Goal: Task Accomplishment & Management: Use online tool/utility

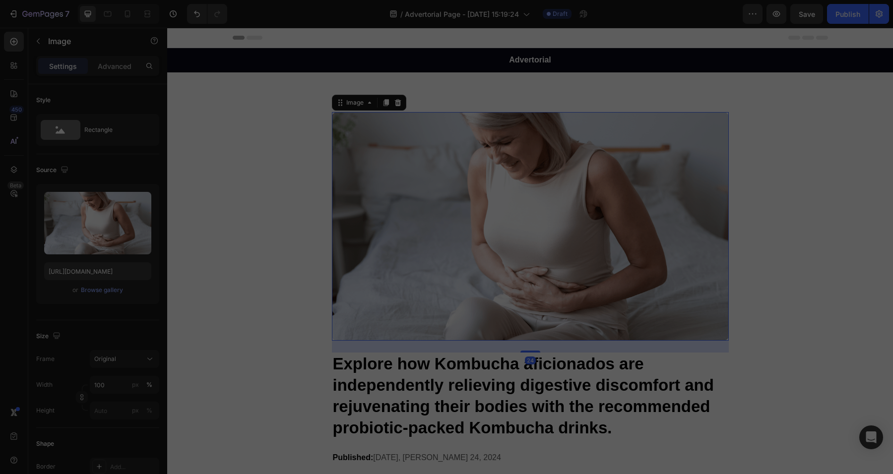
click at [520, 204] on img at bounding box center [530, 226] width 397 height 229
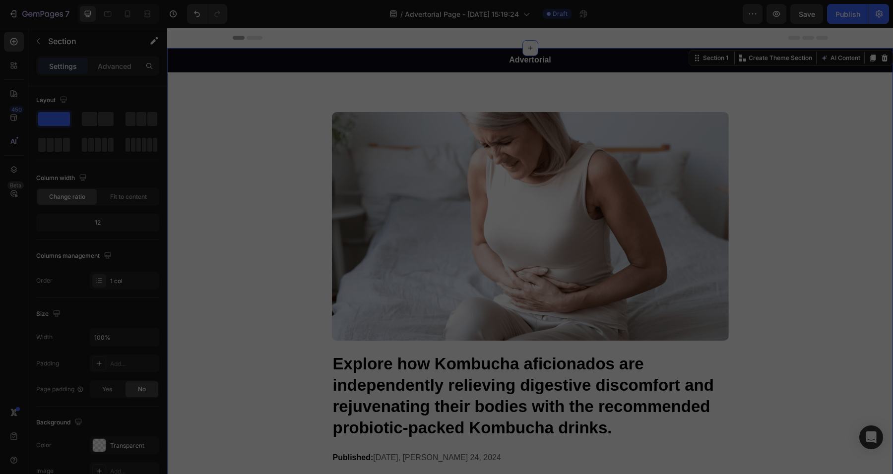
click at [299, 118] on div "Advertorial Text Block Row Image Explore how Kombucha aficionados are independe…" at bounding box center [530, 267] width 726 height 438
click at [459, 60] on p "Advertorial" at bounding box center [530, 60] width 724 height 10
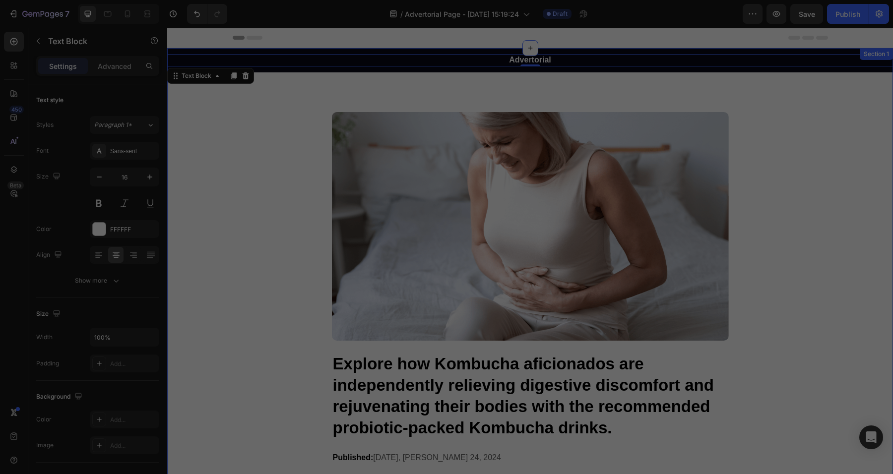
click at [671, 82] on div "Advertorial Text Block 0 Row Image Explore how Kombucha aficionados are indepen…" at bounding box center [530, 267] width 726 height 438
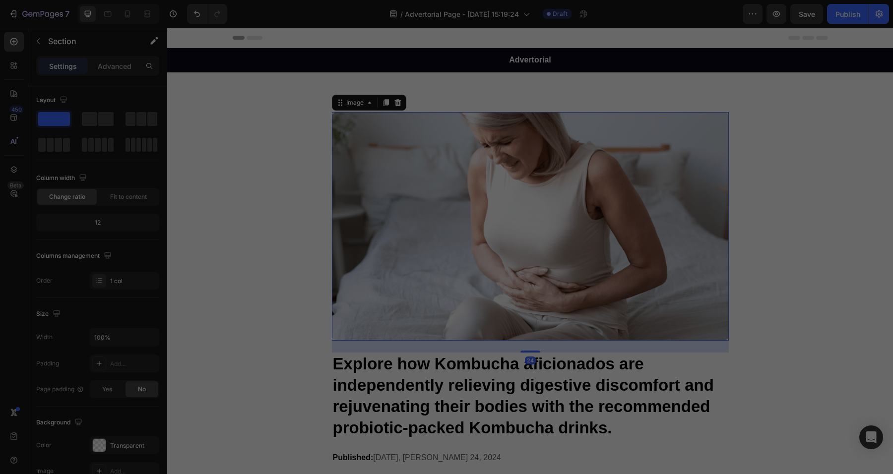
click at [482, 176] on img at bounding box center [530, 226] width 397 height 229
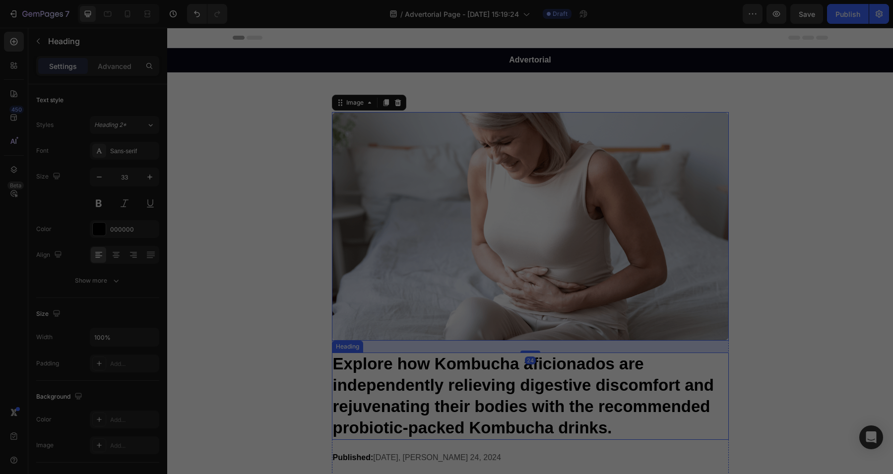
click at [504, 389] on h1 "Explore how Kombucha aficionados are independently relieving digestive discomfo…" at bounding box center [530, 396] width 397 height 87
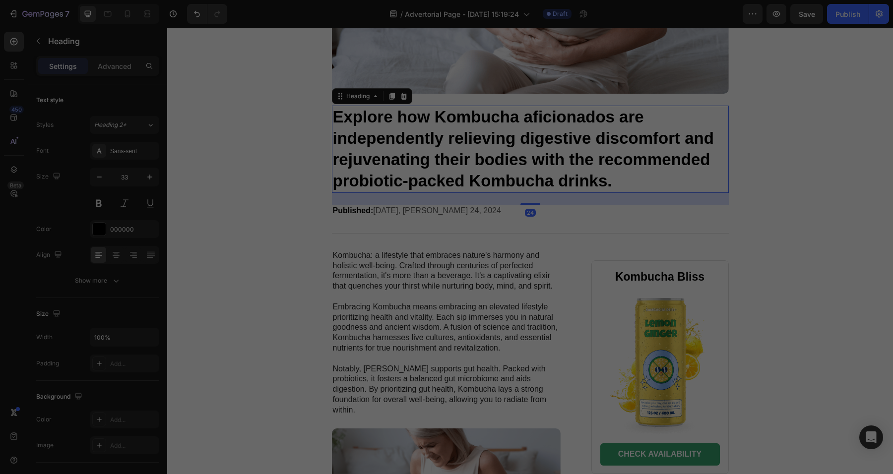
scroll to position [248, 0]
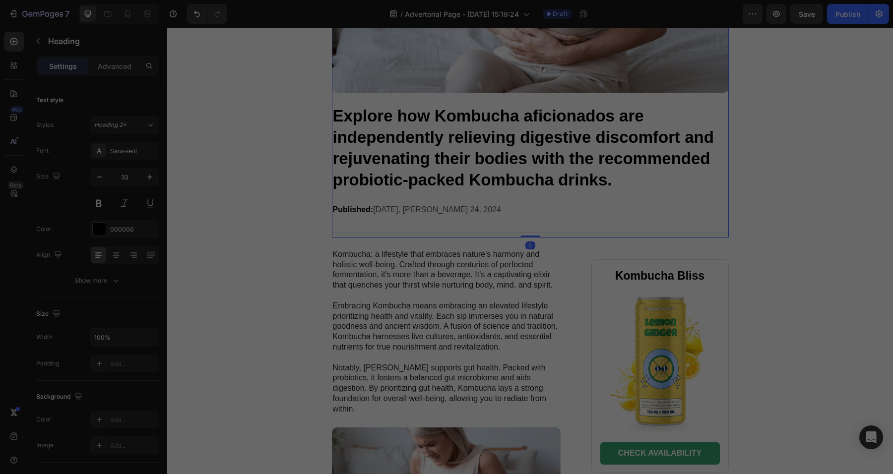
drag, startPoint x: 468, startPoint y: 226, endPoint x: 477, endPoint y: 221, distance: 10.4
click at [474, 223] on div "Image Explore how Kombucha aficionados are independently relieving digestive di…" at bounding box center [530, 51] width 397 height 374
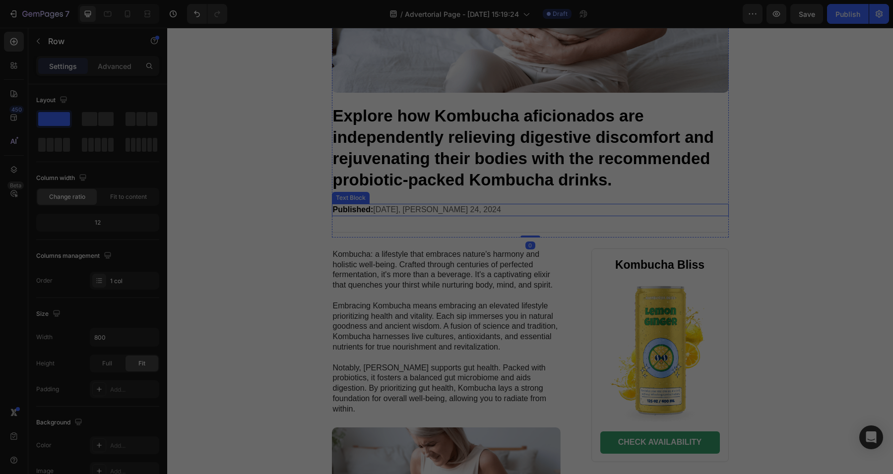
scroll to position [0, 0]
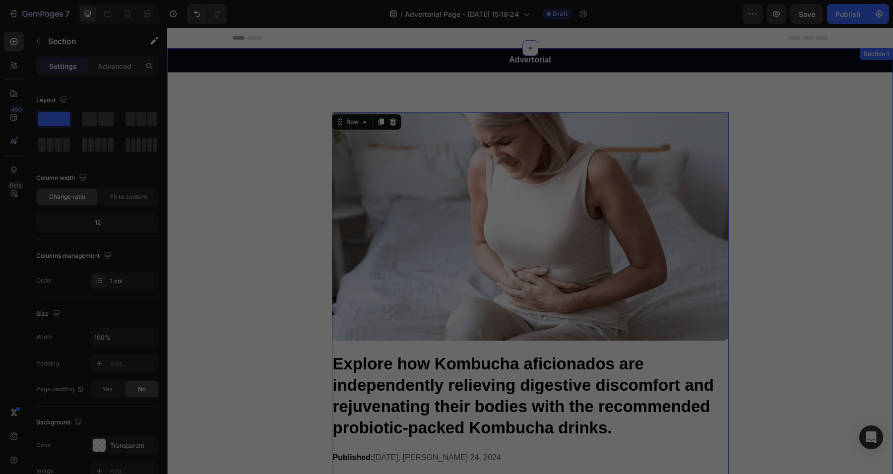
click at [279, 192] on div "Advertorial Text Block Row Image Explore how Kombucha aficionados are independe…" at bounding box center [530, 267] width 726 height 438
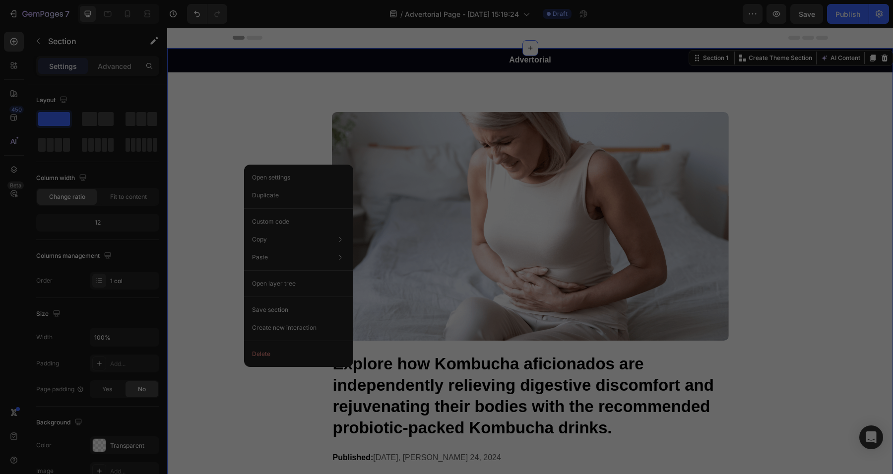
click at [264, 135] on div "Advertorial Text Block Row Image Explore how Kombucha aficionados are independe…" at bounding box center [530, 267] width 726 height 438
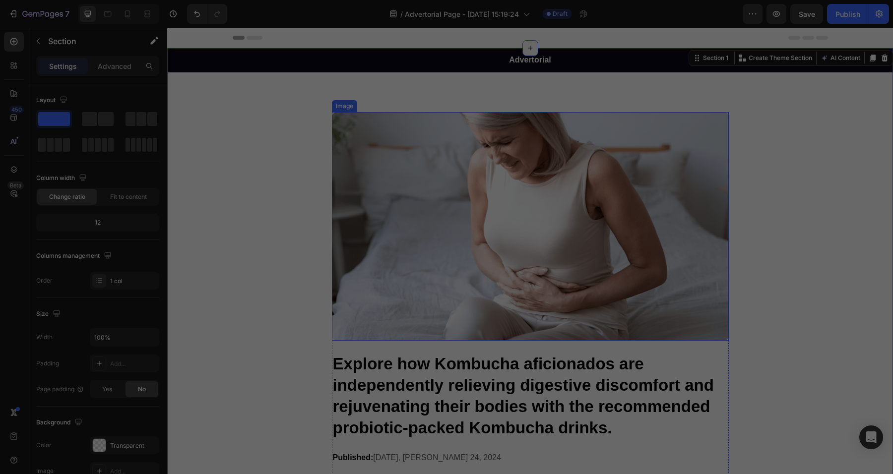
click at [398, 130] on img at bounding box center [530, 226] width 397 height 229
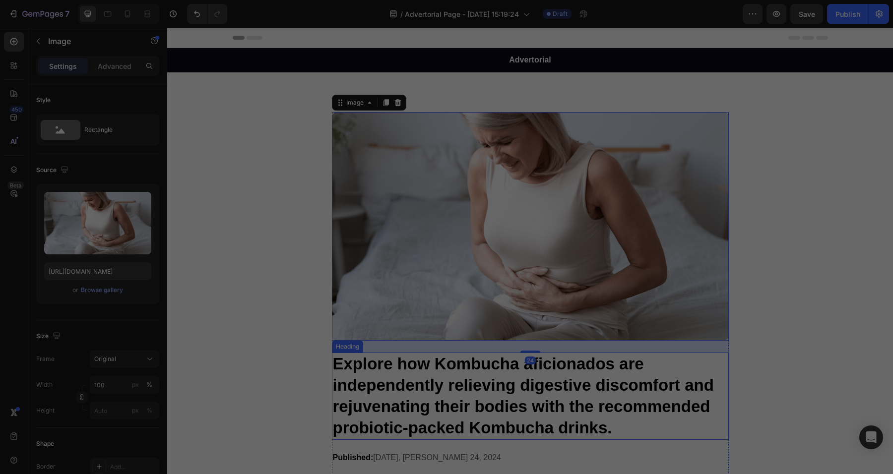
click at [512, 429] on h1 "Explore how Kombucha aficionados are independently relieving digestive discomfo…" at bounding box center [530, 396] width 397 height 87
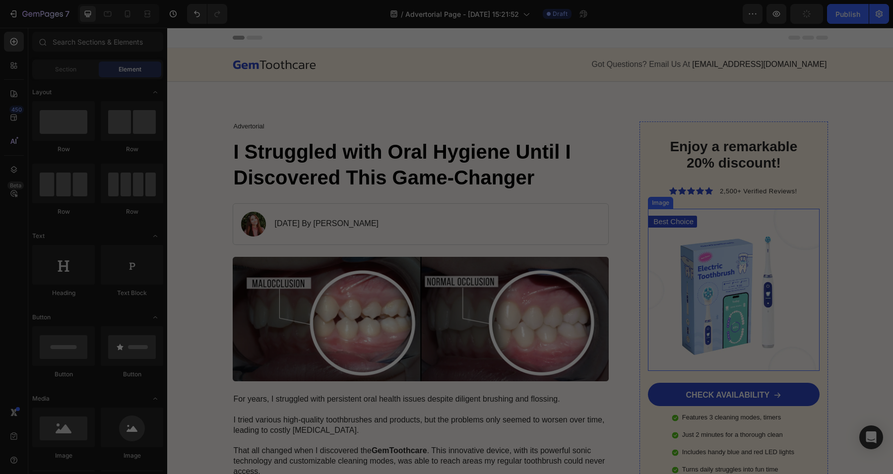
click at [692, 285] on img at bounding box center [733, 290] width 171 height 162
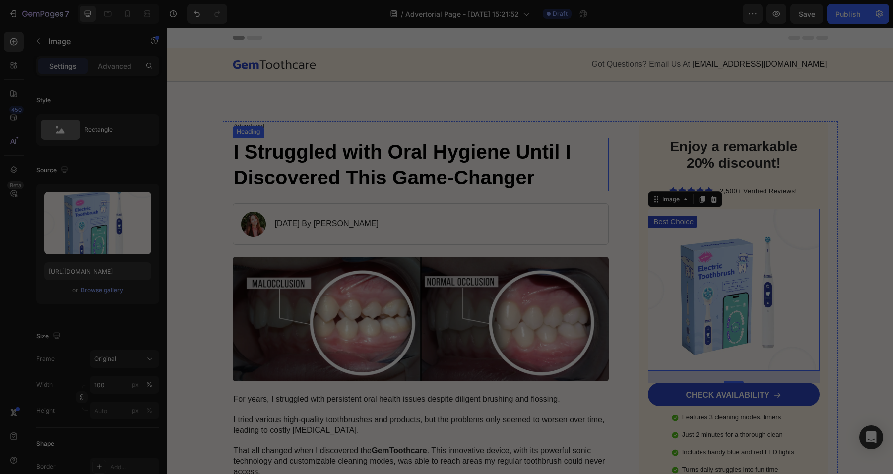
click at [409, 185] on h1 "I Struggled with Oral Hygiene Until I Discovered This Game-Changer" at bounding box center [421, 165] width 377 height 54
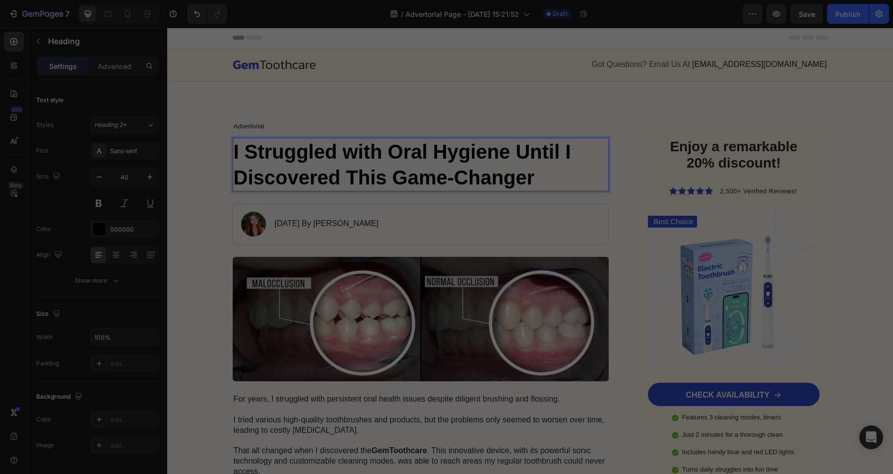
click at [547, 184] on h1 "I Struggled with Oral Hygiene Until I Discovered This Game-Changer" at bounding box center [421, 165] width 377 height 54
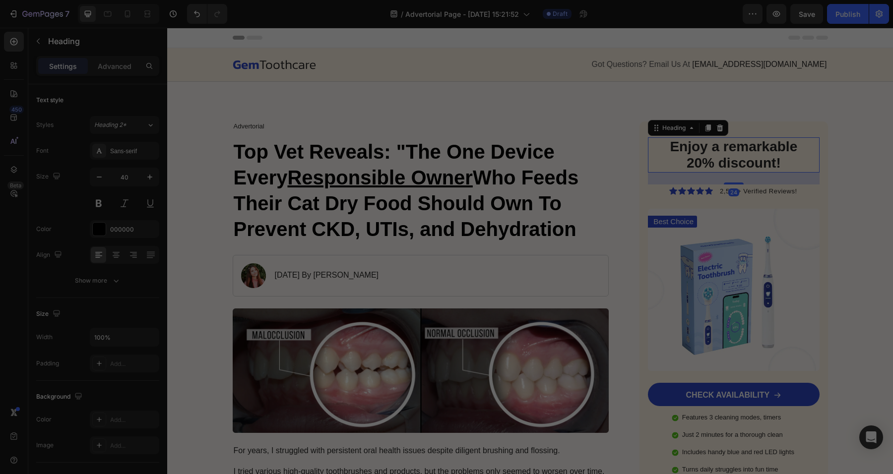
click at [700, 159] on h2 "Enjoy a remarkable 20% discount!" at bounding box center [734, 154] width 156 height 35
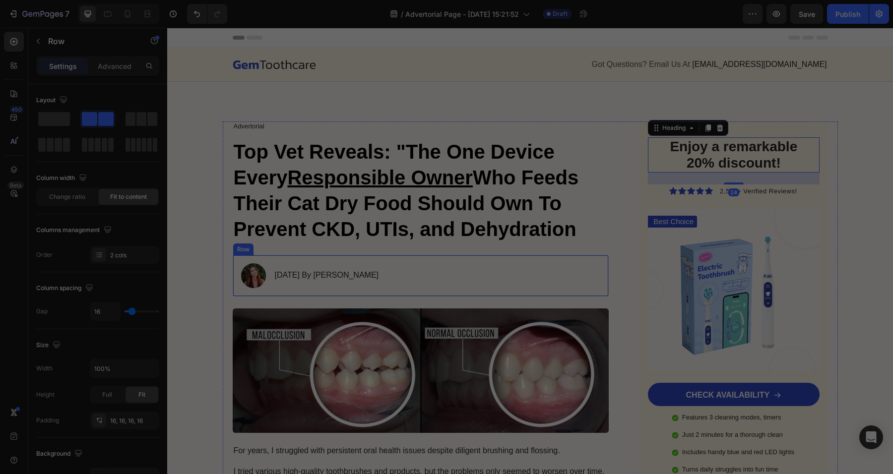
click at [438, 280] on div "Image January 18, 2024 By Maria Noman Text Block Row" at bounding box center [421, 276] width 377 height 42
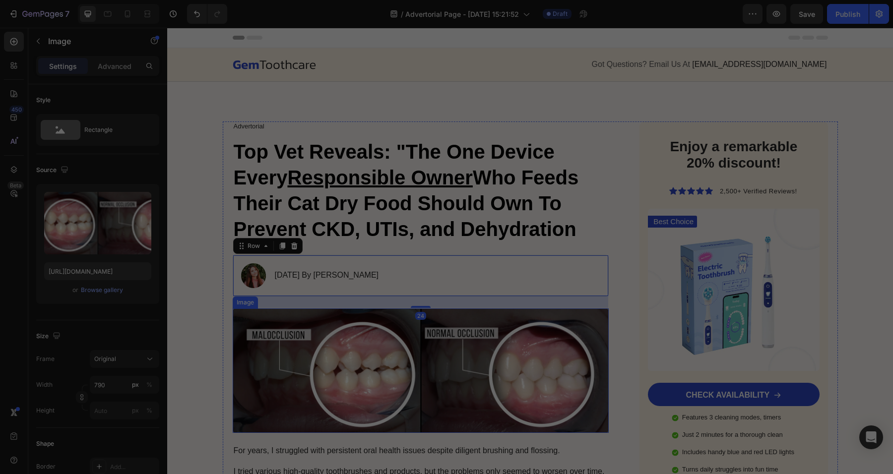
click at [417, 365] on img at bounding box center [421, 371] width 377 height 125
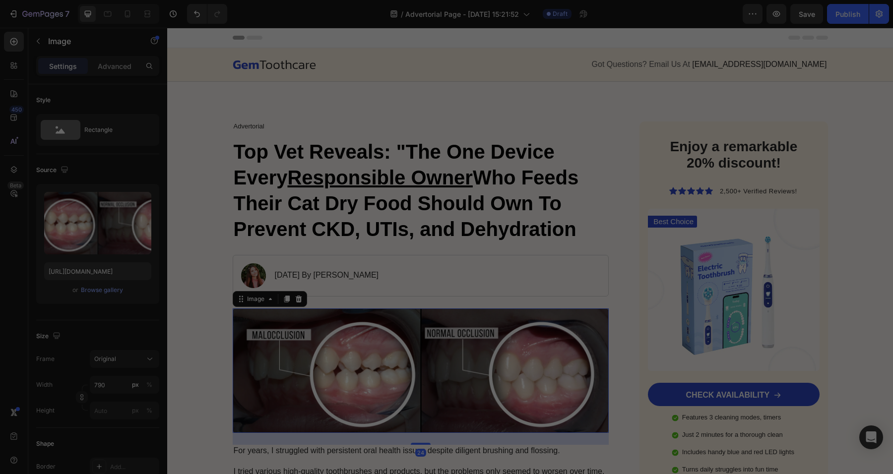
click at [413, 365] on img at bounding box center [421, 371] width 377 height 125
click at [351, 335] on img at bounding box center [421, 371] width 377 height 125
click at [107, 274] on input "https://cdn.shopify.com/s/files/1/0689/8574/9551/files/gempages_571770883585082…" at bounding box center [97, 271] width 107 height 18
paste input "700/5765/6511/files/Wet-vs-Dry-Cat-Food-1.jpg?v=1754660809"
type input "https://cdn.shopify.com/s/files/1/0700/5765/6511/files/Wet-vs-Dry-Cat-Food-1.jp…"
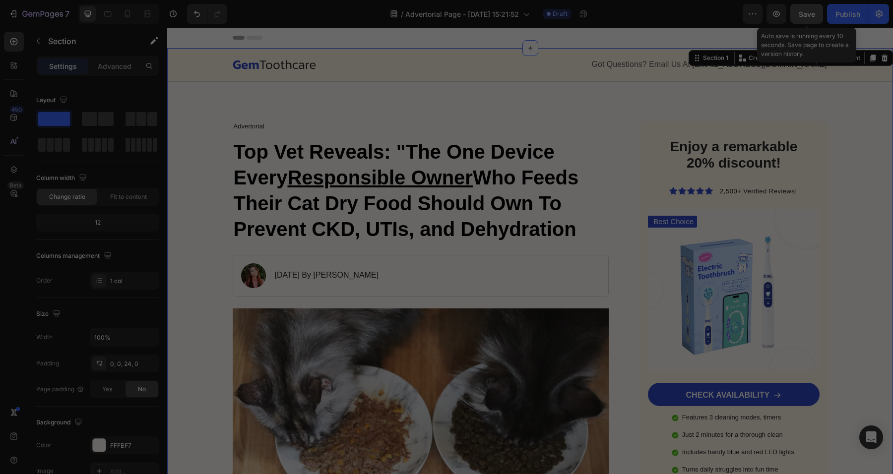
click at [809, 13] on span "Save" at bounding box center [807, 14] width 16 height 8
click at [703, 149] on h2 "Enjoy a remarkable 20% discount!" at bounding box center [734, 154] width 156 height 35
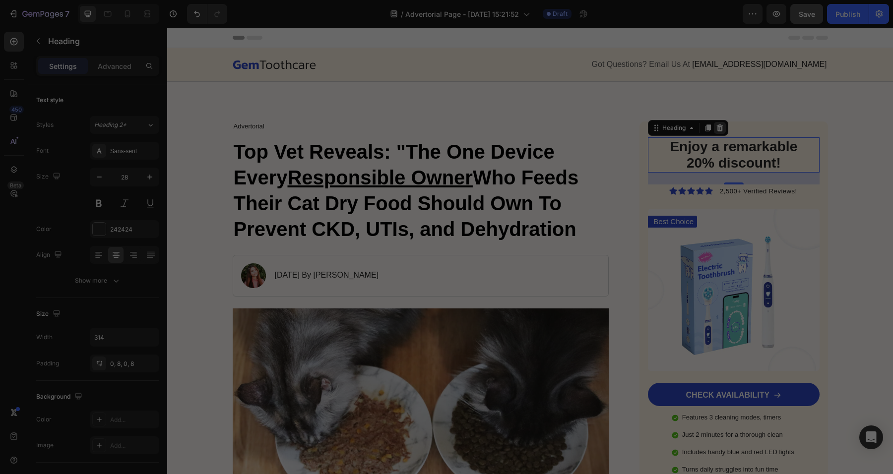
click at [716, 128] on icon at bounding box center [720, 128] width 8 height 8
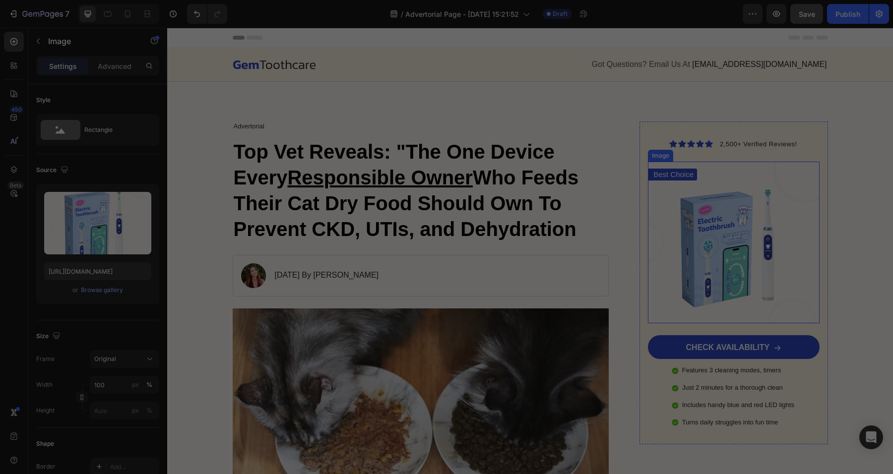
click at [735, 241] on img at bounding box center [733, 243] width 171 height 162
click at [689, 216] on img at bounding box center [733, 243] width 171 height 162
click at [90, 273] on input "https://cdn.shopify.com/s/files/1/0689/8574/9551/files/gempages_571770883585082…" at bounding box center [97, 271] width 107 height 18
paste input "753/3615/5378/files/Screenshot_2025-07-04_at_8.24.58_AM.png?v=1751642709"
type input "https://cdn.shopify.com/s/files/1/0753/3615/5378/files/Screenshot_2025-07-04_at…"
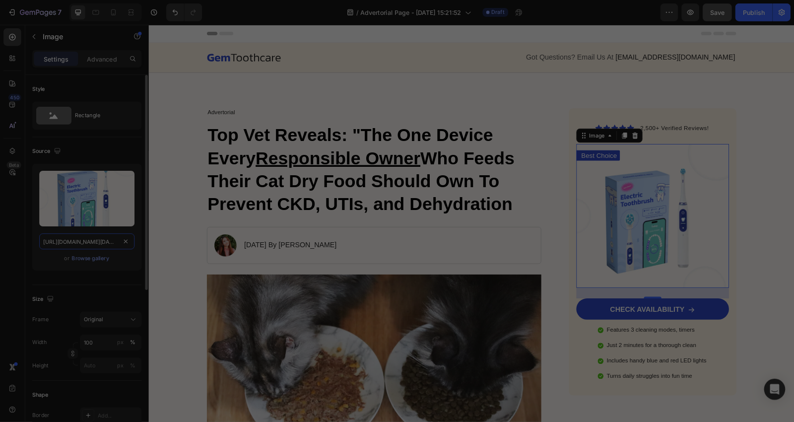
scroll to position [0, 242]
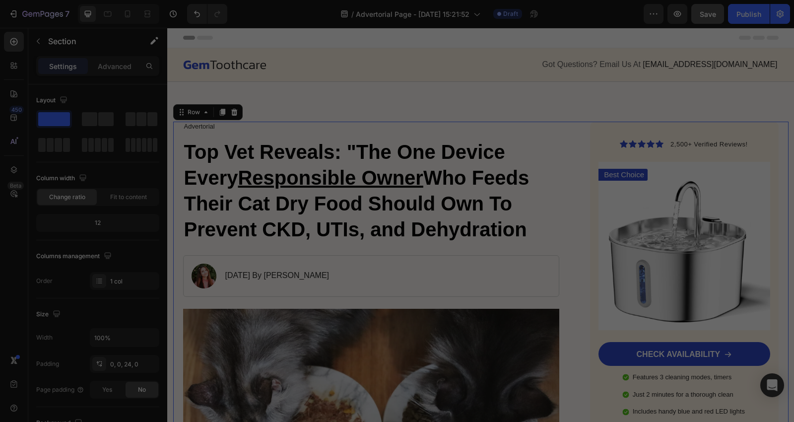
drag, startPoint x: 1058, startPoint y: 28, endPoint x: 569, endPoint y: 263, distance: 543.1
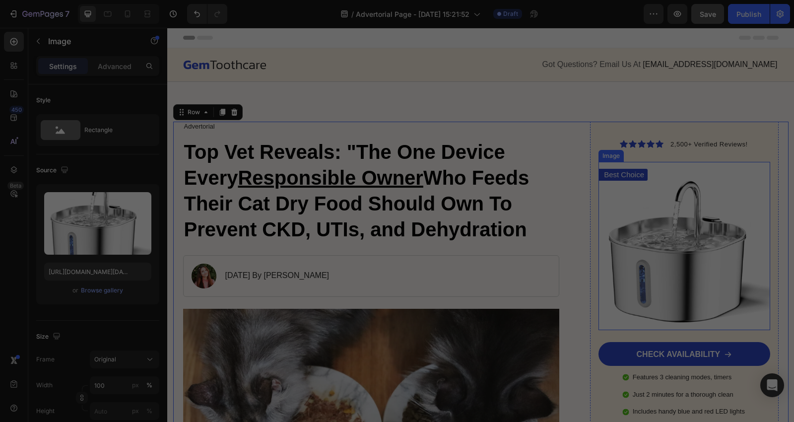
click at [644, 192] on img at bounding box center [683, 246] width 171 height 168
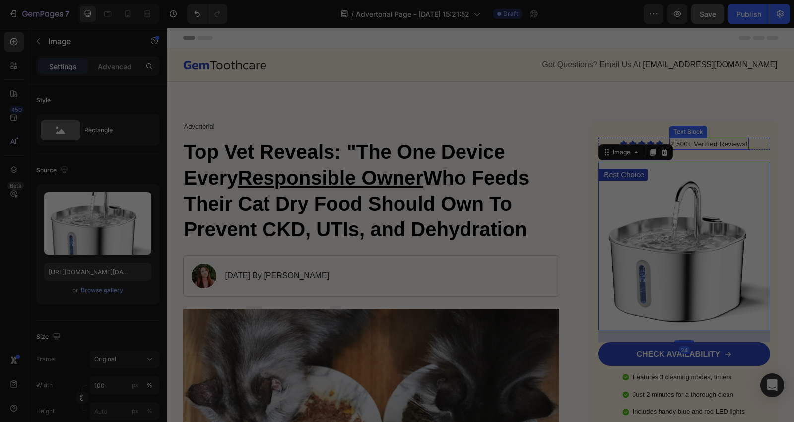
click at [691, 147] on p "2,500+ Verified Reviews!" at bounding box center [708, 144] width 77 height 10
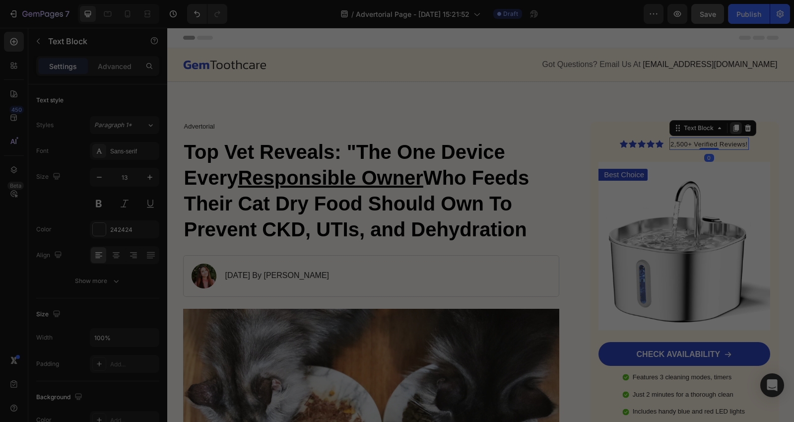
click at [732, 127] on icon at bounding box center [736, 128] width 8 height 8
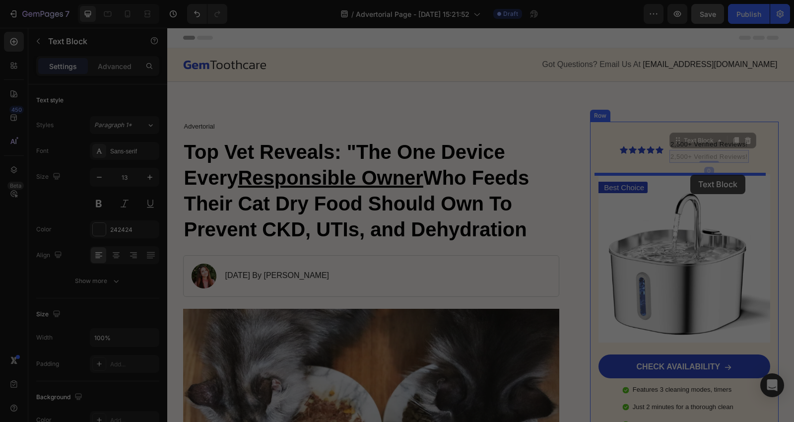
drag, startPoint x: 698, startPoint y: 141, endPoint x: 689, endPoint y: 175, distance: 34.9
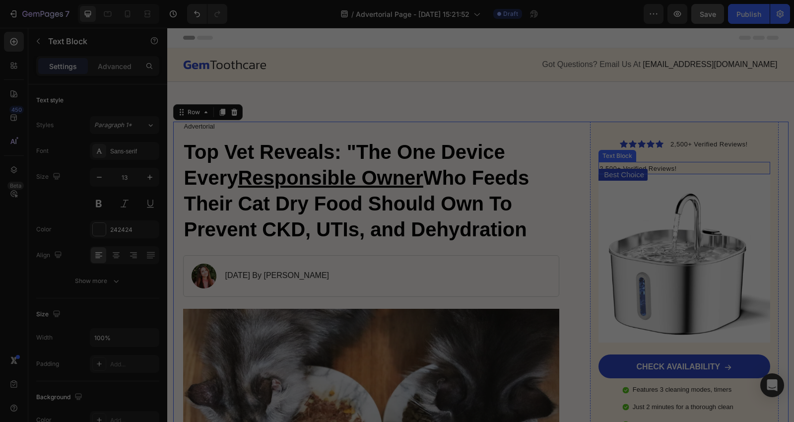
click at [680, 166] on p "2,500+ Verified Reviews!" at bounding box center [683, 169] width 169 height 10
click at [680, 165] on p "2,500+ Verified Reviews!" at bounding box center [683, 169] width 169 height 10
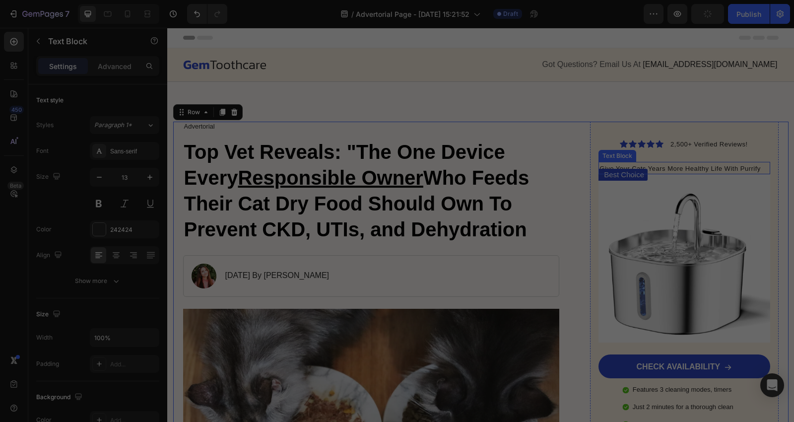
click at [680, 166] on span "Give Your Cats Years More Healthy Life With Purrify" at bounding box center [679, 168] width 161 height 7
click at [674, 153] on icon at bounding box center [677, 152] width 6 height 7
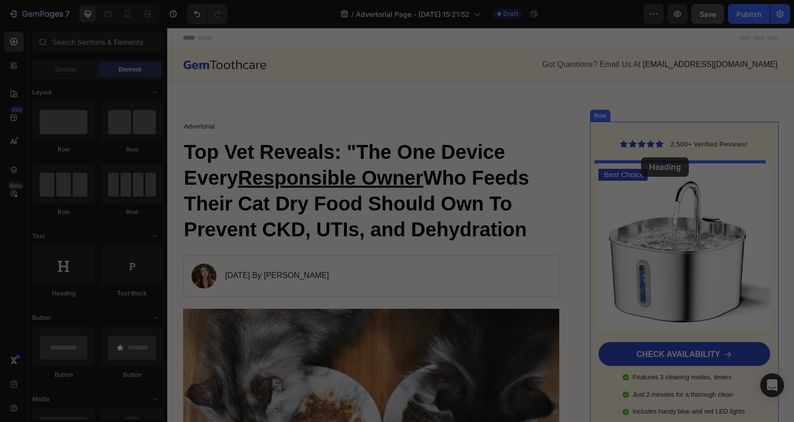
drag, startPoint x: 240, startPoint y: 304, endPoint x: 643, endPoint y: 158, distance: 428.2
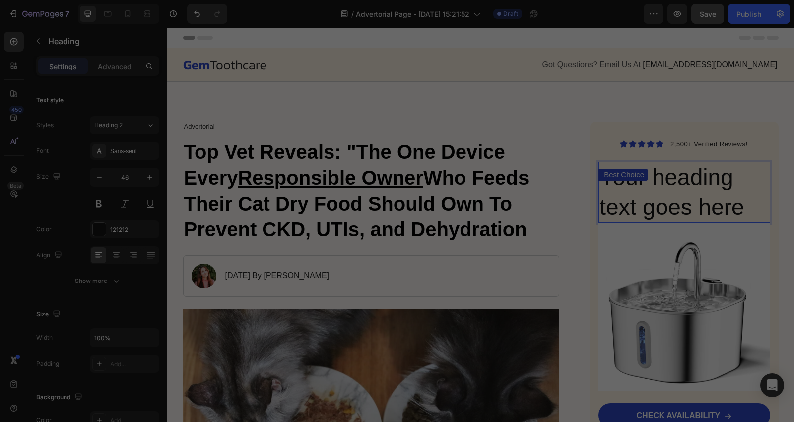
click at [743, 199] on h2 "Your heading text goes here" at bounding box center [683, 193] width 171 height 62
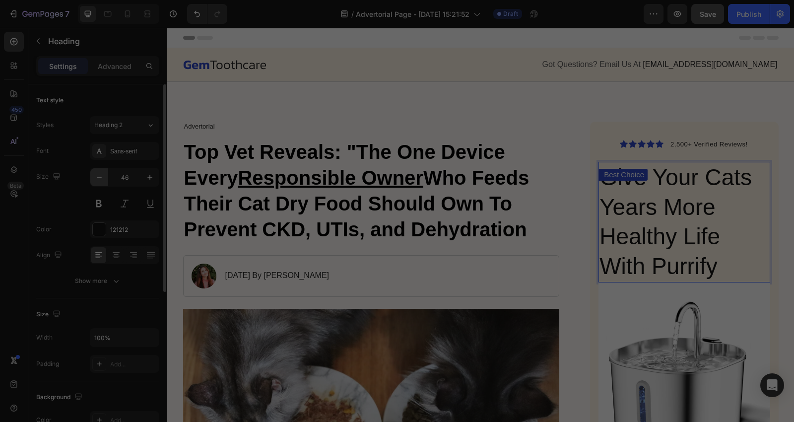
click at [101, 178] on icon "button" at bounding box center [99, 177] width 10 height 10
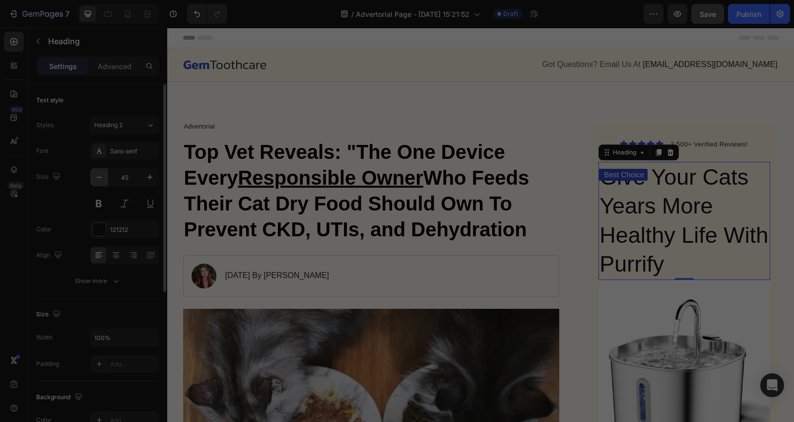
click at [99, 176] on icon "button" at bounding box center [99, 177] width 10 height 10
click at [98, 175] on icon "button" at bounding box center [99, 177] width 10 height 10
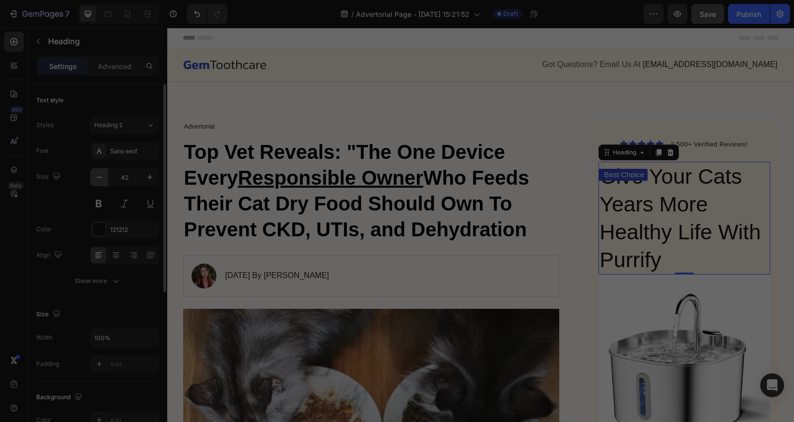
click at [98, 175] on icon "button" at bounding box center [99, 177] width 10 height 10
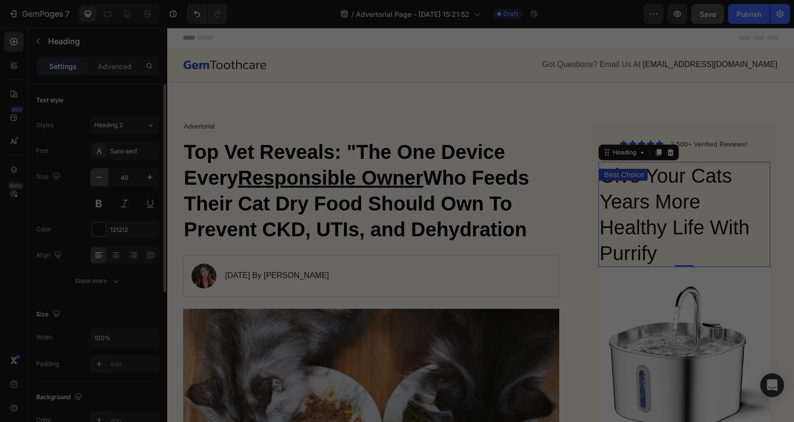
click at [98, 175] on icon "button" at bounding box center [99, 177] width 10 height 10
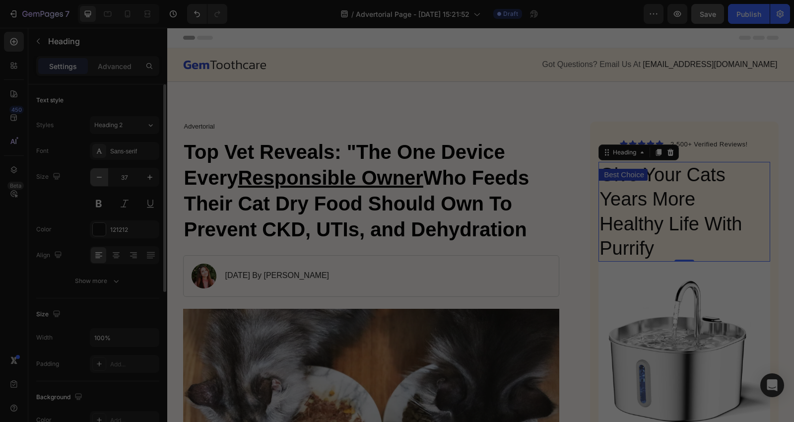
click at [98, 175] on icon "button" at bounding box center [99, 177] width 10 height 10
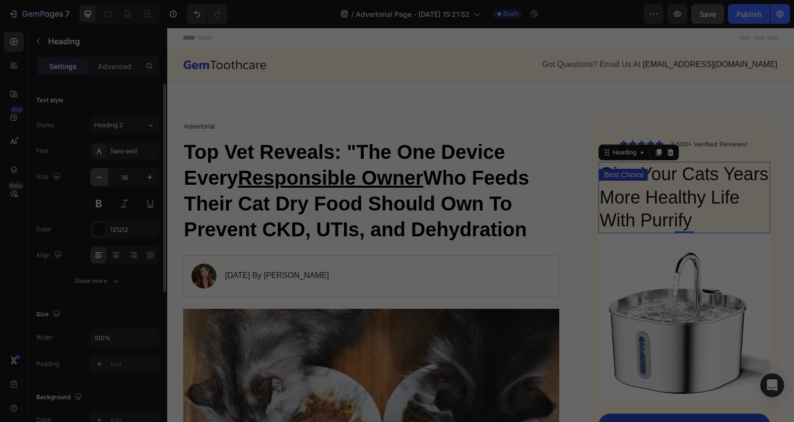
click at [96, 174] on icon "button" at bounding box center [99, 177] width 10 height 10
click at [96, 173] on icon "button" at bounding box center [99, 177] width 10 height 10
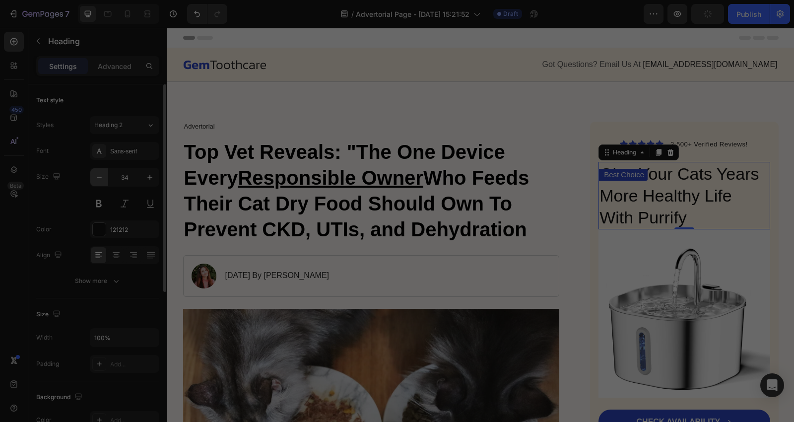
click at [96, 172] on icon "button" at bounding box center [99, 177] width 10 height 10
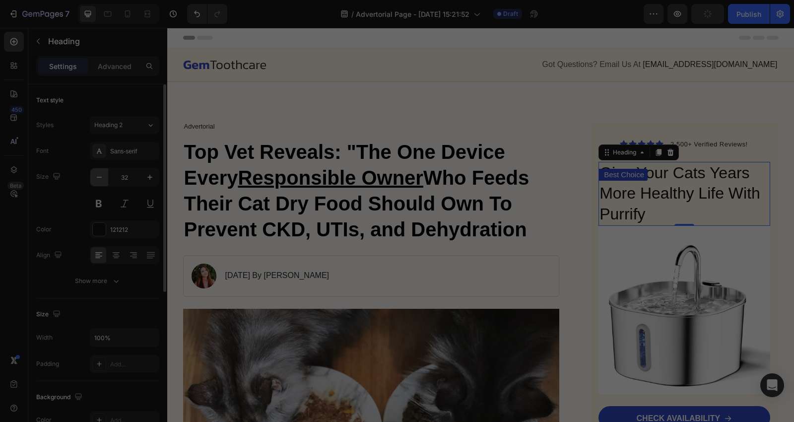
click at [96, 172] on icon "button" at bounding box center [99, 177] width 10 height 10
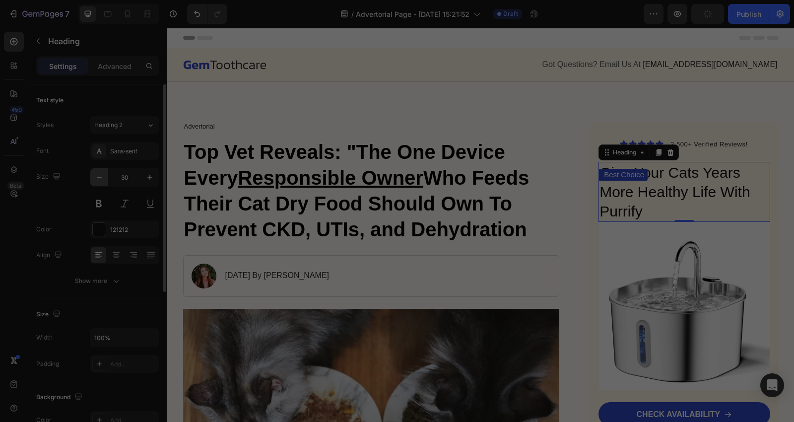
click at [96, 172] on icon "button" at bounding box center [99, 177] width 10 height 10
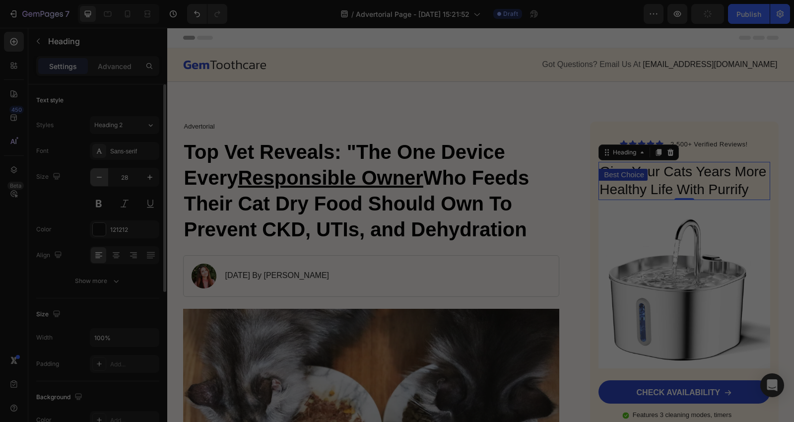
click at [96, 172] on icon "button" at bounding box center [99, 177] width 10 height 10
click at [147, 177] on icon "button" at bounding box center [149, 177] width 5 height 5
click at [147, 176] on icon "button" at bounding box center [150, 177] width 10 height 10
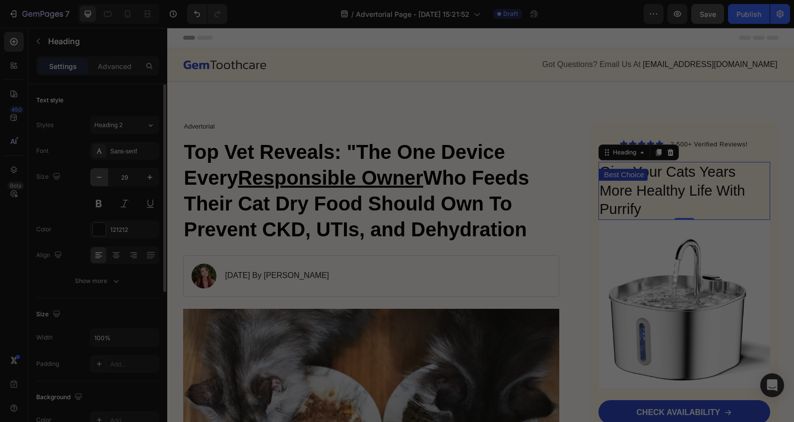
click at [101, 180] on icon "button" at bounding box center [99, 177] width 10 height 10
type input "28"
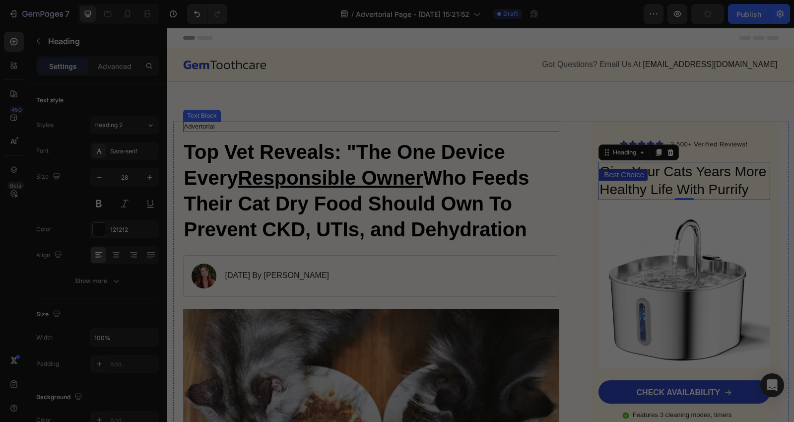
click at [518, 125] on p "Advertorial" at bounding box center [371, 127] width 375 height 8
click at [634, 175] on p "Best Choice" at bounding box center [624, 175] width 40 height 10
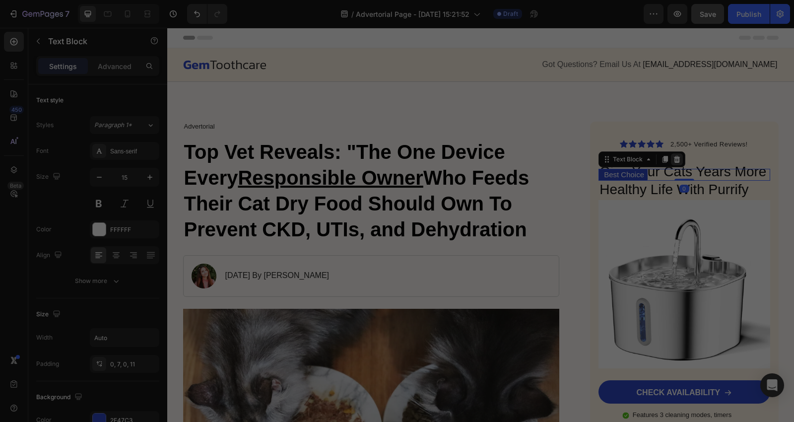
click at [674, 161] on icon at bounding box center [677, 159] width 6 height 7
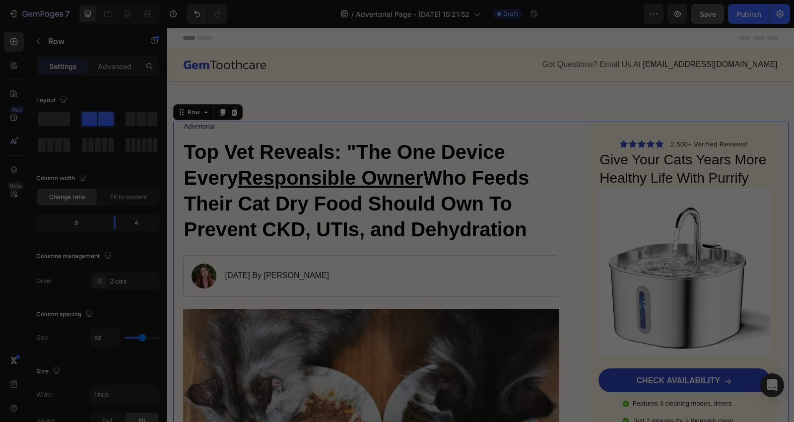
click at [706, 16] on span "Save" at bounding box center [708, 14] width 16 height 8
click at [658, 129] on div "Icon Icon Icon Icon Icon Icon List 2,500+ Verified Reviews! Text Block Row Give…" at bounding box center [684, 300] width 188 height 356
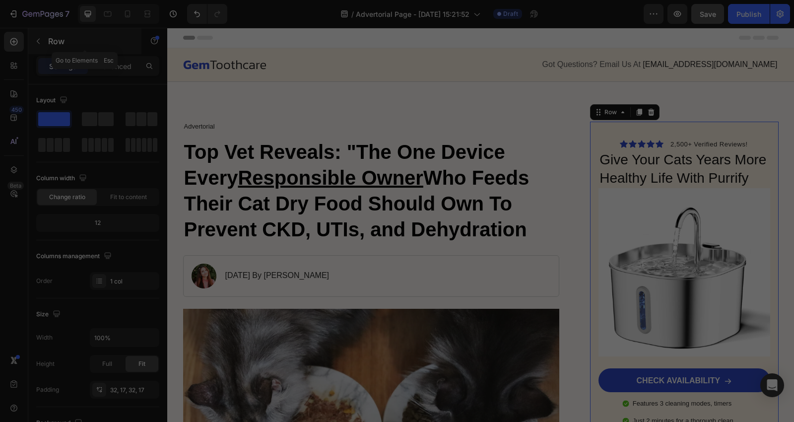
click at [35, 41] on icon "button" at bounding box center [38, 41] width 8 height 8
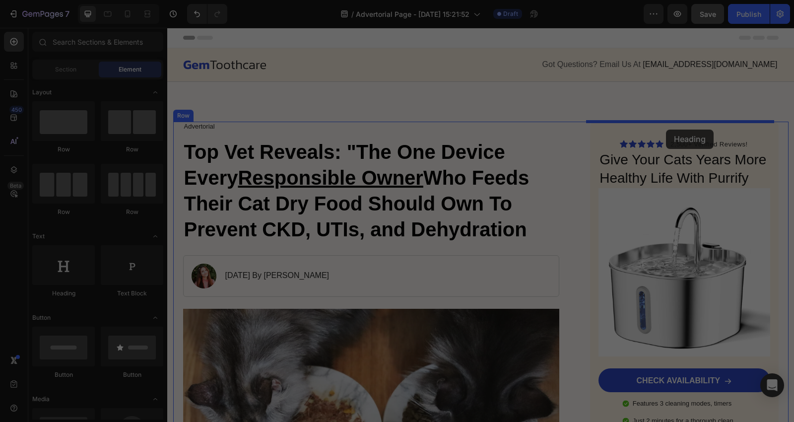
drag, startPoint x: 238, startPoint y: 299, endPoint x: 666, endPoint y: 130, distance: 460.2
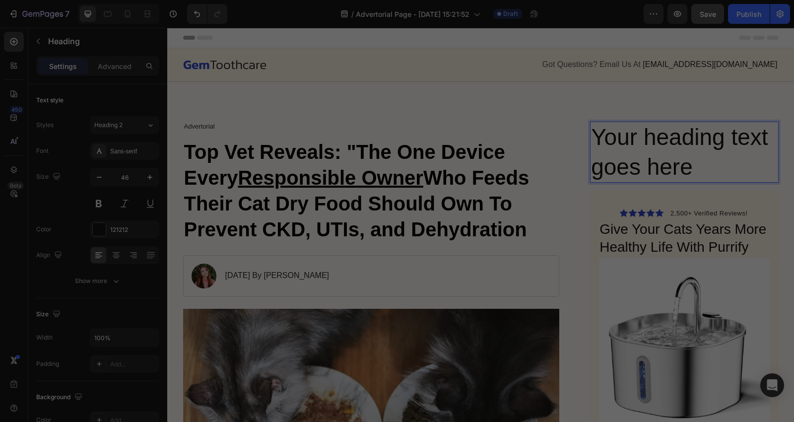
click at [697, 164] on h2 "Your heading text goes here" at bounding box center [684, 153] width 188 height 62
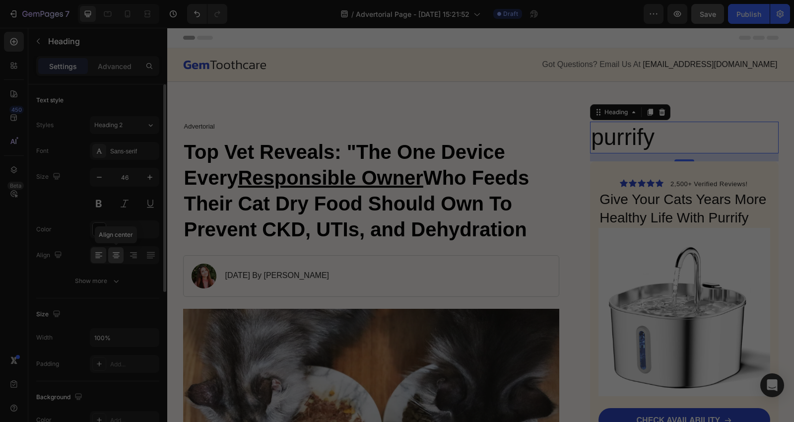
click at [116, 251] on icon at bounding box center [116, 255] width 10 height 10
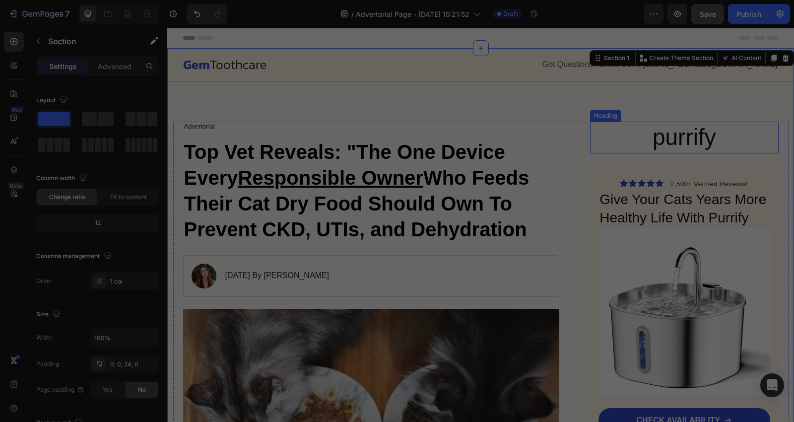
click at [669, 135] on p "purrify" at bounding box center [684, 138] width 186 height 30
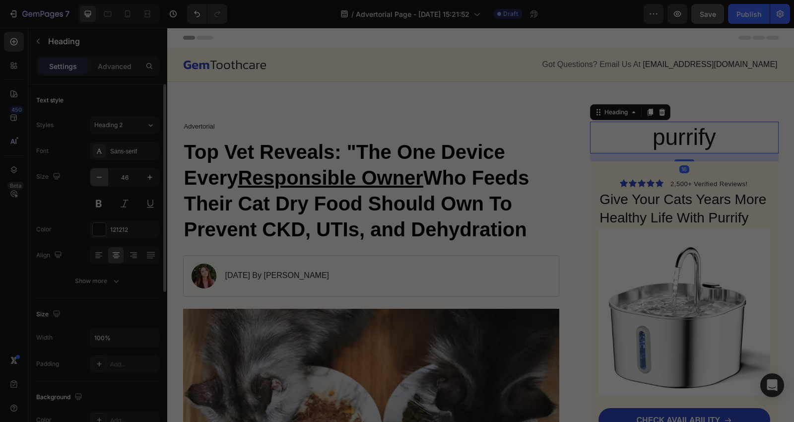
click at [92, 179] on button "button" at bounding box center [99, 177] width 18 height 18
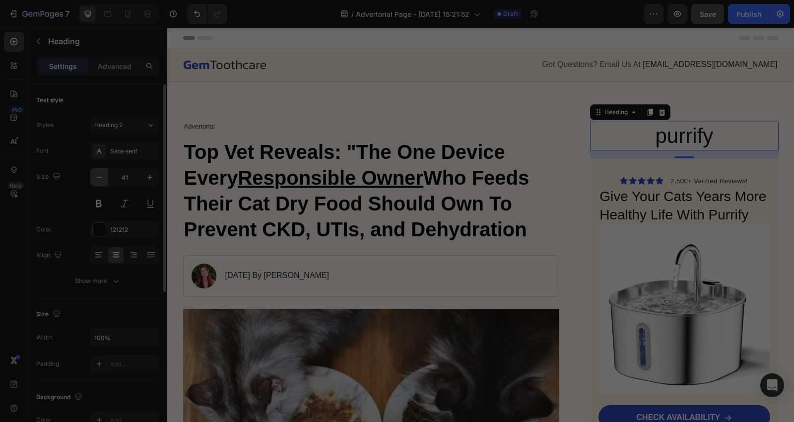
click at [92, 179] on button "button" at bounding box center [99, 177] width 18 height 18
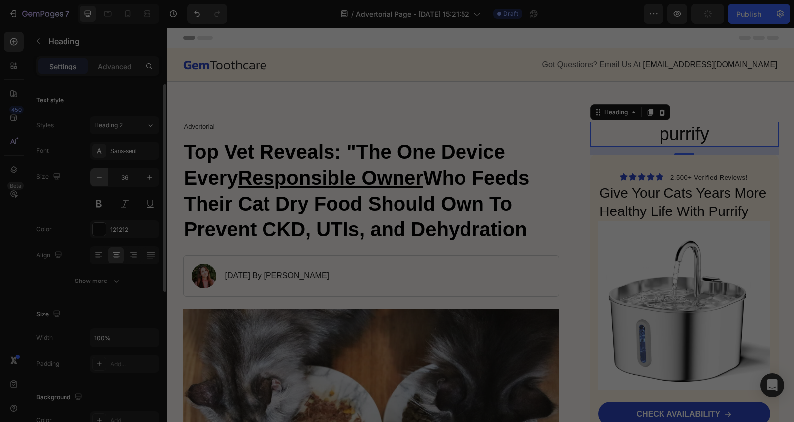
click at [92, 179] on button "button" at bounding box center [99, 177] width 18 height 18
type input "35"
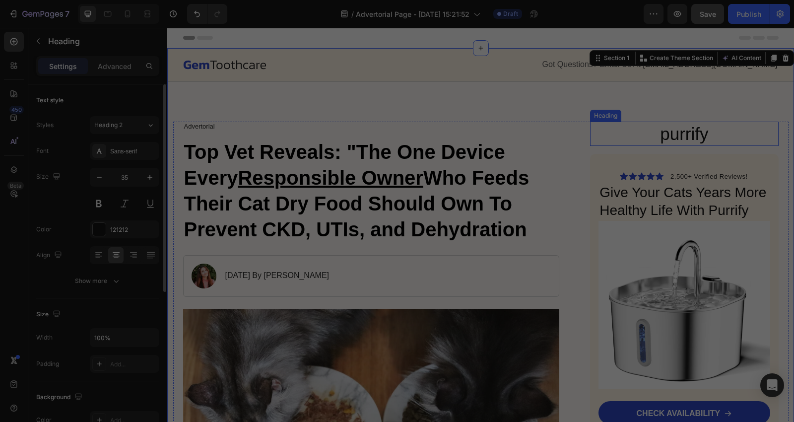
click at [681, 138] on p "purrify" at bounding box center [684, 134] width 186 height 23
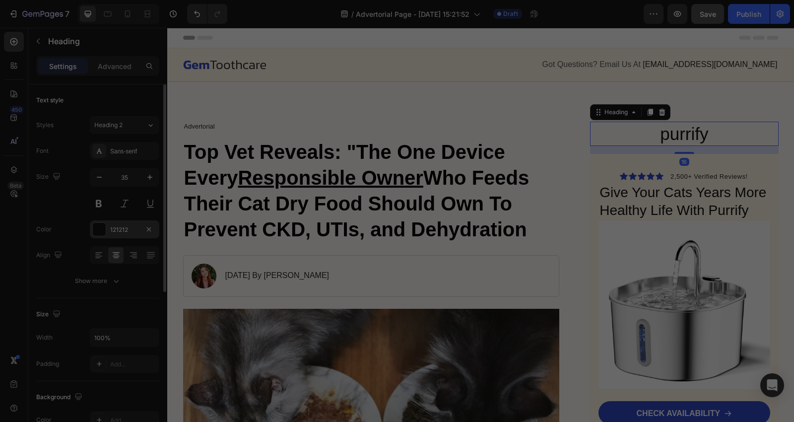
click at [98, 223] on div at bounding box center [99, 229] width 13 height 13
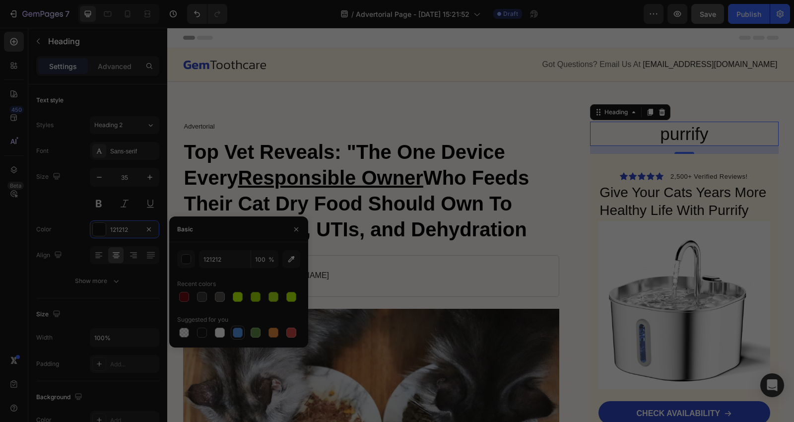
click at [239, 331] on div at bounding box center [238, 332] width 10 height 10
type input "5594E7"
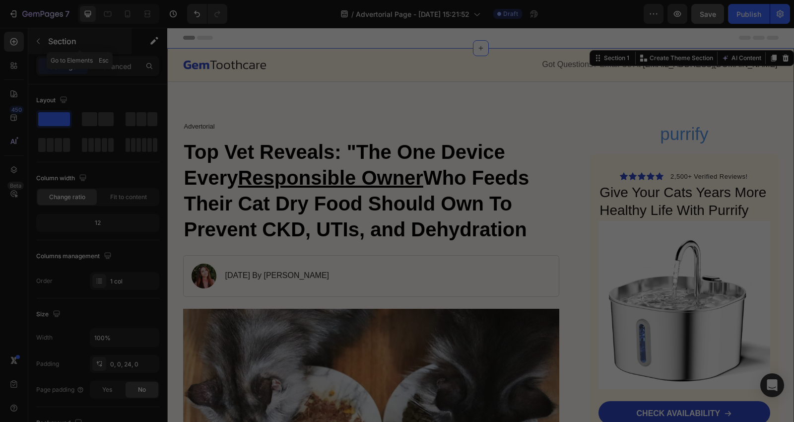
click at [41, 38] on icon "button" at bounding box center [38, 41] width 8 height 8
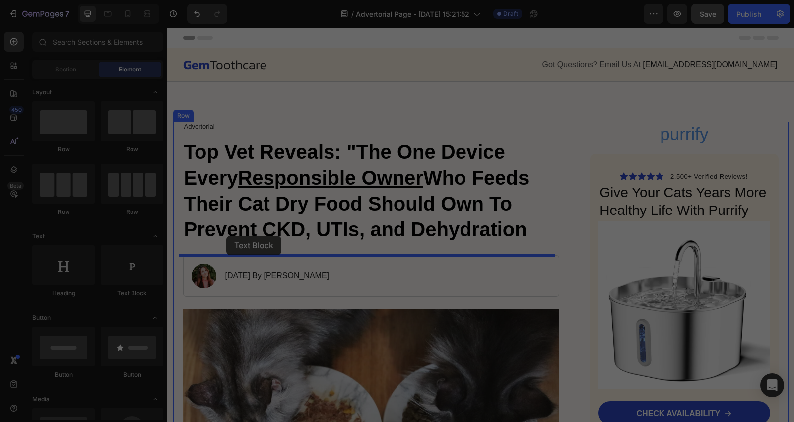
drag, startPoint x: 297, startPoint y: 302, endPoint x: 226, endPoint y: 236, distance: 96.9
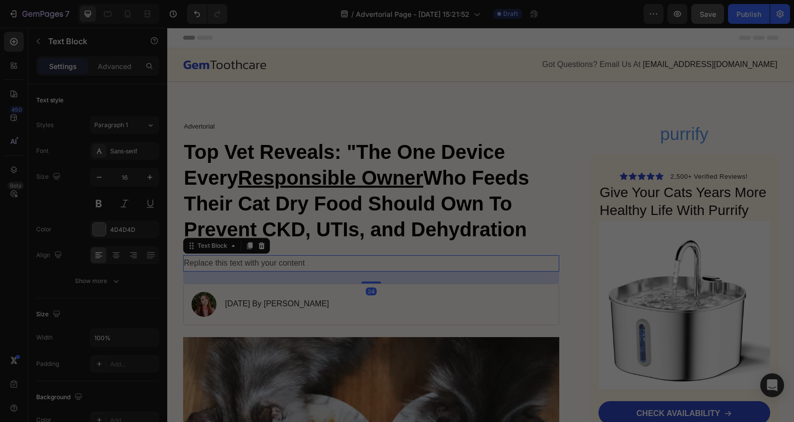
click at [307, 260] on div "Replace this text with your content" at bounding box center [371, 263] width 377 height 16
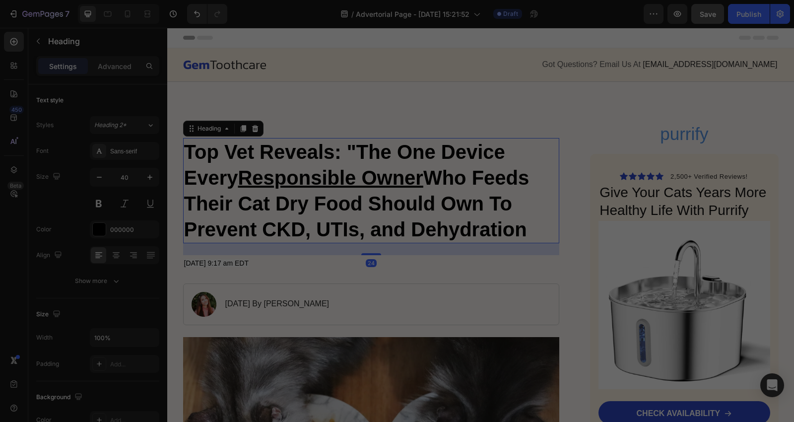
click at [310, 240] on p "⁠⁠⁠⁠⁠⁠⁠ Top Vet Reveals: "The One Device Every Responsible Owner Who Feeds Thei…" at bounding box center [371, 190] width 375 height 103
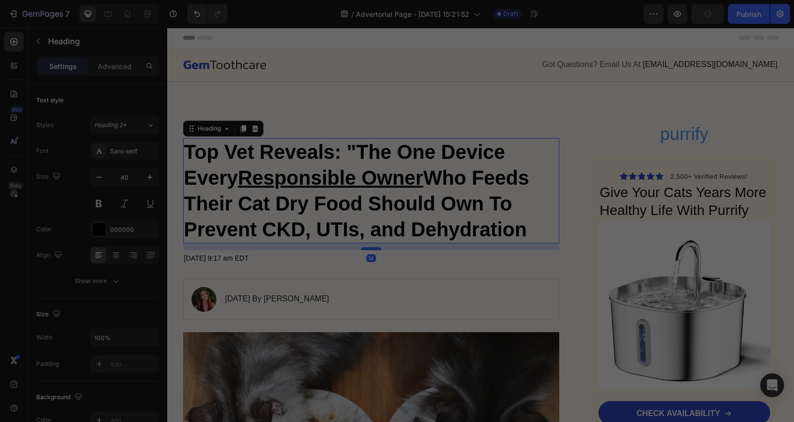
click at [369, 250] on div at bounding box center [371, 248] width 20 height 3
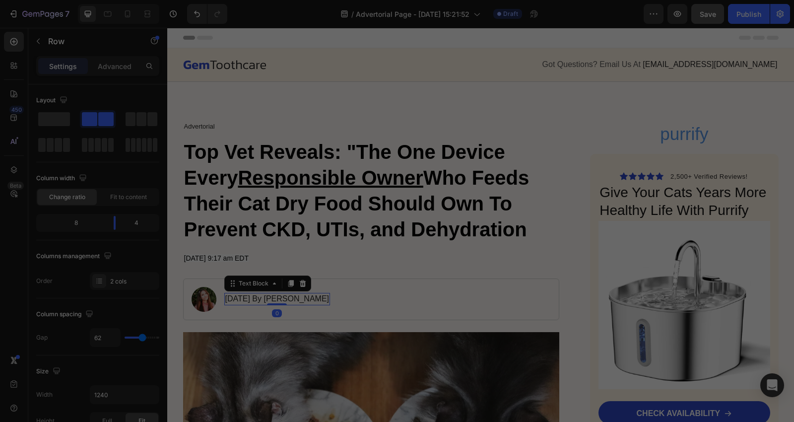
click at [274, 298] on p "January 18, 2024 By Maria Noman" at bounding box center [277, 299] width 104 height 10
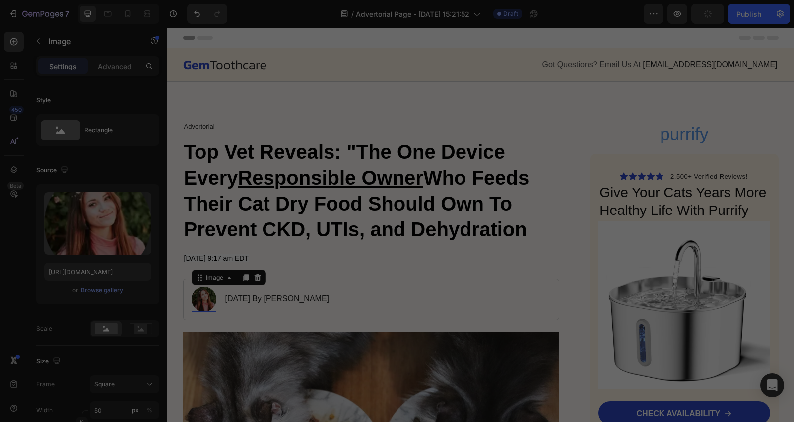
click at [201, 301] on img at bounding box center [204, 299] width 25 height 25
click at [254, 279] on icon at bounding box center [258, 277] width 8 height 8
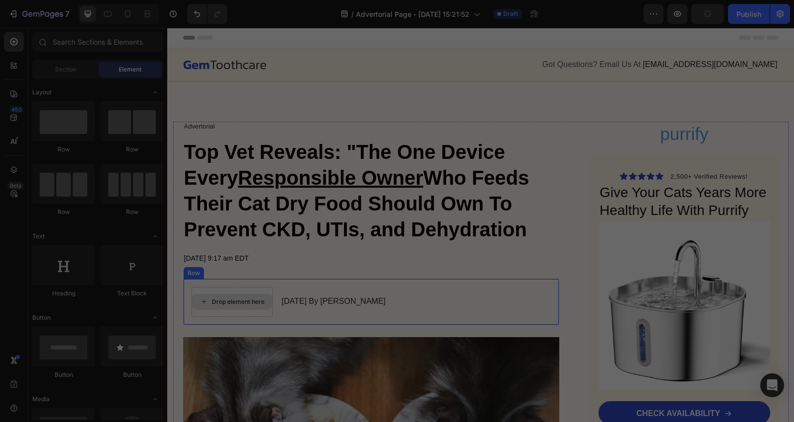
click at [206, 303] on div "Drop element here" at bounding box center [232, 302] width 80 height 16
click at [271, 310] on div "Drop element here January 18, 2024 By Maria Noman Text Block Row" at bounding box center [371, 301] width 377 height 47
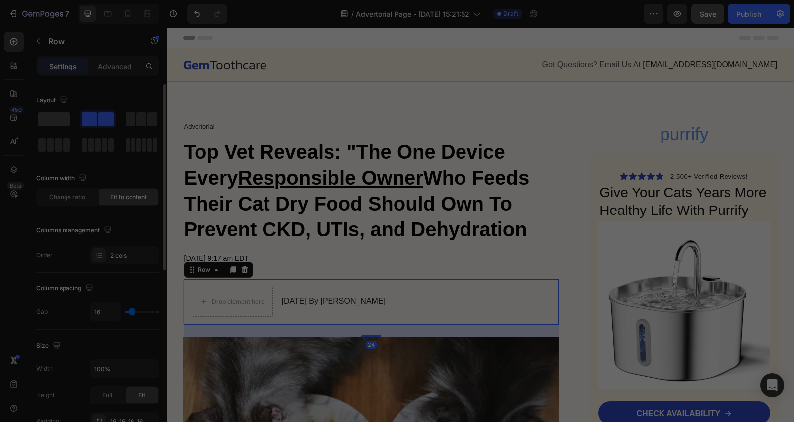
click at [56, 114] on span at bounding box center [54, 119] width 32 height 14
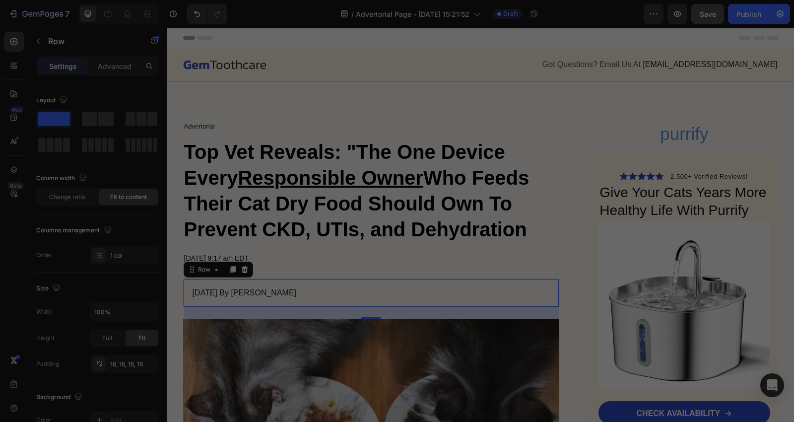
click at [315, 296] on div "January 18, 2024 By Maria Noman Text Block Row 24" at bounding box center [371, 292] width 377 height 29
click at [341, 288] on div "January 18, 2024 By Maria Noman Text Block Row 24" at bounding box center [371, 292] width 377 height 29
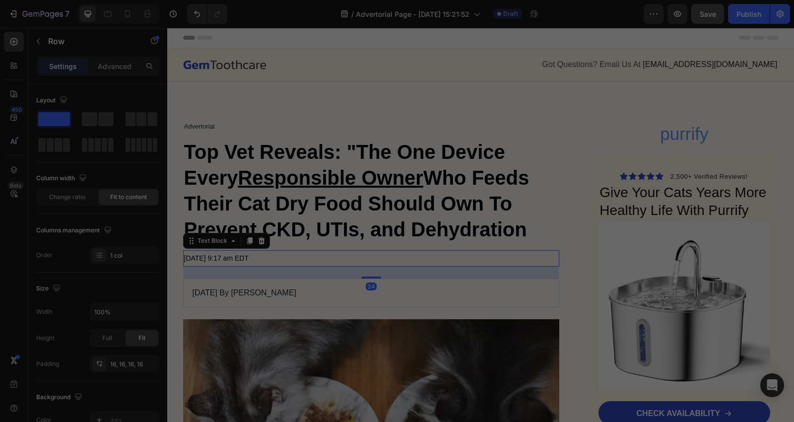
click at [328, 265] on div "[DATE] 9:17 am EDT" at bounding box center [371, 258] width 377 height 16
click at [321, 299] on div "January 18, 2024 By Maria Noman Text Block Row" at bounding box center [371, 292] width 377 height 29
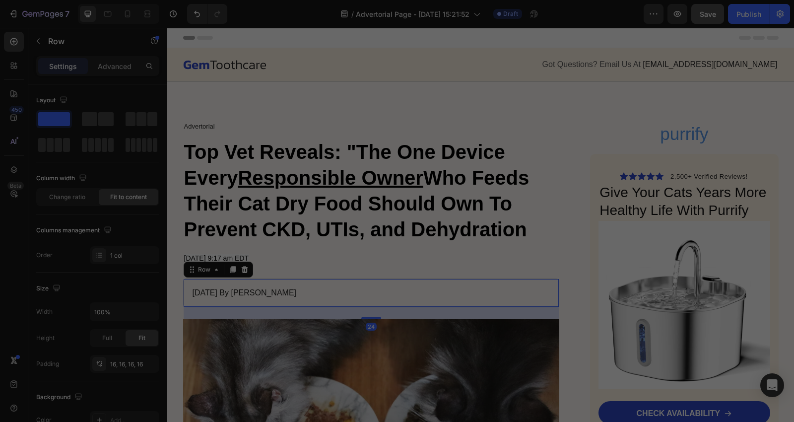
click at [324, 293] on div "January 18, 2024 By Maria Noman Text Block Row 24" at bounding box center [371, 292] width 377 height 29
click at [310, 286] on div "January 18, 2024 By Maria Noman Text Block Row 24" at bounding box center [371, 292] width 377 height 29
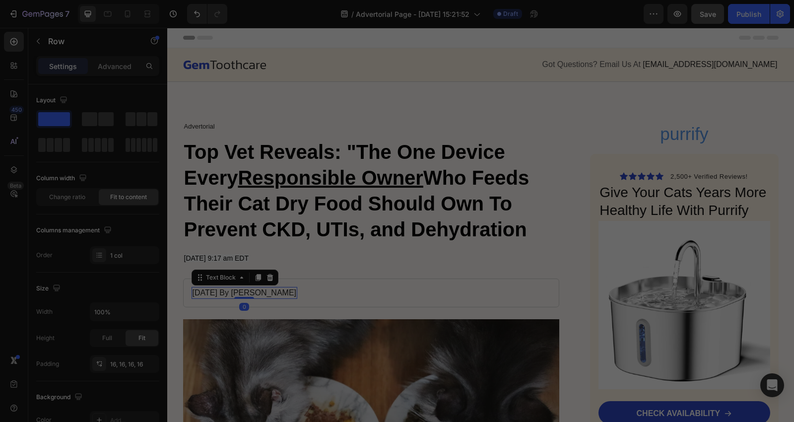
click at [297, 290] on p "January 18, 2024 By Maria Noman" at bounding box center [245, 293] width 104 height 10
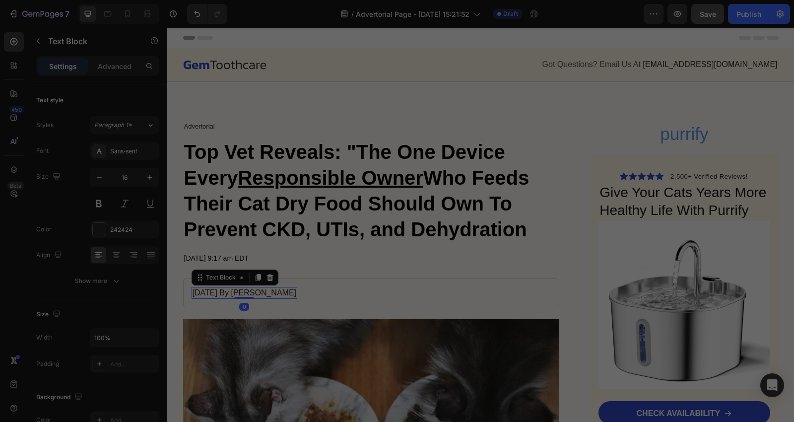
click at [297, 290] on p "January 18, 2024 By Maria Noman" at bounding box center [245, 293] width 104 height 10
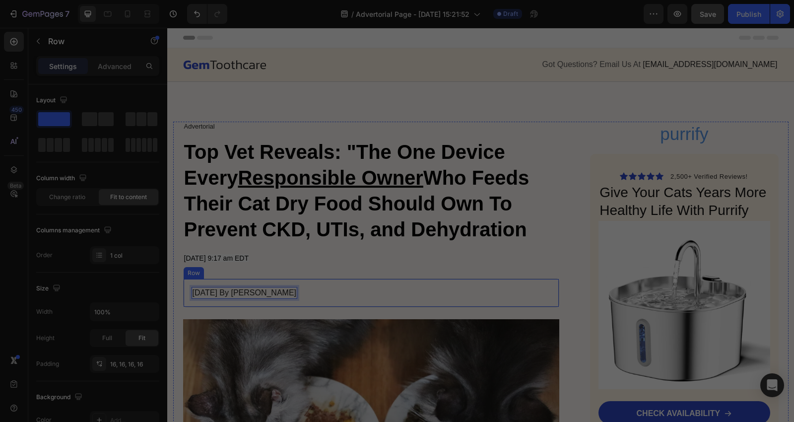
click at [360, 298] on div "January 18, 2024 By Maria Noman Text Block 0 Row" at bounding box center [371, 292] width 377 height 29
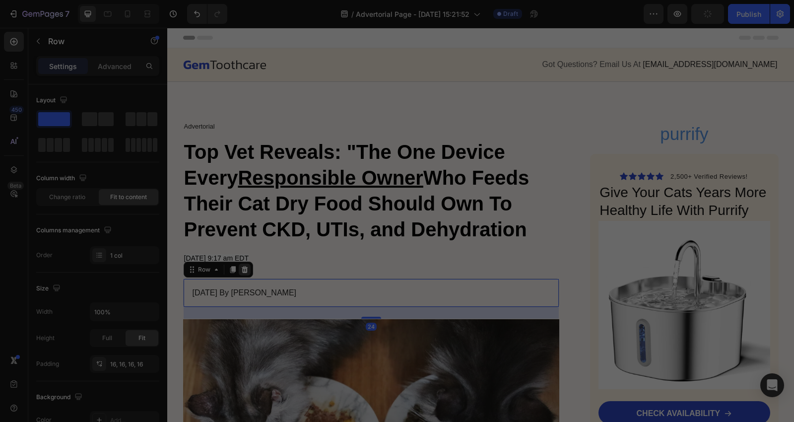
click at [240, 274] on div at bounding box center [245, 269] width 12 height 12
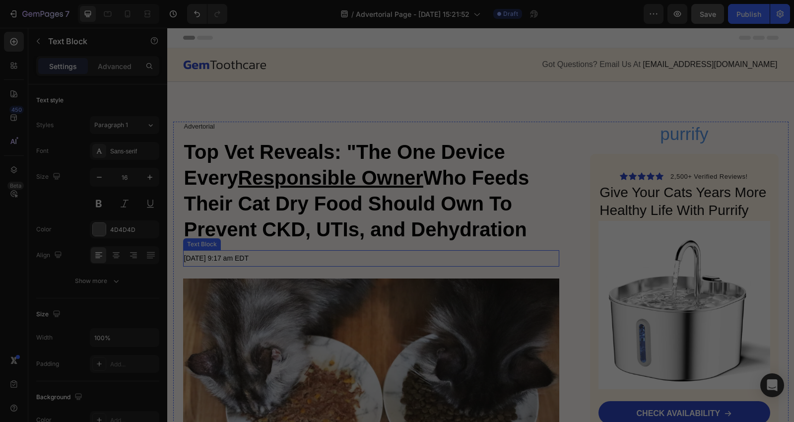
click at [303, 258] on p "[DATE] 9:17 am EDT" at bounding box center [371, 258] width 375 height 14
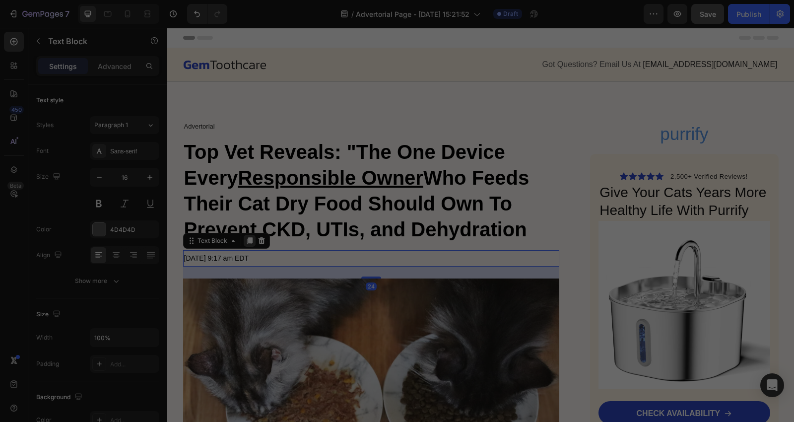
click at [246, 243] on icon at bounding box center [250, 241] width 8 height 8
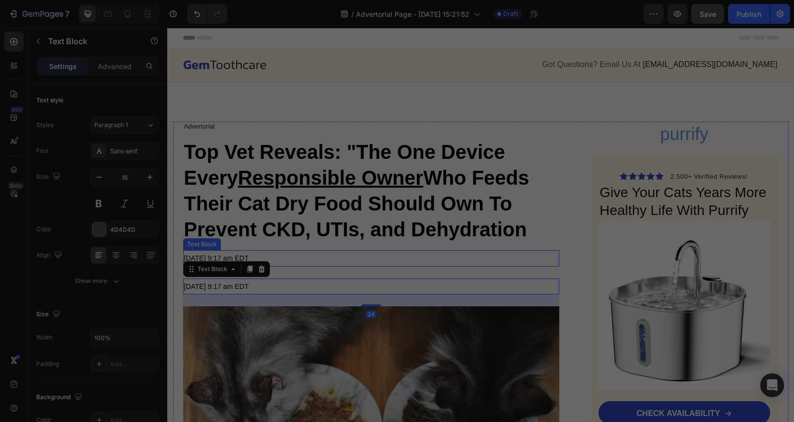
click at [316, 261] on p "[DATE] 9:17 am EDT" at bounding box center [371, 258] width 375 height 14
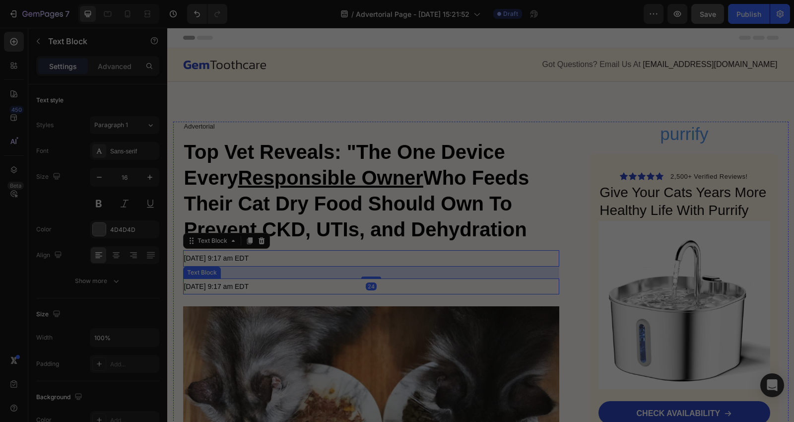
click at [289, 285] on p "[DATE] 9:17 am EDT" at bounding box center [371, 286] width 375 height 14
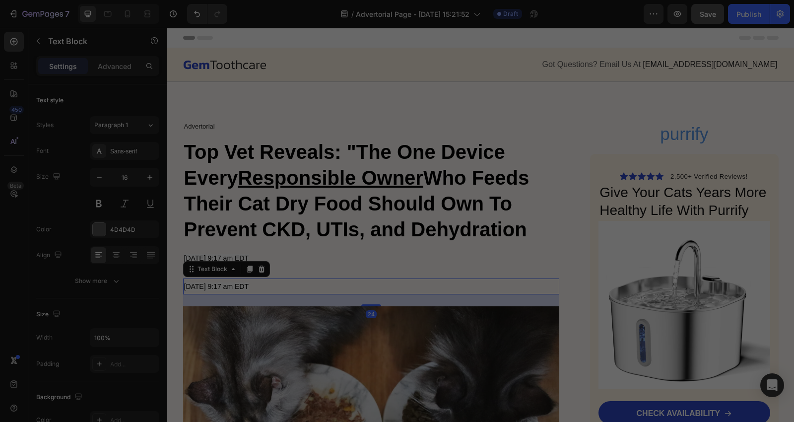
click at [287, 284] on p "[DATE] 9:17 am EDT" at bounding box center [371, 286] width 375 height 14
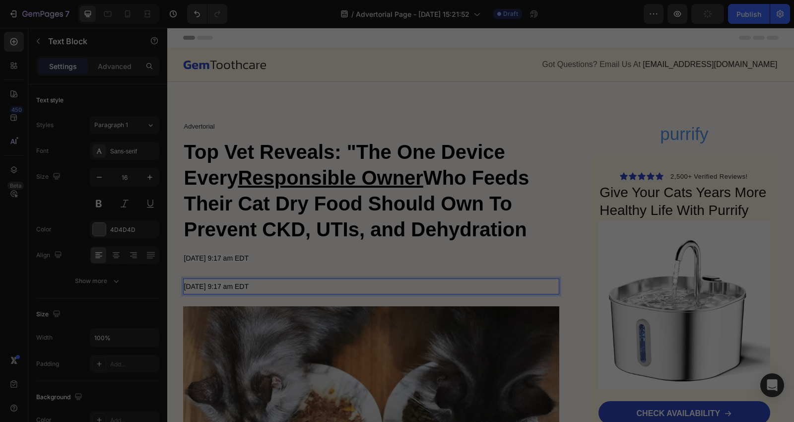
click at [277, 281] on p "[DATE] 9:17 am EDT" at bounding box center [371, 286] width 375 height 14
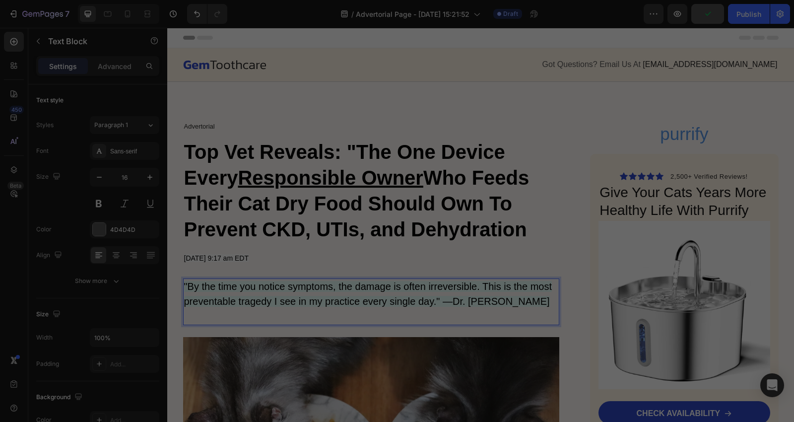
click at [221, 312] on p ""By the time you notice symptoms, the damage is often irreversible. This is the…" at bounding box center [371, 301] width 375 height 45
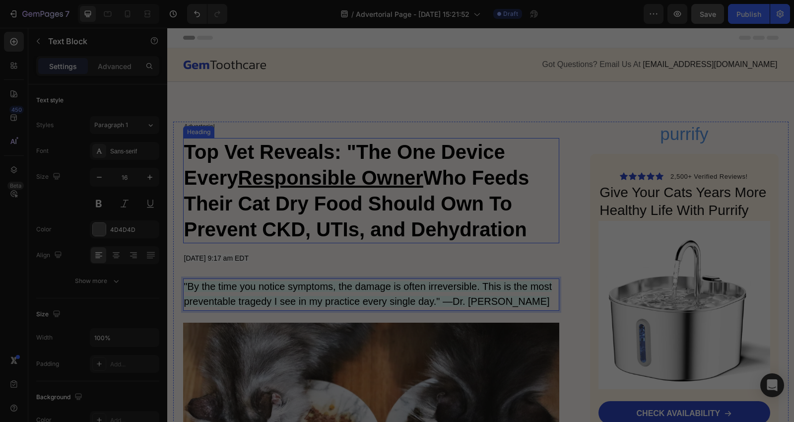
click at [432, 238] on strong "Top Vet Reveals: "The One Device Every Responsible Owner Who Feeds Their Cat Dr…" at bounding box center [356, 190] width 345 height 99
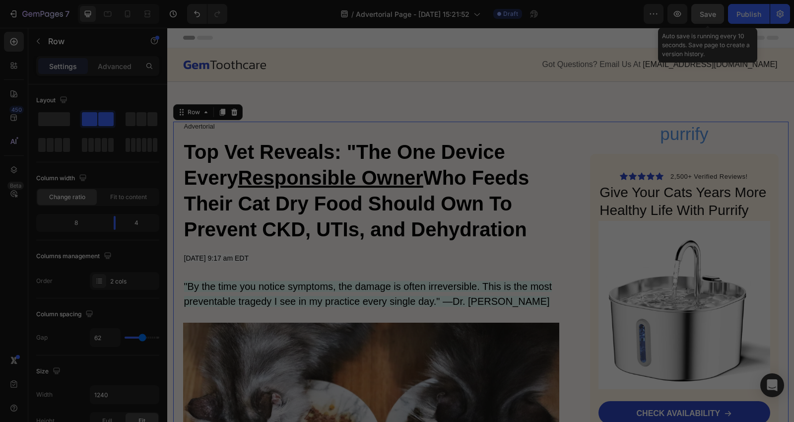
click at [711, 17] on span "Save" at bounding box center [708, 14] width 16 height 8
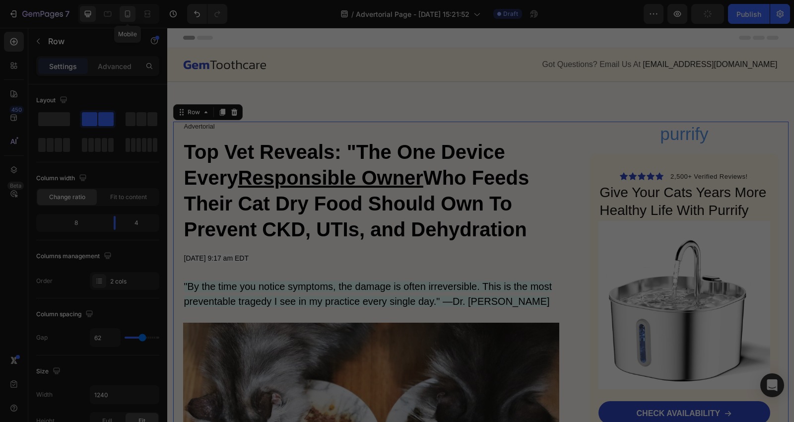
click at [125, 15] on icon at bounding box center [128, 14] width 10 height 10
type input "0"
type input "100%"
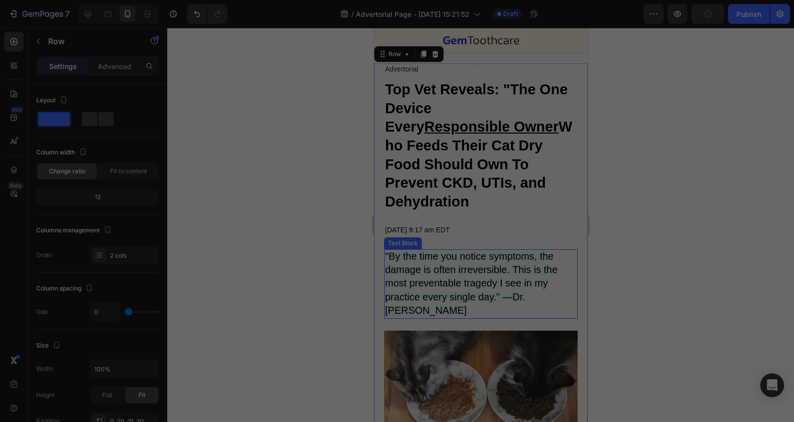
scroll to position [21, 0]
click at [474, 286] on span ""By the time you notice symptoms, the damage is often irreversible. This is the…" at bounding box center [471, 282] width 173 height 65
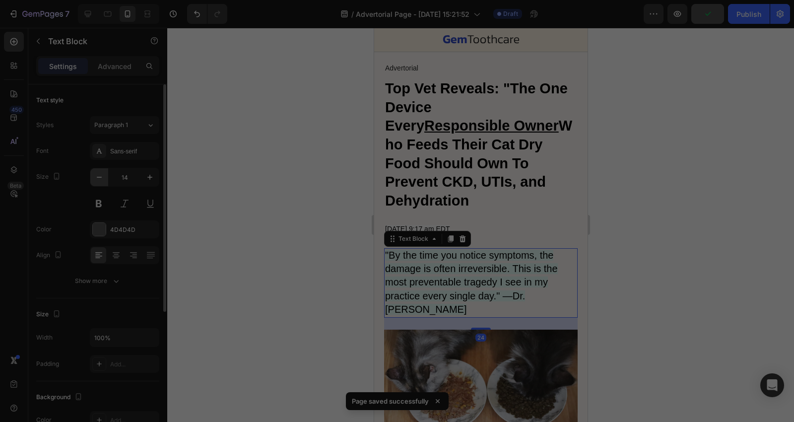
click at [92, 181] on button "button" at bounding box center [99, 177] width 18 height 18
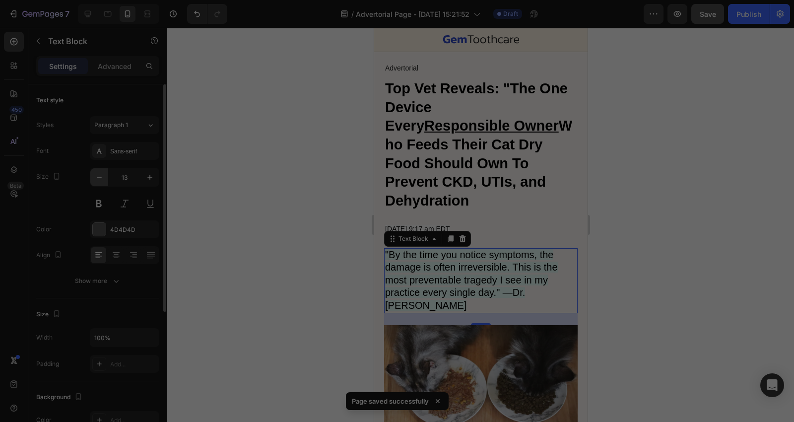
click at [92, 179] on button "button" at bounding box center [99, 177] width 18 height 18
click at [146, 179] on icon "button" at bounding box center [150, 177] width 10 height 10
type input "13"
click at [268, 197] on div at bounding box center [480, 225] width 627 height 394
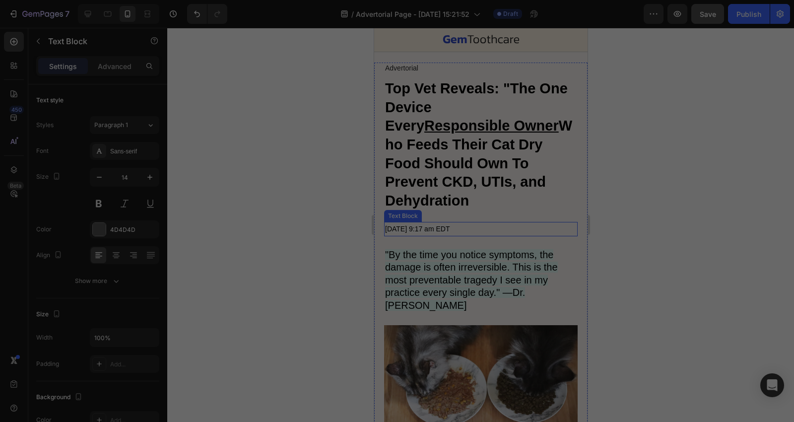
click at [449, 226] on span "[DATE] 9:17 am EDT" at bounding box center [417, 229] width 65 height 8
click at [480, 200] on p "⁠⁠⁠⁠⁠⁠⁠ Top Vet Reveals: "The One Device Every Responsible Owner Who Feeds Thei…" at bounding box center [481, 144] width 192 height 131
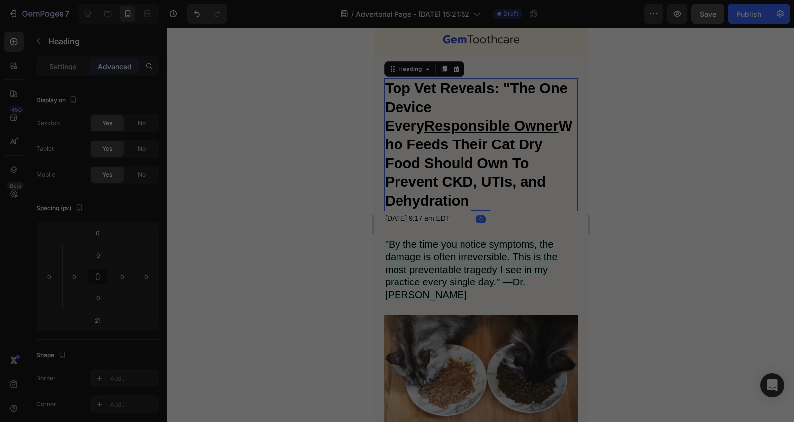
drag, startPoint x: 481, startPoint y: 220, endPoint x: 576, endPoint y: 226, distance: 95.5
click at [480, 207] on div "⁠⁠⁠⁠⁠⁠⁠ Top Vet Reveals: "The One Device Every Responsible Owner Who Feeds Thei…" at bounding box center [481, 144] width 194 height 133
type input "0"
click at [651, 215] on div at bounding box center [480, 225] width 627 height 394
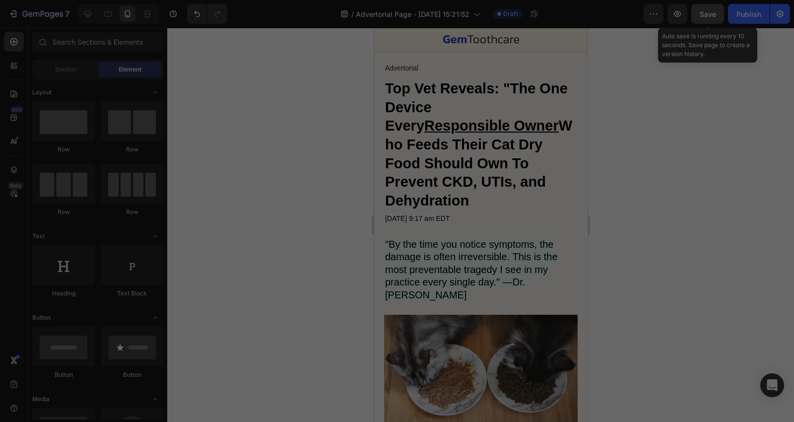
click at [705, 22] on button "Save" at bounding box center [707, 14] width 33 height 20
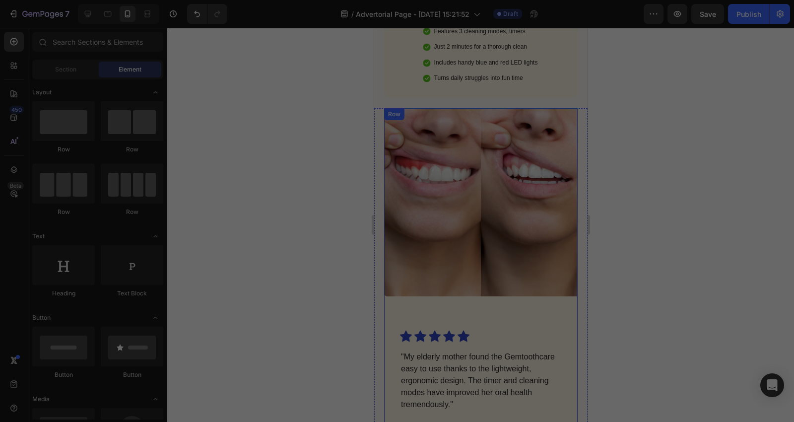
scroll to position [2502, 0]
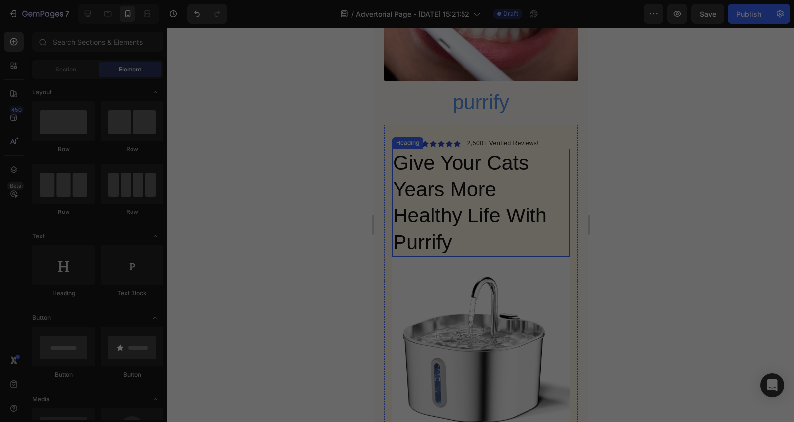
click at [459, 199] on h2 "Give Your Cats Years More Healthy Life With Purrify" at bounding box center [481, 203] width 178 height 108
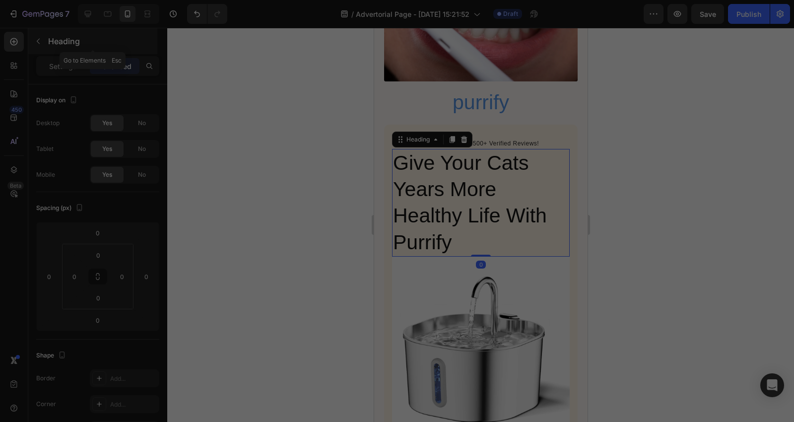
click at [68, 53] on div "Heading" at bounding box center [92, 41] width 129 height 26
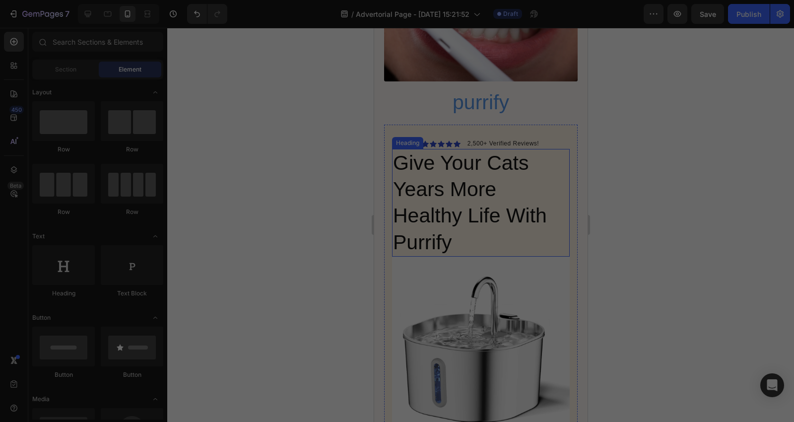
click at [504, 149] on h2 "Give Your Cats Years More Healthy Life With Purrify" at bounding box center [481, 203] width 178 height 108
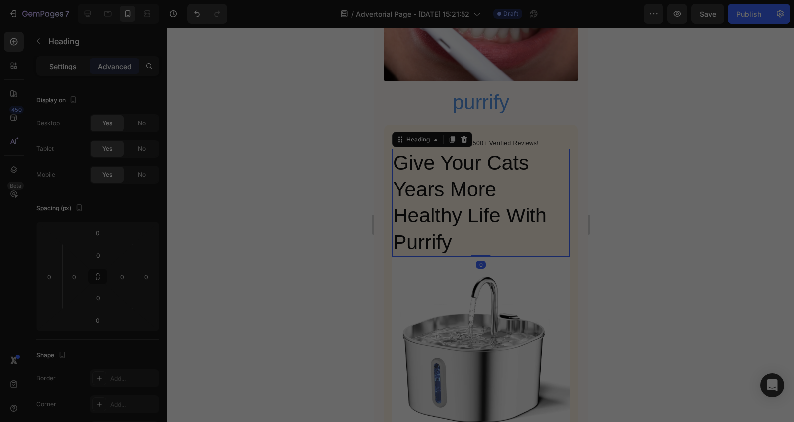
click at [62, 68] on p "Settings" at bounding box center [63, 66] width 28 height 10
click at [93, 177] on button "button" at bounding box center [99, 177] width 18 height 18
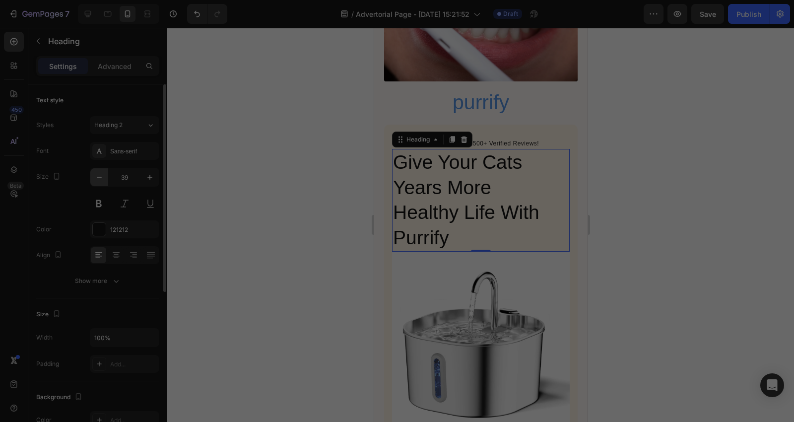
click at [93, 177] on button "button" at bounding box center [99, 177] width 18 height 18
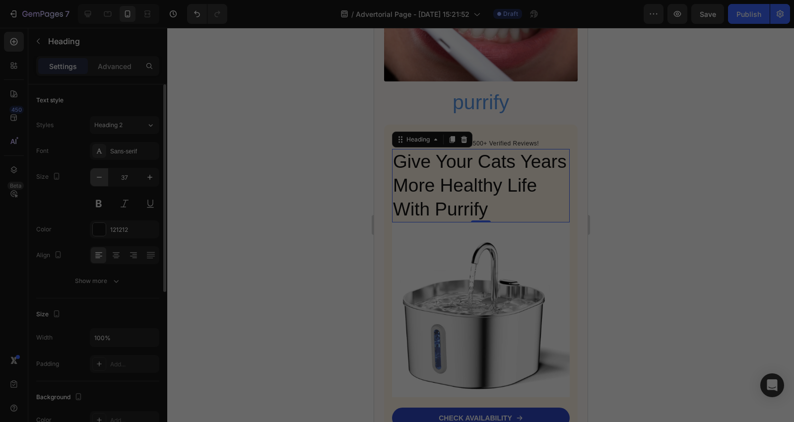
click at [93, 177] on button "button" at bounding box center [99, 177] width 18 height 18
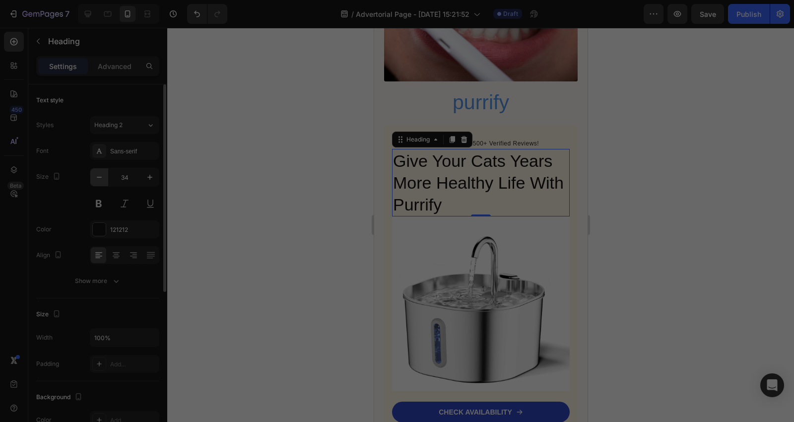
click at [93, 177] on button "button" at bounding box center [99, 177] width 18 height 18
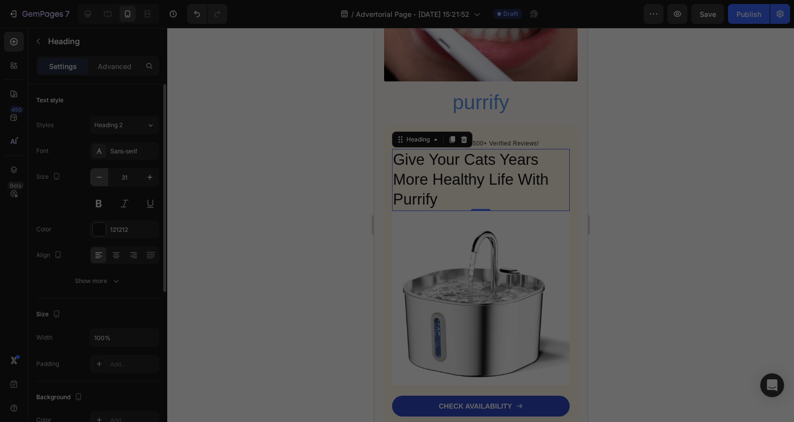
click at [93, 177] on button "button" at bounding box center [99, 177] width 18 height 18
click at [92, 174] on button "button" at bounding box center [99, 177] width 18 height 18
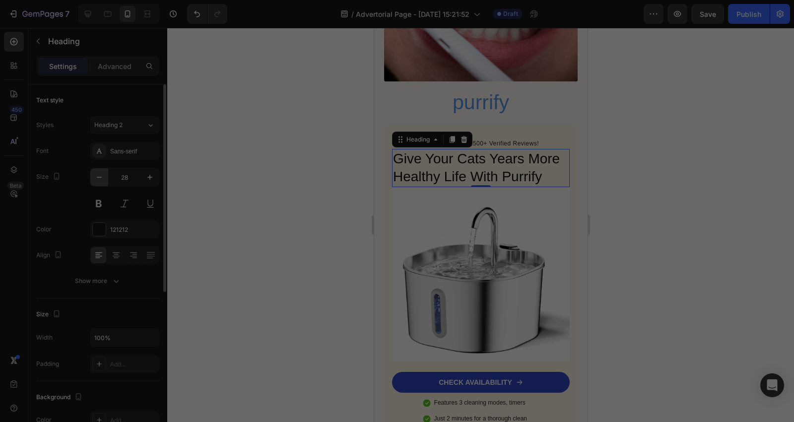
click at [92, 174] on button "button" at bounding box center [99, 177] width 18 height 18
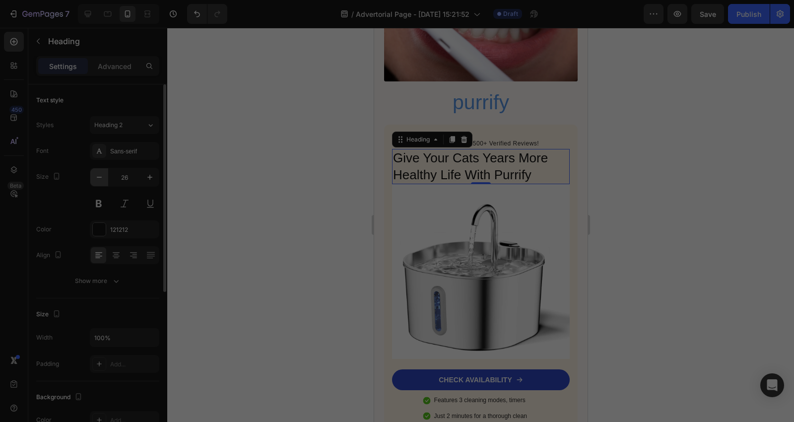
click at [92, 174] on button "button" at bounding box center [99, 177] width 18 height 18
click at [149, 182] on icon "button" at bounding box center [150, 177] width 10 height 10
type input "26"
click at [258, 180] on div at bounding box center [480, 225] width 627 height 394
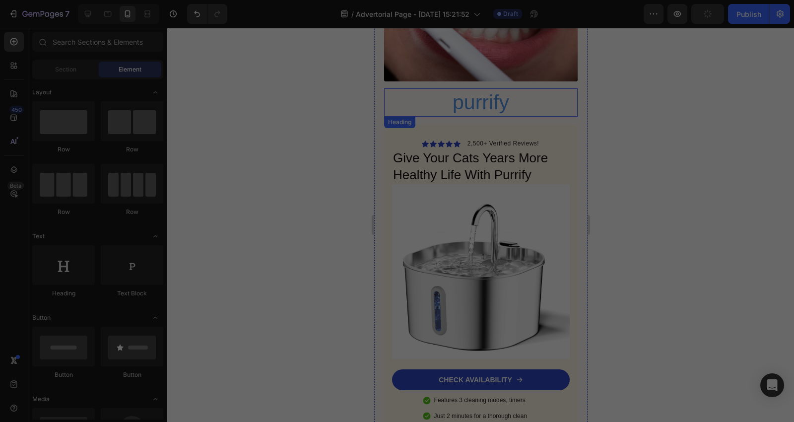
click at [504, 88] on h2 "purrify" at bounding box center [481, 102] width 194 height 28
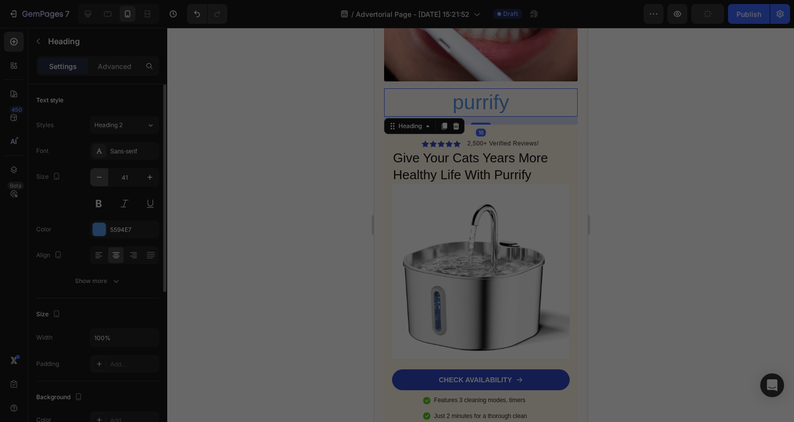
click at [98, 176] on icon "button" at bounding box center [99, 177] width 10 height 10
type input "40"
click at [232, 150] on div at bounding box center [480, 225] width 627 height 394
click at [480, 139] on span "2,500+ Verified Reviews!" at bounding box center [502, 142] width 71 height 7
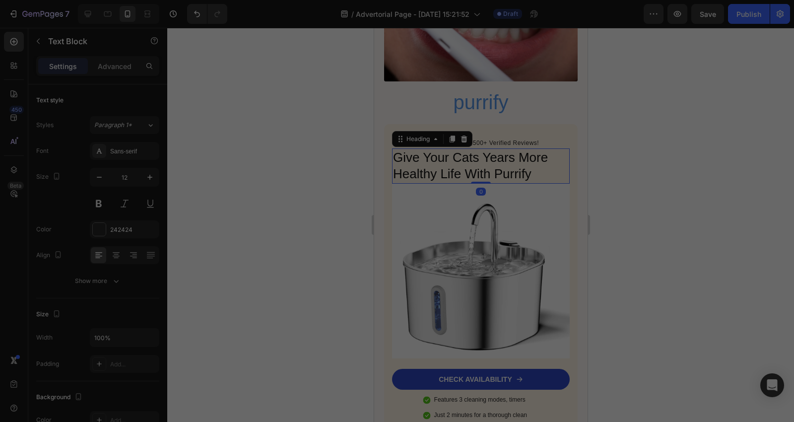
click at [452, 148] on h2 "Give Your Cats Years More Healthy Life With Purrify" at bounding box center [481, 166] width 178 height 36
click at [111, 68] on p "Advanced" at bounding box center [115, 66] width 34 height 10
click at [101, 298] on input "0" at bounding box center [98, 297] width 20 height 15
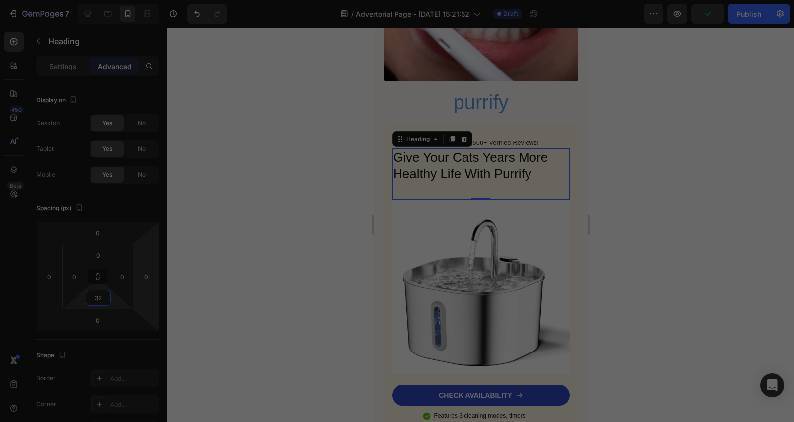
type input "3"
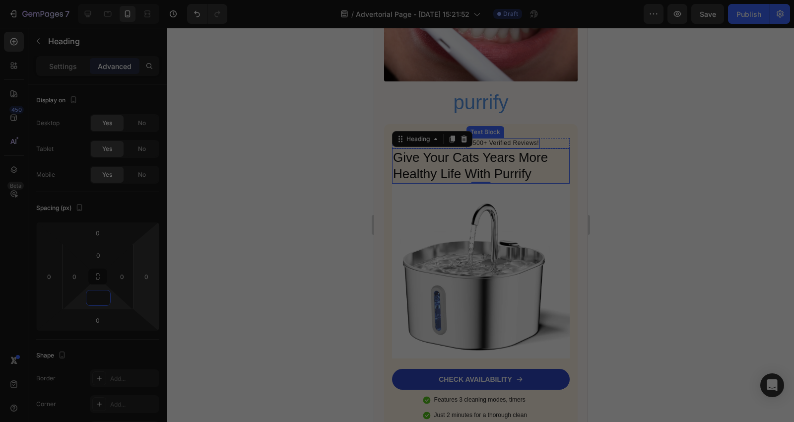
click at [536, 138] on div "Icon Icon Icon Icon Icon Icon List 2,500+ Verified Reviews! Text Block Row" at bounding box center [481, 143] width 178 height 10
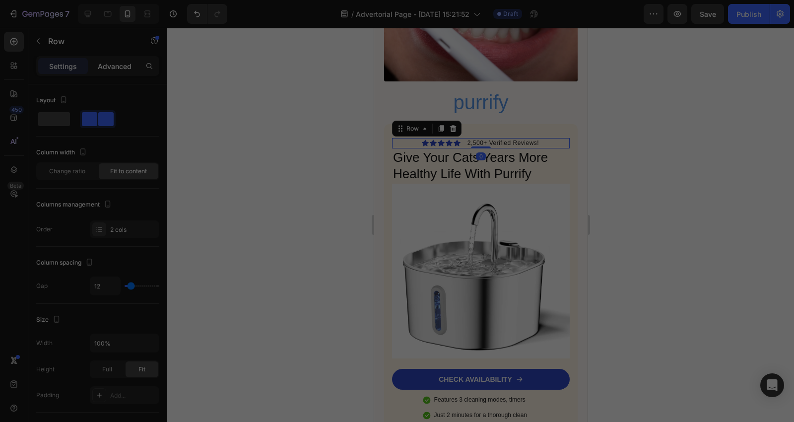
click at [103, 68] on p "Advanced" at bounding box center [115, 66] width 34 height 10
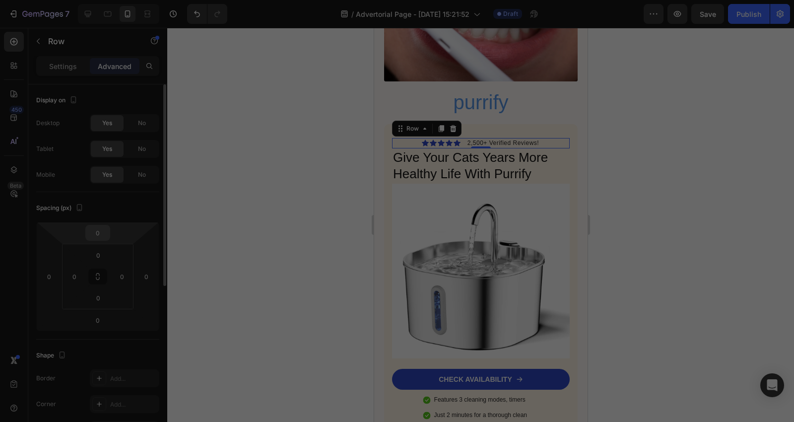
click at [102, 232] on input "0" at bounding box center [98, 232] width 20 height 15
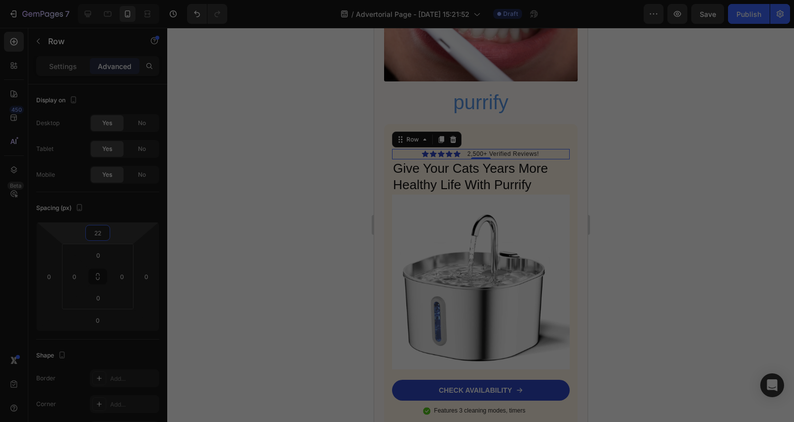
type input "2"
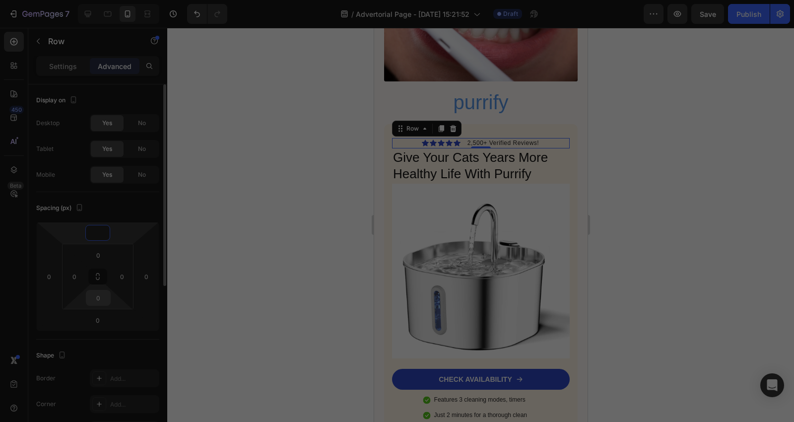
type input "0"
click at [105, 296] on input "0" at bounding box center [98, 297] width 20 height 15
type input "32"
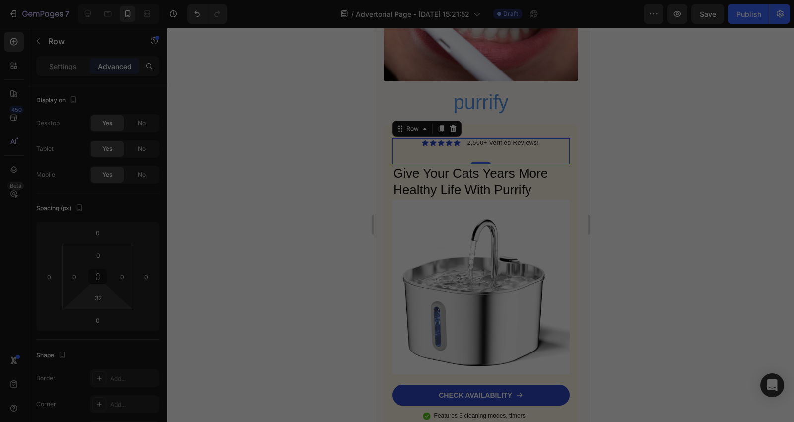
drag, startPoint x: 274, startPoint y: 273, endPoint x: 281, endPoint y: 270, distance: 8.2
click at [278, 271] on div at bounding box center [480, 225] width 627 height 394
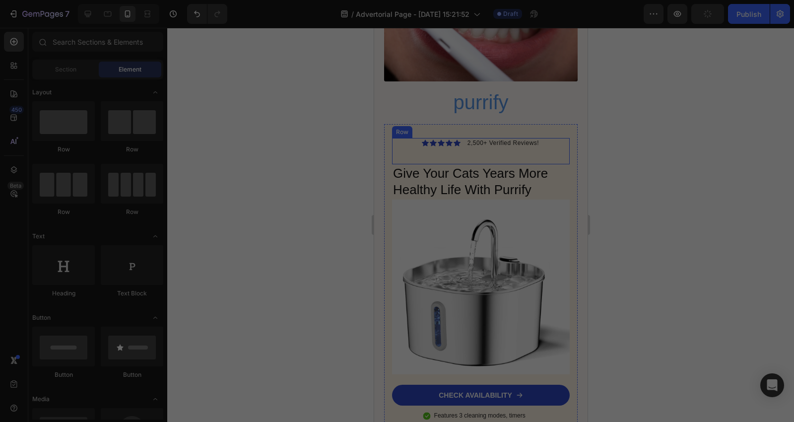
click at [499, 138] on div "Icon Icon Icon Icon Icon Icon List 2,500+ Verified Reviews! Text Block Row" at bounding box center [481, 151] width 178 height 26
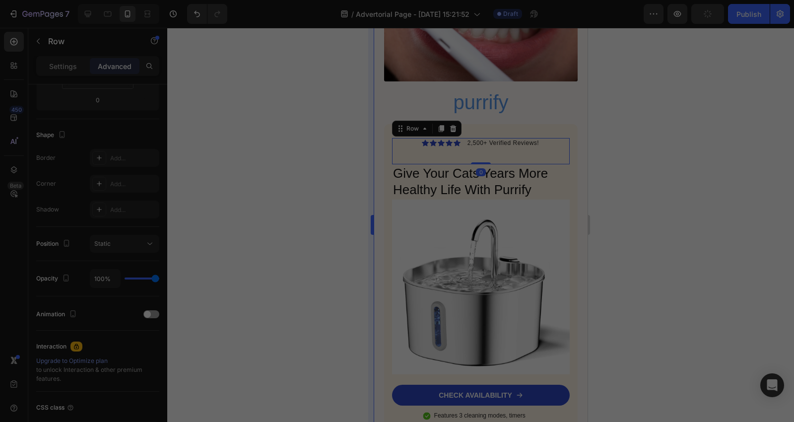
scroll to position [0, 0]
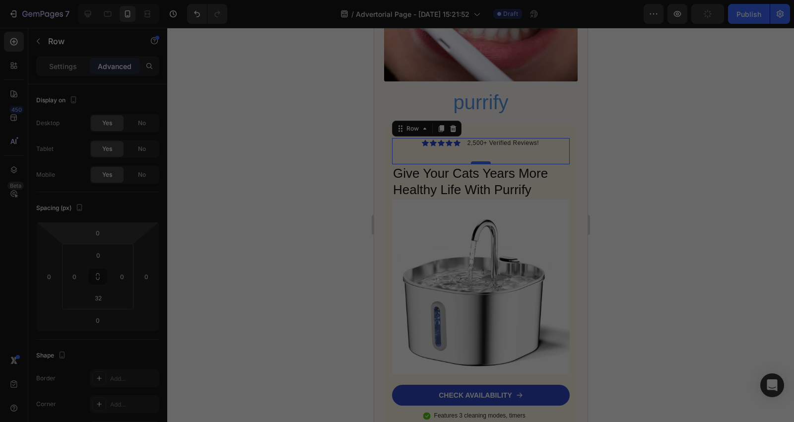
click at [479, 161] on div at bounding box center [480, 162] width 20 height 3
click at [481, 138] on div "Icon Icon Icon Icon Icon Icon List 2,500+ Verified Reviews! Text Block Row 0" at bounding box center [481, 151] width 178 height 26
click at [541, 164] on h2 "Give Your Cats Years More Healthy Life With Purrify" at bounding box center [481, 182] width 178 height 36
click at [489, 164] on h2 "Give Your Cats Years More Healthy Life With Purrify" at bounding box center [481, 182] width 178 height 36
click at [504, 138] on div "Icon Icon Icon Icon Icon Icon List 2,500+ Verified Reviews! Text Block Row" at bounding box center [481, 151] width 178 height 26
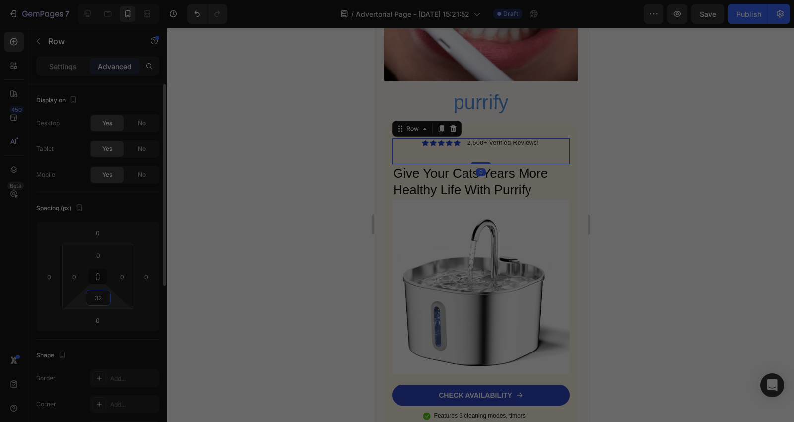
click at [104, 294] on input "32" at bounding box center [98, 297] width 20 height 15
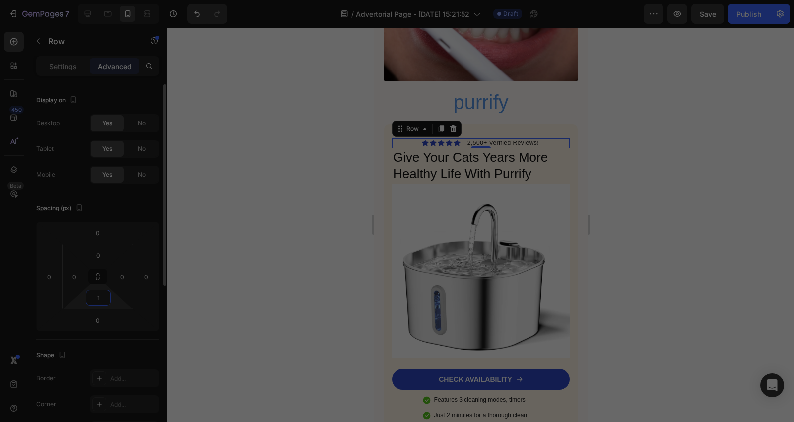
type input "15"
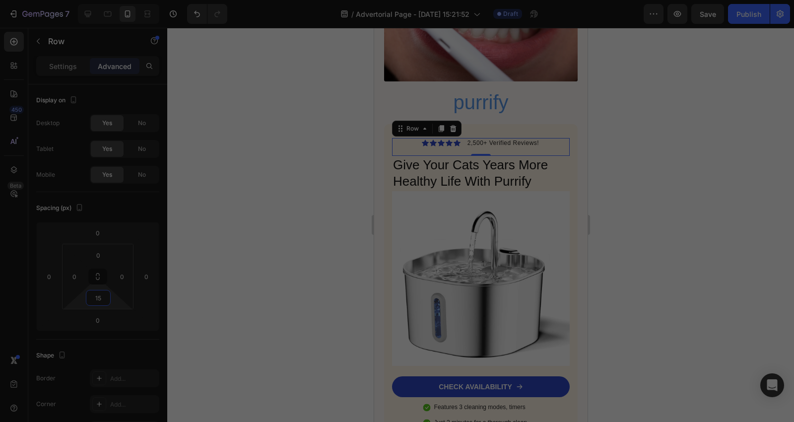
click at [231, 238] on div at bounding box center [480, 225] width 627 height 394
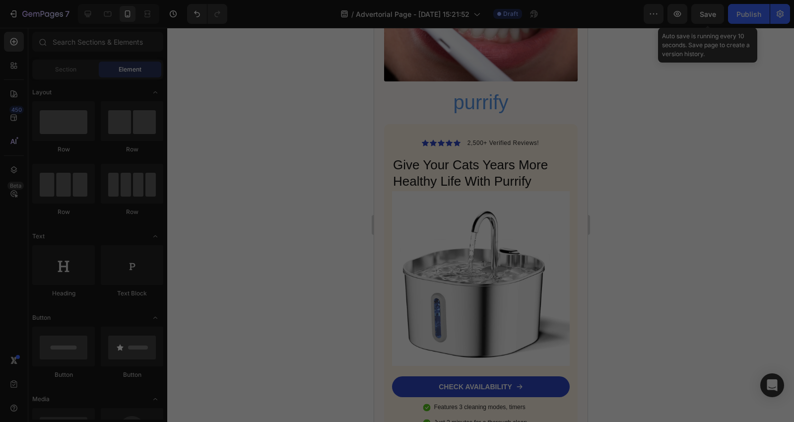
click at [713, 12] on span "Save" at bounding box center [708, 14] width 16 height 8
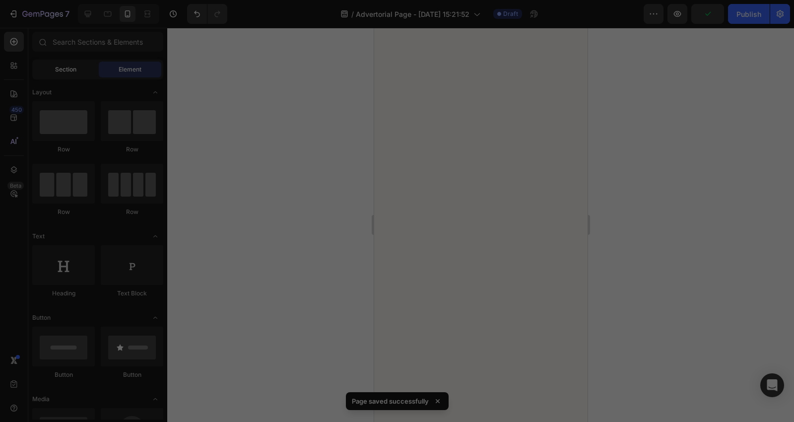
scroll to position [2502, 0]
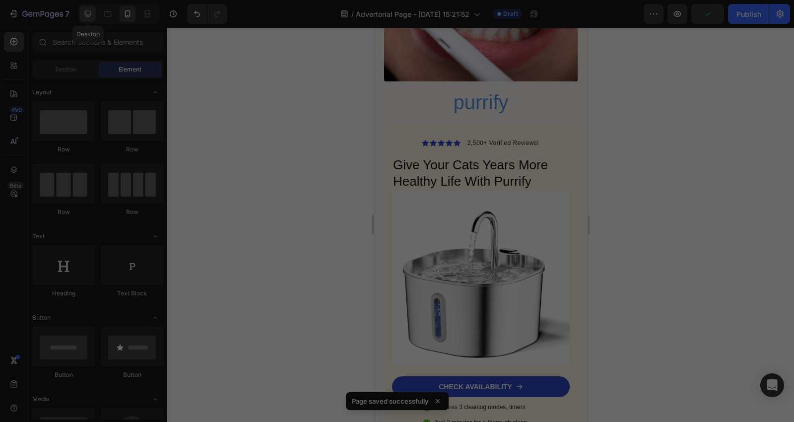
drag, startPoint x: 84, startPoint y: 11, endPoint x: 83, endPoint y: 20, distance: 8.5
click at [84, 11] on icon at bounding box center [88, 14] width 10 height 10
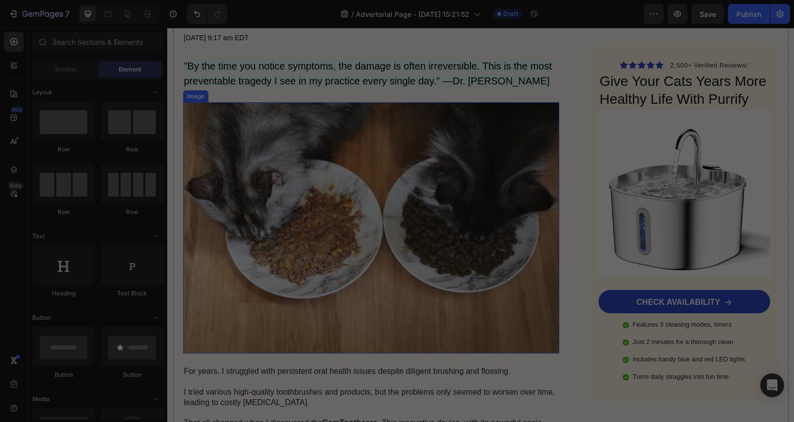
scroll to position [441, 0]
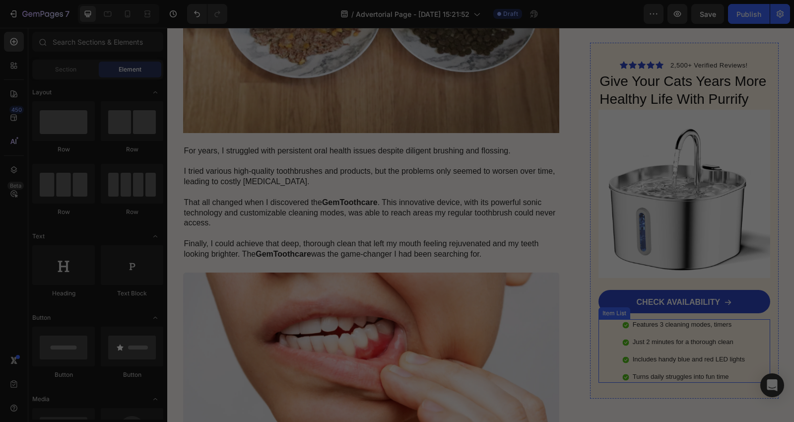
click at [612, 340] on div "Features 3 cleaning modes, timers Just 2 minutes for a thorough clean Includes …" at bounding box center [683, 351] width 171 height 64
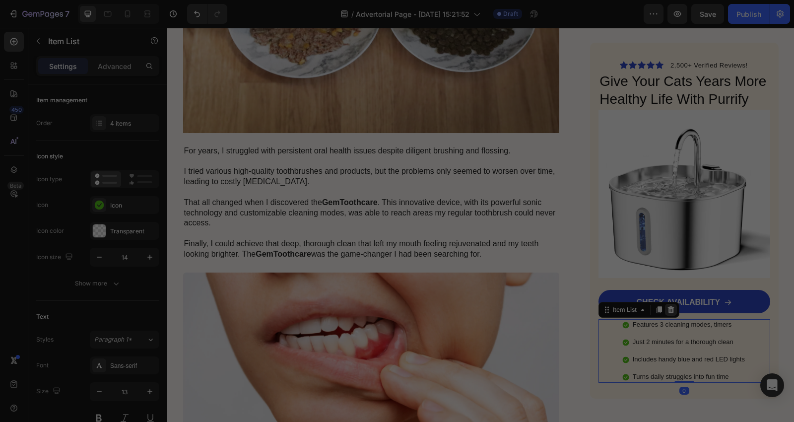
click at [667, 312] on icon at bounding box center [671, 310] width 8 height 8
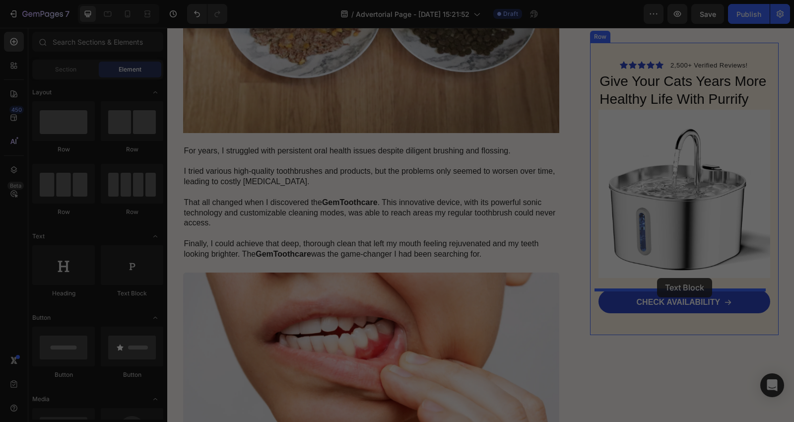
drag, startPoint x: 289, startPoint y: 306, endPoint x: 657, endPoint y: 278, distance: 369.2
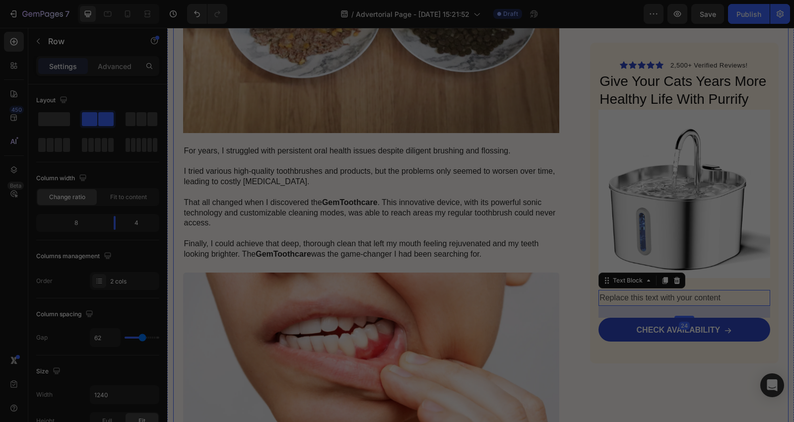
drag, startPoint x: 692, startPoint y: 292, endPoint x: 707, endPoint y: 292, distance: 14.4
click at [692, 292] on div "Replace this text with your content" at bounding box center [683, 297] width 171 height 16
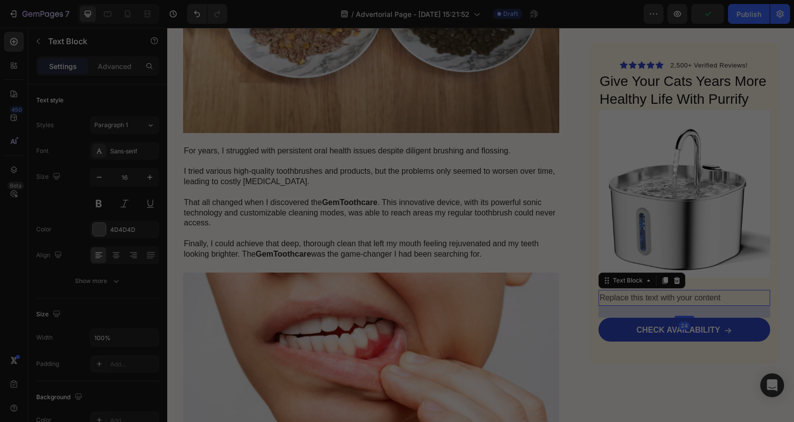
click at [717, 294] on div "Replace this text with your content" at bounding box center [683, 297] width 171 height 16
click at [719, 294] on p "Replace this text with your content" at bounding box center [683, 297] width 169 height 14
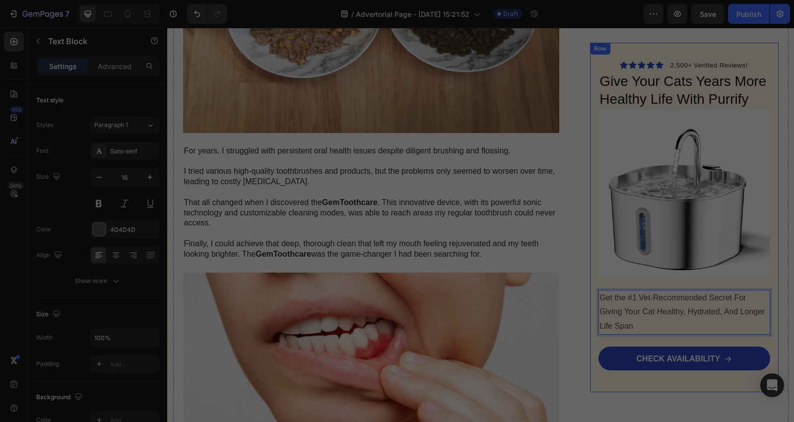
click at [602, 391] on div "Icon Icon Icon Icon Icon Icon List 2,500+ Verified Reviews! Text Block Row Give…" at bounding box center [684, 217] width 188 height 349
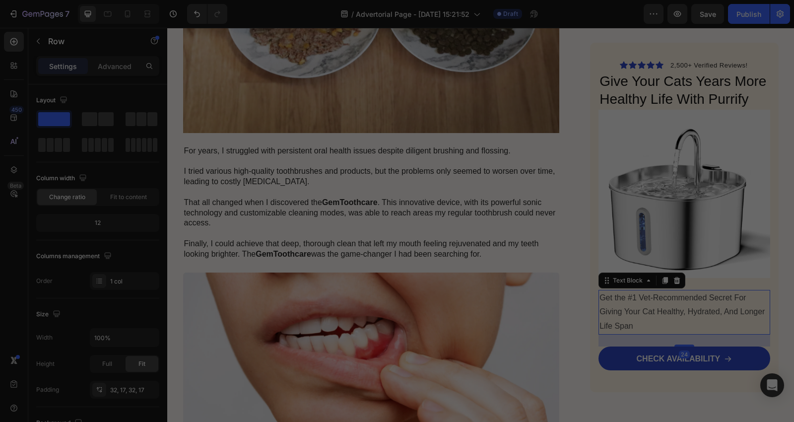
click at [643, 304] on p "Get the #1 Vet-Recommended Secret For Giving Your Cat Healthy, Hydrated, And Lo…" at bounding box center [683, 311] width 169 height 43
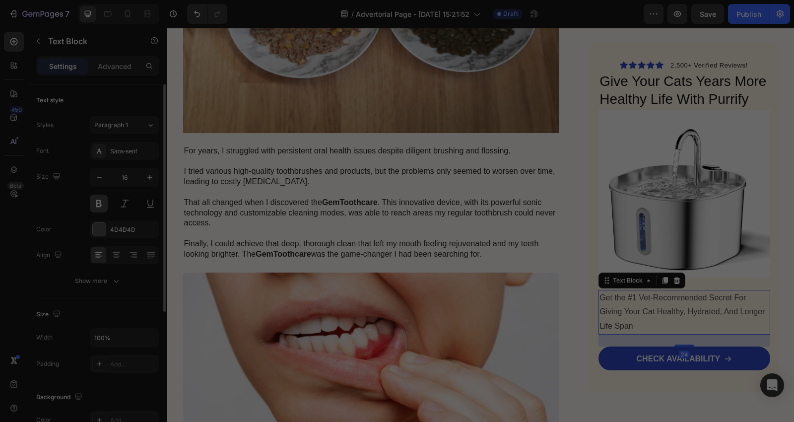
click at [96, 206] on button at bounding box center [99, 204] width 18 height 18
click at [97, 230] on div at bounding box center [99, 229] width 13 height 13
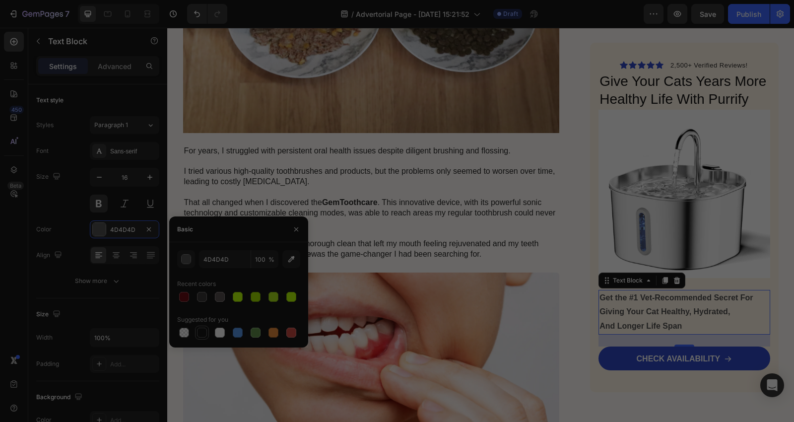
click at [200, 330] on div at bounding box center [202, 332] width 10 height 10
type input "151515"
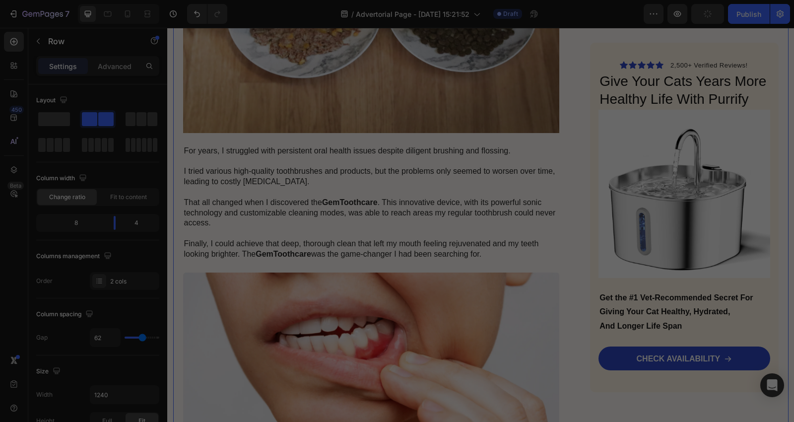
click at [671, 387] on div "Icon Icon Icon Icon Icon Icon List 2,500+ Verified Reviews! Text Block Row Give…" at bounding box center [684, 217] width 188 height 349
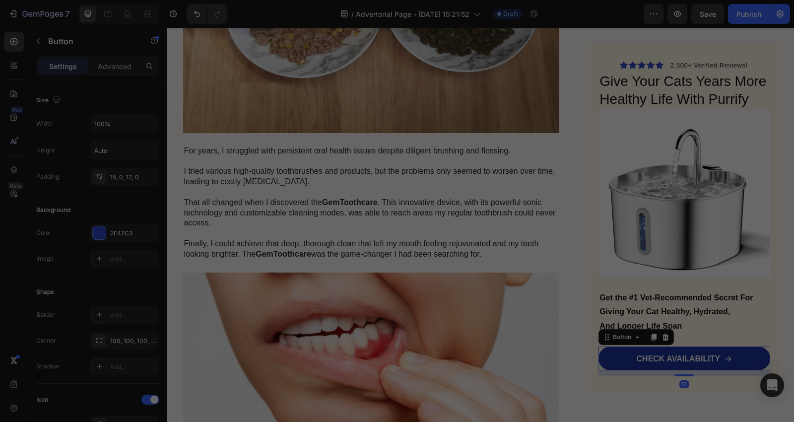
click at [667, 346] on link "CHECK AVAILABILITY" at bounding box center [683, 358] width 171 height 24
click at [126, 65] on p "Advanced" at bounding box center [115, 66] width 34 height 10
drag, startPoint x: 680, startPoint y: 373, endPoint x: 680, endPoint y: 363, distance: 9.9
click at [680, 363] on div "CHECK AVAILABILITY Button 0" at bounding box center [683, 358] width 171 height 24
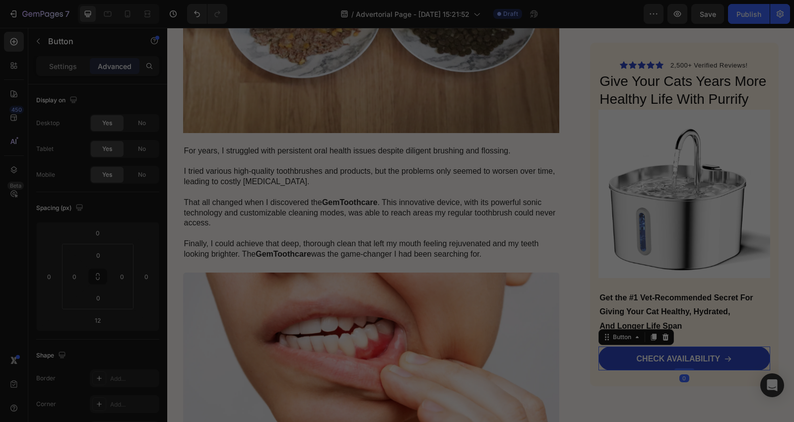
type input "0"
drag, startPoint x: 691, startPoint y: 395, endPoint x: 693, endPoint y: 380, distance: 15.0
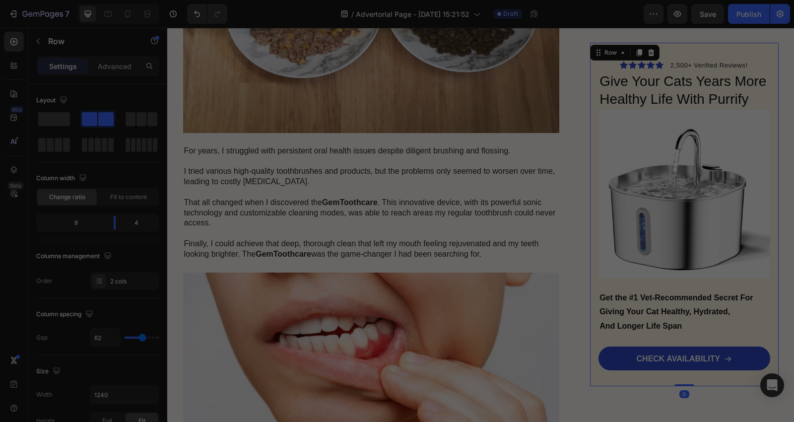
click at [692, 376] on div "Icon Icon Icon Icon Icon Icon List 2,500+ Verified Reviews! Text Block Row Give…" at bounding box center [684, 214] width 188 height 343
drag, startPoint x: 686, startPoint y: 385, endPoint x: 686, endPoint y: 376, distance: 8.4
click at [686, 376] on div "Icon Icon Icon Icon Icon Icon List 2,500+ Verified Reviews! Text Block Row Give…" at bounding box center [684, 214] width 188 height 343
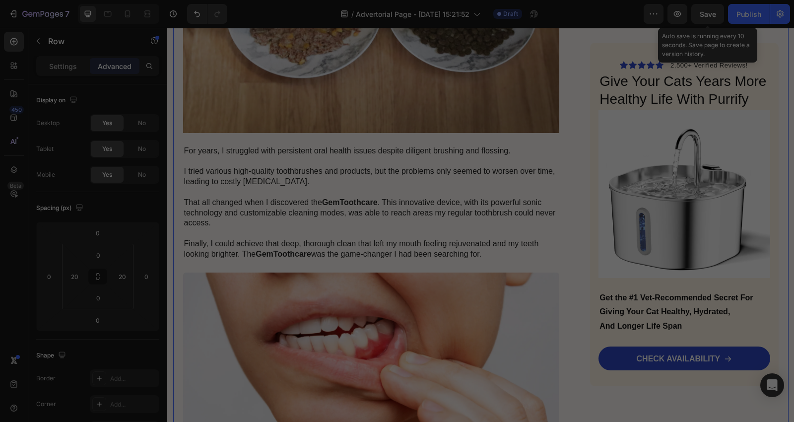
click at [702, 14] on span "Save" at bounding box center [708, 14] width 16 height 8
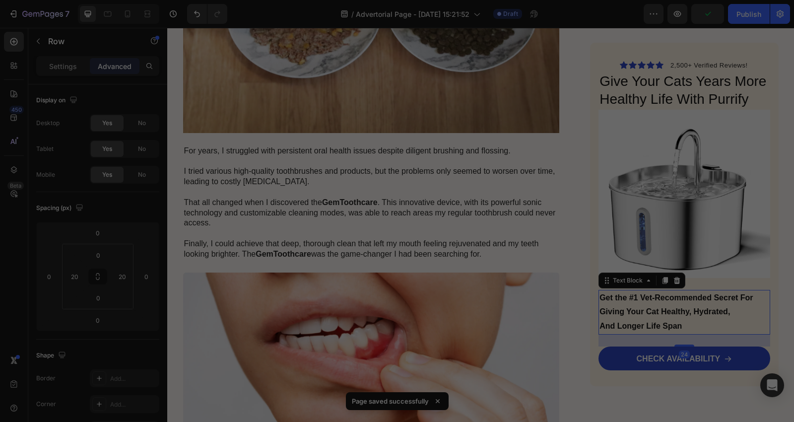
click at [658, 311] on p "Get the #1 Vet-Recommended Secret For Giving Your Cat Healthy, Hydrated, And Lo…" at bounding box center [683, 311] width 169 height 43
click at [118, 257] on icon at bounding box center [116, 255] width 10 height 10
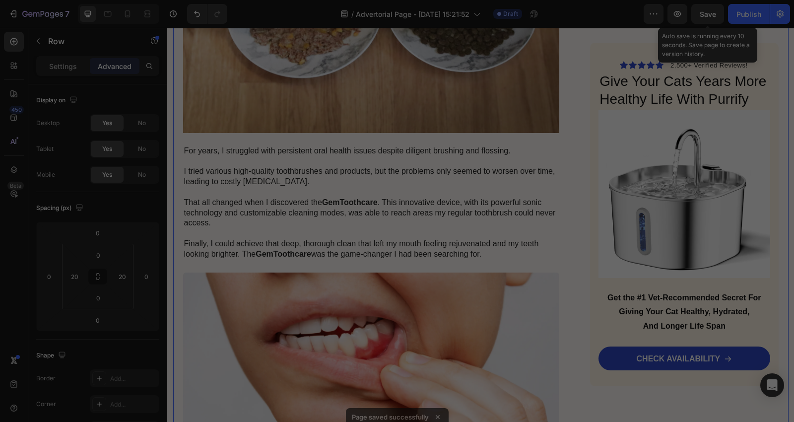
click at [703, 16] on span "Save" at bounding box center [708, 14] width 16 height 8
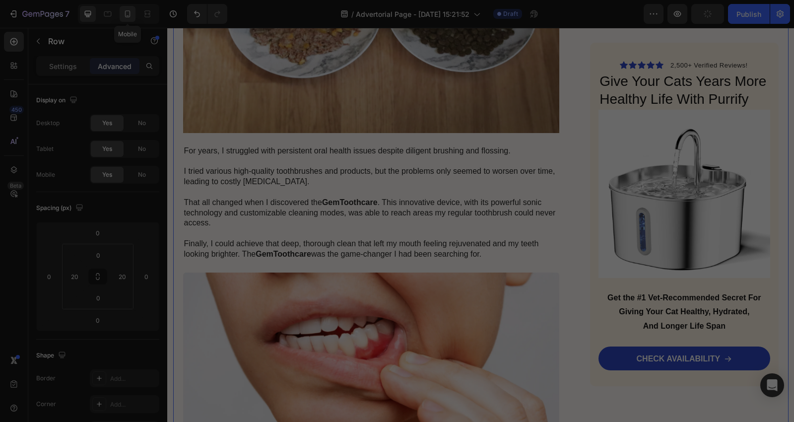
click at [130, 16] on icon at bounding box center [127, 13] width 5 height 7
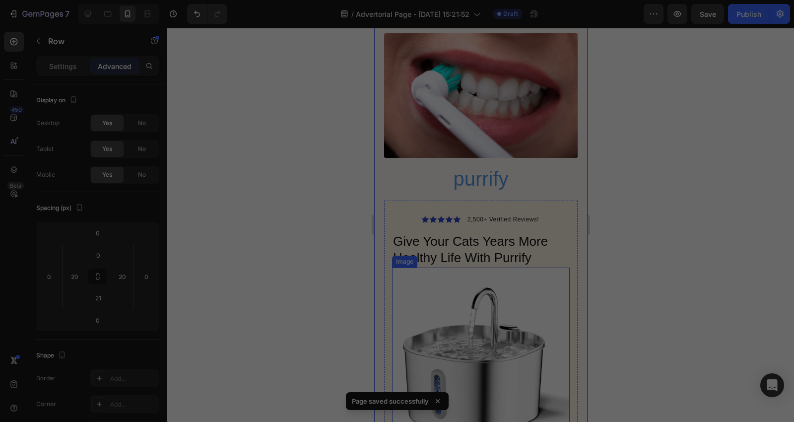
scroll to position [2646, 0]
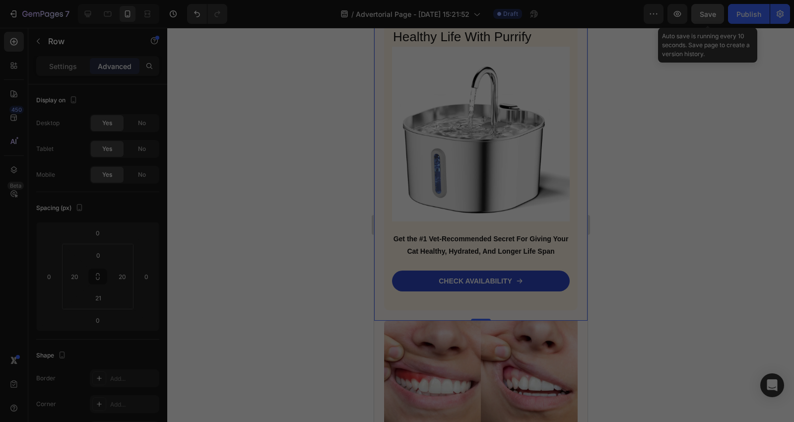
click at [705, 19] on button "Save" at bounding box center [707, 14] width 33 height 20
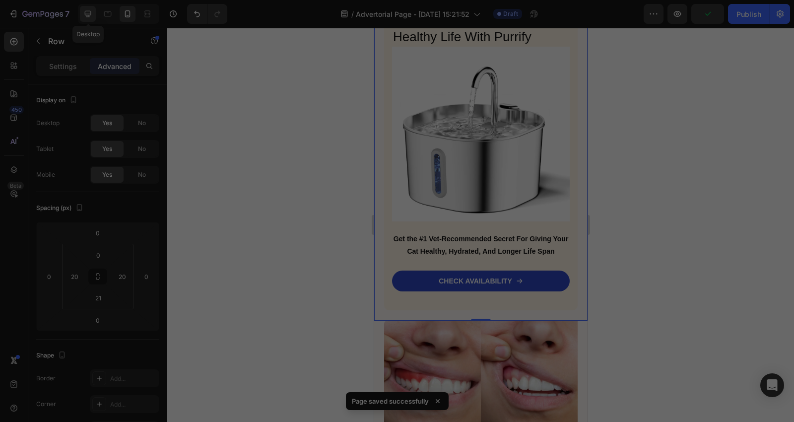
click at [88, 17] on icon at bounding box center [88, 14] width 10 height 10
type input "0"
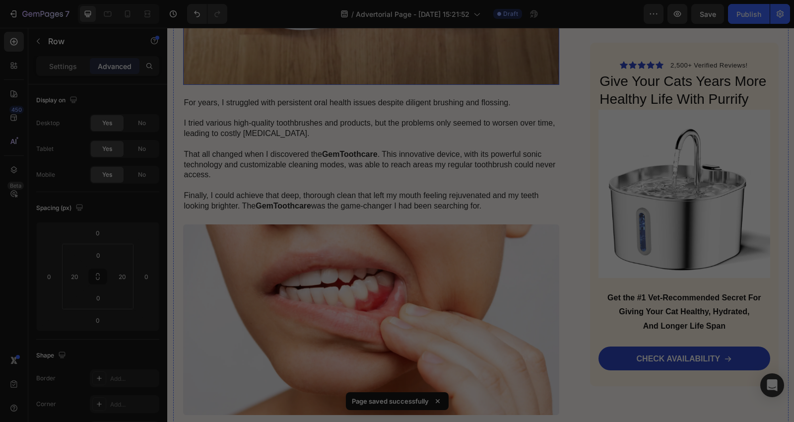
scroll to position [500, 0]
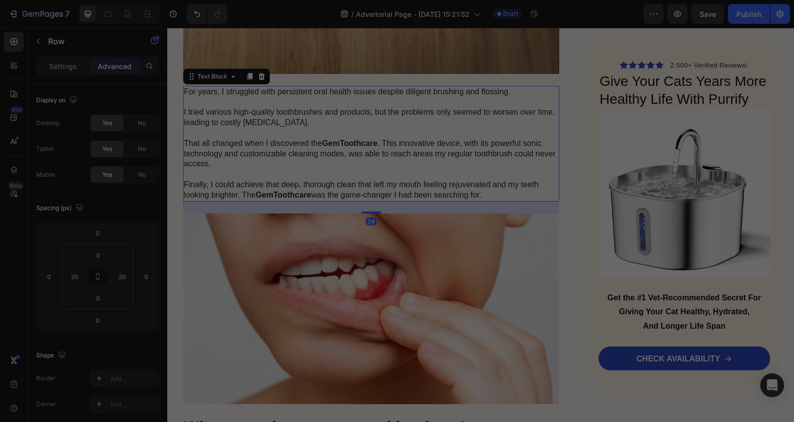
click at [319, 162] on p "For years, I struggled with persistent oral health issues despite diligent brus…" at bounding box center [371, 144] width 375 height 114
click at [500, 189] on p "For years, I struggled with persistent oral health issues despite diligent brus…" at bounding box center [371, 144] width 375 height 114
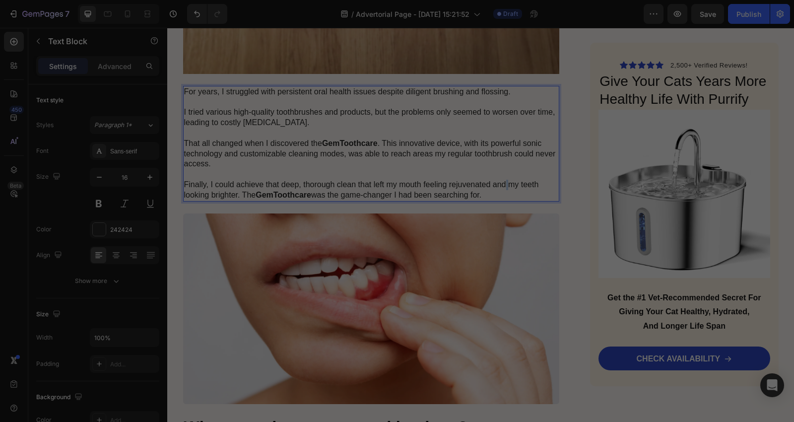
click at [500, 189] on p "For years, I struggled with persistent oral health issues despite diligent brus…" at bounding box center [371, 144] width 375 height 114
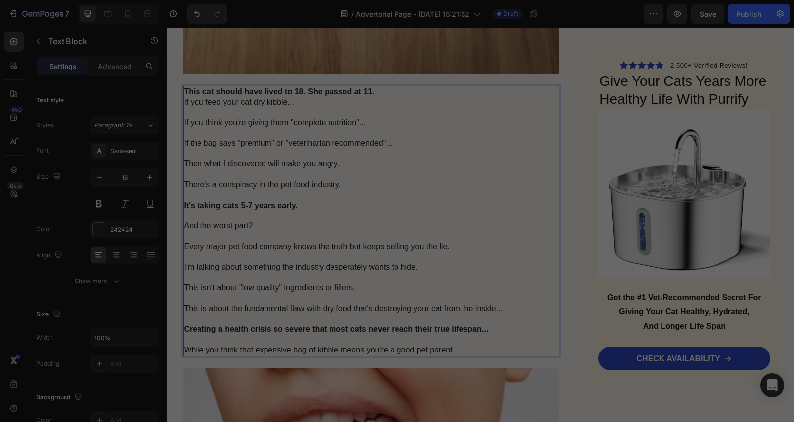
click at [452, 139] on p "If you feed your cat dry kibble... If you think you're giving them "complete nu…" at bounding box center [371, 226] width 375 height 258
click at [144, 177] on button "button" at bounding box center [150, 177] width 18 height 18
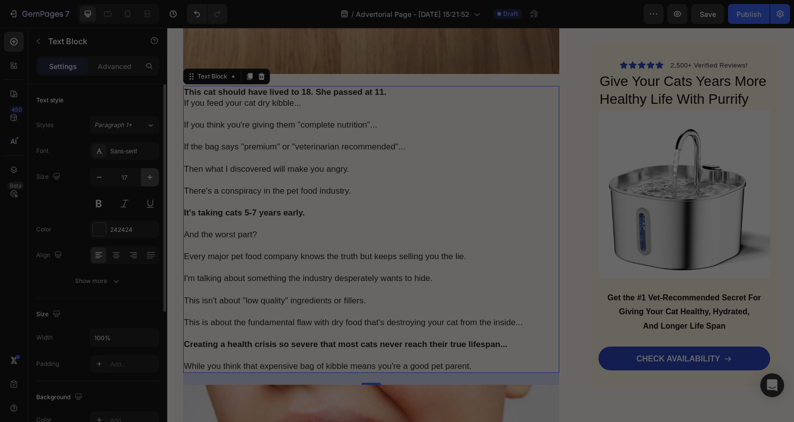
click at [144, 177] on button "button" at bounding box center [150, 177] width 18 height 18
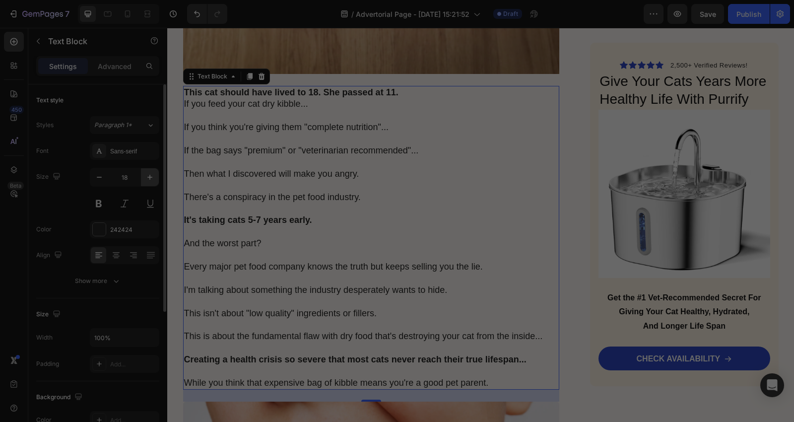
click at [144, 177] on button "button" at bounding box center [150, 177] width 18 height 18
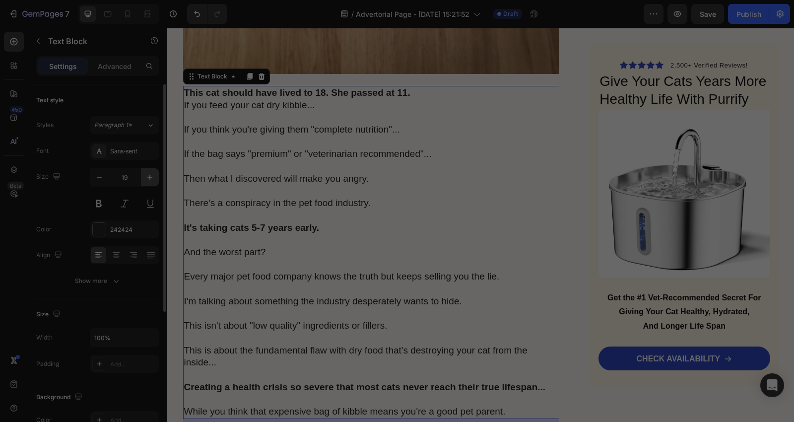
click at [144, 177] on button "button" at bounding box center [150, 177] width 18 height 18
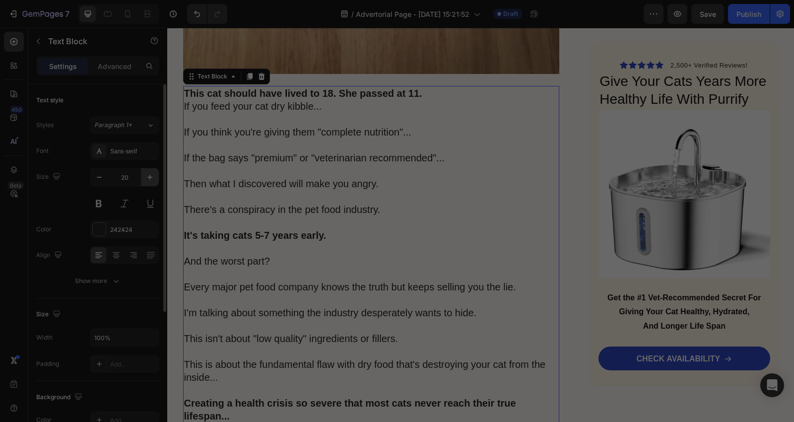
click at [144, 177] on button "button" at bounding box center [150, 177] width 18 height 18
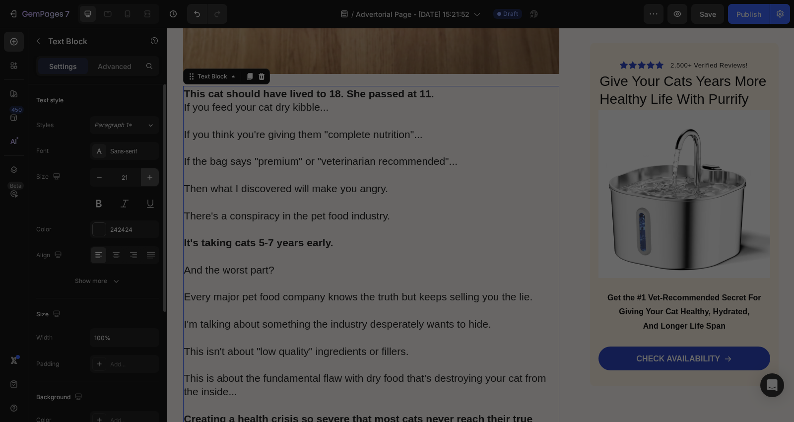
click at [144, 177] on button "button" at bounding box center [150, 177] width 18 height 18
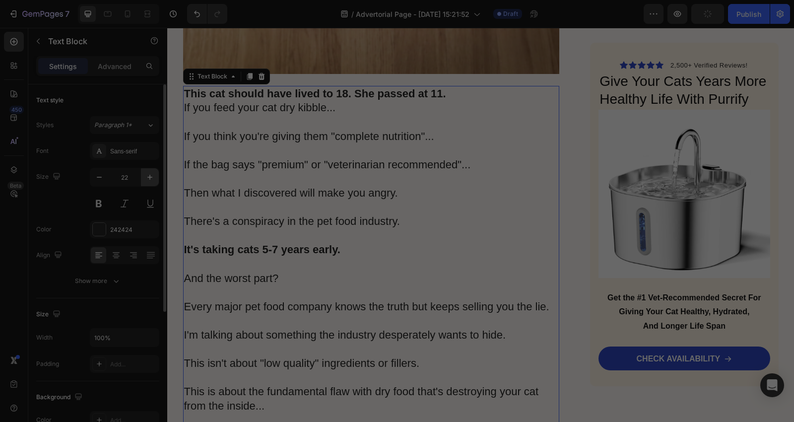
click at [144, 177] on button "button" at bounding box center [150, 177] width 18 height 18
type input "23"
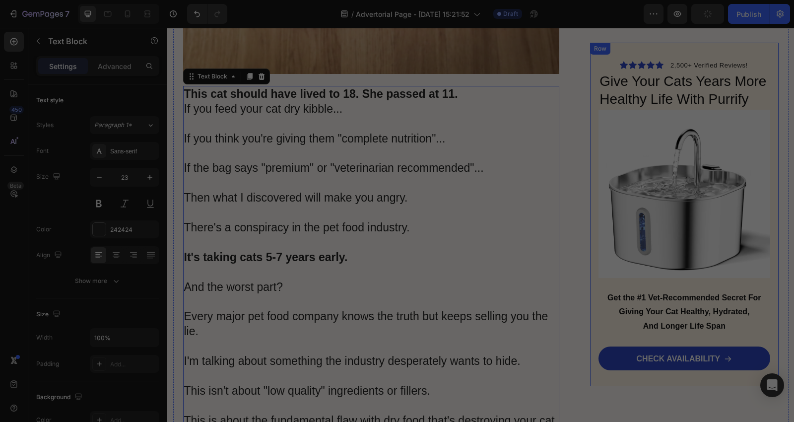
click at [590, 176] on div "Icon Icon Icon Icon Icon Icon List 2,500+ Verified Reviews! Text Block Row Give…" at bounding box center [684, 214] width 188 height 343
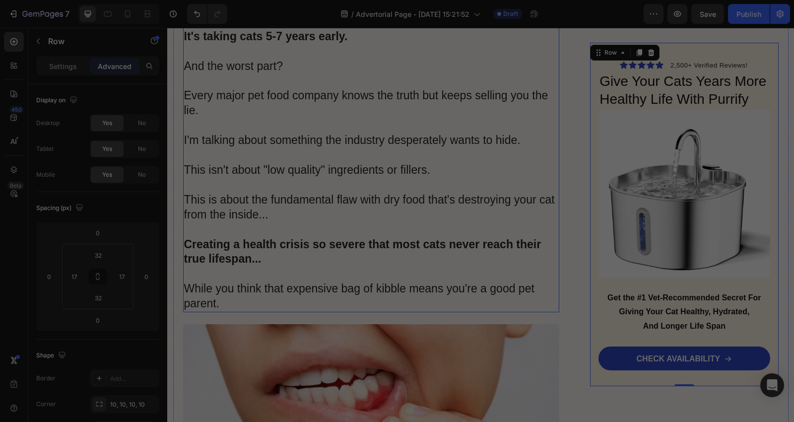
scroll to position [941, 0]
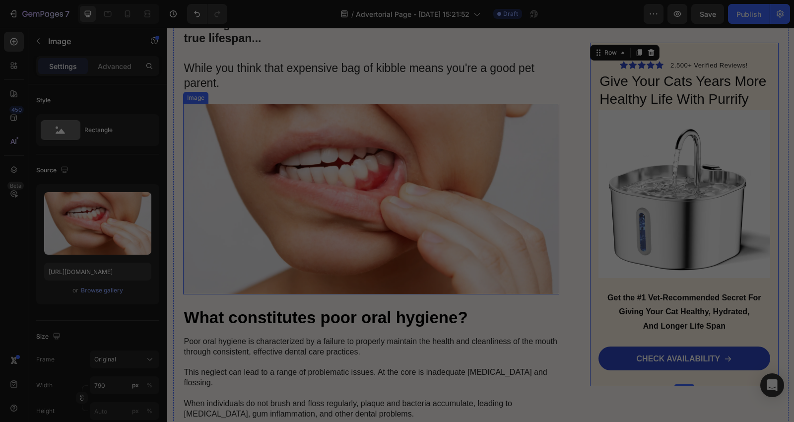
click at [418, 192] on img at bounding box center [371, 199] width 377 height 191
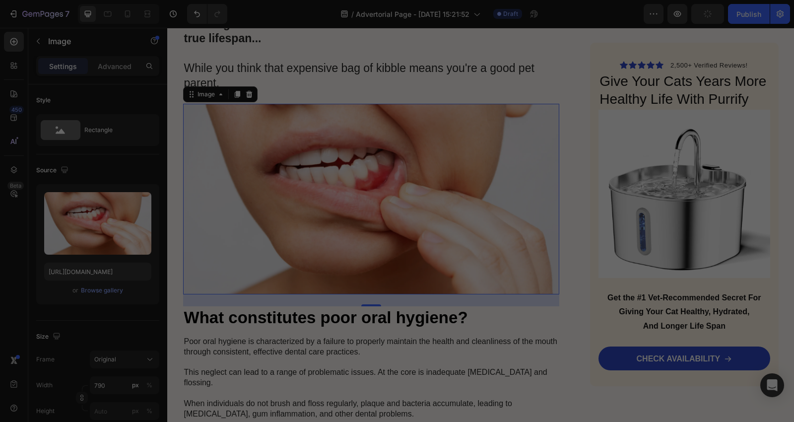
click at [297, 249] on img at bounding box center [371, 199] width 377 height 191
click at [94, 271] on input "https://cdn.shopify.com/s/files/1/0689/8574/9551/files/gempages_571770883585082…" at bounding box center [97, 271] width 107 height 18
paste input "713/1892/9581/files/shutterstock_1923494045-1.jpg?v=1754105877&width=1280"
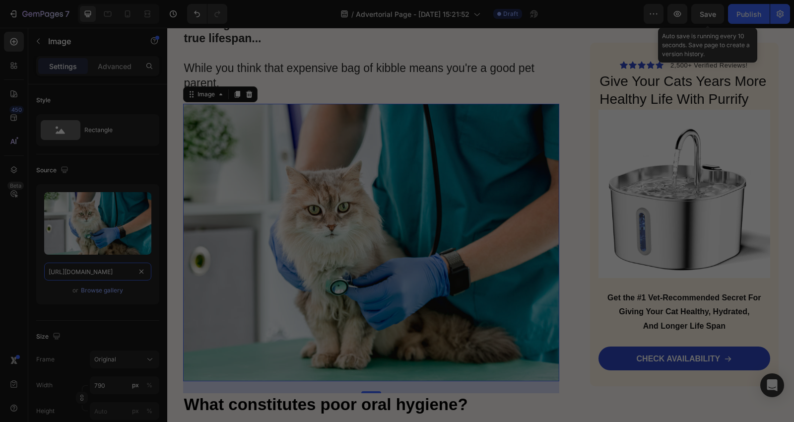
type input "https://cdn.shopify.com/s/files/1/0713/1892/9581/files/shutterstock_1923494045-…"
click at [711, 16] on span "Save" at bounding box center [708, 14] width 16 height 8
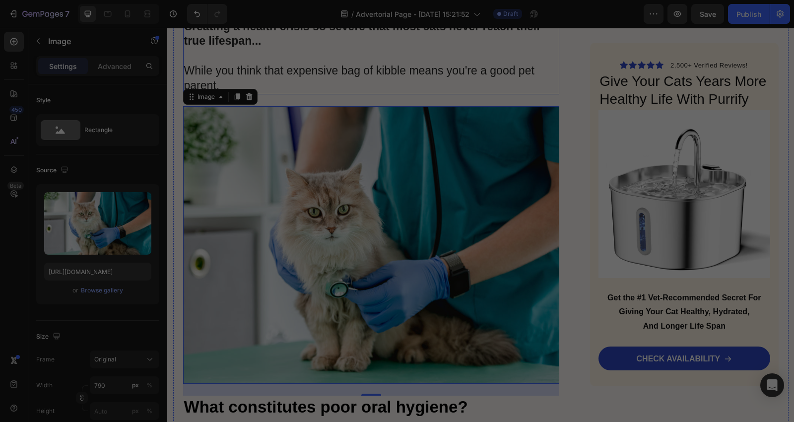
scroll to position [1162, 0]
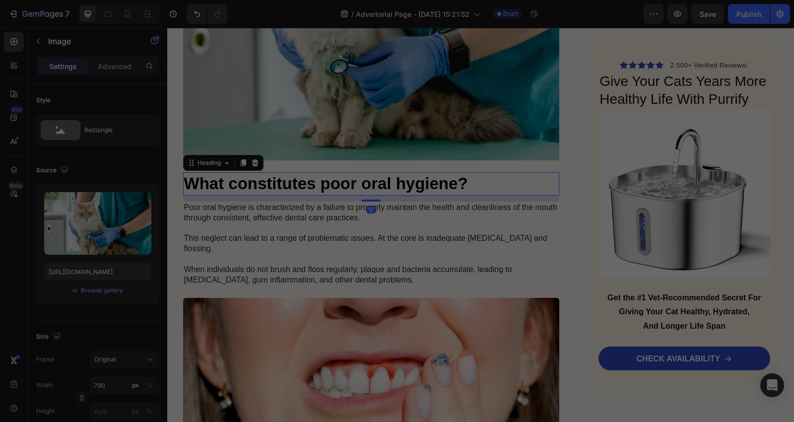
click at [457, 188] on h3 "What constitutes poor oral hygiene?" at bounding box center [371, 183] width 377 height 23
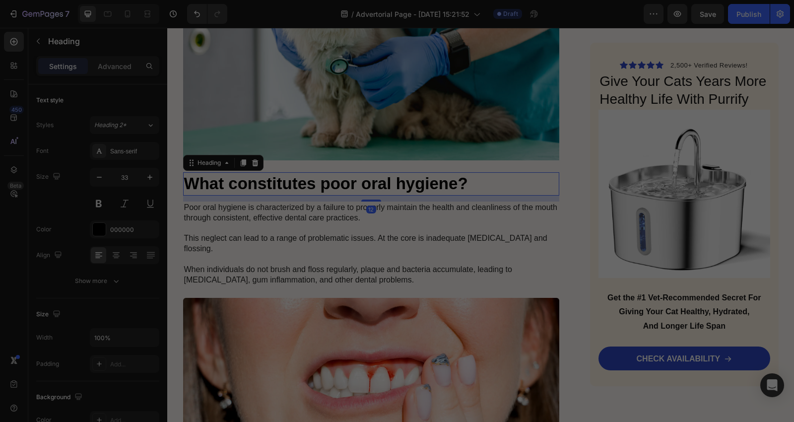
click at [251, 161] on icon at bounding box center [255, 163] width 8 height 8
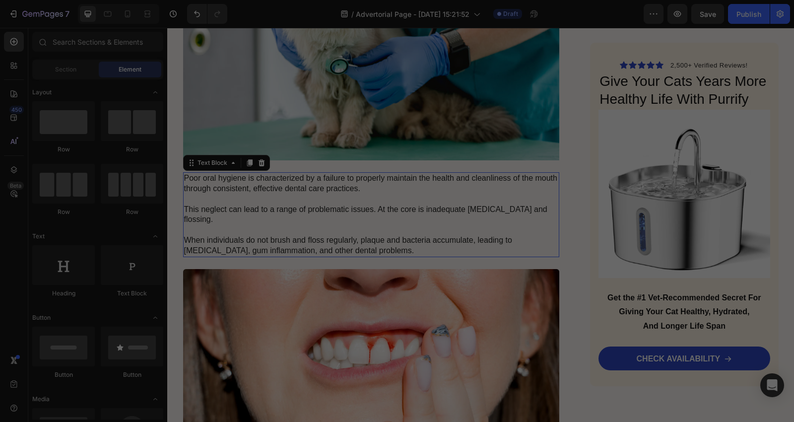
click at [299, 209] on p "Poor oral hygiene is characterized by a failure to properly maintain the health…" at bounding box center [371, 214] width 375 height 82
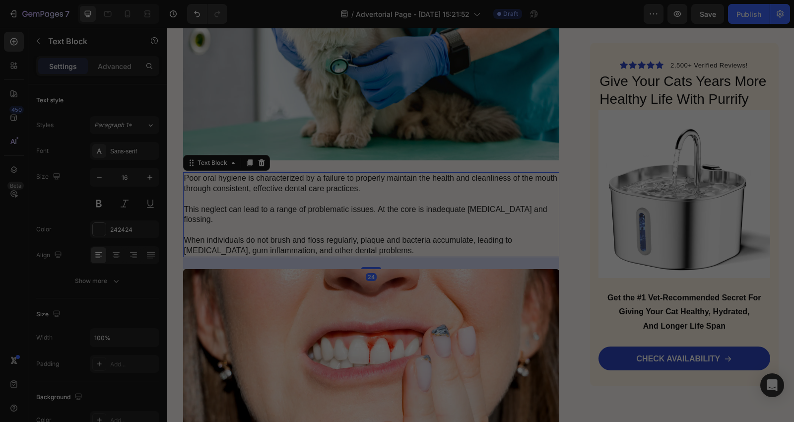
click at [274, 203] on p "Poor oral hygiene is characterized by a failure to properly maintain the health…" at bounding box center [371, 214] width 375 height 82
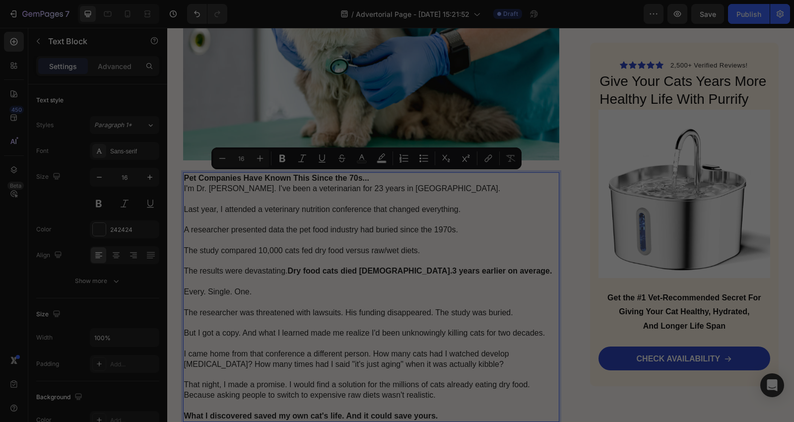
scroll to position [1169, 0]
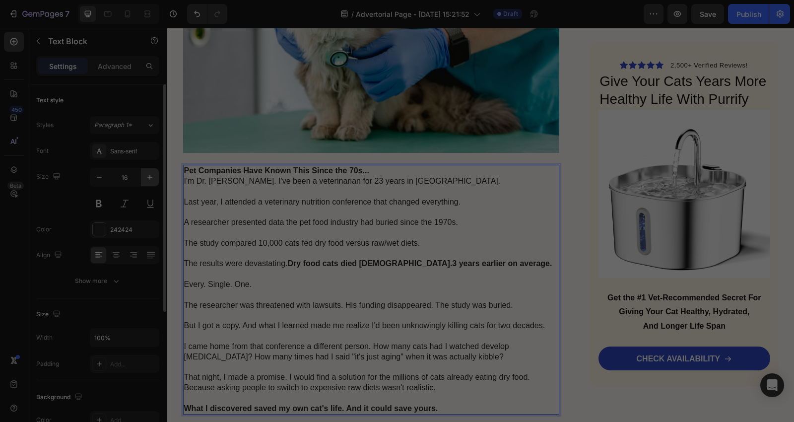
click at [141, 180] on button "button" at bounding box center [150, 177] width 18 height 18
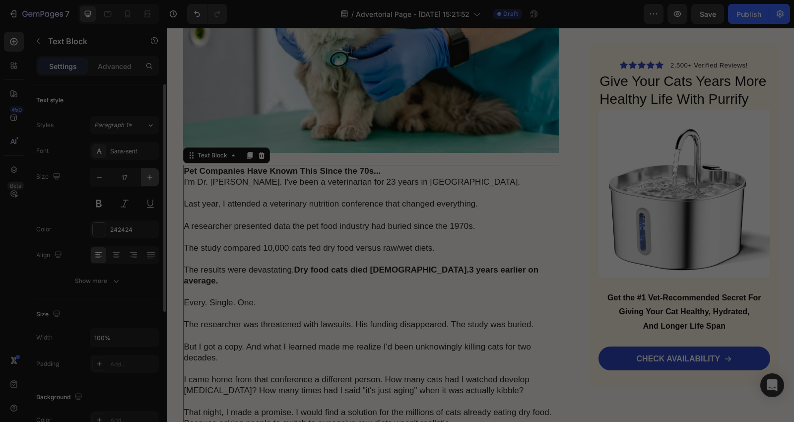
click at [141, 180] on button "button" at bounding box center [150, 177] width 18 height 18
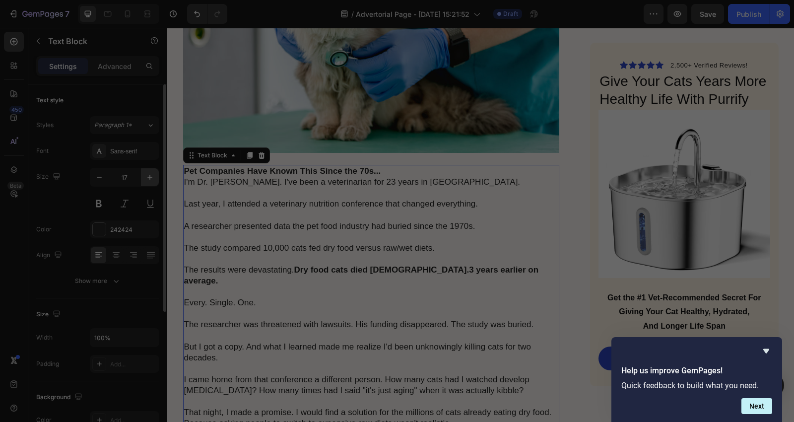
click at [141, 180] on button "button" at bounding box center [150, 177] width 18 height 18
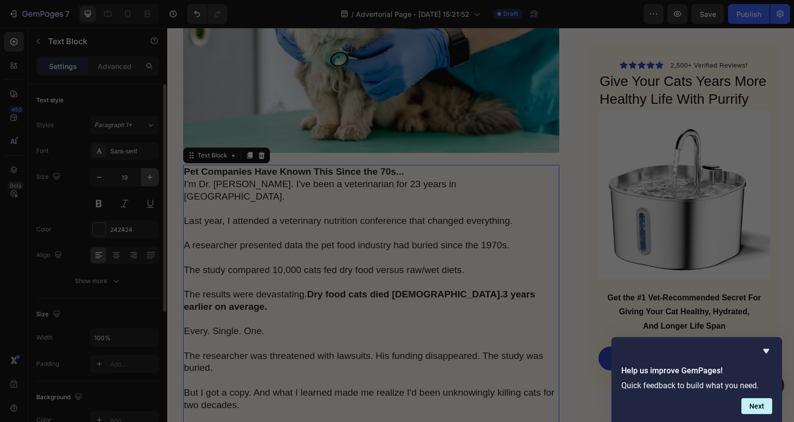
click at [141, 180] on button "button" at bounding box center [150, 177] width 18 height 18
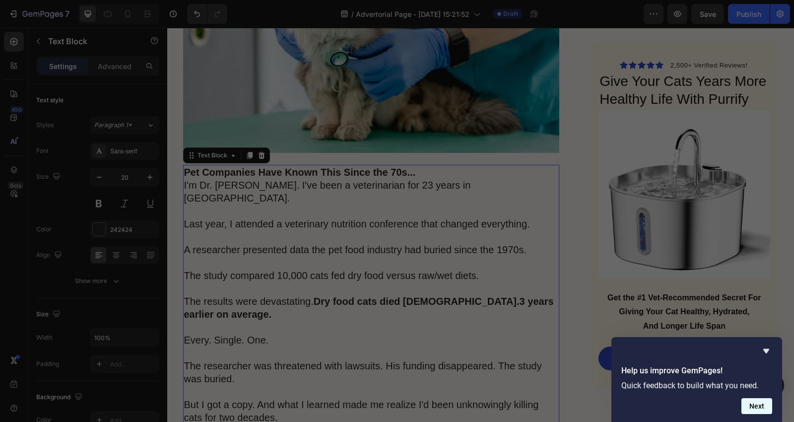
click at [750, 408] on button "Next" at bounding box center [756, 406] width 31 height 16
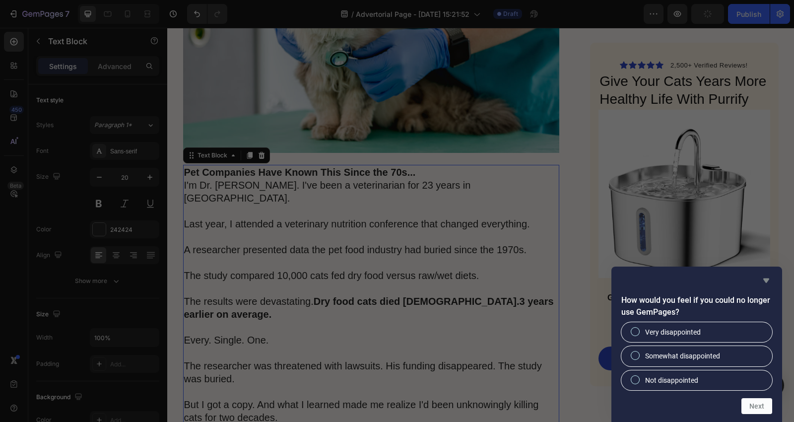
click at [761, 275] on icon "Hide survey" at bounding box center [766, 280] width 12 height 12
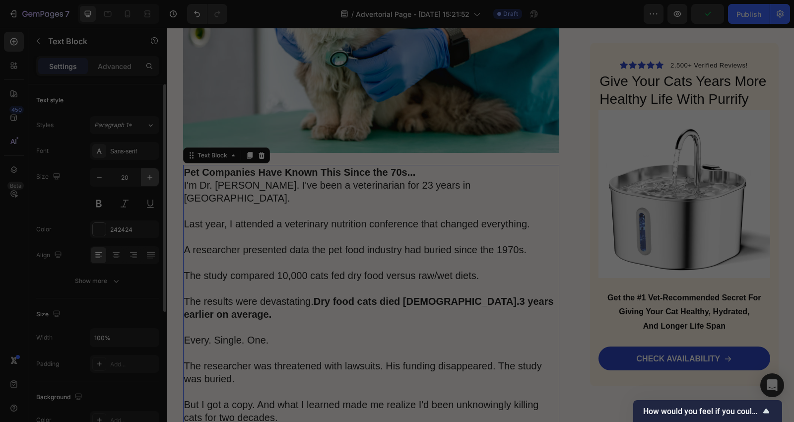
click at [148, 177] on icon "button" at bounding box center [149, 177] width 5 height 5
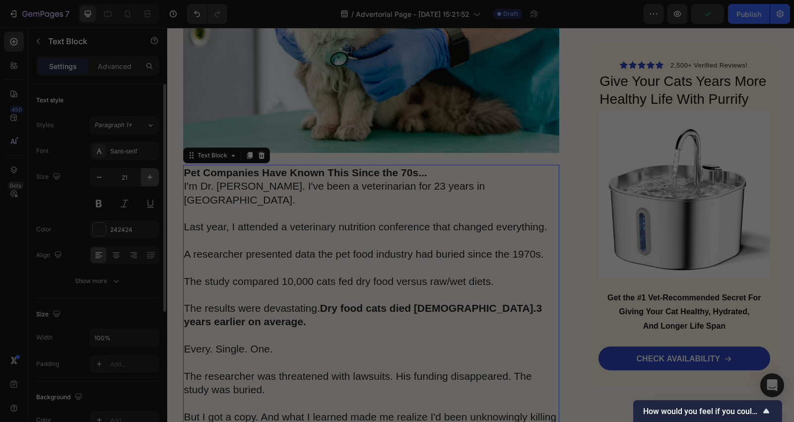
click at [146, 176] on icon "button" at bounding box center [150, 177] width 10 height 10
type input "22"
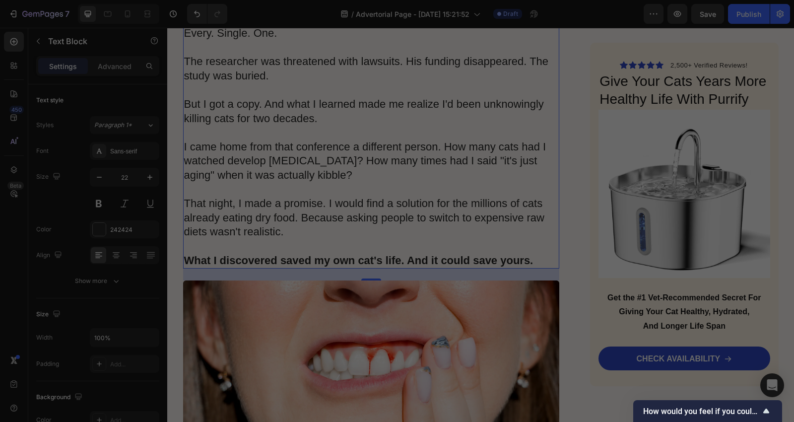
scroll to position [1610, 0]
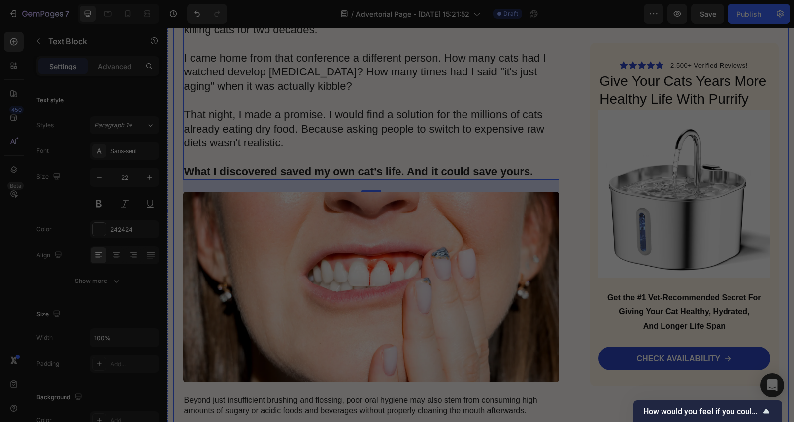
click at [173, 189] on div "Advertorial Text Block Top Vet Reveals: "The One Device Every Responsible Owner…" at bounding box center [480, 259] width 615 height 3496
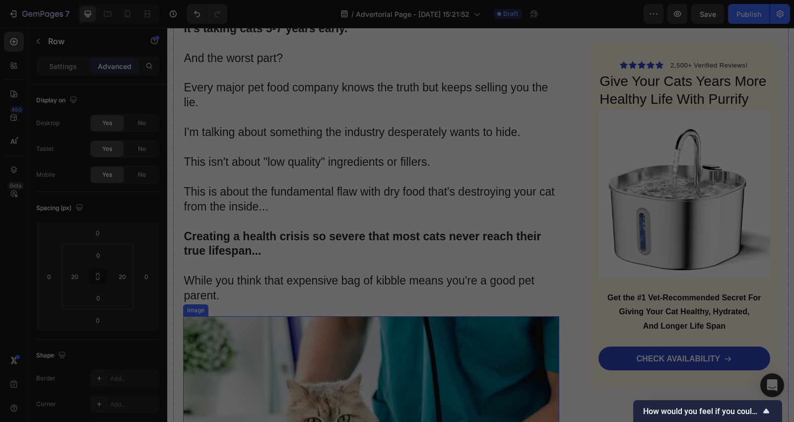
scroll to position [728, 0]
click at [347, 186] on p "If you feed your cat dry kibble... If you think you're giving them "complete nu…" at bounding box center [371, 88] width 375 height 430
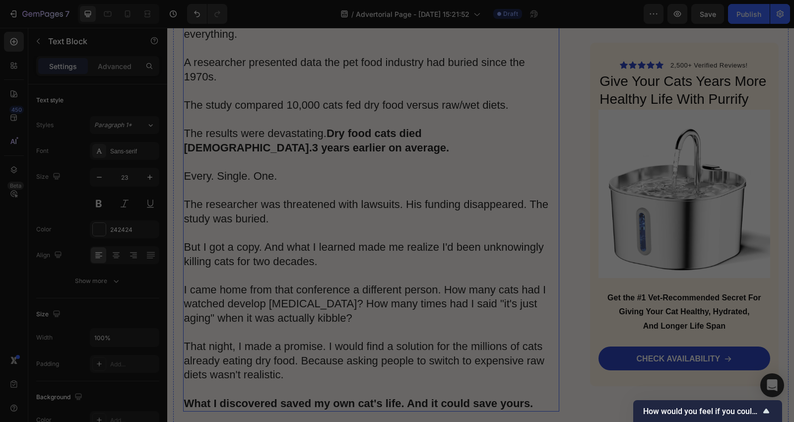
scroll to position [1390, 0]
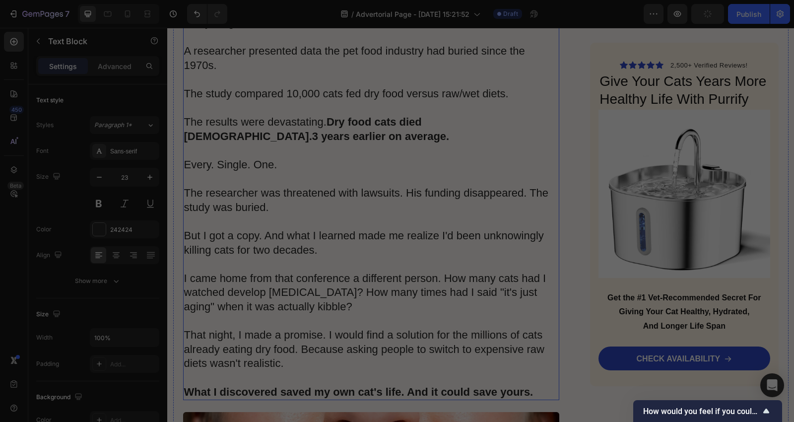
click at [331, 215] on p "I'm Dr. Michael Harrison. I've been a veterinarian for 23 years in Seattle. Las…" at bounding box center [371, 179] width 375 height 440
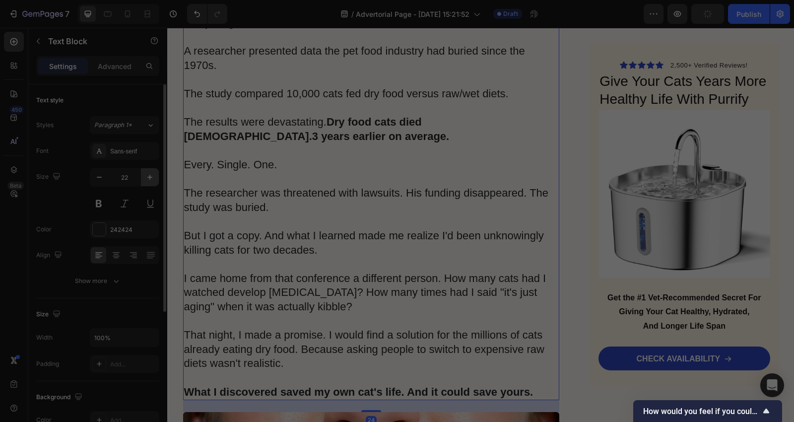
click at [150, 181] on icon "button" at bounding box center [150, 177] width 10 height 10
type input "23"
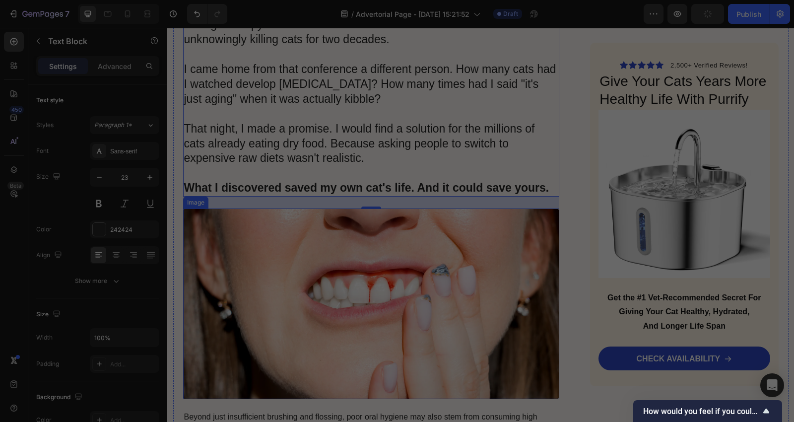
scroll to position [1834, 0]
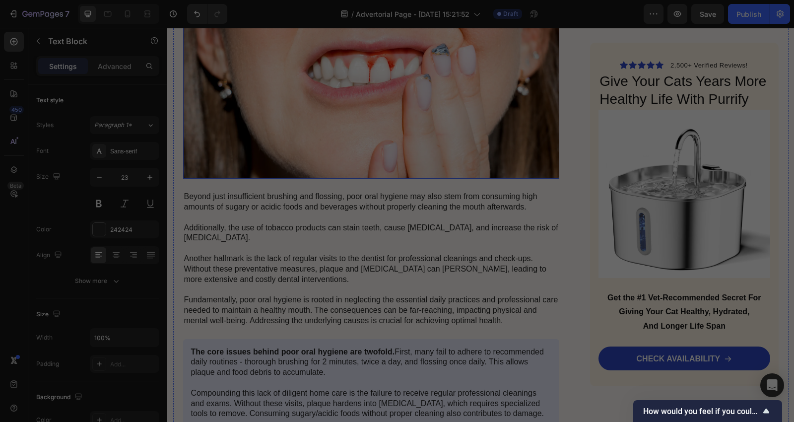
click at [390, 121] on img at bounding box center [371, 83] width 377 height 191
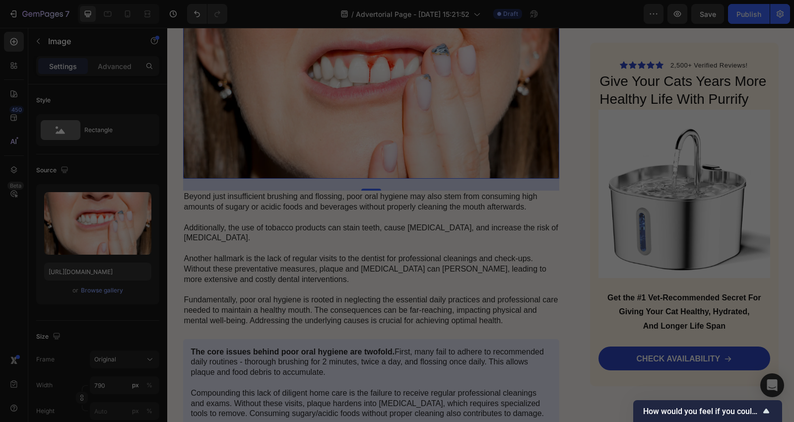
click at [366, 118] on img at bounding box center [371, 83] width 377 height 191
click at [110, 270] on input "https://cdn.shopify.com/s/files/1/0689/8574/9551/files/gempages_571770883585082…" at bounding box center [97, 271] width 107 height 18
paste input "700/5765/6511/files/twm9mVv95CJVFwti9rhjNX.png?v=1754662200&width=1280"
type input "https://cdn.shopify.com/s/files/1/0700/5765/6511/files/twm9mVv95CJVFwti9rhjNX.p…"
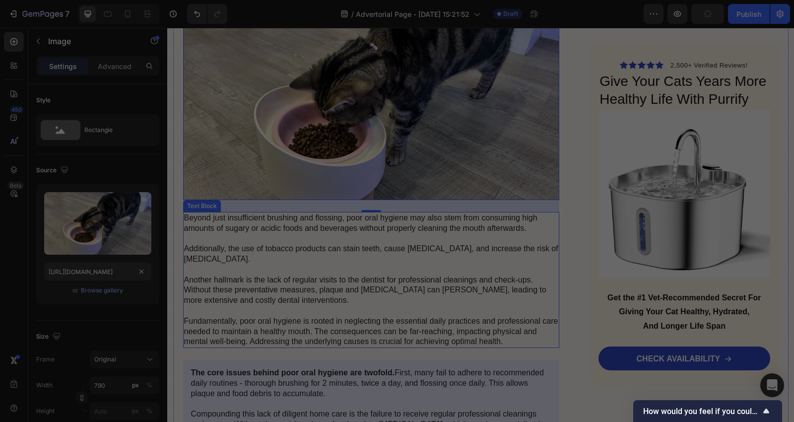
click at [354, 250] on p "Beyond just insufficient brushing and flossing, poor oral hygiene may also stem…" at bounding box center [371, 280] width 375 height 134
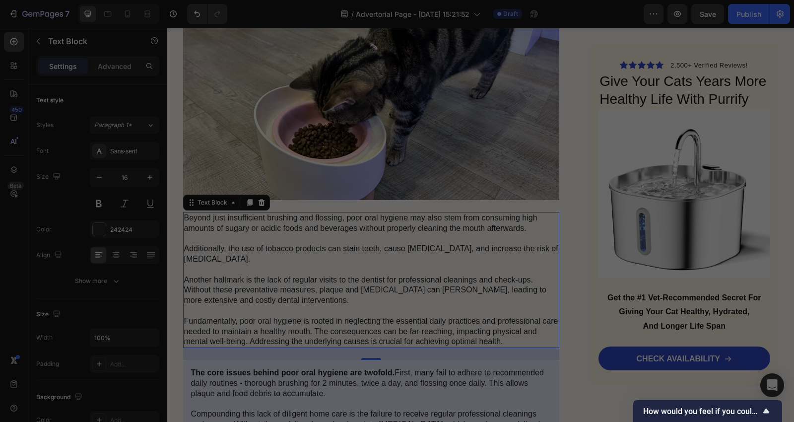
click at [358, 274] on p "Beyond just insufficient brushing and flossing, poor oral hygiene may also stem…" at bounding box center [371, 280] width 375 height 134
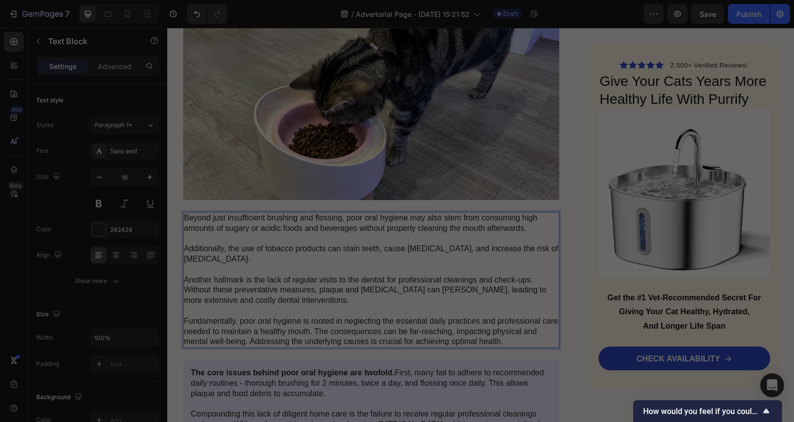
click at [410, 296] on p "Beyond just insufficient brushing and flossing, poor oral hygiene may also stem…" at bounding box center [371, 280] width 375 height 134
click at [401, 283] on p "Beyond just insufficient brushing and flossing, poor oral hygiene may also stem…" at bounding box center [371, 280] width 375 height 134
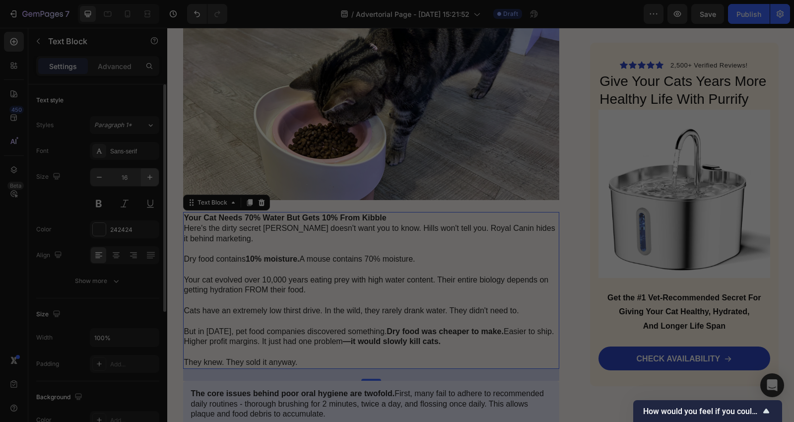
click at [140, 179] on div "16" at bounding box center [124, 177] width 68 height 18
click at [146, 177] on icon "button" at bounding box center [150, 177] width 10 height 10
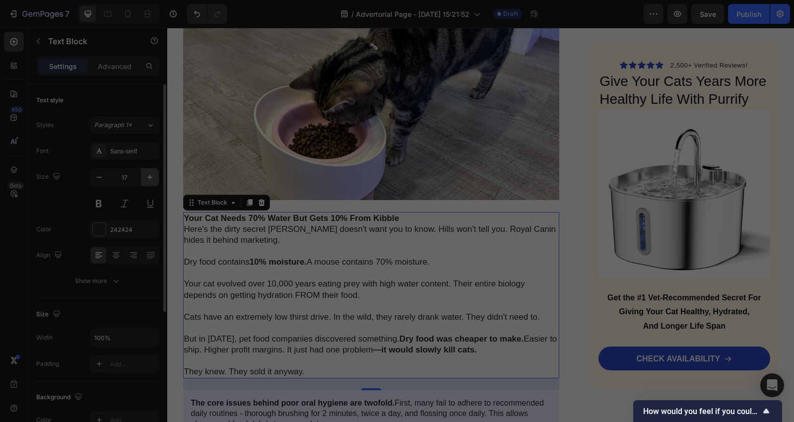
click at [146, 177] on icon "button" at bounding box center [150, 177] width 10 height 10
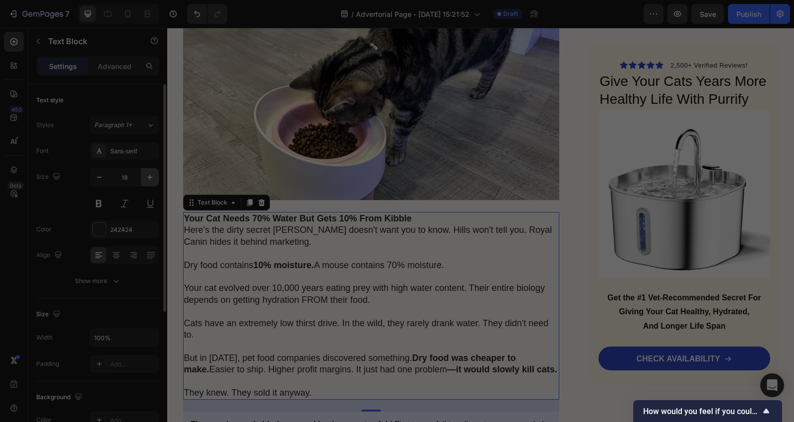
click at [146, 177] on icon "button" at bounding box center [150, 177] width 10 height 10
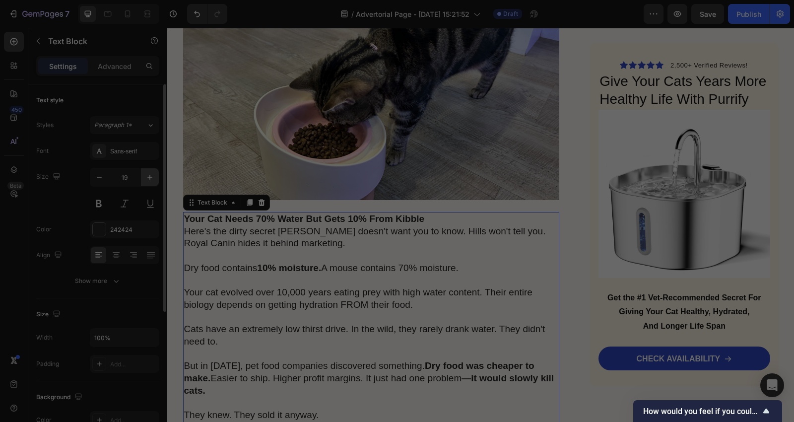
click at [146, 177] on icon "button" at bounding box center [150, 177] width 10 height 10
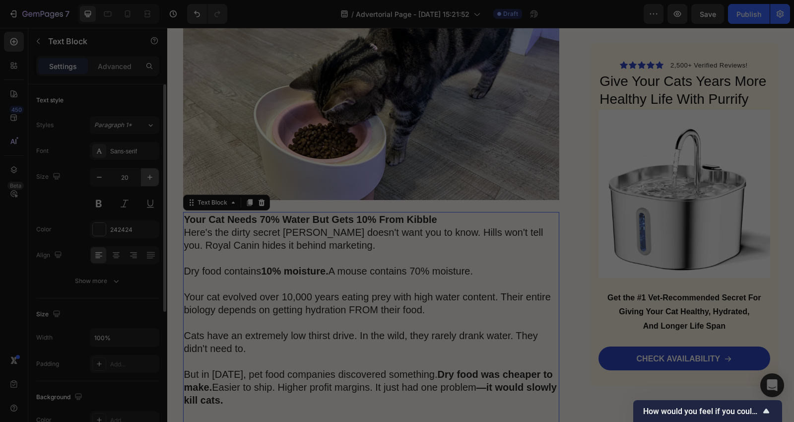
click at [146, 177] on icon "button" at bounding box center [150, 177] width 10 height 10
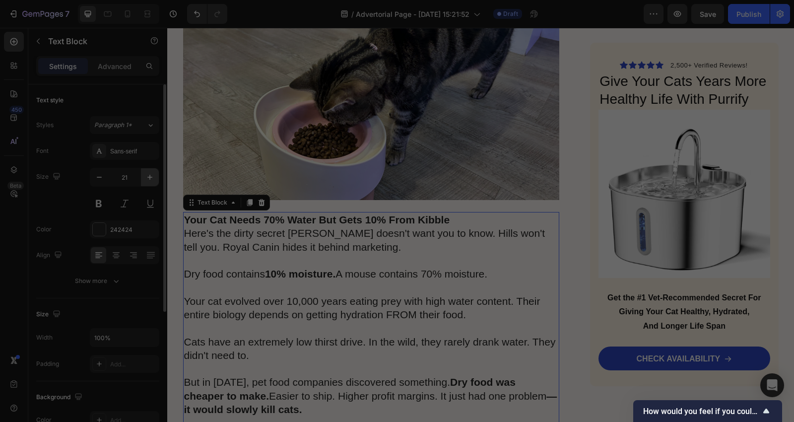
click at [146, 177] on icon "button" at bounding box center [150, 177] width 10 height 10
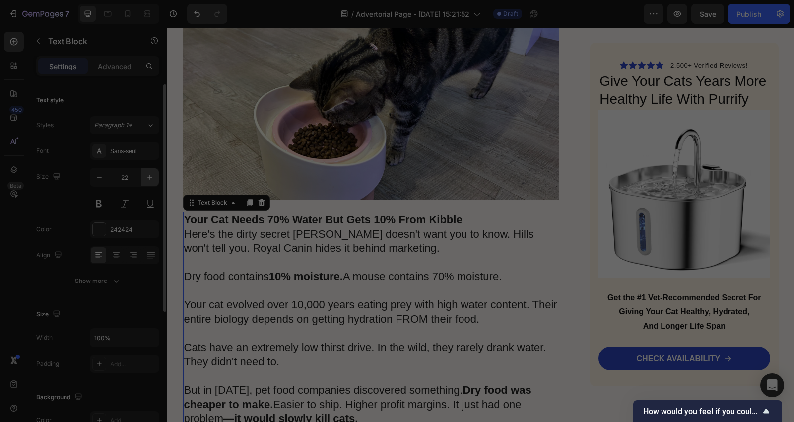
click at [146, 177] on icon "button" at bounding box center [150, 177] width 10 height 10
type input "23"
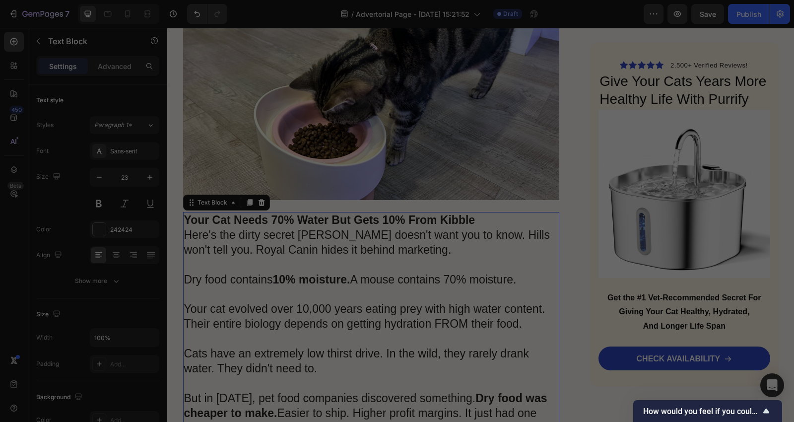
drag, startPoint x: 475, startPoint y: 208, endPoint x: 437, endPoint y: 205, distance: 38.4
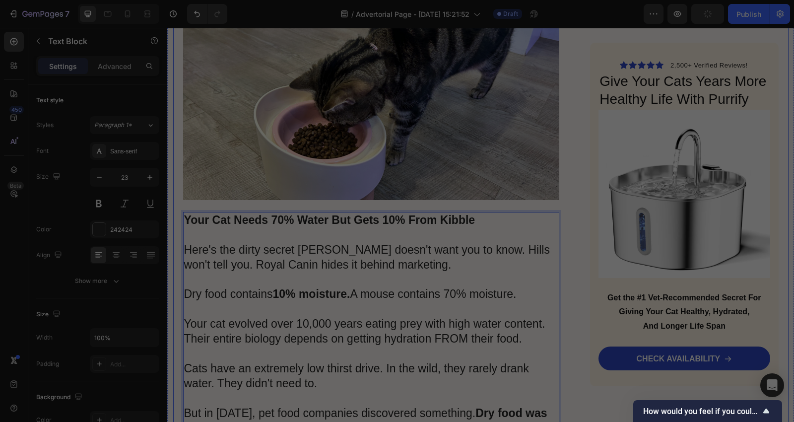
click at [583, 281] on div "Advertorial Text Block Top Vet Reveals: "The One Device Every Responsible Owner…" at bounding box center [480, 122] width 615 height 3670
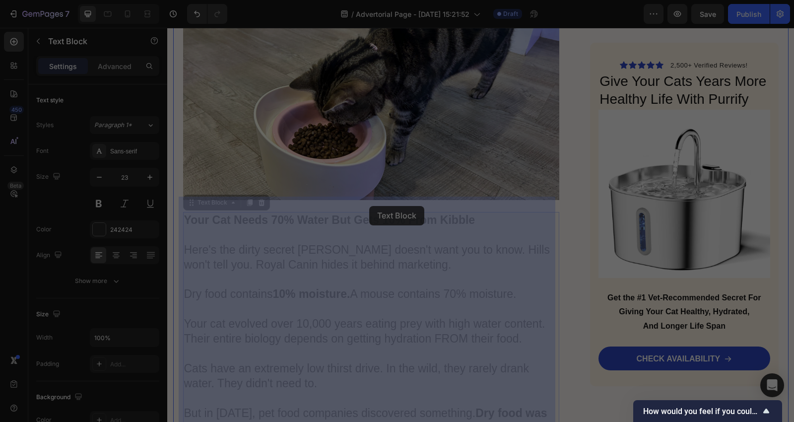
drag, startPoint x: 477, startPoint y: 202, endPoint x: 439, endPoint y: 224, distance: 43.8
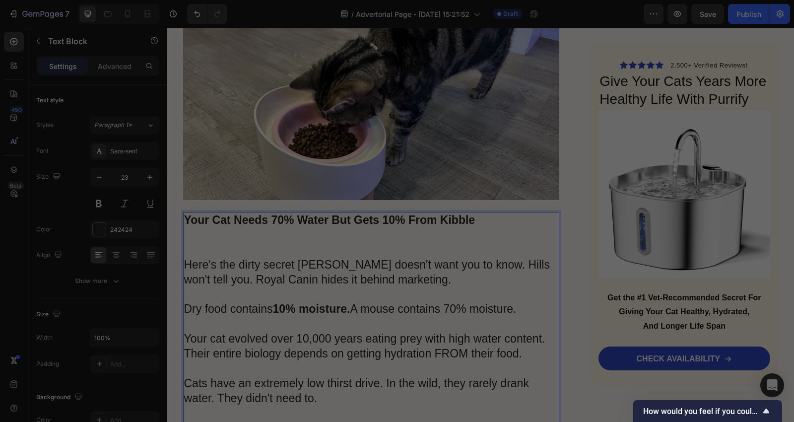
click at [472, 213] on p "Your Cat Needs 70% Water But Gets 10% From Kibble" at bounding box center [371, 220] width 375 height 15
drag, startPoint x: 474, startPoint y: 202, endPoint x: 172, endPoint y: 201, distance: 302.7
click at [183, 212] on div "Your Cat Needs 70% Water But Gets 10% From Kibble Here's the dirty secret Purin…" at bounding box center [371, 354] width 377 height 284
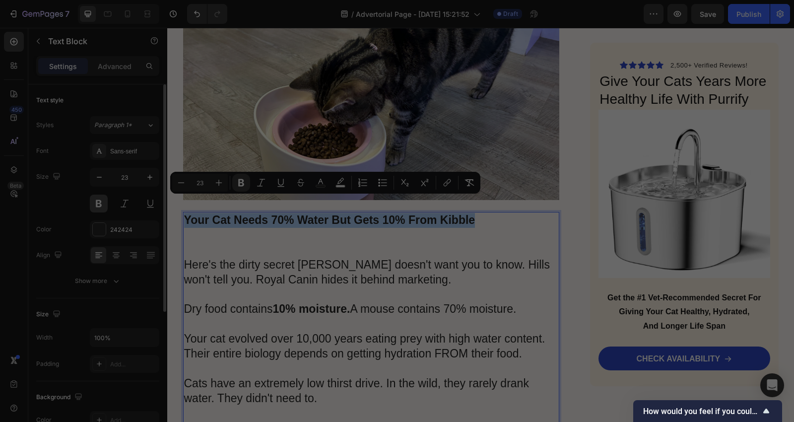
click at [97, 208] on button at bounding box center [99, 204] width 18 height 18
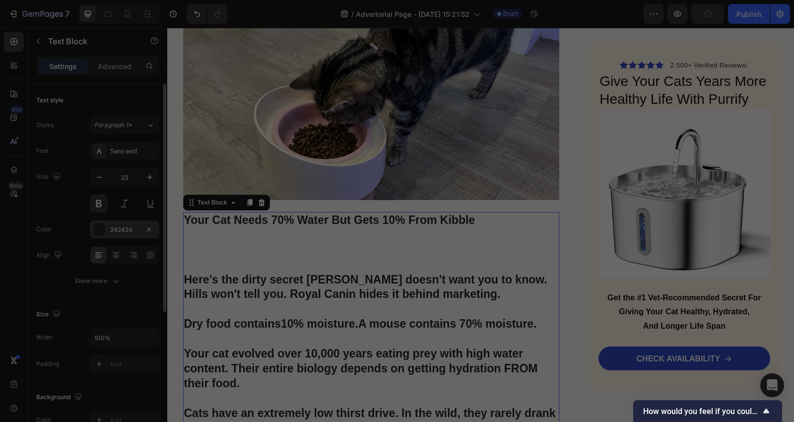
click at [102, 227] on div at bounding box center [99, 229] width 13 height 13
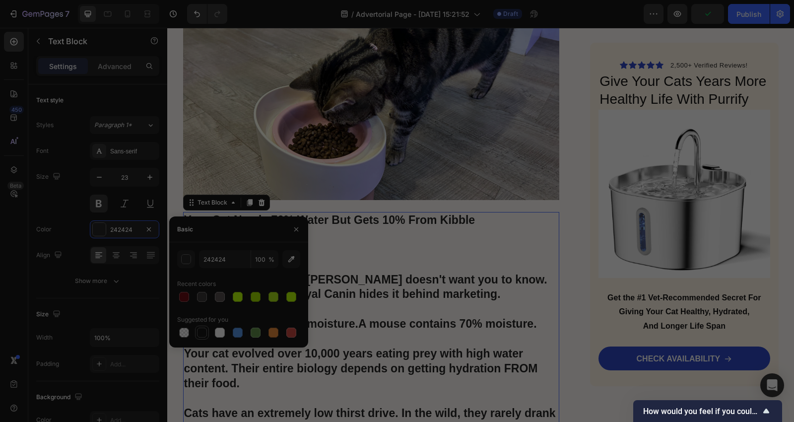
click at [196, 329] on div at bounding box center [202, 332] width 12 height 12
type input "151515"
click at [562, 247] on div "Advertorial Text Block Top Vet Reveals: "The One Device Every Responsible Owner…" at bounding box center [480, 144] width 615 height 3715
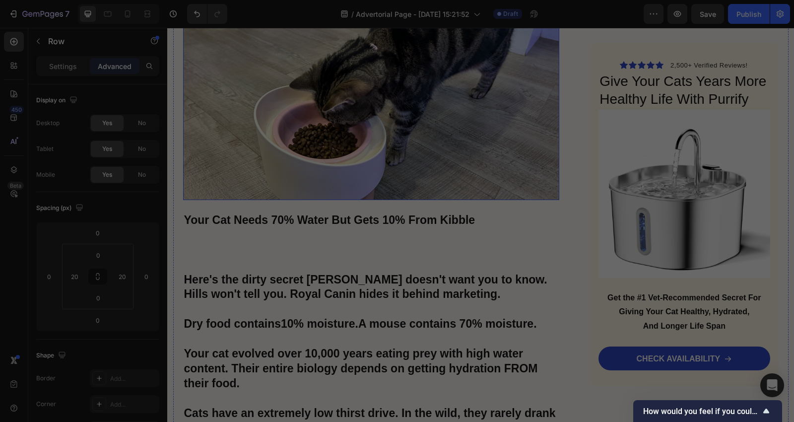
scroll to position [1393, 0]
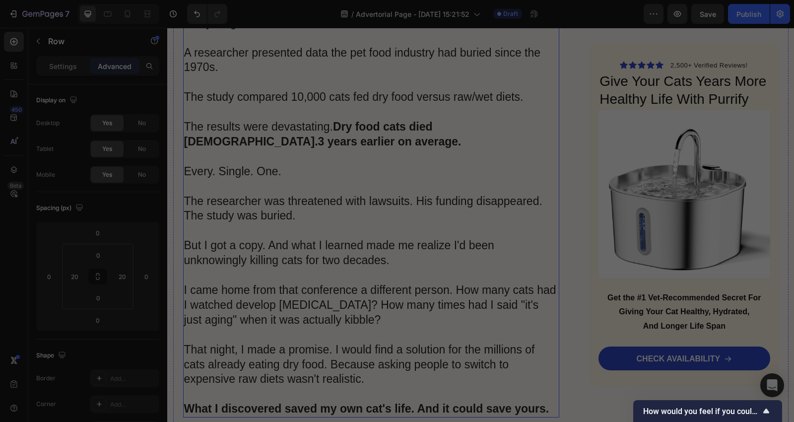
click at [375, 219] on p "I'm Dr. Michael Harrison. I've been a veterinarian for 23 years in Seattle. Las…" at bounding box center [371, 186] width 375 height 460
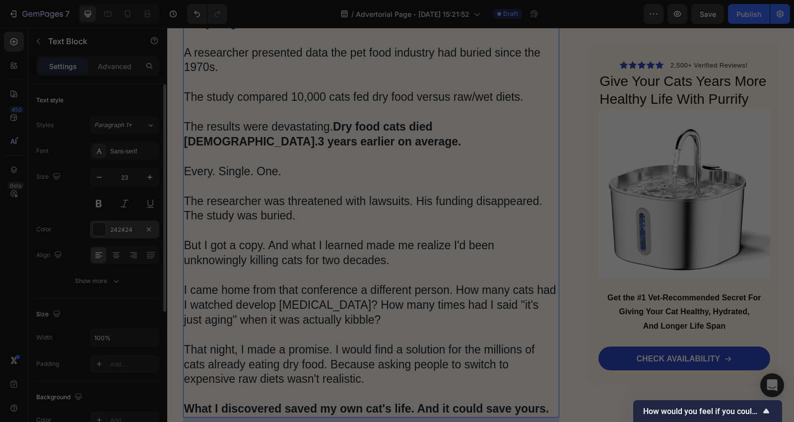
click at [95, 229] on div at bounding box center [99, 229] width 13 height 13
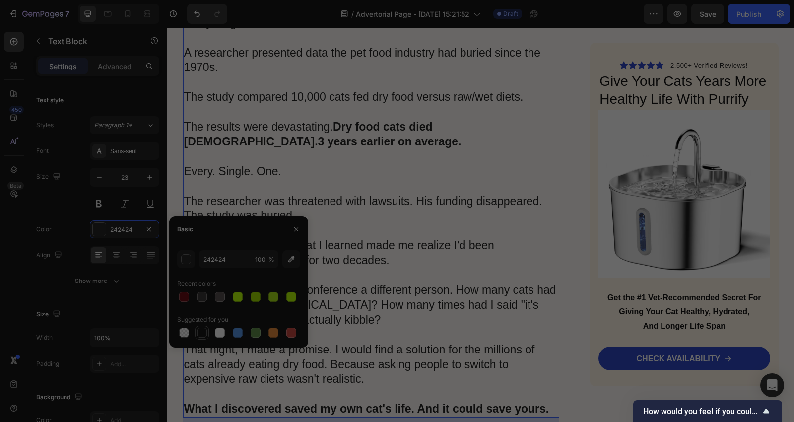
click at [201, 333] on div at bounding box center [202, 332] width 10 height 10
type input "151515"
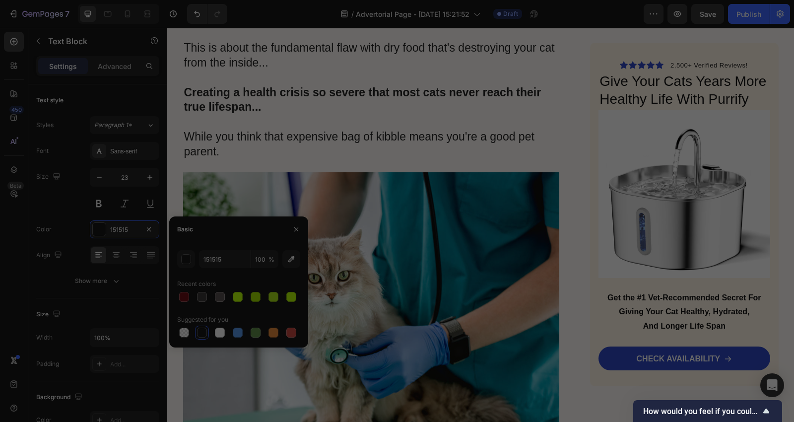
scroll to position [732, 0]
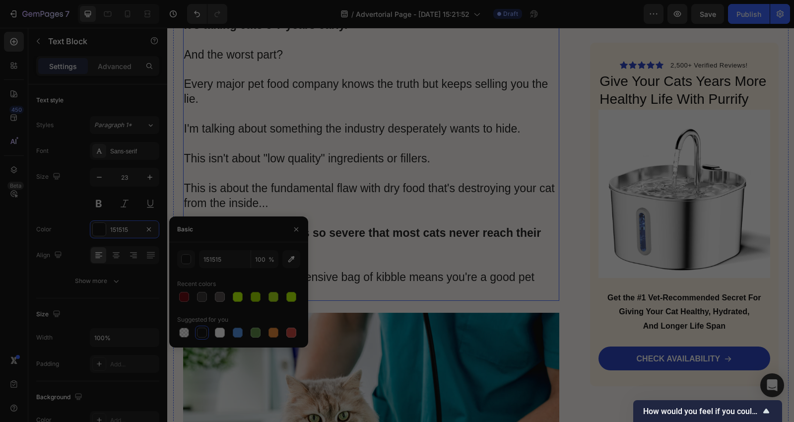
click at [423, 169] on p "If you feed your cat dry kibble... If you think you're giving them "complete nu…" at bounding box center [371, 84] width 375 height 430
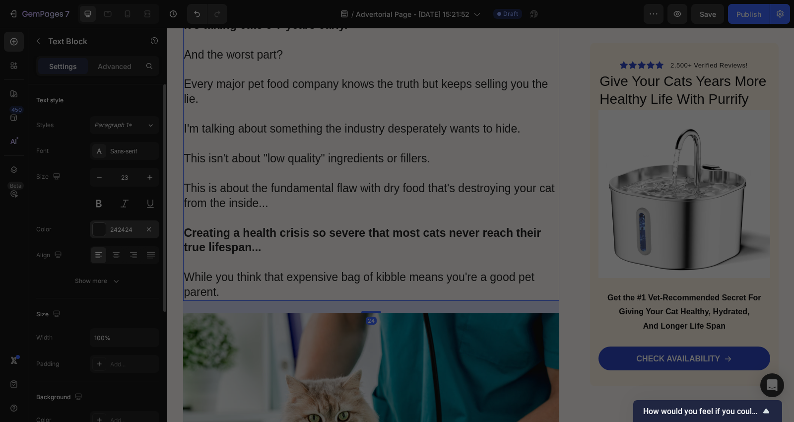
drag, startPoint x: 91, startPoint y: 232, endPoint x: 108, endPoint y: 236, distance: 17.3
click at [93, 232] on div "242424" at bounding box center [124, 229] width 69 height 18
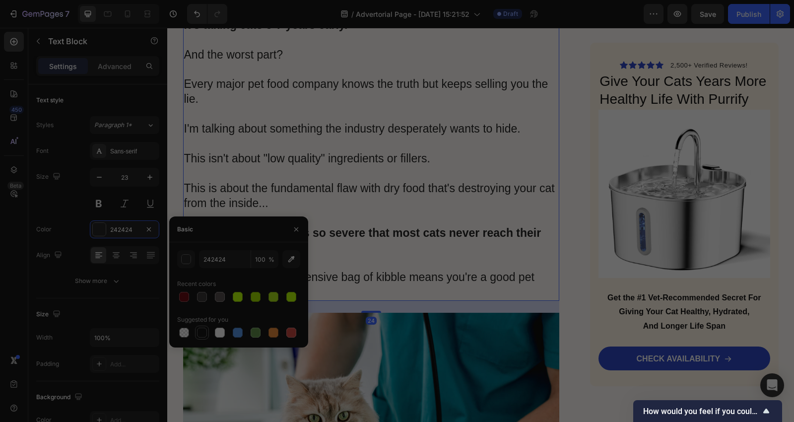
click at [204, 333] on div at bounding box center [202, 332] width 10 height 10
type input "151515"
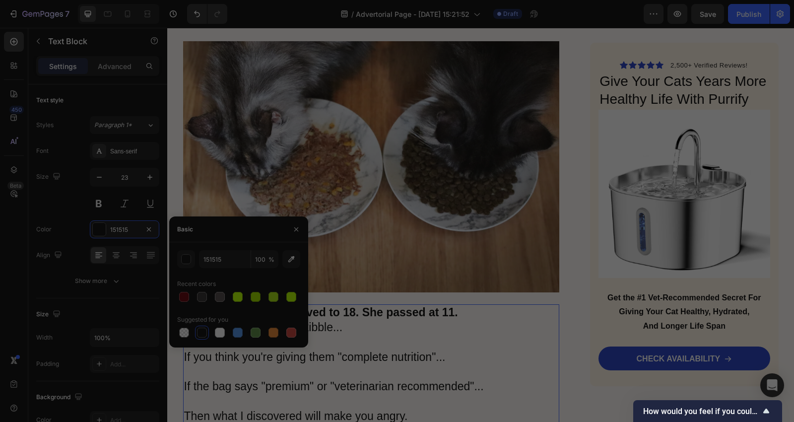
scroll to position [70, 0]
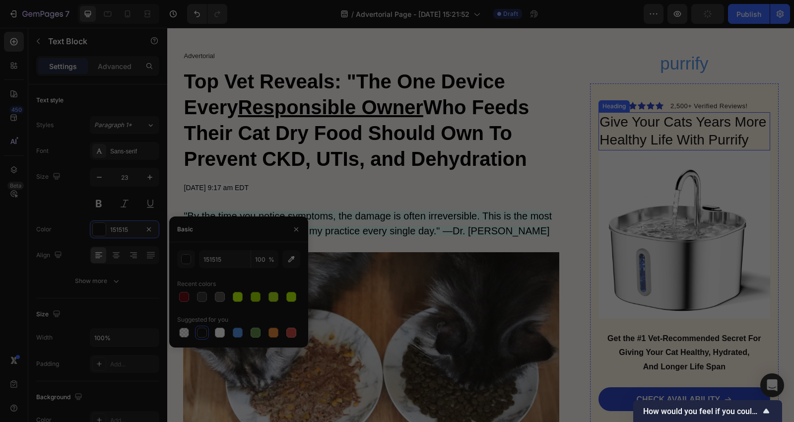
click at [628, 130] on h2 "Give Your Cats Years More Healthy Life With Purrify" at bounding box center [683, 131] width 171 height 38
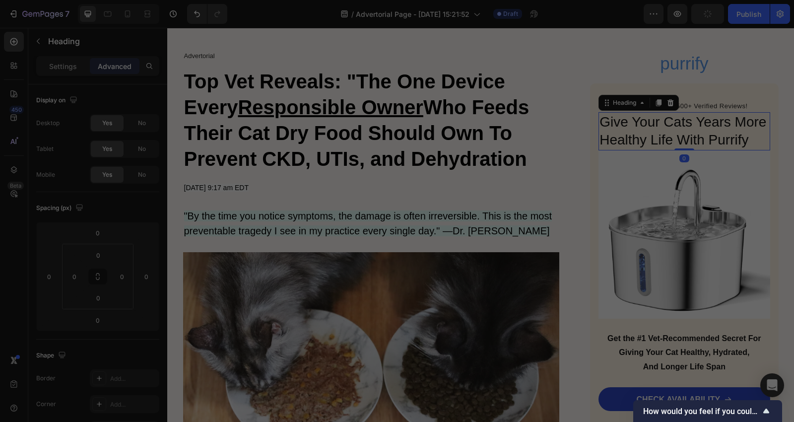
click at [60, 56] on div "Settings Advanced" at bounding box center [97, 66] width 123 height 20
drag, startPoint x: 60, startPoint y: 65, endPoint x: 65, endPoint y: 65, distance: 6.0
click at [60, 65] on p "Settings" at bounding box center [63, 66] width 28 height 10
click at [100, 231] on div at bounding box center [99, 229] width 13 height 13
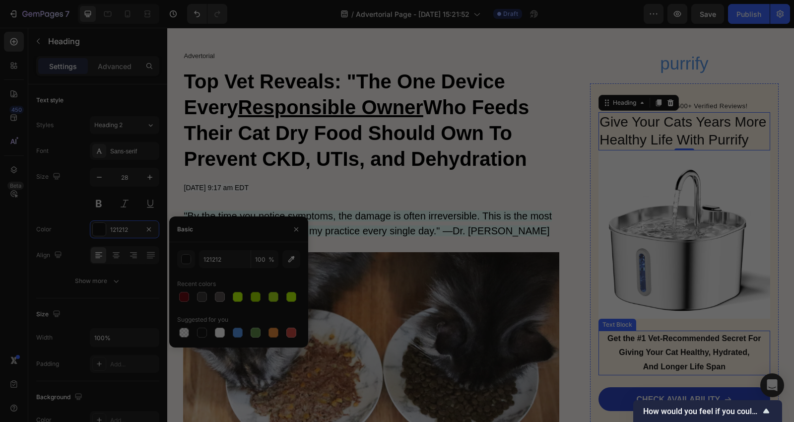
click at [666, 354] on p "Get the #1 Vet-Recommended Secret For Giving Your Cat Healthy, Hydrated, And Lo…" at bounding box center [683, 352] width 169 height 43
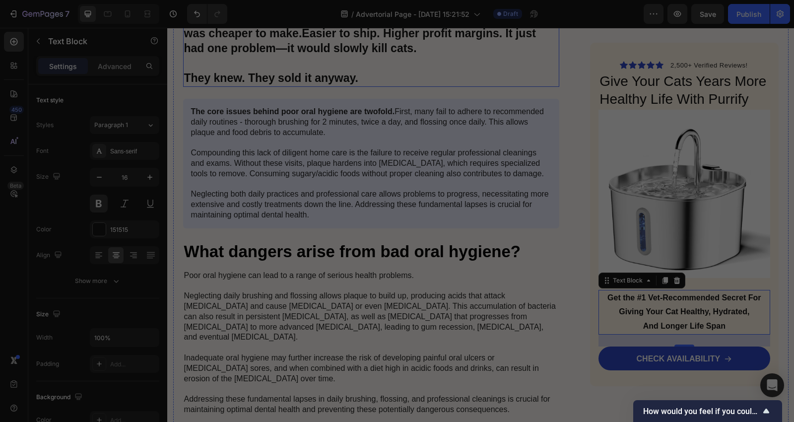
scroll to position [2276, 0]
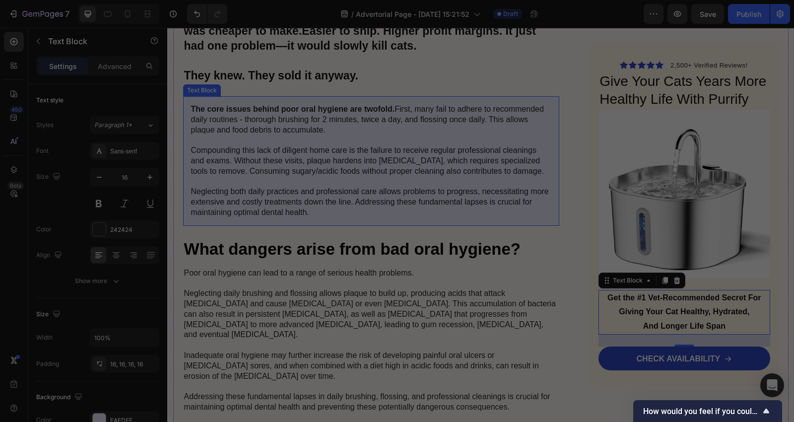
click at [356, 162] on p "The core issues behind poor oral hygiene are twofold. First, many fail to adher…" at bounding box center [371, 161] width 361 height 114
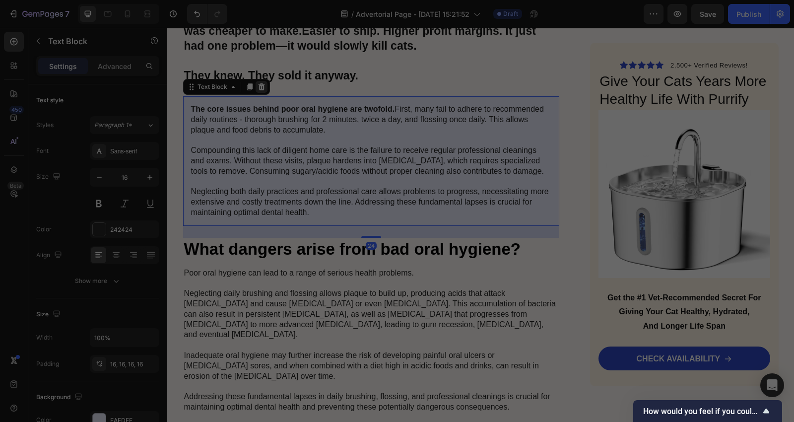
click at [258, 83] on icon at bounding box center [262, 87] width 8 height 8
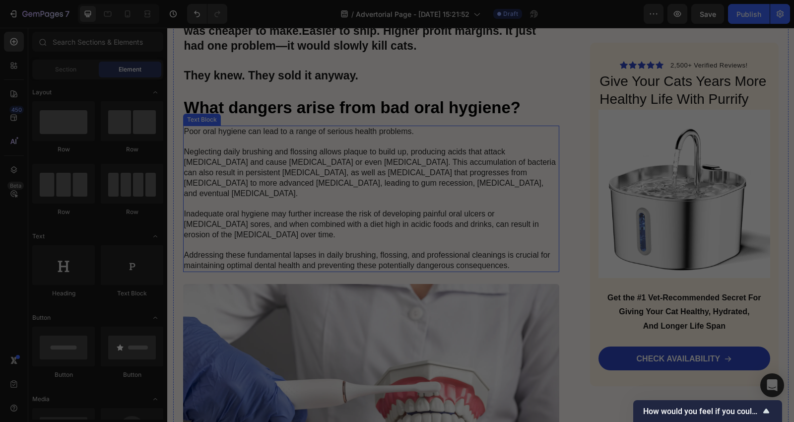
click at [371, 139] on p "Poor oral hygiene can lead to a range of serious health problems. Neglecting da…" at bounding box center [371, 199] width 375 height 144
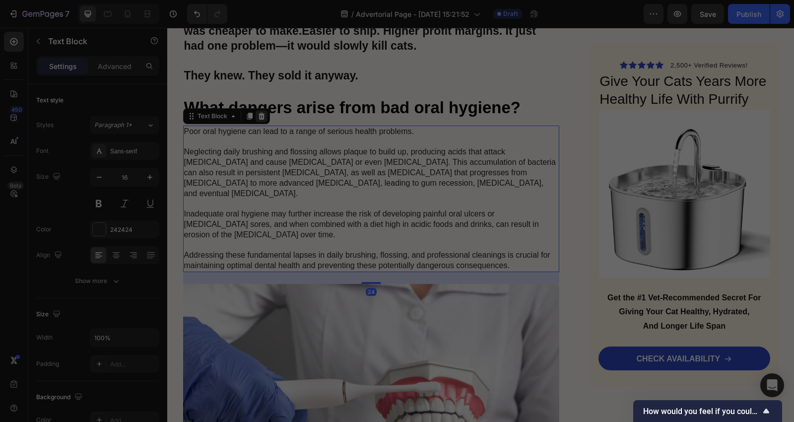
click at [261, 112] on icon at bounding box center [262, 116] width 8 height 8
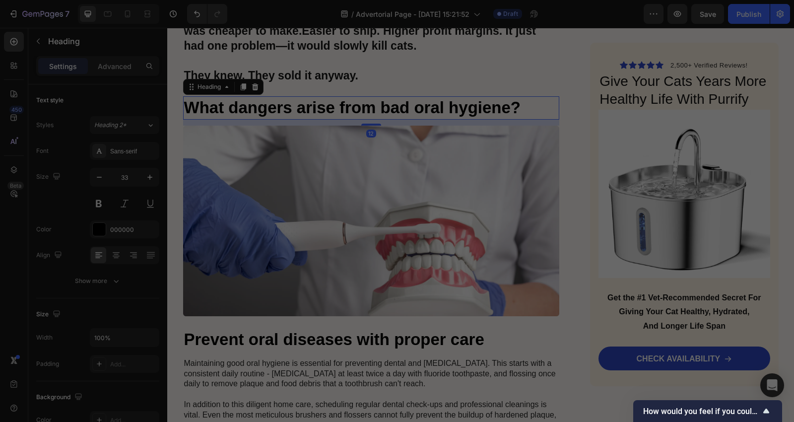
scroll to position [2276, 0]
click at [255, 81] on div at bounding box center [255, 87] width 12 height 12
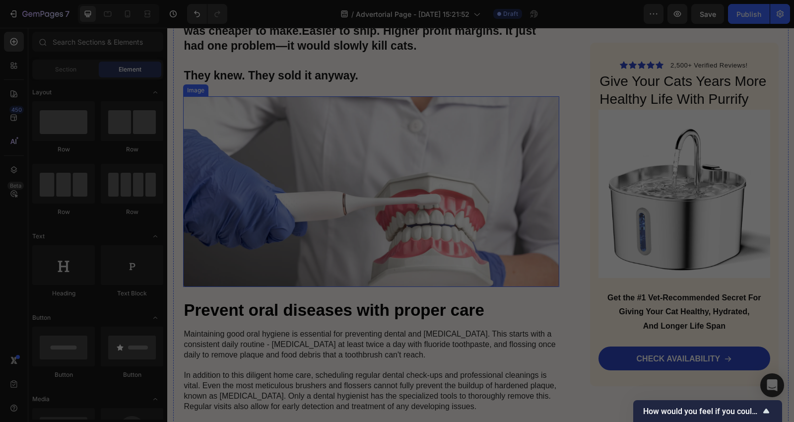
click at [383, 157] on img at bounding box center [371, 191] width 377 height 191
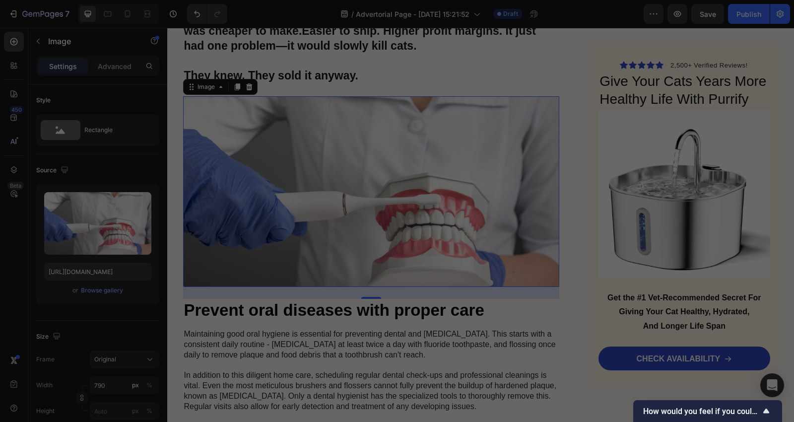
drag, startPoint x: 314, startPoint y: 217, endPoint x: 196, endPoint y: 245, distance: 120.8
click at [313, 217] on img at bounding box center [371, 191] width 377 height 191
drag, startPoint x: 120, startPoint y: 270, endPoint x: 112, endPoint y: 266, distance: 8.2
click at [118, 270] on input "https://cdn.shopify.com/s/files/1/0689/8574/9551/files/gempages_571770883585082…" at bounding box center [97, 271] width 107 height 18
paste input "713/1892/9581/files/u4934784278_orange_tabby_cat_with_back_turned_to_water_bowl…"
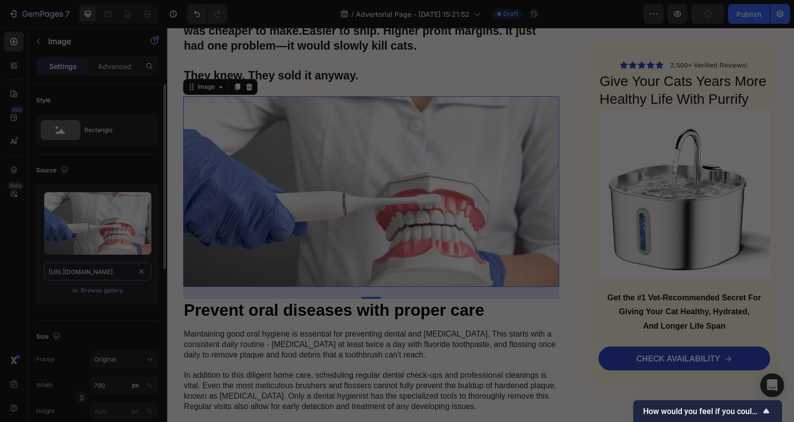
type input "[URL][DOMAIN_NAME]"
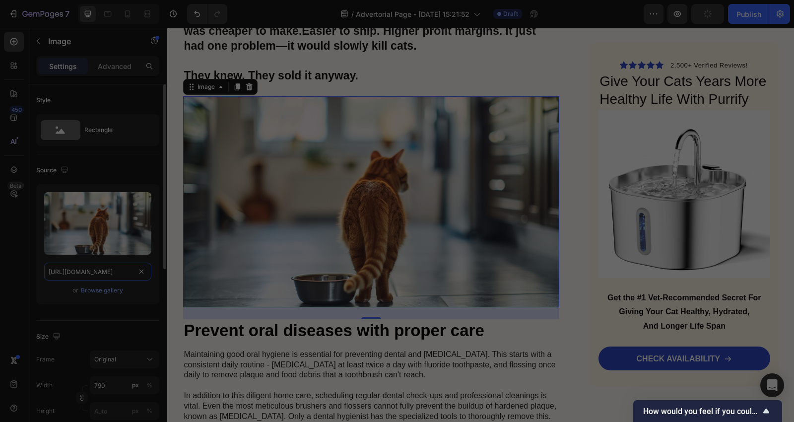
scroll to position [0, 486]
click at [590, 180] on div "Icon Icon Icon Icon Icon Icon List 2,500+ Verified Reviews! Text Block Row Give…" at bounding box center [684, 214] width 188 height 343
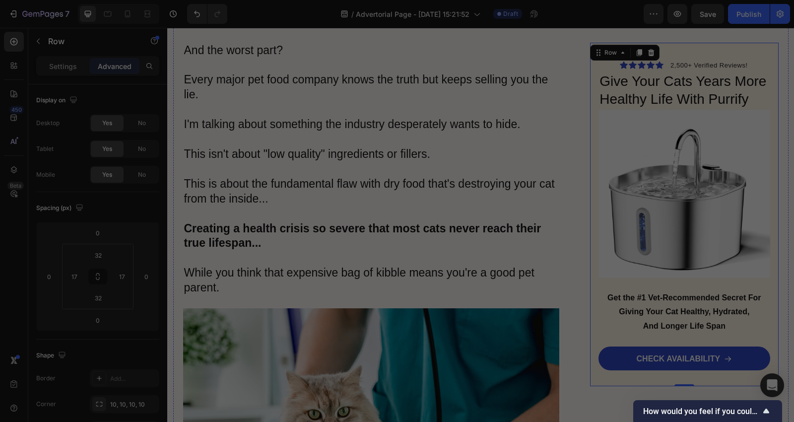
scroll to position [732, 0]
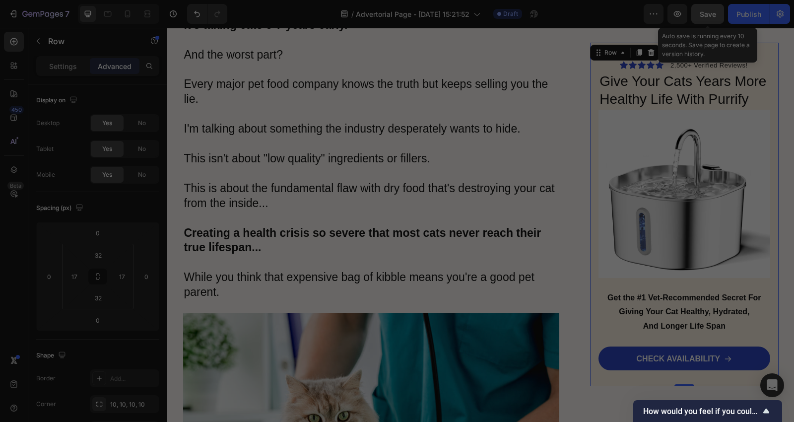
click at [698, 17] on button "Save" at bounding box center [707, 14] width 33 height 20
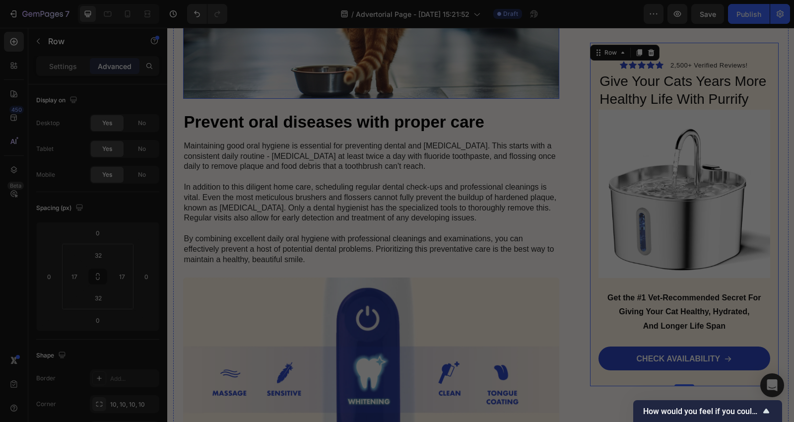
scroll to position [2496, 0]
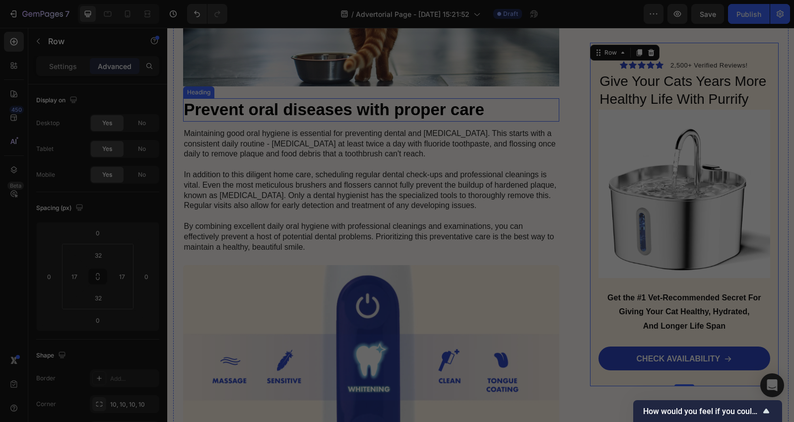
click at [490, 98] on h2 "Prevent oral diseases with proper care" at bounding box center [371, 109] width 377 height 23
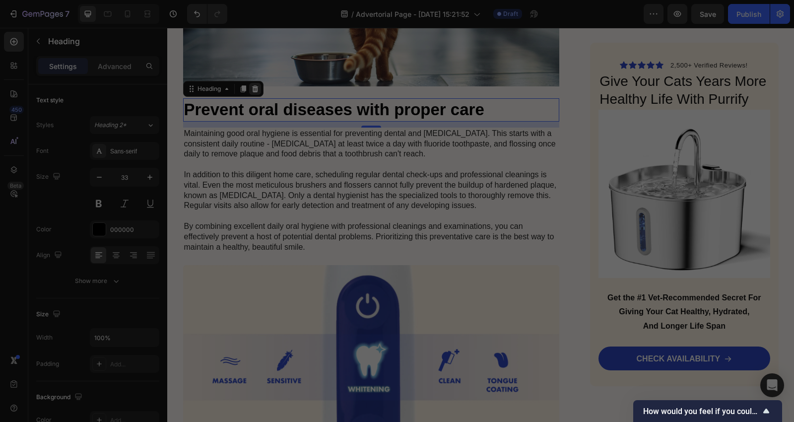
click at [252, 85] on icon at bounding box center [255, 88] width 6 height 7
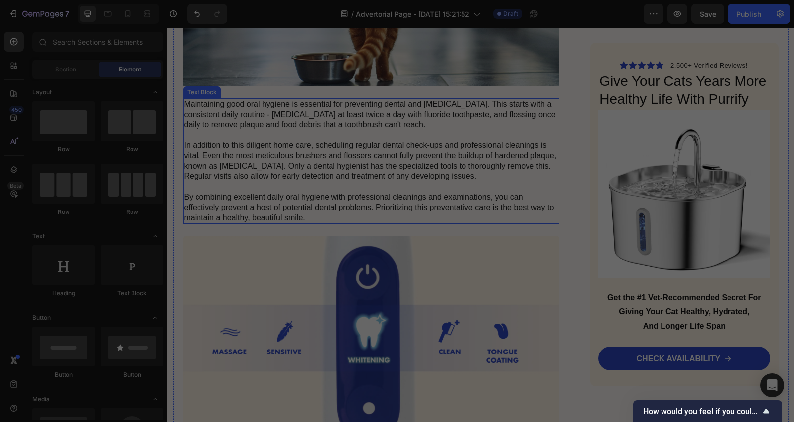
click at [371, 150] on p "Maintaining good oral hygiene is essential for preventing dental and gum diseas…" at bounding box center [371, 161] width 375 height 124
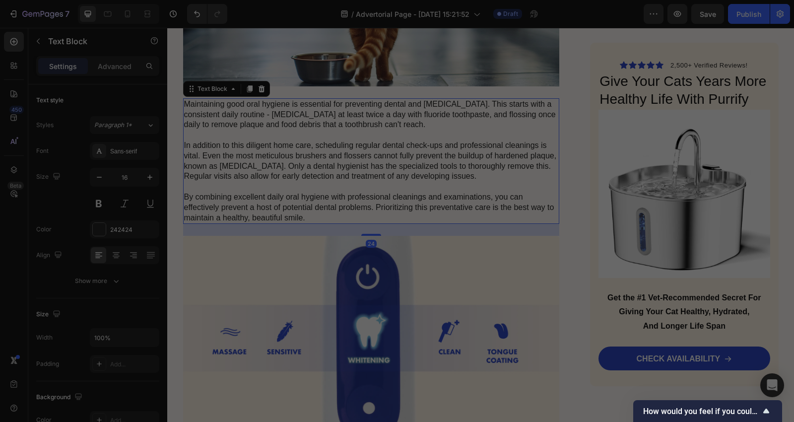
click at [369, 153] on p "Maintaining good oral hygiene is essential for preventing dental and gum diseas…" at bounding box center [371, 161] width 375 height 124
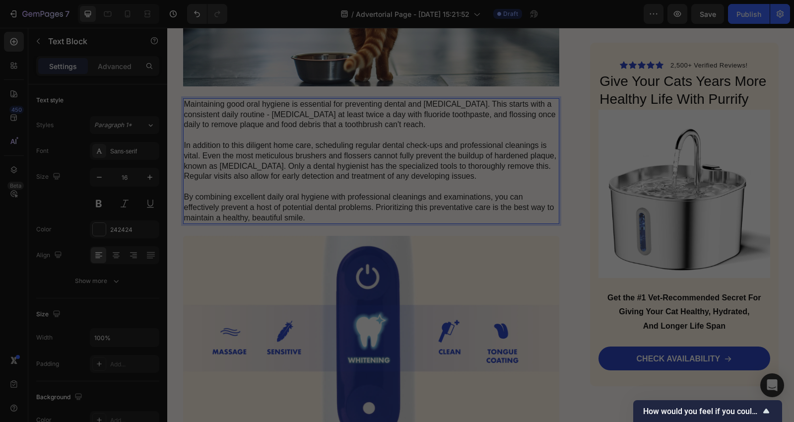
click at [435, 172] on p "Maintaining good oral hygiene is essential for preventing dental and gum diseas…" at bounding box center [371, 161] width 375 height 124
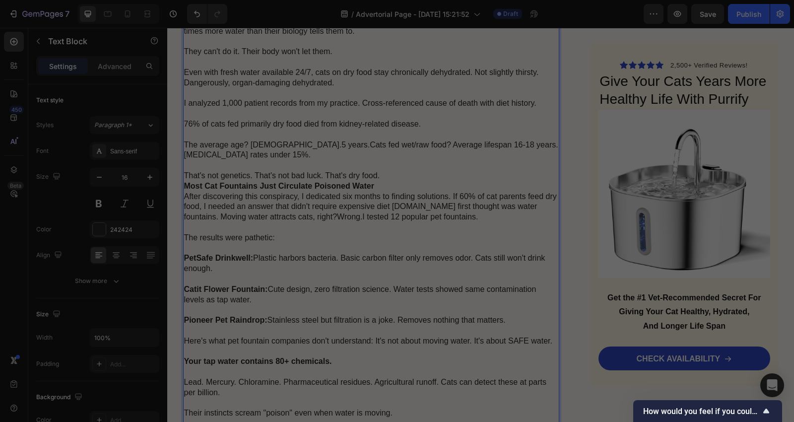
scroll to position [2642, 0]
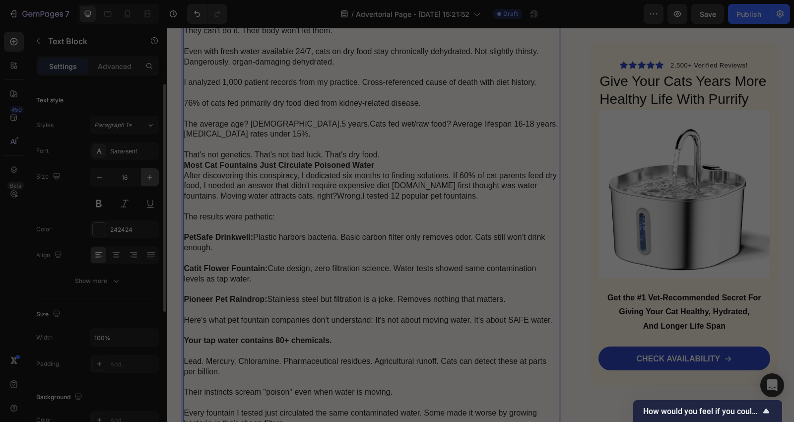
click at [146, 176] on icon "button" at bounding box center [150, 177] width 10 height 10
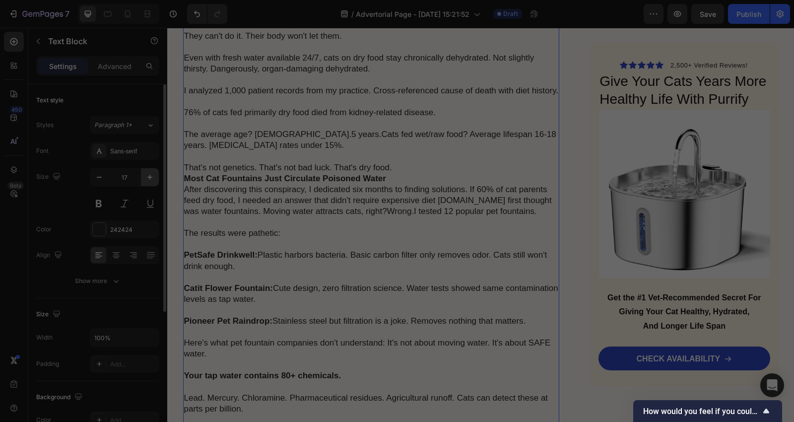
click at [146, 176] on icon "button" at bounding box center [150, 177] width 10 height 10
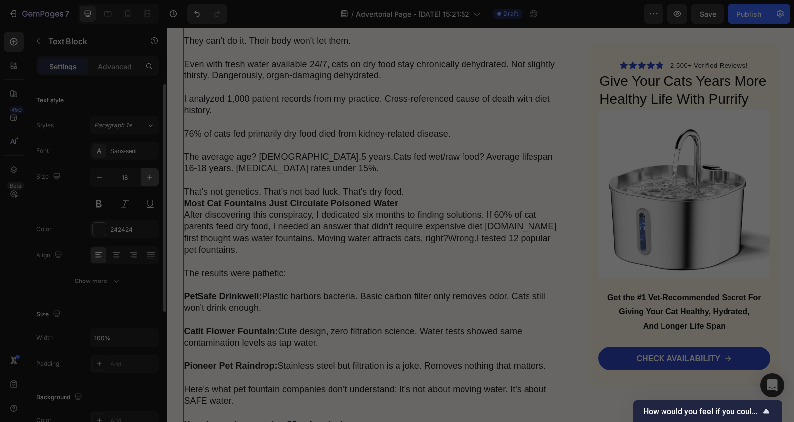
click at [146, 176] on icon "button" at bounding box center [150, 177] width 10 height 10
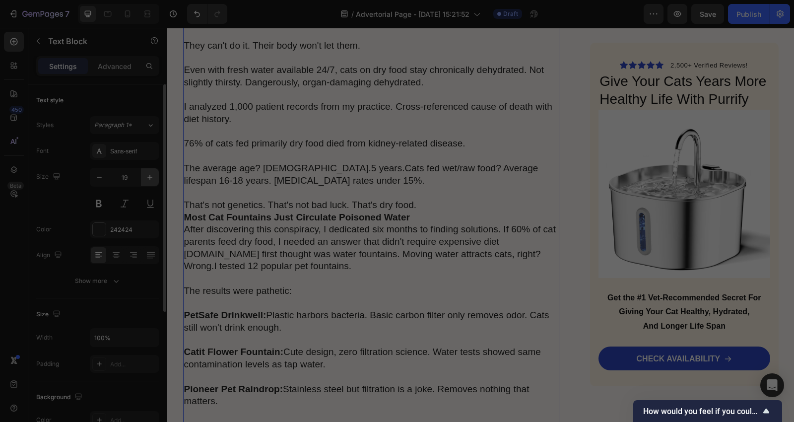
click at [146, 176] on icon "button" at bounding box center [150, 177] width 10 height 10
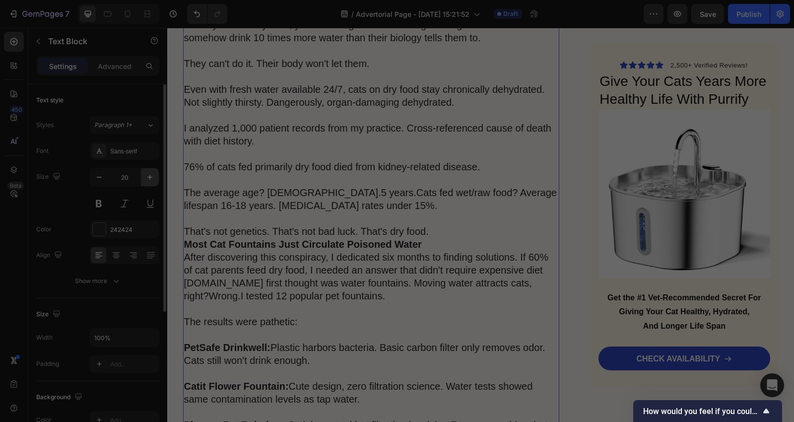
click at [146, 176] on icon "button" at bounding box center [150, 177] width 10 height 10
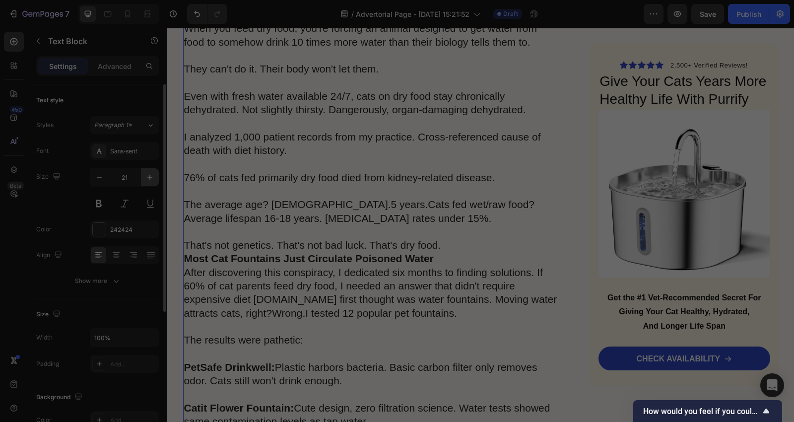
click at [146, 175] on icon "button" at bounding box center [150, 177] width 10 height 10
type input "22"
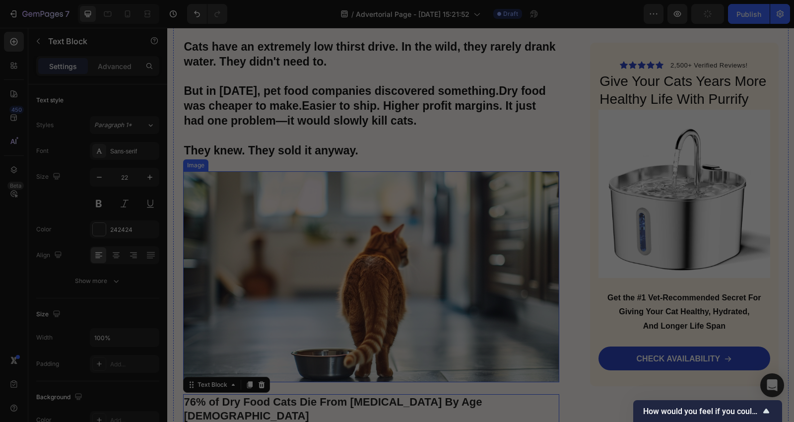
scroll to position [2421, 0]
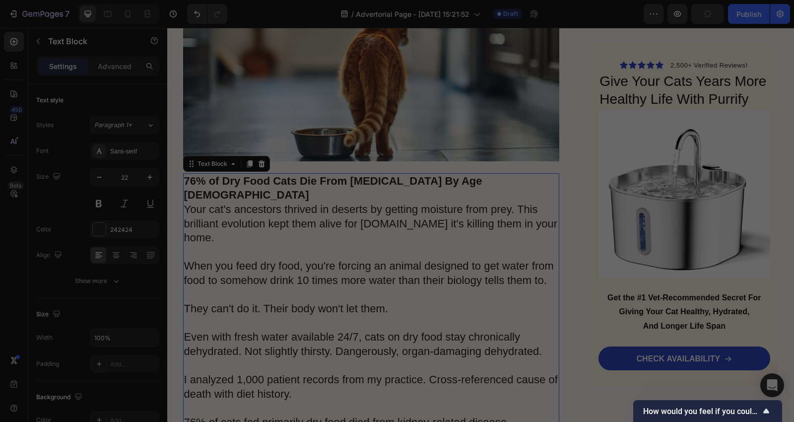
click at [509, 210] on p "Your cat's ancestors thrived in deserts by getting moisture from prey. This bri…" at bounding box center [371, 351] width 375 height 298
click at [484, 174] on p "76% of Dry Food Cats Die From [MEDICAL_DATA] By Age [DEMOGRAPHIC_DATA]" at bounding box center [371, 188] width 375 height 28
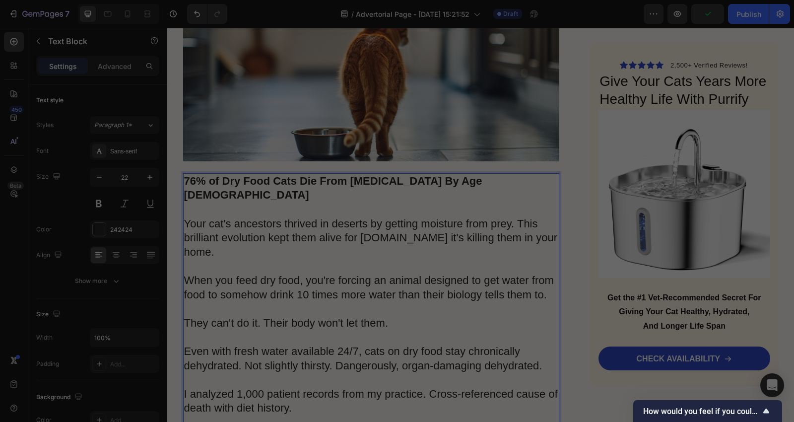
click at [495, 174] on p "76% of Dry Food Cats Die From [MEDICAL_DATA] By Age [DEMOGRAPHIC_DATA]" at bounding box center [371, 188] width 375 height 28
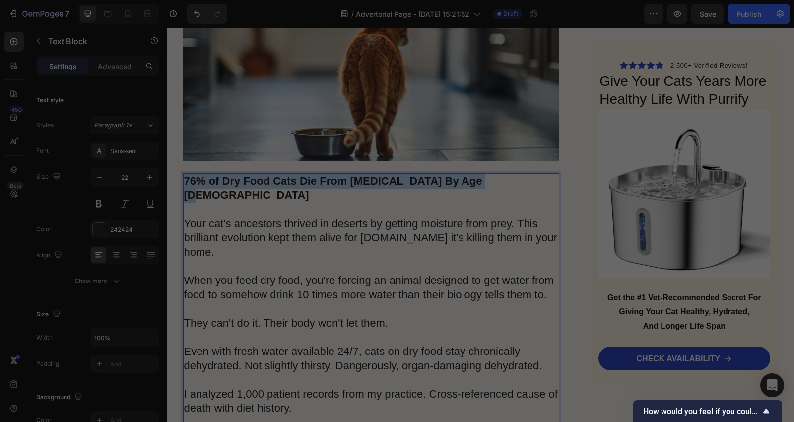
drag, startPoint x: 477, startPoint y: 163, endPoint x: 180, endPoint y: 163, distance: 297.2
click at [184, 174] on p "76% of Dry Food Cats Die From [MEDICAL_DATA] By Age [DEMOGRAPHIC_DATA]" at bounding box center [371, 188] width 375 height 28
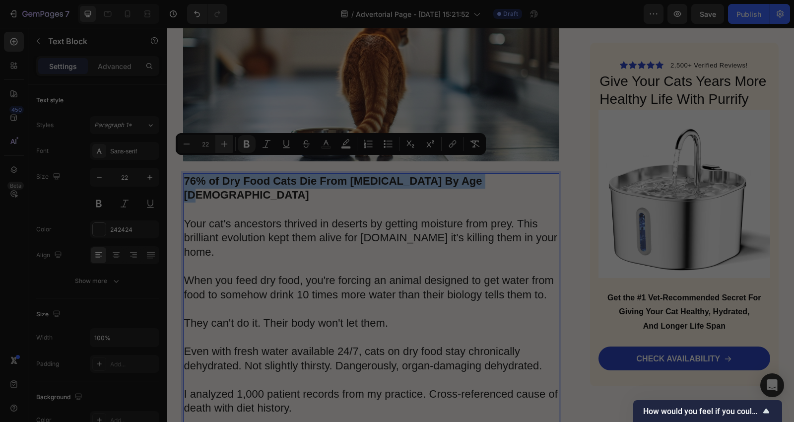
click at [224, 149] on button "Plus" at bounding box center [224, 144] width 18 height 18
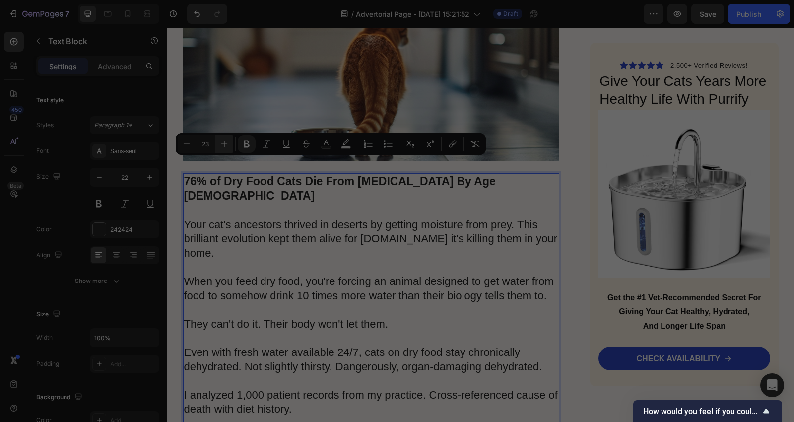
click at [224, 149] on button "Plus" at bounding box center [224, 144] width 18 height 18
type input "25"
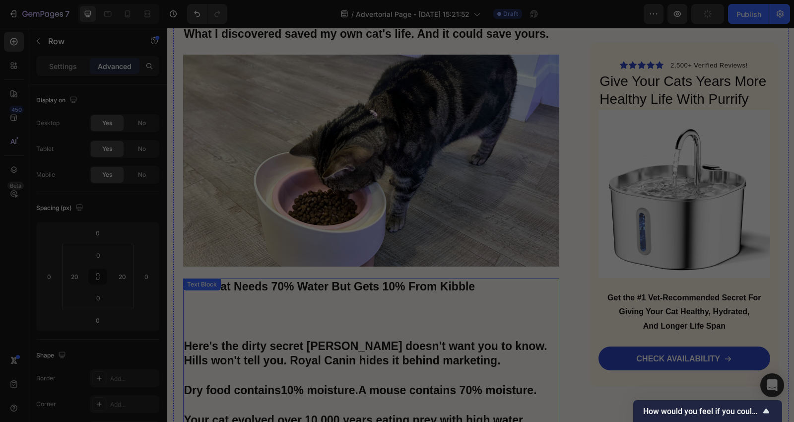
scroll to position [1760, 0]
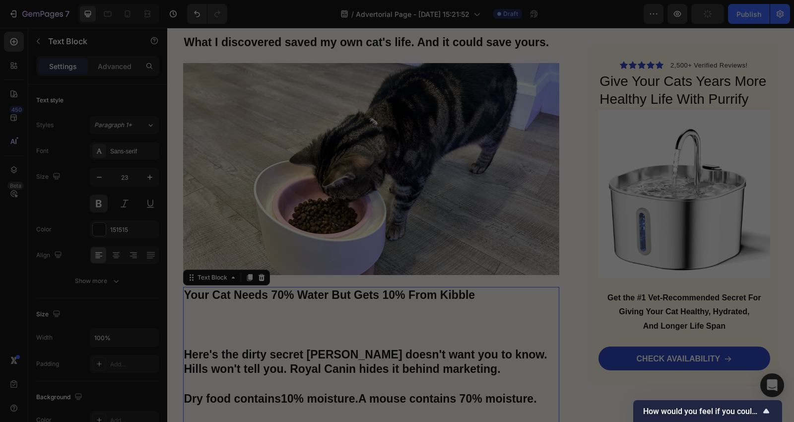
click at [479, 288] on p "Your Cat Needs 70% Water But Gets 10% From Kibble" at bounding box center [371, 295] width 375 height 15
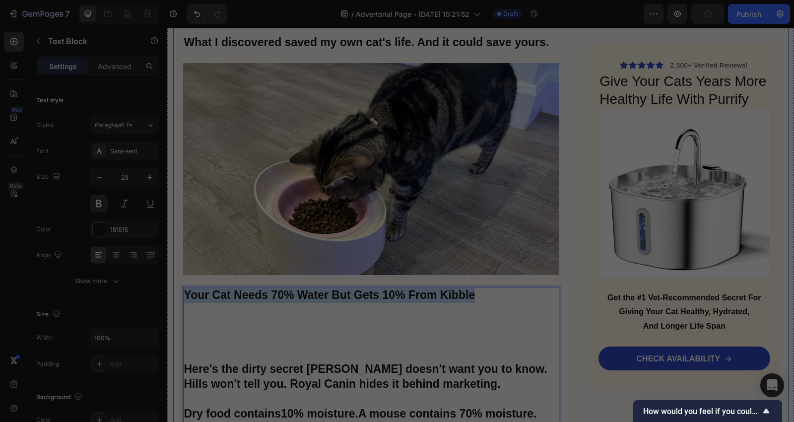
drag, startPoint x: 479, startPoint y: 279, endPoint x: 202, endPoint y: 269, distance: 277.6
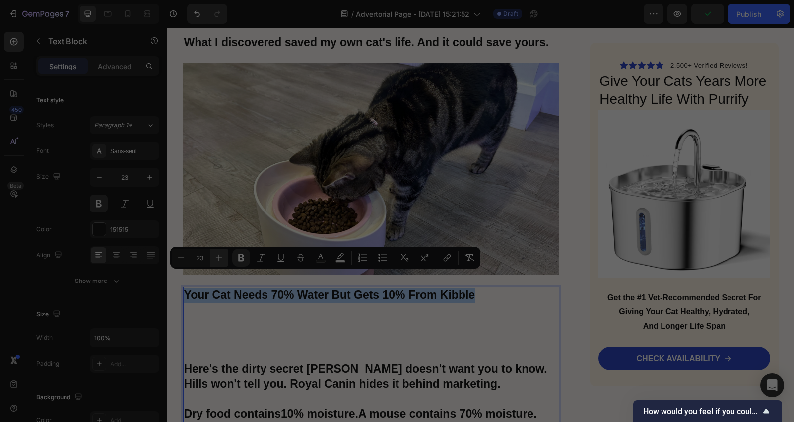
click at [222, 253] on icon "Editor contextual toolbar" at bounding box center [219, 258] width 10 height 10
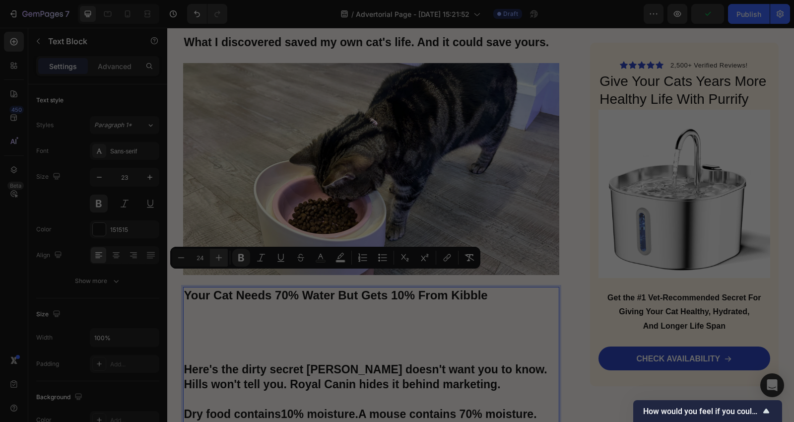
click at [222, 254] on icon "Editor contextual toolbar" at bounding box center [219, 258] width 10 height 10
type input "25"
click at [571, 285] on div "Advertorial Text Block Top Vet Reveals: "The One Device Every Responsible Owner…" at bounding box center [480, 373] width 615 height 4023
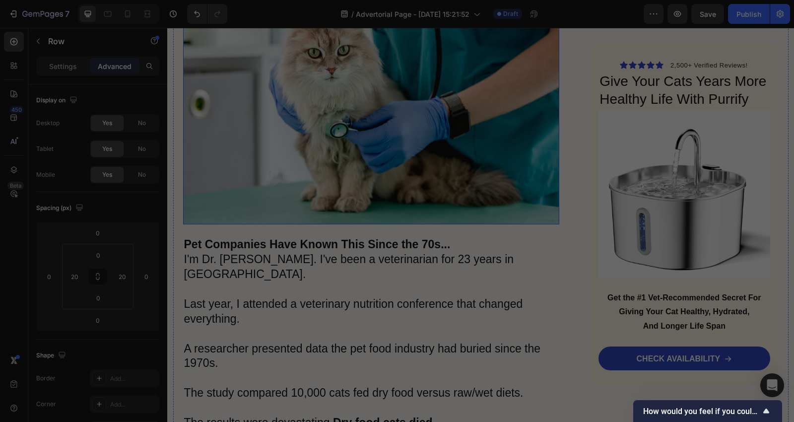
scroll to position [1098, 0]
click at [453, 249] on p "Pet Companies Have Known This Since the 70s..." at bounding box center [371, 244] width 375 height 15
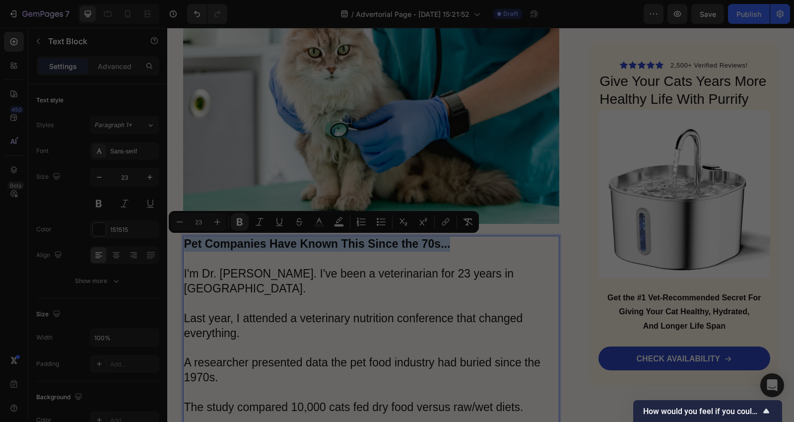
drag, startPoint x: 432, startPoint y: 237, endPoint x: 181, endPoint y: 245, distance: 250.7
click at [184, 245] on p "Pet Companies Have Known This Since the 70s..." at bounding box center [371, 244] width 375 height 15
click at [216, 227] on button "Plus" at bounding box center [217, 222] width 18 height 18
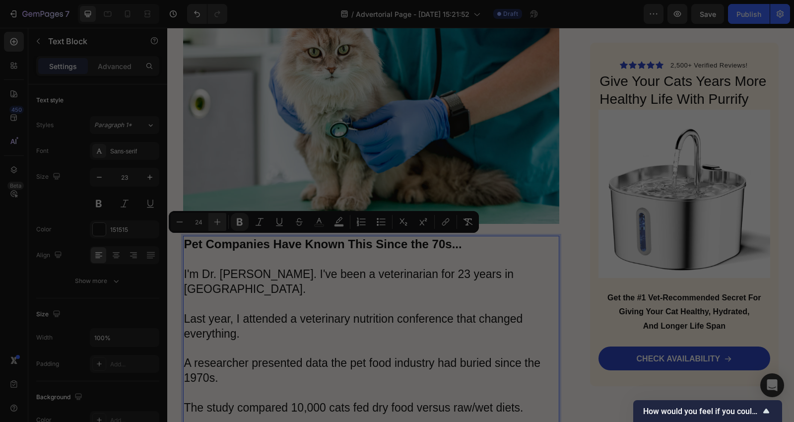
click at [216, 227] on button "Plus" at bounding box center [217, 222] width 18 height 18
type input "25"
drag, startPoint x: 573, startPoint y: 278, endPoint x: 562, endPoint y: 276, distance: 10.6
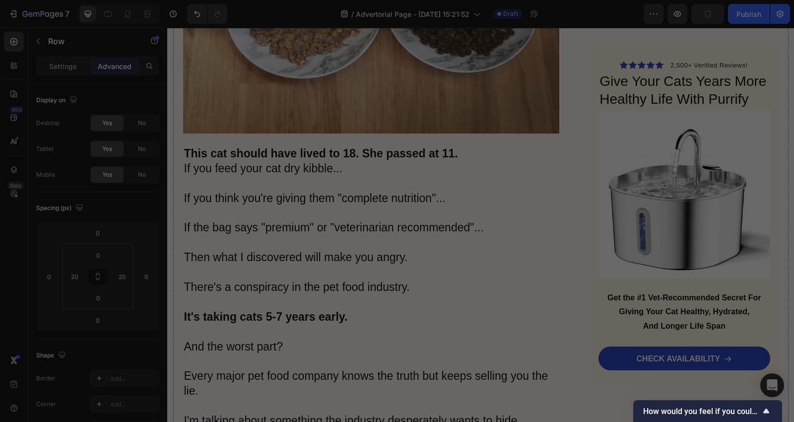
scroll to position [437, 0]
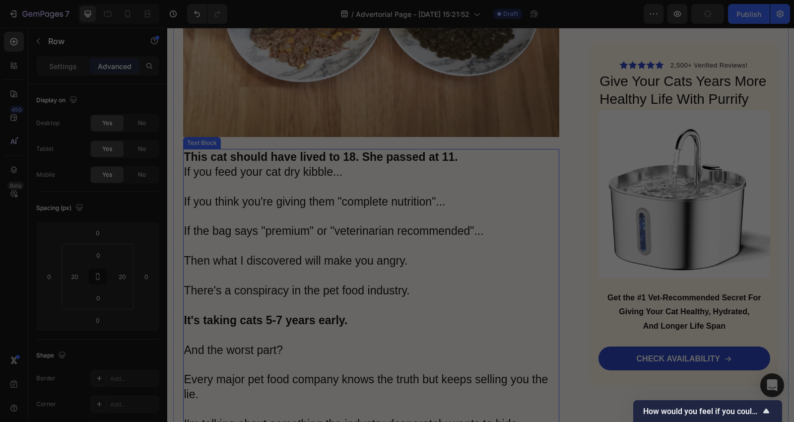
click at [455, 157] on p "This cat should have lived to 18. She passed at 11." at bounding box center [371, 157] width 375 height 15
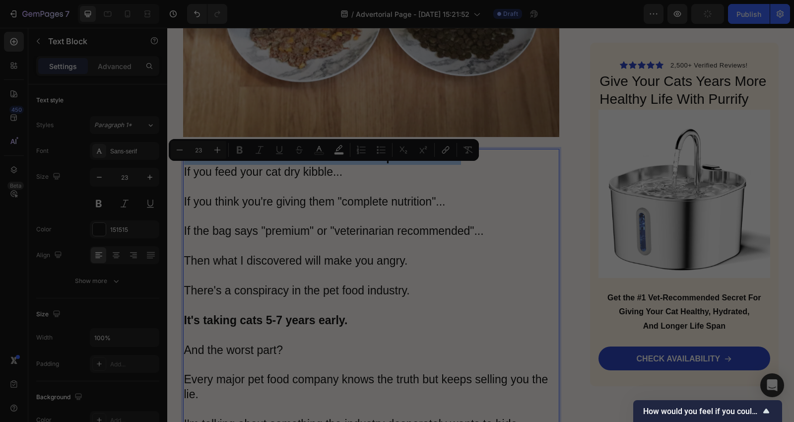
click at [455, 157] on div "Minus 23 Plus Bold Italic Underline Strikethrough Text Color Text Background Co…" at bounding box center [324, 150] width 306 height 18
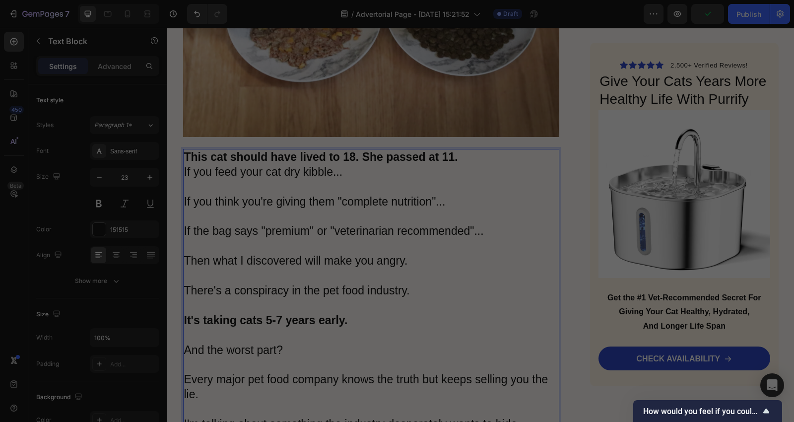
click at [449, 180] on p "If you feed your cat dry kibble... If you think you're giving them "complete nu…" at bounding box center [371, 380] width 375 height 430
click at [462, 156] on p "This cat should have lived to 18. She passed at 11." at bounding box center [371, 157] width 375 height 15
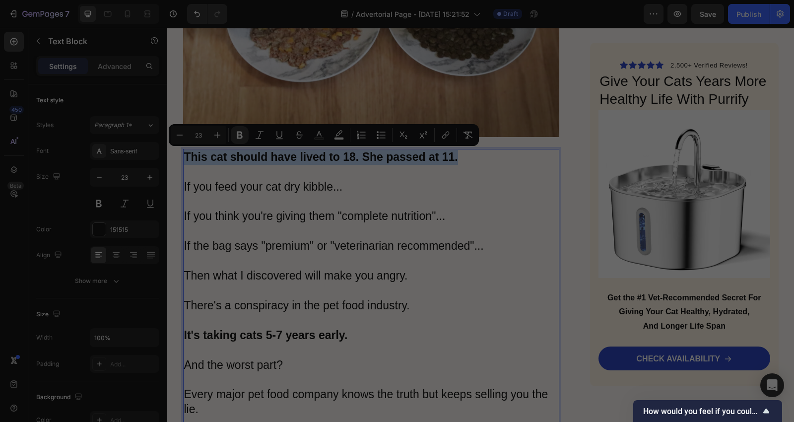
drag, startPoint x: 457, startPoint y: 158, endPoint x: 192, endPoint y: 159, distance: 265.0
click at [220, 135] on icon "Editor contextual toolbar" at bounding box center [217, 135] width 10 height 10
type input "25"
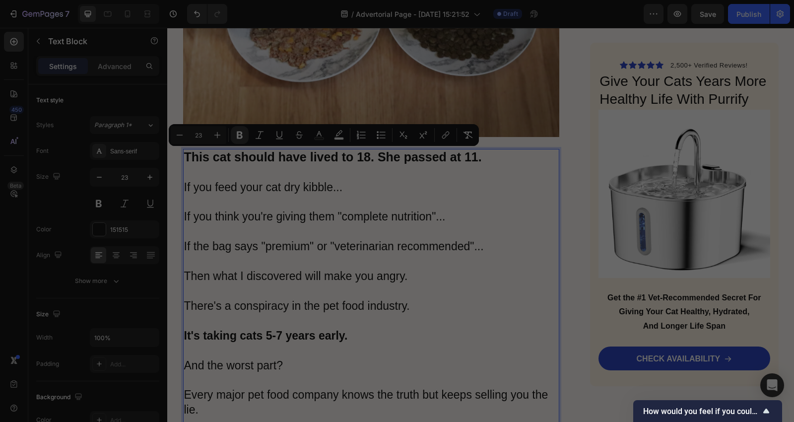
click at [493, 227] on p "If you feed your cat dry kibble... If you think you're giving them "complete nu…" at bounding box center [371, 395] width 375 height 430
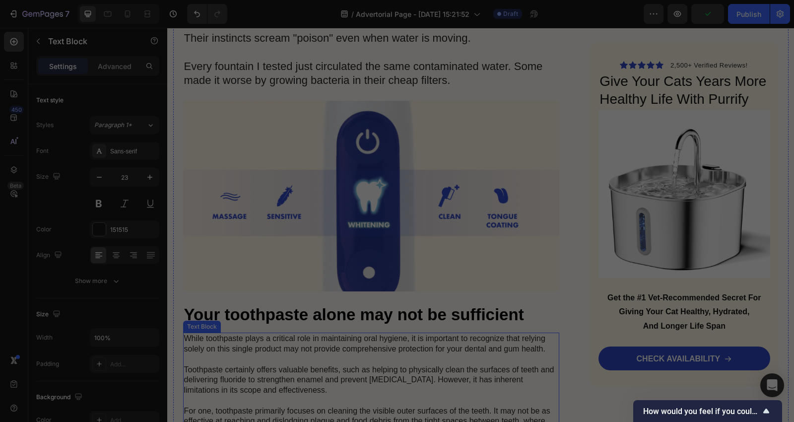
scroll to position [3087, 0]
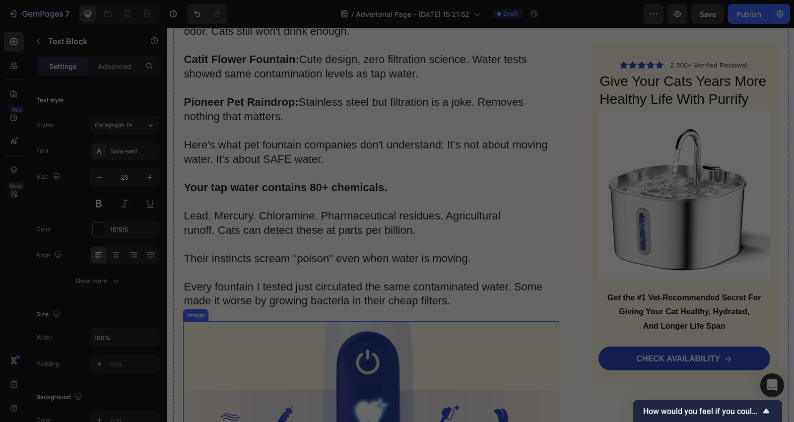
click at [353, 321] on img at bounding box center [371, 416] width 377 height 191
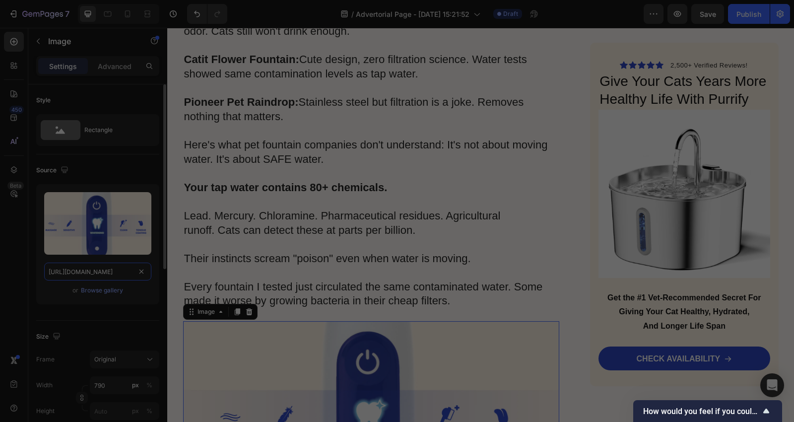
click at [102, 271] on input "https://cdn.shopify.com/s/files/1/0689/8574/9551/files/gempages_571770883585082…" at bounding box center [97, 271] width 107 height 18
paste input "713/1892/9581/files/feline-xray-abdomen20a.jpg?v=1753465948&width=1280"
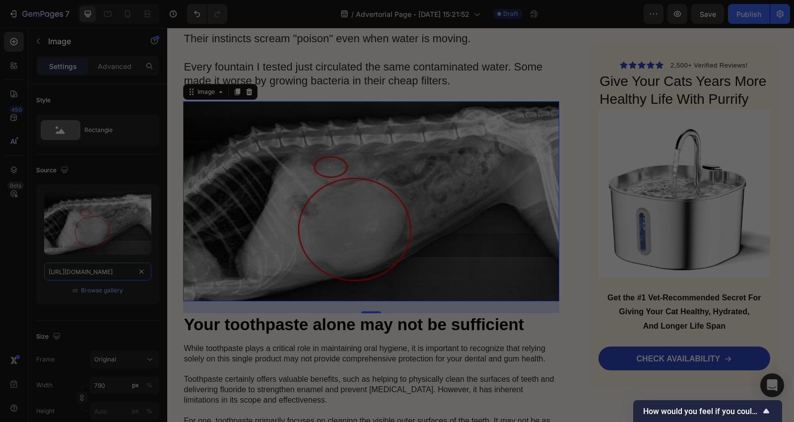
scroll to position [3308, 0]
type input "[URL][DOMAIN_NAME]"
drag, startPoint x: 378, startPoint y: 206, endPoint x: 409, endPoint y: 207, distance: 31.8
click at [378, 206] on img at bounding box center [371, 201] width 377 height 200
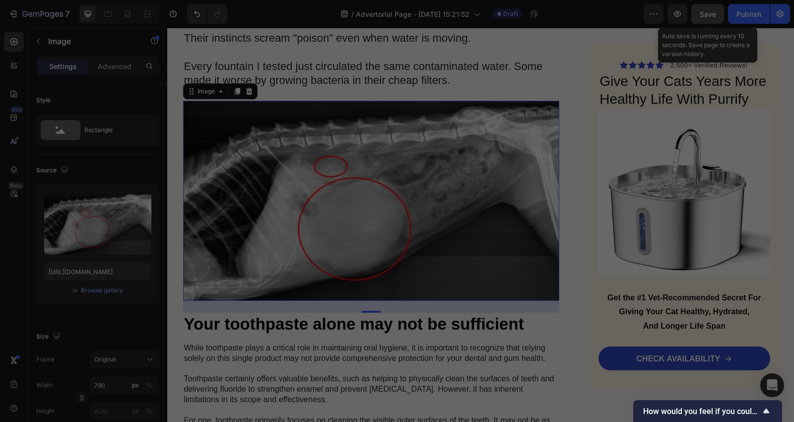
click at [718, 12] on button "Save" at bounding box center [707, 14] width 33 height 20
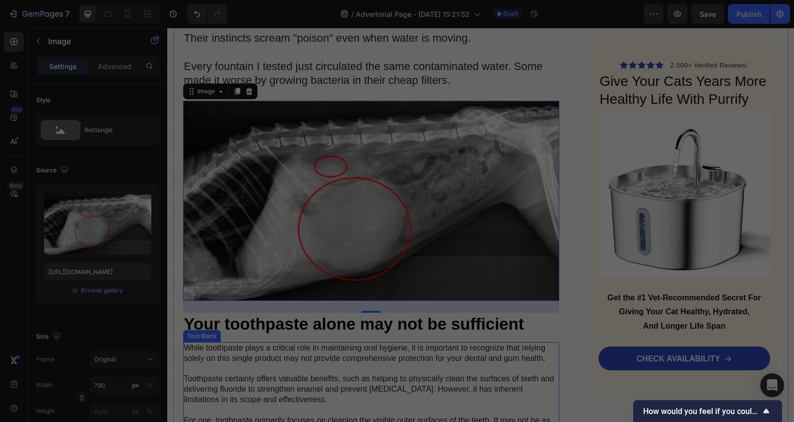
scroll to position [3528, 0]
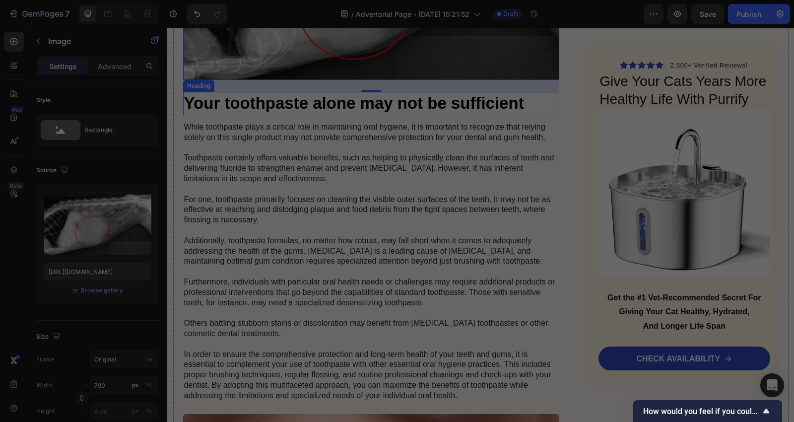
click at [468, 92] on h2 "Your toothpaste alone may not be sufficient" at bounding box center [371, 103] width 377 height 23
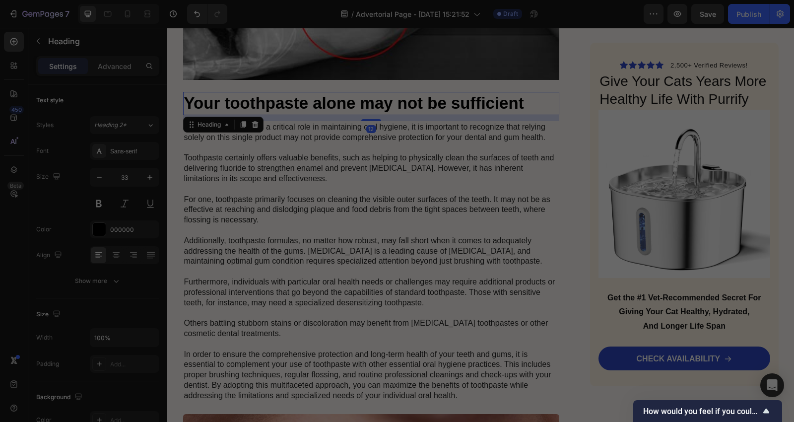
click at [537, 92] on h2 "Your toothpaste alone may not be sufficient" at bounding box center [371, 103] width 377 height 23
click at [538, 93] on p "Your toothpaste alone may not be sufficient" at bounding box center [371, 103] width 375 height 21
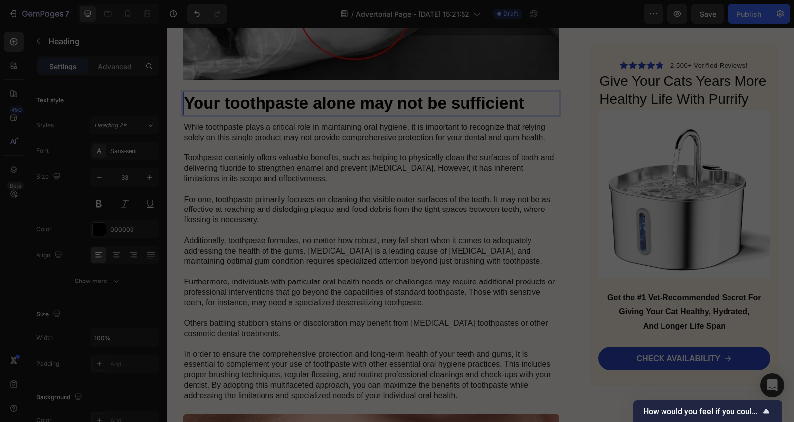
click at [520, 93] on p "Your toothpaste alone may not be sufficient" at bounding box center [371, 103] width 375 height 21
click at [544, 122] on p "While toothpaste plays a critical role in maintaining oral hygiene, it is impor…" at bounding box center [371, 261] width 375 height 279
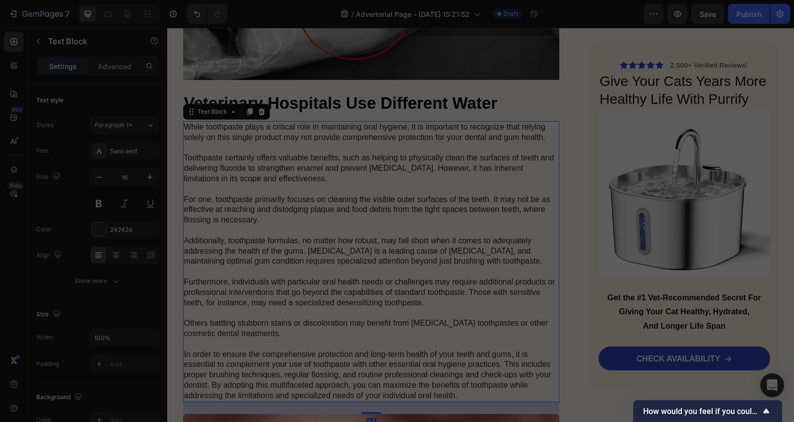
click at [498, 143] on p "While toothpaste plays a critical role in maintaining oral hygiene, it is impor…" at bounding box center [371, 261] width 375 height 279
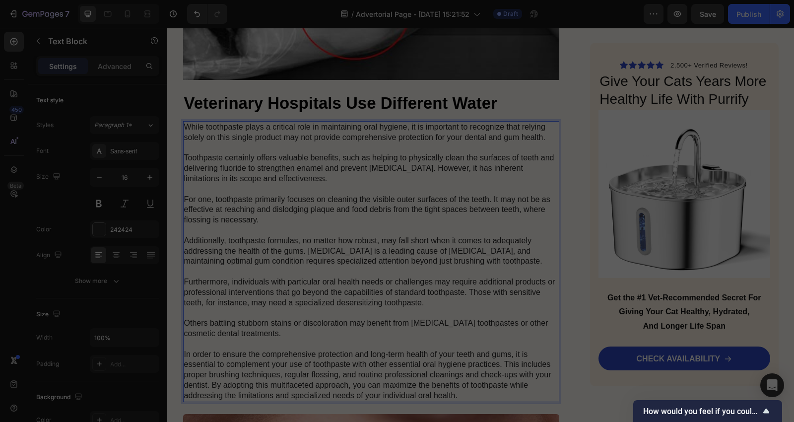
click at [353, 194] on p "While toothpaste plays a critical role in maintaining oral hygiene, it is impor…" at bounding box center [371, 261] width 375 height 279
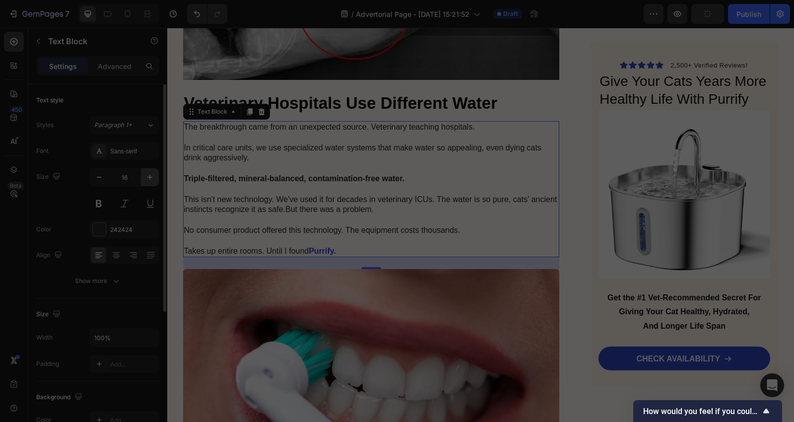
click at [141, 178] on button "button" at bounding box center [150, 177] width 18 height 18
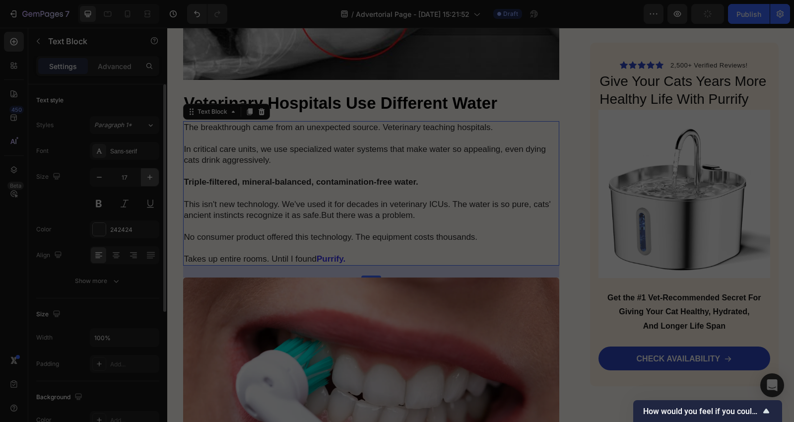
click at [141, 178] on button "button" at bounding box center [150, 177] width 18 height 18
click at [141, 177] on button "button" at bounding box center [150, 177] width 18 height 18
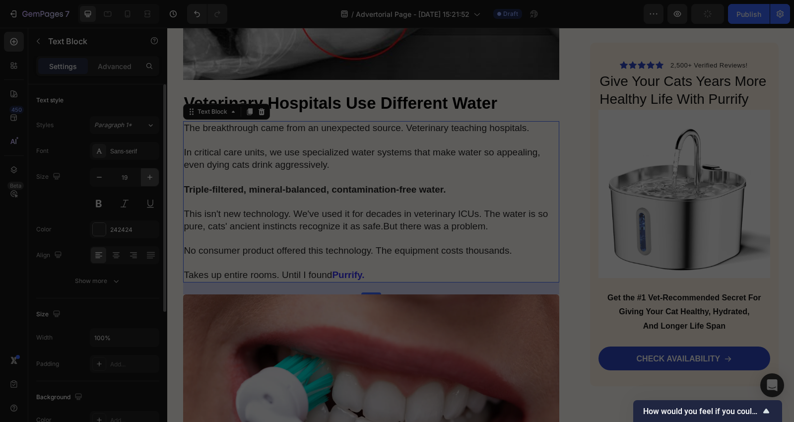
click at [141, 177] on button "button" at bounding box center [150, 177] width 18 height 18
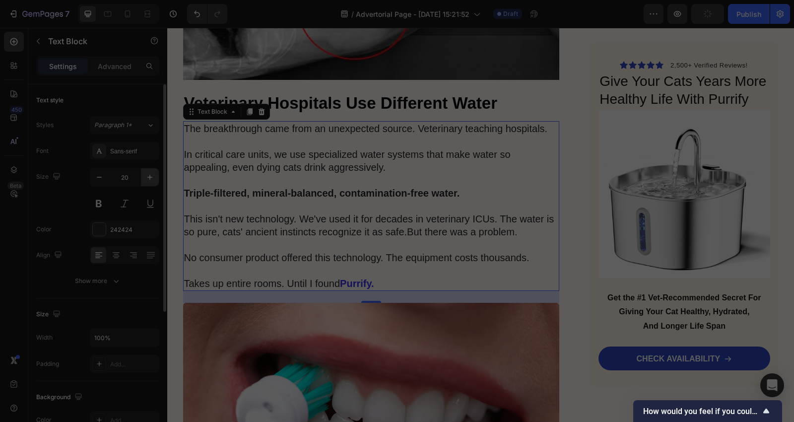
click at [141, 177] on button "button" at bounding box center [150, 177] width 18 height 18
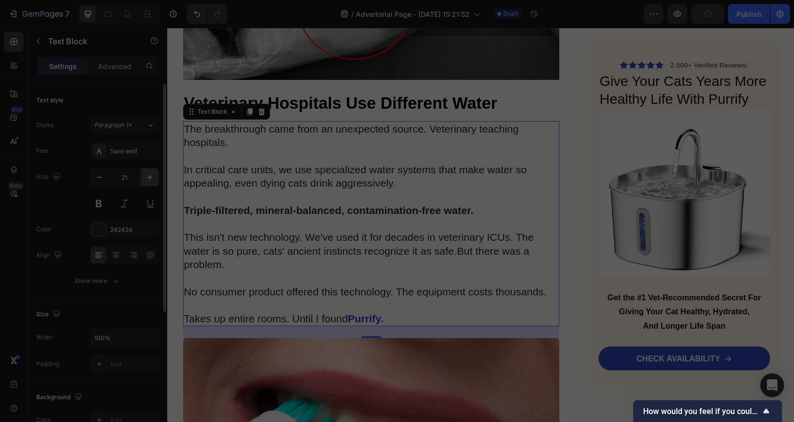
click at [141, 177] on button "button" at bounding box center [150, 177] width 18 height 18
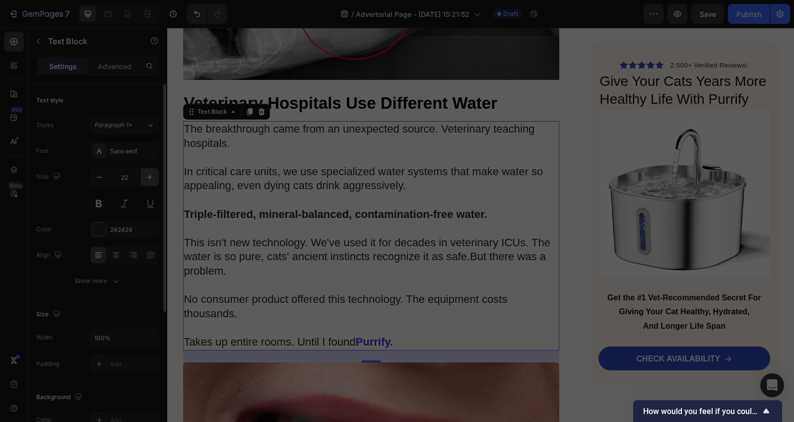
click at [141, 177] on button "button" at bounding box center [150, 177] width 18 height 18
type input "23"
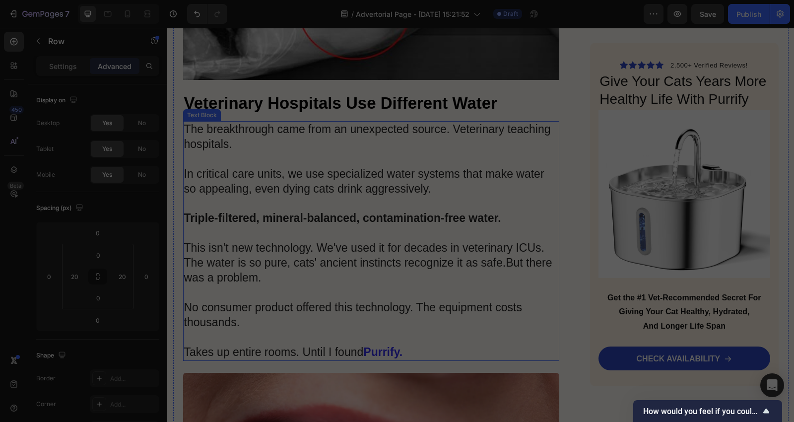
click at [417, 232] on p "The breakthrough came from an unexpected source. Veterinary teaching hospitals.…" at bounding box center [371, 241] width 375 height 238
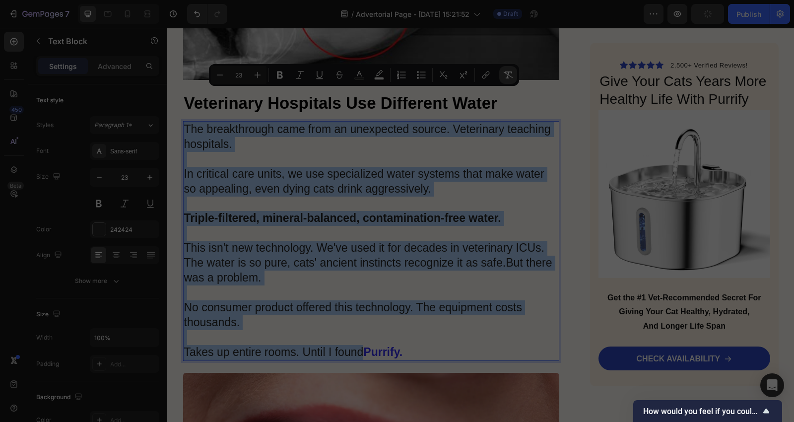
click at [504, 71] on icon "Editor contextual toolbar" at bounding box center [508, 75] width 10 height 10
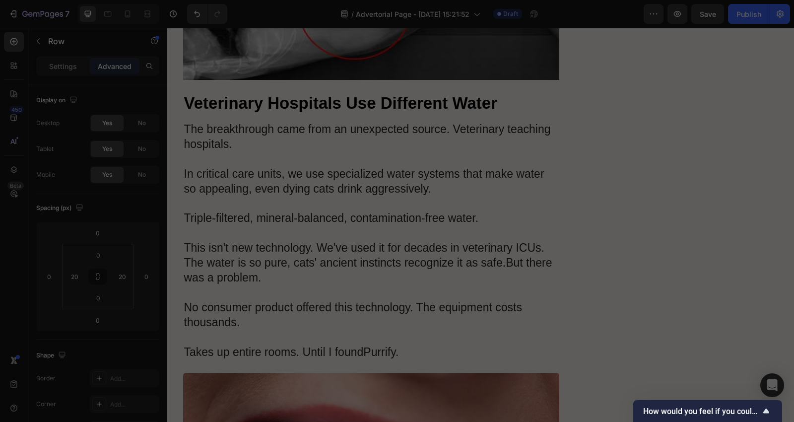
scroll to position [3749, 0]
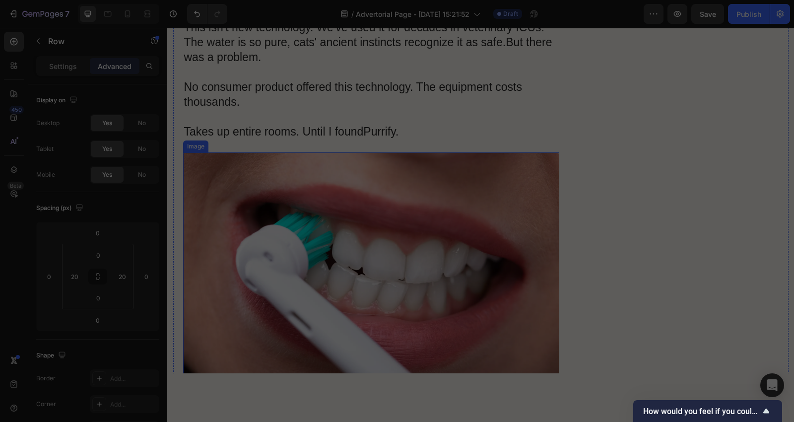
click at [409, 259] on img at bounding box center [371, 273] width 377 height 242
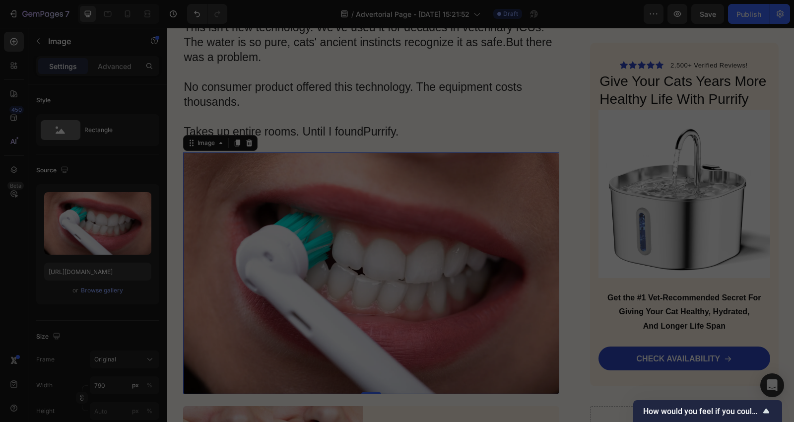
click at [310, 232] on img at bounding box center [371, 273] width 377 height 242
click at [110, 268] on input "https://cdn.shopify.com/s/files/1/0689/8574/9551/files/gempages_571770883585082…" at bounding box center [97, 271] width 107 height 18
paste input "713/1892/9581/files/Sed4fb16fb8a745e7873a2f6a68a7511db_1_a1b17a1d-4910-4656-b84…"
type input "https://cdn.shopify.com/s/files/1/0713/1892/9581/files/Sed4fb16fb8a745e7873a2f6…"
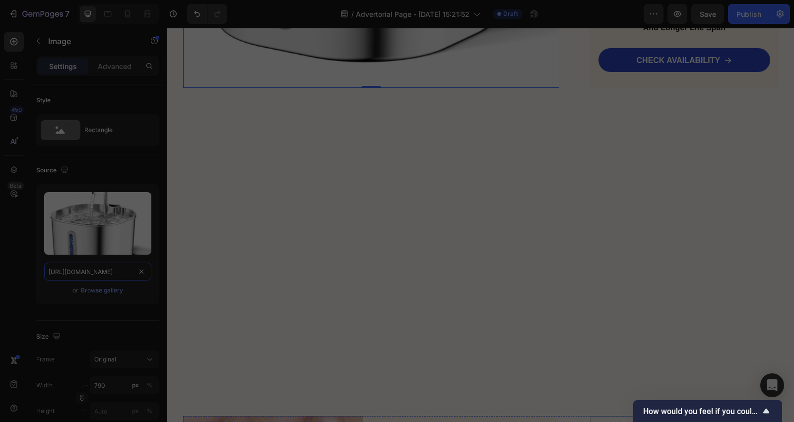
scroll to position [4190, 0]
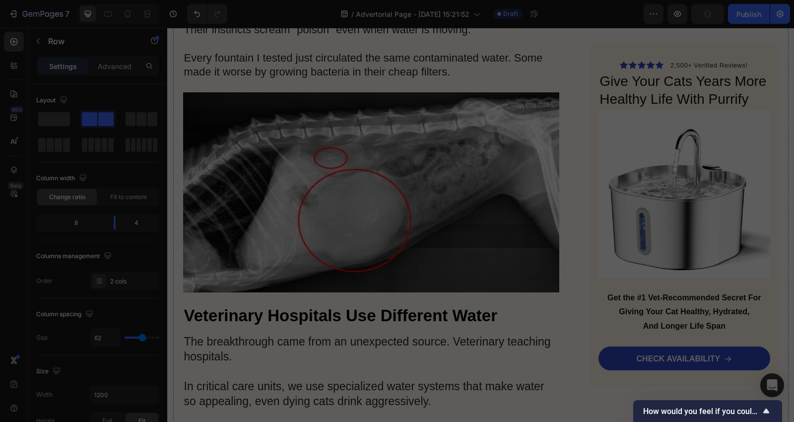
scroll to position [3308, 0]
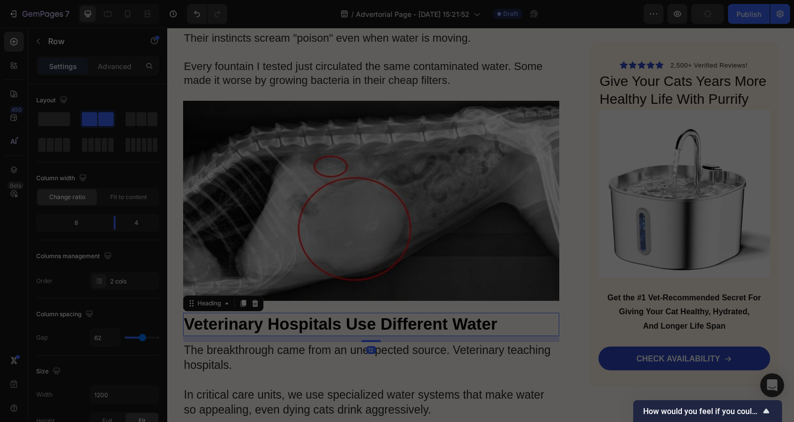
click at [519, 313] on h2 "Veterinary Hospitals Use Different Water" at bounding box center [371, 324] width 377 height 23
click at [240, 300] on icon at bounding box center [242, 303] width 5 height 7
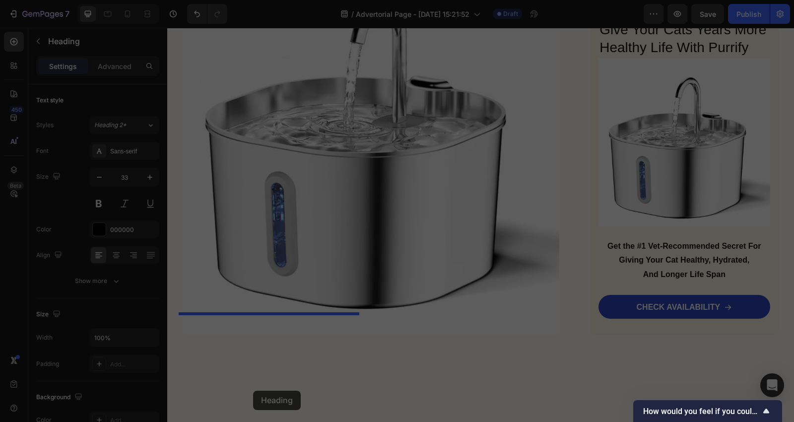
scroll to position [3977, 0]
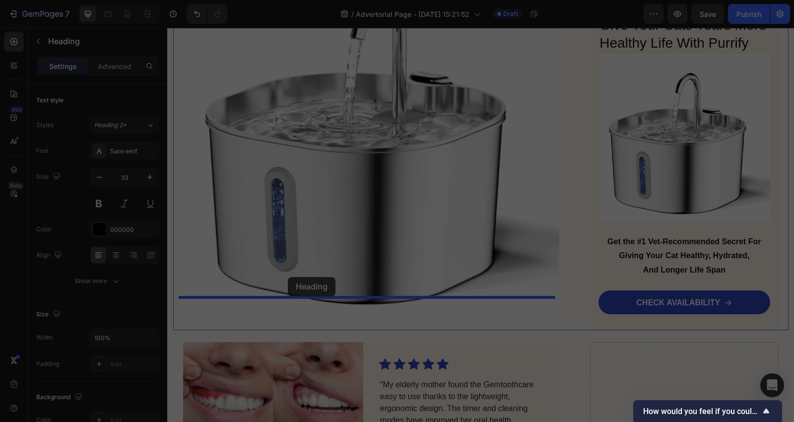
drag, startPoint x: 218, startPoint y: 304, endPoint x: 288, endPoint y: 277, distance: 74.5
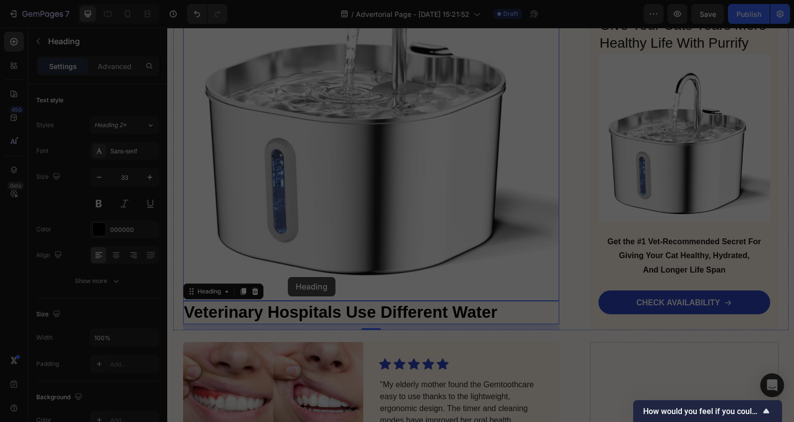
scroll to position [3947, 0]
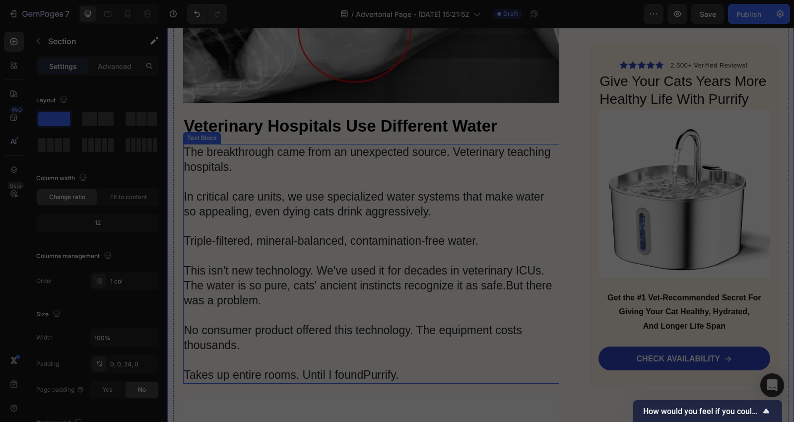
scroll to position [3506, 0]
click at [310, 160] on p "The breakthrough came from an unexpected source. Veterinary teaching hospitals.…" at bounding box center [371, 263] width 375 height 238
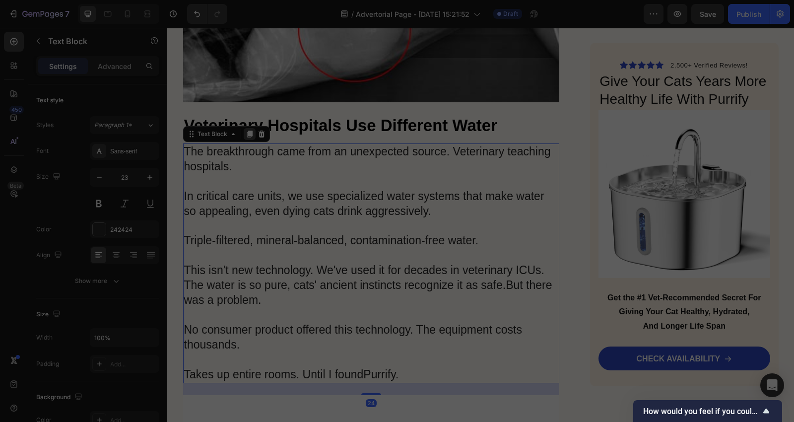
click at [247, 131] on icon at bounding box center [249, 134] width 5 height 7
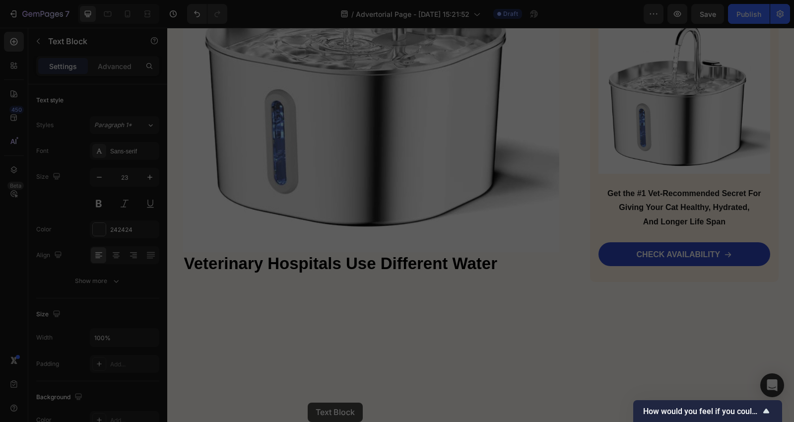
scroll to position [4314, 0]
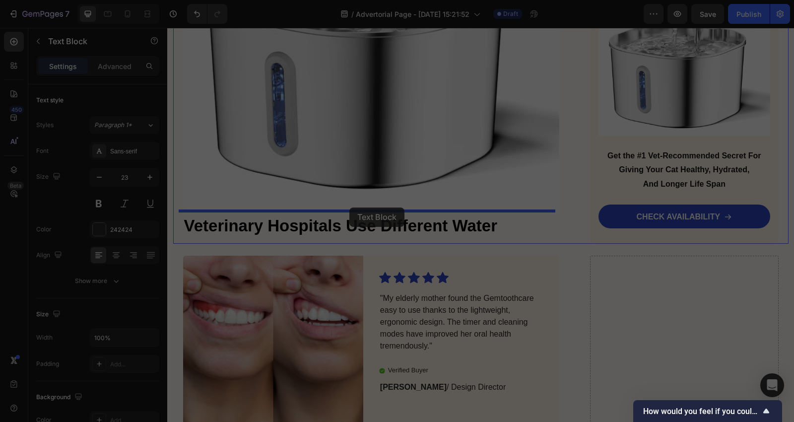
drag, startPoint x: 221, startPoint y: 56, endPoint x: 349, endPoint y: 207, distance: 198.5
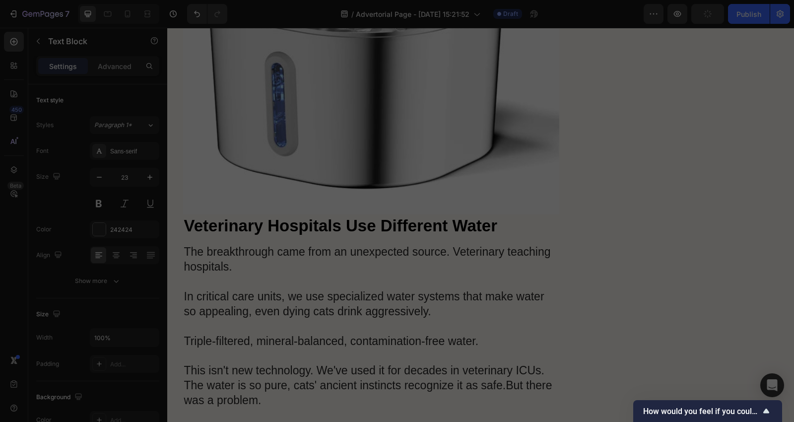
scroll to position [4284, 0]
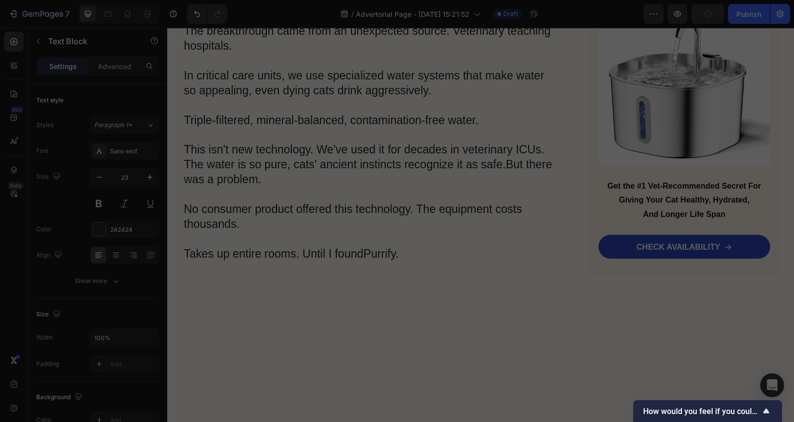
click at [368, 154] on p "The breakthrough came from an unexpected source. Veterinary teaching hospitals.…" at bounding box center [371, 143] width 375 height 238
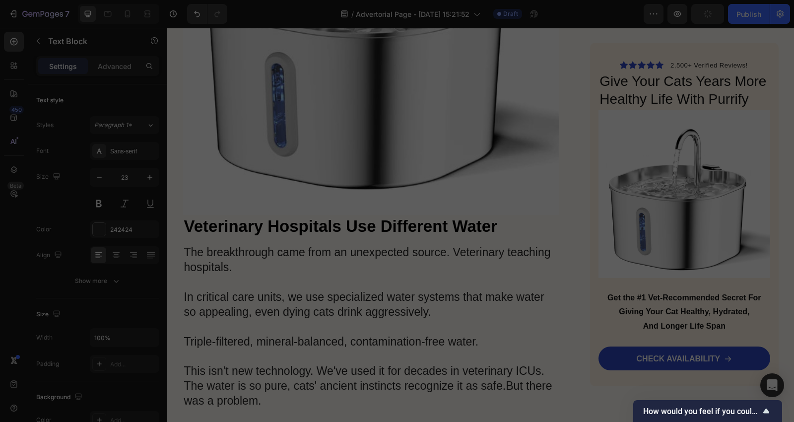
scroll to position [4063, 0]
drag, startPoint x: 371, startPoint y: 194, endPoint x: 382, endPoint y: 192, distance: 11.5
click at [375, 216] on strong "Veterinary Hospitals Use Different Water" at bounding box center [340, 225] width 313 height 18
click at [505, 214] on h2 "Veterinary Hospitals Use Different Water" at bounding box center [371, 225] width 377 height 23
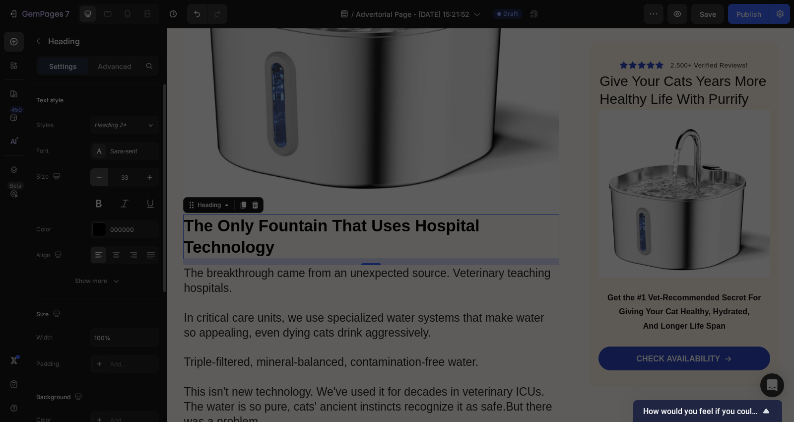
click at [97, 176] on icon "button" at bounding box center [99, 177] width 10 height 10
click at [97, 175] on icon "button" at bounding box center [99, 177] width 10 height 10
type input "31"
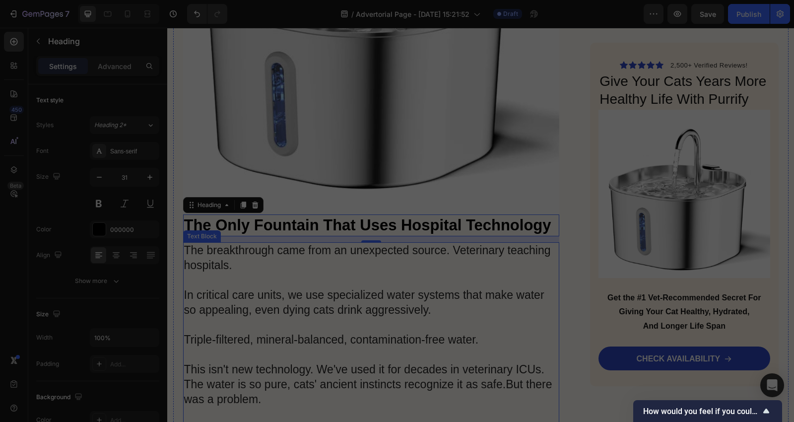
click at [547, 243] on p "The breakthrough came from an unexpected source. Veterinary teaching hospitals.…" at bounding box center [371, 362] width 375 height 238
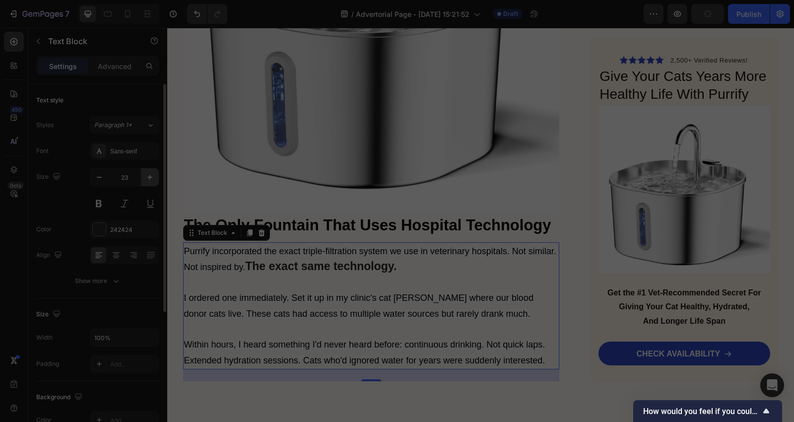
click at [148, 177] on icon "button" at bounding box center [149, 177] width 5 height 5
type input "24"
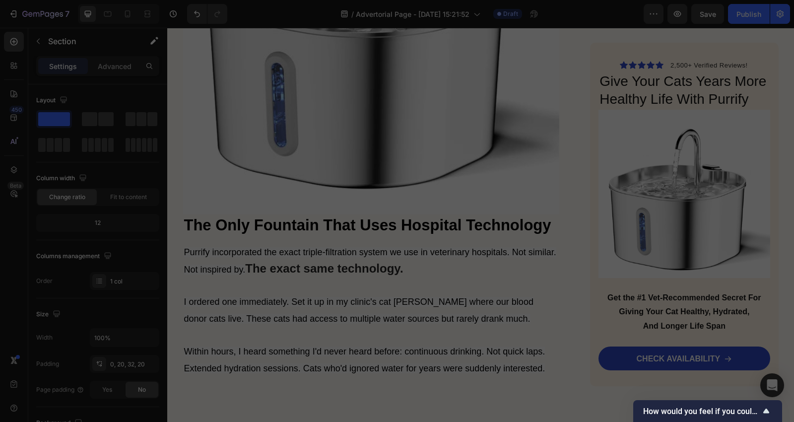
drag, startPoint x: 293, startPoint y: 371, endPoint x: 295, endPoint y: 334, distance: 36.8
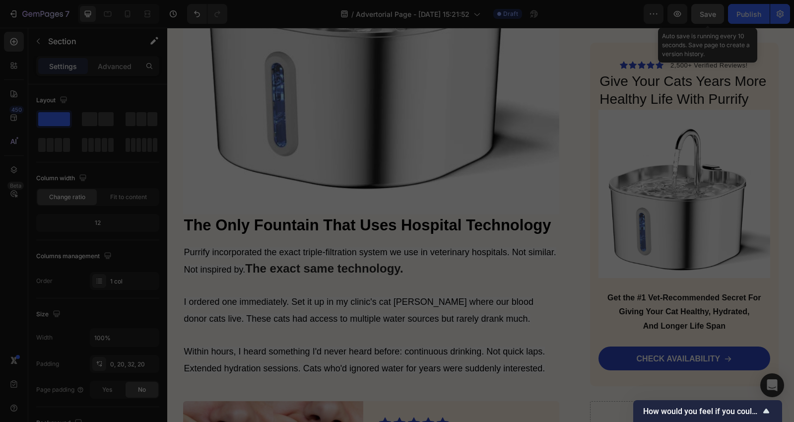
click at [717, 17] on button "Save" at bounding box center [707, 14] width 33 height 20
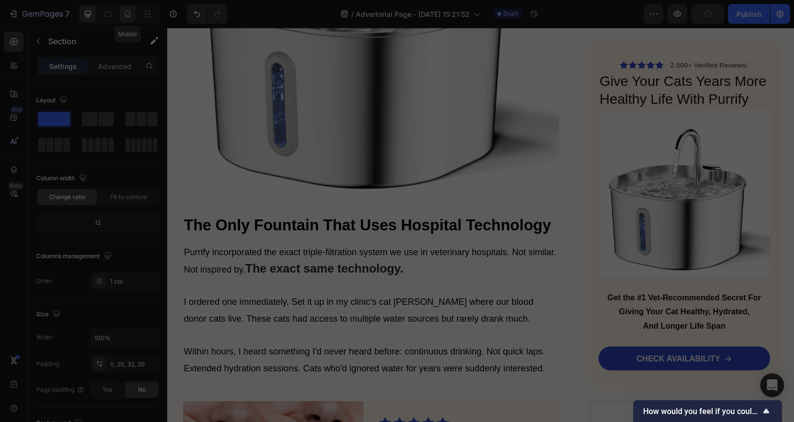
click at [130, 16] on icon at bounding box center [127, 13] width 5 height 7
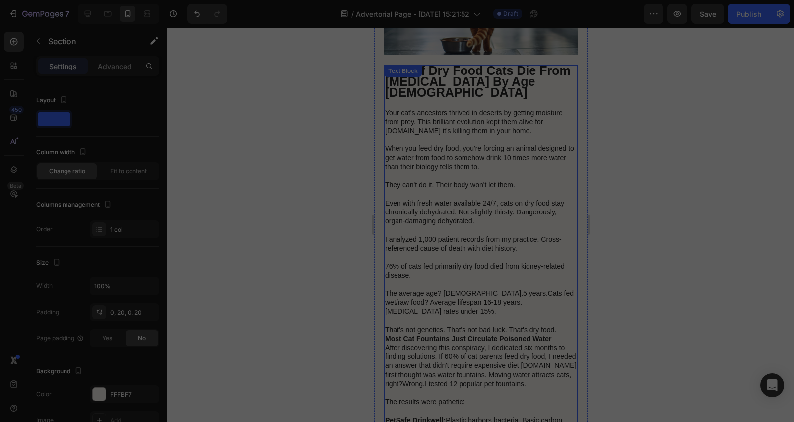
scroll to position [1725, 0]
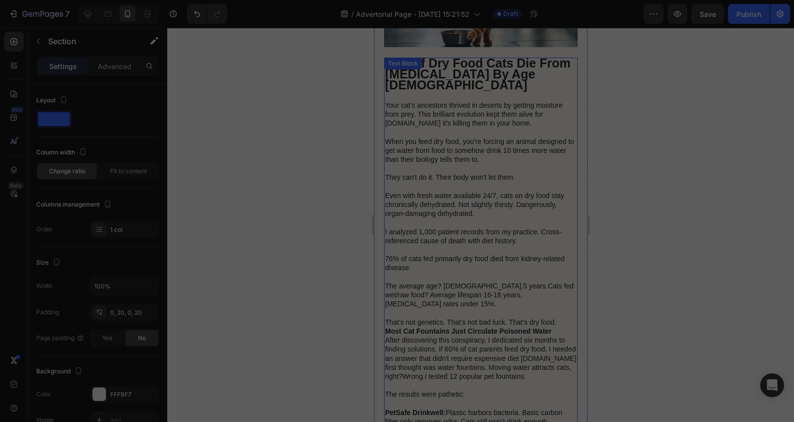
click at [453, 210] on p "Your cat's ancestors thrived in deserts by getting moisture from prey. This bri…" at bounding box center [481, 214] width 192 height 226
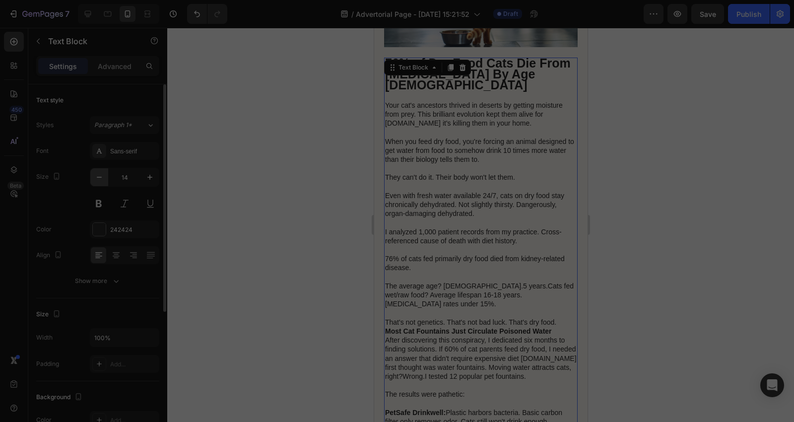
click at [95, 179] on icon "button" at bounding box center [99, 177] width 10 height 10
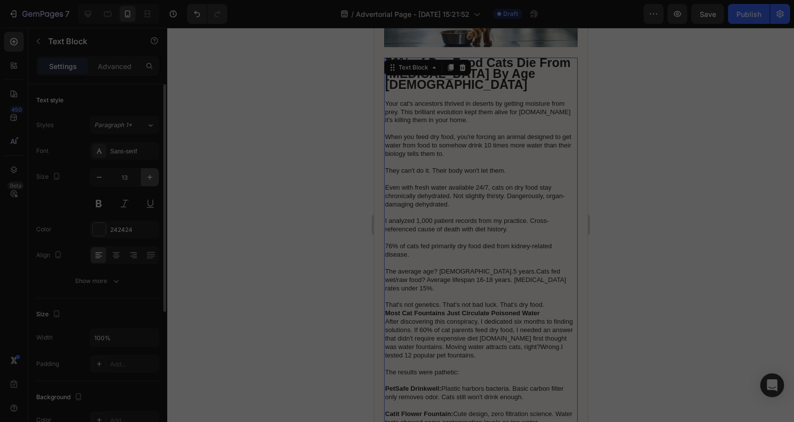
click at [147, 177] on icon "button" at bounding box center [149, 177] width 5 height 5
type input "14"
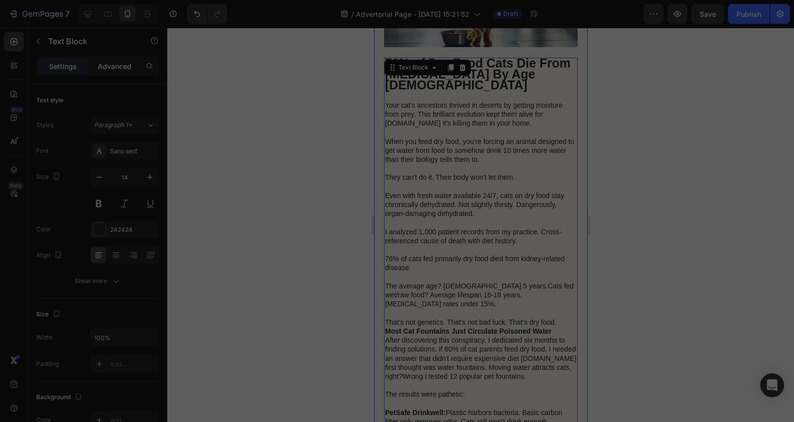
click at [123, 61] on div "Advanced" at bounding box center [115, 66] width 50 height 16
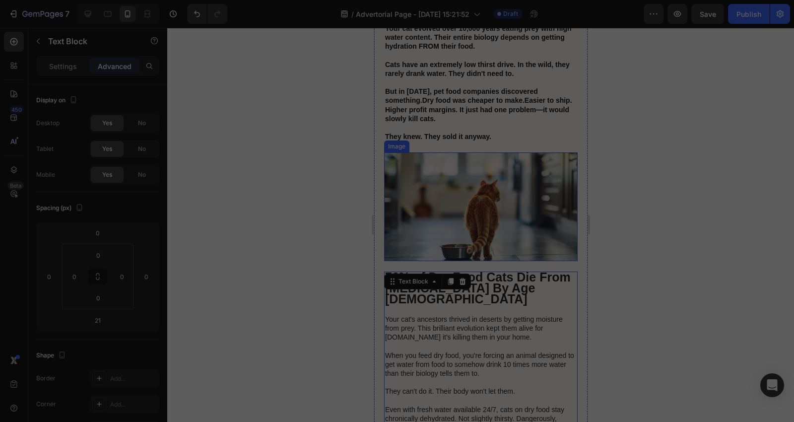
scroll to position [1504, 0]
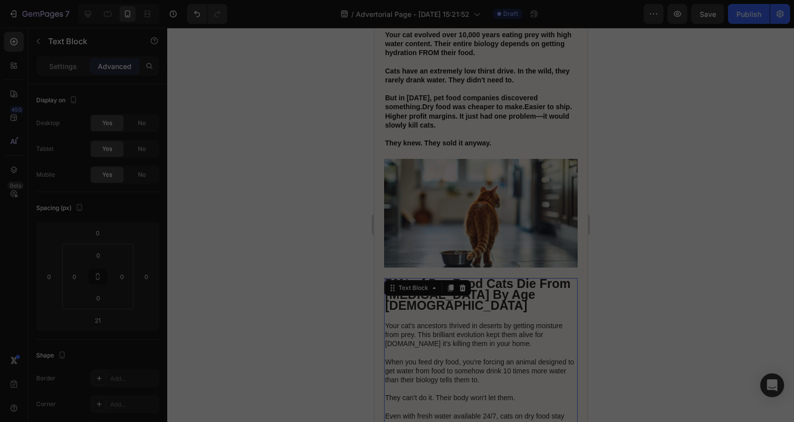
click at [520, 276] on strong "76% of Dry Food Cats Die From [MEDICAL_DATA] By Age [DEMOGRAPHIC_DATA]" at bounding box center [478, 294] width 186 height 36
click at [554, 283] on p "76% of Dry Food Cats Die From [MEDICAL_DATA] By Age [DEMOGRAPHIC_DATA]" at bounding box center [481, 295] width 192 height 33
click at [436, 280] on p "76% of Dry Food Cats Die From [MEDICAL_DATA] By Age [DEMOGRAPHIC_DATA]" at bounding box center [481, 295] width 192 height 33
click at [416, 279] on p "76% of Dry Food Cats Die From [MEDICAL_DATA] By Age [DEMOGRAPHIC_DATA]" at bounding box center [481, 295] width 192 height 33
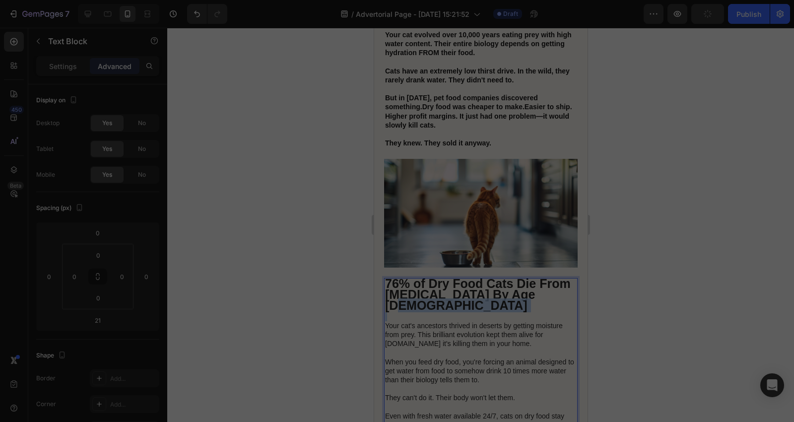
click at [416, 279] on p "76% of Dry Food Cats Die From [MEDICAL_DATA] By Age [DEMOGRAPHIC_DATA]" at bounding box center [481, 295] width 192 height 33
click at [431, 279] on p "76% of Dry Food Cats Die From [MEDICAL_DATA] By Age [DEMOGRAPHIC_DATA]" at bounding box center [481, 295] width 192 height 33
click at [87, 14] on icon at bounding box center [88, 14] width 6 height 6
type input "24"
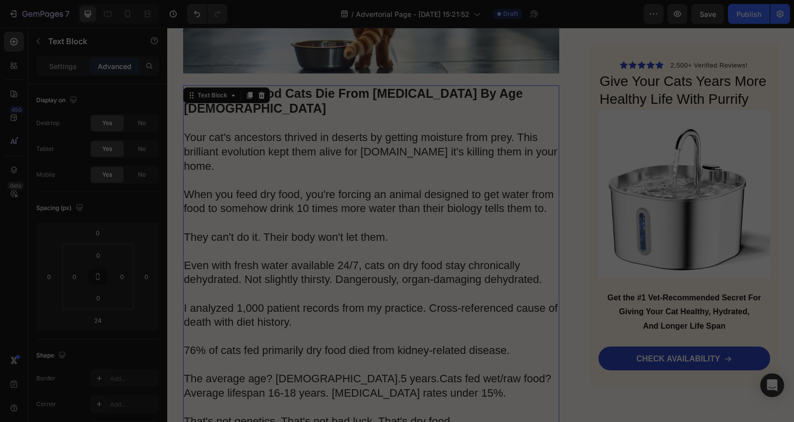
scroll to position [2561, 0]
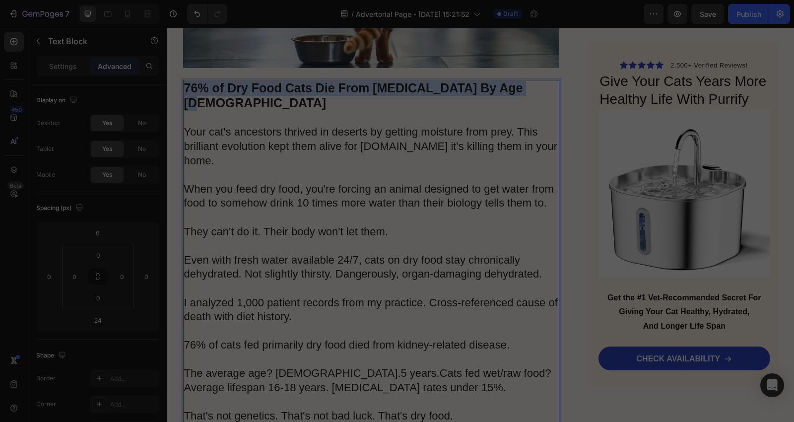
drag, startPoint x: 533, startPoint y: 71, endPoint x: 181, endPoint y: 71, distance: 351.8
click at [184, 81] on p "76% of Dry Food Cats Die From [MEDICAL_DATA] By Age [DEMOGRAPHIC_DATA]" at bounding box center [371, 96] width 375 height 30
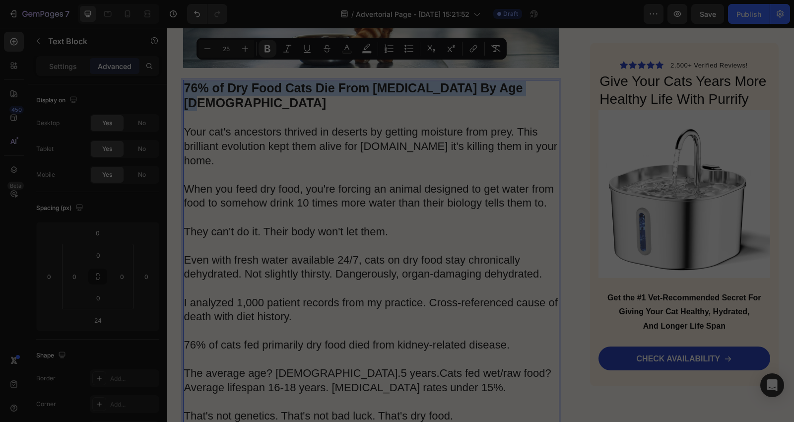
copy strong "76% of Dry Food Cats Die From [MEDICAL_DATA] By Age [DEMOGRAPHIC_DATA]"
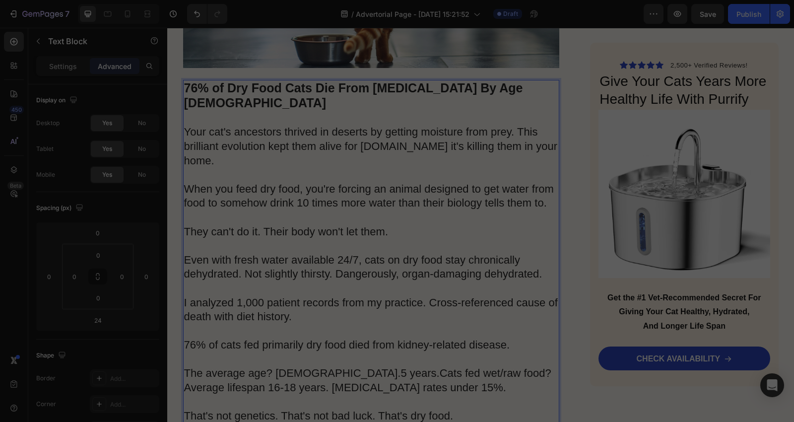
drag, startPoint x: 507, startPoint y: 82, endPoint x: 523, endPoint y: 67, distance: 22.5
click at [522, 81] on strong "76% of Dry Food Cats Die From [MEDICAL_DATA] By Age [DEMOGRAPHIC_DATA]" at bounding box center [353, 95] width 339 height 29
click at [523, 81] on p "76% of Dry Food Cats Die From [MEDICAL_DATA] By Age [DEMOGRAPHIC_DATA]" at bounding box center [371, 96] width 375 height 30
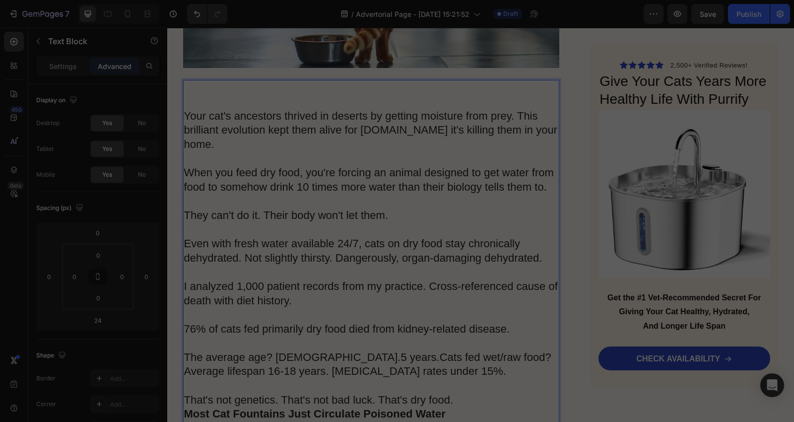
click at [189, 95] on p "Rich Text Editor. Editing area: main" at bounding box center [371, 102] width 375 height 14
click at [184, 95] on p "Rich Text Editor. Editing area: main" at bounding box center [371, 102] width 375 height 14
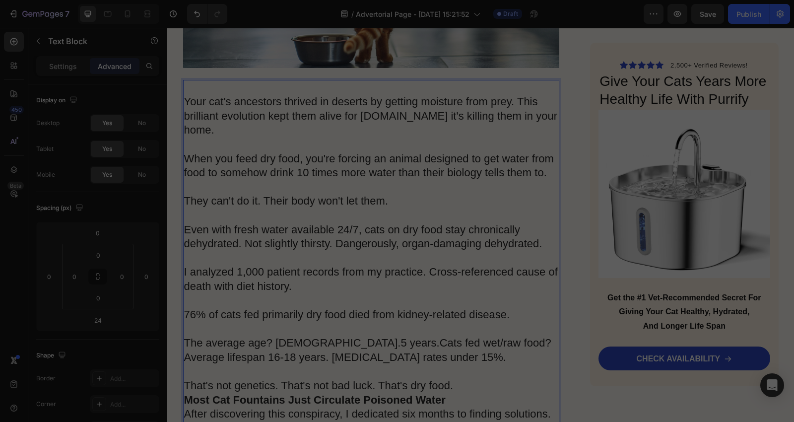
click at [535, 95] on p "Your cat's ancestors thrived in deserts by getting moisture from prey. This bri…" at bounding box center [371, 244] width 375 height 298
click at [184, 95] on p "Your cat's ancestors thrived in deserts by getting moisture from prey. This bri…" at bounding box center [371, 244] width 375 height 298
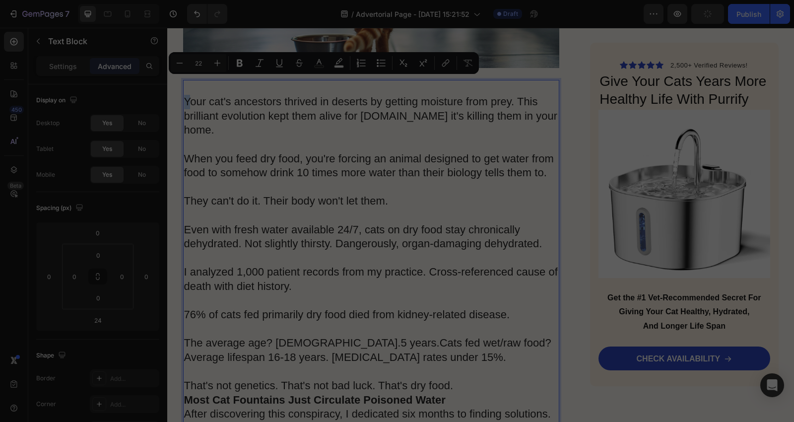
click at [186, 95] on p "Your cat's ancestors thrived in deserts by getting moisture from prey. This bri…" at bounding box center [371, 244] width 375 height 298
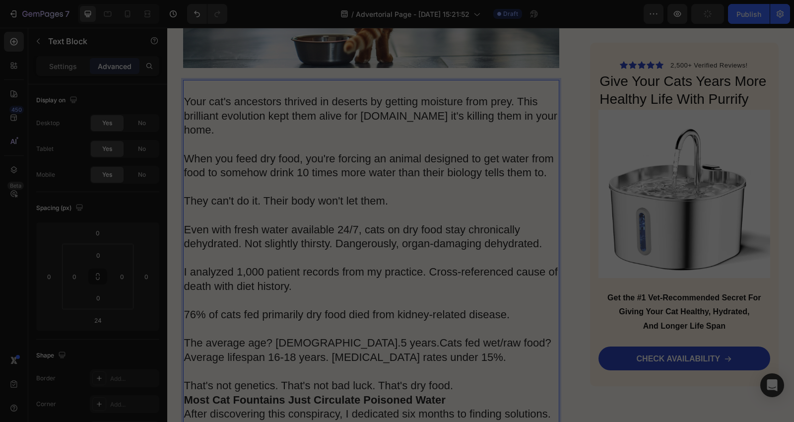
click at [184, 95] on p "Your cat's ancestors thrived in deserts by getting moisture from prey. This bri…" at bounding box center [371, 244] width 375 height 298
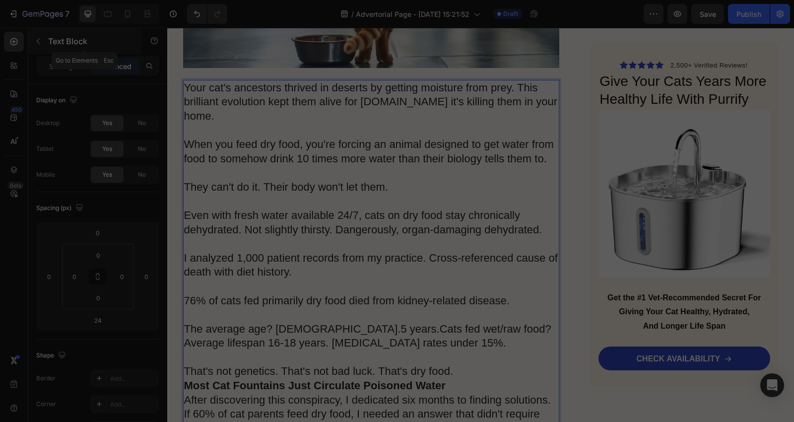
click at [33, 43] on button "button" at bounding box center [38, 41] width 16 height 16
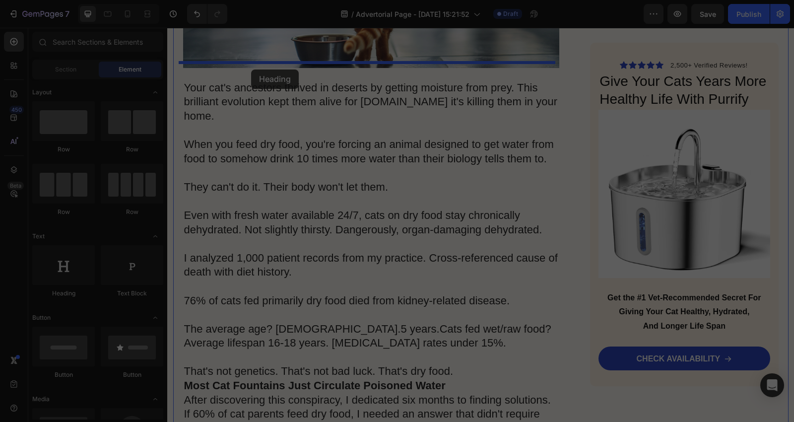
drag, startPoint x: 229, startPoint y: 290, endPoint x: 251, endPoint y: 69, distance: 221.4
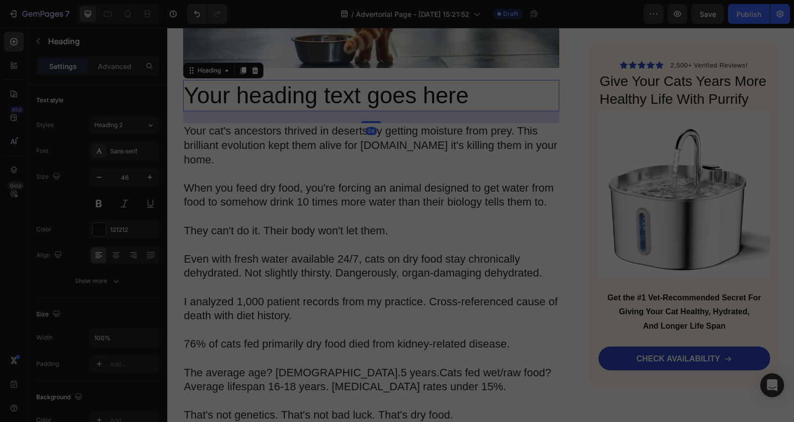
click at [495, 80] on h2 "Your heading text goes here" at bounding box center [371, 96] width 377 height 32
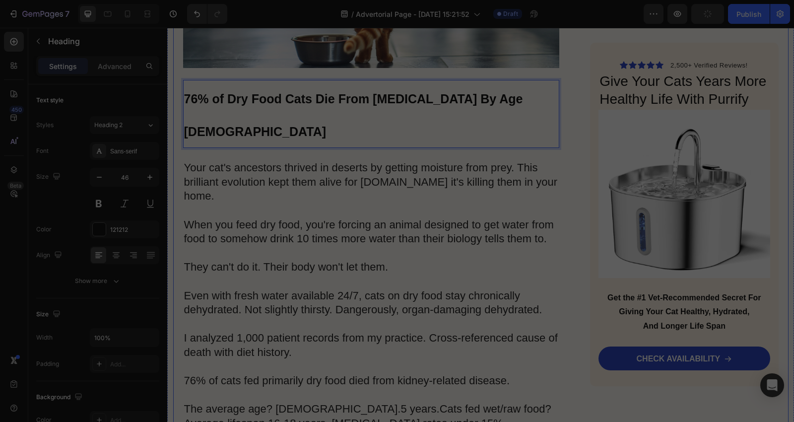
click at [442, 93] on p "⁠⁠⁠⁠⁠⁠⁠ 76% of Dry Food Cats Die From Kidney Disease By Age 12" at bounding box center [371, 114] width 375 height 66
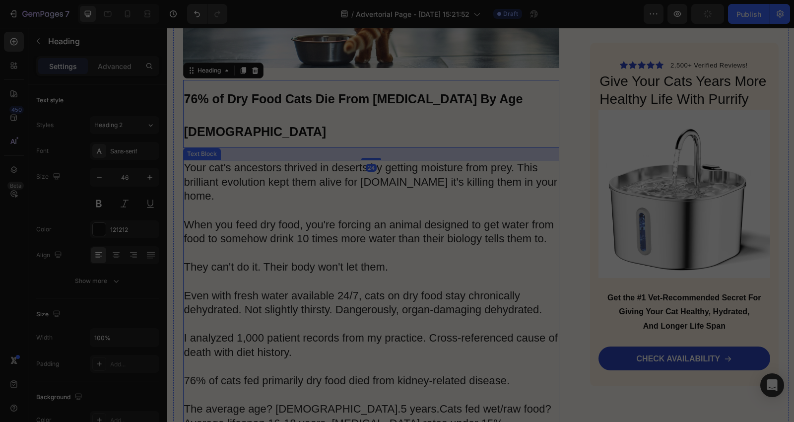
click at [541, 161] on p "Your cat's ancestors thrived in deserts by getting moisture from prey. This bri…" at bounding box center [371, 310] width 375 height 298
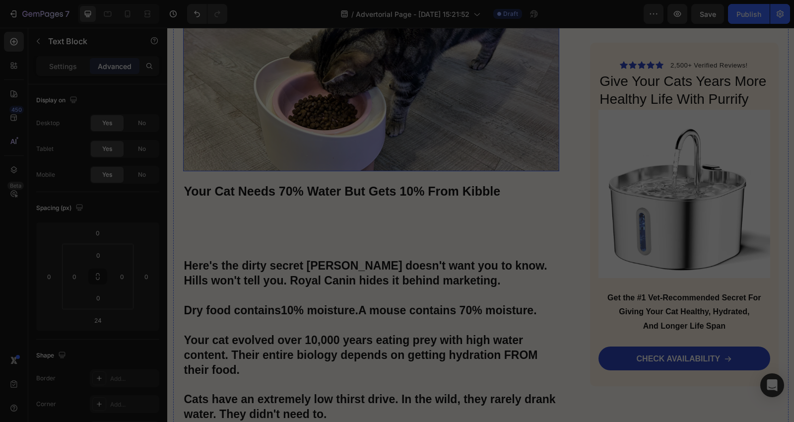
scroll to position [1899, 0]
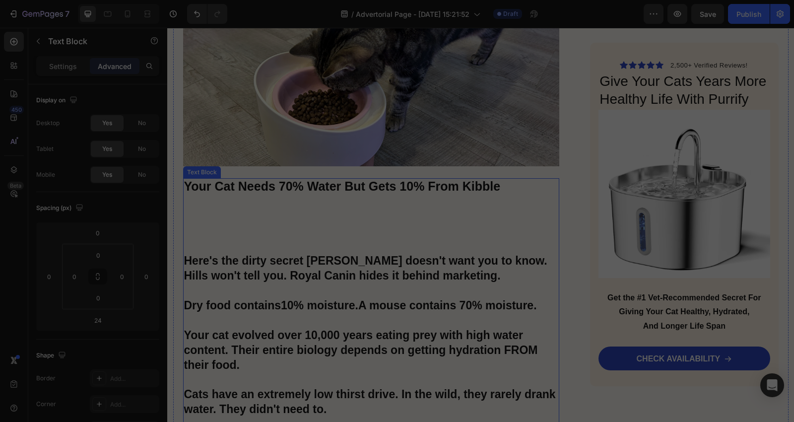
click at [495, 179] on strong "Your Cat Needs 70% Water But Gets 10% From Kibble" at bounding box center [342, 186] width 317 height 14
click at [196, 225] on p at bounding box center [371, 225] width 375 height 60
click at [197, 225] on p "Rich Text Editor. Editing area: main" at bounding box center [371, 225] width 375 height 60
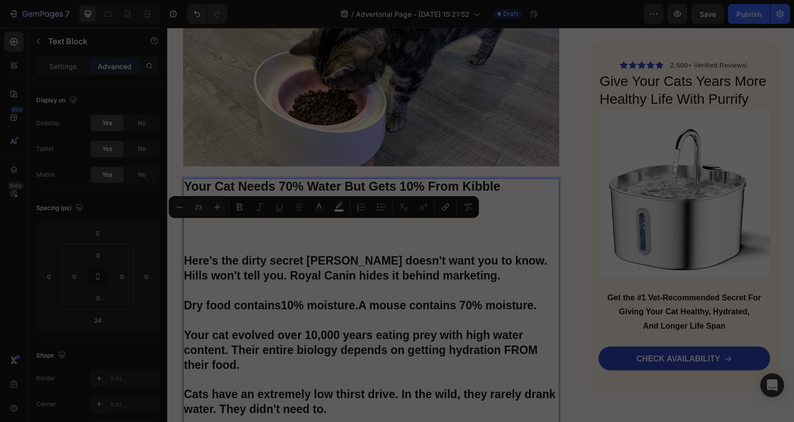
click at [196, 223] on p "Rich Text Editor. Editing area: main" at bounding box center [371, 225] width 375 height 60
drag, startPoint x: 194, startPoint y: 227, endPoint x: 187, endPoint y: 227, distance: 6.9
click at [194, 227] on p "Rich Text Editor. Editing area: main" at bounding box center [371, 225] width 375 height 60
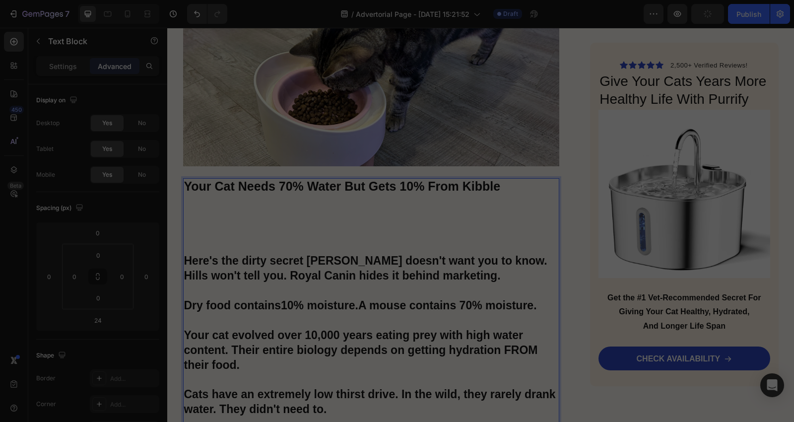
click at [187, 227] on p "Rich Text Editor. Editing area: main" at bounding box center [371, 225] width 375 height 60
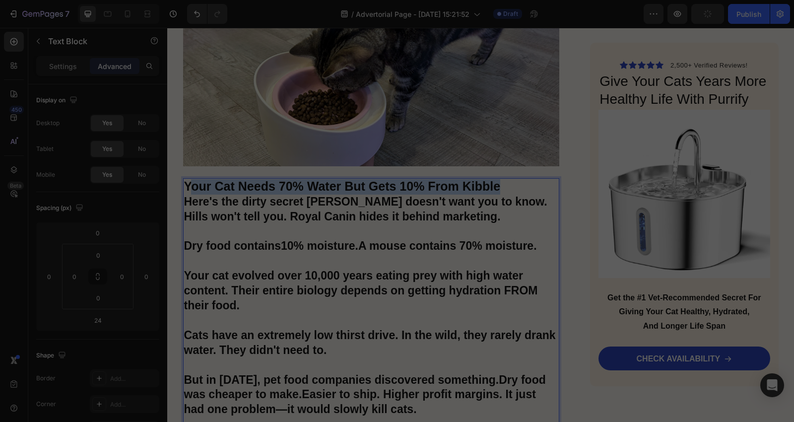
drag, startPoint x: 522, startPoint y: 168, endPoint x: 184, endPoint y: 167, distance: 337.9
click at [184, 179] on p "Your Cat Needs 70% Water But Gets 10% From Kibble" at bounding box center [371, 186] width 375 height 15
drag, startPoint x: 183, startPoint y: 167, endPoint x: 504, endPoint y: 169, distance: 321.5
copy strong "Your Cat Needs 70% Water But Gets 10% From Kibble"
click at [524, 179] on p "Your Cat Needs 70% Water But Gets 10% From Kibble" at bounding box center [371, 186] width 375 height 15
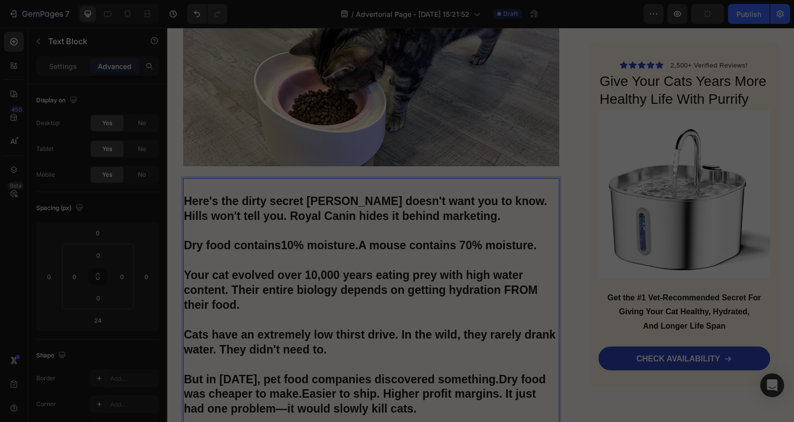
click at [184, 194] on p "Here's the dirty secret [PERSON_NAME] doesn't want you to know. Hills won't tel…" at bounding box center [371, 320] width 375 height 252
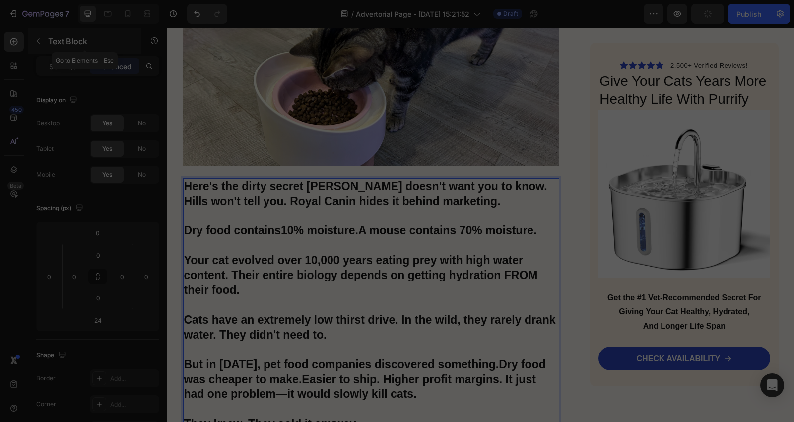
click at [44, 43] on button "button" at bounding box center [38, 41] width 16 height 16
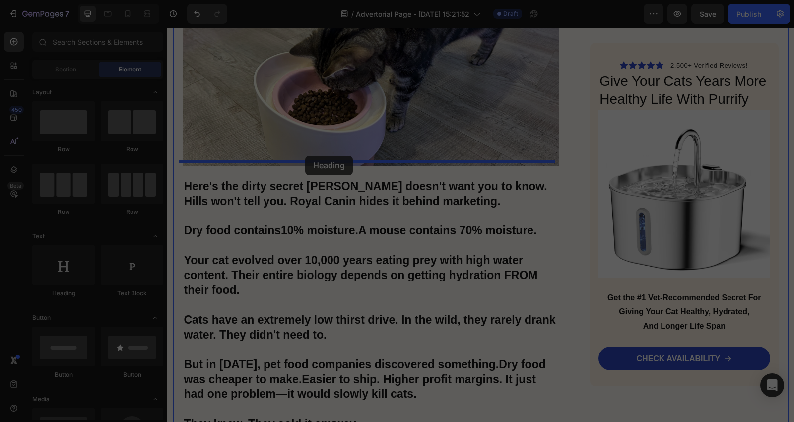
drag, startPoint x: 235, startPoint y: 307, endPoint x: 305, endPoint y: 156, distance: 166.9
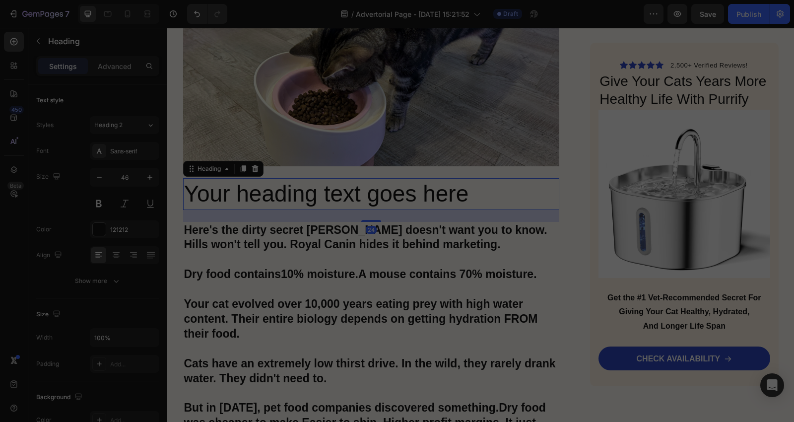
click at [473, 178] on h2 "Your heading text goes here" at bounding box center [371, 194] width 377 height 32
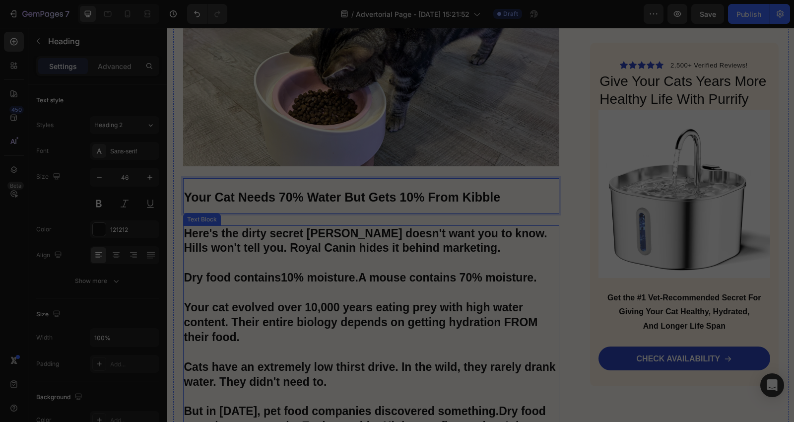
click at [564, 210] on div "Advertorial Text Block Top Vet Reveals: "The One Device Every Responsible Owner…" at bounding box center [480, 392] width 615 height 4338
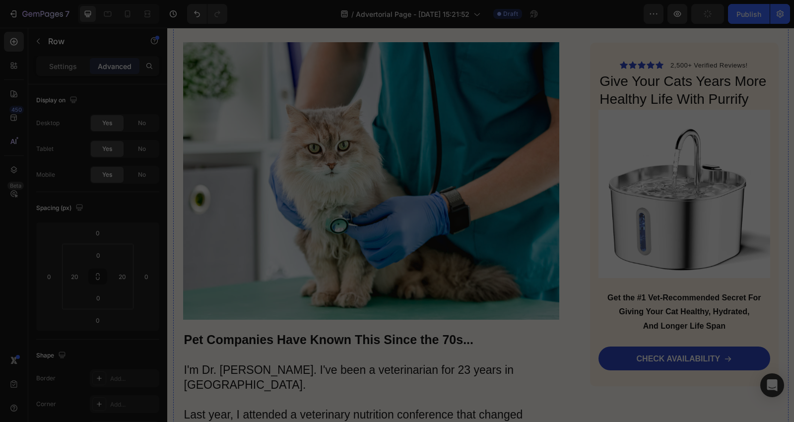
scroll to position [1017, 0]
click at [465, 337] on strong "Pet Companies Have Known This Since the 70s..." at bounding box center [329, 340] width 290 height 14
click at [487, 340] on p "Pet Companies Have Known This Since the 70s..." at bounding box center [371, 340] width 375 height 15
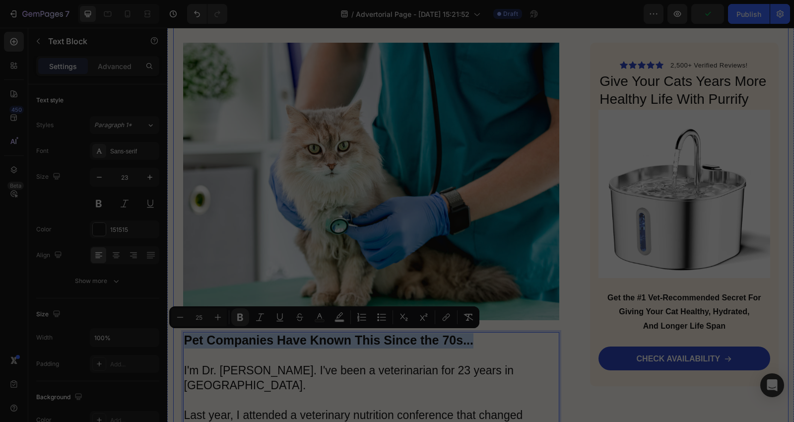
drag, startPoint x: 485, startPoint y: 340, endPoint x: 167, endPoint y: 334, distance: 318.1
copy strong "Pet Companies Have Known This Since the 70s..."
click at [484, 343] on p "Pet Companies Have Known This Since the 70s..." at bounding box center [371, 340] width 375 height 15
drag, startPoint x: 484, startPoint y: 343, endPoint x: 180, endPoint y: 334, distance: 303.8
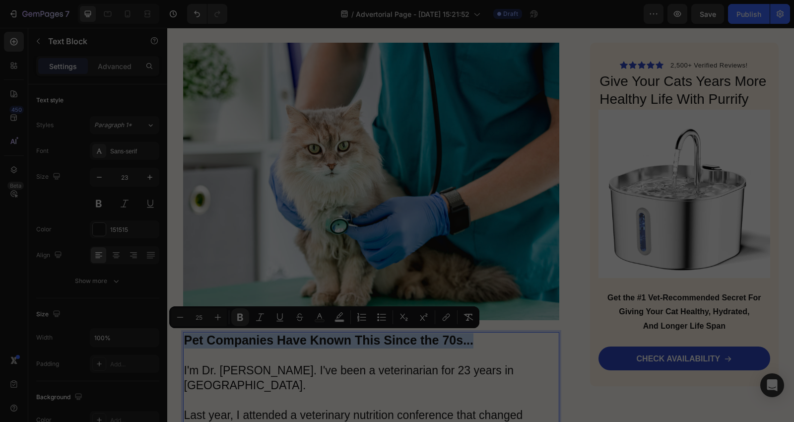
click at [184, 334] on p "Pet Companies Have Known This Since the 70s..." at bounding box center [371, 340] width 375 height 15
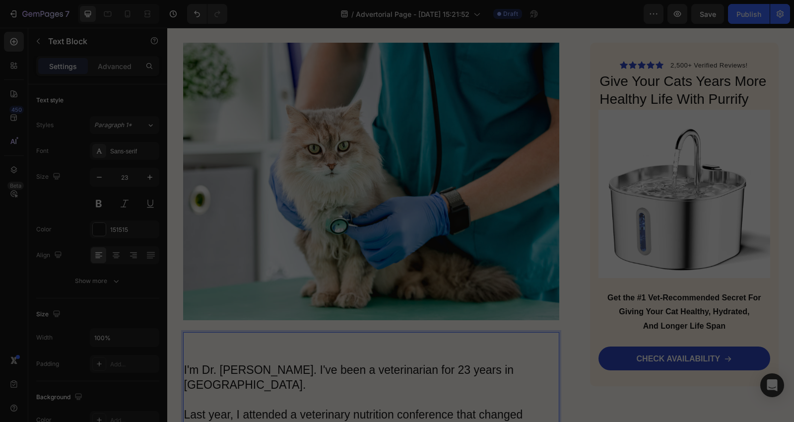
click at [186, 360] on p "Rich Text Editor. Editing area: main" at bounding box center [371, 355] width 375 height 15
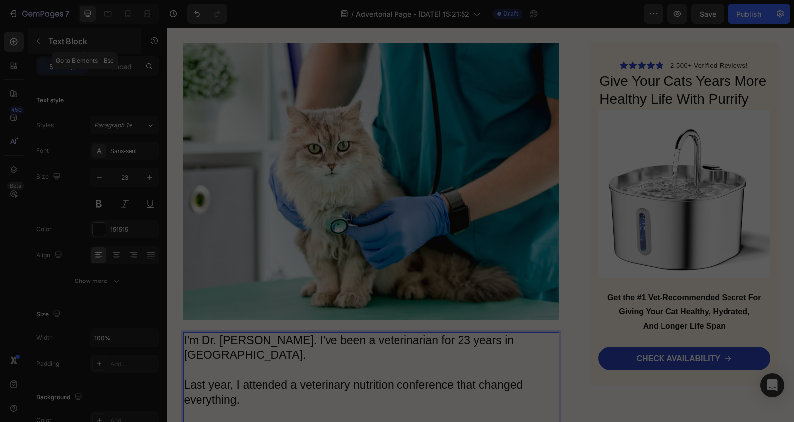
click at [39, 42] on icon "button" at bounding box center [38, 41] width 8 height 8
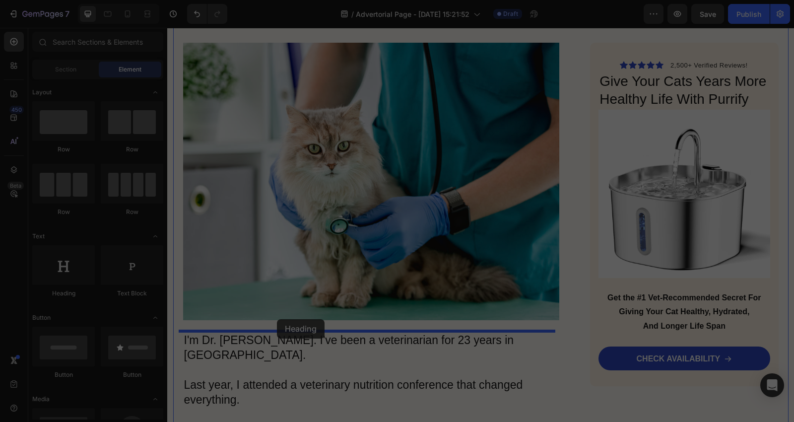
drag, startPoint x: 309, startPoint y: 316, endPoint x: 277, endPoint y: 319, distance: 31.9
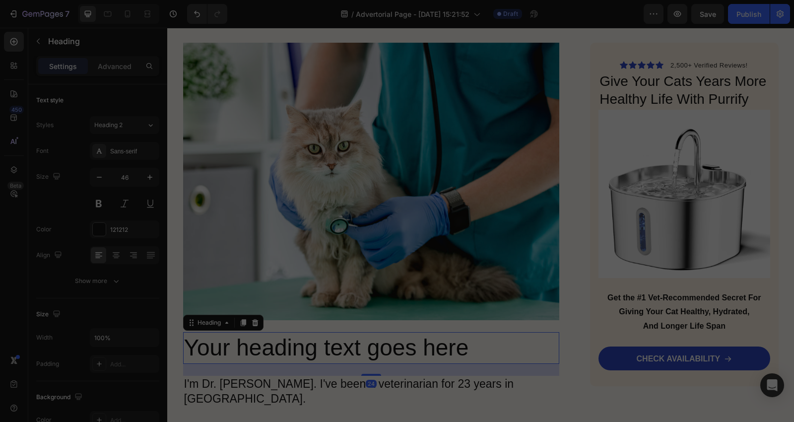
click at [486, 349] on h2 "Your heading text goes here" at bounding box center [371, 348] width 377 height 32
click at [111, 256] on icon at bounding box center [116, 255] width 10 height 10
click at [98, 260] on div at bounding box center [98, 255] width 15 height 16
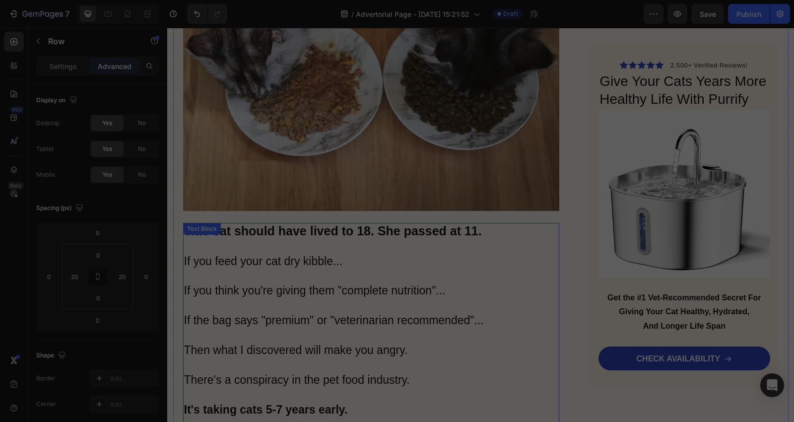
scroll to position [355, 0]
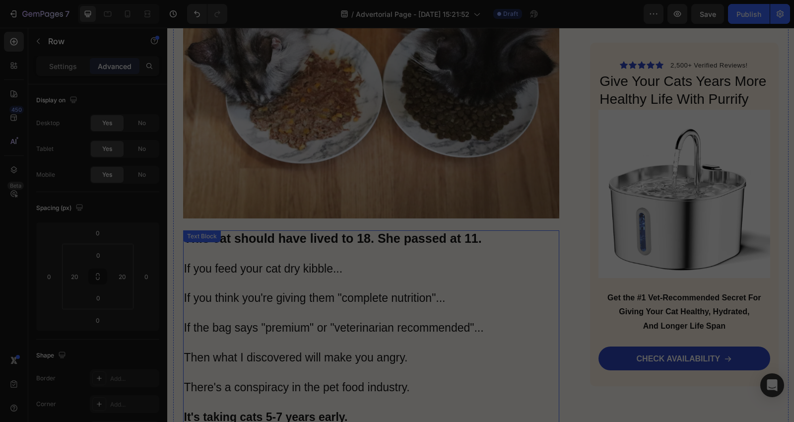
click at [492, 242] on p "This cat should have lived to 18. She passed at 11." at bounding box center [371, 238] width 375 height 15
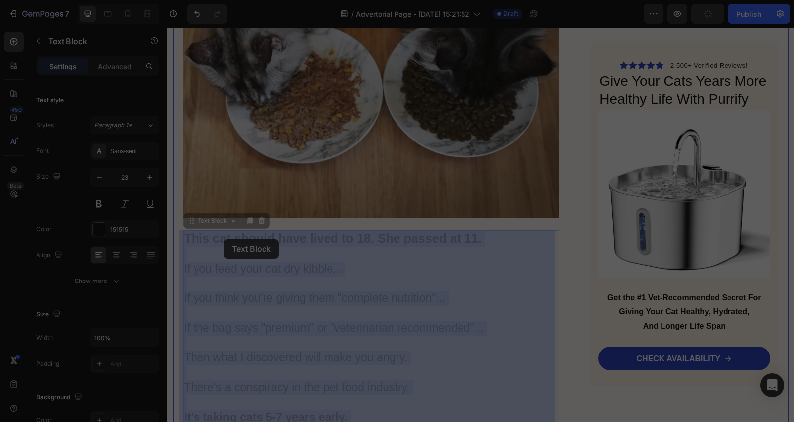
drag, startPoint x: 489, startPoint y: 241, endPoint x: 247, endPoint y: 243, distance: 242.2
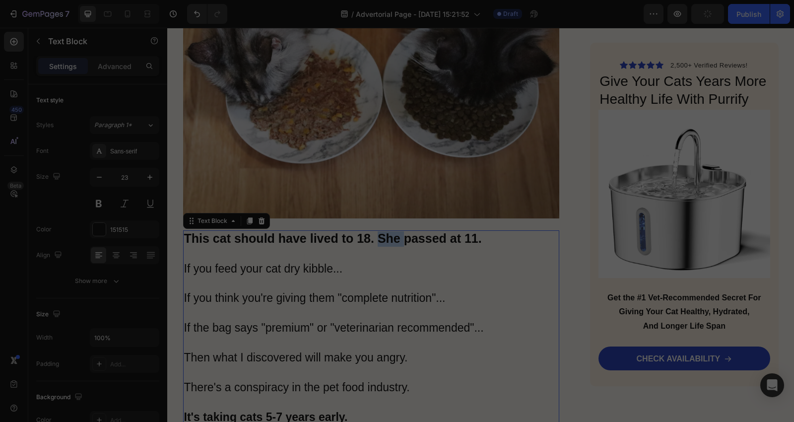
click at [380, 240] on strong "This cat should have lived to 18. She passed at 11." at bounding box center [333, 238] width 298 height 14
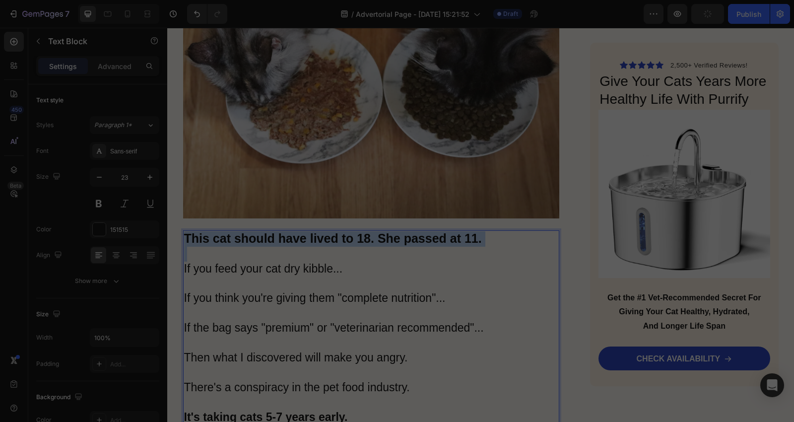
click at [381, 240] on strong "This cat should have lived to 18. She passed at 11." at bounding box center [333, 238] width 298 height 14
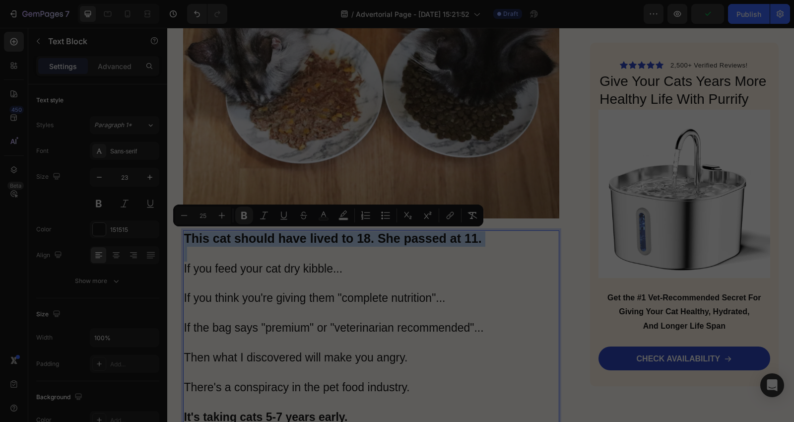
copy strong "This cat should have lived to 18. She passed at 11."
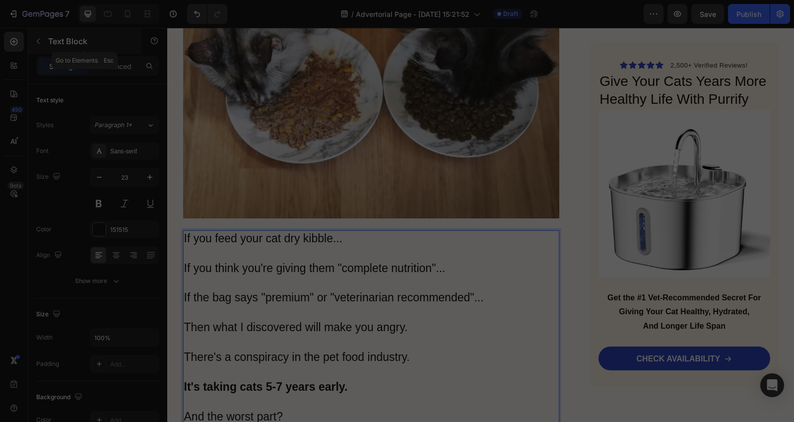
click at [36, 37] on icon "button" at bounding box center [38, 41] width 8 height 8
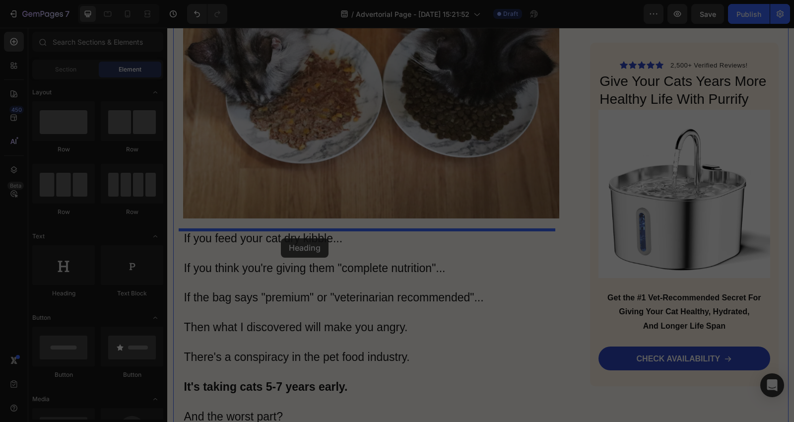
drag, startPoint x: 227, startPoint y: 301, endPoint x: 281, endPoint y: 238, distance: 82.7
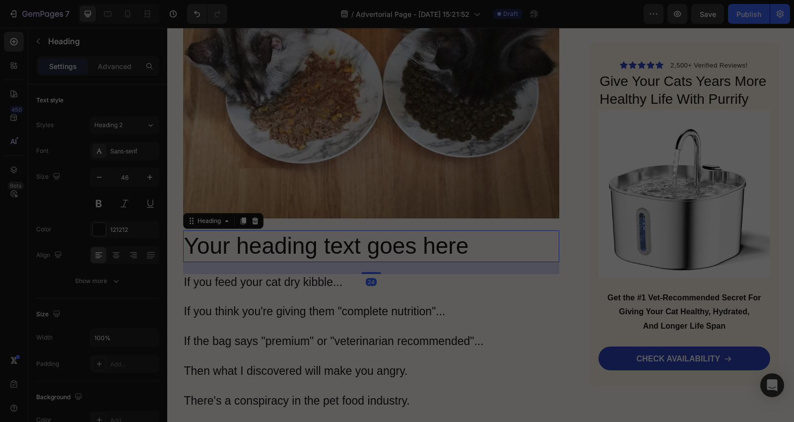
click at [474, 252] on h2 "Your heading text goes here" at bounding box center [371, 246] width 377 height 32
click at [483, 250] on p "Your heading text goes here" at bounding box center [371, 246] width 375 height 30
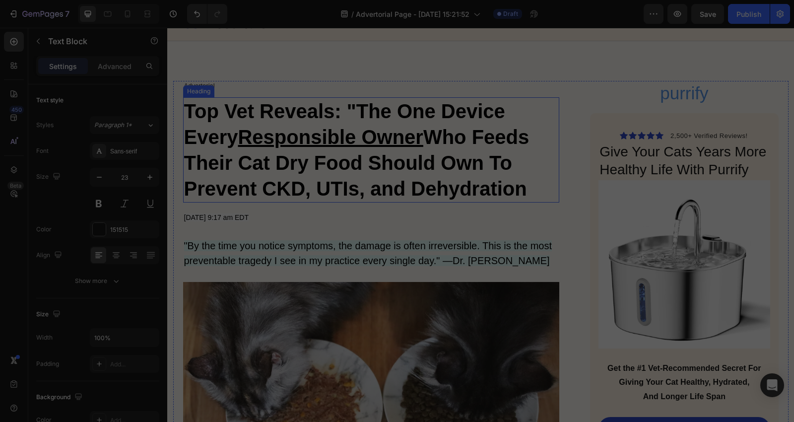
scroll to position [0, 0]
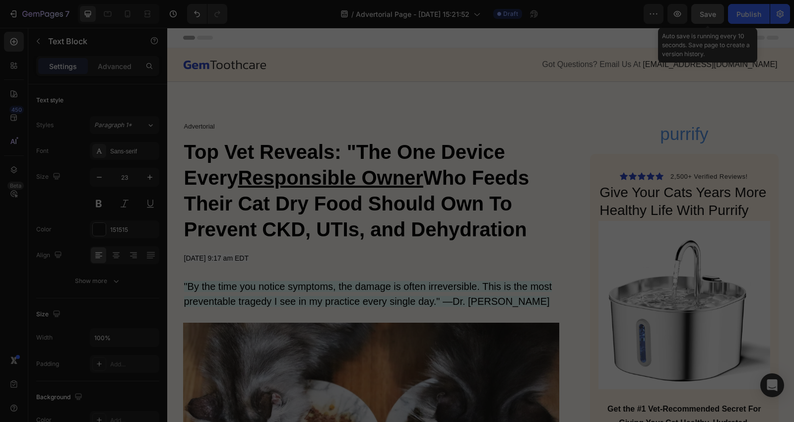
click at [710, 14] on span "Save" at bounding box center [708, 14] width 16 height 8
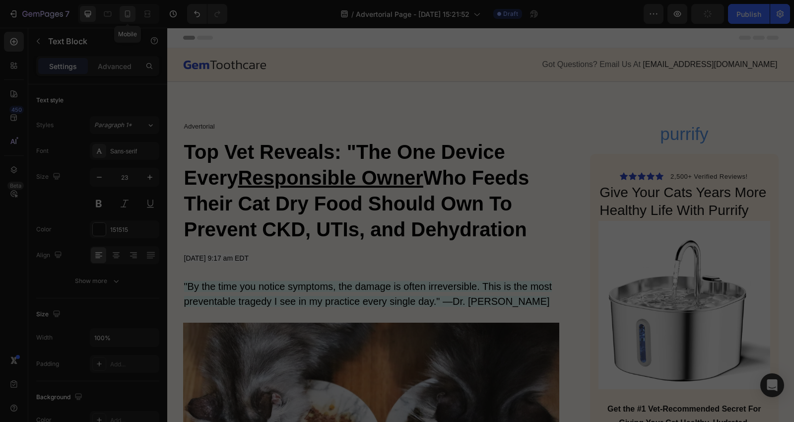
click at [133, 14] on div at bounding box center [128, 14] width 16 height 16
type input "14"
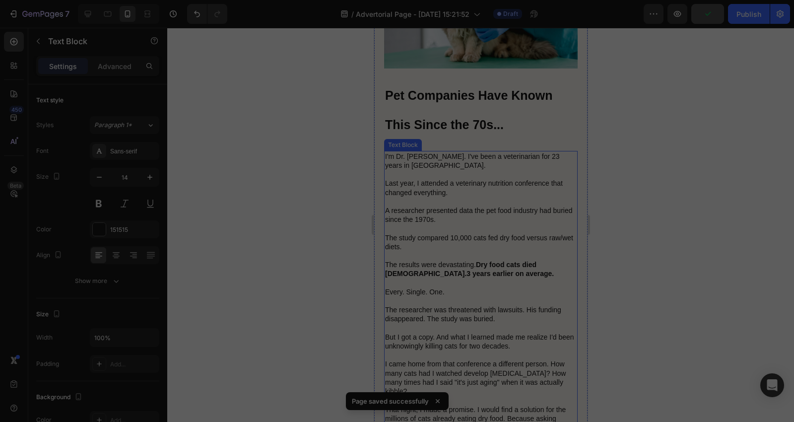
scroll to position [918, 0]
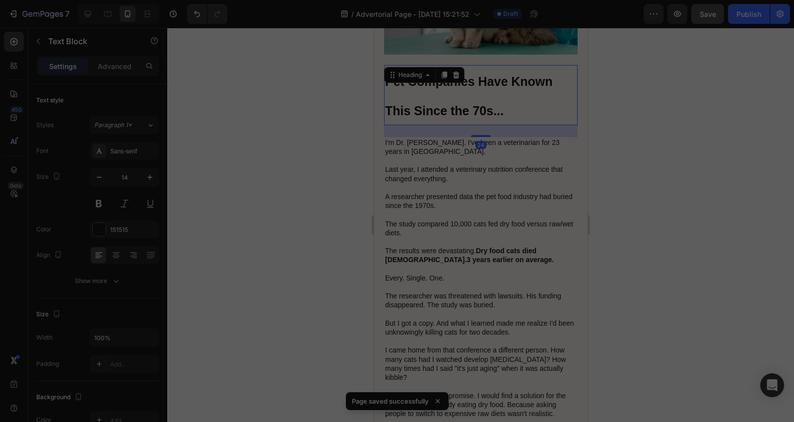
click at [475, 74] on strong "Pet Companies Have Known This Since the 70s..." at bounding box center [469, 95] width 168 height 43
click at [97, 176] on icon "button" at bounding box center [99, 177] width 10 height 10
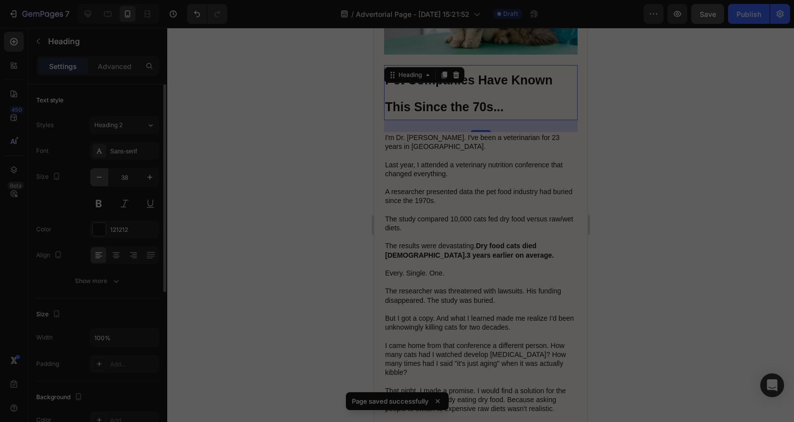
click at [97, 176] on icon "button" at bounding box center [99, 177] width 10 height 10
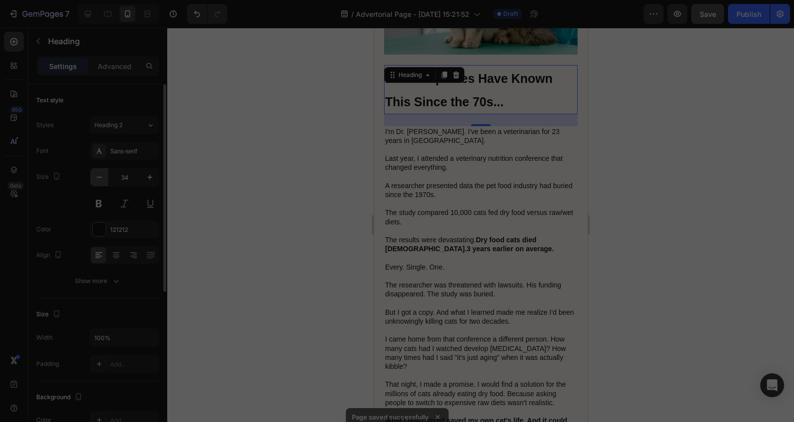
click at [97, 176] on icon "button" at bounding box center [99, 177] width 10 height 10
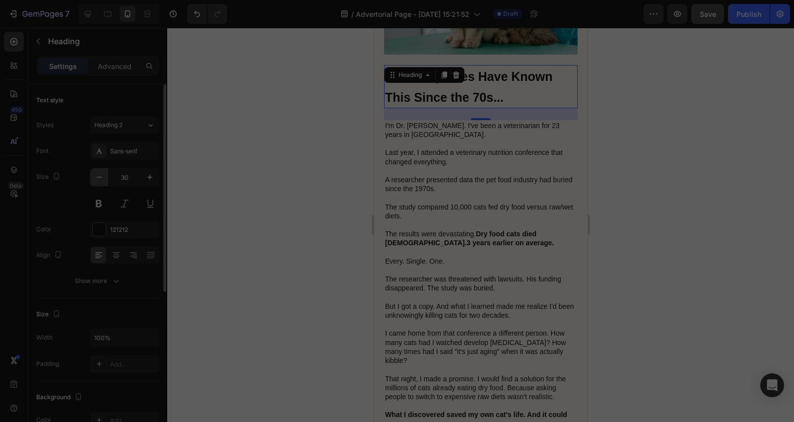
click at [97, 176] on icon "button" at bounding box center [99, 177] width 10 height 10
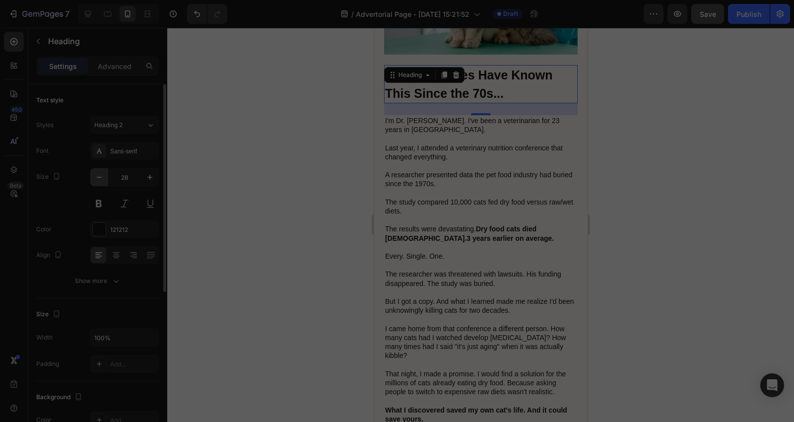
click at [97, 176] on icon "button" at bounding box center [99, 177] width 10 height 10
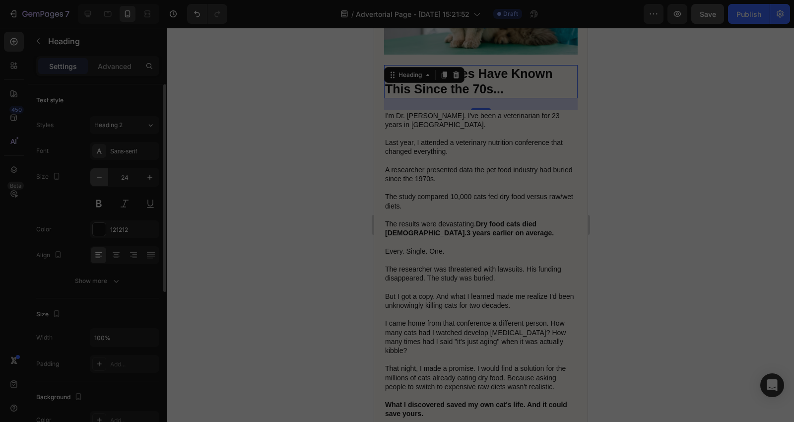
click at [97, 176] on icon "button" at bounding box center [99, 177] width 10 height 10
click at [96, 176] on icon "button" at bounding box center [99, 177] width 10 height 10
type input "21"
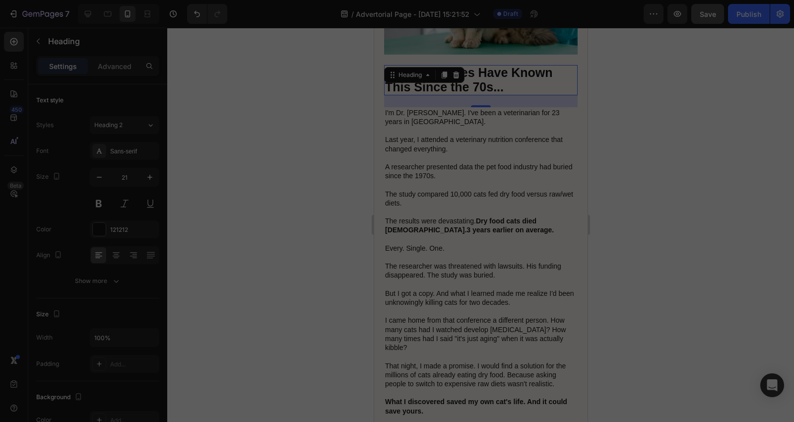
drag, startPoint x: 240, startPoint y: 171, endPoint x: 258, endPoint y: 166, distance: 18.5
click at [241, 171] on div at bounding box center [480, 225] width 627 height 394
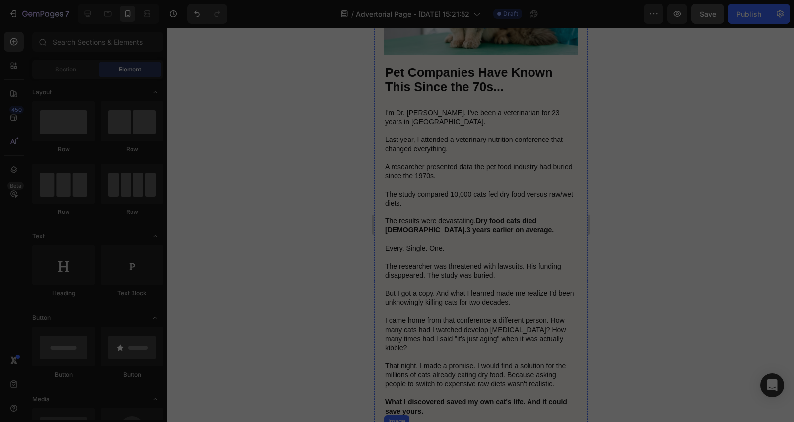
scroll to position [1138, 0]
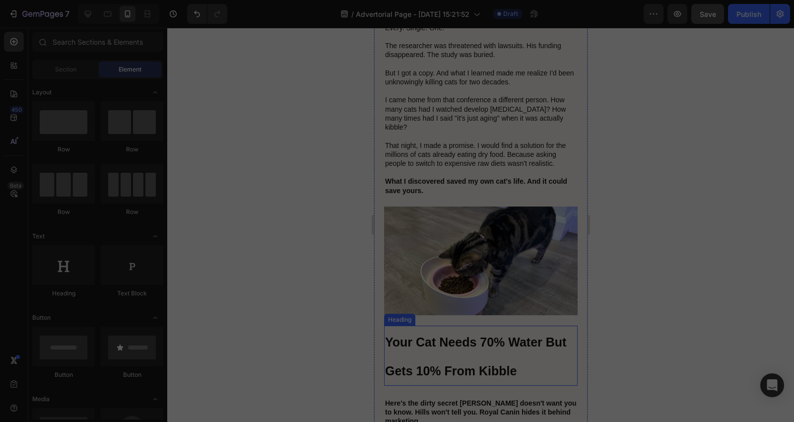
click at [468, 335] on strong "Your Cat Needs 70% Water But Gets 10% From Kibble" at bounding box center [475, 356] width 181 height 43
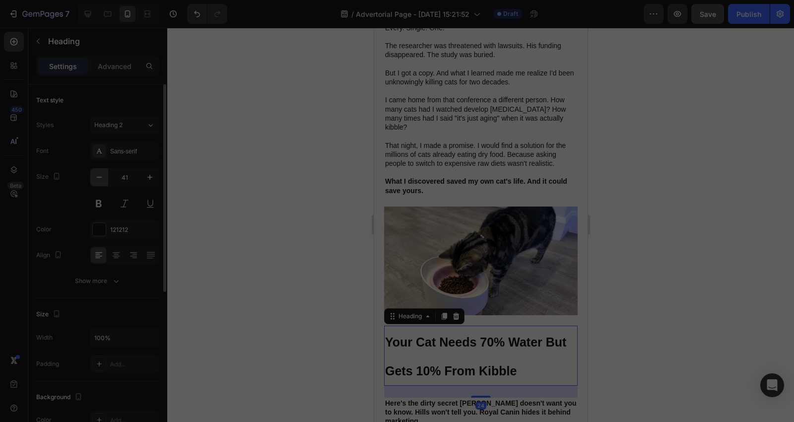
click at [90, 175] on button "button" at bounding box center [99, 177] width 18 height 18
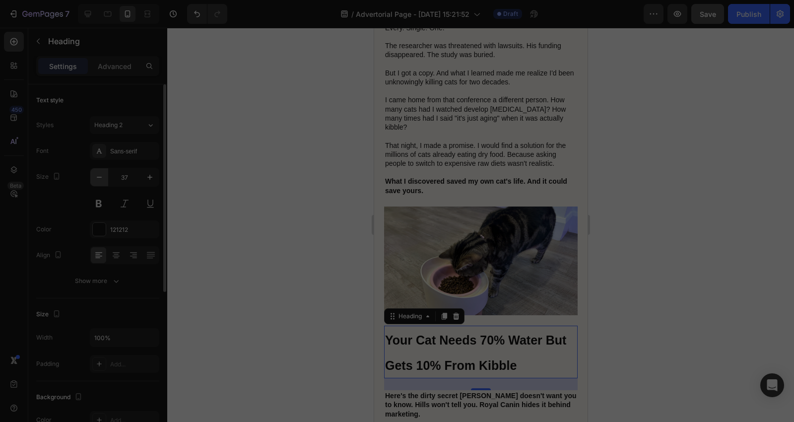
click at [90, 175] on button "button" at bounding box center [99, 177] width 18 height 18
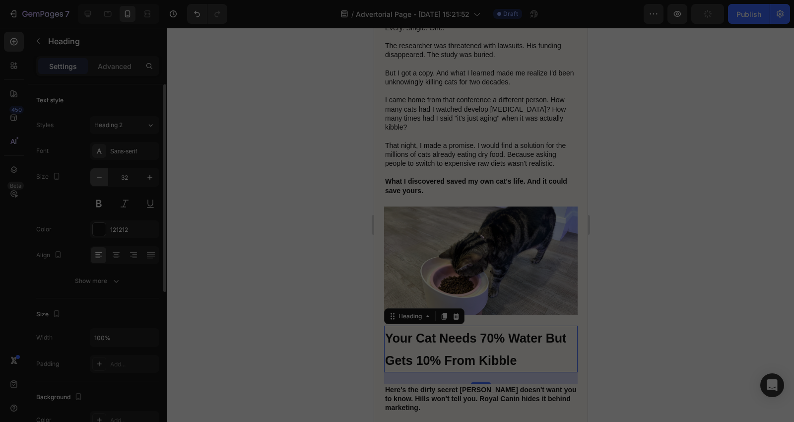
click at [90, 175] on button "button" at bounding box center [99, 177] width 18 height 18
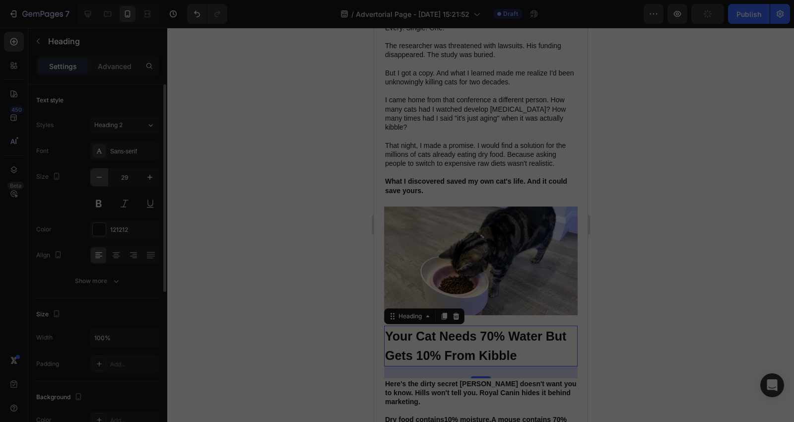
click at [90, 174] on button "button" at bounding box center [99, 177] width 18 height 18
type input "25"
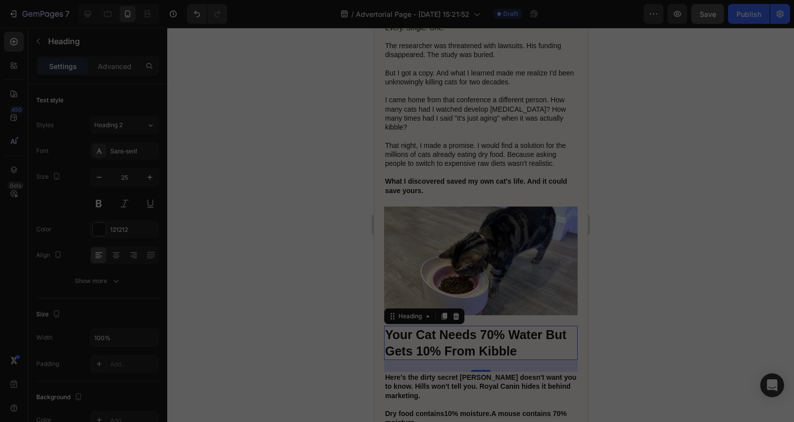
click at [254, 217] on div at bounding box center [480, 225] width 627 height 394
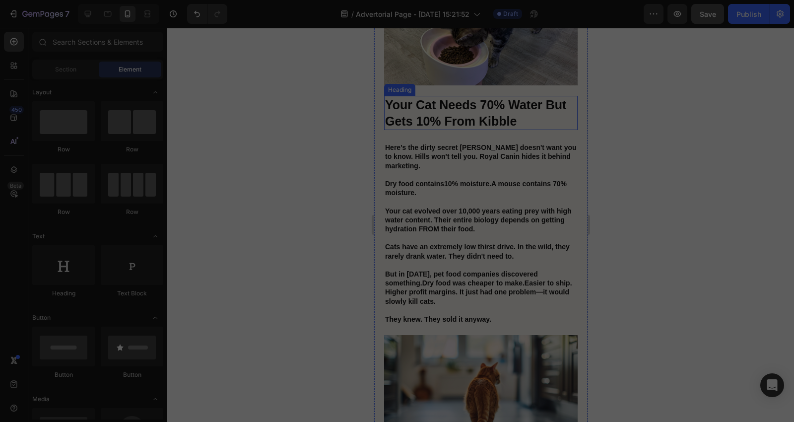
scroll to position [1579, 0]
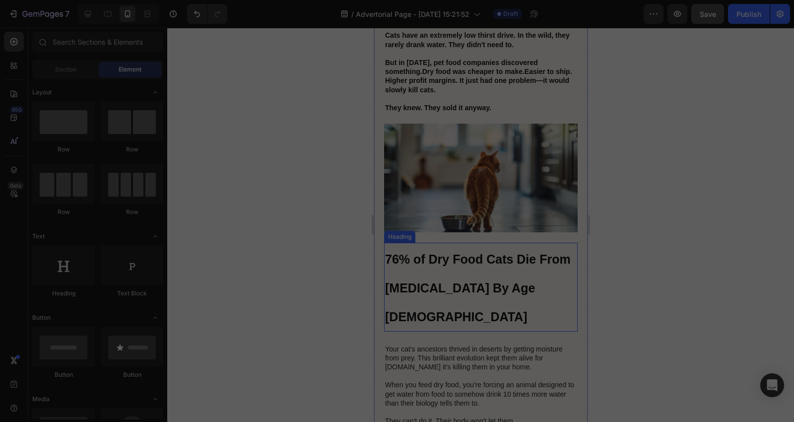
click at [444, 257] on p "⁠⁠⁠⁠⁠⁠⁠ 76% of Dry Food Cats Die From Kidney Disease By Age 12" at bounding box center [481, 287] width 192 height 87
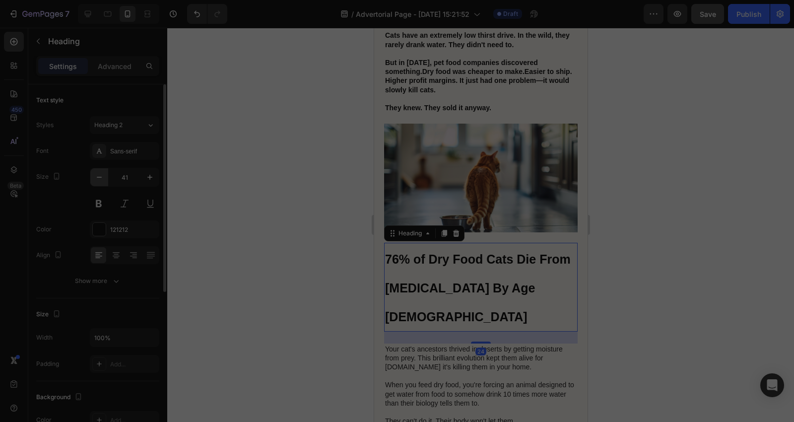
click at [97, 170] on button "button" at bounding box center [99, 177] width 18 height 18
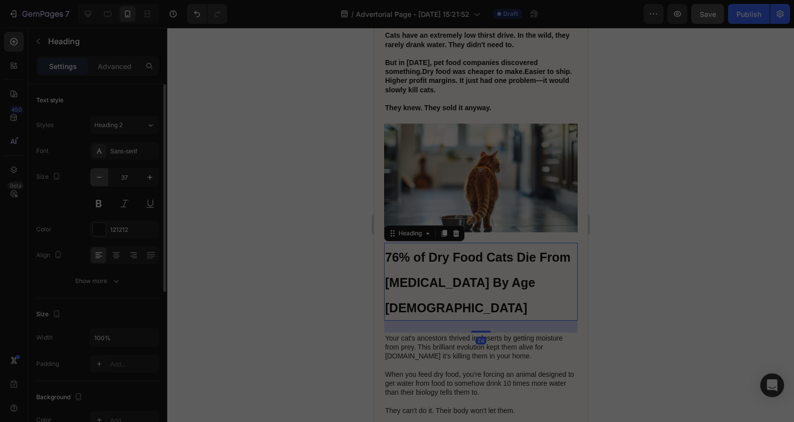
click at [97, 170] on button "button" at bounding box center [99, 177] width 18 height 18
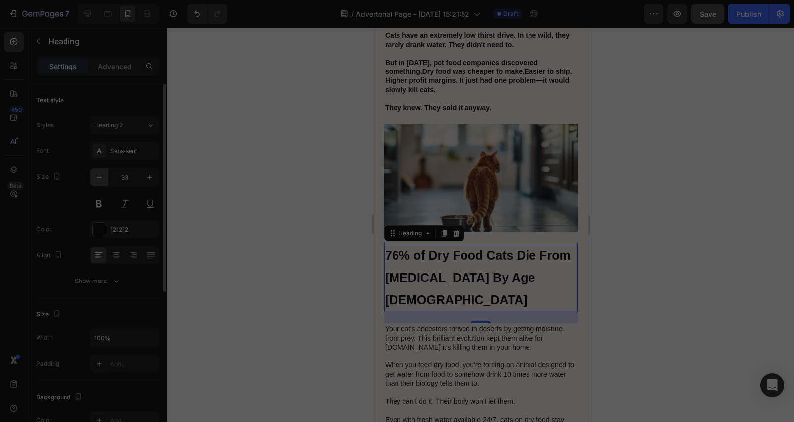
click at [97, 170] on button "button" at bounding box center [99, 177] width 18 height 18
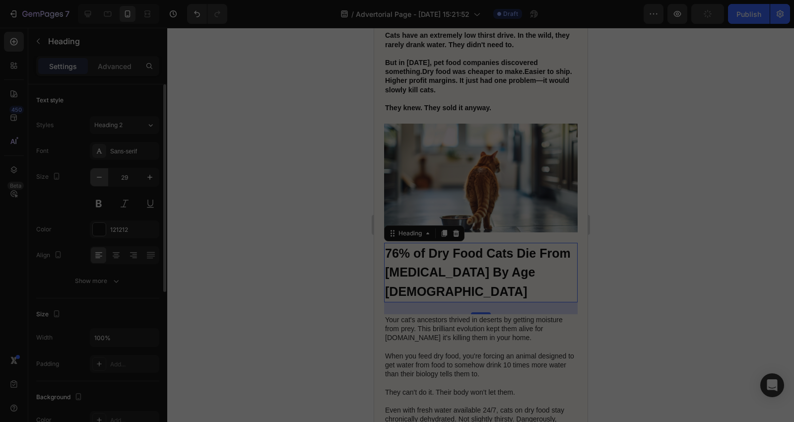
click at [97, 170] on button "button" at bounding box center [99, 177] width 18 height 18
click at [97, 171] on button "button" at bounding box center [99, 177] width 18 height 18
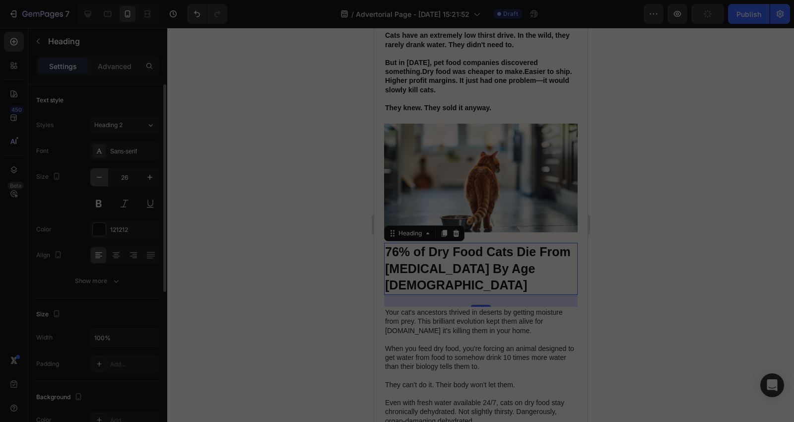
click at [96, 171] on button "button" at bounding box center [99, 177] width 18 height 18
type input "25"
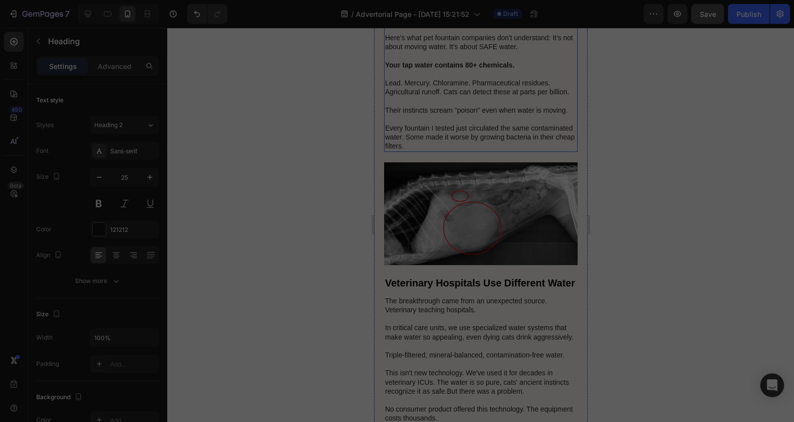
scroll to position [2241, 0]
click at [466, 283] on strong "Veterinary Hospitals Use Different Water" at bounding box center [480, 282] width 190 height 11
click at [146, 179] on icon "button" at bounding box center [150, 177] width 10 height 10
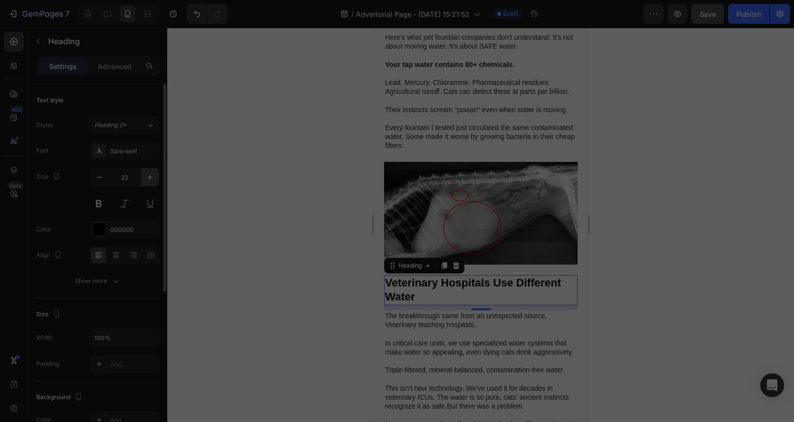
click at [146, 179] on icon "button" at bounding box center [150, 177] width 10 height 10
click at [145, 177] on icon "button" at bounding box center [150, 177] width 10 height 10
type input "26"
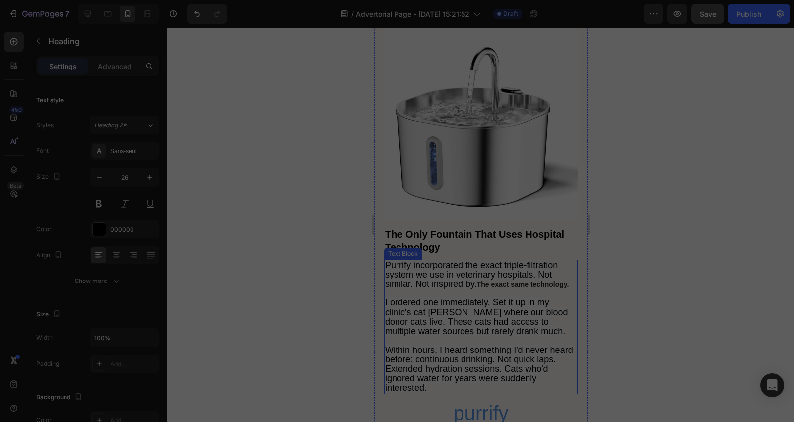
scroll to position [2682, 0]
click at [456, 248] on h2 "The Only Fountain That Uses Hospital Technology" at bounding box center [481, 240] width 194 height 28
click at [149, 177] on icon "button" at bounding box center [149, 177] width 5 height 5
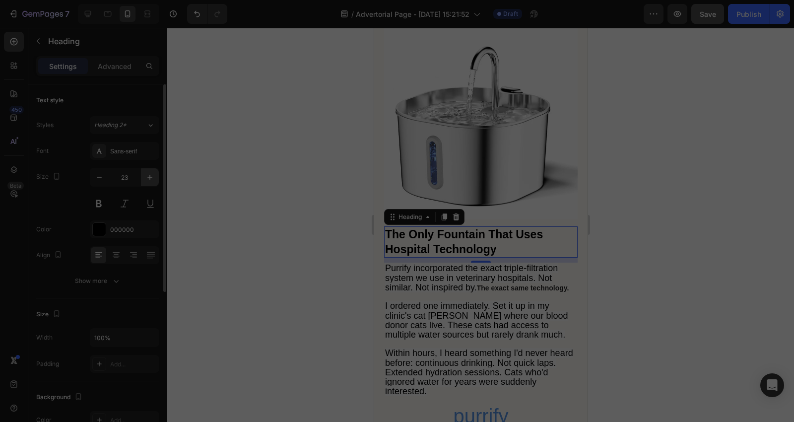
click at [149, 177] on icon "button" at bounding box center [149, 177] width 5 height 5
type input "24"
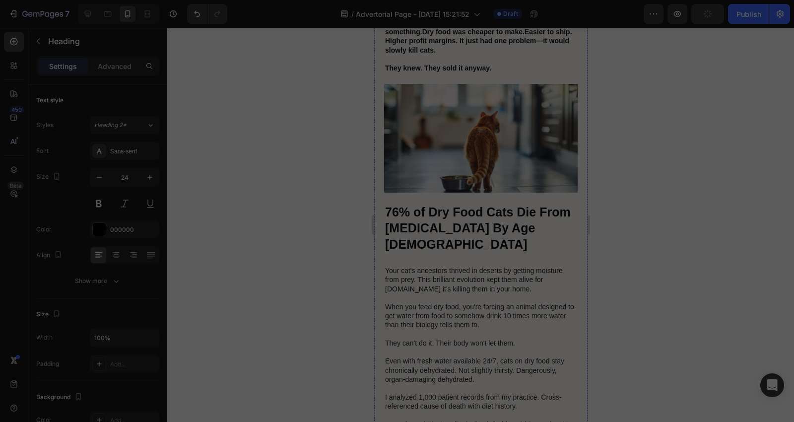
scroll to position [1579, 0]
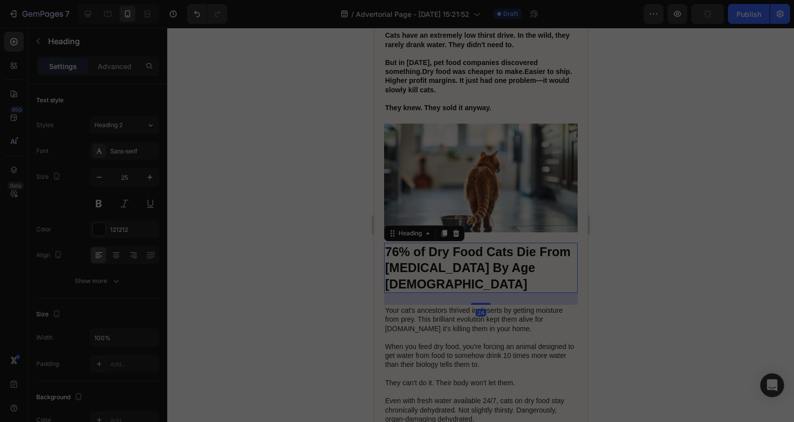
drag, startPoint x: 450, startPoint y: 237, endPoint x: 391, endPoint y: 237, distance: 59.0
click at [450, 244] on p "⁠⁠⁠⁠⁠⁠⁠ 76% of Dry Food Cats Die From Kidney Disease By Age 12" at bounding box center [481, 268] width 192 height 49
click at [95, 180] on icon "button" at bounding box center [99, 177] width 10 height 10
type input "24"
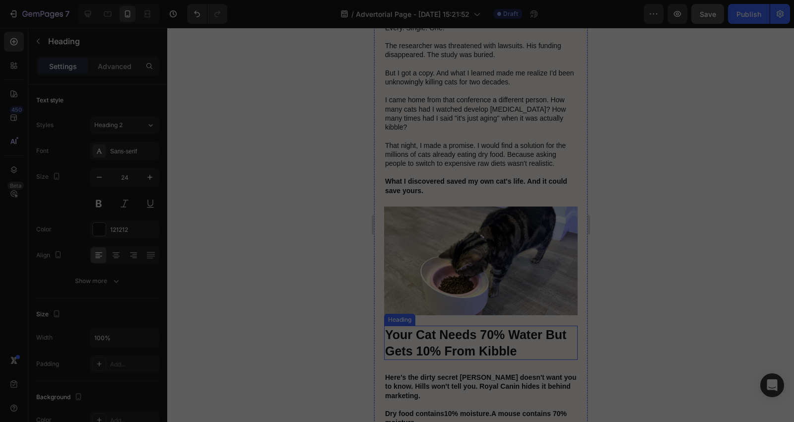
click at [431, 327] on strong "Your Cat Needs 70% Water But Gets 10% From Kibble" at bounding box center [475, 342] width 181 height 30
click at [100, 173] on icon "button" at bounding box center [99, 177] width 10 height 10
type input "24"
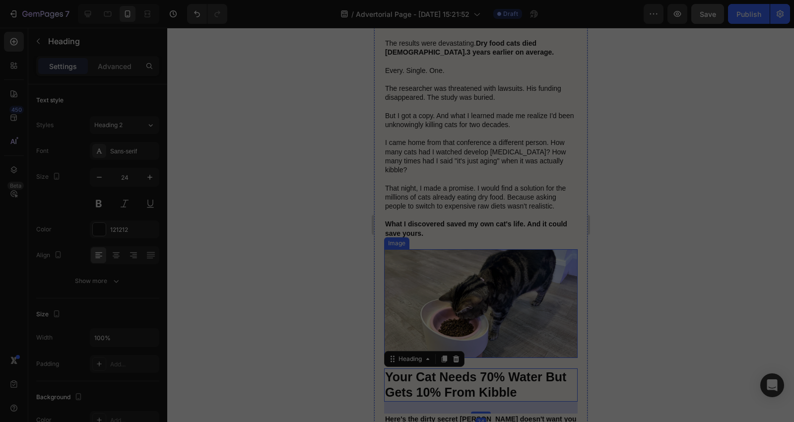
scroll to position [918, 0]
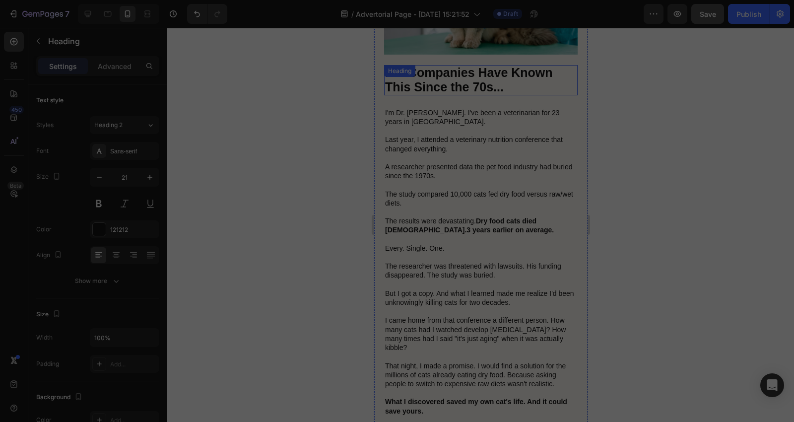
click at [455, 65] on div "⁠⁠⁠⁠⁠⁠⁠ Pet Companies Have Known This Since the 70s... Heading" at bounding box center [481, 80] width 194 height 30
click at [148, 180] on icon "button" at bounding box center [150, 177] width 10 height 10
type input "24"
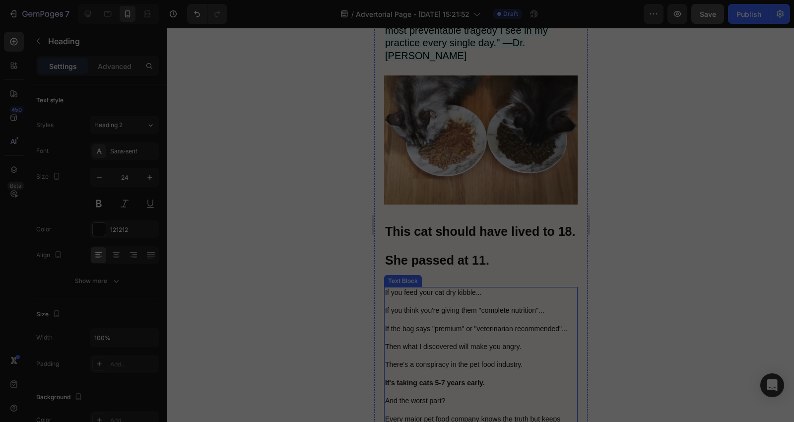
scroll to position [256, 0]
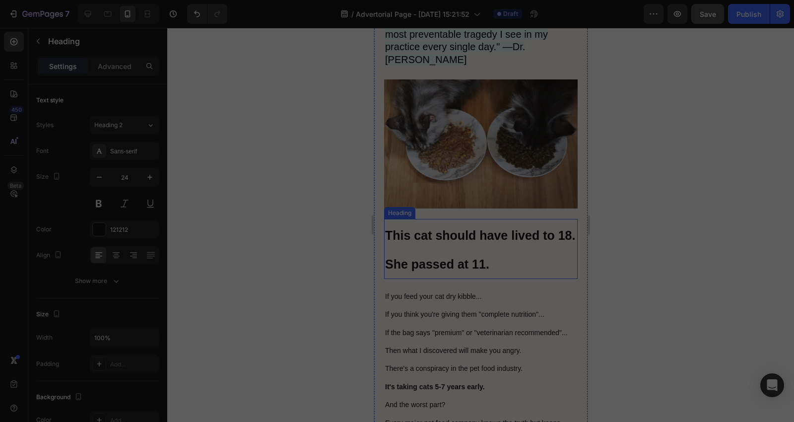
click at [439, 249] on p "⁠⁠⁠⁠⁠⁠⁠ This cat should have lived to 18. She passed at 11." at bounding box center [481, 249] width 192 height 58
click at [98, 179] on icon "button" at bounding box center [99, 177] width 10 height 10
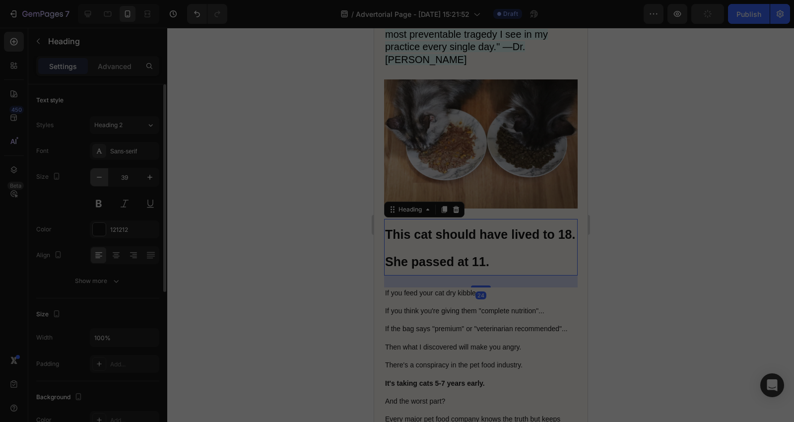
click at [98, 179] on icon "button" at bounding box center [99, 177] width 10 height 10
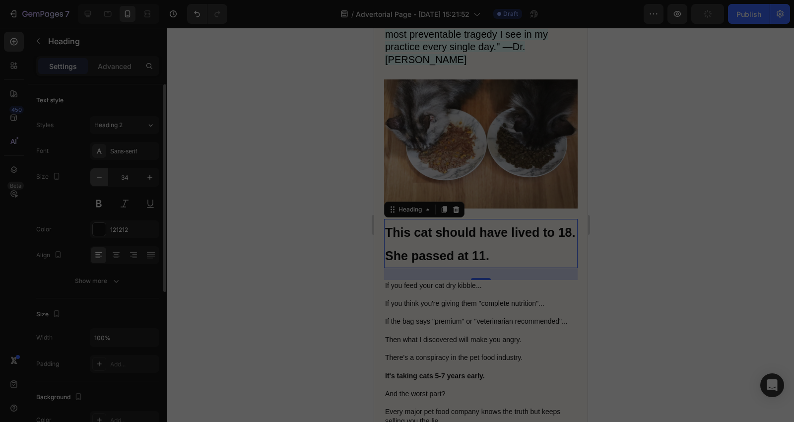
click at [98, 179] on icon "button" at bounding box center [99, 177] width 10 height 10
click at [97, 177] on icon "button" at bounding box center [99, 177] width 5 height 1
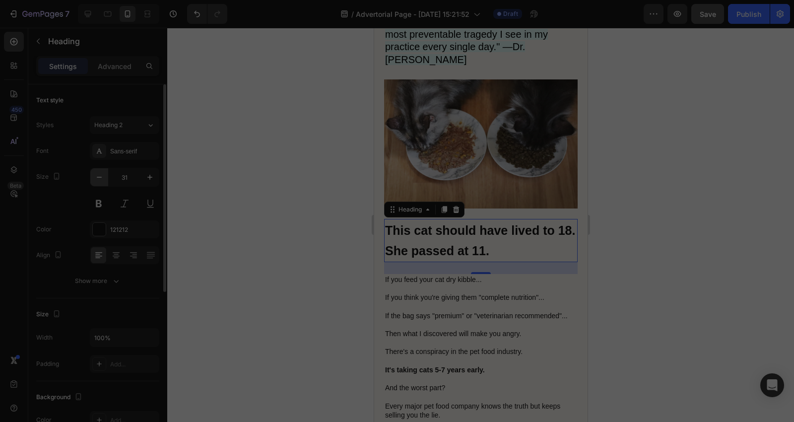
click at [97, 177] on icon "button" at bounding box center [99, 177] width 5 height 1
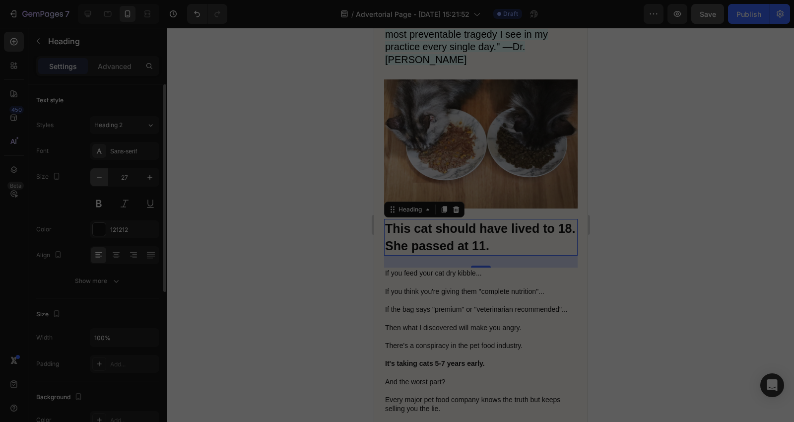
click at [96, 175] on icon "button" at bounding box center [99, 177] width 10 height 10
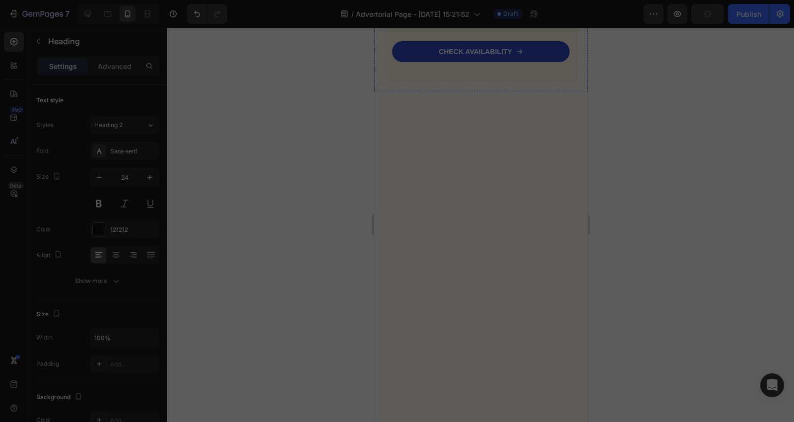
scroll to position [3564, 0]
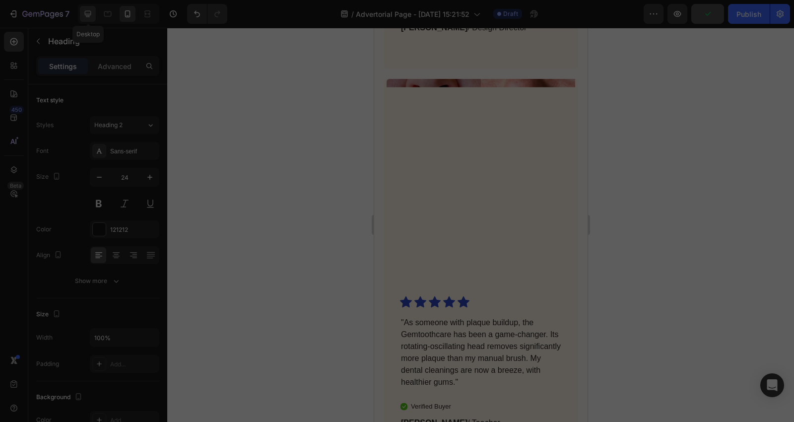
click at [88, 13] on icon at bounding box center [88, 14] width 10 height 10
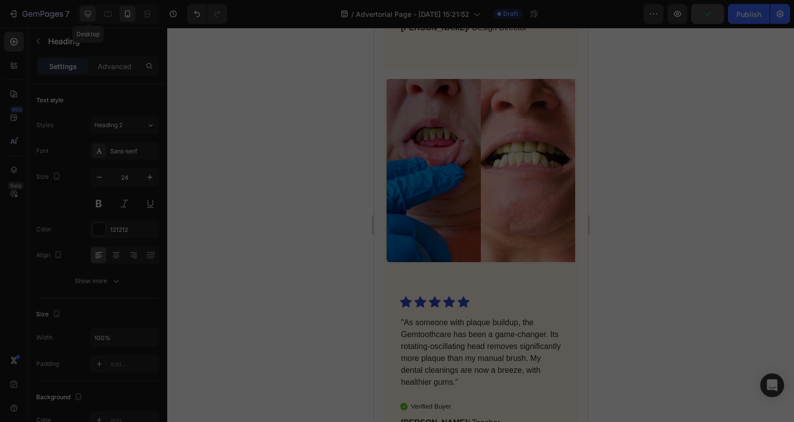
type input "46"
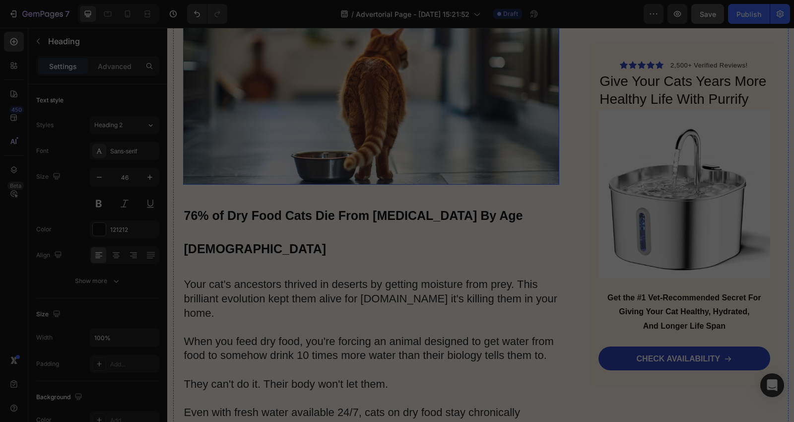
scroll to position [2462, 0]
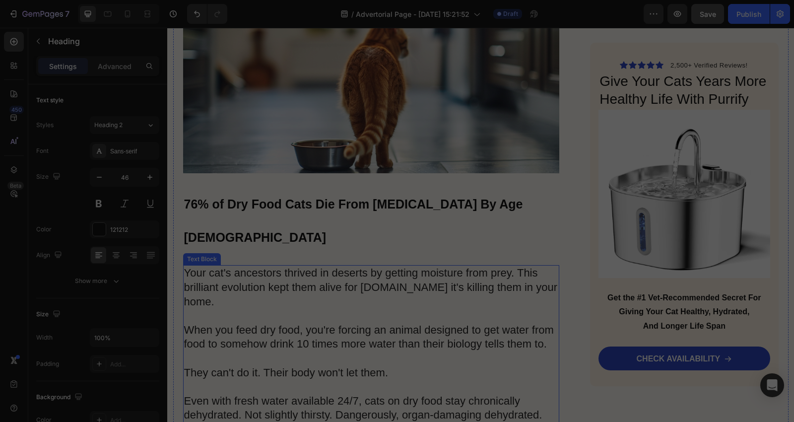
click at [385, 266] on p "Your cat's ancestors thrived in deserts by getting moisture from prey. This bri…" at bounding box center [371, 415] width 375 height 298
click at [67, 67] on p "Settings" at bounding box center [63, 66] width 28 height 10
click at [98, 178] on icon "button" at bounding box center [99, 177] width 10 height 10
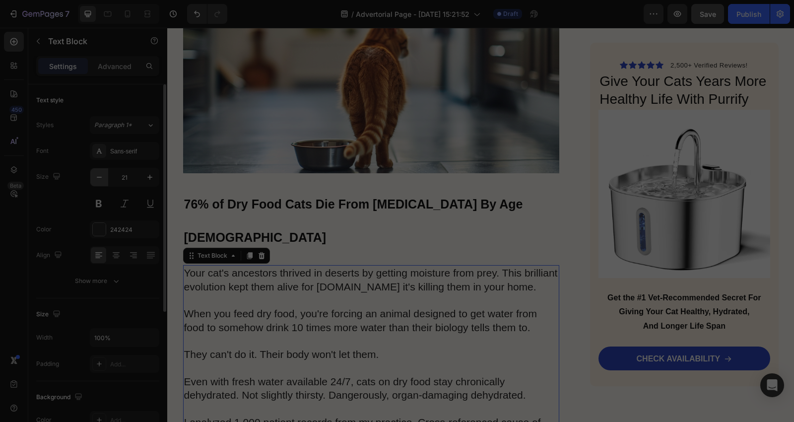
click at [98, 178] on icon "button" at bounding box center [99, 177] width 10 height 10
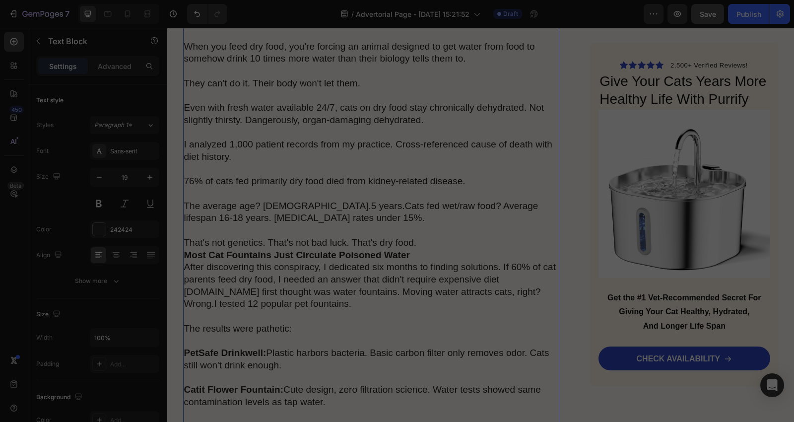
scroll to position [2903, 0]
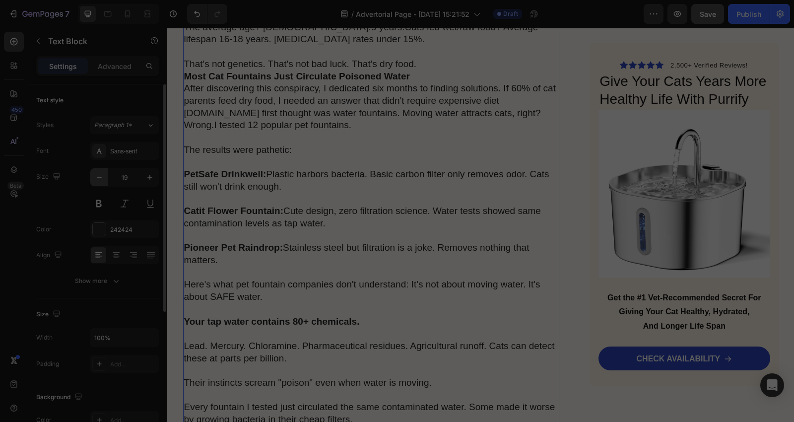
click at [102, 180] on icon "button" at bounding box center [99, 177] width 10 height 10
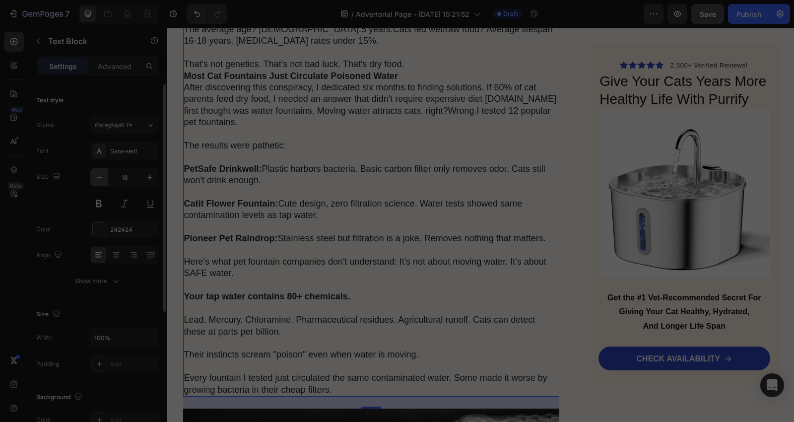
click at [102, 180] on icon "button" at bounding box center [99, 177] width 10 height 10
type input "17"
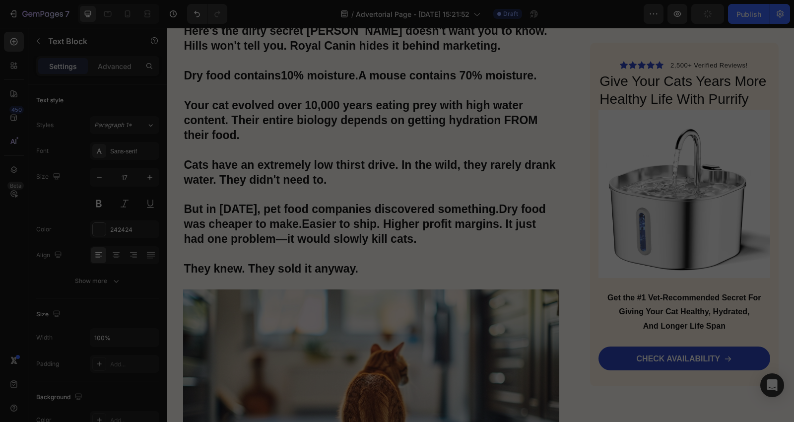
scroll to position [1995, 0]
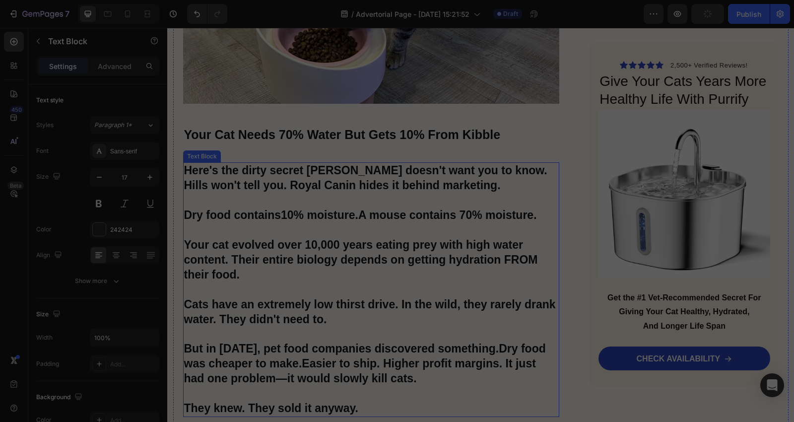
click at [365, 244] on p "Here's the dirty secret Purina doesn't want you to know. Hills won't tell you. …" at bounding box center [371, 289] width 375 height 252
click at [105, 177] on button "button" at bounding box center [99, 177] width 18 height 18
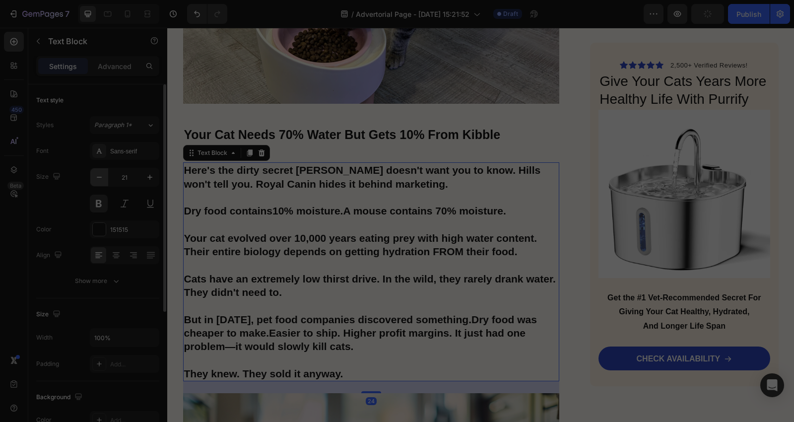
click at [105, 177] on button "button" at bounding box center [99, 177] width 18 height 18
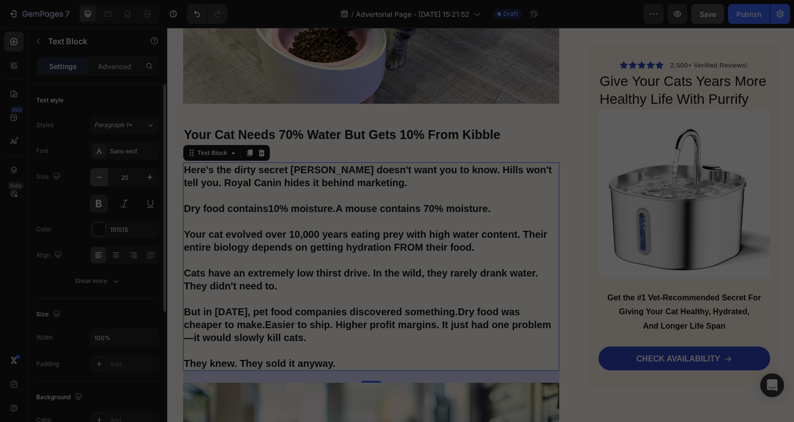
click at [103, 176] on icon "button" at bounding box center [99, 177] width 10 height 10
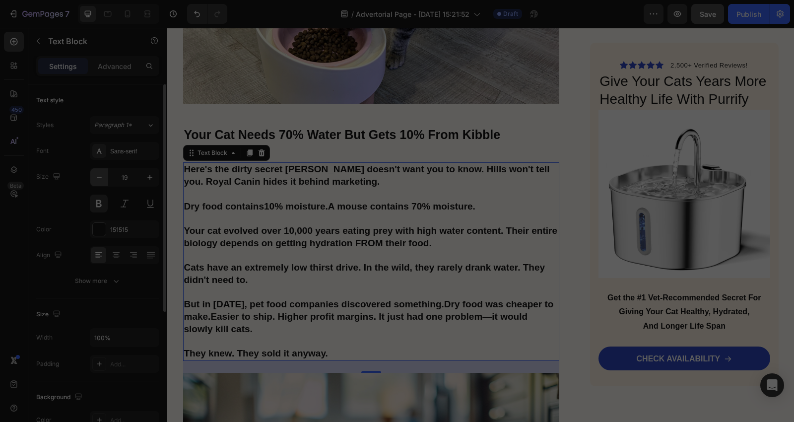
click at [103, 176] on icon "button" at bounding box center [99, 177] width 10 height 10
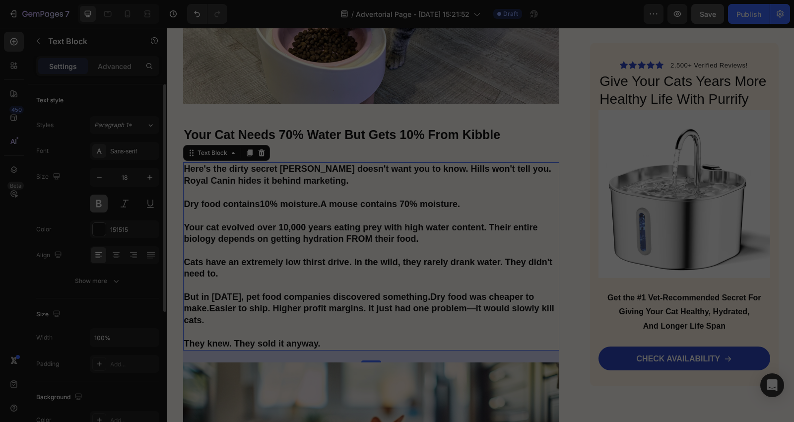
click at [97, 204] on button at bounding box center [99, 204] width 18 height 18
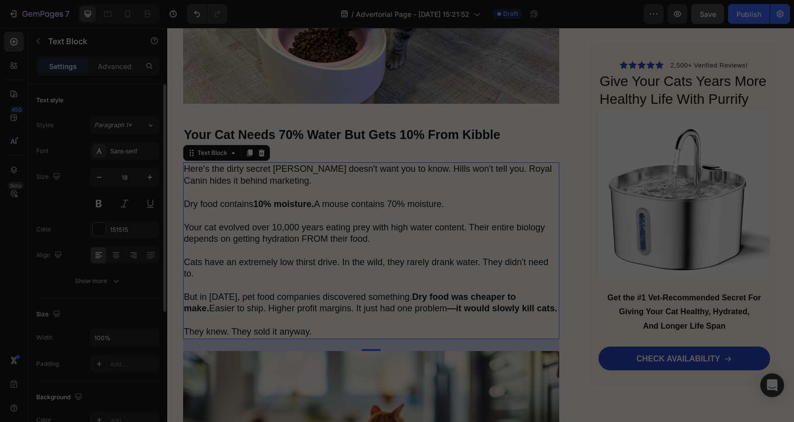
drag, startPoint x: 91, startPoint y: 180, endPoint x: 152, endPoint y: 192, distance: 61.8
click at [93, 180] on button "button" at bounding box center [99, 177] width 18 height 18
type input "17"
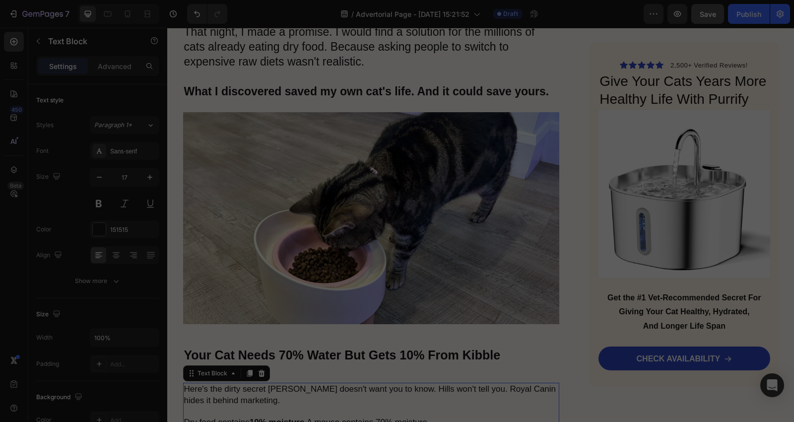
scroll to position [1554, 0]
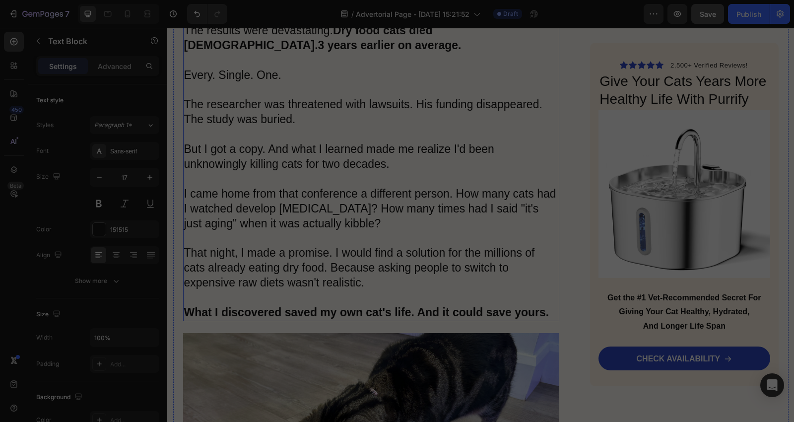
click at [321, 185] on p "I'm Dr. Michael Harrison. I've been a veterinarian for 23 years in Seattle. Las…" at bounding box center [371, 90] width 375 height 460
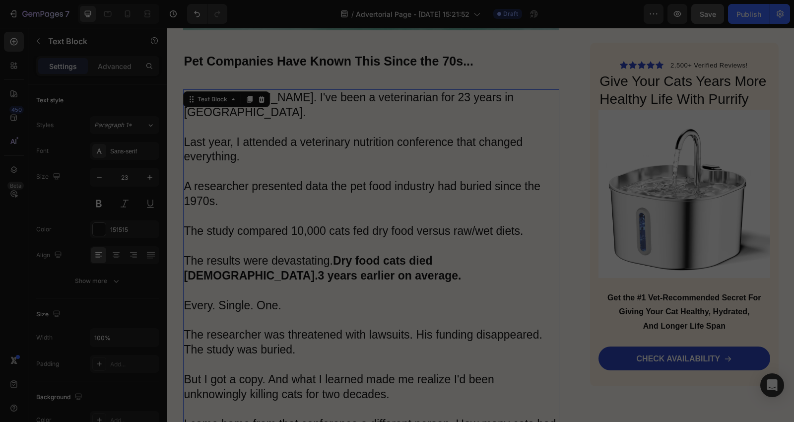
scroll to position [1113, 0]
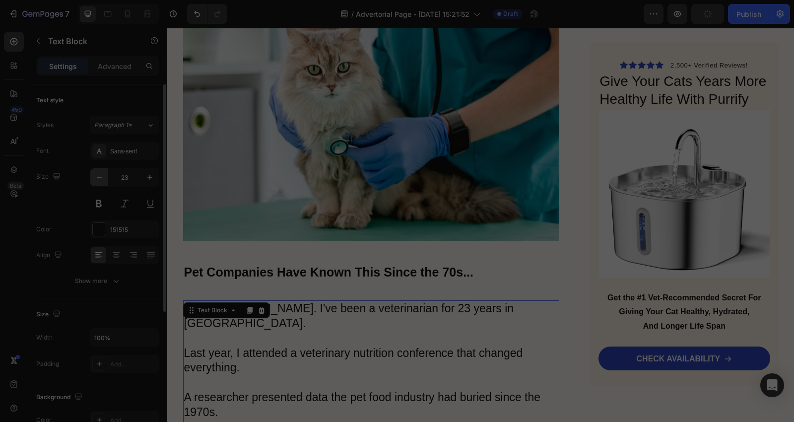
click at [97, 180] on icon "button" at bounding box center [99, 177] width 10 height 10
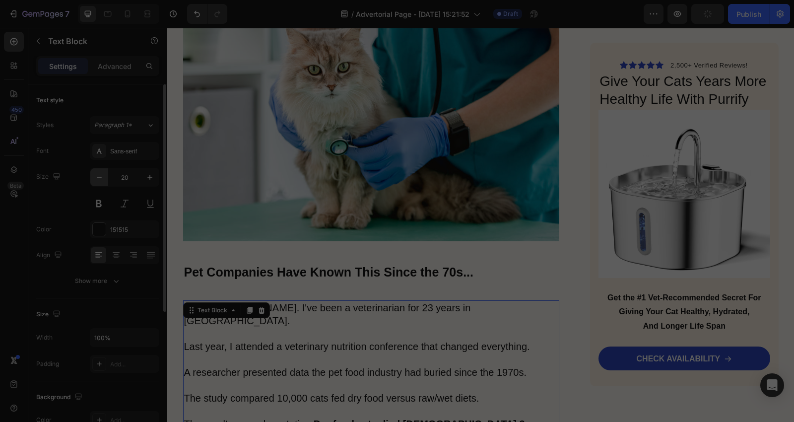
click at [97, 180] on icon "button" at bounding box center [99, 177] width 10 height 10
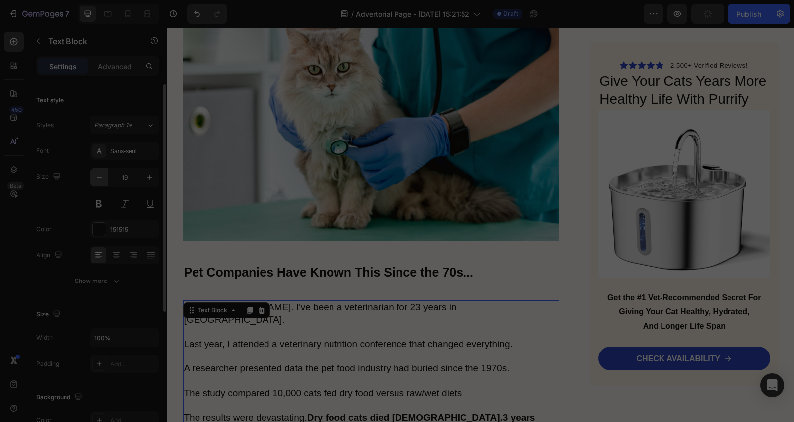
click at [97, 180] on icon "button" at bounding box center [99, 177] width 10 height 10
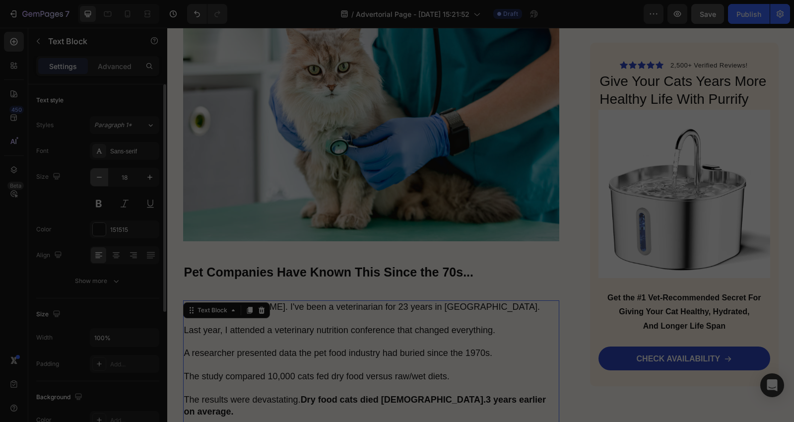
click at [97, 180] on icon "button" at bounding box center [99, 177] width 10 height 10
type input "17"
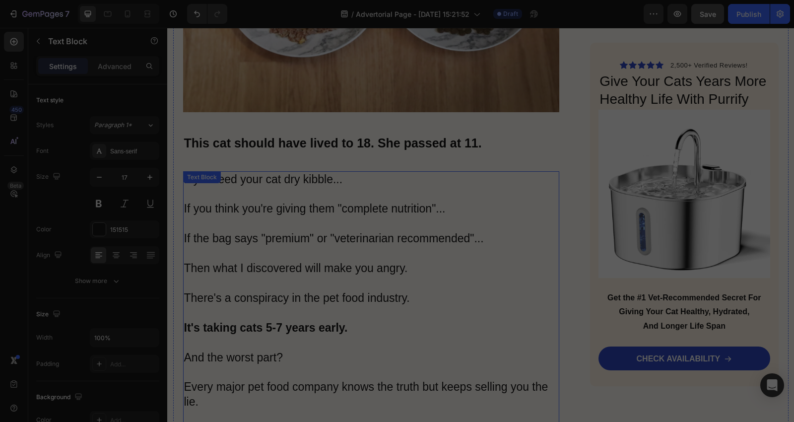
scroll to position [452, 0]
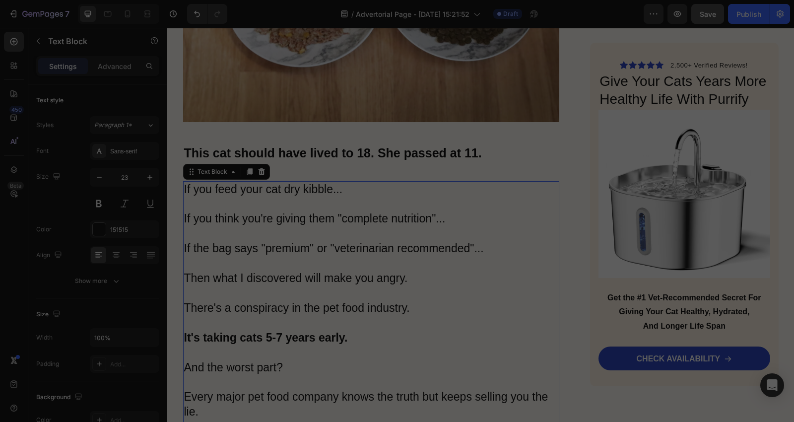
click at [288, 217] on p "If you feed your cat dry kibble... If you think you're giving them "complete nu…" at bounding box center [371, 397] width 375 height 430
click at [98, 176] on icon "button" at bounding box center [99, 177] width 10 height 10
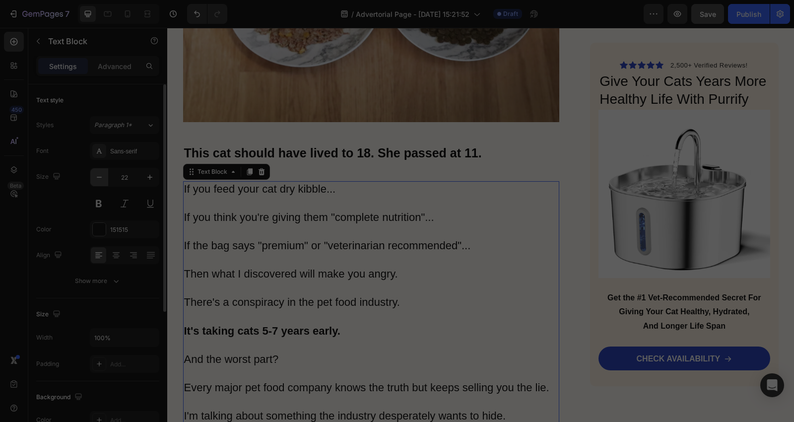
click at [98, 176] on icon "button" at bounding box center [99, 177] width 10 height 10
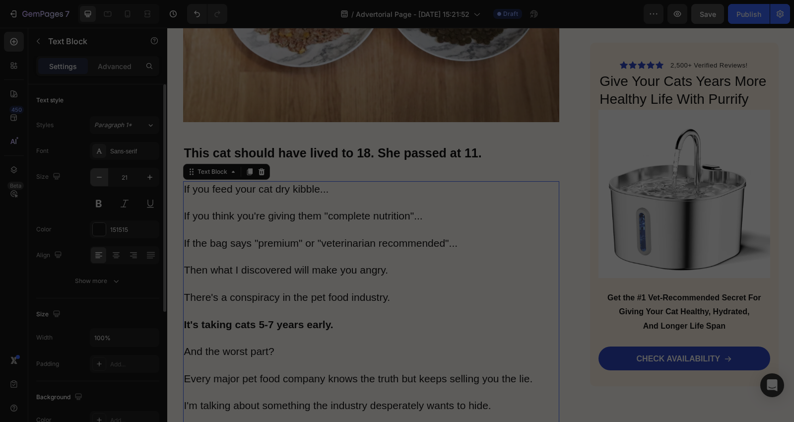
click at [98, 176] on icon "button" at bounding box center [99, 177] width 10 height 10
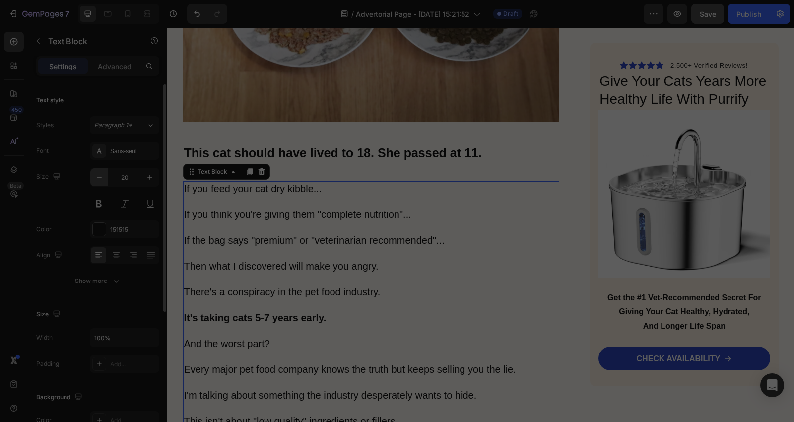
click at [98, 176] on icon "button" at bounding box center [99, 177] width 10 height 10
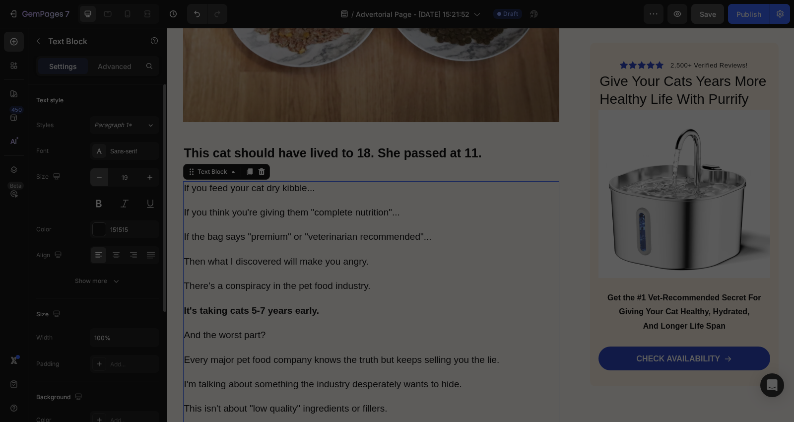
click at [98, 176] on icon "button" at bounding box center [99, 177] width 10 height 10
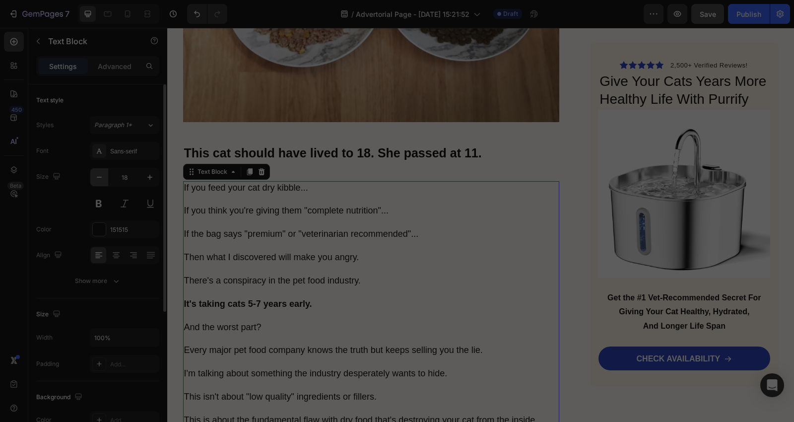
click at [98, 176] on icon "button" at bounding box center [99, 177] width 10 height 10
type input "17"
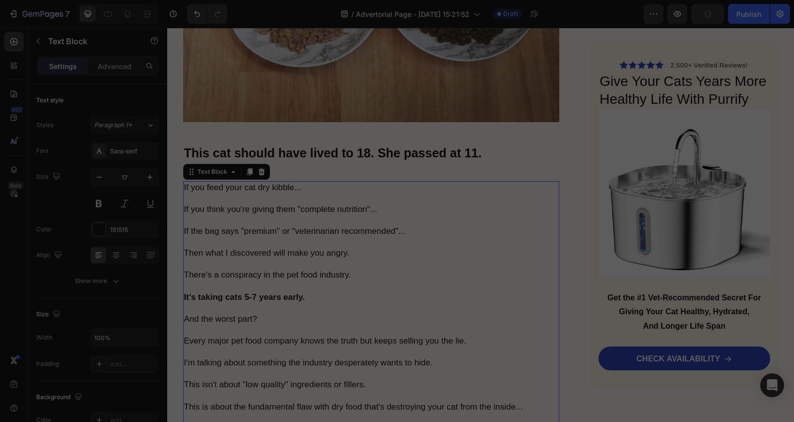
scroll to position [10, 0]
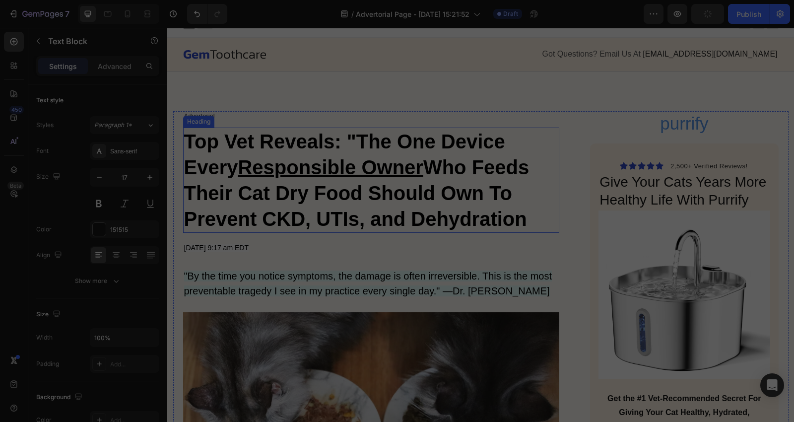
click at [333, 217] on strong "Top Vet Reveals: "The One Device Every Responsible Owner Who Feeds Their Cat Dr…" at bounding box center [356, 180] width 345 height 99
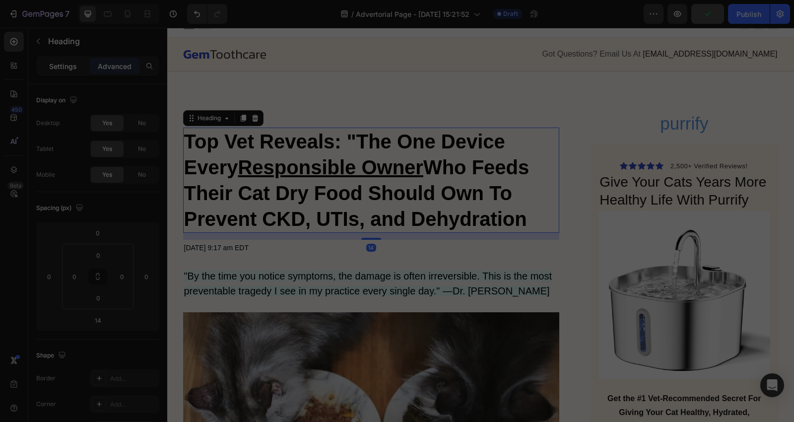
click at [65, 69] on p "Settings" at bounding box center [63, 66] width 28 height 10
click at [96, 178] on icon "button" at bounding box center [99, 177] width 10 height 10
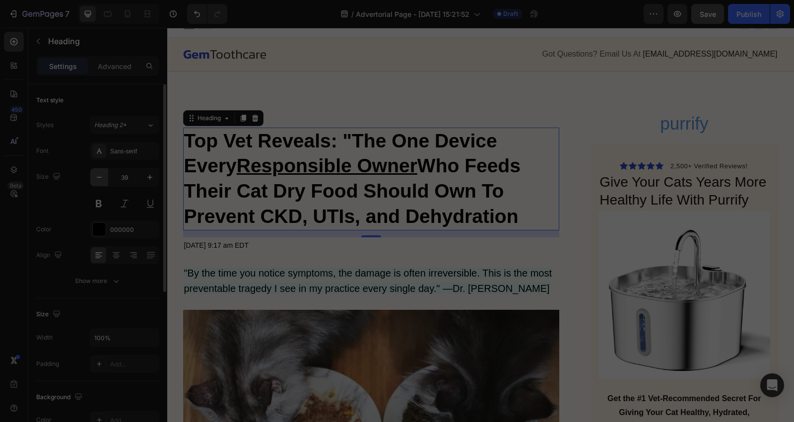
click at [96, 178] on icon "button" at bounding box center [99, 177] width 10 height 10
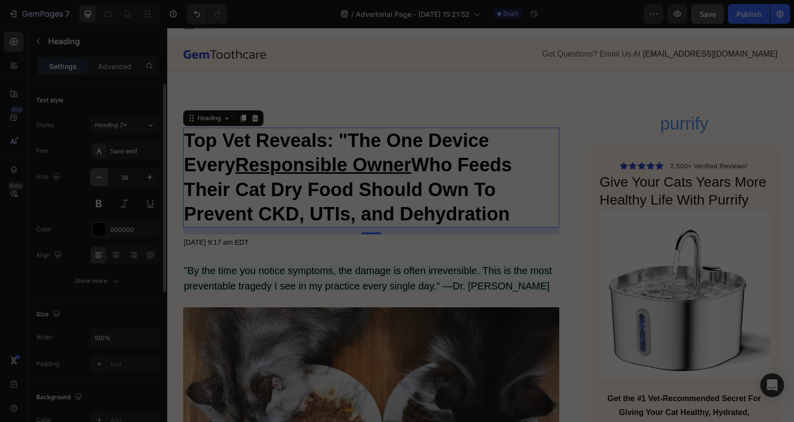
click at [96, 178] on icon "button" at bounding box center [99, 177] width 10 height 10
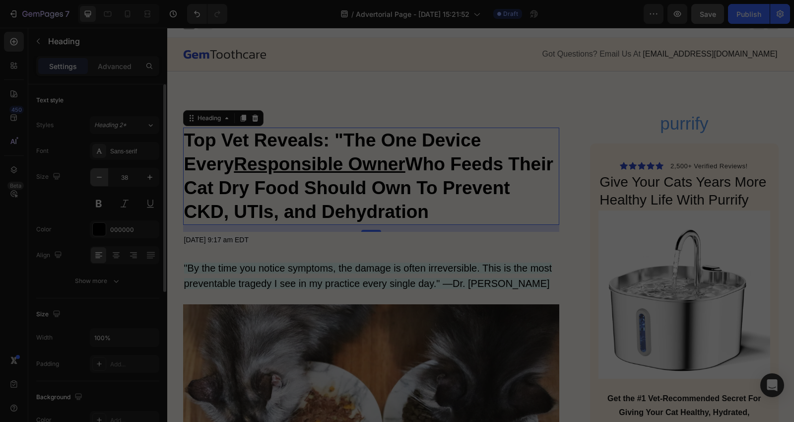
type input "37"
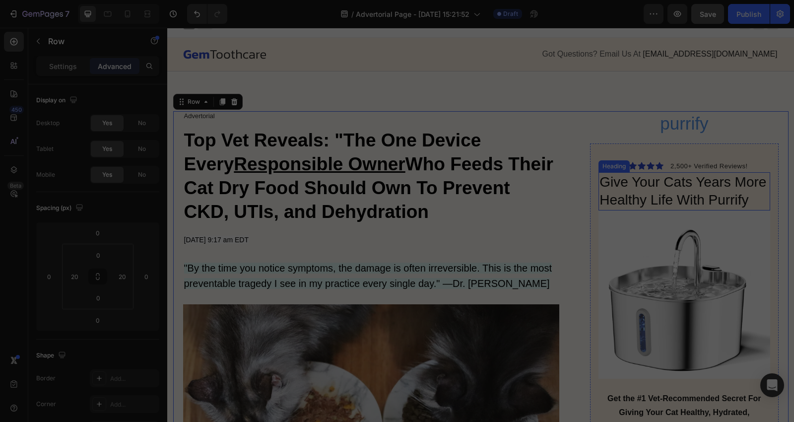
click at [633, 192] on h2 "Give Your Cats Years More Healthy Life With Purrify" at bounding box center [683, 191] width 171 height 38
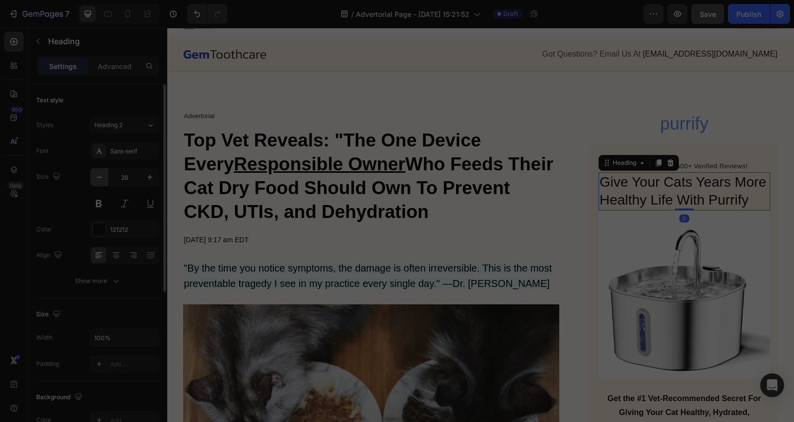
click at [98, 174] on icon "button" at bounding box center [99, 177] width 10 height 10
type input "27"
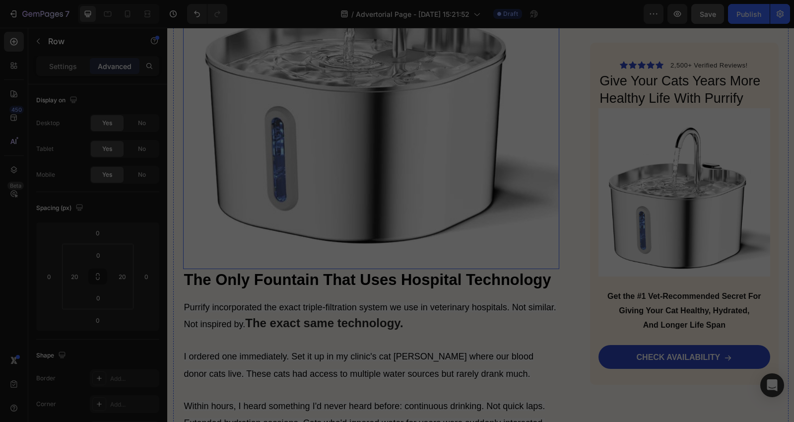
scroll to position [3539, 0]
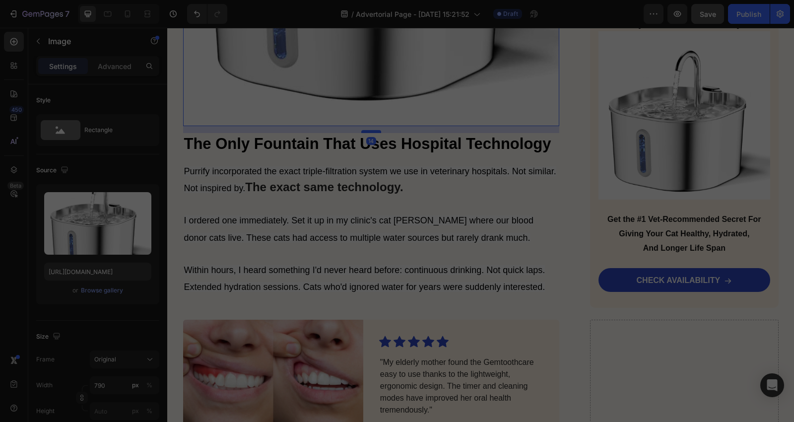
drag, startPoint x: 365, startPoint y: 90, endPoint x: 372, endPoint y: 97, distance: 9.8
click at [372, 130] on div at bounding box center [371, 131] width 20 height 3
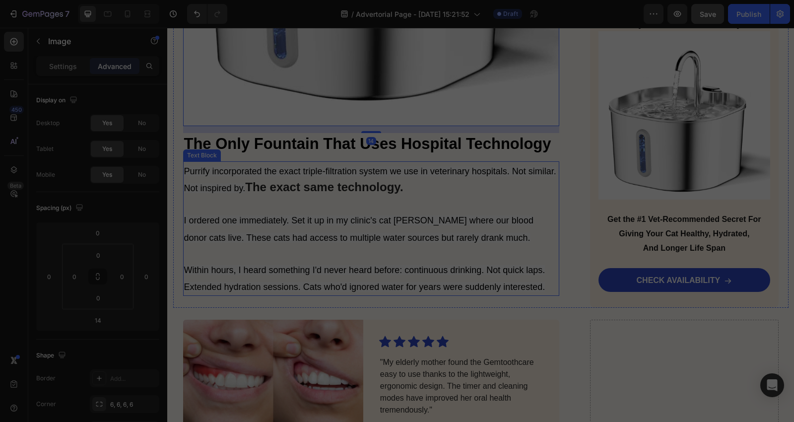
click at [360, 215] on span "I ordered one immediately. Set it up in my clinic's cat [PERSON_NAME] where our…" at bounding box center [358, 228] width 349 height 27
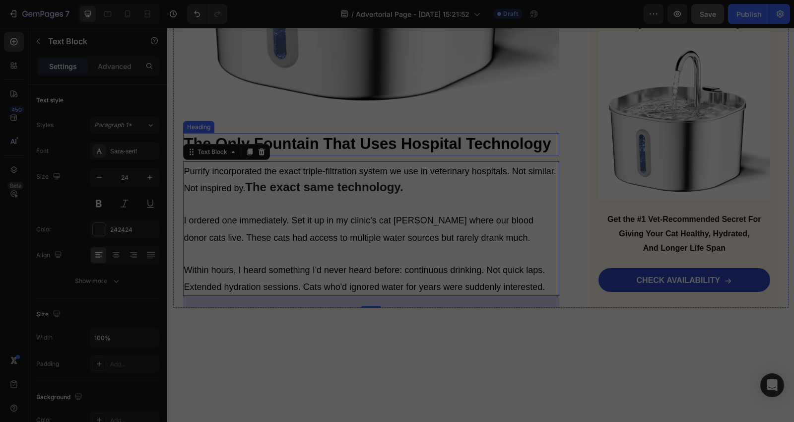
click at [455, 135] on strong "The Only Fountain That Uses Hospital Technology" at bounding box center [367, 143] width 367 height 17
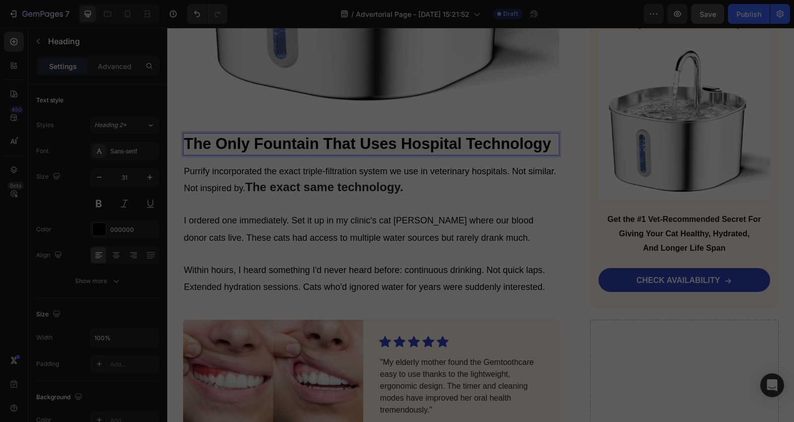
click at [462, 135] on strong "The Only Fountain That Uses Hospital Technology" at bounding box center [367, 143] width 367 height 17
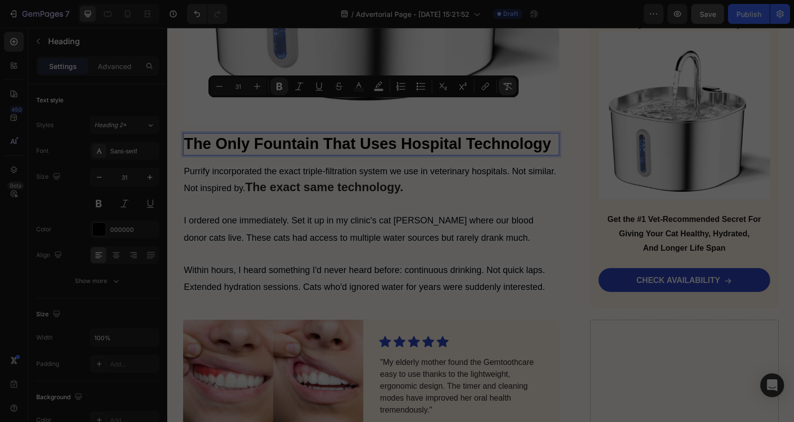
click at [512, 86] on button "Remove Format" at bounding box center [508, 86] width 18 height 18
click at [536, 166] on span "Purrify incorporated the exact triple-filtration system we use in veterinary ho…" at bounding box center [370, 179] width 372 height 27
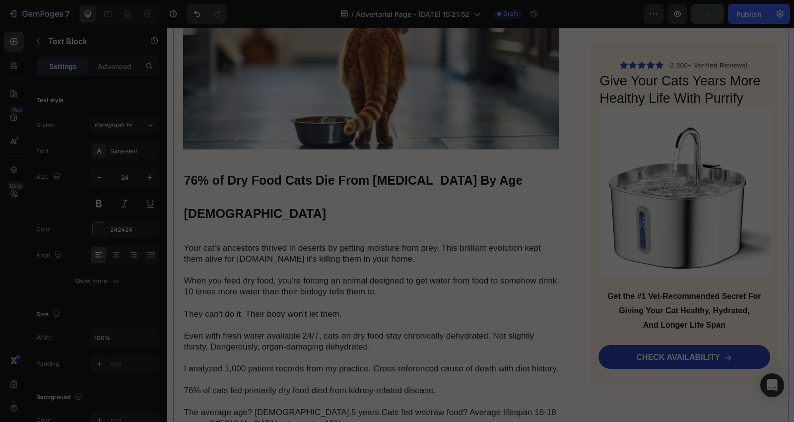
scroll to position [1995, 0]
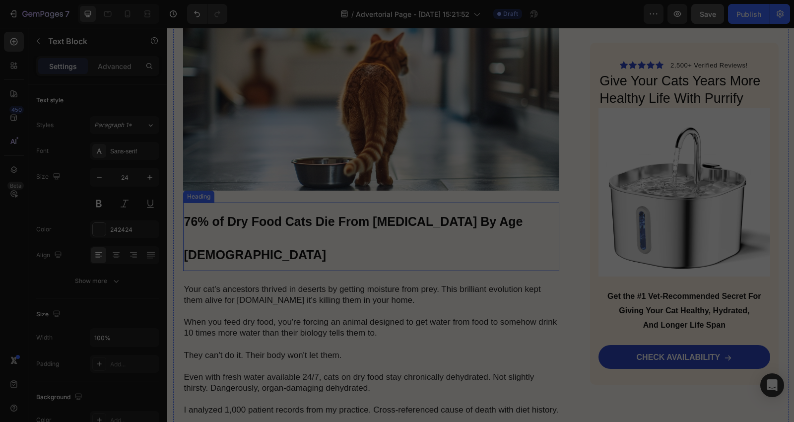
click at [357, 202] on h2 "76% of Dry Food Cats Die From [MEDICAL_DATA] By Age [DEMOGRAPHIC_DATA]" at bounding box center [371, 236] width 377 height 68
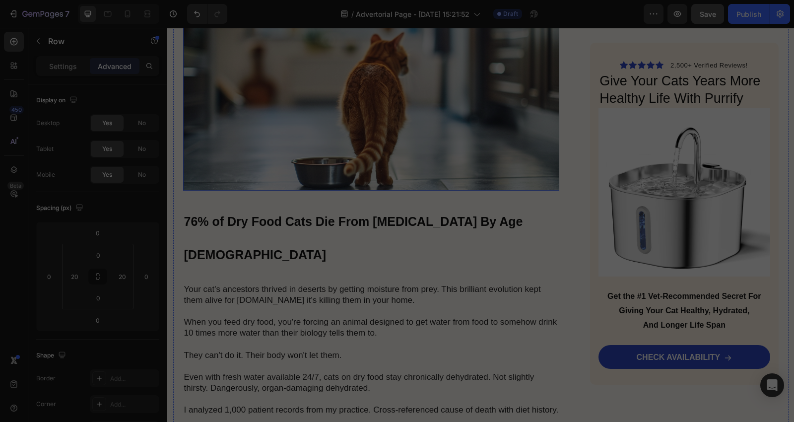
click at [355, 179] on div "Image" at bounding box center [371, 85] width 377 height 211
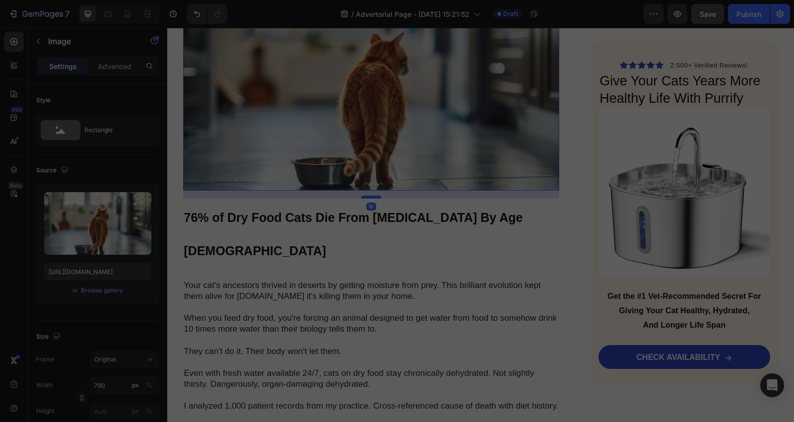
click at [366, 196] on div at bounding box center [371, 197] width 20 height 3
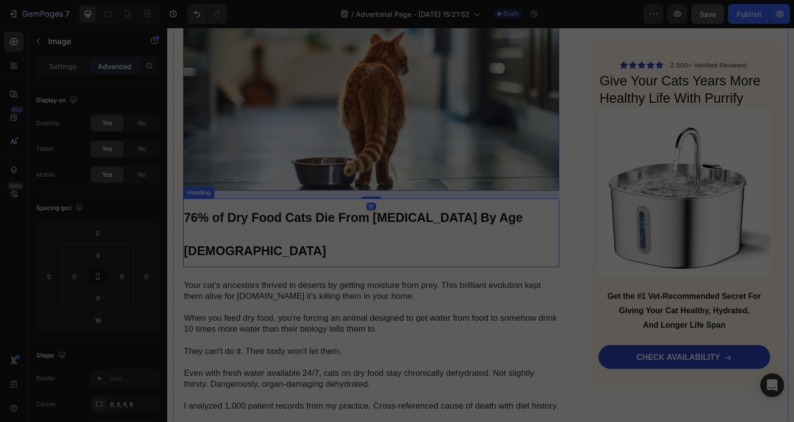
click at [377, 211] on strong "76% of Dry Food Cats Die From [MEDICAL_DATA] By Age [DEMOGRAPHIC_DATA]" at bounding box center [353, 233] width 339 height 47
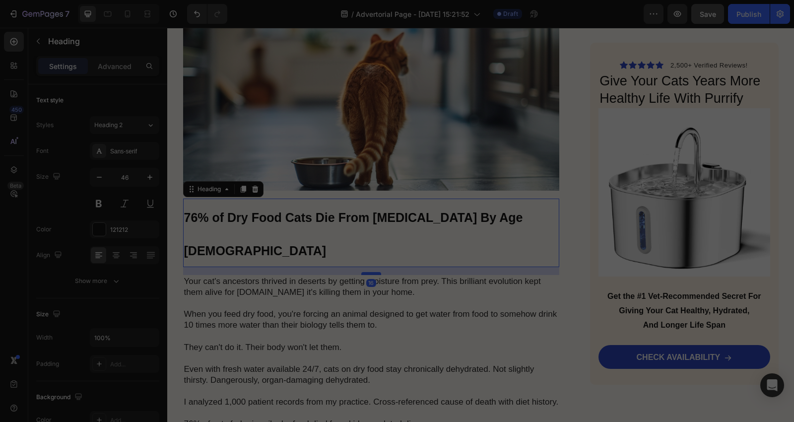
click at [365, 272] on div at bounding box center [371, 273] width 20 height 3
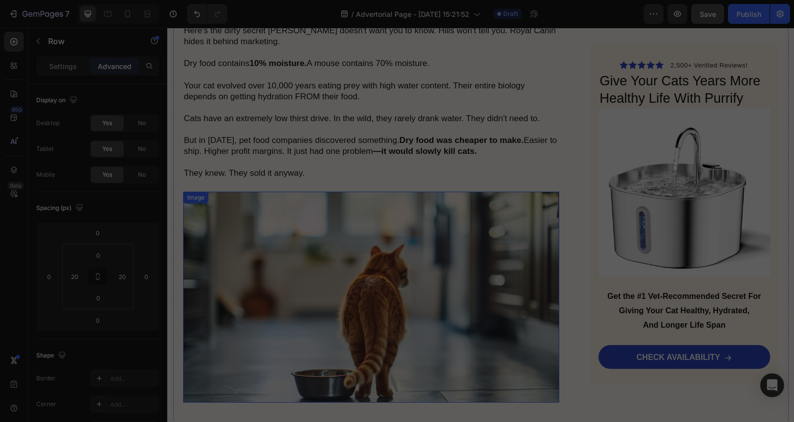
scroll to position [1554, 0]
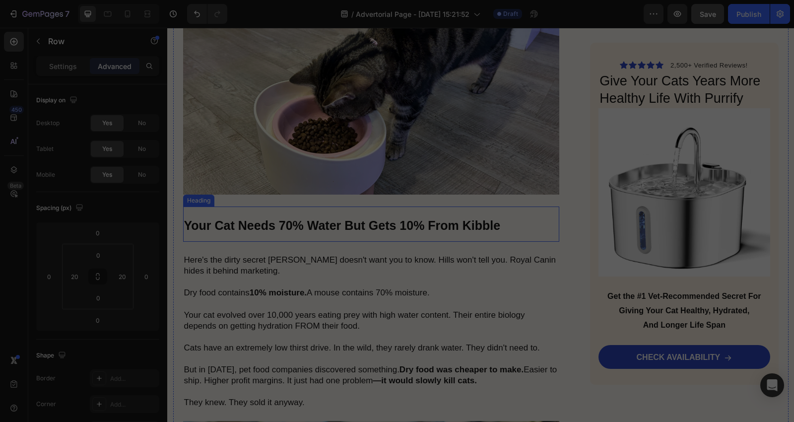
click at [344, 218] on strong "Your Cat Needs 70% Water But Gets 10% From Kibble" at bounding box center [342, 225] width 317 height 14
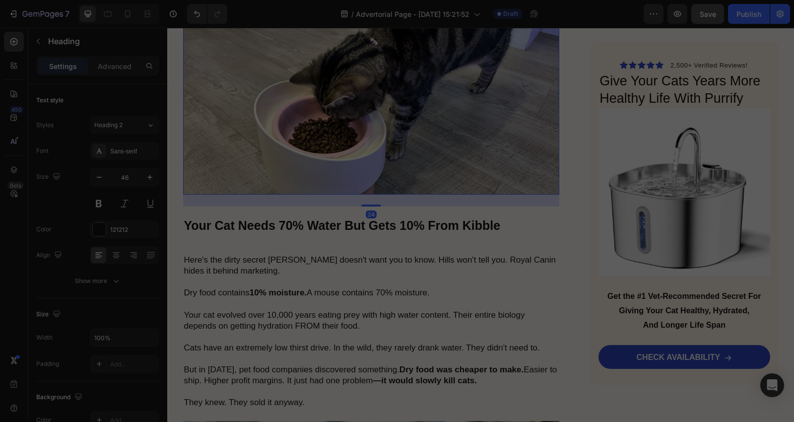
click at [354, 174] on img at bounding box center [371, 89] width 377 height 212
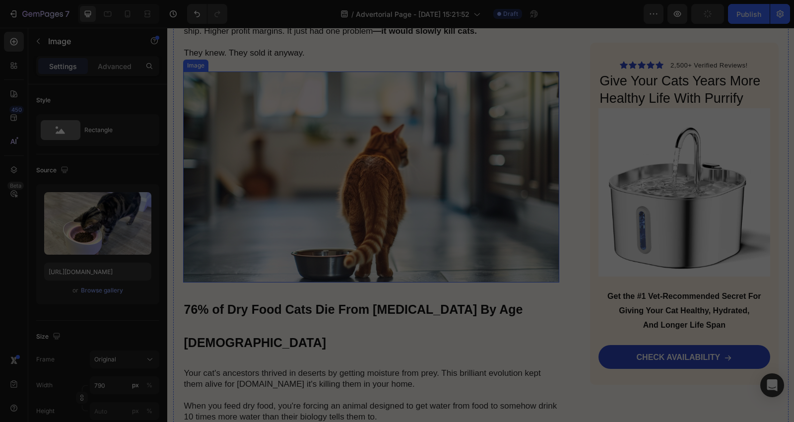
scroll to position [1995, 0]
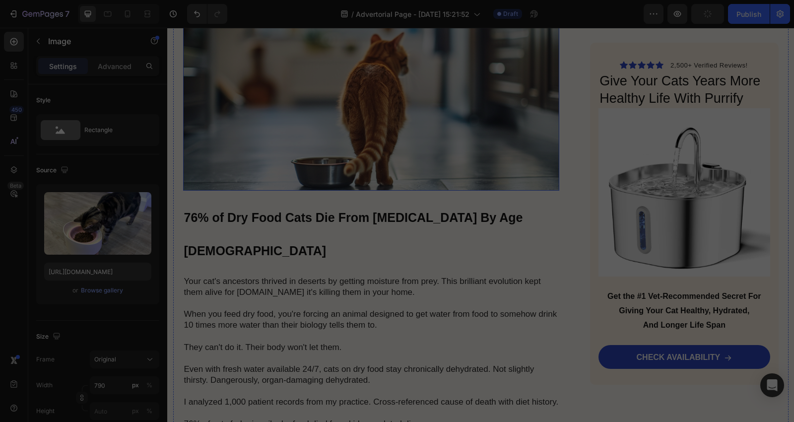
click at [384, 142] on img at bounding box center [371, 85] width 377 height 211
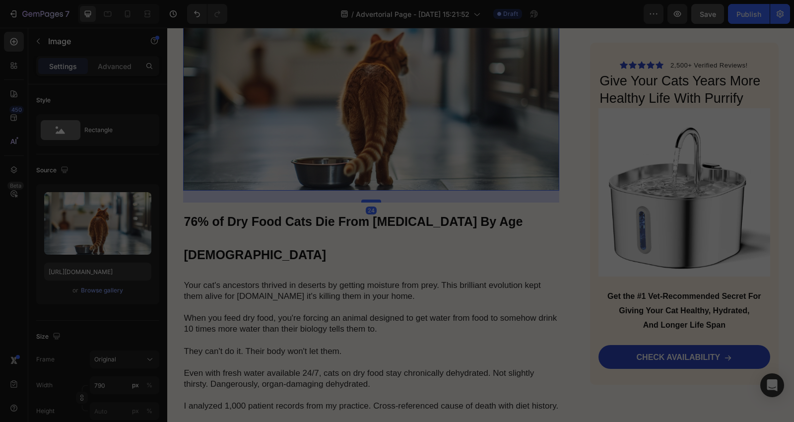
click at [372, 199] on div at bounding box center [371, 200] width 20 height 3
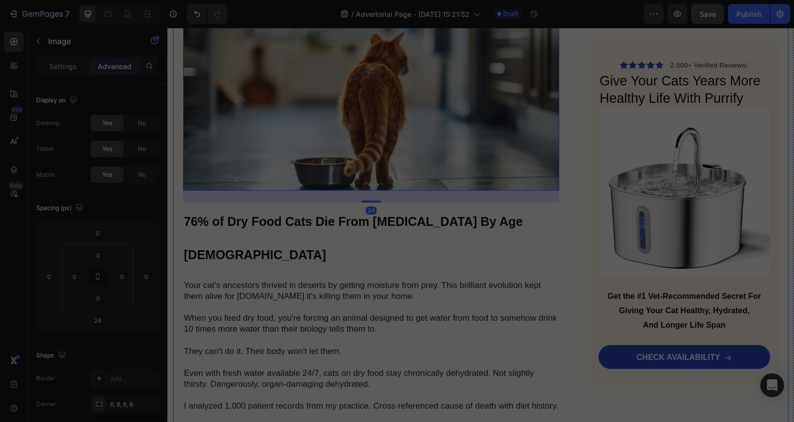
drag, startPoint x: 577, startPoint y: 190, endPoint x: 556, endPoint y: 196, distance: 21.7
drag, startPoint x: 509, startPoint y: 206, endPoint x: 498, endPoint y: 209, distance: 11.2
click at [509, 214] on strong "76% of Dry Food Cats Die From [MEDICAL_DATA] By Age [DEMOGRAPHIC_DATA]" at bounding box center [353, 237] width 339 height 47
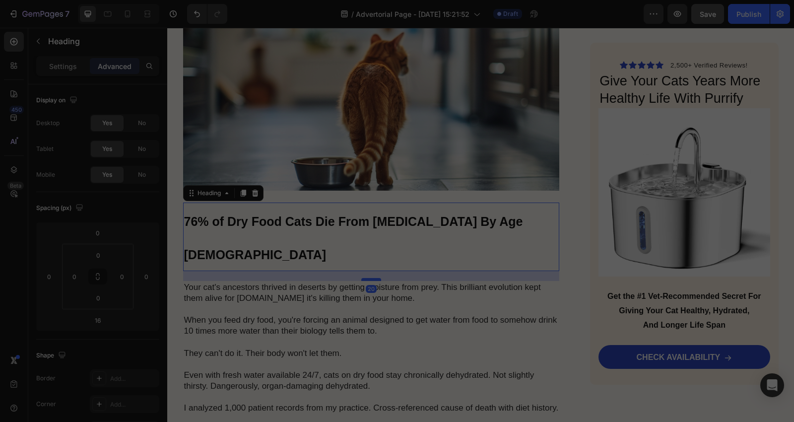
click at [371, 278] on div at bounding box center [371, 279] width 20 height 3
type input "20"
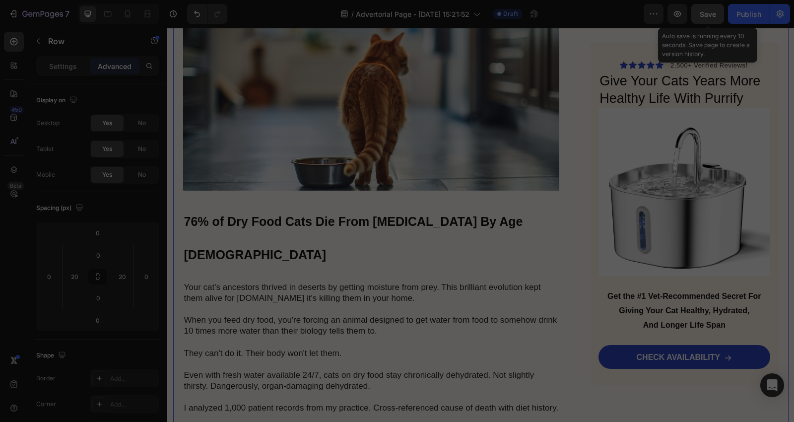
click at [698, 15] on button "Save" at bounding box center [707, 14] width 33 height 20
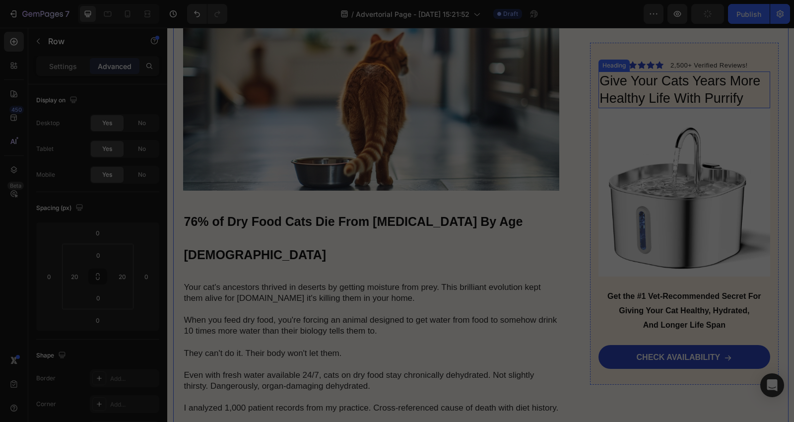
click at [670, 101] on h2 "Give Your Cats Years More Healthy Life With Purrify" at bounding box center [683, 89] width 171 height 37
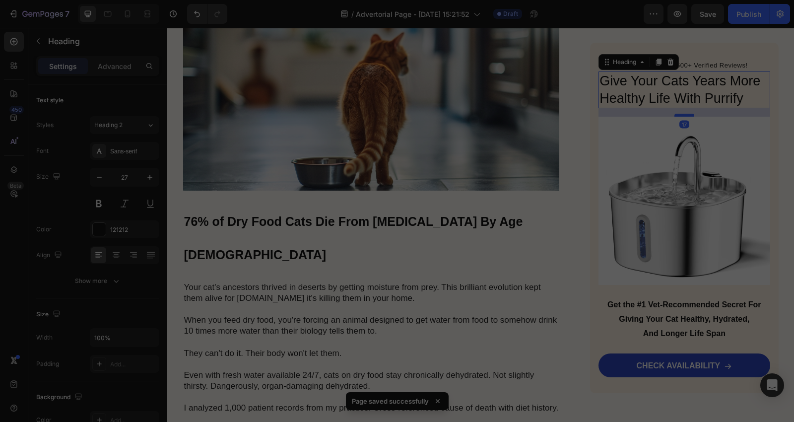
drag, startPoint x: 681, startPoint y: 107, endPoint x: 683, endPoint y: 115, distance: 8.7
click at [683, 115] on div at bounding box center [684, 115] width 20 height 3
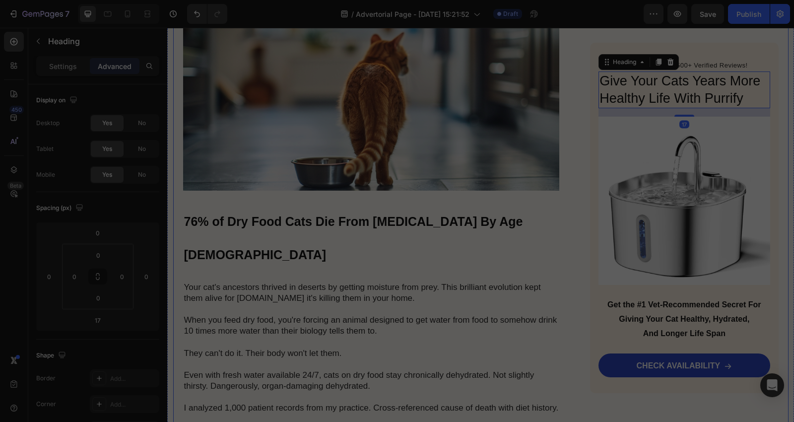
drag, startPoint x: 675, startPoint y: 253, endPoint x: 681, endPoint y: 267, distance: 14.9
click at [676, 252] on img at bounding box center [683, 201] width 171 height 168
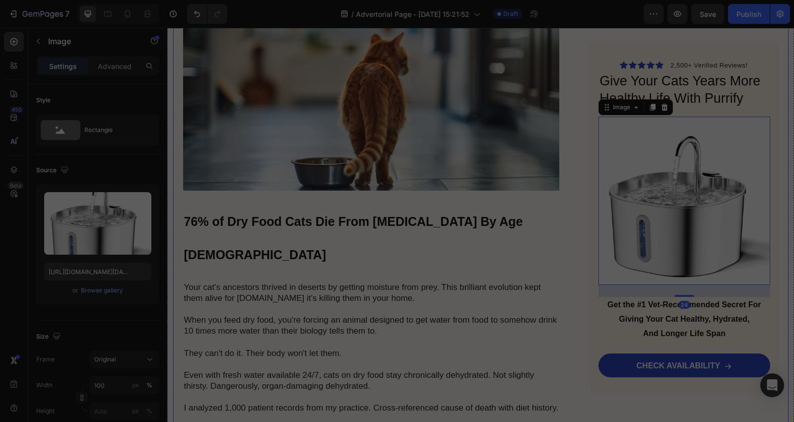
drag, startPoint x: 581, startPoint y: 313, endPoint x: 634, endPoint y: 316, distance: 53.2
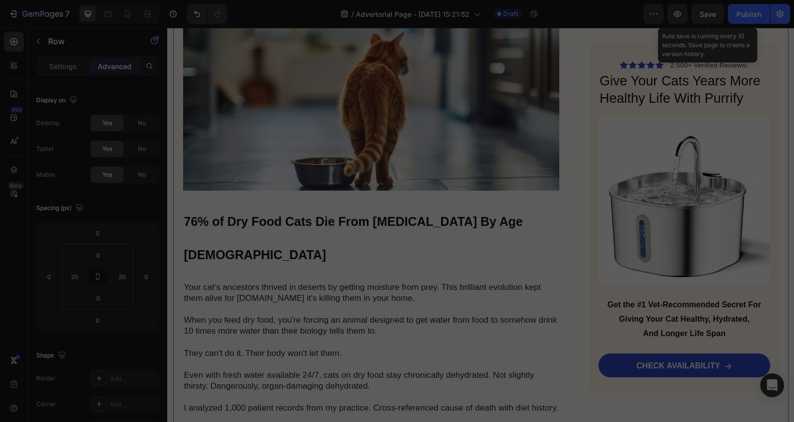
click at [706, 16] on span "Save" at bounding box center [708, 14] width 16 height 8
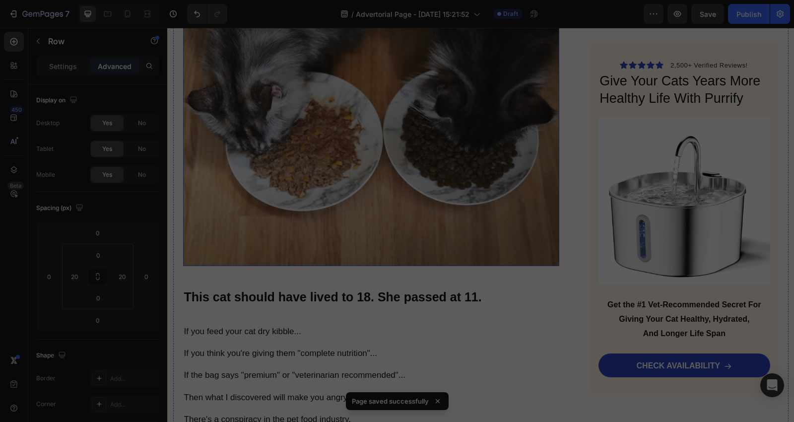
scroll to position [441, 0]
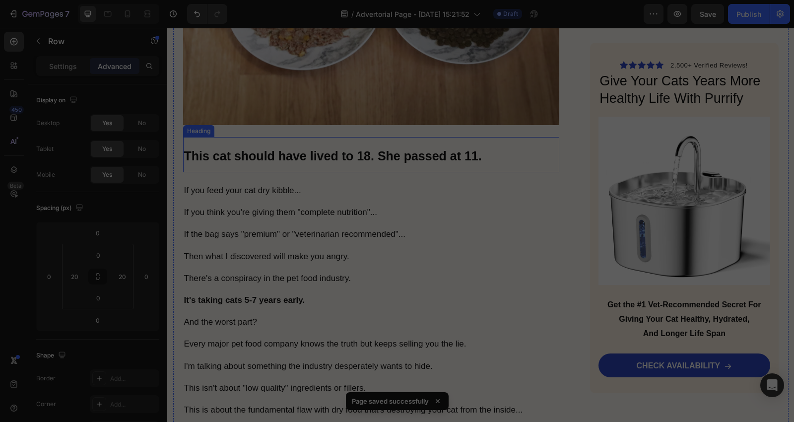
click at [435, 152] on strong "This cat should have lived to 18. She passed at 11." at bounding box center [333, 156] width 298 height 14
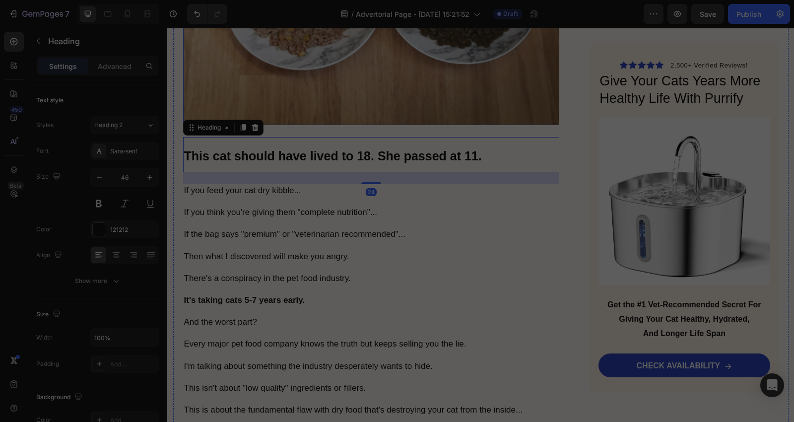
click at [379, 95] on img at bounding box center [371, -1] width 377 height 251
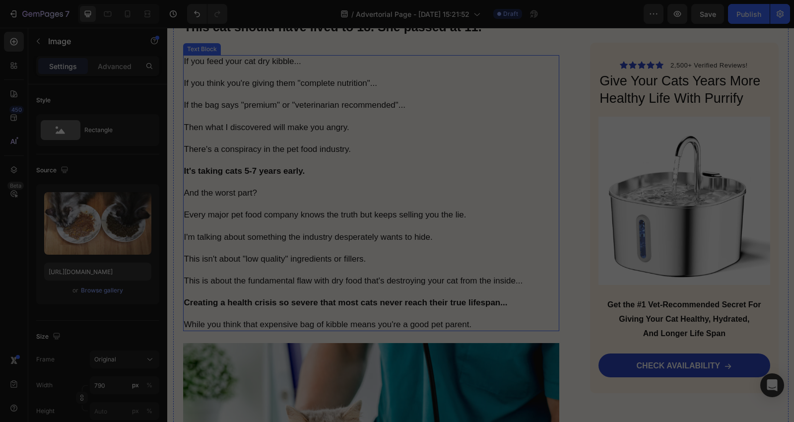
scroll to position [882, 0]
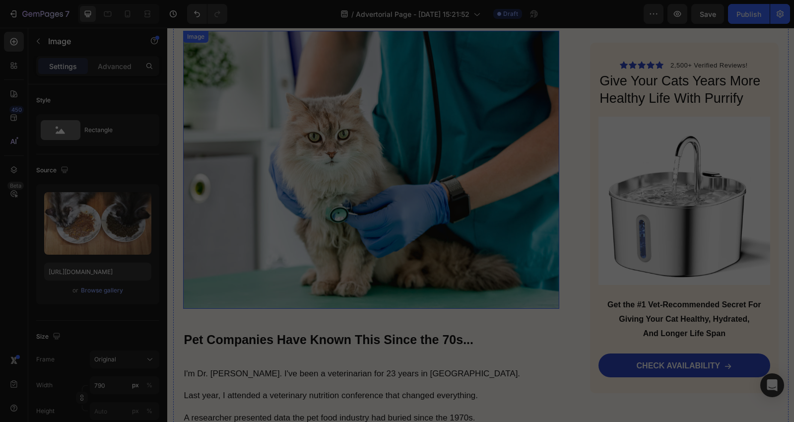
click at [365, 156] on img at bounding box center [371, 169] width 377 height 277
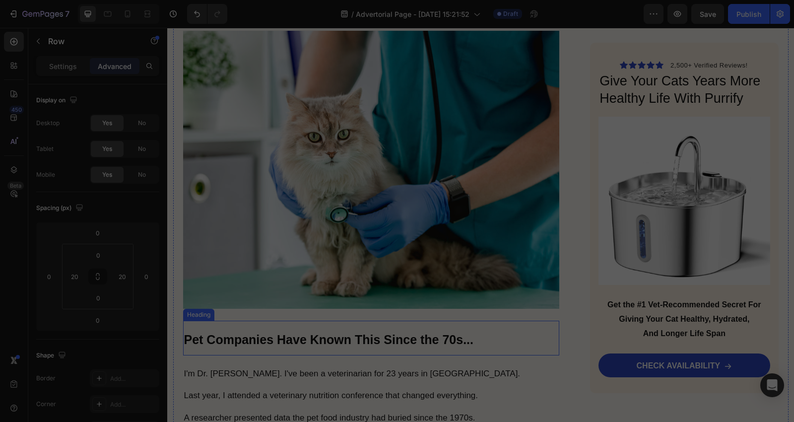
click at [405, 332] on strong "Pet Companies Have Known This Since the 70s..." at bounding box center [329, 339] width 290 height 14
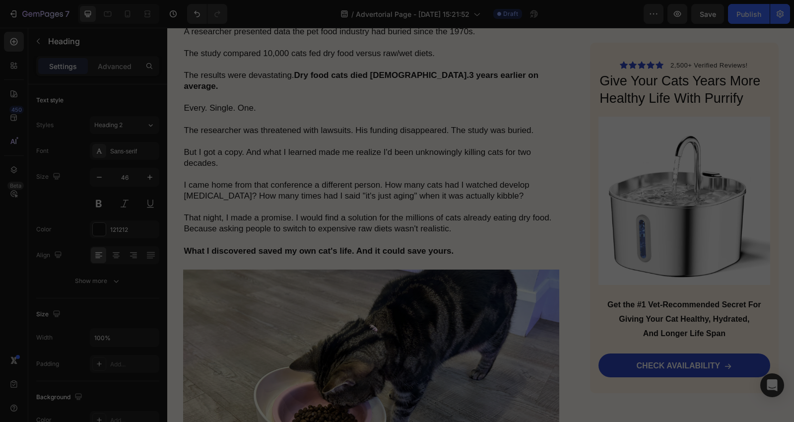
scroll to position [1323, 0]
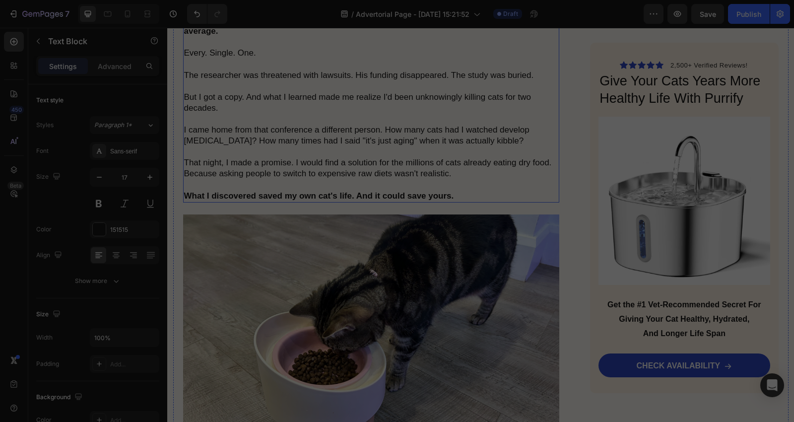
click at [377, 174] on p "I'm Dr. Michael Harrison. I've been a veterinarian for 23 years in Seattle. Las…" at bounding box center [371, 64] width 375 height 274
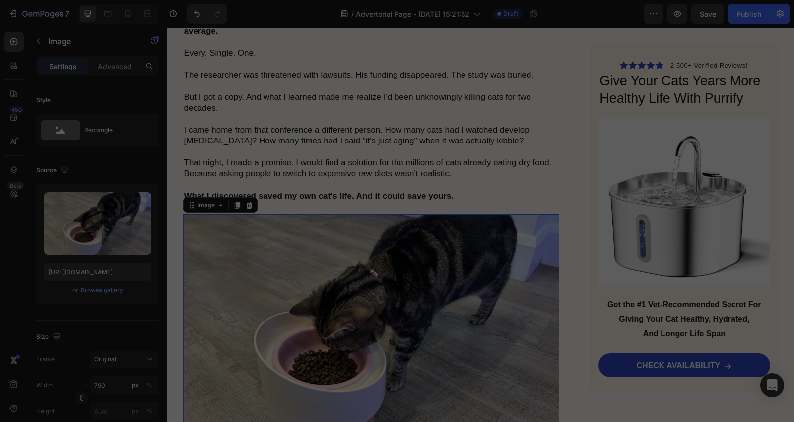
click at [385, 315] on img at bounding box center [371, 320] width 377 height 212
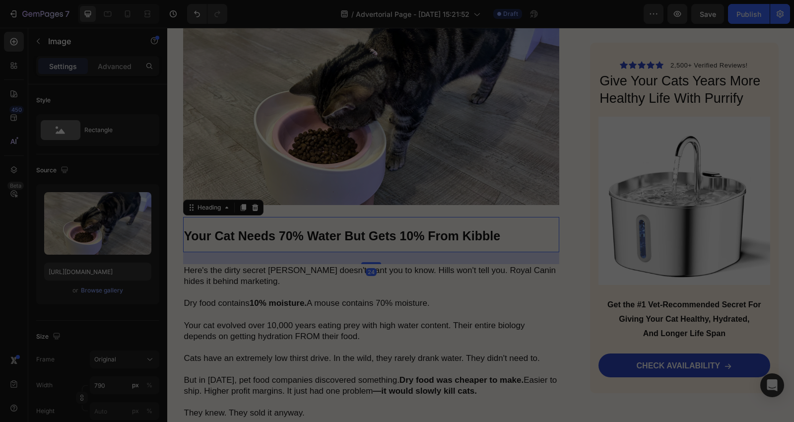
click at [390, 229] on strong "Your Cat Needs 70% Water But Gets 10% From Kibble" at bounding box center [342, 236] width 317 height 14
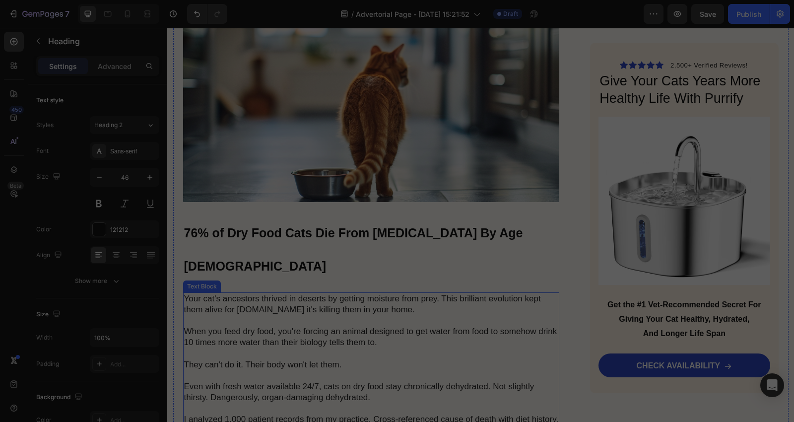
scroll to position [1985, 0]
click at [385, 159] on img at bounding box center [371, 95] width 377 height 211
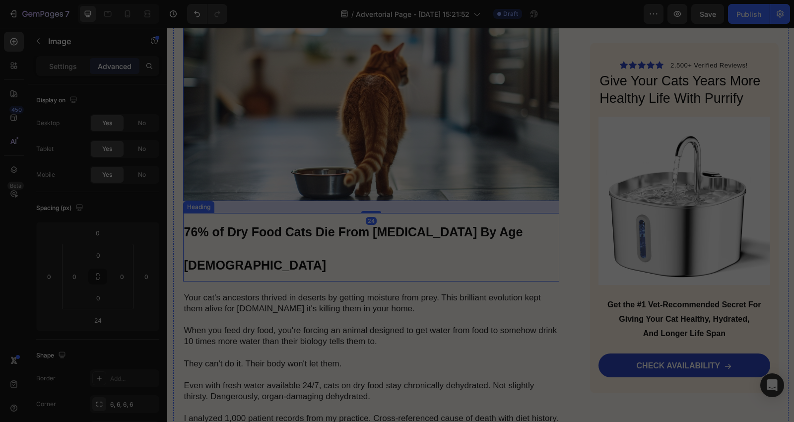
click at [376, 225] on strong "76% of Dry Food Cats Die From [MEDICAL_DATA] By Age [DEMOGRAPHIC_DATA]" at bounding box center [353, 248] width 339 height 47
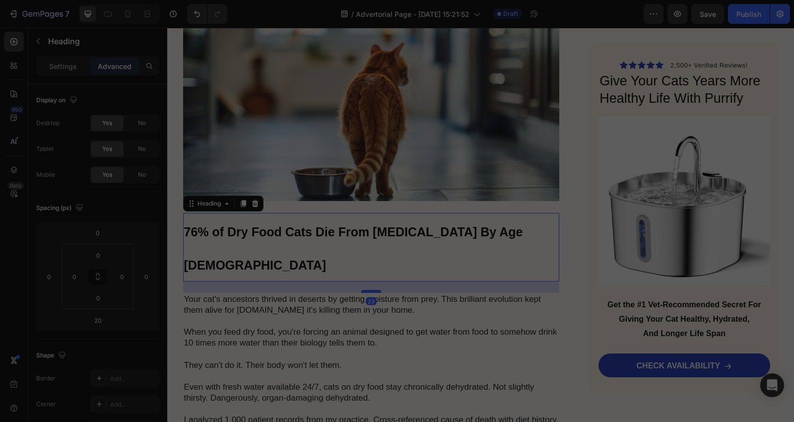
drag, startPoint x: 366, startPoint y: 246, endPoint x: 371, endPoint y: 247, distance: 5.2
click at [371, 290] on div at bounding box center [371, 291] width 20 height 3
type input "23"
click at [485, 294] on p "Your cat's ancestors thrived in deserts by getting moisture from prey. This bri…" at bounding box center [371, 398] width 375 height 208
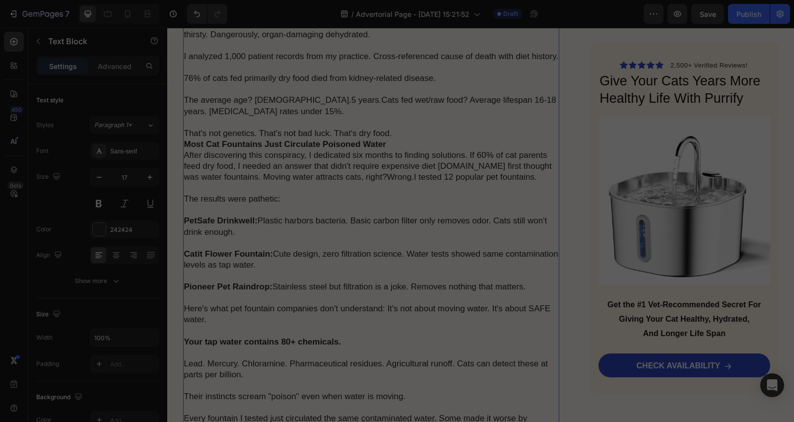
scroll to position [2425, 0]
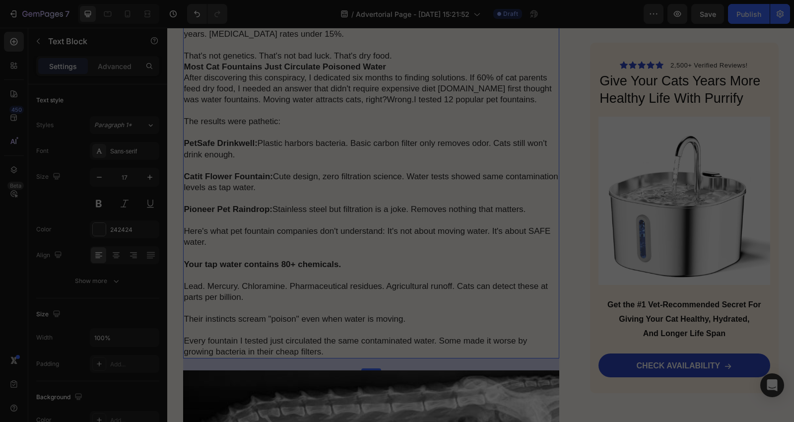
click at [385, 257] on p "After discovering this conspiracy, I dedicated six months to finding solutions.…" at bounding box center [371, 214] width 375 height 285
drag, startPoint x: 376, startPoint y: 319, endPoint x: 376, endPoint y: 325, distance: 5.5
click at [376, 320] on p "After discovering this conspiracy, I dedicated six months to finding solutions.…" at bounding box center [371, 214] width 375 height 285
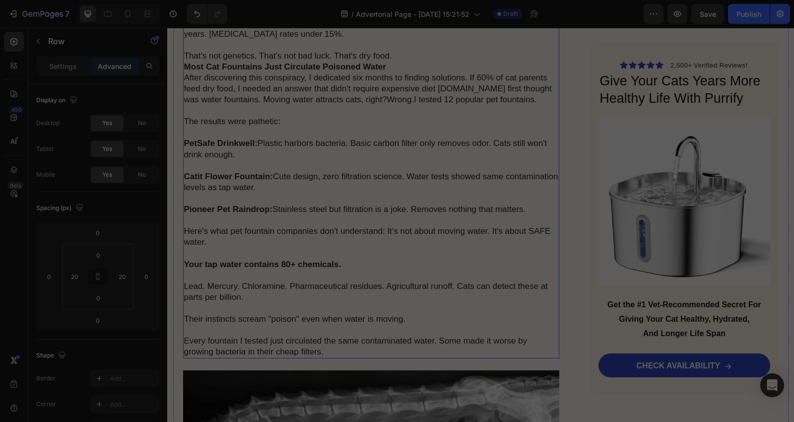
click at [376, 269] on p "After discovering this conspiracy, I dedicated six months to finding solutions.…" at bounding box center [371, 214] width 375 height 285
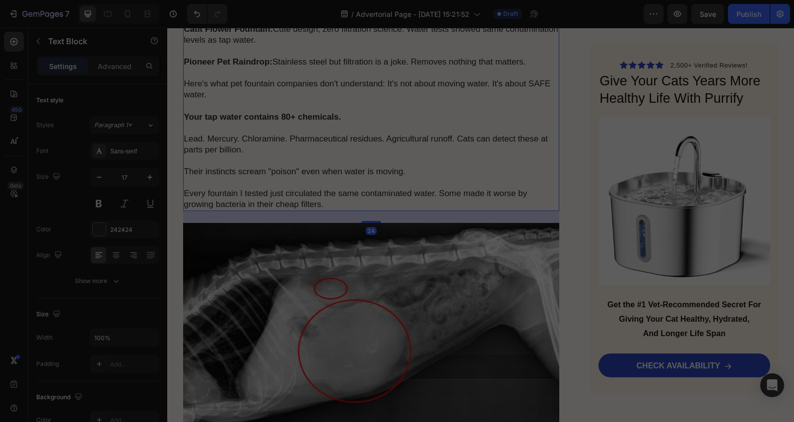
scroll to position [2646, 0]
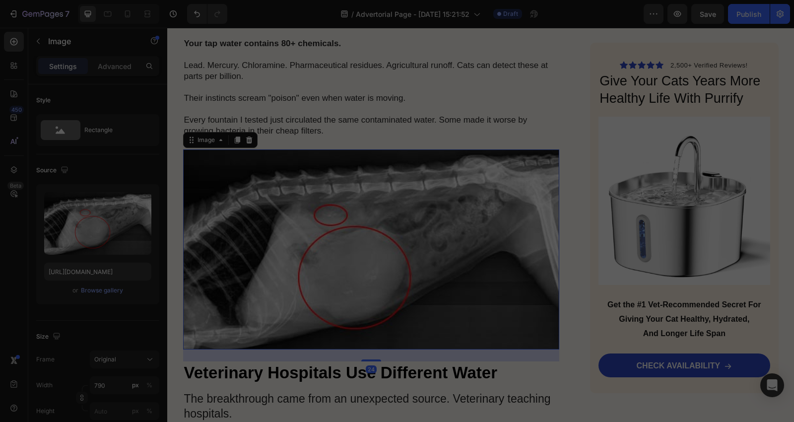
click at [385, 275] on img at bounding box center [371, 249] width 377 height 200
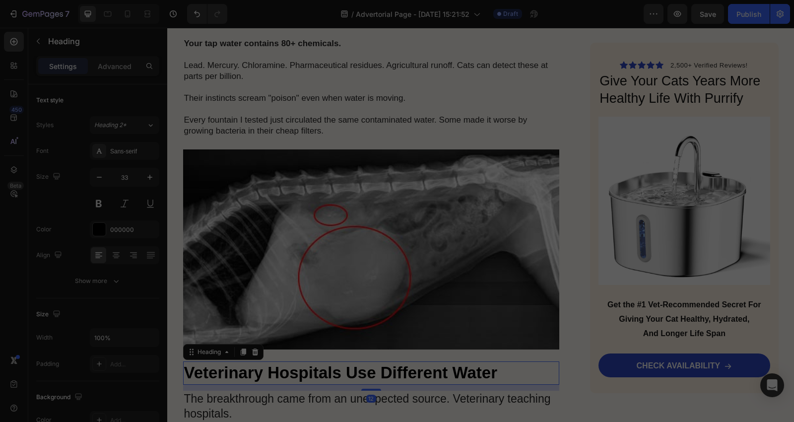
click at [400, 363] on strong "Veterinary Hospitals Use Different Water" at bounding box center [340, 372] width 313 height 18
drag, startPoint x: 370, startPoint y: 355, endPoint x: 373, endPoint y: 361, distance: 6.9
click at [373, 393] on div at bounding box center [371, 394] width 20 height 3
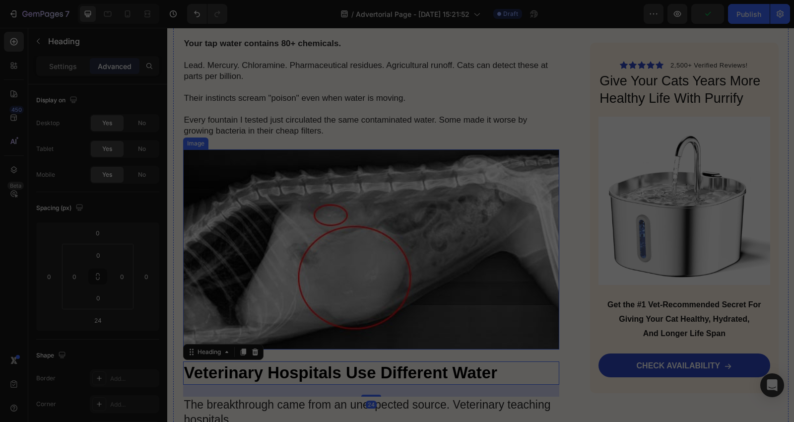
click at [481, 255] on img at bounding box center [371, 249] width 377 height 200
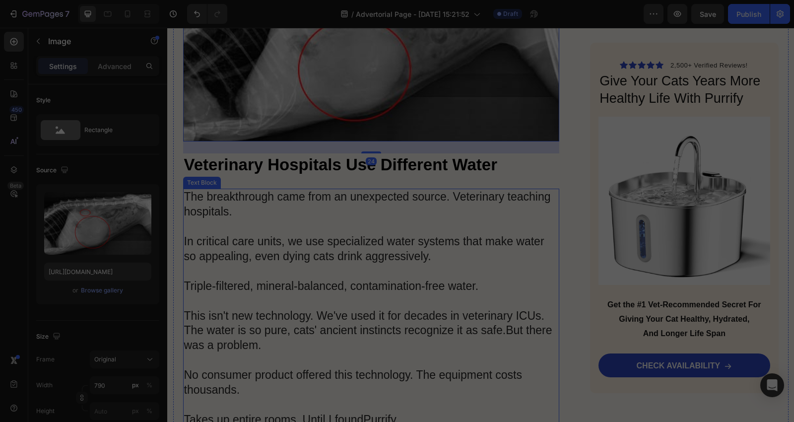
scroll to position [2867, 0]
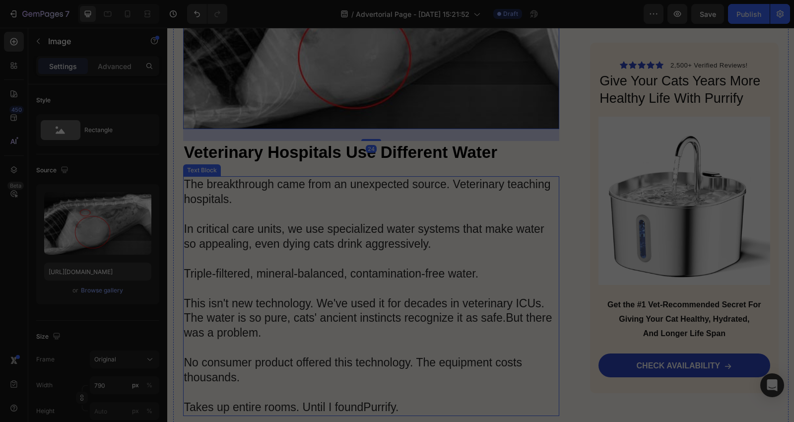
click at [339, 273] on p "The breakthrough came from an unexpected source. Veterinary teaching hospitals.…" at bounding box center [371, 296] width 375 height 238
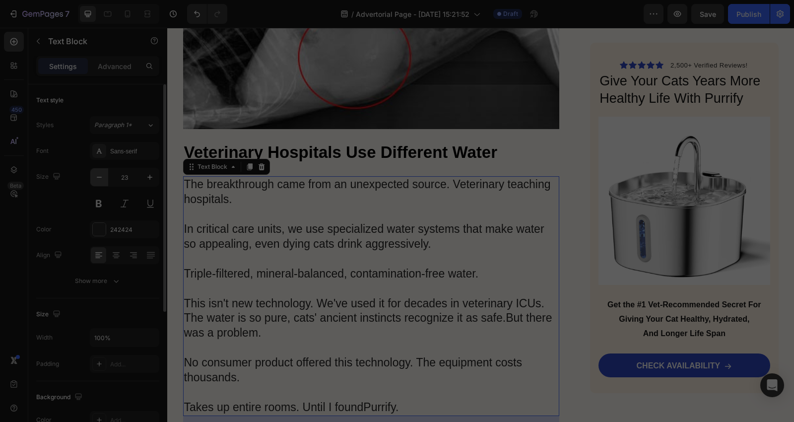
click at [100, 179] on icon "button" at bounding box center [99, 177] width 10 height 10
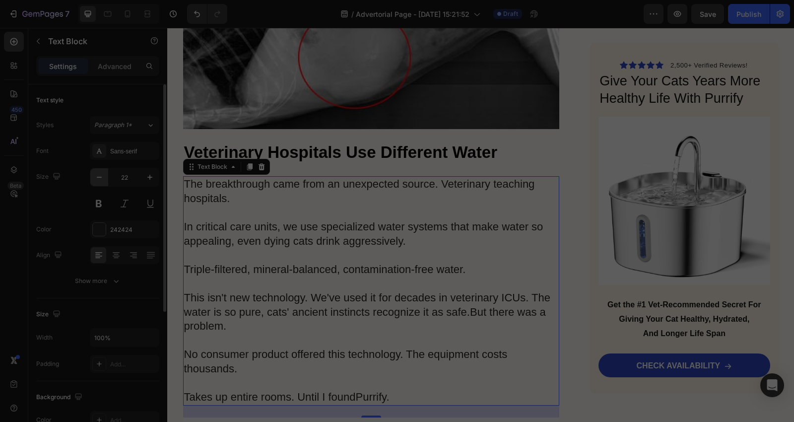
click at [100, 179] on icon "button" at bounding box center [99, 177] width 10 height 10
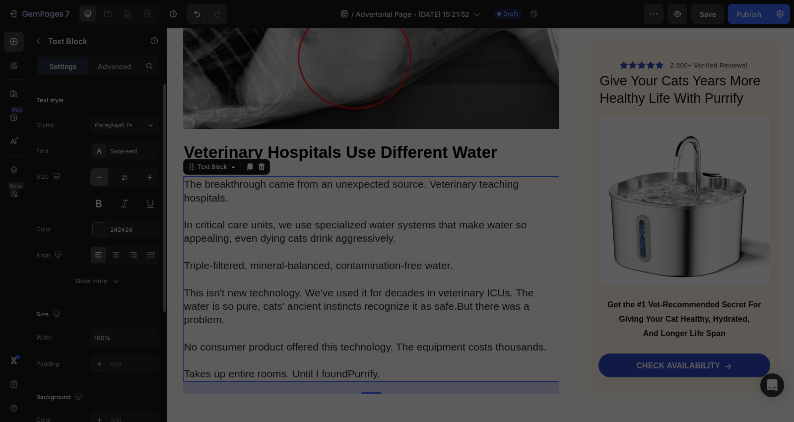
click at [100, 179] on icon "button" at bounding box center [99, 177] width 10 height 10
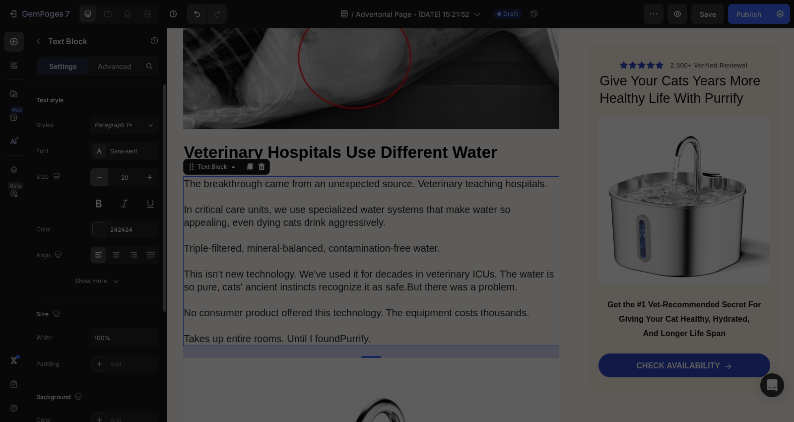
click at [100, 179] on icon "button" at bounding box center [99, 177] width 10 height 10
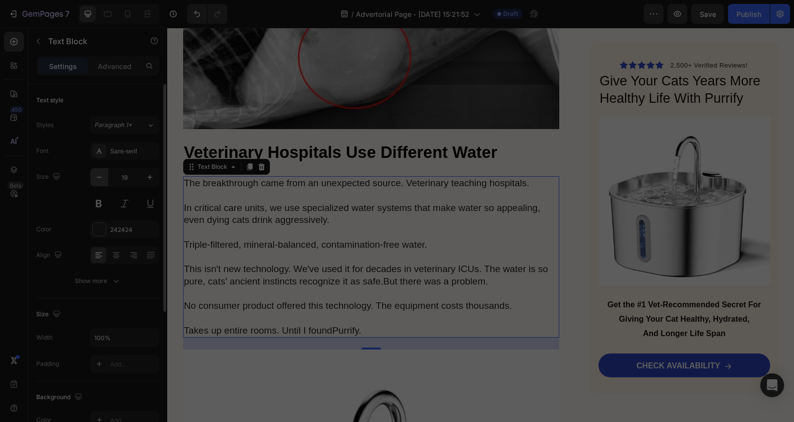
click at [100, 179] on icon "button" at bounding box center [99, 177] width 10 height 10
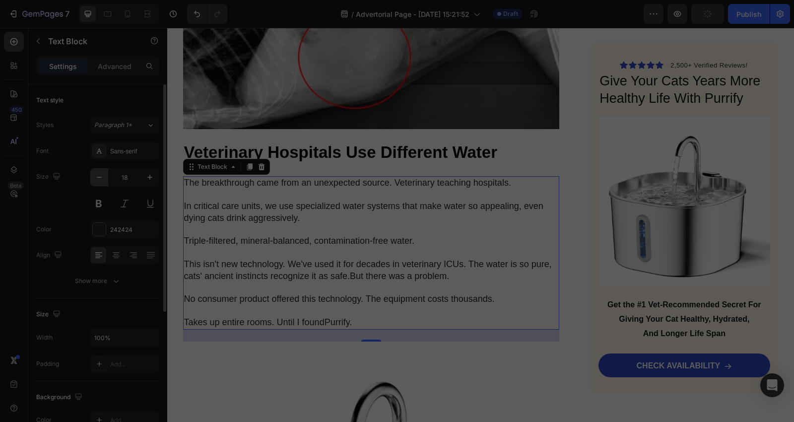
click at [99, 180] on icon "button" at bounding box center [99, 177] width 10 height 10
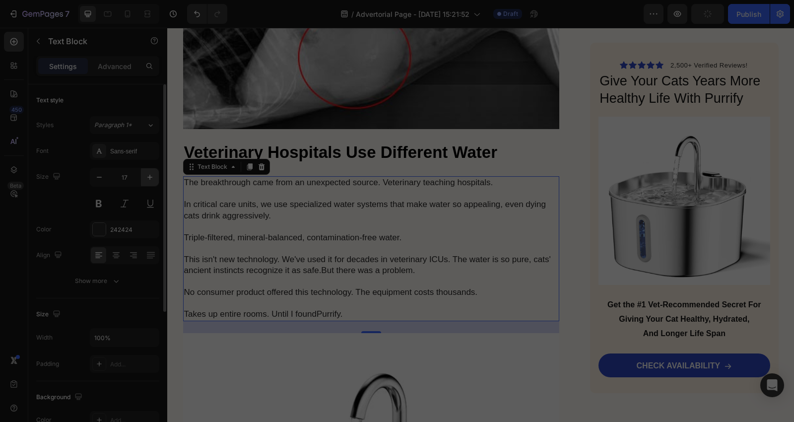
click at [142, 180] on button "button" at bounding box center [150, 177] width 18 height 18
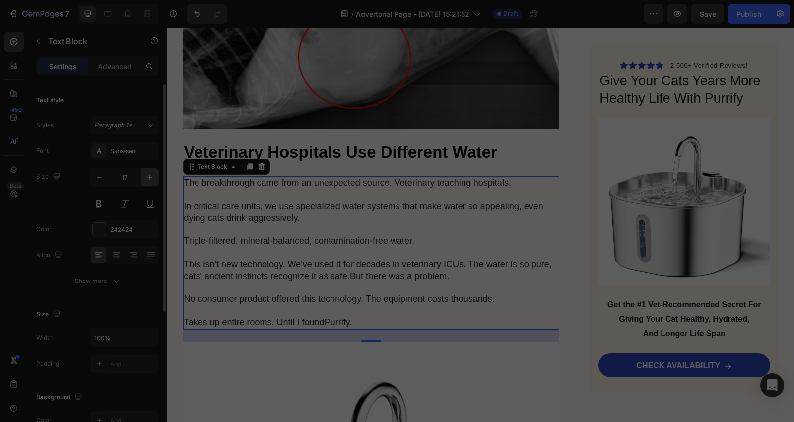
type input "18"
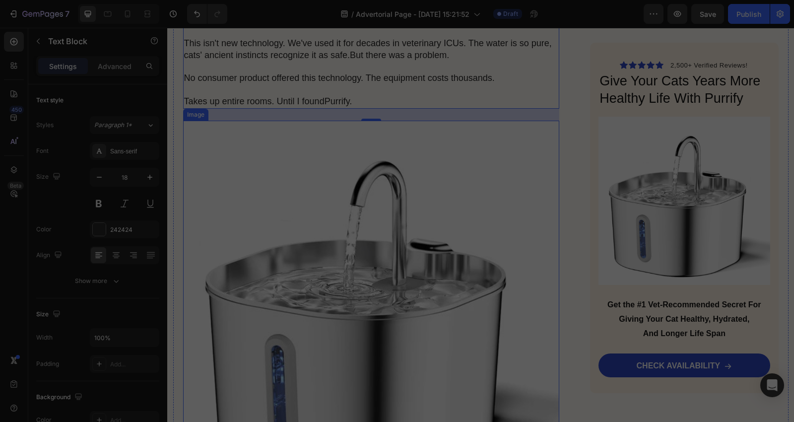
scroll to position [3308, 0]
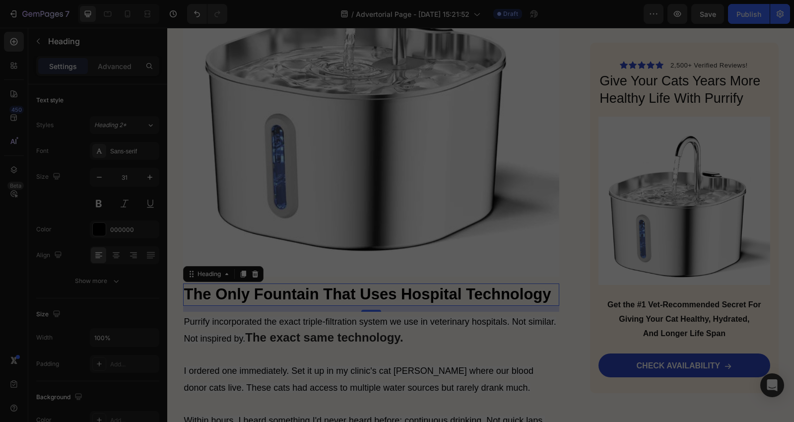
click at [344, 284] on p "The Only Fountain That Uses Hospital Technology" at bounding box center [371, 294] width 375 height 20
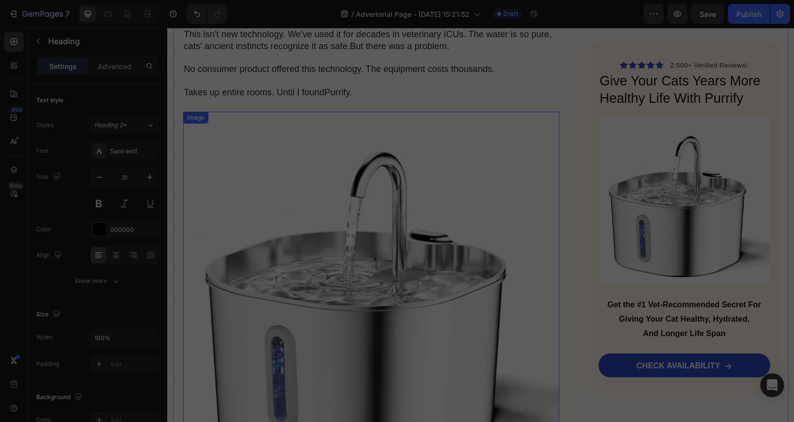
scroll to position [2867, 0]
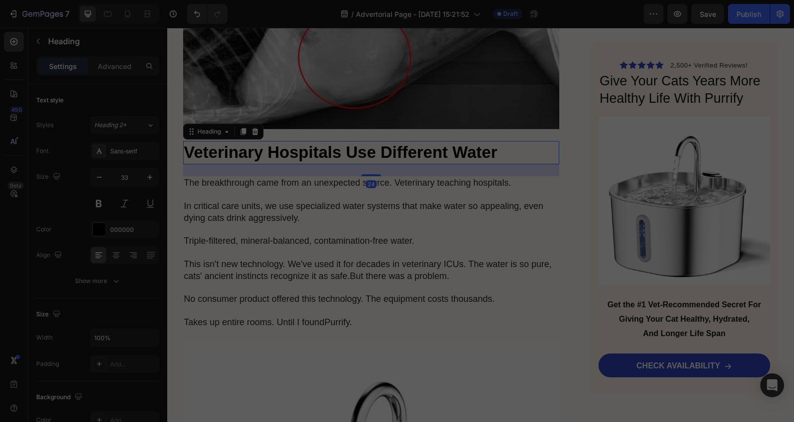
click at [325, 143] on strong "Veterinary Hospitals Use Different Water" at bounding box center [340, 152] width 313 height 18
click at [100, 178] on icon "button" at bounding box center [99, 177] width 10 height 10
type input "31"
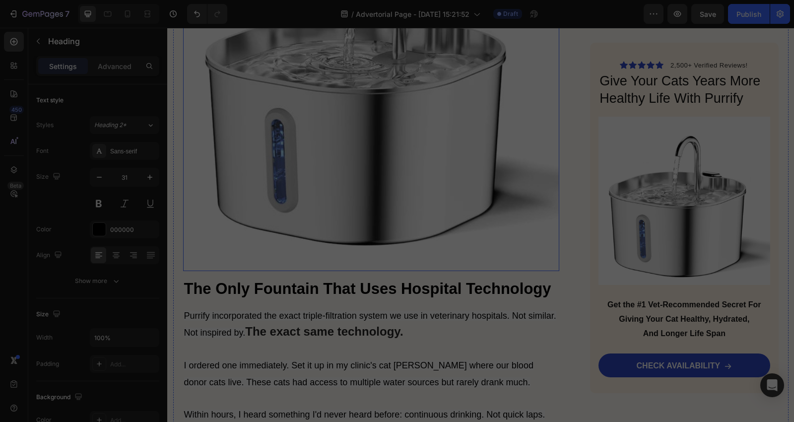
scroll to position [3308, 0]
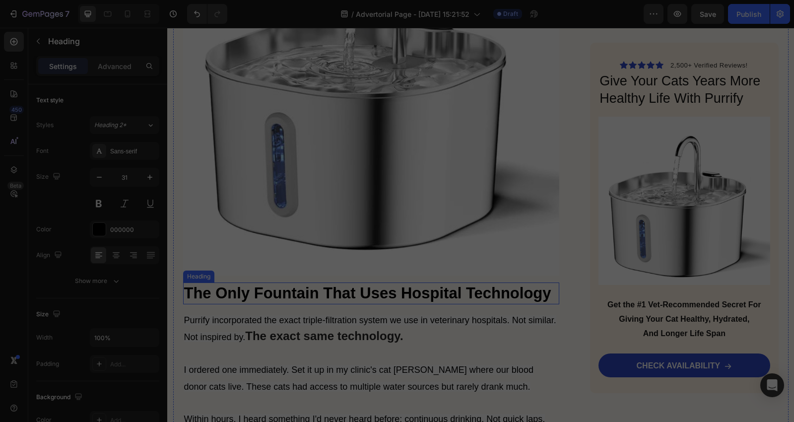
click at [344, 283] on p "The Only Fountain That Uses Hospital Technology" at bounding box center [371, 293] width 375 height 20
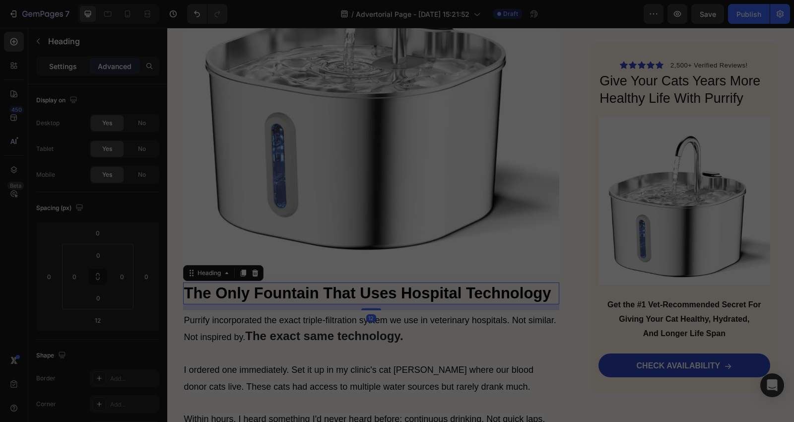
drag, startPoint x: 58, startPoint y: 64, endPoint x: 63, endPoint y: 86, distance: 23.5
click at [59, 64] on p "Settings" at bounding box center [63, 66] width 28 height 10
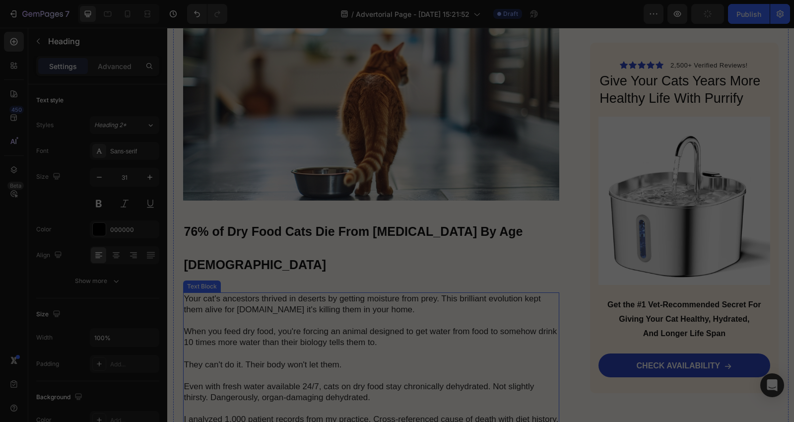
scroll to position [1985, 0]
click at [390, 225] on strong "76% of Dry Food Cats Die From [MEDICAL_DATA] By Age [DEMOGRAPHIC_DATA]" at bounding box center [353, 248] width 339 height 47
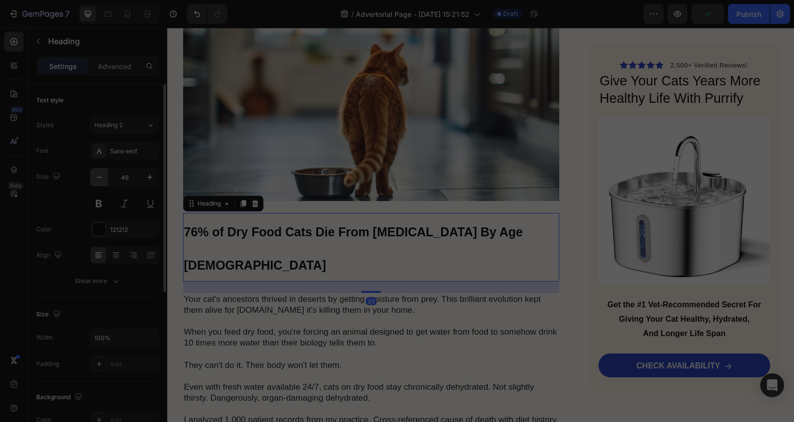
click at [100, 174] on icon "button" at bounding box center [99, 177] width 10 height 10
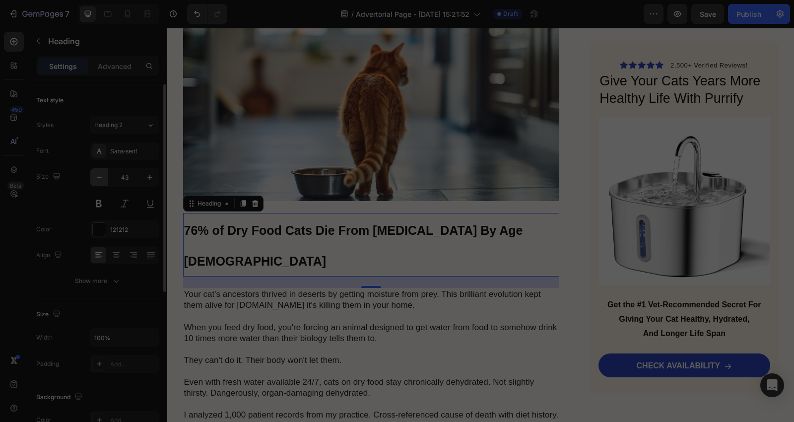
click at [100, 174] on icon "button" at bounding box center [99, 177] width 10 height 10
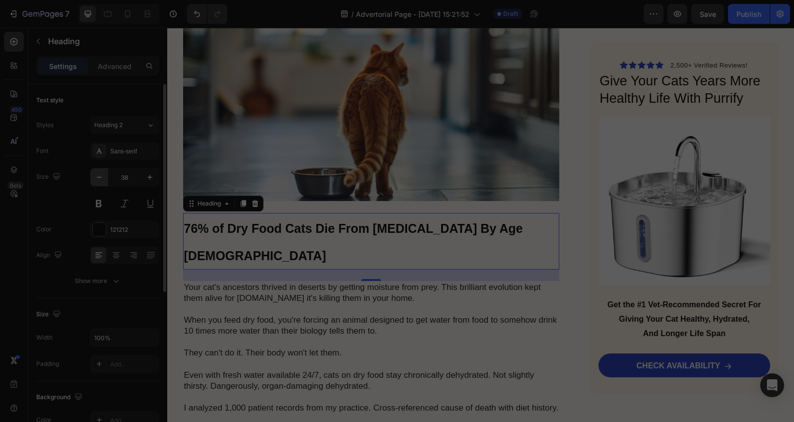
click at [100, 174] on icon "button" at bounding box center [99, 177] width 10 height 10
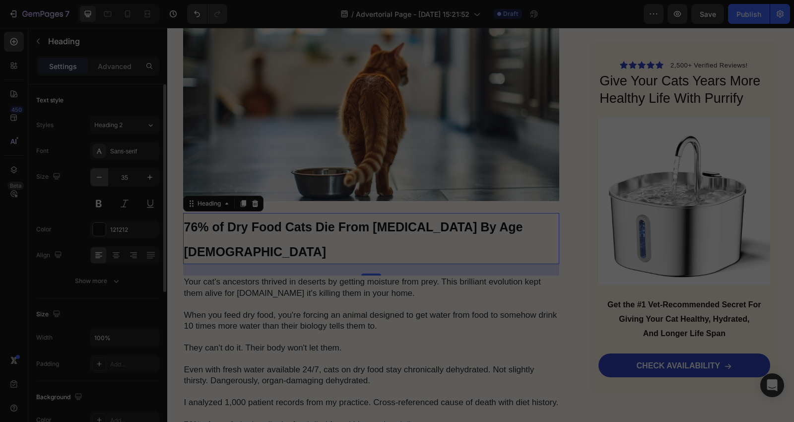
click at [100, 174] on icon "button" at bounding box center [99, 177] width 10 height 10
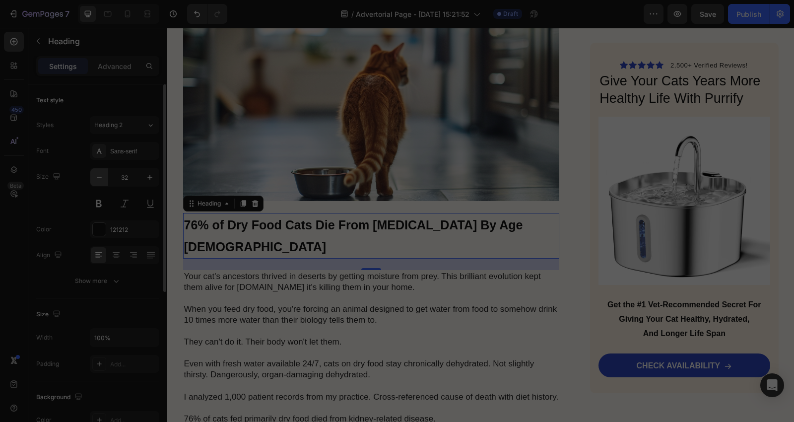
click at [105, 176] on button "button" at bounding box center [99, 177] width 18 height 18
type input "31"
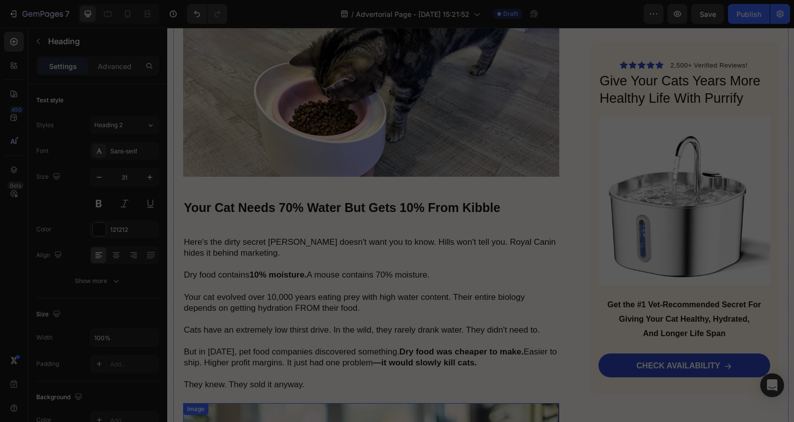
scroll to position [1544, 0]
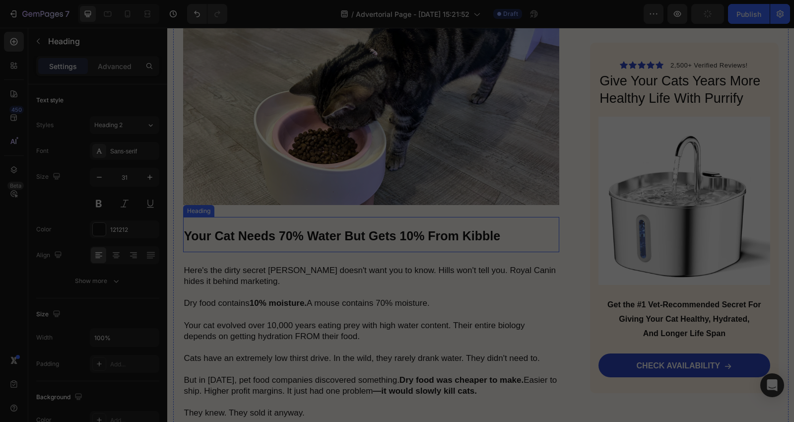
click at [326, 229] on strong "Your Cat Needs 70% Water But Gets 10% From Kibble" at bounding box center [342, 236] width 317 height 14
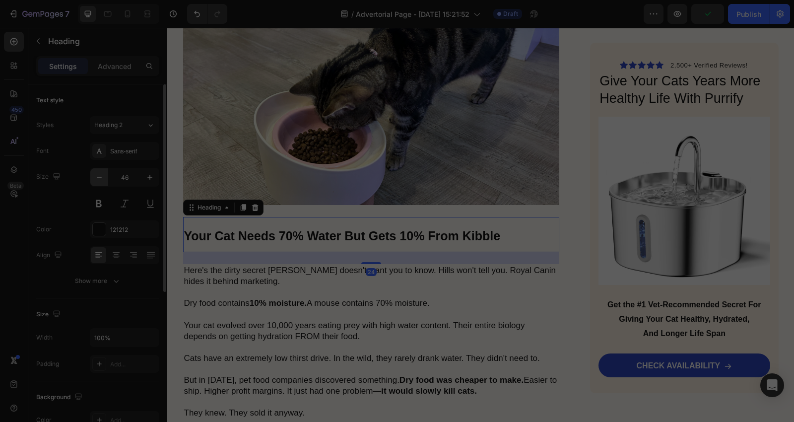
click at [100, 178] on icon "button" at bounding box center [99, 177] width 10 height 10
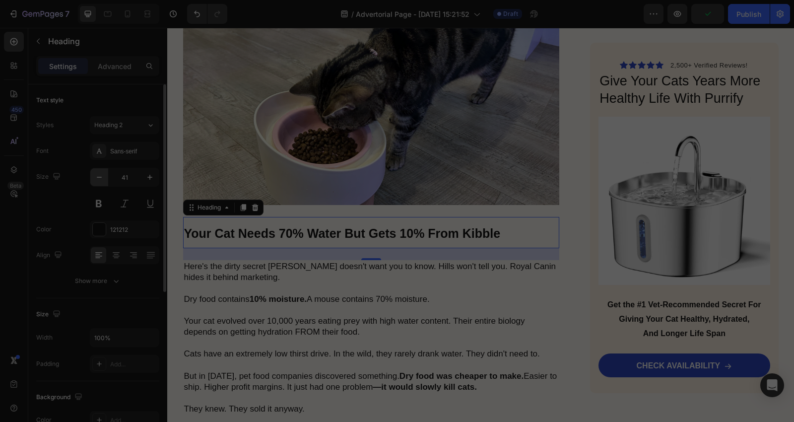
click at [100, 178] on icon "button" at bounding box center [99, 177] width 10 height 10
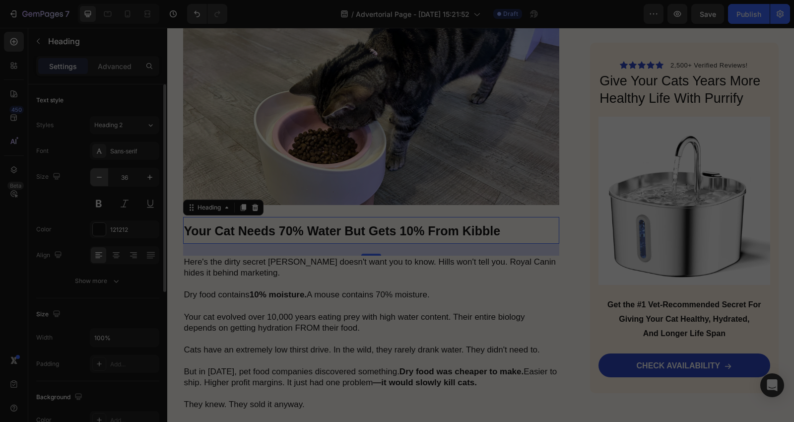
click at [100, 178] on icon "button" at bounding box center [99, 177] width 10 height 10
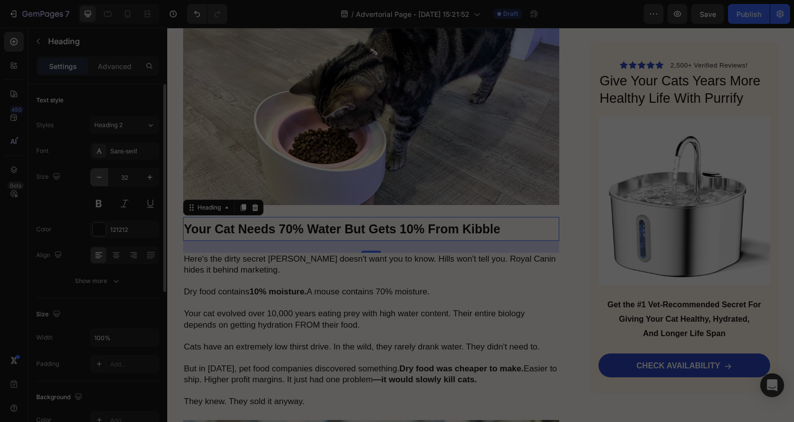
type input "31"
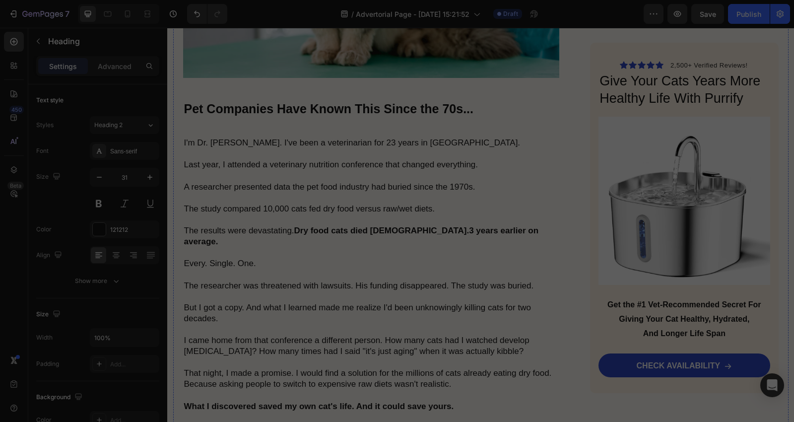
scroll to position [1103, 0]
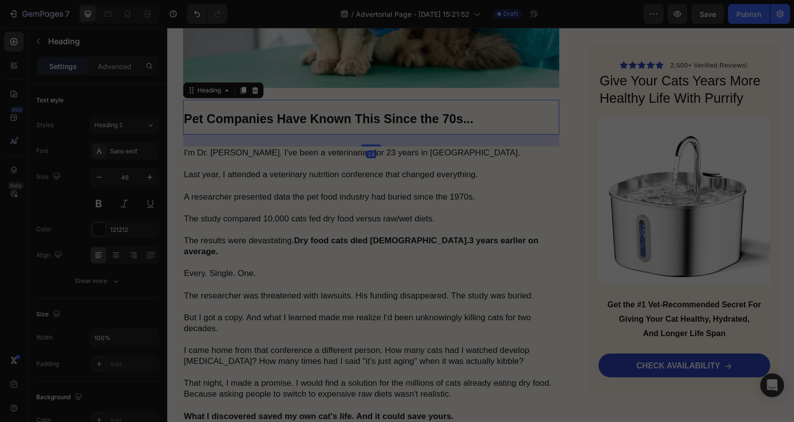
click at [344, 127] on h2 "Pet Companies Have Known This Since the 70s..." at bounding box center [371, 117] width 377 height 35
click at [99, 179] on icon "button" at bounding box center [99, 177] width 10 height 10
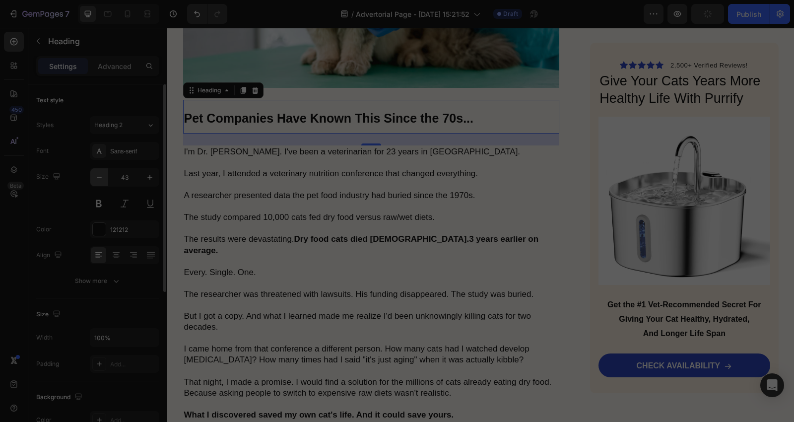
click at [99, 179] on icon "button" at bounding box center [99, 177] width 10 height 10
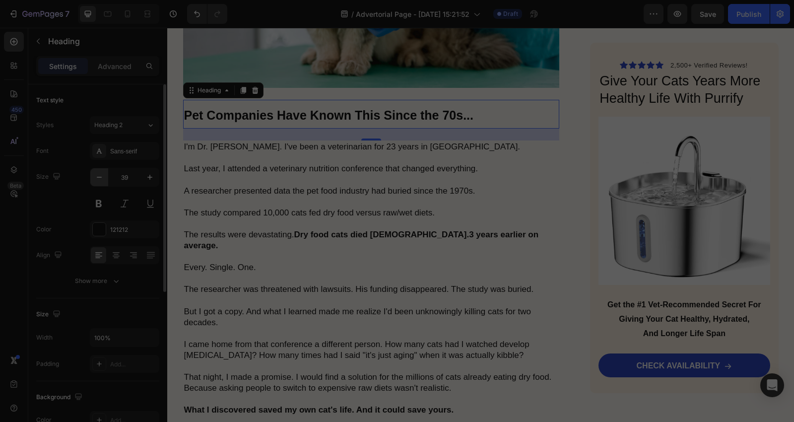
click at [98, 178] on icon "button" at bounding box center [99, 177] width 10 height 10
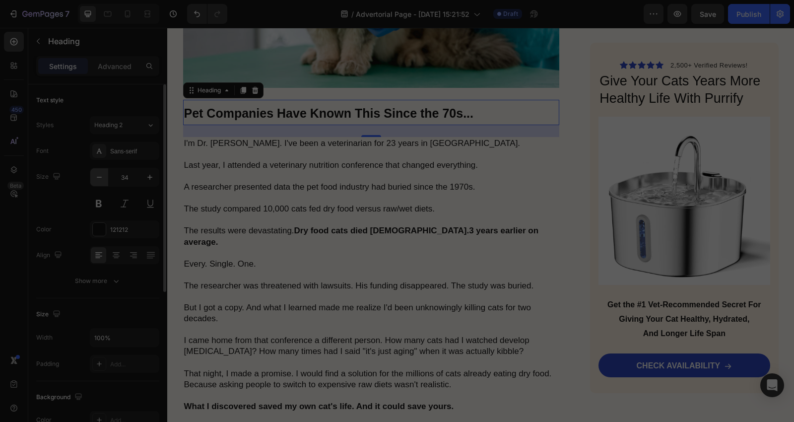
click at [98, 178] on icon "button" at bounding box center [99, 177] width 10 height 10
click at [151, 174] on icon "button" at bounding box center [150, 177] width 10 height 10
click at [148, 173] on icon "button" at bounding box center [150, 177] width 10 height 10
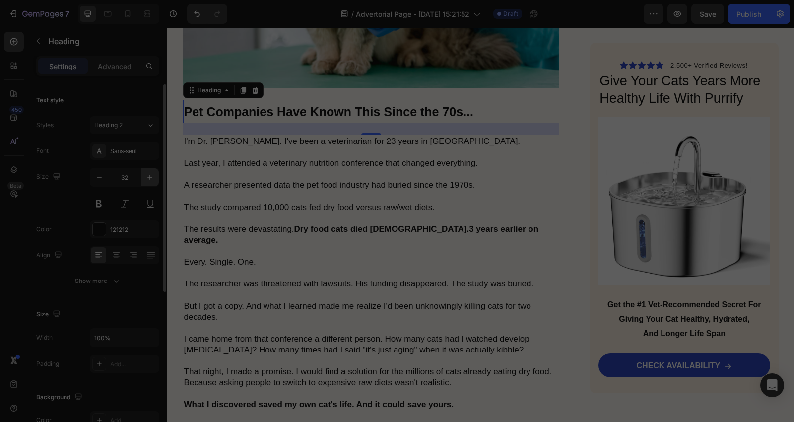
type input "33"
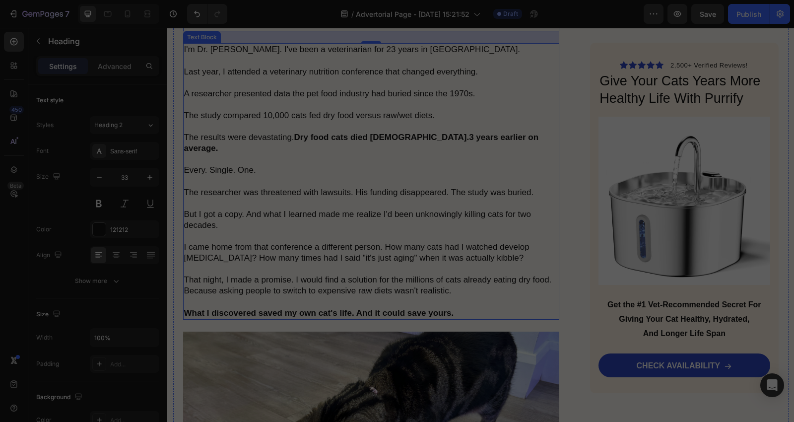
scroll to position [1323, 0]
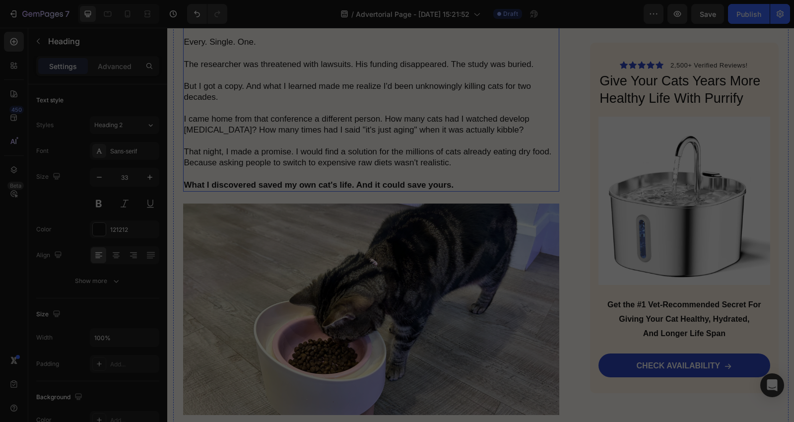
click at [342, 180] on strong "What I discovered saved my own cat's life. And it could save yours." at bounding box center [319, 184] width 270 height 9
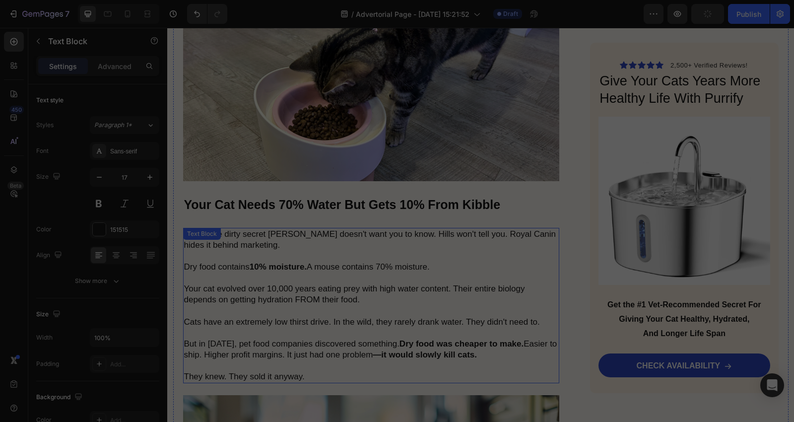
scroll to position [1544, 0]
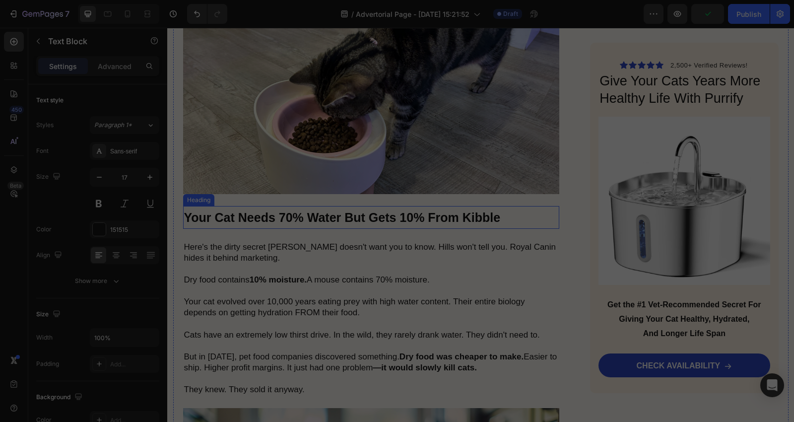
click at [491, 212] on strong "Your Cat Needs 70% Water But Gets 10% From Kibble" at bounding box center [342, 217] width 317 height 14
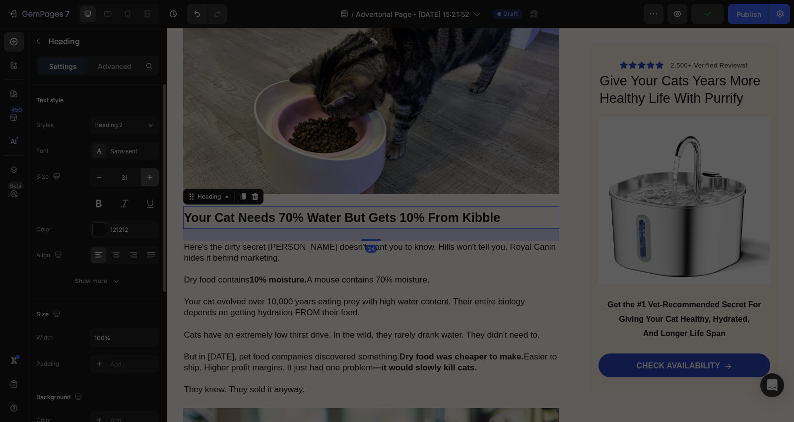
click at [150, 177] on icon "button" at bounding box center [149, 177] width 5 height 5
type input "33"
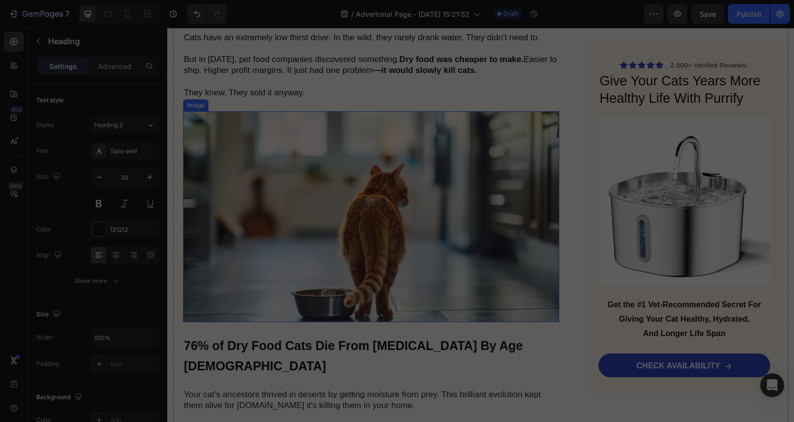
scroll to position [1985, 0]
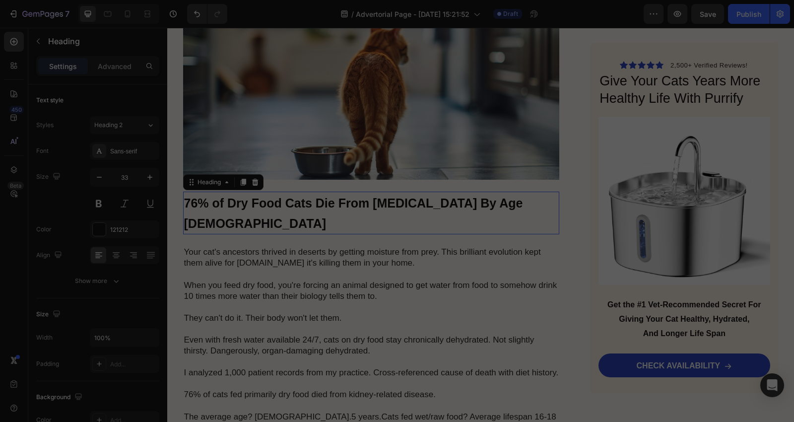
drag, startPoint x: 356, startPoint y: 203, endPoint x: 280, endPoint y: 195, distance: 76.4
click at [355, 201] on h2 "76% of Dry Food Cats Die From [MEDICAL_DATA] By Age [DEMOGRAPHIC_DATA]" at bounding box center [371, 213] width 377 height 43
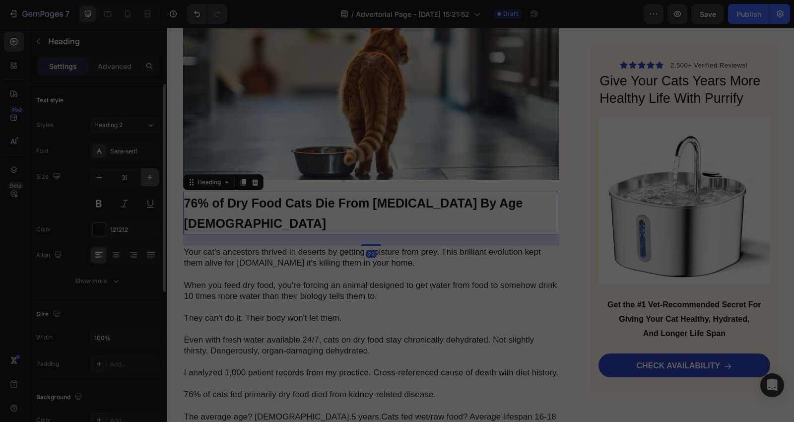
click at [146, 176] on icon "button" at bounding box center [150, 177] width 10 height 10
type input "33"
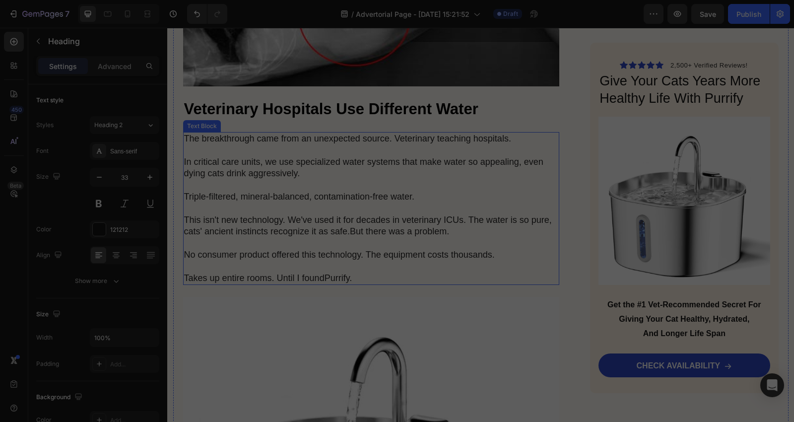
scroll to position [2867, 0]
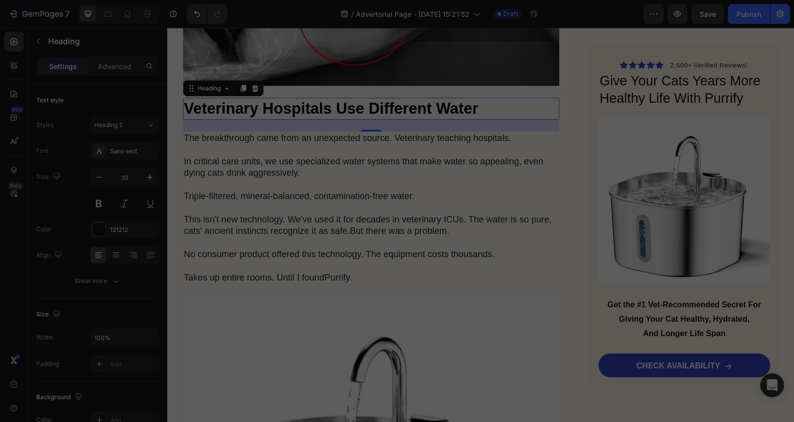
click at [458, 100] on strong "Veterinary Hospitals Use Different Water" at bounding box center [331, 108] width 294 height 17
click at [146, 177] on icon "button" at bounding box center [150, 177] width 10 height 10
type input "32"
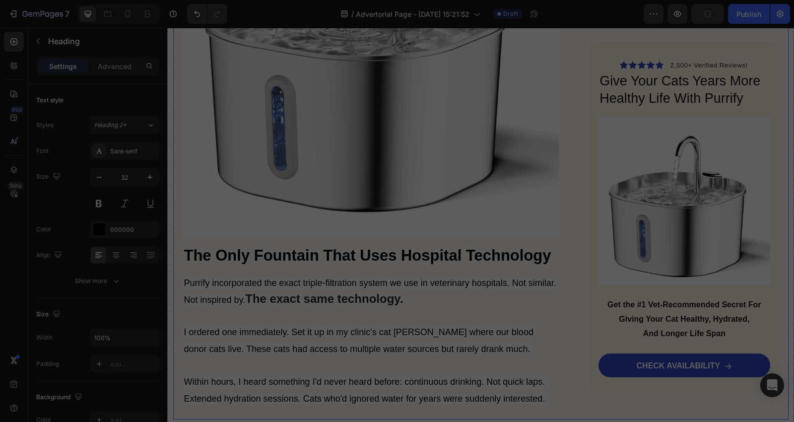
scroll to position [3308, 0]
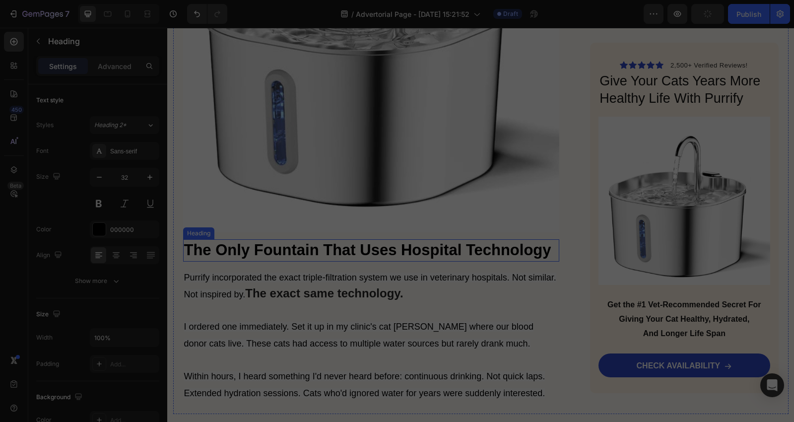
click at [324, 240] on p "The Only Fountain That Uses Hospital Technology" at bounding box center [371, 250] width 375 height 20
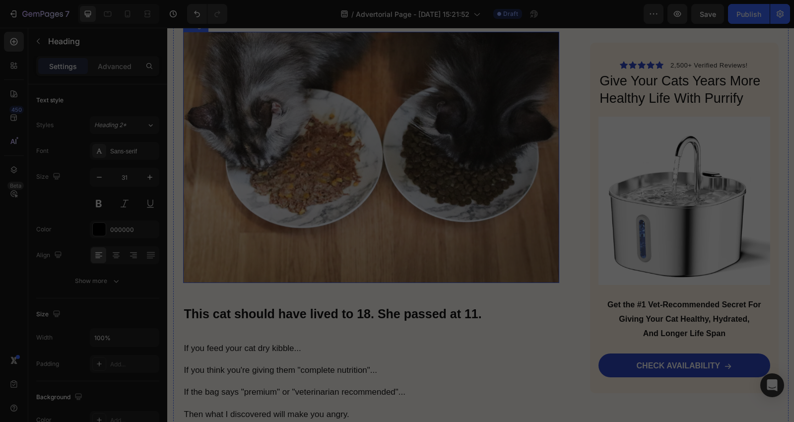
scroll to position [441, 0]
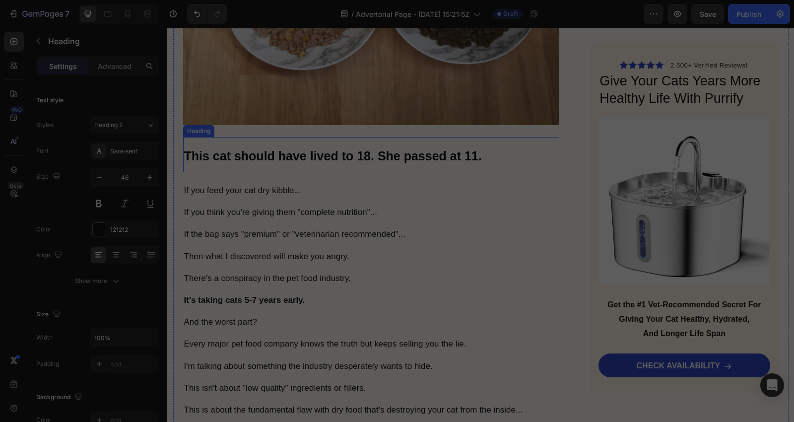
click at [402, 163] on h2 "This cat should have lived to 18. She passed at 11." at bounding box center [371, 154] width 377 height 35
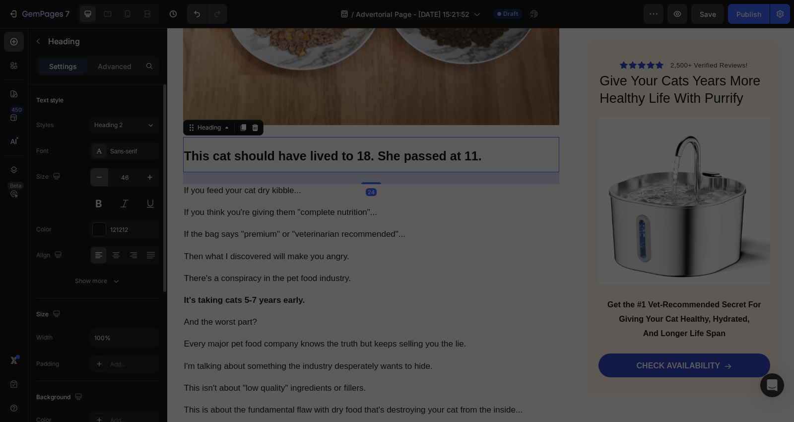
click at [98, 180] on icon "button" at bounding box center [99, 177] width 10 height 10
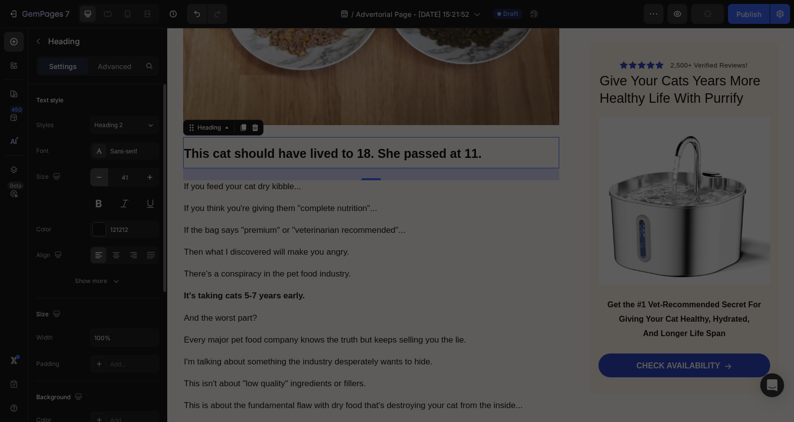
click at [98, 180] on icon "button" at bounding box center [99, 177] width 10 height 10
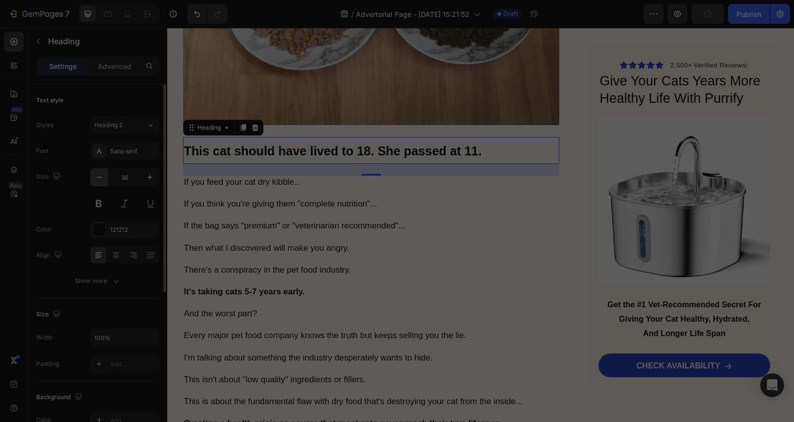
click at [98, 180] on icon "button" at bounding box center [99, 177] width 10 height 10
type input "33"
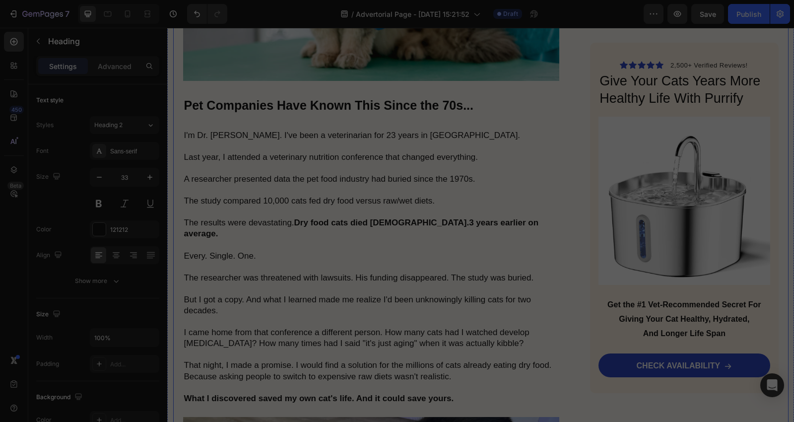
scroll to position [1103, 0]
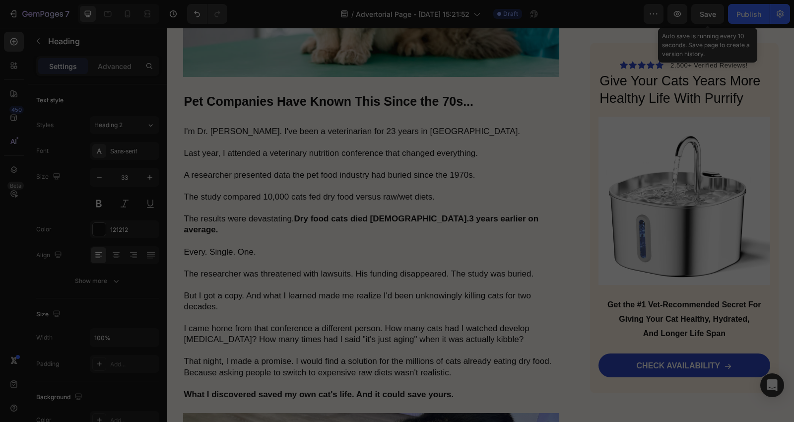
click at [706, 15] on span "Save" at bounding box center [708, 14] width 16 height 8
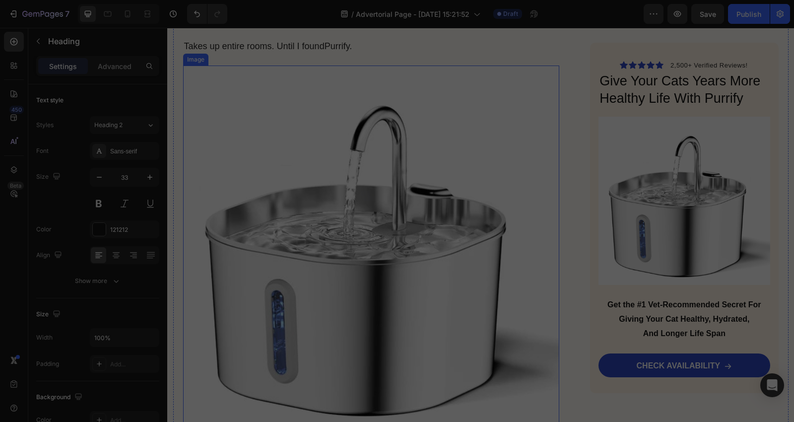
scroll to position [3308, 0]
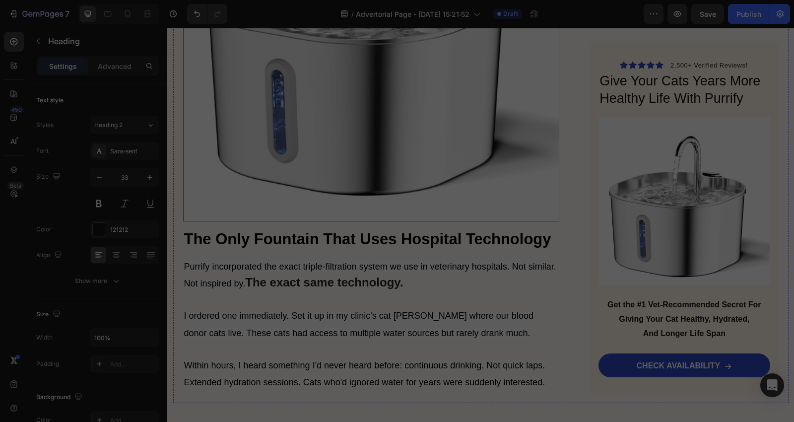
click at [231, 161] on img at bounding box center [371, 33] width 377 height 377
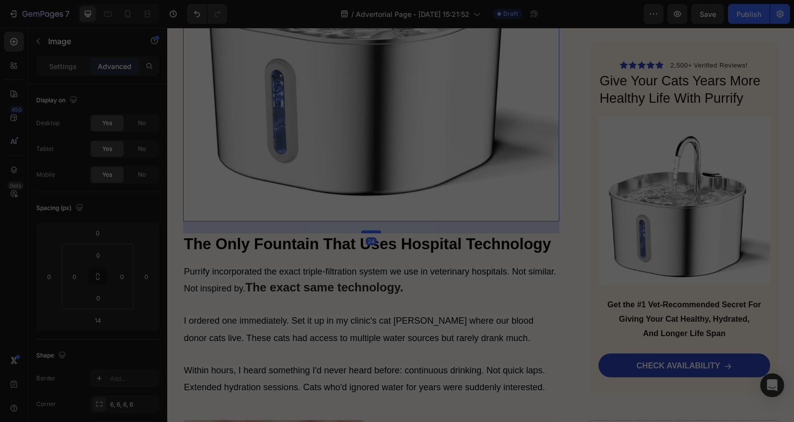
drag, startPoint x: 366, startPoint y: 207, endPoint x: 369, endPoint y: 212, distance: 5.8
click at [369, 230] on div at bounding box center [371, 231] width 20 height 3
type input "24"
click at [380, 143] on img at bounding box center [371, 33] width 377 height 377
click at [400, 91] on img at bounding box center [371, 33] width 377 height 377
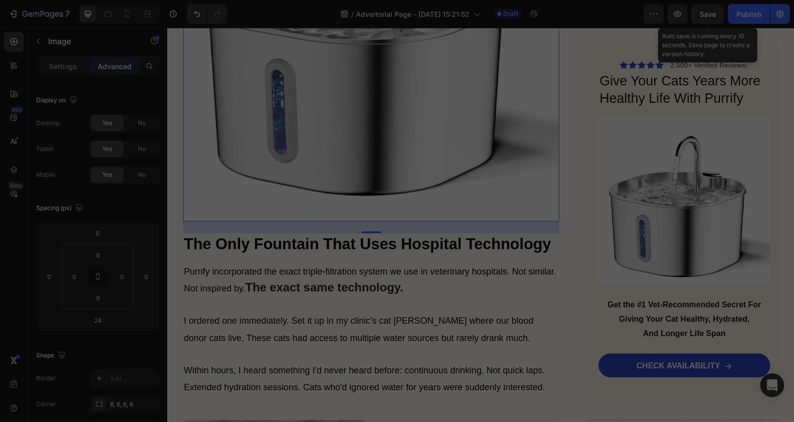
click at [712, 12] on span "Save" at bounding box center [708, 14] width 16 height 8
click at [330, 116] on img at bounding box center [371, 33] width 377 height 377
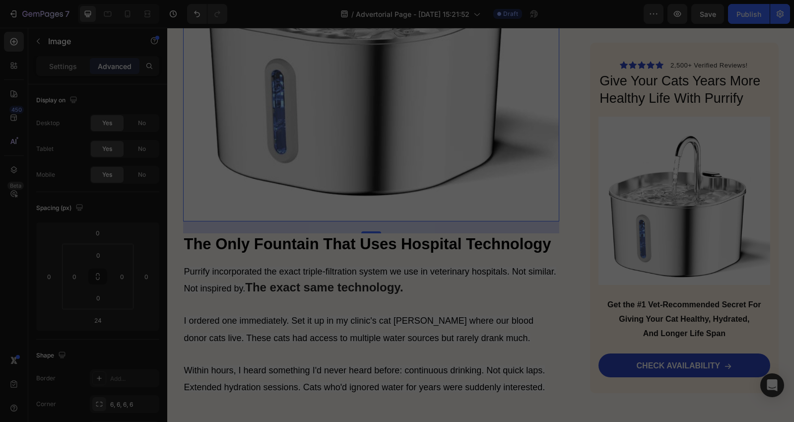
scroll to position [2867, 0]
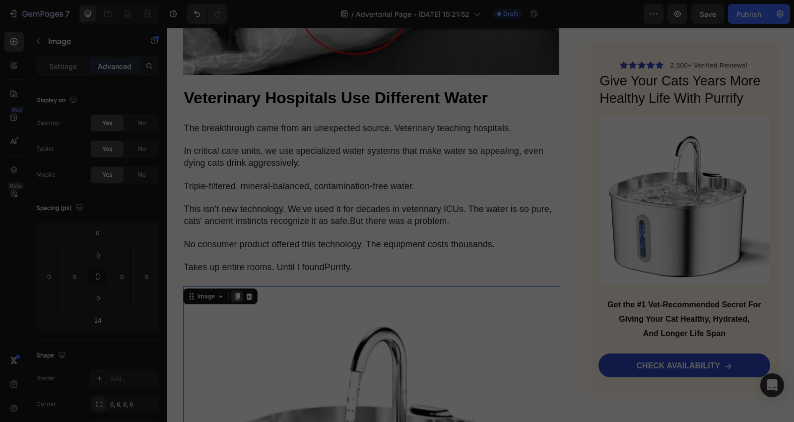
click at [234, 293] on icon at bounding box center [236, 296] width 5 height 7
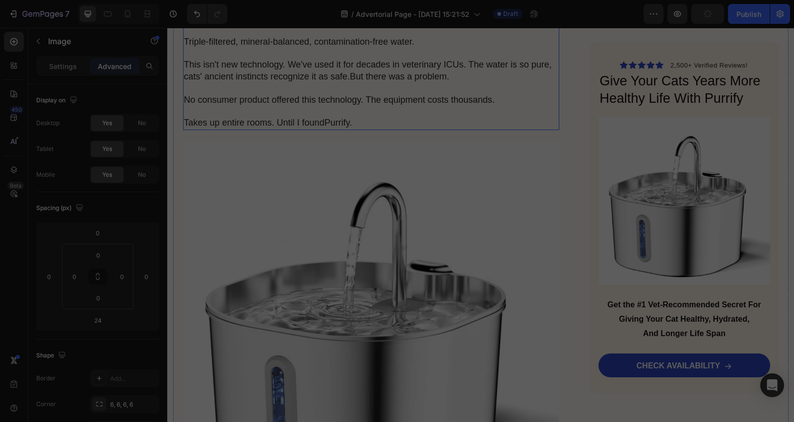
scroll to position [3238, 0]
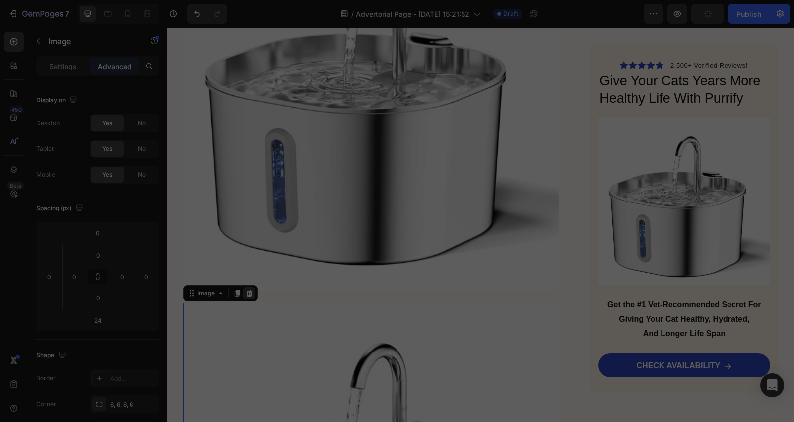
click at [245, 289] on icon at bounding box center [249, 293] width 8 height 8
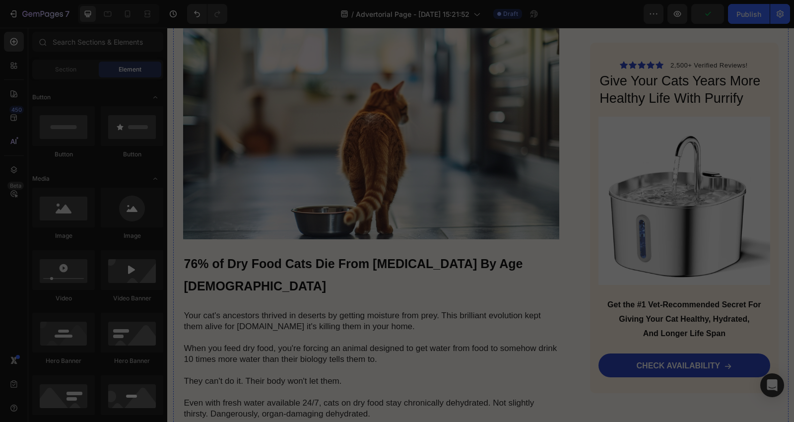
scroll to position [1915, 0]
click at [307, 146] on img at bounding box center [371, 132] width 377 height 211
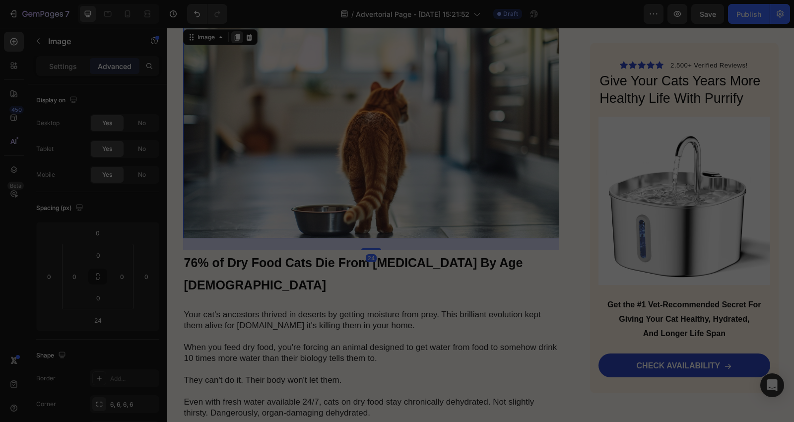
click at [234, 34] on icon at bounding box center [236, 37] width 5 height 7
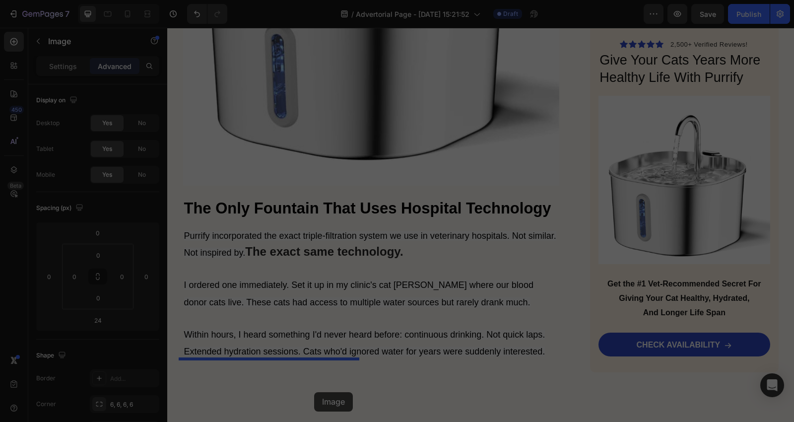
scroll to position [3578, 0]
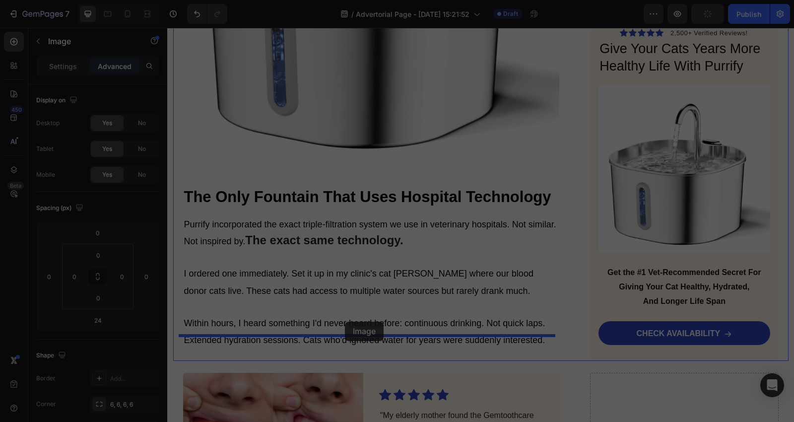
drag, startPoint x: 211, startPoint y: 229, endPoint x: 345, endPoint y: 322, distance: 162.7
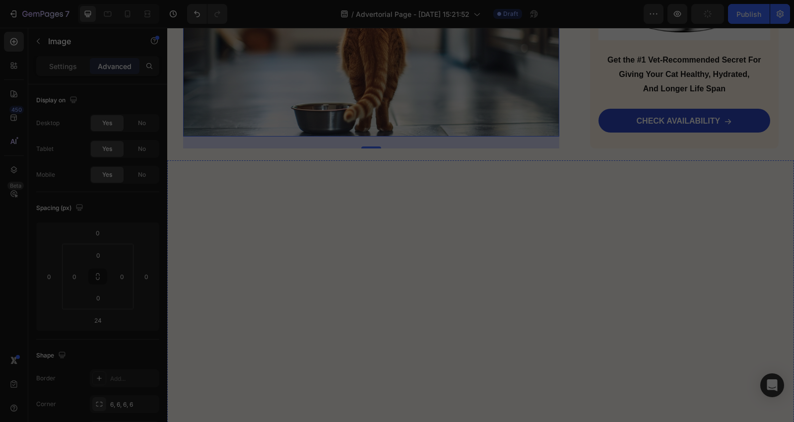
scroll to position [3795, 0]
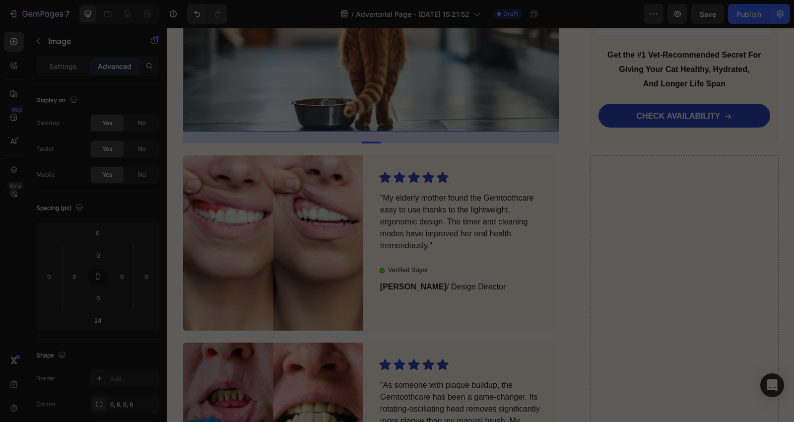
click at [397, 61] on img at bounding box center [371, 26] width 377 height 211
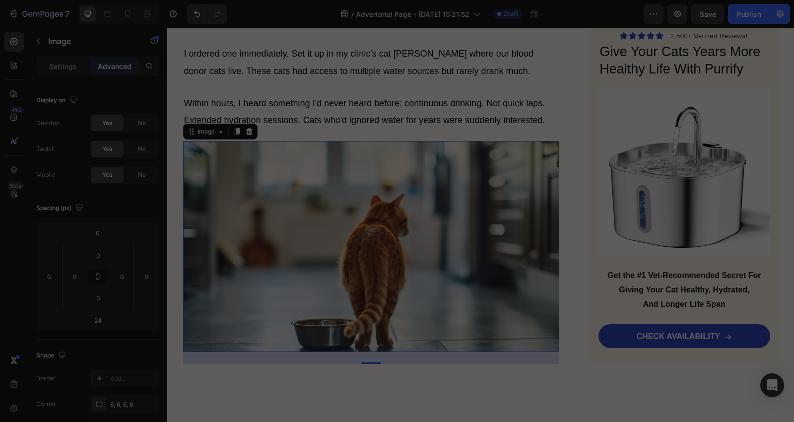
scroll to position [3354, 0]
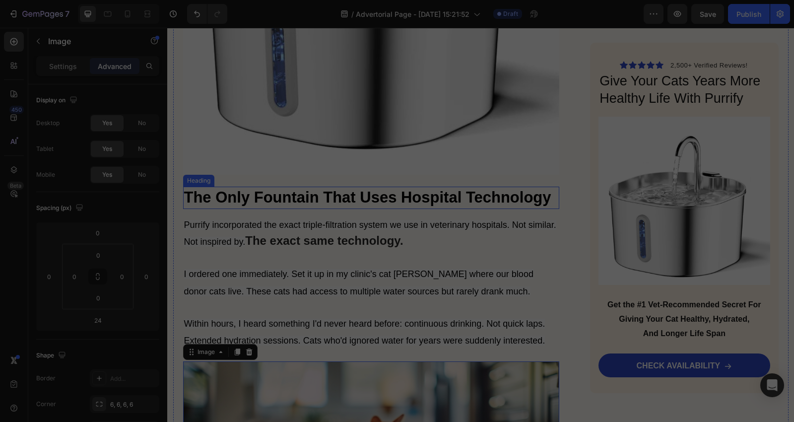
click at [322, 187] on h2 "The Only Fountain That Uses Hospital Technology" at bounding box center [371, 198] width 377 height 22
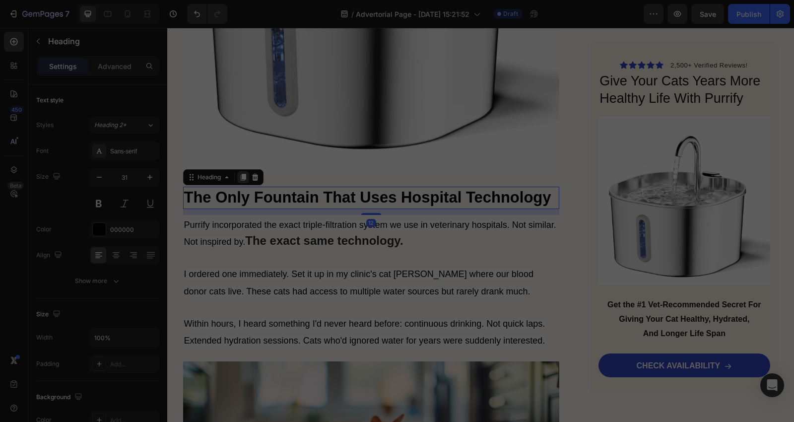
click at [240, 174] on icon at bounding box center [242, 177] width 5 height 7
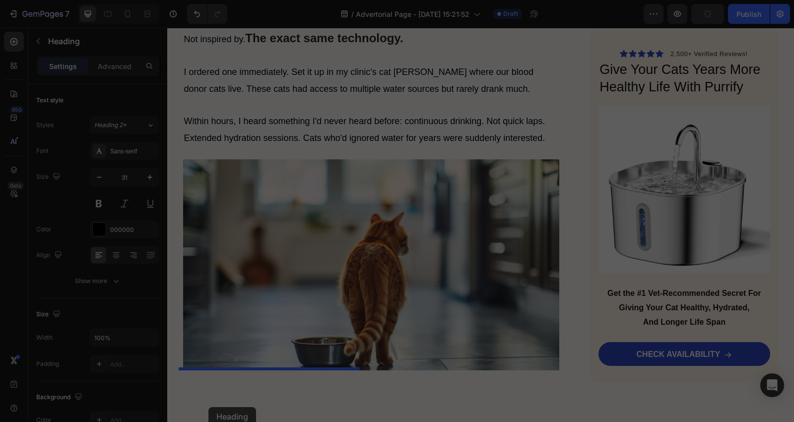
scroll to position [3615, 0]
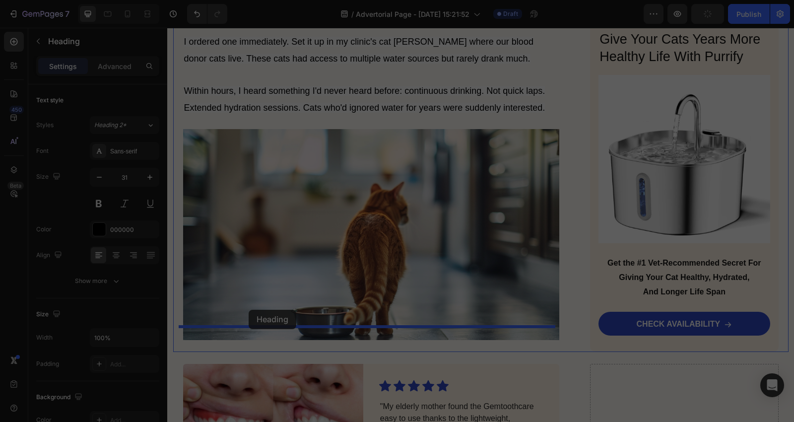
drag, startPoint x: 205, startPoint y: 186, endPoint x: 249, endPoint y: 310, distance: 130.9
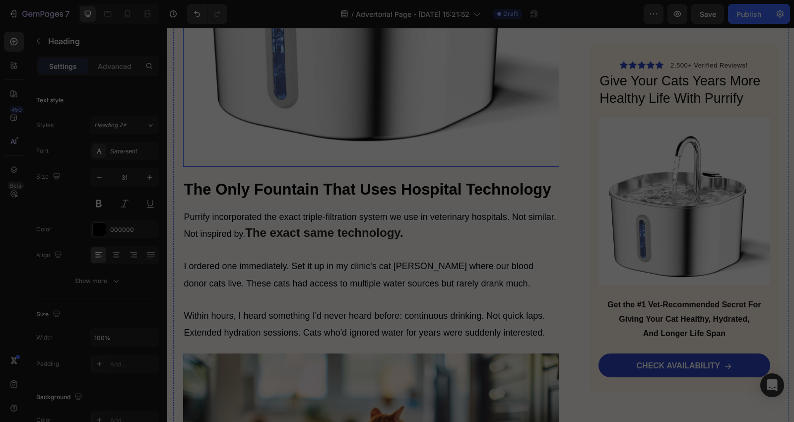
scroll to position [3367, 0]
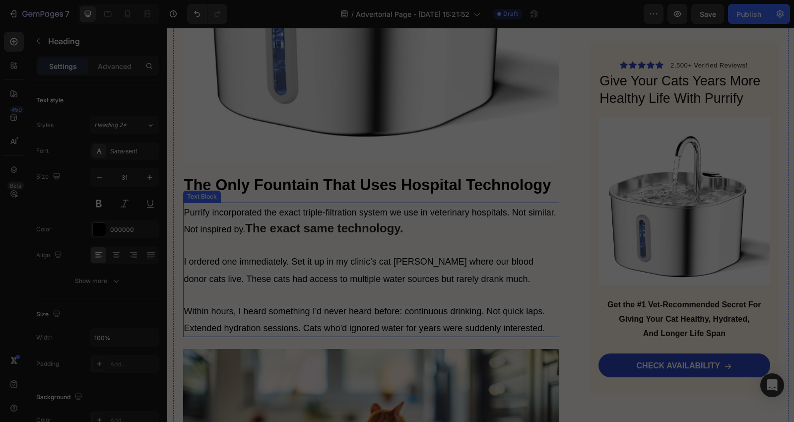
click at [247, 257] on span "I ordered one immediately. Set it up in my clinic's cat [PERSON_NAME] where our…" at bounding box center [358, 270] width 349 height 27
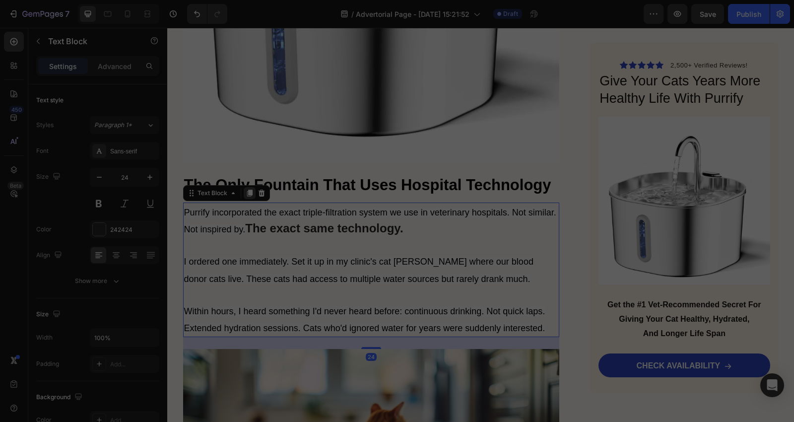
click at [246, 189] on icon at bounding box center [250, 193] width 8 height 8
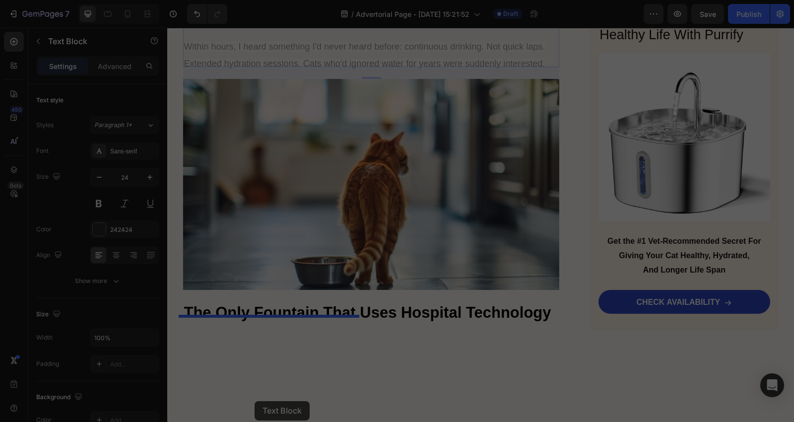
scroll to position [3786, 0]
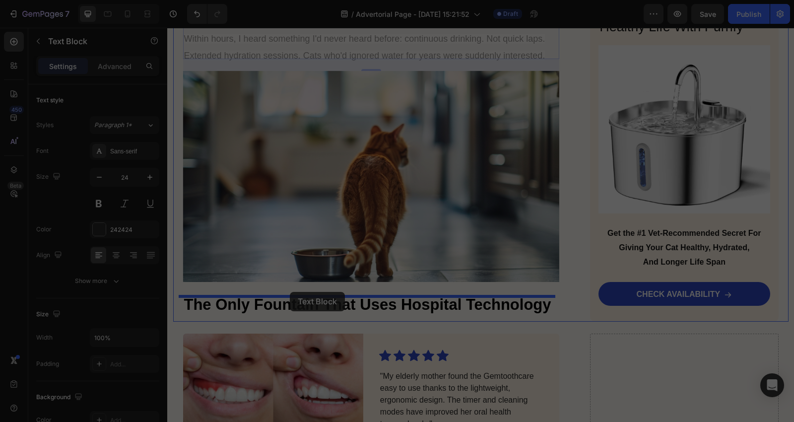
drag, startPoint x: 211, startPoint y: 318, endPoint x: 290, endPoint y: 289, distance: 84.2
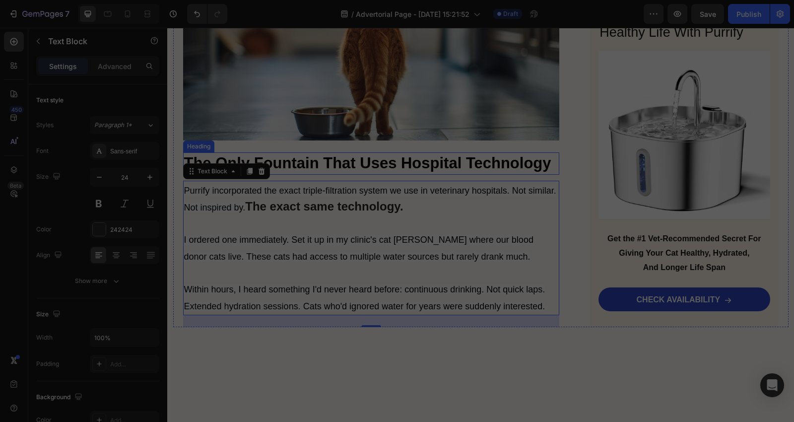
scroll to position [3645, 0]
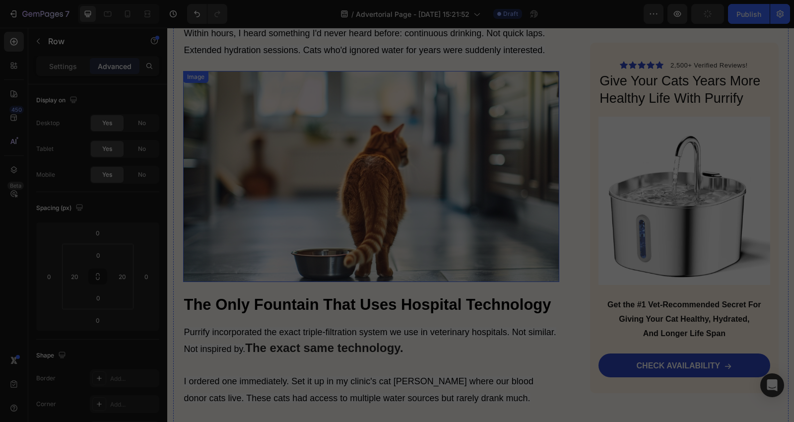
click at [335, 131] on img at bounding box center [371, 176] width 377 height 211
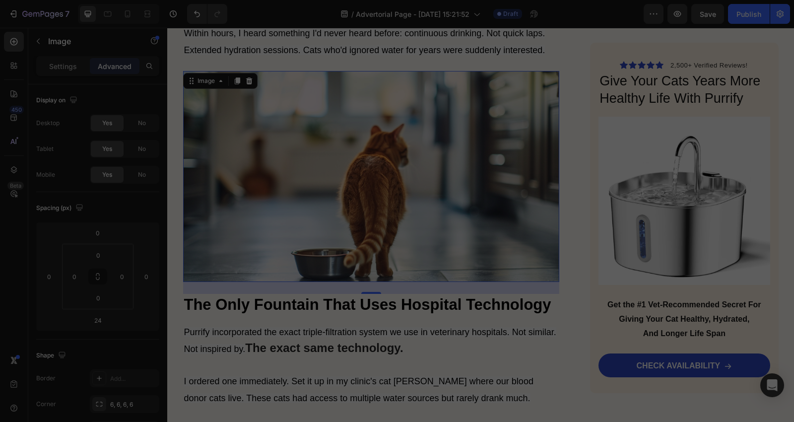
click at [349, 157] on img at bounding box center [371, 176] width 377 height 211
click at [32, 41] on button "button" at bounding box center [38, 41] width 16 height 16
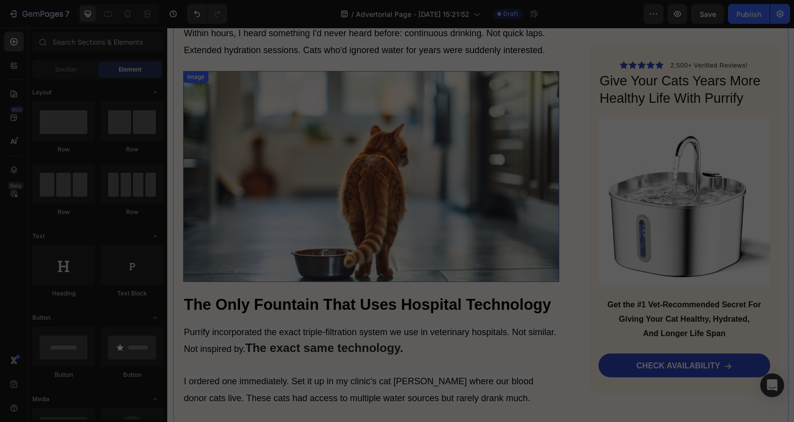
click at [259, 175] on img at bounding box center [371, 176] width 377 height 211
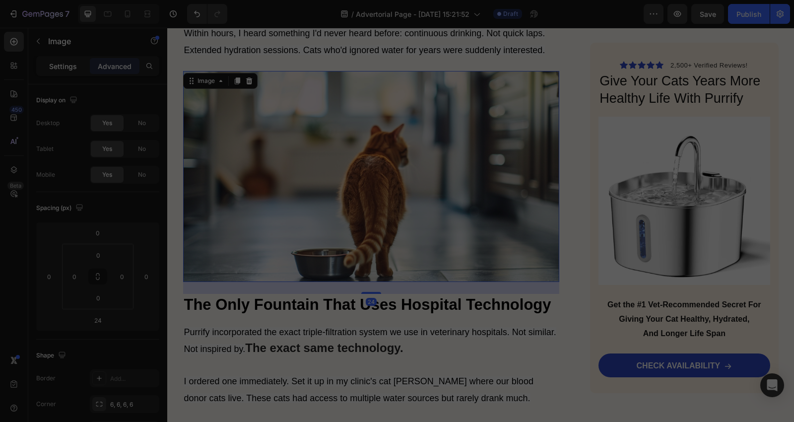
click at [60, 63] on p "Settings" at bounding box center [63, 66] width 28 height 10
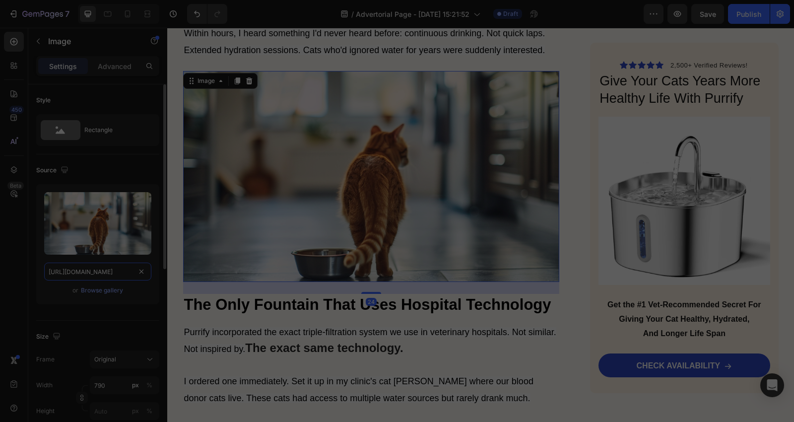
click at [99, 269] on input "[URL][DOMAIN_NAME]" at bounding box center [97, 271] width 107 height 18
paste input "71svtkHIwgL.jpg?v=1753466130"
type input "[URL][DOMAIN_NAME]"
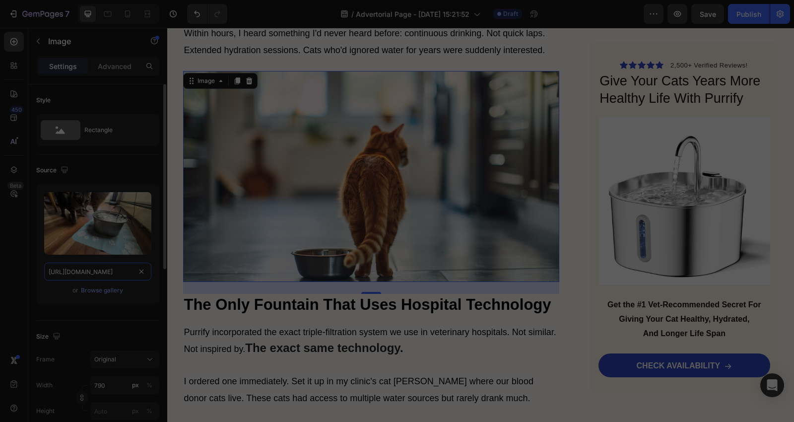
scroll to position [0, 197]
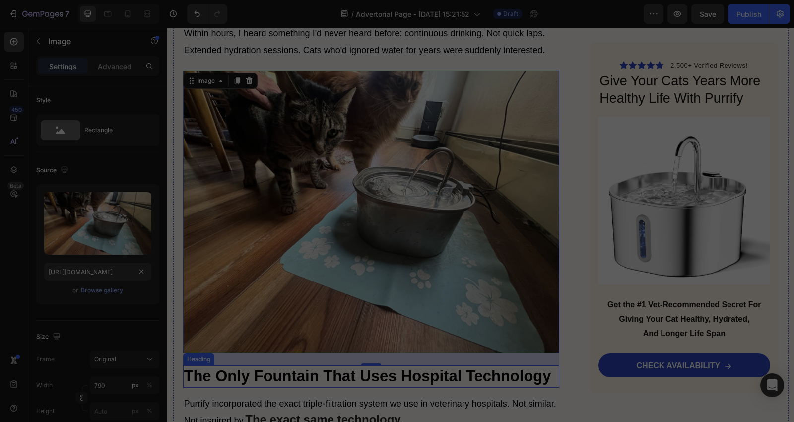
click at [385, 365] on h2 "The Only Fountain That Uses Hospital Technology" at bounding box center [371, 376] width 377 height 22
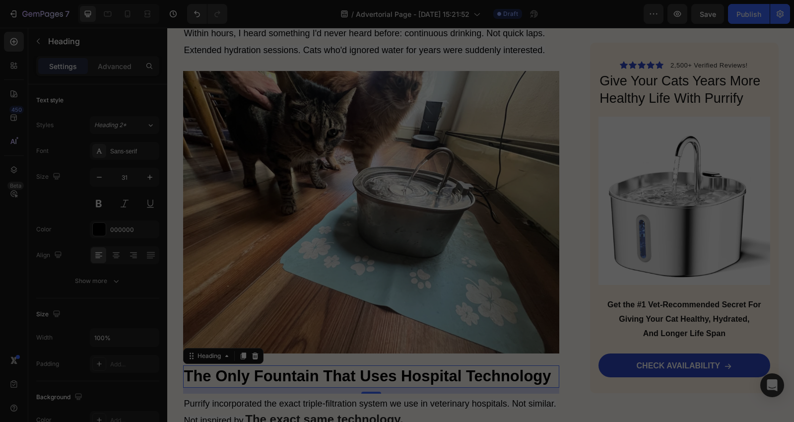
click at [551, 365] on h2 "The Only Fountain That Uses Hospital Technology" at bounding box center [371, 376] width 377 height 22
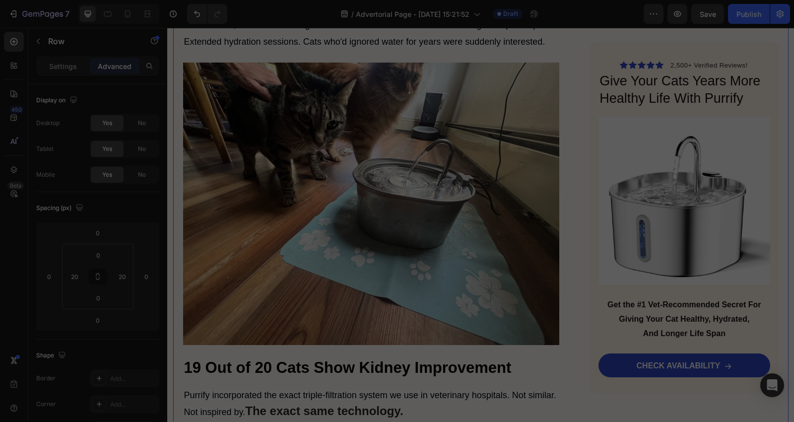
scroll to position [3865, 0]
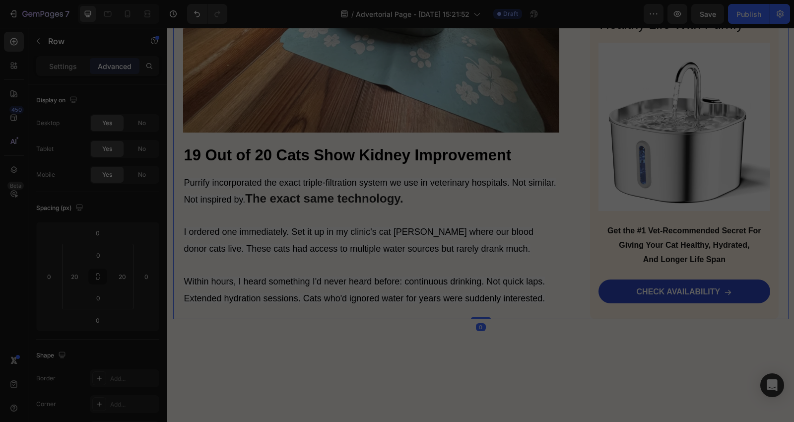
click at [305, 183] on p "Purrify incorporated the exact triple-filtration system we use in veterinary ho…" at bounding box center [371, 240] width 375 height 133
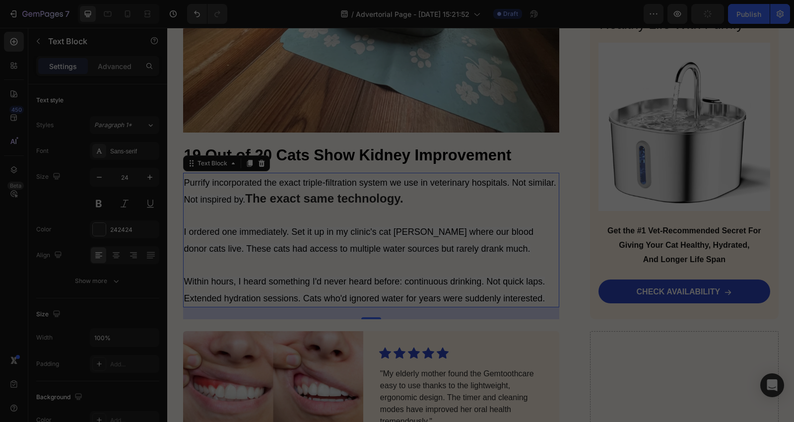
click at [482, 227] on p "Purrify incorporated the exact triple-filtration system we use in veterinary ho…" at bounding box center [371, 240] width 375 height 133
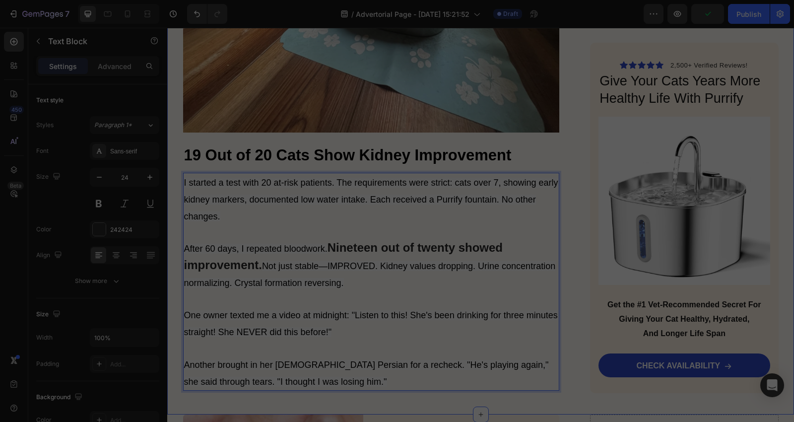
click at [388, 289] on p "I started a test with 20 at-risk patients. The requirements were strict: cats o…" at bounding box center [371, 282] width 375 height 216
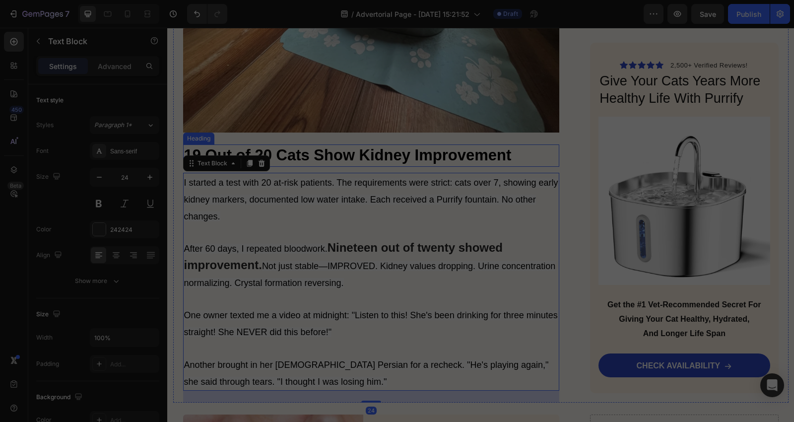
click at [359, 146] on strong "19 Out of 20 Cats Show Kidney Improvement" at bounding box center [347, 154] width 327 height 17
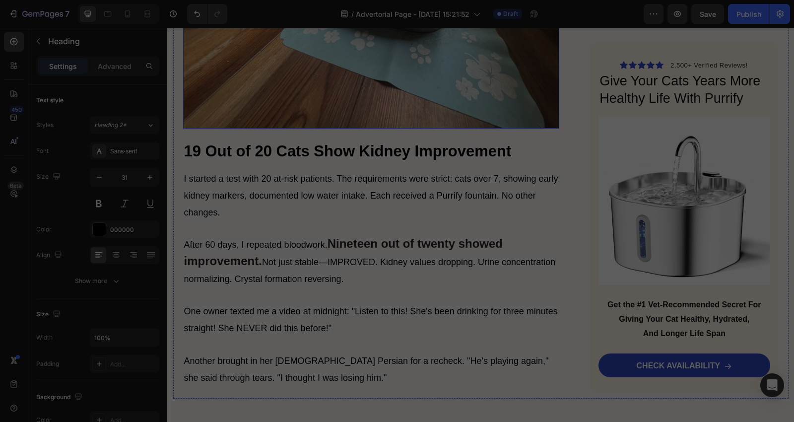
scroll to position [3645, 0]
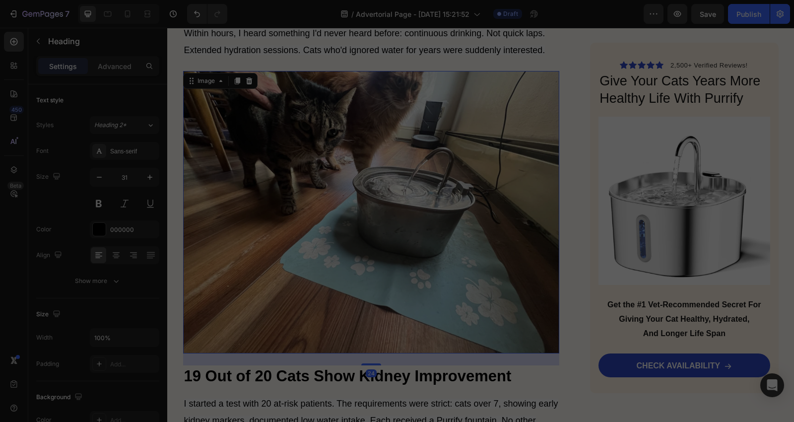
click at [332, 189] on img at bounding box center [371, 212] width 377 height 282
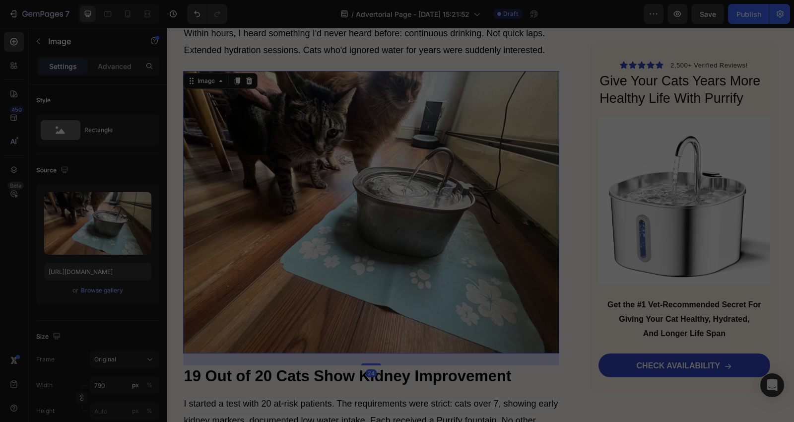
drag, startPoint x: 232, startPoint y: 56, endPoint x: 245, endPoint y: 83, distance: 30.2
click at [234, 78] on icon at bounding box center [236, 81] width 5 height 7
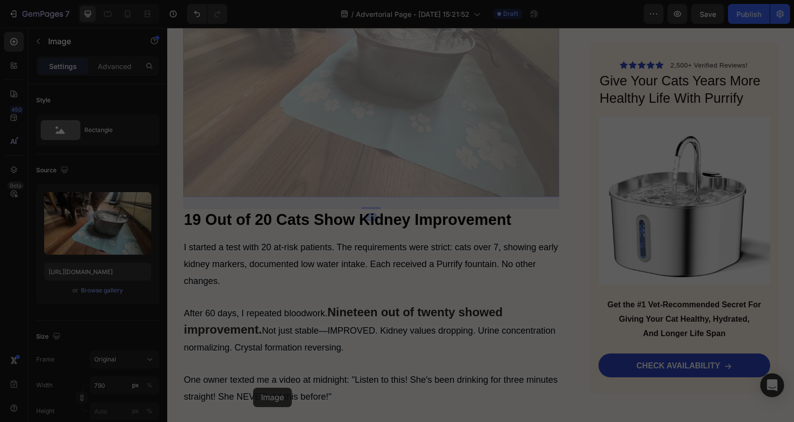
scroll to position [4186, 0]
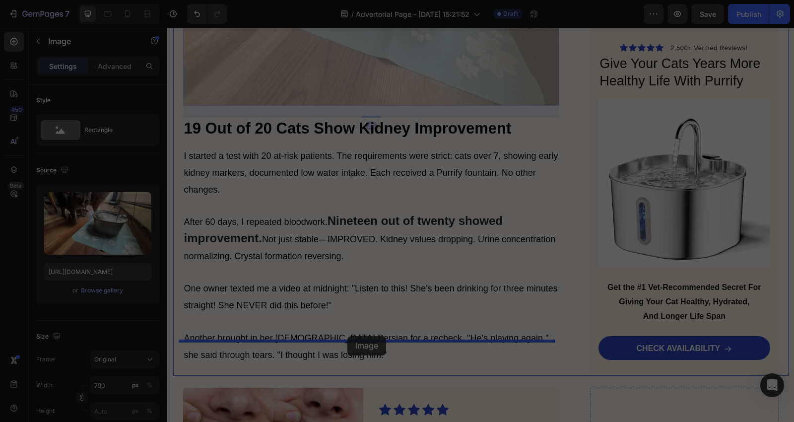
drag, startPoint x: 199, startPoint y: 56, endPoint x: 354, endPoint y: 331, distance: 315.9
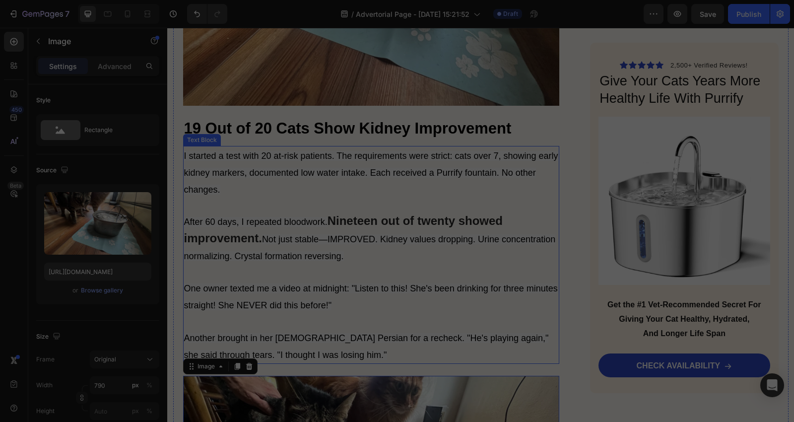
scroll to position [4112, 0]
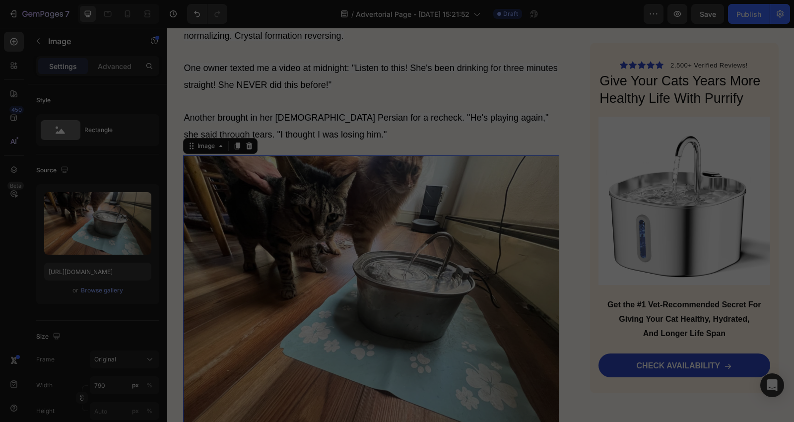
click at [374, 261] on img at bounding box center [371, 296] width 377 height 282
click at [347, 204] on img at bounding box center [371, 296] width 377 height 282
click at [111, 268] on input "[URL][DOMAIN_NAME]" at bounding box center [97, 271] width 107 height 18
paste input "u4934784278_orange_tabby_cat_eyes_squeezed_shut_in_contentmen_3890ec71-455f-4b9…"
type input "[URL][DOMAIN_NAME]"
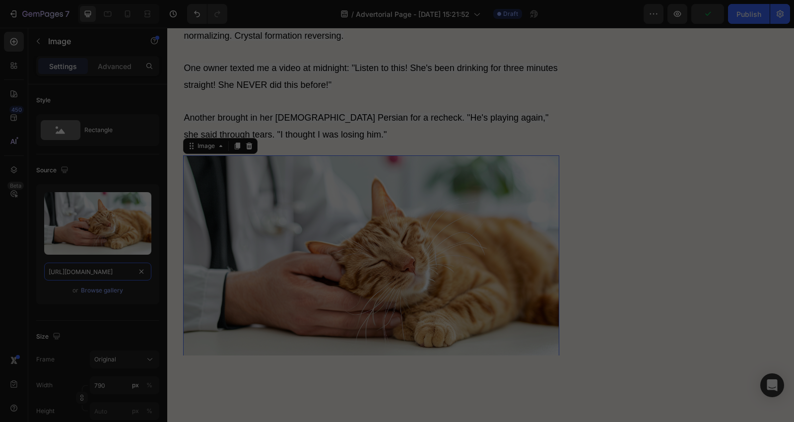
scroll to position [4554, 0]
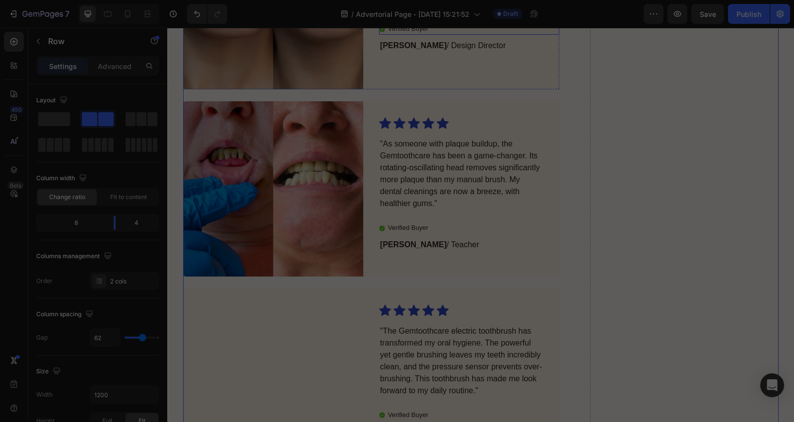
scroll to position [4112, 0]
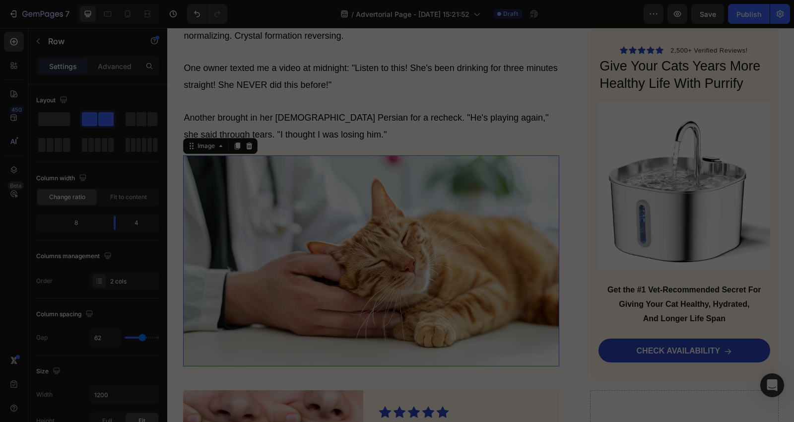
click at [418, 255] on img at bounding box center [371, 260] width 377 height 211
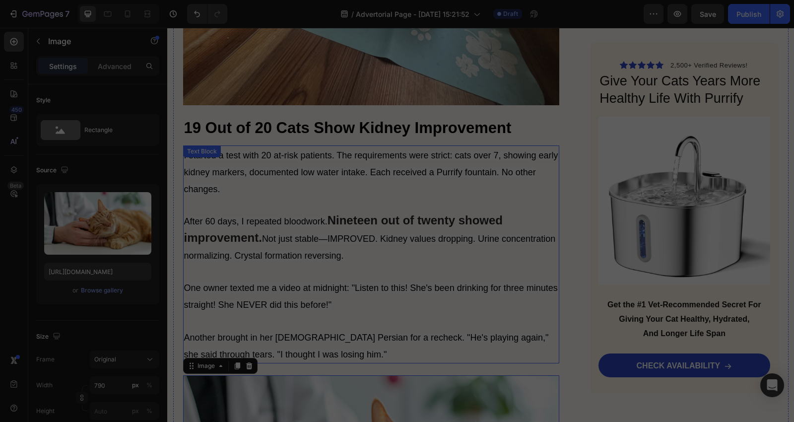
scroll to position [3892, 0]
click at [326, 120] on strong "19 Out of 20 Cats Show Kidney Improvement" at bounding box center [347, 128] width 327 height 17
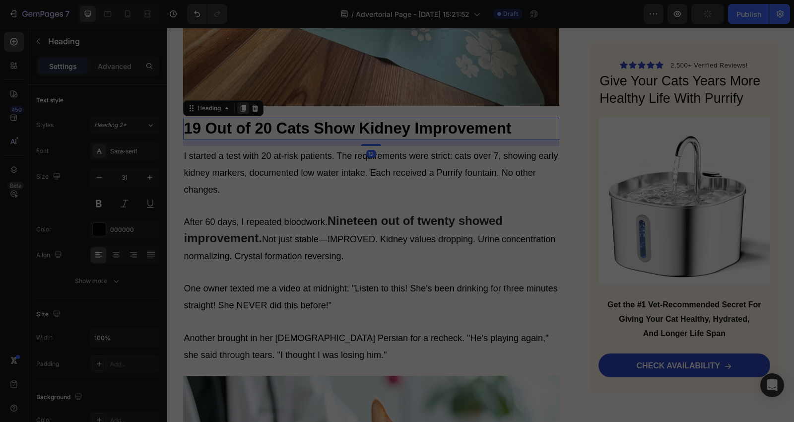
click at [237, 102] on div at bounding box center [243, 108] width 12 height 12
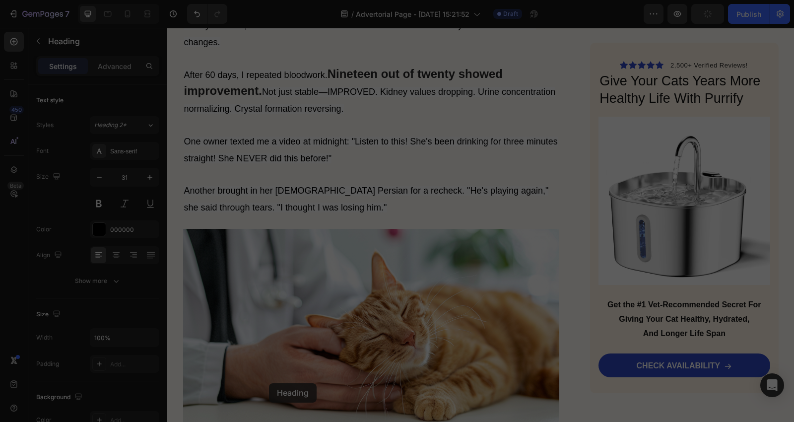
scroll to position [4140, 0]
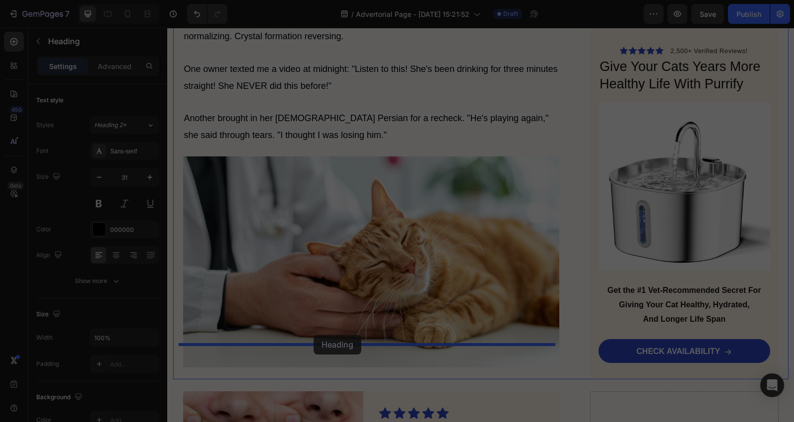
drag, startPoint x: 211, startPoint y: 115, endPoint x: 314, endPoint y: 335, distance: 243.1
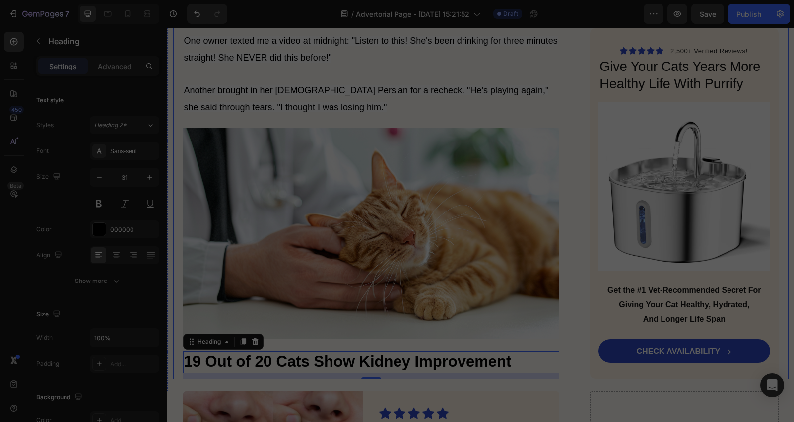
scroll to position [4112, 0]
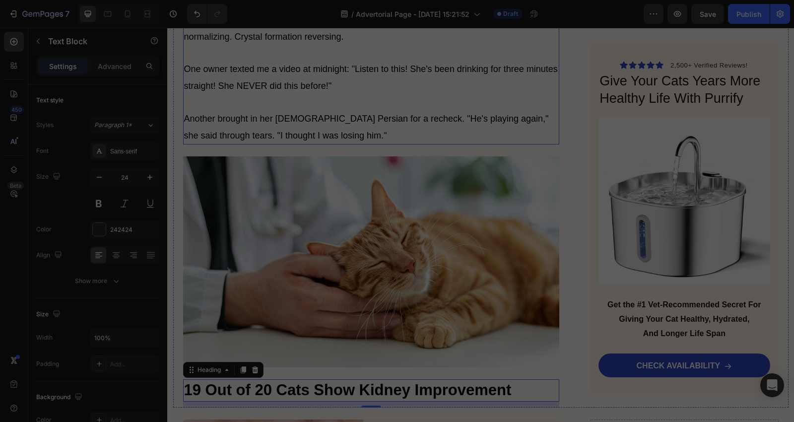
click at [301, 114] on span "Another brought in her [DEMOGRAPHIC_DATA] Persian for a recheck. "He's playing …" at bounding box center [366, 127] width 365 height 27
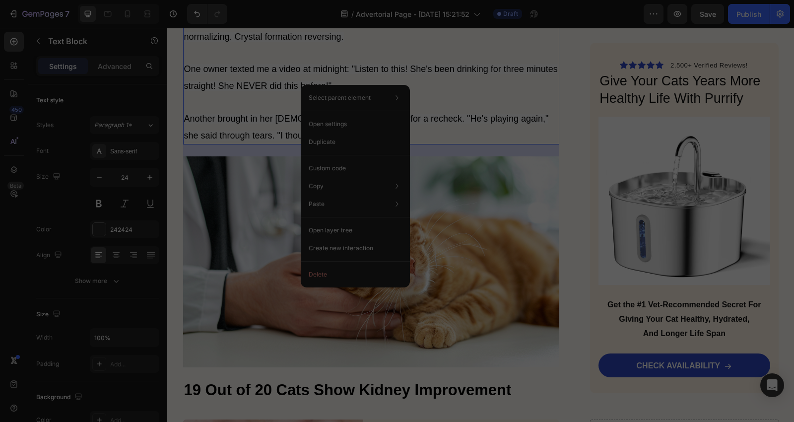
click at [234, 64] on span "One owner texted me a video at midnight: "Listen to this! She's been drinking f…" at bounding box center [371, 77] width 374 height 27
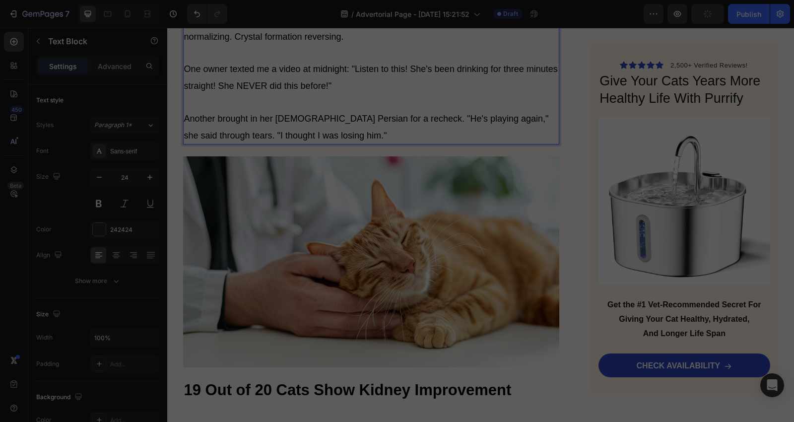
scroll to position [3891, 0]
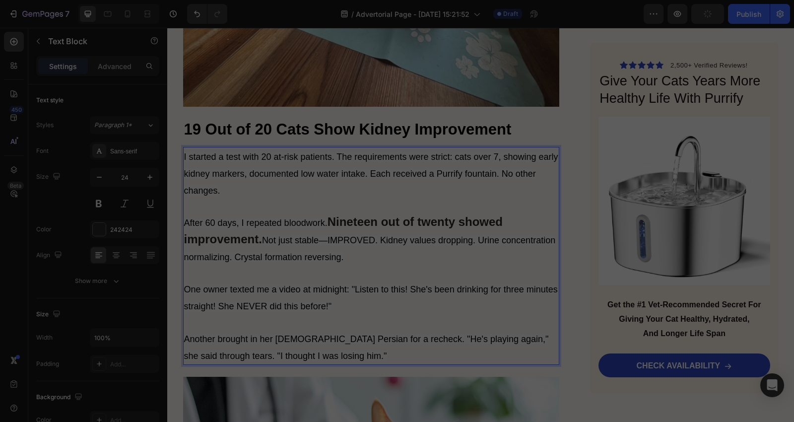
click at [263, 235] on span "Not just stable—IMPROVED. Kidney values dropping. Urine concentration normalizi…" at bounding box center [370, 248] width 372 height 27
drag, startPoint x: 265, startPoint y: 211, endPoint x: 239, endPoint y: 192, distance: 32.3
click at [240, 218] on span "After 60 days, I repeated bloodwork." at bounding box center [255, 223] width 143 height 10
click at [221, 171] on p "I started a test with 20 at-risk patients. The requirements were strict: cats o…" at bounding box center [371, 256] width 375 height 216
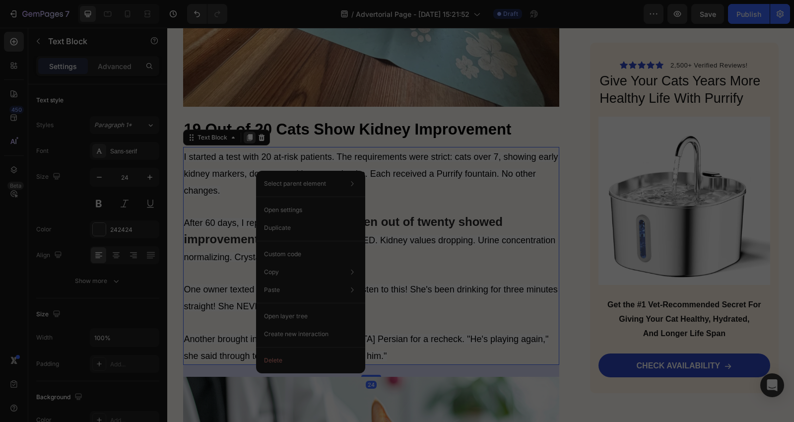
click at [247, 134] on icon at bounding box center [249, 137] width 5 height 7
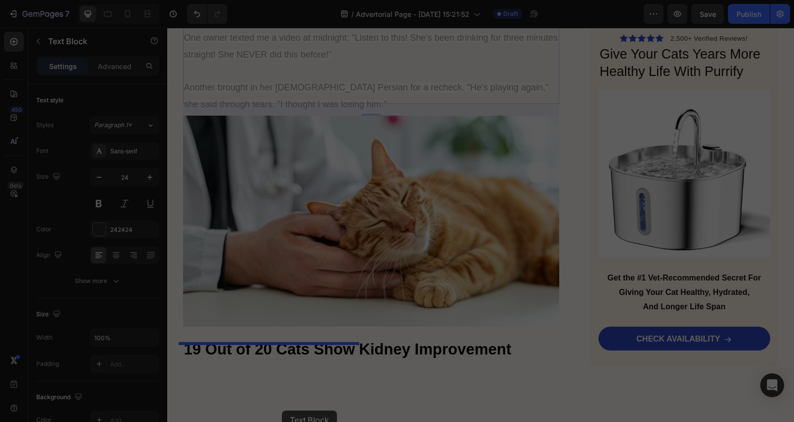
scroll to position [4425, 0]
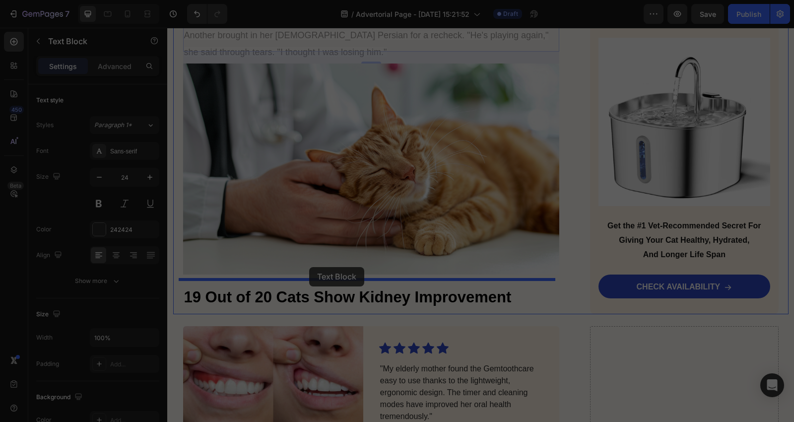
drag, startPoint x: 218, startPoint y: 54, endPoint x: 309, endPoint y: 267, distance: 231.9
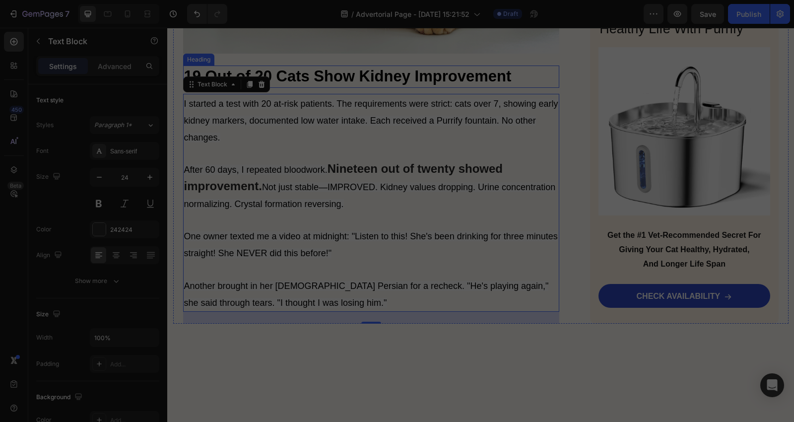
scroll to position [4205, 0]
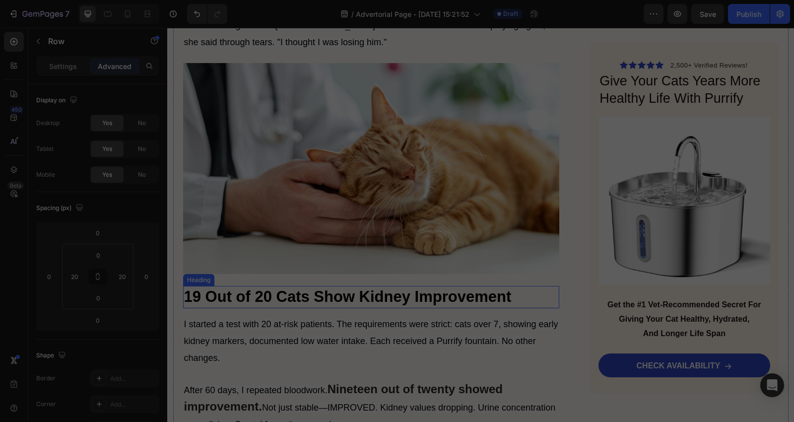
drag, startPoint x: 465, startPoint y: 260, endPoint x: 518, endPoint y: 260, distance: 52.6
click at [475, 288] on strong "19 Out of 20 Cats Show Kidney Improvement" at bounding box center [347, 296] width 327 height 17
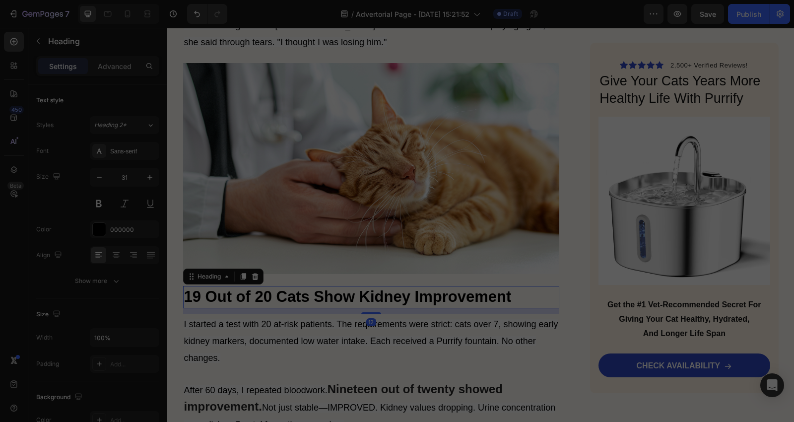
click at [518, 286] on h2 "19 Out of 20 Cats Show Kidney Improvement" at bounding box center [371, 297] width 377 height 22
click at [518, 287] on p "19 Out of 20 Cats Show Kidney Improvement" at bounding box center [371, 297] width 375 height 20
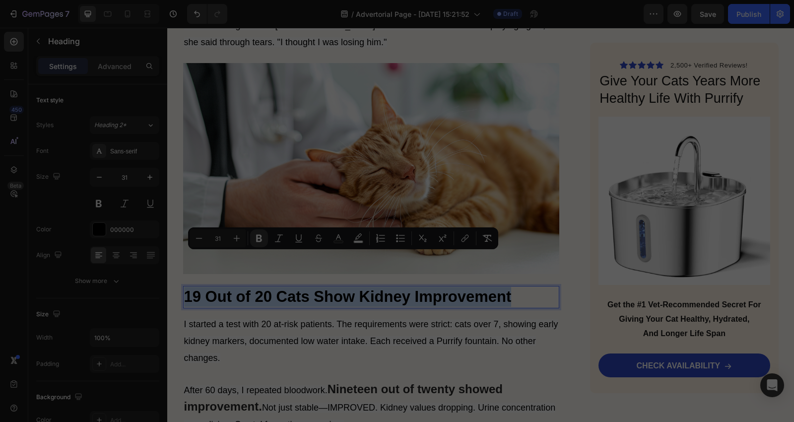
drag, startPoint x: 518, startPoint y: 260, endPoint x: 322, endPoint y: 262, distance: 196.5
click at [322, 287] on p "19 Out of 20 Cats Show Kidney Improvement" at bounding box center [371, 297] width 375 height 20
copy strong "19 Out of 20 Cats Show Kidney Improvement"
click at [507, 288] on strong "19 Out of 20 Cats Show Kidney Improvement" at bounding box center [347, 296] width 327 height 17
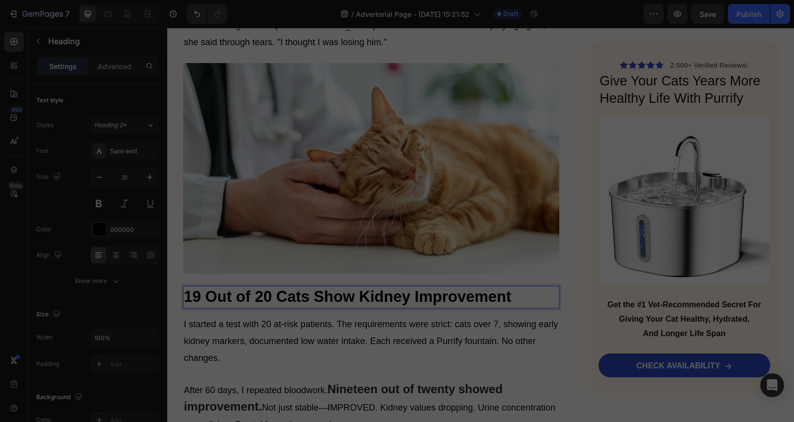
drag, startPoint x: 507, startPoint y: 256, endPoint x: 492, endPoint y: 263, distance: 16.9
click at [492, 288] on strong "19 Out of 20 Cats Show Kidney Improvement" at bounding box center [347, 296] width 327 height 17
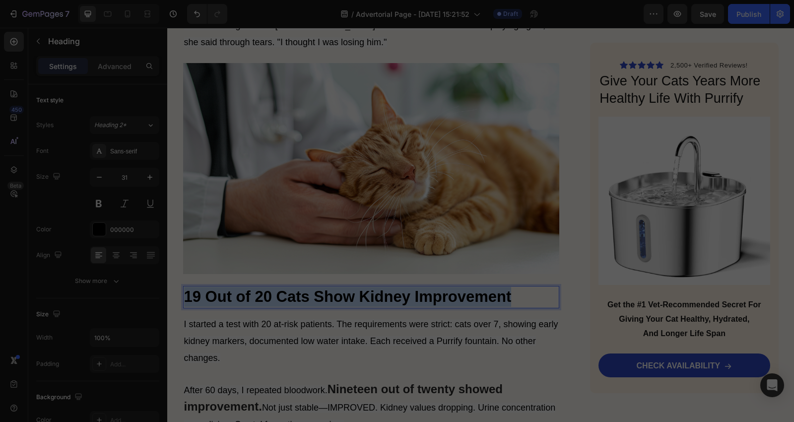
click at [492, 288] on strong "19 Out of 20 Cats Show Kidney Improvement" at bounding box center [347, 296] width 327 height 17
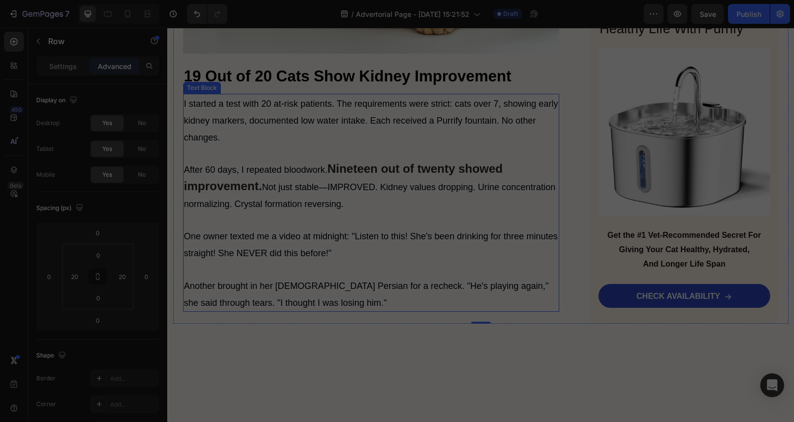
click at [359, 174] on p "I started a test with 20 at-risk patients. The requirements were strict: cats o…" at bounding box center [371, 203] width 375 height 216
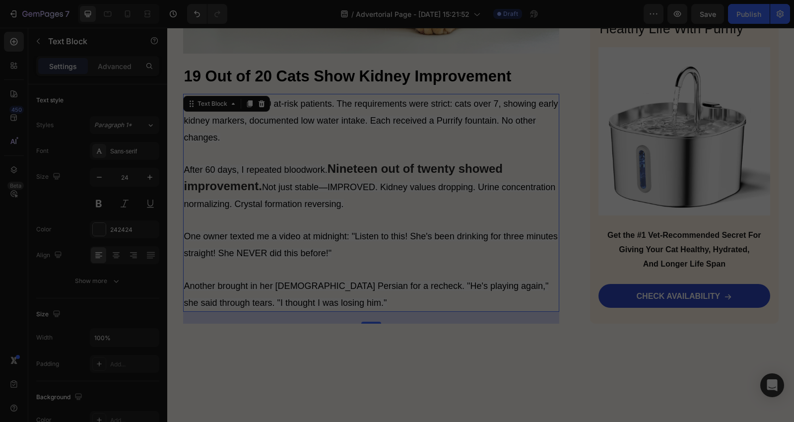
click at [359, 174] on p "I started a test with 20 at-risk patients. The requirements were strict: cats o…" at bounding box center [371, 203] width 375 height 216
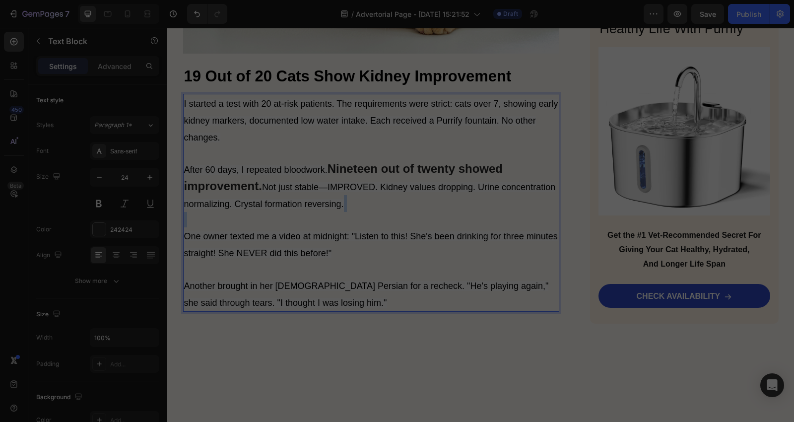
click at [359, 173] on p "I started a test with 20 at-risk patients. The requirements were strict: cats o…" at bounding box center [371, 203] width 375 height 216
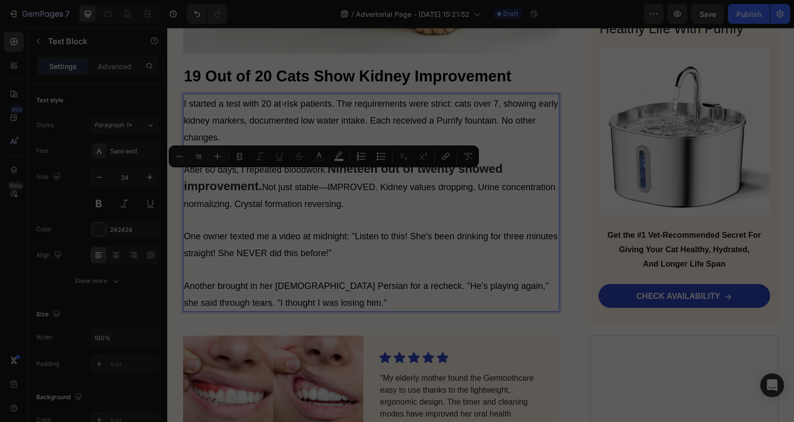
click at [358, 170] on p "I started a test with 20 at-risk patients. The requirements were strict: cats o…" at bounding box center [371, 203] width 375 height 216
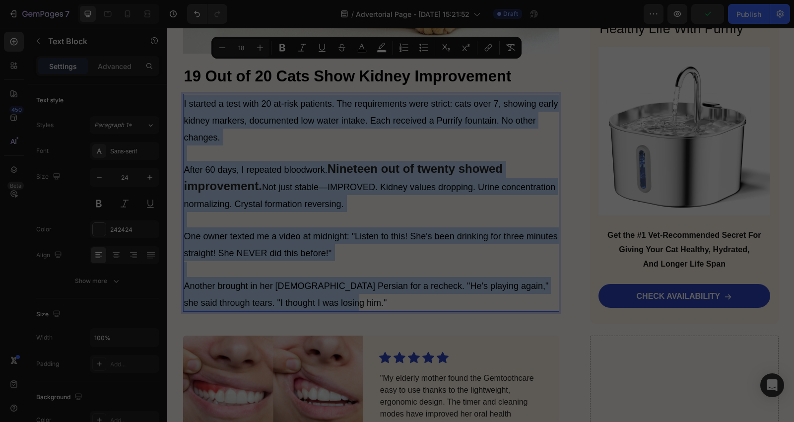
drag, startPoint x: 180, startPoint y: 61, endPoint x: 440, endPoint y: 258, distance: 326.5
click at [440, 258] on p "I started a test with 20 at-risk patients. The requirements were strict: cats o…" at bounding box center [371, 203] width 375 height 216
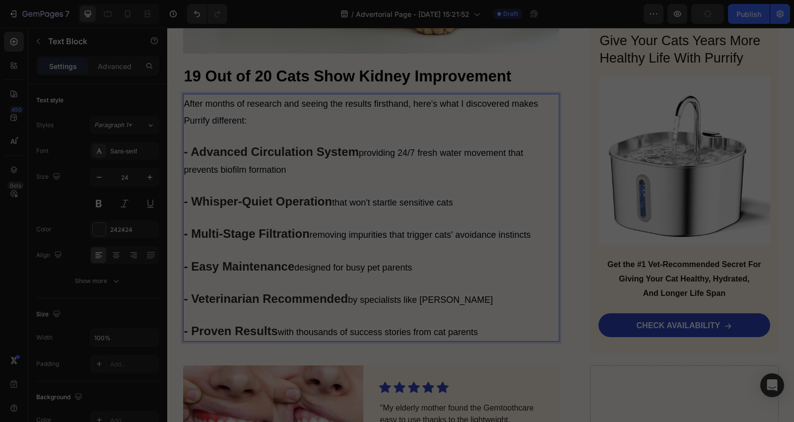
click at [405, 211] on p "After months of research and seeing the results firsthand, here's what I discov…" at bounding box center [371, 218] width 375 height 246
click at [96, 176] on icon "button" at bounding box center [99, 177] width 10 height 10
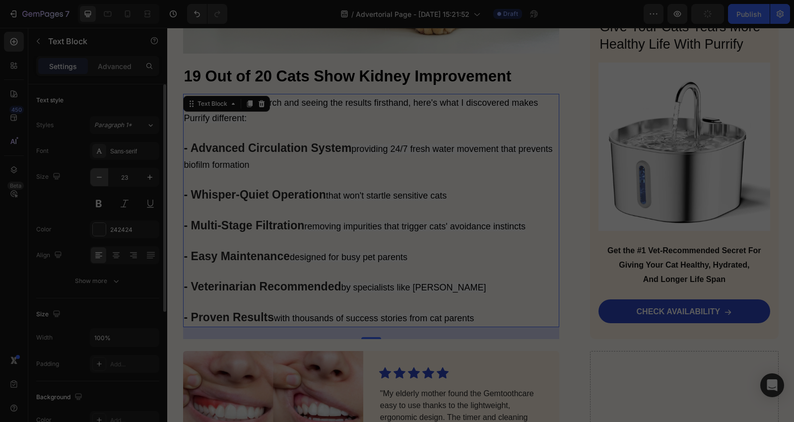
click at [96, 176] on icon "button" at bounding box center [99, 177] width 10 height 10
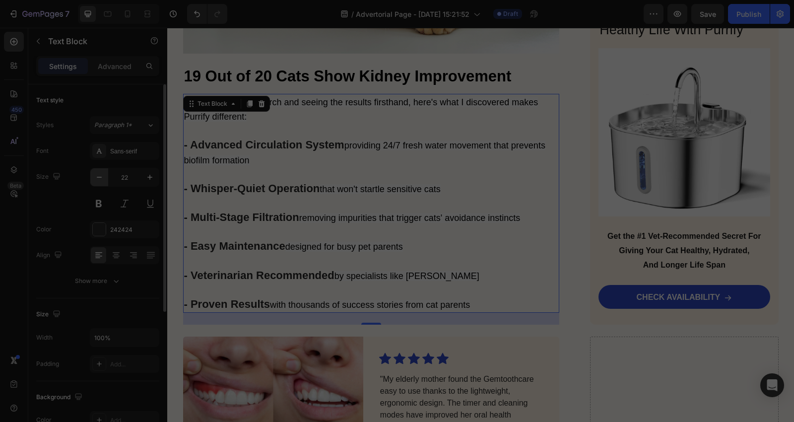
click at [96, 176] on icon "button" at bounding box center [99, 177] width 10 height 10
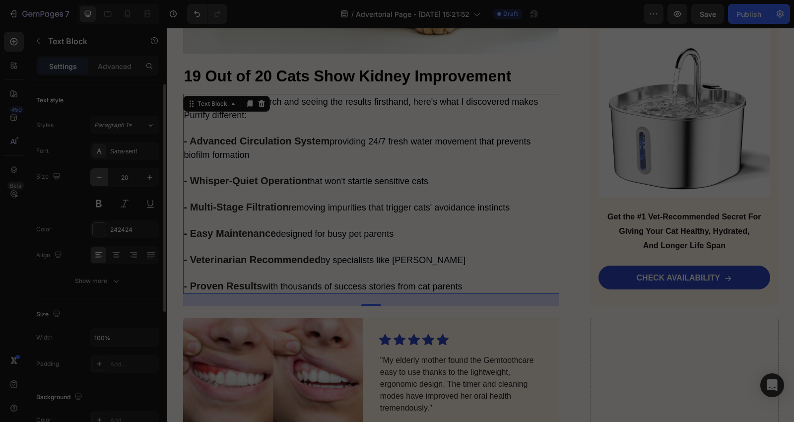
click at [96, 176] on icon "button" at bounding box center [99, 177] width 10 height 10
type input "19"
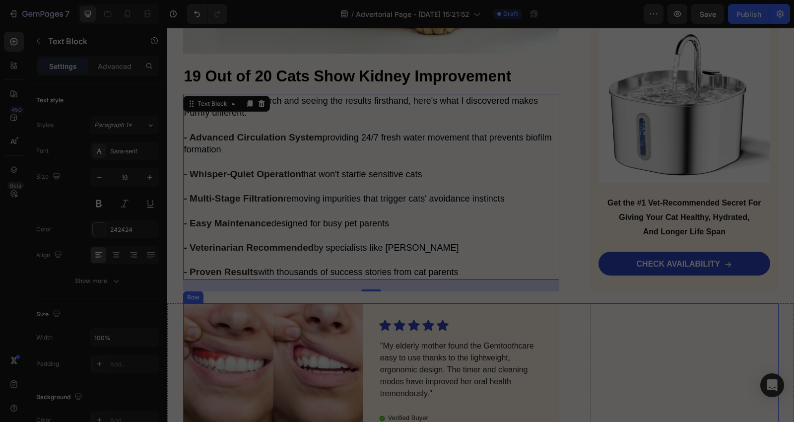
drag, startPoint x: 622, startPoint y: 313, endPoint x: 583, endPoint y: 289, distance: 46.1
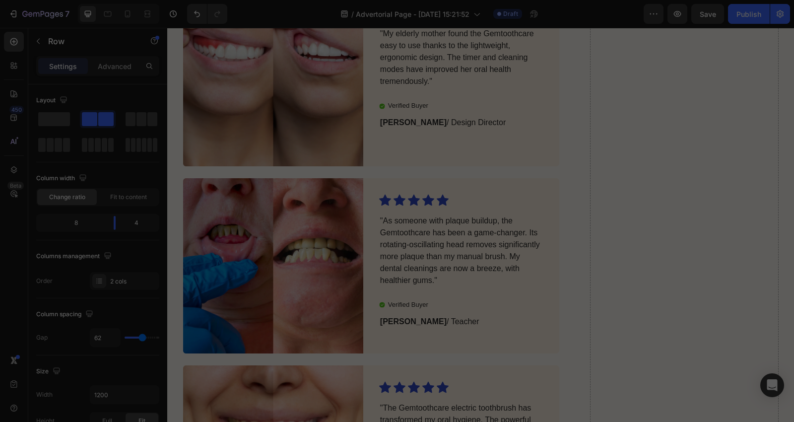
scroll to position [4487, 0]
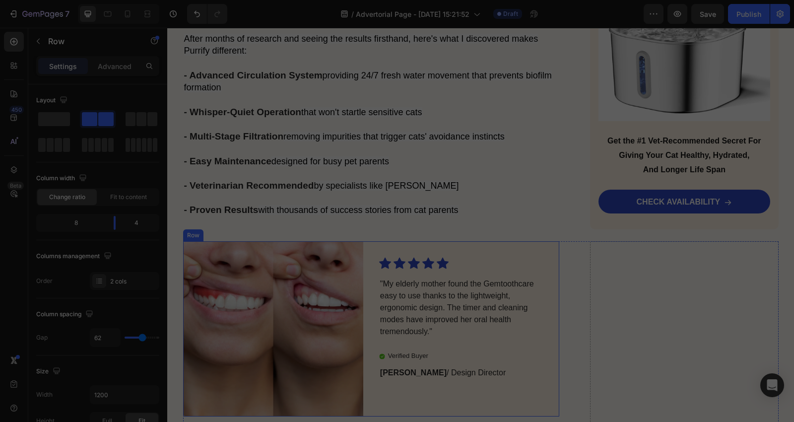
drag, startPoint x: 545, startPoint y: 218, endPoint x: 522, endPoint y: 211, distance: 24.0
click at [544, 241] on div "Icon Icon Icon Icon Icon Icon List "My elderly mother found the Gemtoothcare ea…" at bounding box center [469, 328] width 180 height 175
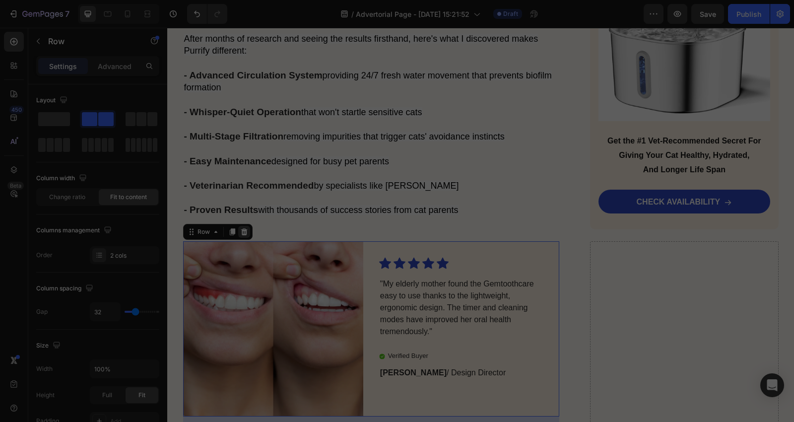
click at [240, 228] on icon at bounding box center [244, 232] width 8 height 8
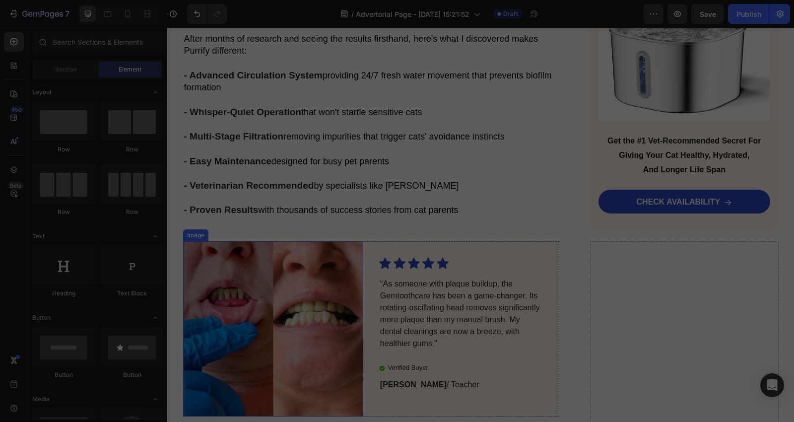
click at [284, 241] on img at bounding box center [273, 328] width 180 height 175
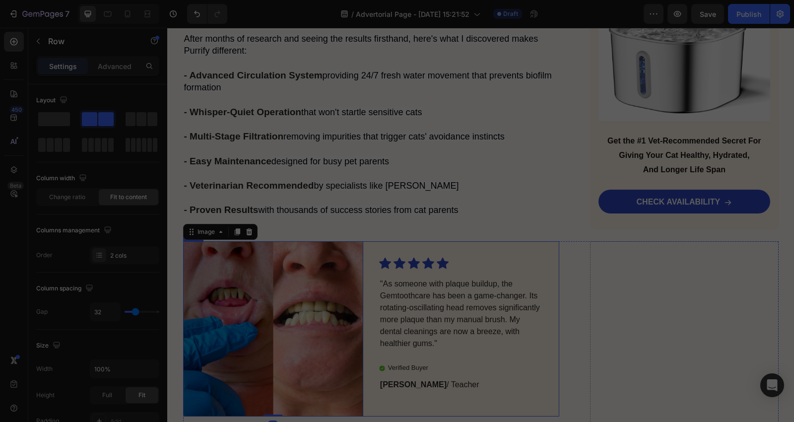
click at [544, 241] on div "Icon Icon Icon Icon Icon Icon List "As someone with plaque buildup, the Gemtoot…" at bounding box center [469, 328] width 180 height 175
click at [241, 228] on icon at bounding box center [244, 231] width 6 height 7
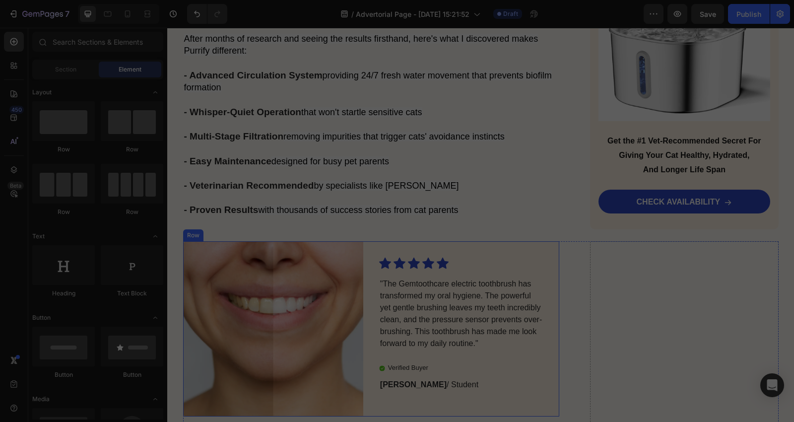
click at [542, 241] on div "Icon Icon Icon Icon Icon Icon List "The Gemtoothcare electric toothbrush has tr…" at bounding box center [469, 328] width 180 height 175
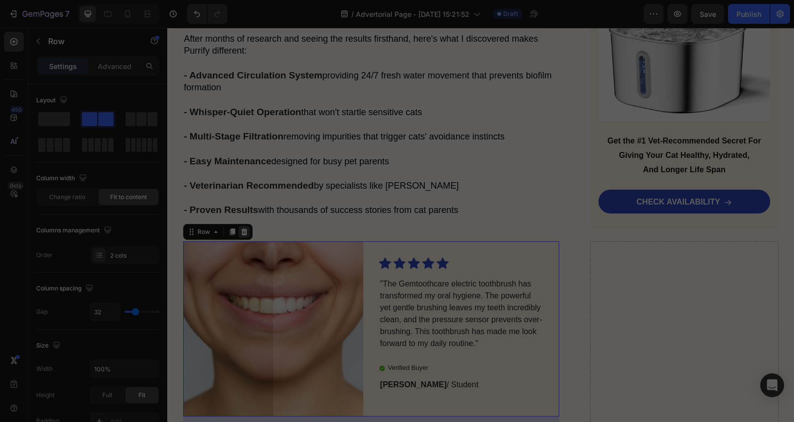
click at [241, 228] on icon at bounding box center [244, 231] width 6 height 7
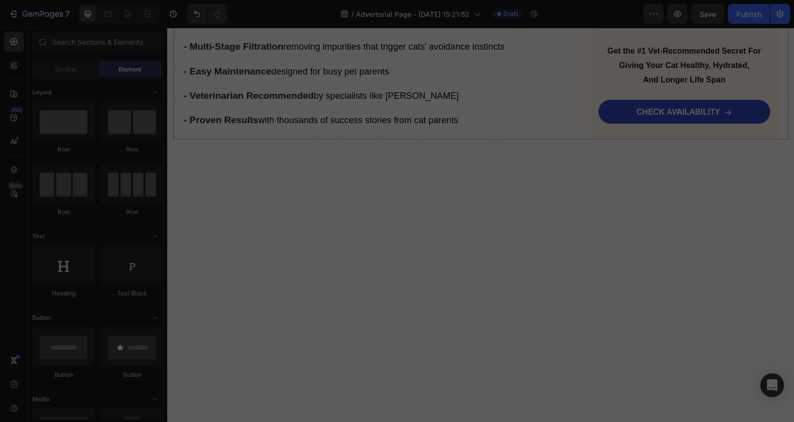
scroll to position [4588, 0]
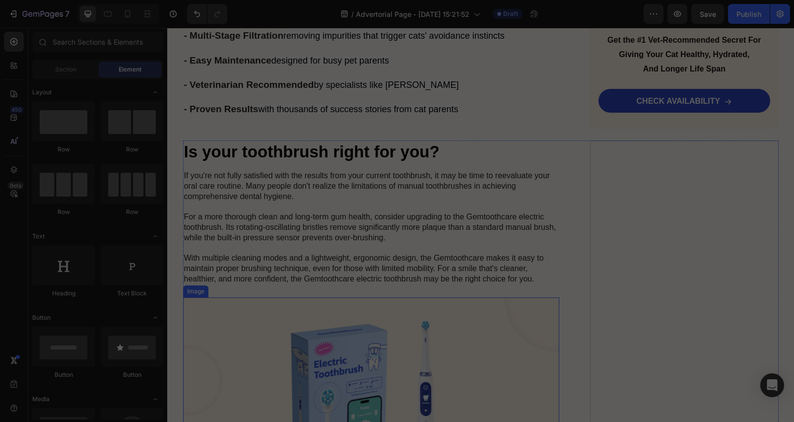
drag, startPoint x: 442, startPoint y: 315, endPoint x: 434, endPoint y: 306, distance: 11.6
click at [442, 315] on img at bounding box center [371, 392] width 377 height 191
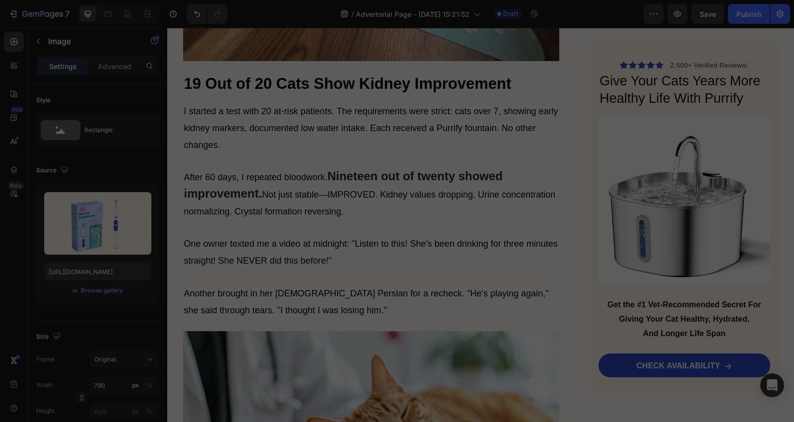
scroll to position [3926, 0]
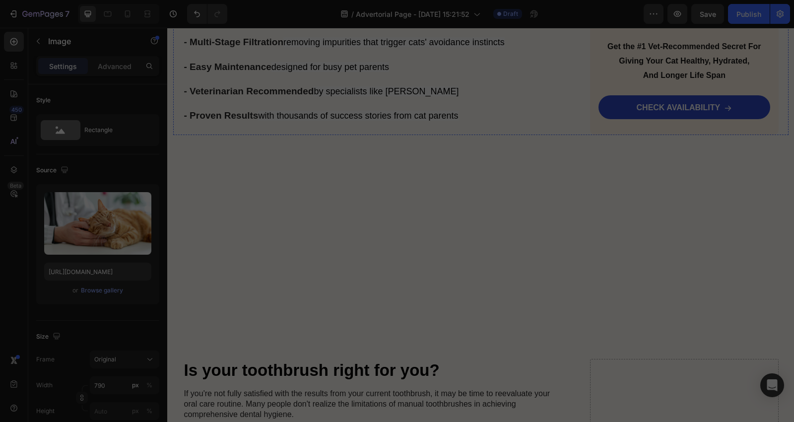
scroll to position [4588, 0]
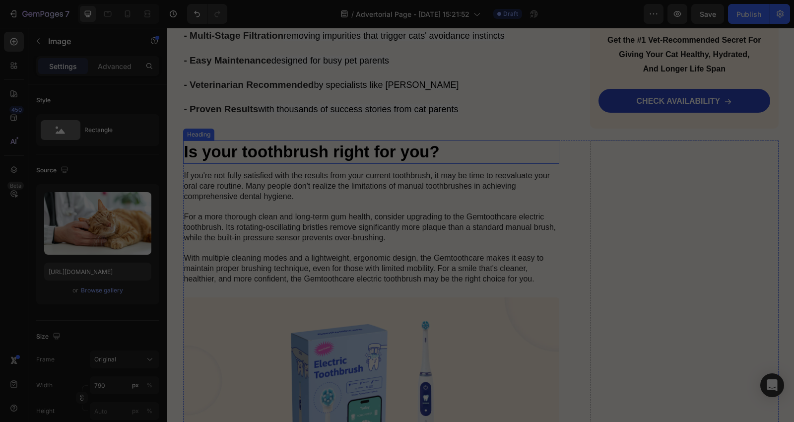
click at [403, 140] on h2 "Is your toothbrush right for you?" at bounding box center [371, 151] width 377 height 23
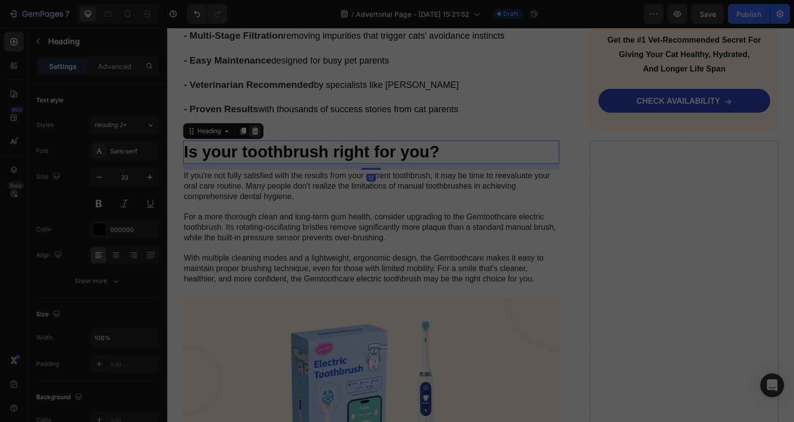
click at [253, 128] on icon at bounding box center [255, 131] width 6 height 7
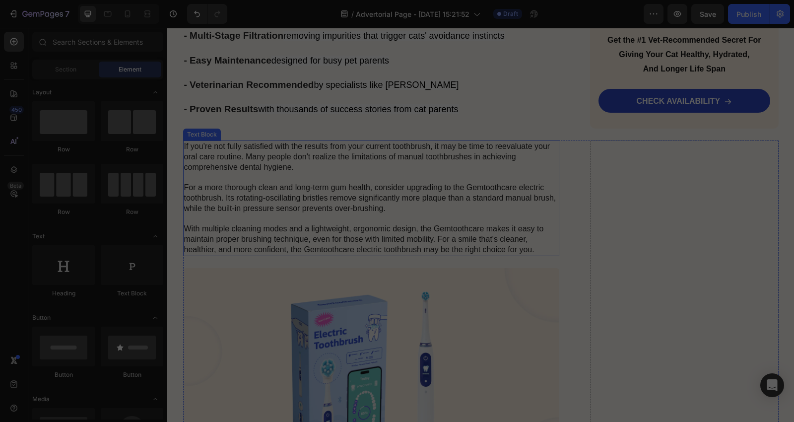
click at [300, 146] on p "If you're not fully satisfied with the results from your current toothbrush, it…" at bounding box center [371, 198] width 375 height 114
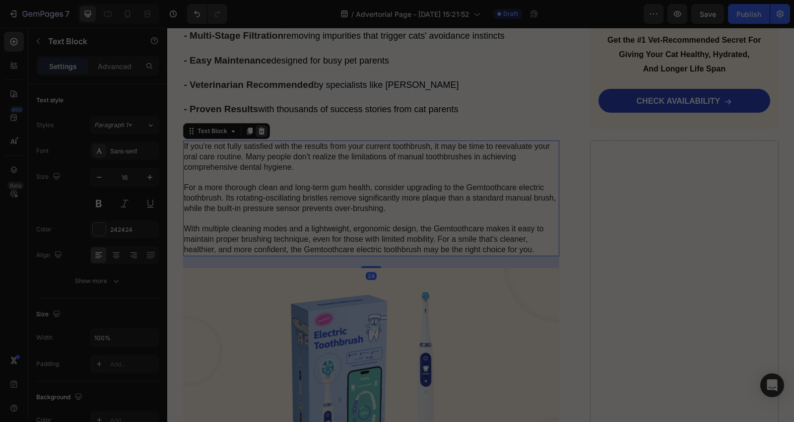
click at [259, 128] on icon at bounding box center [261, 131] width 6 height 7
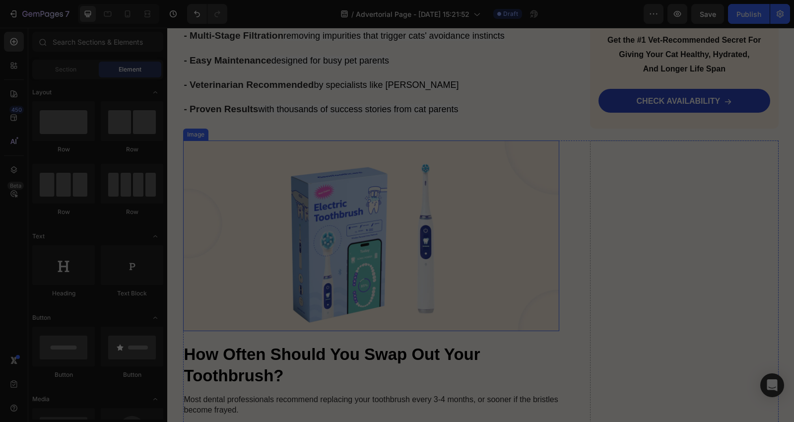
click at [319, 179] on img at bounding box center [371, 235] width 377 height 191
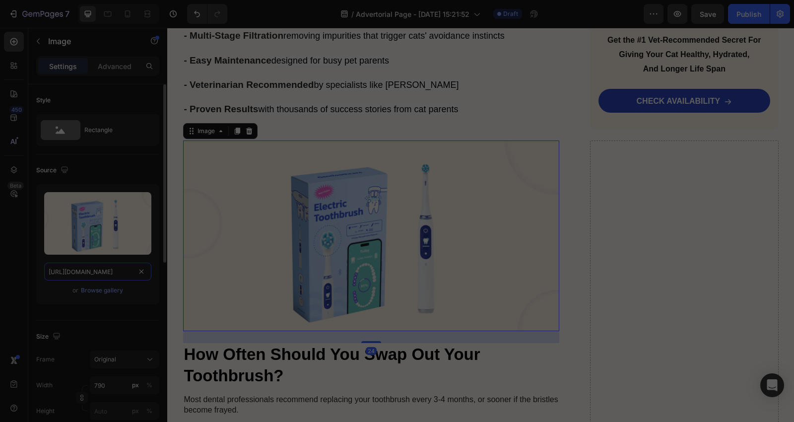
click at [112, 265] on input "https://cdn.shopify.com/s/files/1/0689/8574/9551/files/gempages_571770883585082…" at bounding box center [97, 271] width 107 height 18
paste input "713/1892/9581/files/Screenshot_2025-07-04_at_8.33.44_AM.webp?v=1753286559&width…"
type input "[URL][DOMAIN_NAME][DATE]"
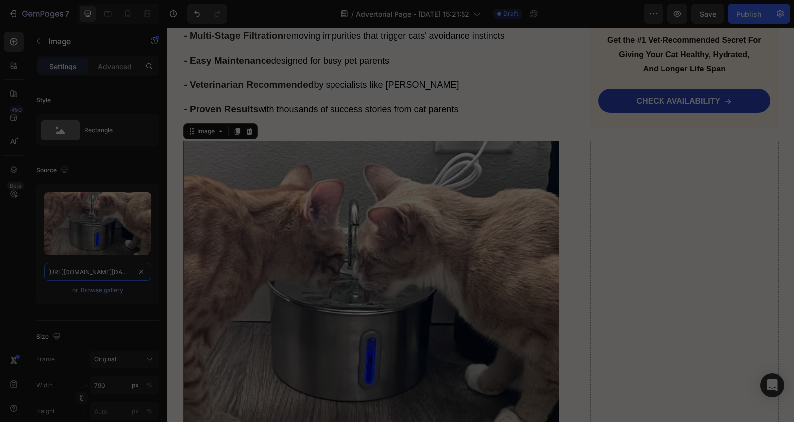
scroll to position [4809, 0]
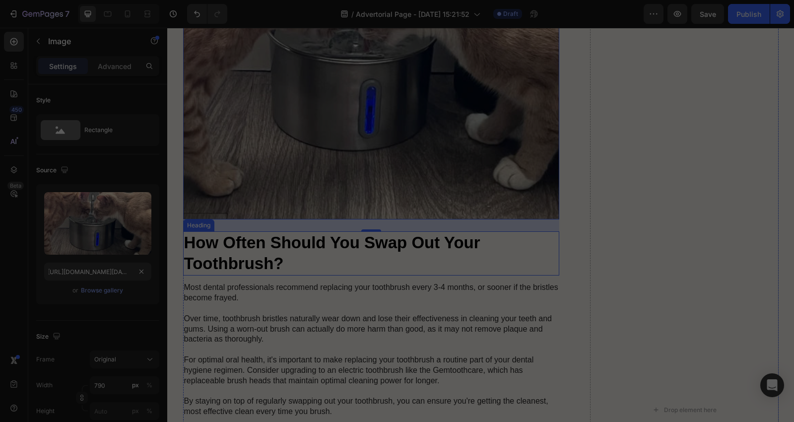
click at [354, 257] on h2 "How Often Should You Swap Out Your Toothbrush?" at bounding box center [371, 253] width 377 height 45
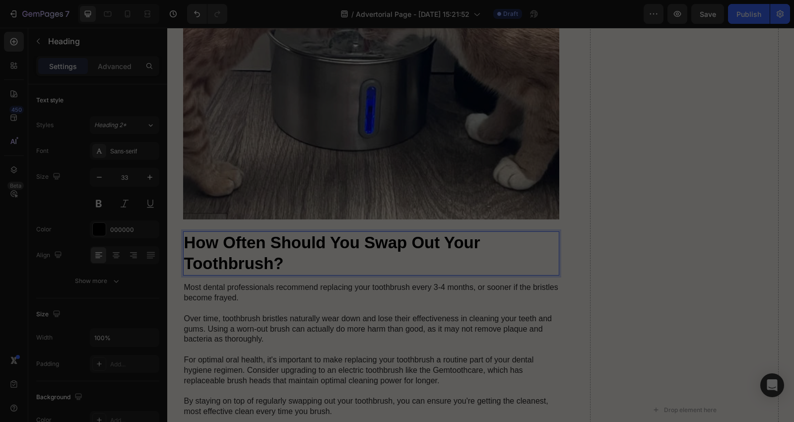
click at [413, 254] on h2 "How Often Should You Swap Out Your Toothbrush?" at bounding box center [371, 253] width 377 height 45
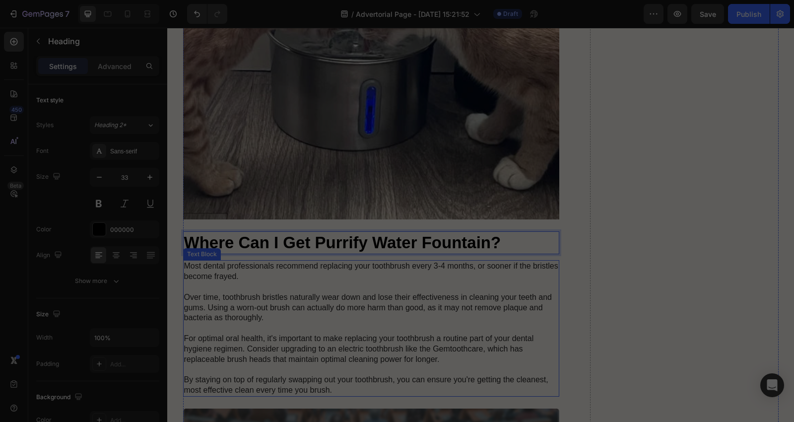
click at [397, 355] on p "Most dental professionals recommend replacing your toothbrush every 3-4 months,…" at bounding box center [371, 328] width 375 height 134
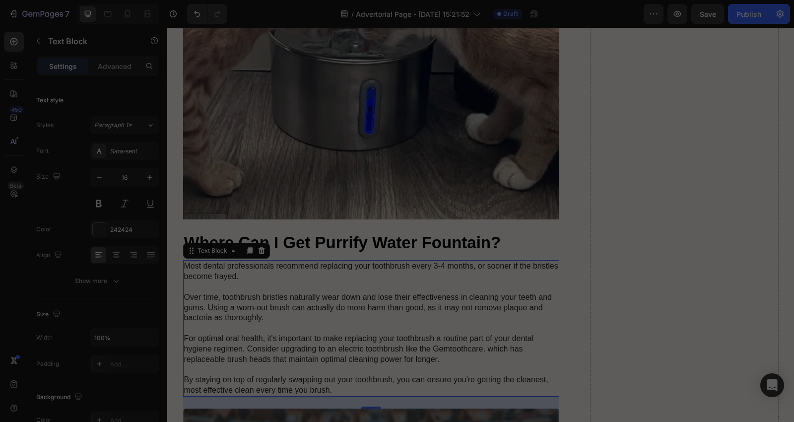
click at [366, 301] on p "Most dental professionals recommend replacing your toothbrush every 3-4 months,…" at bounding box center [371, 328] width 375 height 134
click at [36, 43] on icon "button" at bounding box center [38, 41] width 8 height 8
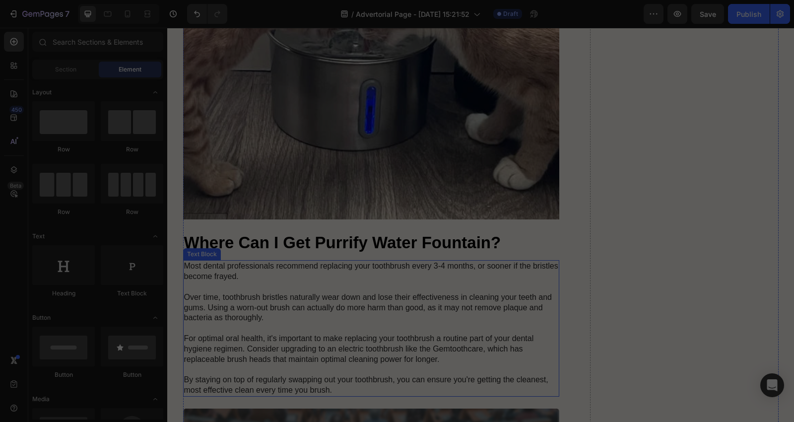
click at [286, 352] on p "Most dental professionals recommend replacing your toothbrush every 3-4 months,…" at bounding box center [371, 328] width 375 height 134
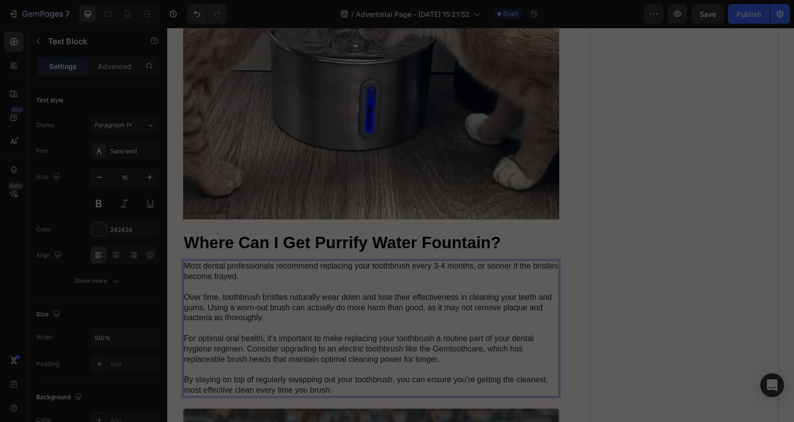
click at [339, 388] on p "Most dental professionals recommend replacing your toothbrush every 3-4 months,…" at bounding box center [371, 328] width 375 height 134
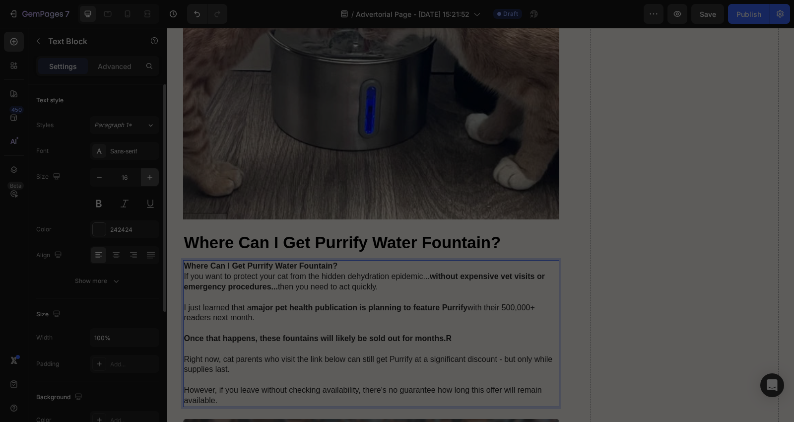
click at [146, 179] on icon "button" at bounding box center [150, 177] width 10 height 10
type input "17"
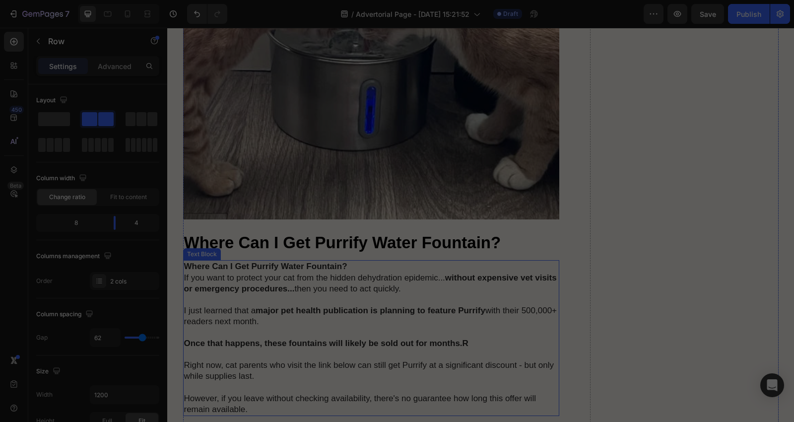
click at [299, 309] on strong "major pet health publication is planning to feature Purrify" at bounding box center [371, 310] width 230 height 9
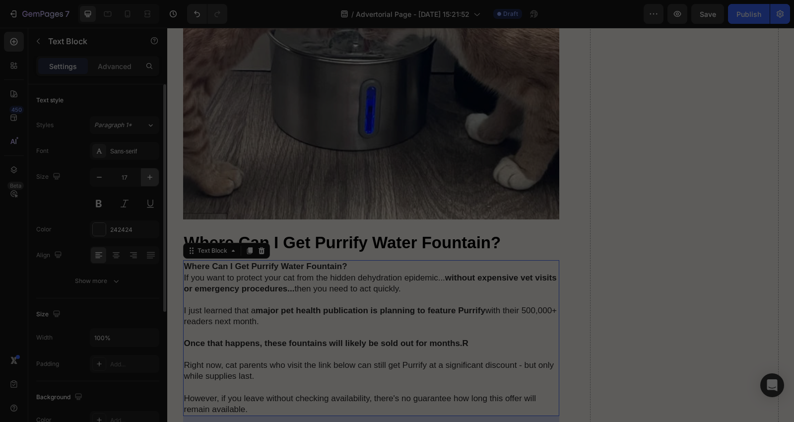
click at [145, 175] on icon "button" at bounding box center [150, 177] width 10 height 10
type input "18"
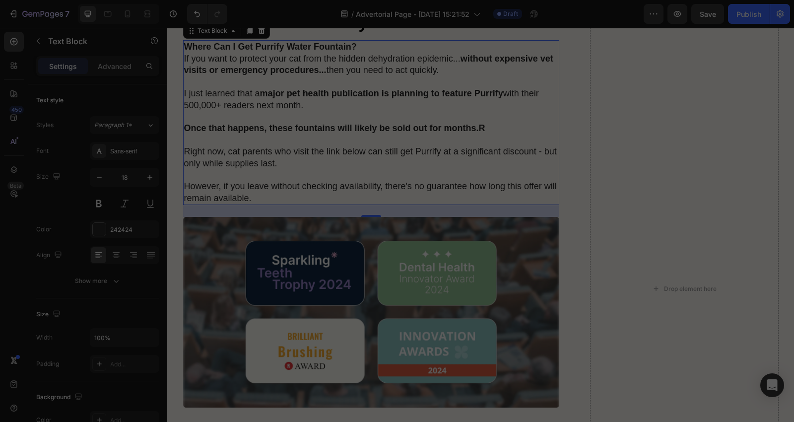
scroll to position [5029, 0]
click at [564, 222] on div "Image ⁠⁠⁠⁠⁠⁠⁠ Where Can I Get Purrify Water Fountain? Heading Where Can I Get P…" at bounding box center [480, 288] width 595 height 1237
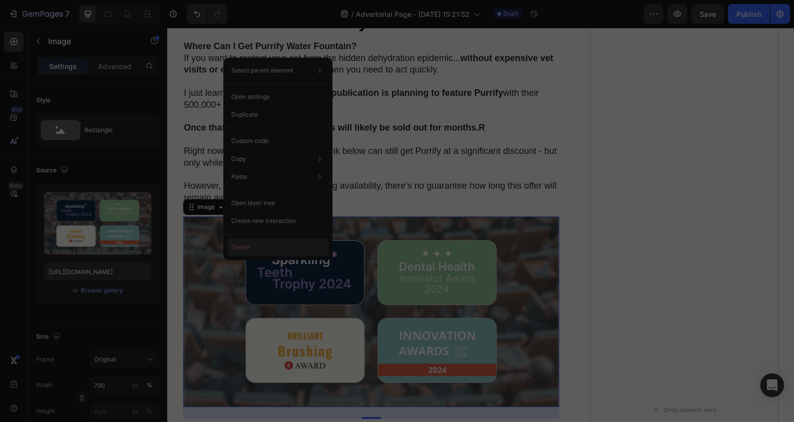
click at [234, 244] on button "Delete" at bounding box center [277, 247] width 101 height 18
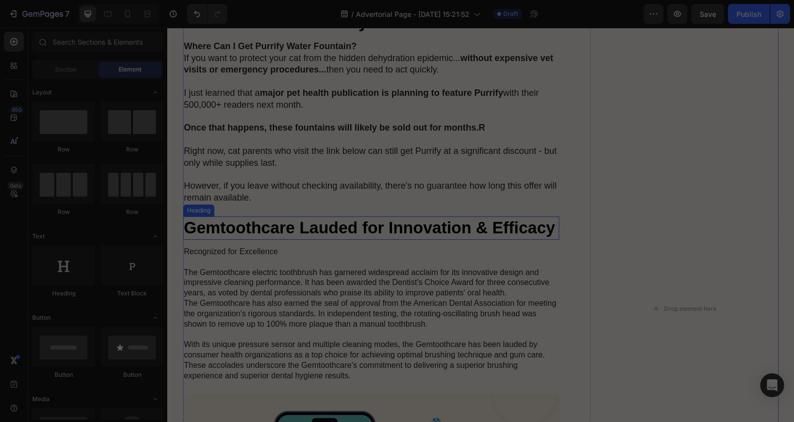
click at [266, 229] on h2 "Gemtoothcare Lauded for Innovation & Efficacy" at bounding box center [371, 227] width 377 height 23
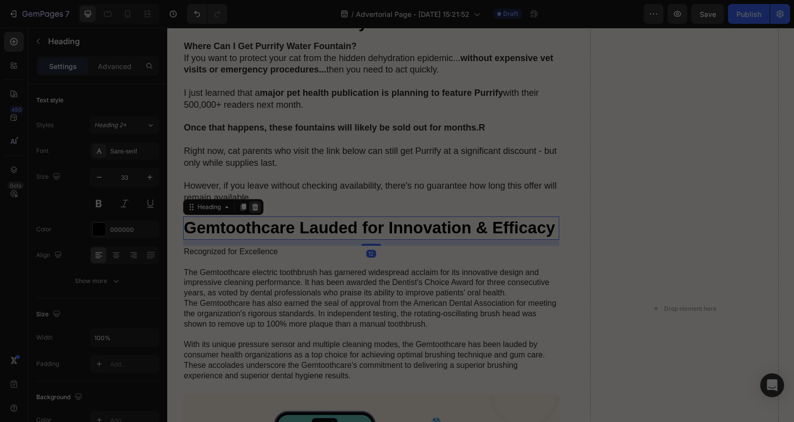
click at [252, 207] on icon at bounding box center [255, 207] width 8 height 8
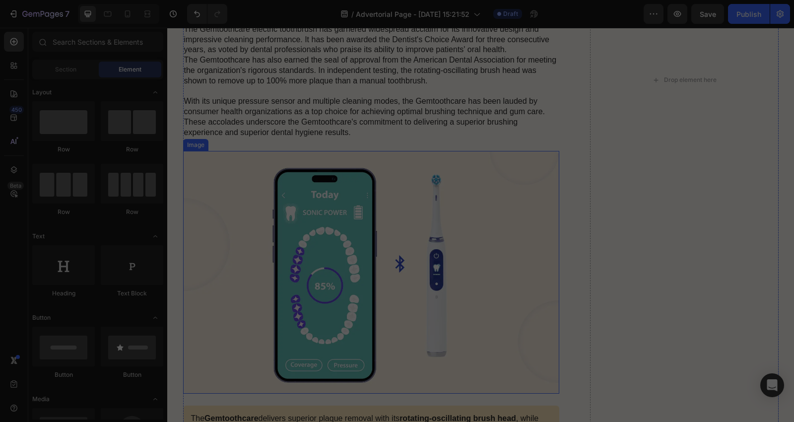
scroll to position [5250, 0]
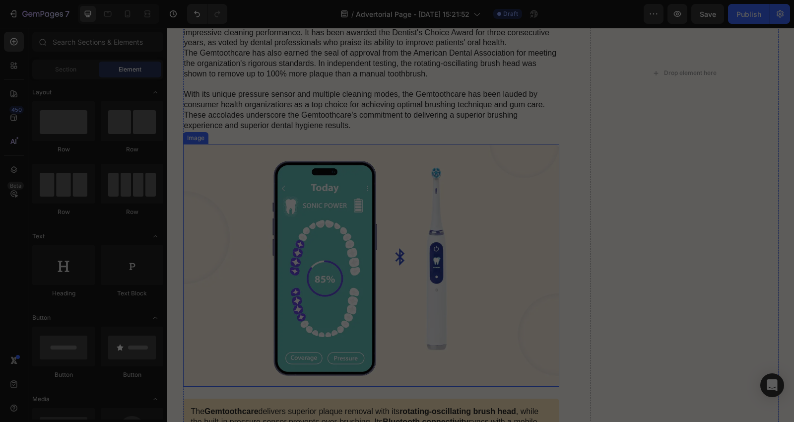
click at [275, 277] on img at bounding box center [371, 265] width 377 height 243
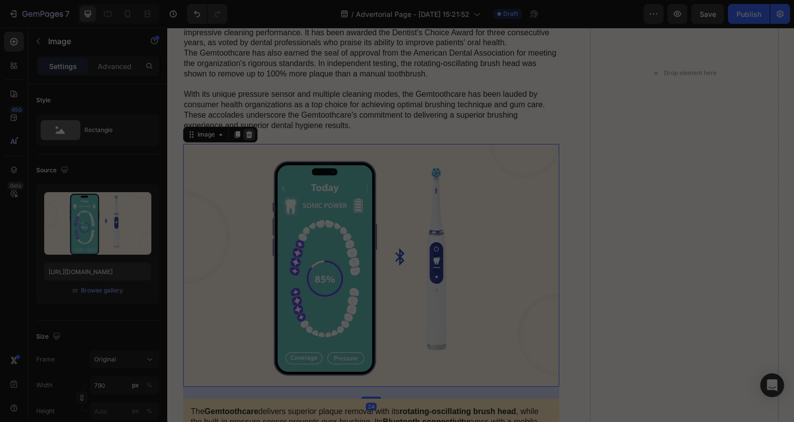
click at [245, 131] on icon at bounding box center [249, 135] width 8 height 8
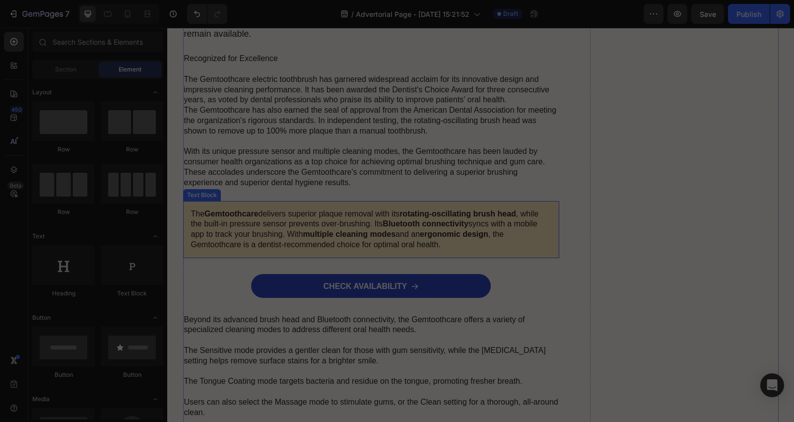
scroll to position [4972, 0]
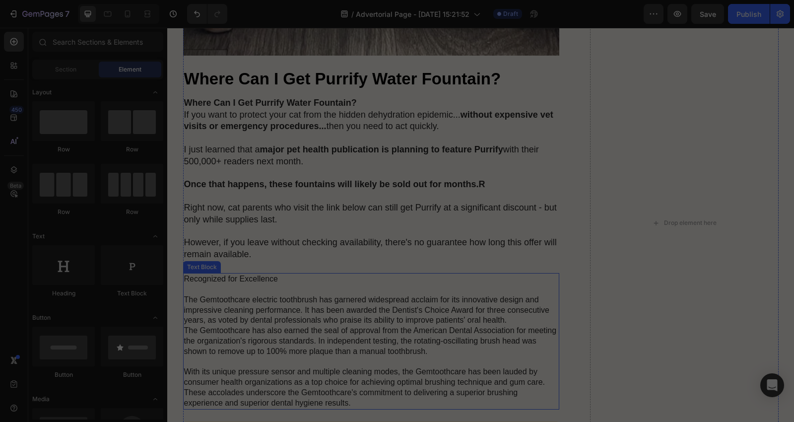
click at [260, 281] on p "Recognized for Excellence The Gemtoothcare electric toothbrush has garnered wid…" at bounding box center [371, 341] width 375 height 134
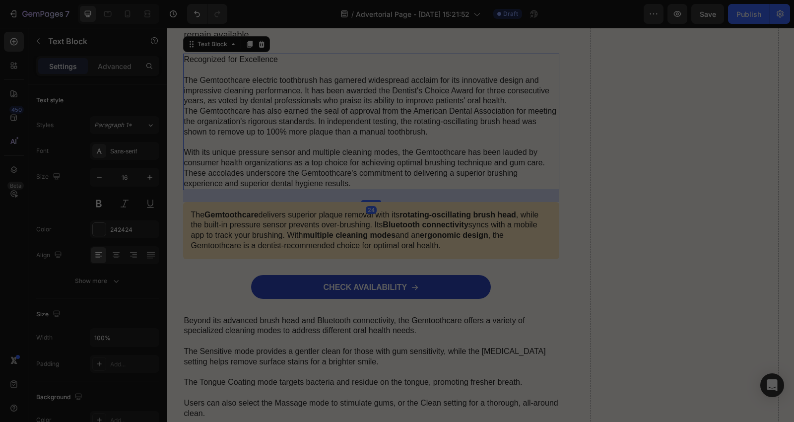
scroll to position [5193, 0]
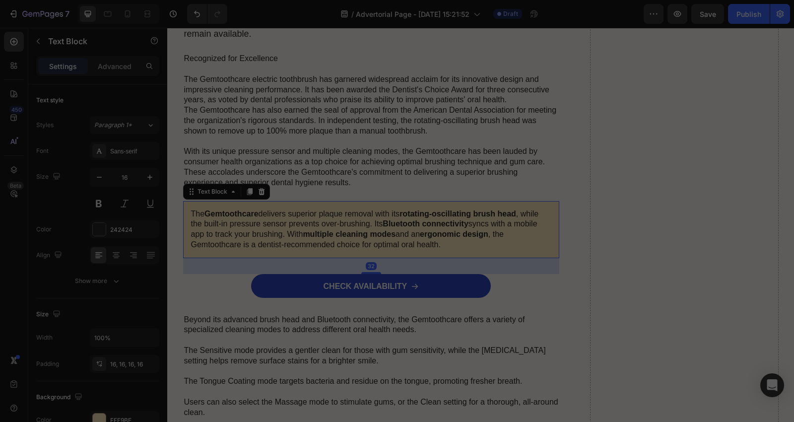
click at [318, 245] on p "The Gemtoothcare delivers superior plaque removal with its rotating-oscillating…" at bounding box center [371, 229] width 361 height 41
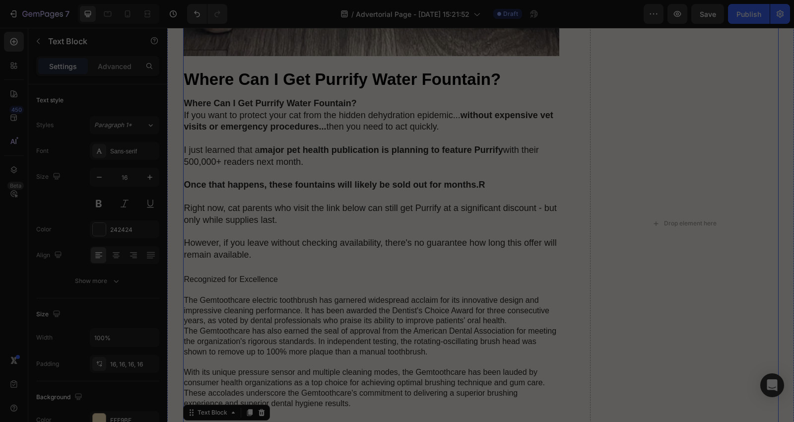
scroll to position [4972, 0]
click at [291, 83] on strong "Where Can I Get Purrify Water Fountain?" at bounding box center [342, 78] width 317 height 18
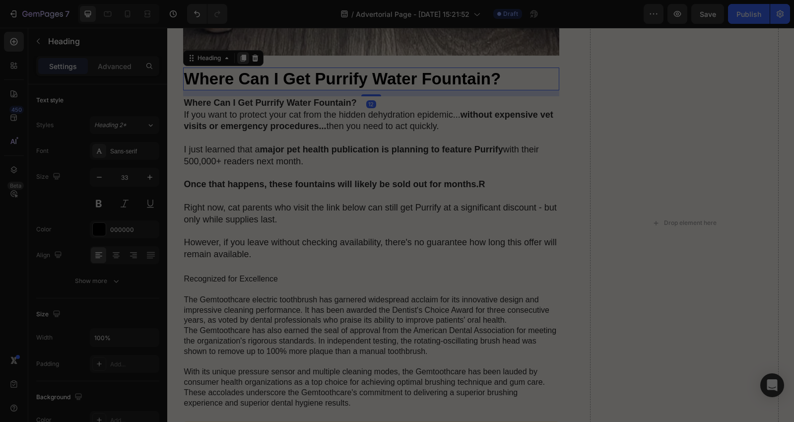
click at [240, 55] on icon at bounding box center [242, 58] width 5 height 7
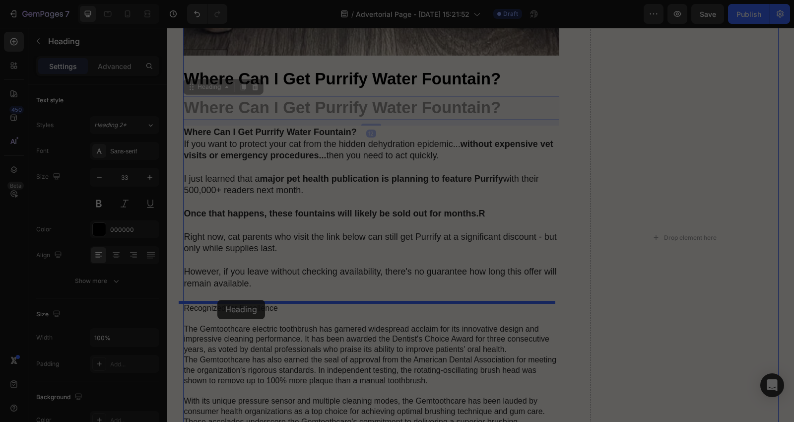
drag, startPoint x: 206, startPoint y: 86, endPoint x: 217, endPoint y: 300, distance: 213.6
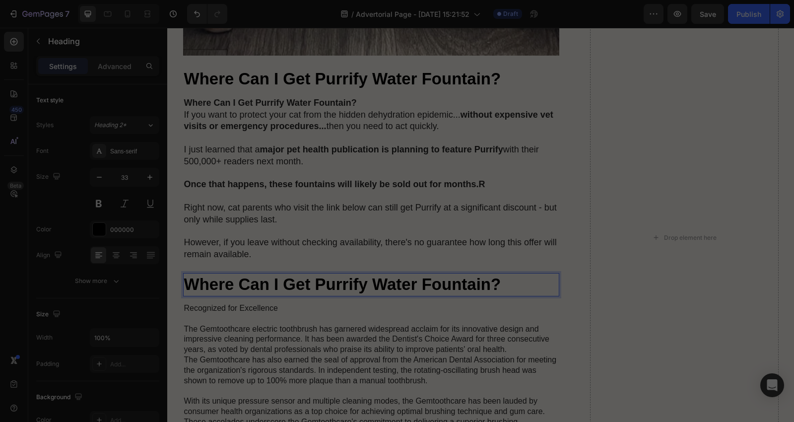
click at [517, 288] on h2 "Where Can I Get Purrify Water Fountain?" at bounding box center [371, 284] width 377 height 23
click at [423, 306] on p "Recognized for Excellence The Gemtoothcare electric toothbrush has garnered wid…" at bounding box center [371, 370] width 375 height 134
click at [403, 329] on p "Recognized for Excellence The Gemtoothcare electric toothbrush has garnered wid…" at bounding box center [371, 370] width 375 height 134
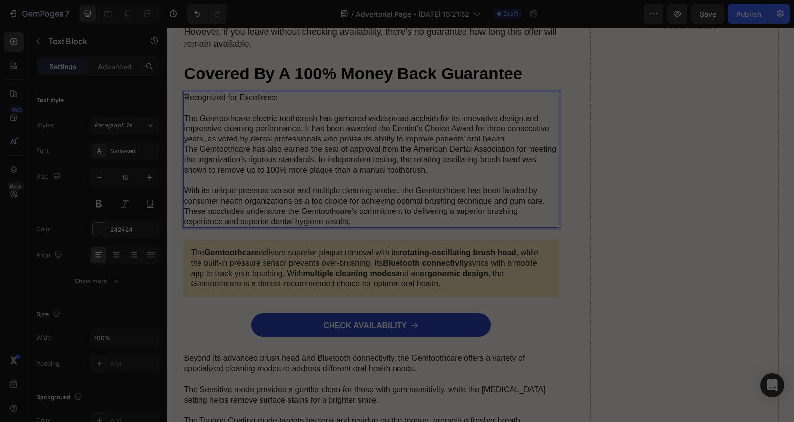
scroll to position [5193, 0]
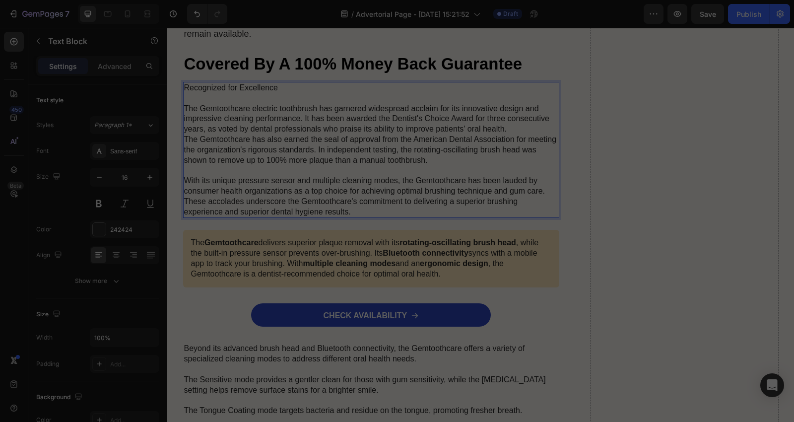
click at [425, 204] on p "Recognized for Excellence The Gemtoothcare electric toothbrush has garnered wid…" at bounding box center [371, 150] width 375 height 134
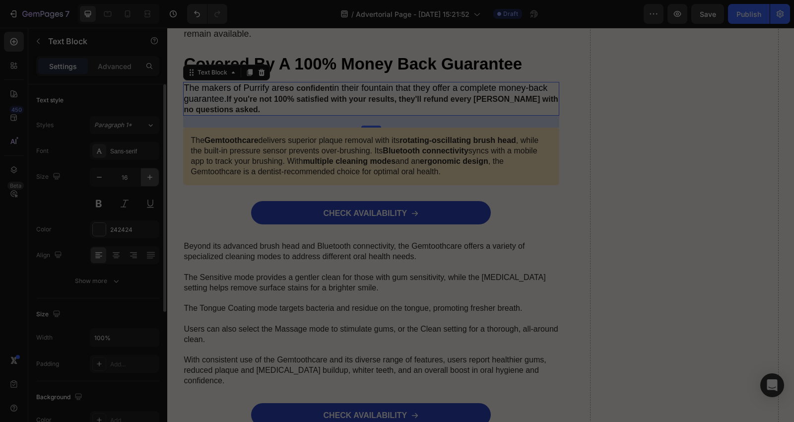
click at [151, 180] on icon "button" at bounding box center [150, 177] width 10 height 10
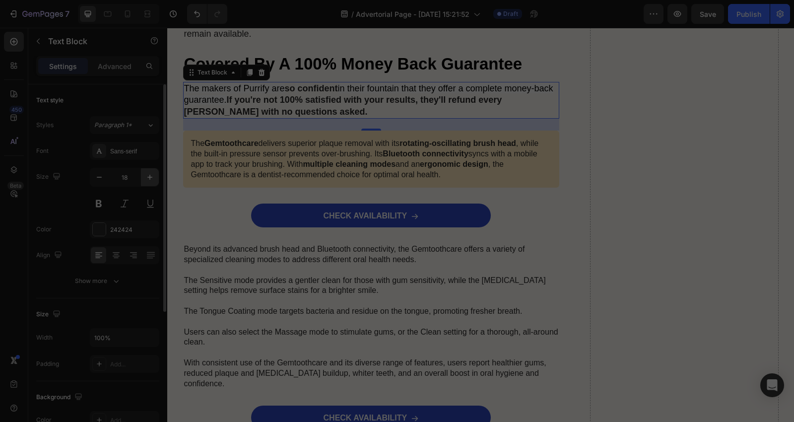
click at [149, 179] on icon "button" at bounding box center [150, 177] width 10 height 10
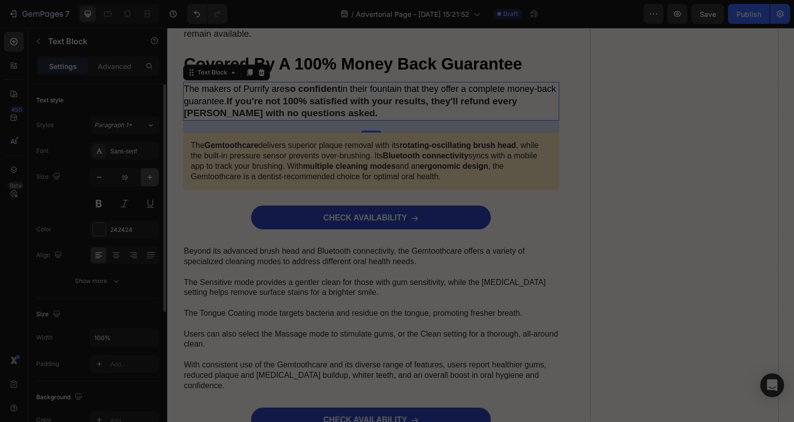
click at [149, 179] on icon "button" at bounding box center [150, 177] width 10 height 10
type input "20"
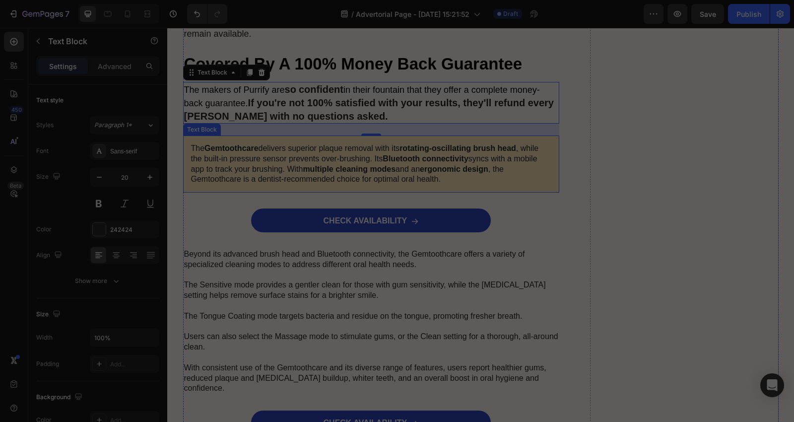
click at [447, 174] on p "The Gemtoothcare delivers superior plaque removal with its rotating-oscillating…" at bounding box center [371, 163] width 361 height 41
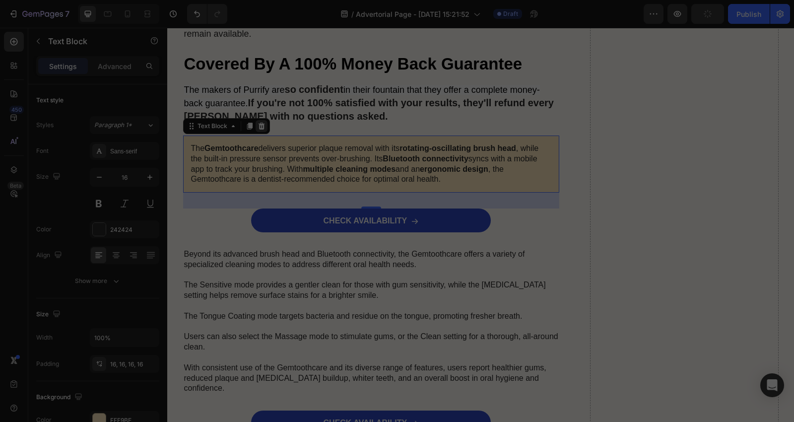
click at [258, 125] on icon at bounding box center [262, 126] width 8 height 8
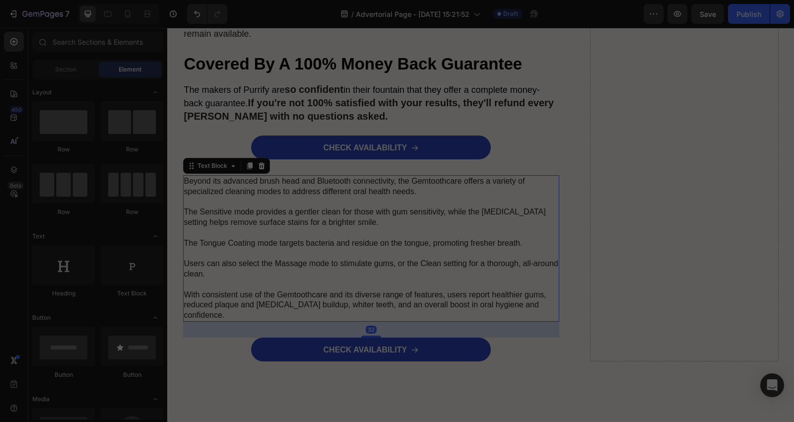
click at [266, 183] on p "Beyond its advanced brush head and Bluetooth connectivity, the Gemtoothcare off…" at bounding box center [371, 248] width 375 height 144
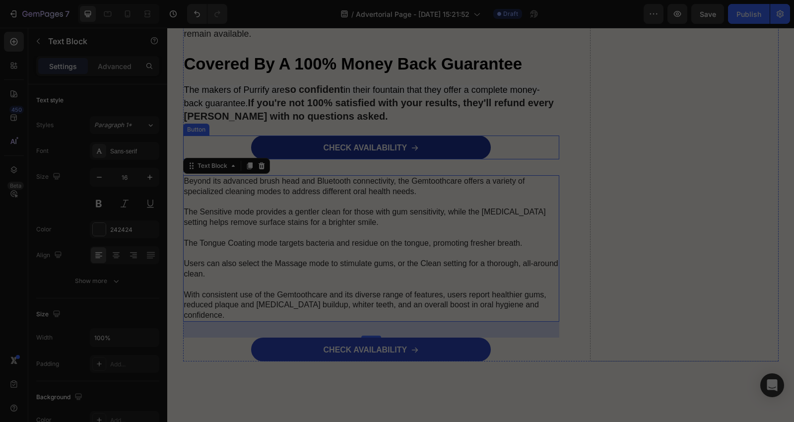
click at [315, 146] on link "CHECK AVAILABILITY" at bounding box center [371, 147] width 240 height 24
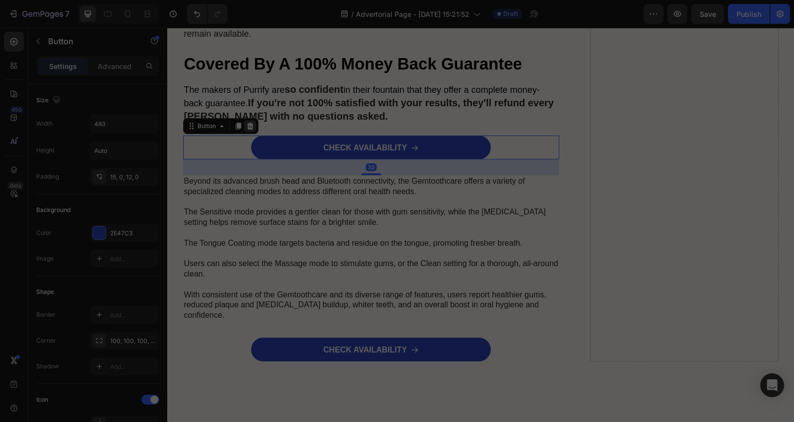
click at [246, 125] on icon at bounding box center [250, 126] width 8 height 8
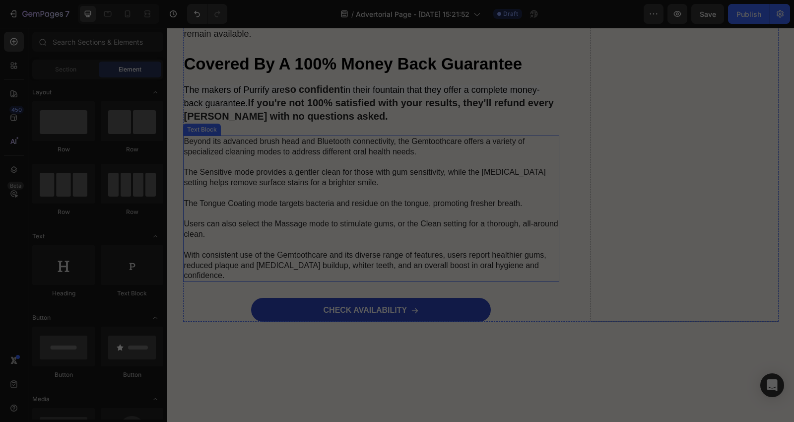
click at [534, 258] on p "Beyond its advanced brush head and Bluetooth connectivity, the Gemtoothcare off…" at bounding box center [371, 208] width 375 height 144
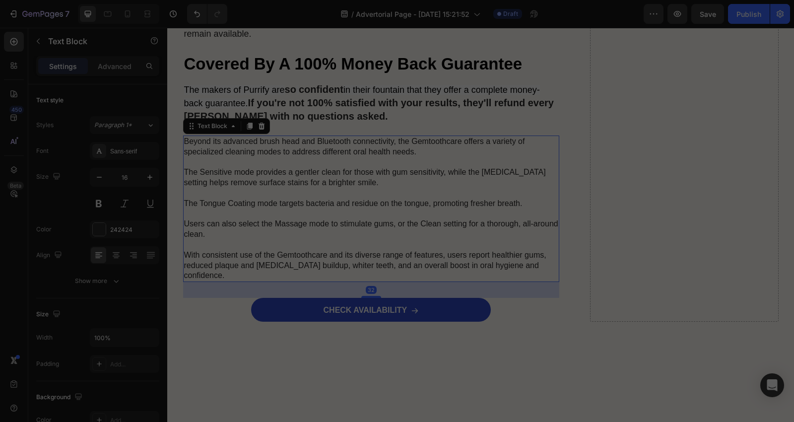
click at [536, 260] on p "Beyond its advanced brush head and Bluetooth connectivity, the Gemtoothcare off…" at bounding box center [371, 208] width 375 height 144
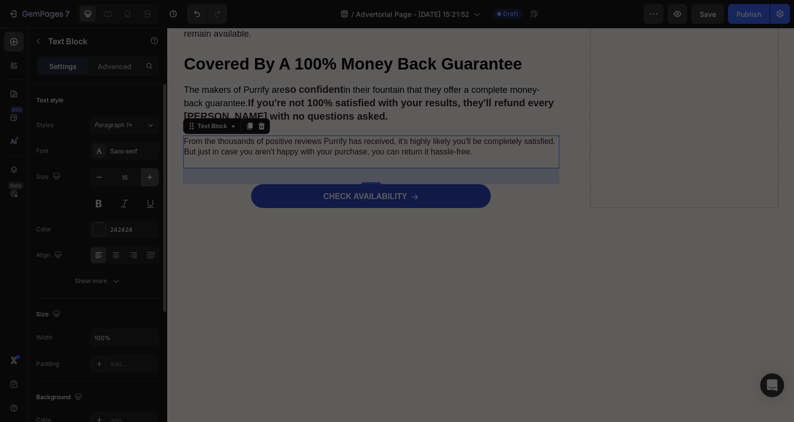
click at [146, 179] on icon "button" at bounding box center [150, 177] width 10 height 10
type input "18"
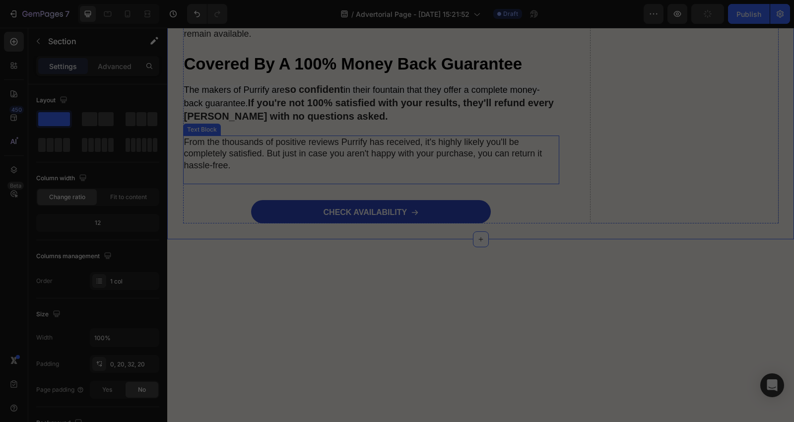
click at [289, 177] on p "Rich Text Editor. Editing area: main" at bounding box center [371, 176] width 375 height 11
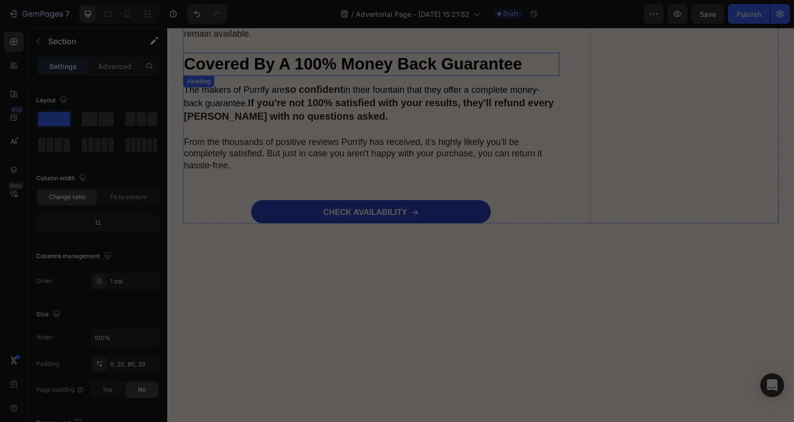
click at [281, 67] on strong "Covered By A 100% Money Back Guarantee" at bounding box center [353, 64] width 338 height 18
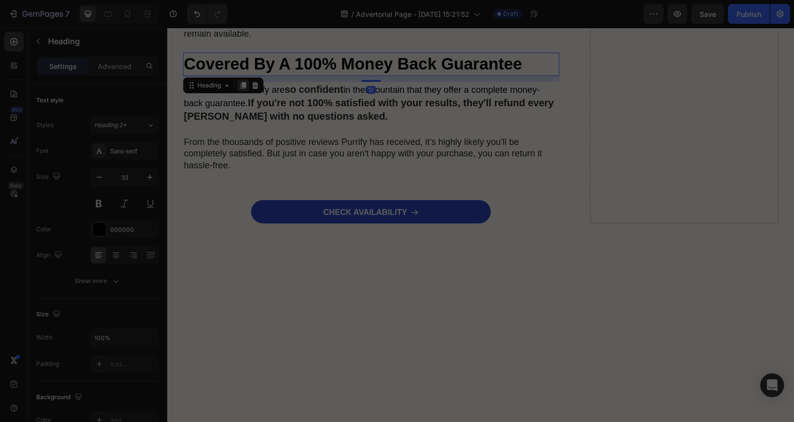
click at [241, 82] on icon at bounding box center [242, 85] width 5 height 7
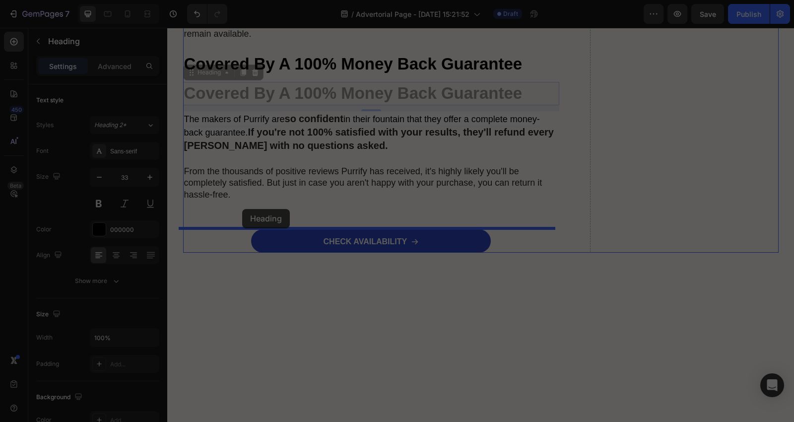
drag, startPoint x: 215, startPoint y: 73, endPoint x: 242, endPoint y: 209, distance: 138.1
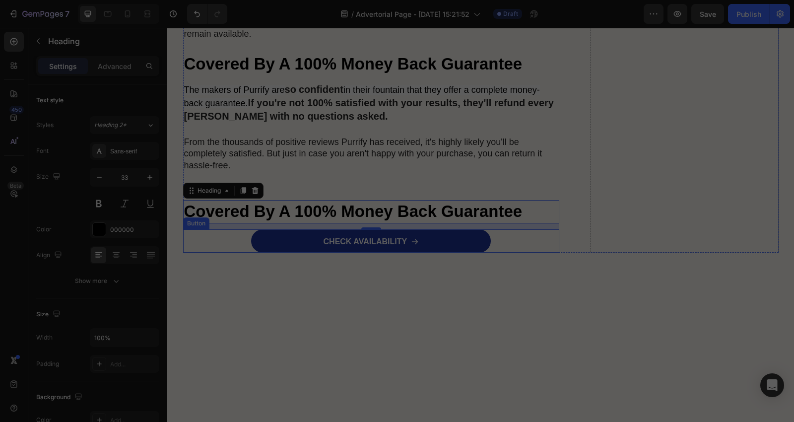
click at [417, 245] on link "CHECK AVAILABILITY" at bounding box center [371, 241] width 240 height 24
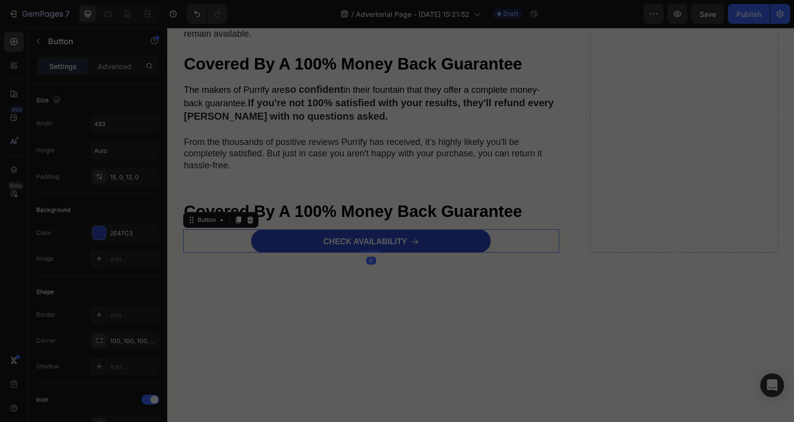
drag, startPoint x: 242, startPoint y: 215, endPoint x: 252, endPoint y: 215, distance: 9.9
click at [247, 216] on icon at bounding box center [250, 220] width 8 height 8
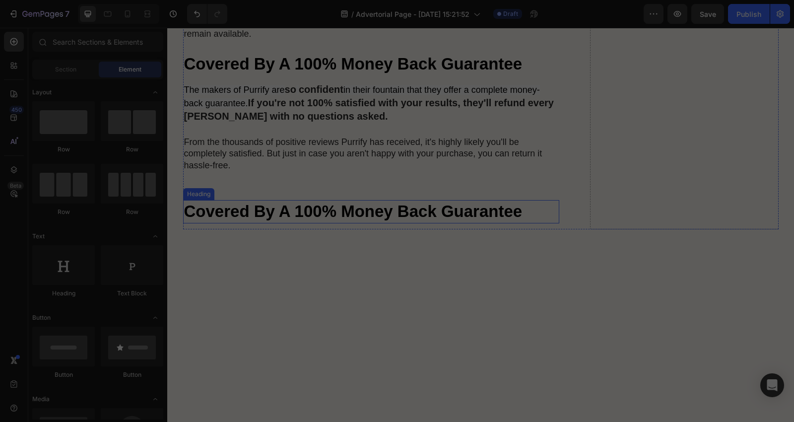
drag, startPoint x: 496, startPoint y: 204, endPoint x: 514, endPoint y: 206, distance: 17.5
click at [498, 204] on strong "Covered By A 100% Money Back Guarantee" at bounding box center [353, 211] width 338 height 18
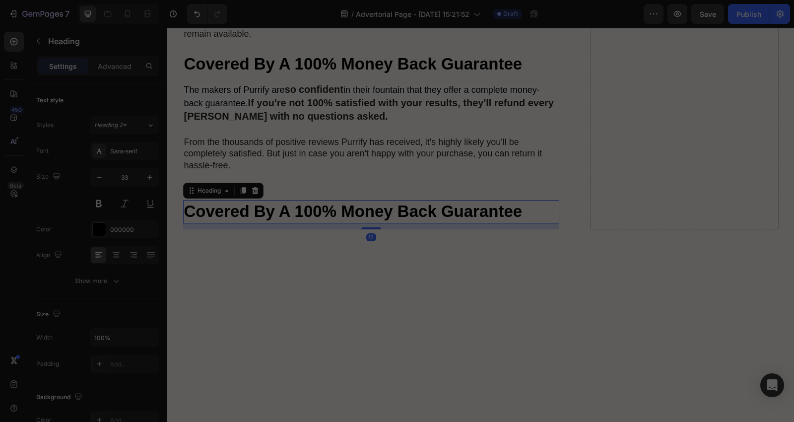
click at [529, 206] on h2 "Covered By A 100% Money Back Guarantee" at bounding box center [371, 211] width 377 height 23
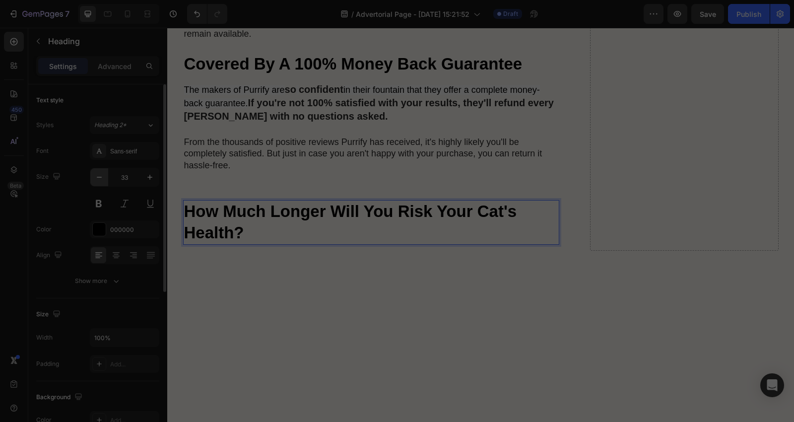
click at [95, 175] on icon "button" at bounding box center [99, 177] width 10 height 10
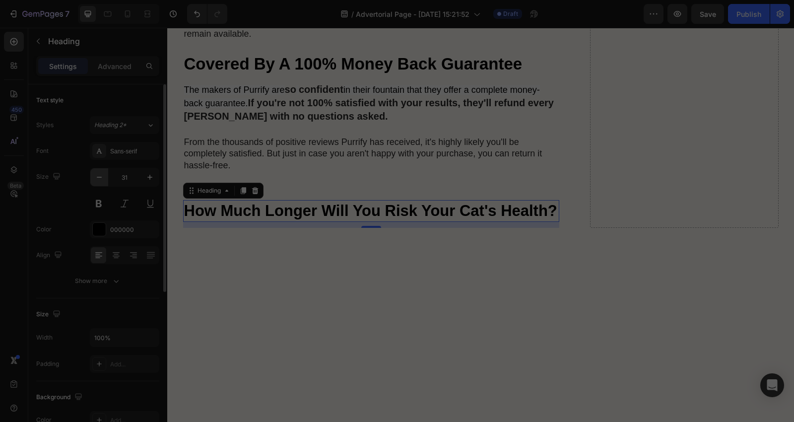
click at [95, 175] on icon "button" at bounding box center [99, 177] width 10 height 10
type input "30"
drag, startPoint x: 341, startPoint y: 289, endPoint x: 343, endPoint y: 282, distance: 7.7
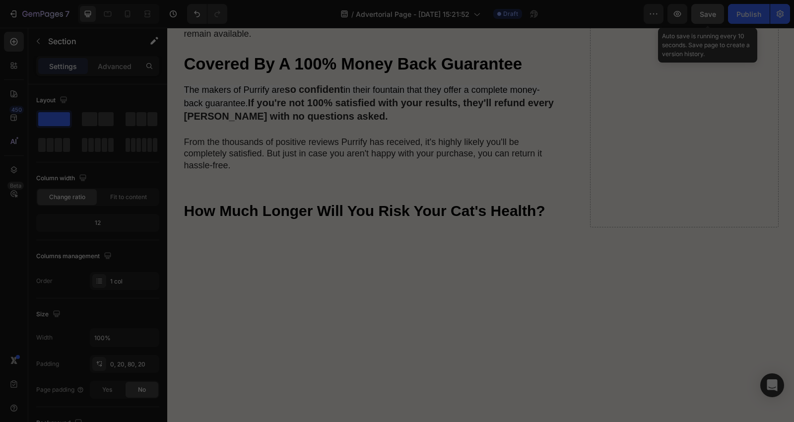
click at [711, 15] on span "Save" at bounding box center [708, 14] width 16 height 8
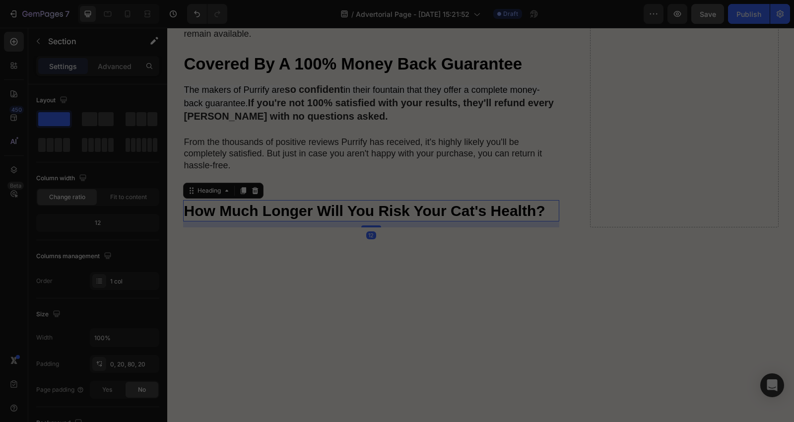
click at [263, 207] on strong "How Much Longer Will You Risk Your Cat's Health?" at bounding box center [364, 210] width 361 height 16
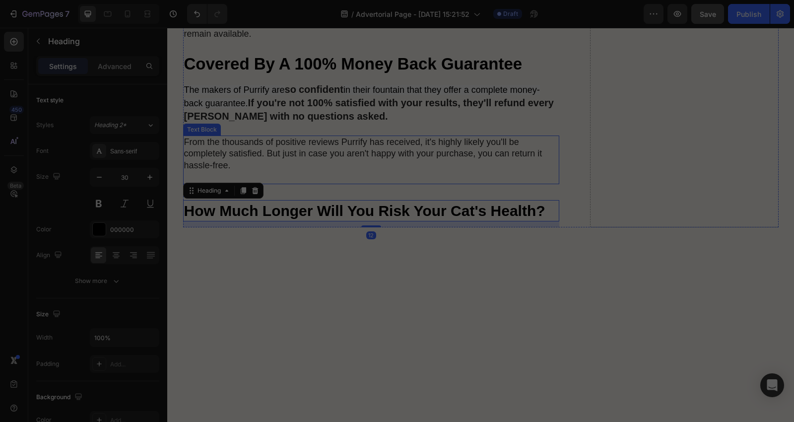
click at [279, 162] on p "From the thousands of positive reviews Purrify has received, it's highly likely…" at bounding box center [371, 153] width 375 height 35
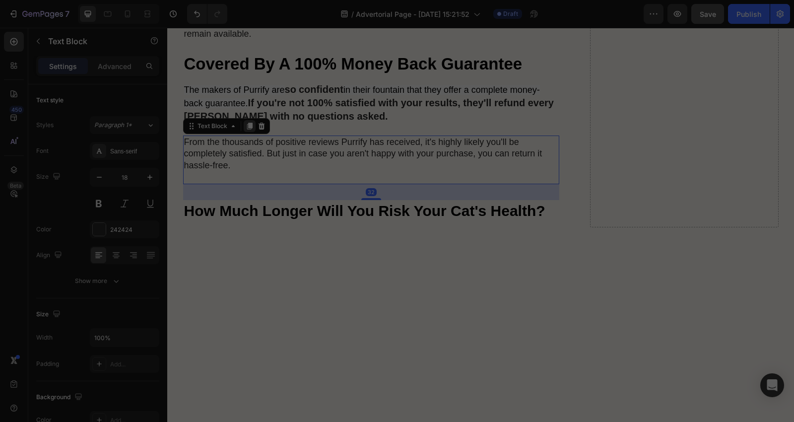
click at [247, 128] on icon at bounding box center [249, 126] width 5 height 7
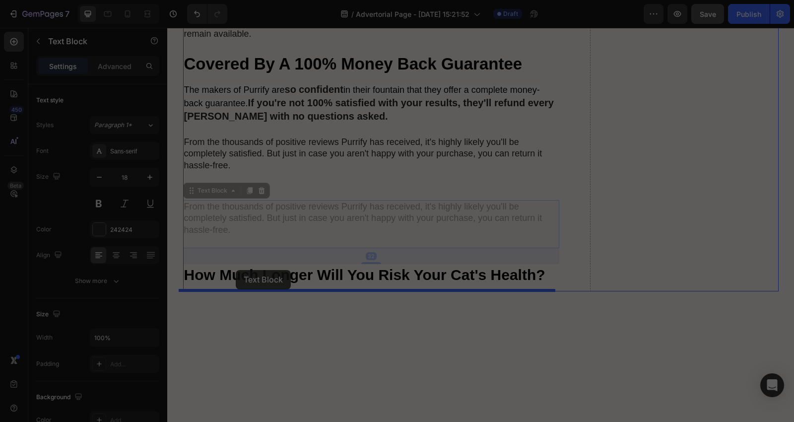
drag, startPoint x: 213, startPoint y: 194, endPoint x: 236, endPoint y: 270, distance: 79.6
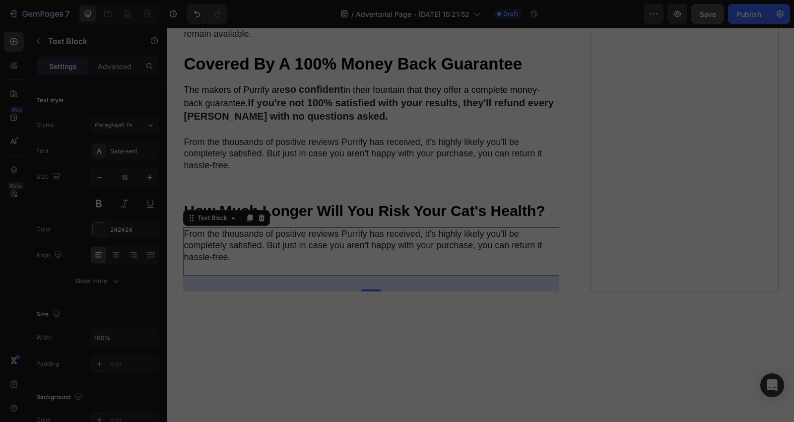
drag, startPoint x: 297, startPoint y: 253, endPoint x: 269, endPoint y: 260, distance: 28.5
click at [294, 254] on p "From the thousands of positive reviews Purrify has received, it's highly likely…" at bounding box center [371, 245] width 375 height 35
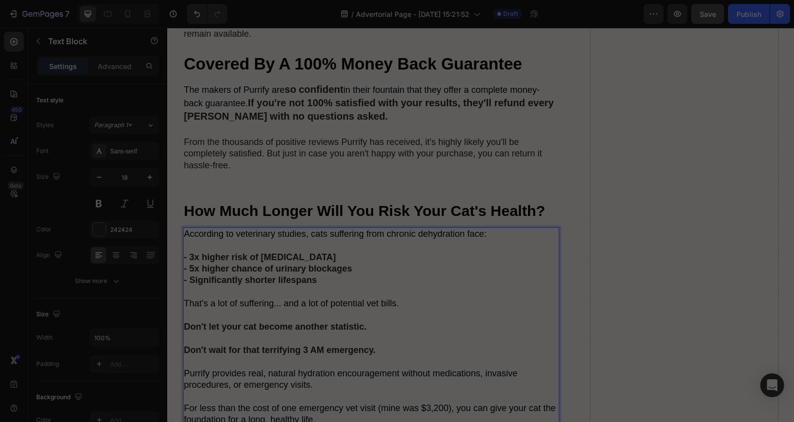
scroll to position [5252, 0]
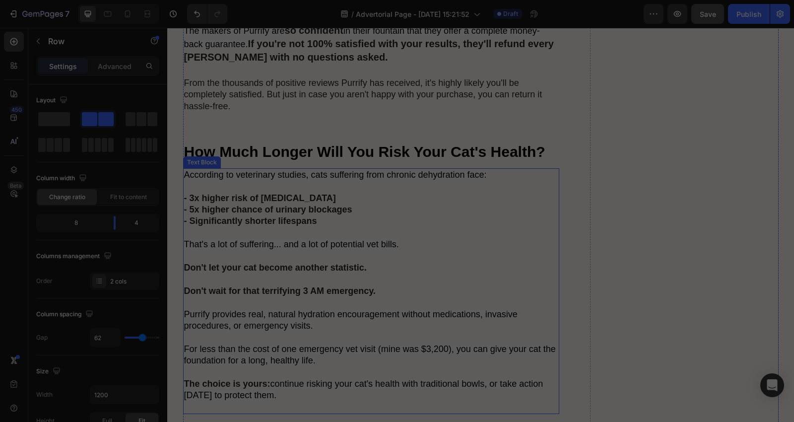
scroll to position [5472, 0]
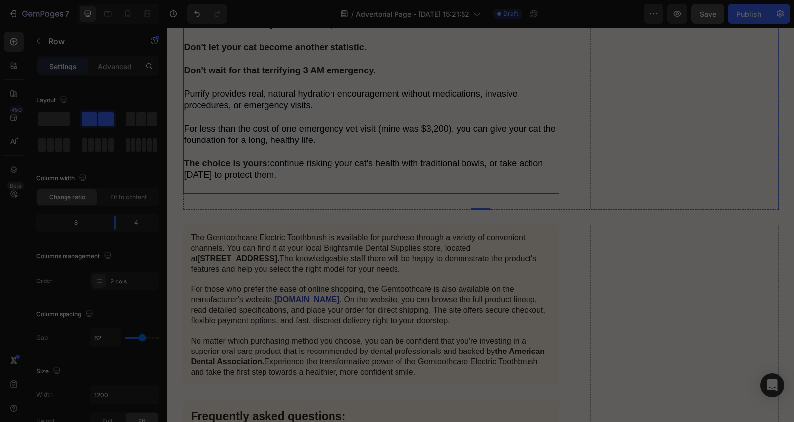
click at [409, 147] on p "According to veterinary studies, cats suffering from chronic dehydration face: …" at bounding box center [371, 71] width 375 height 244
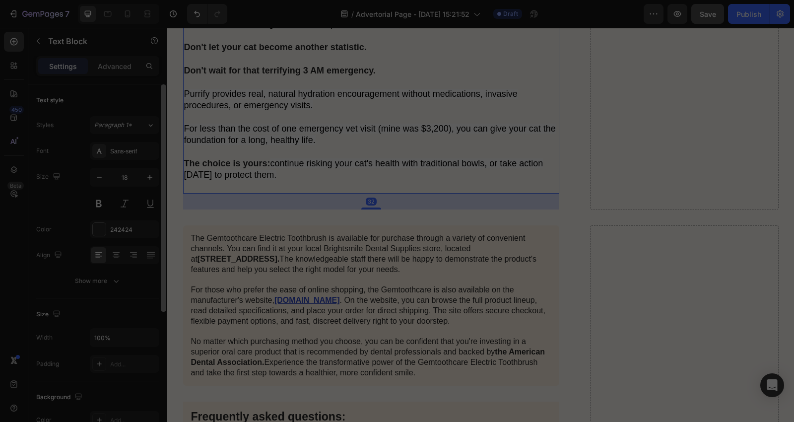
drag, startPoint x: 147, startPoint y: 181, endPoint x: 160, endPoint y: 175, distance: 14.7
click at [148, 180] on icon "button" at bounding box center [150, 177] width 10 height 10
type input "19"
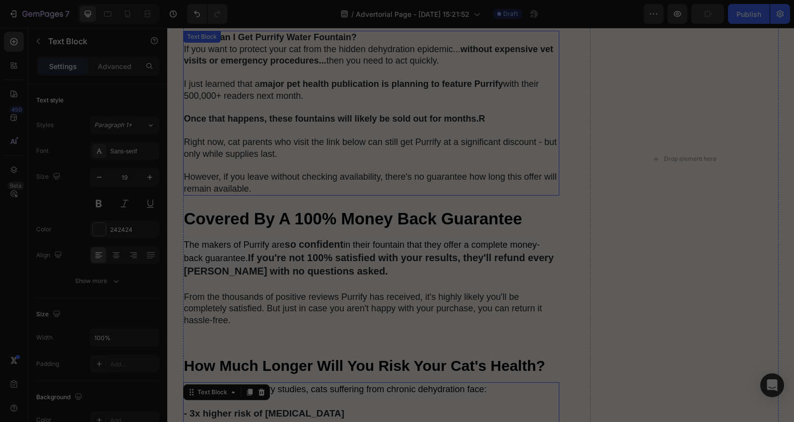
scroll to position [5037, 0]
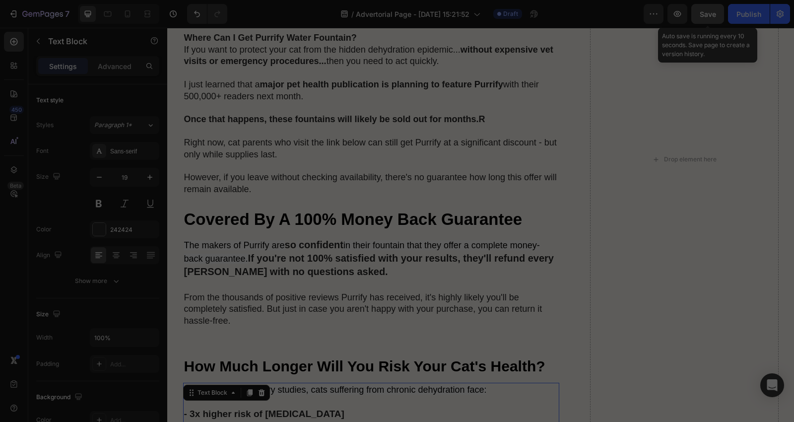
click at [707, 16] on span "Save" at bounding box center [708, 14] width 16 height 8
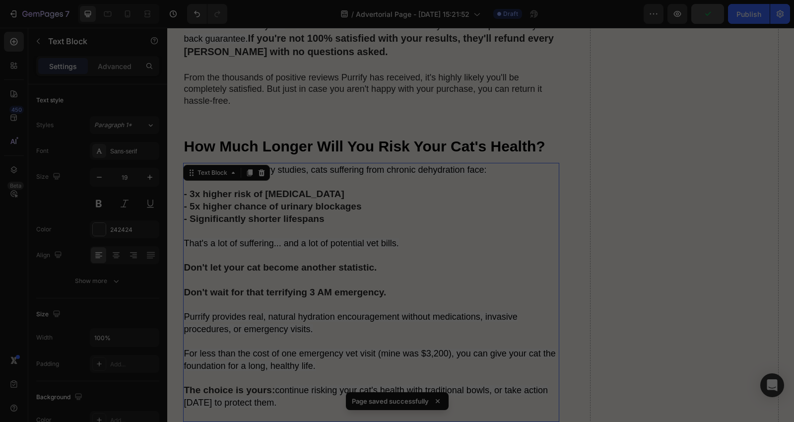
scroll to position [5258, 0]
click at [404, 145] on strong "How Much Longer Will You Risk Your Cat's Health?" at bounding box center [364, 145] width 361 height 16
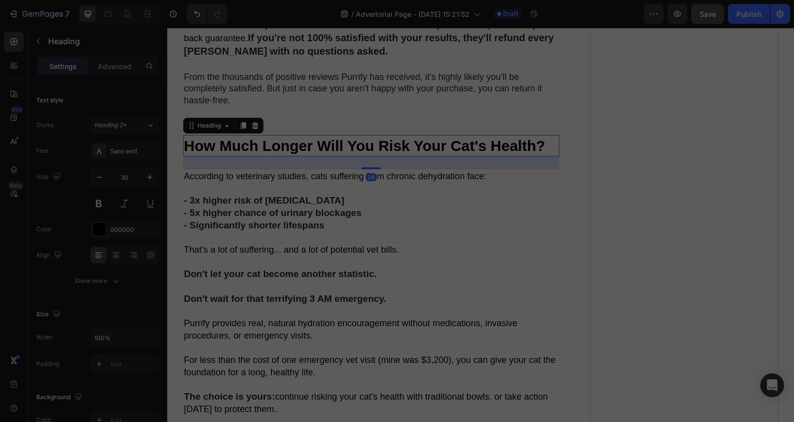
drag, startPoint x: 365, startPoint y: 160, endPoint x: 333, endPoint y: 163, distance: 31.9
click at [361, 167] on div at bounding box center [371, 168] width 20 height 2
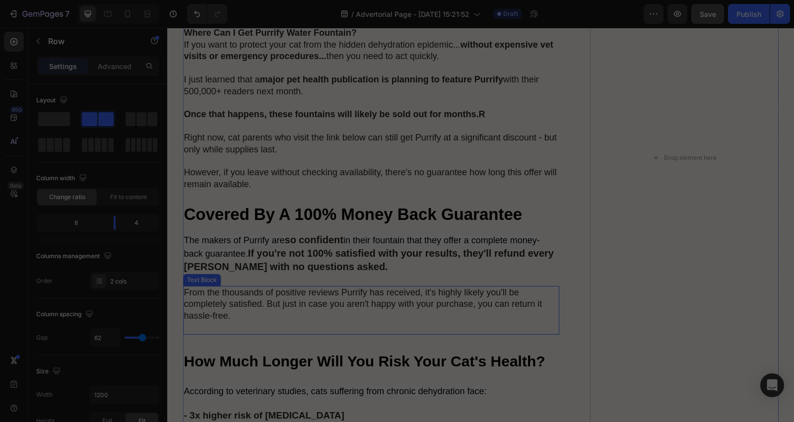
scroll to position [5037, 0]
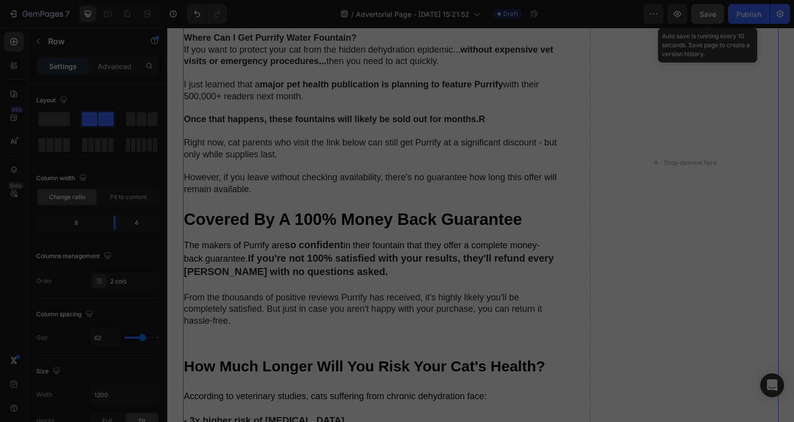
click at [709, 17] on span "Save" at bounding box center [708, 14] width 16 height 8
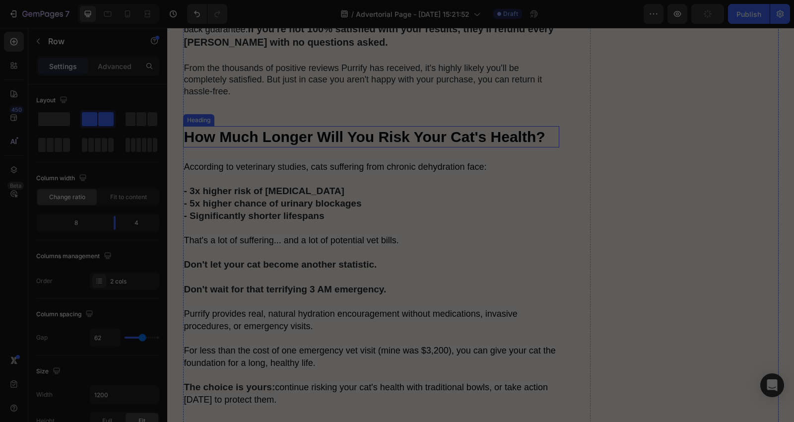
scroll to position [5479, 0]
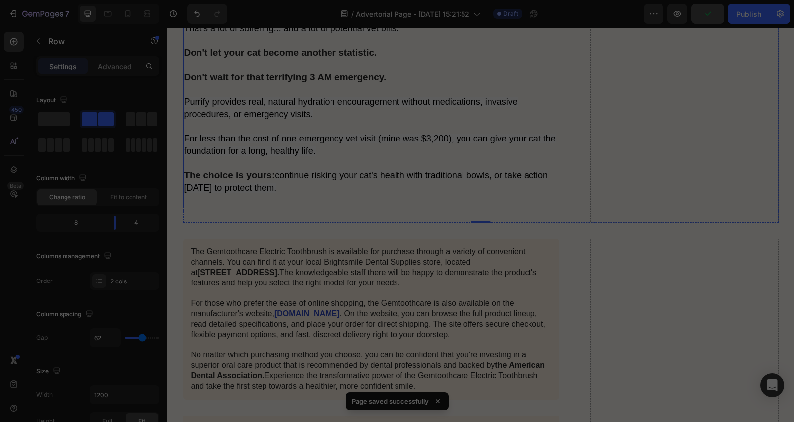
click at [384, 185] on p "According to veterinary studies, cats suffering from chronic dehydration face: …" at bounding box center [371, 78] width 375 height 258
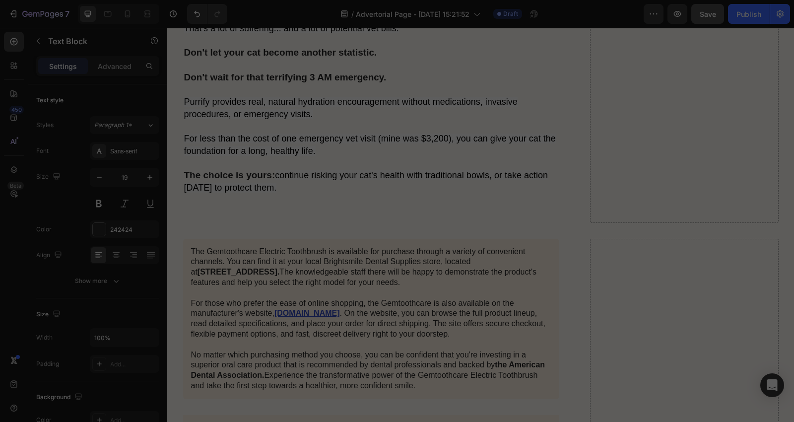
click at [370, 204] on p "According to veterinary studies, cats suffering from chronic dehydration face: …" at bounding box center [371, 78] width 375 height 258
click at [334, 204] on p "According to veterinary studies, cats suffering from chronic dehydration face: …" at bounding box center [371, 78] width 375 height 258
click at [230, 206] on p "According to veterinary studies, cats suffering from chronic dehydration face: …" at bounding box center [371, 78] width 375 height 258
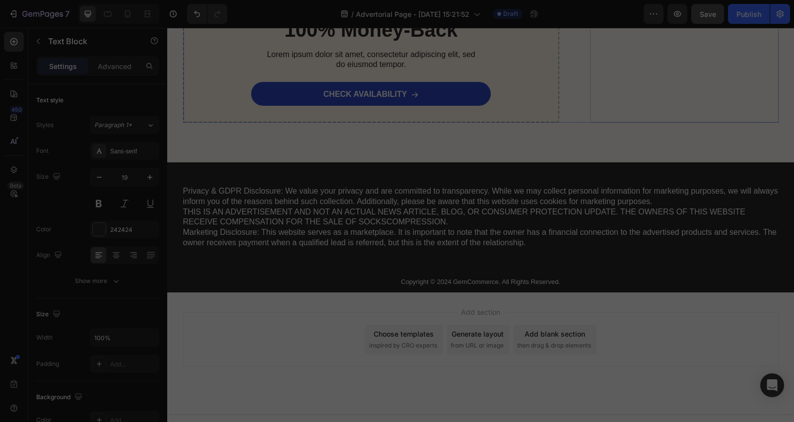
scroll to position [6319, 0]
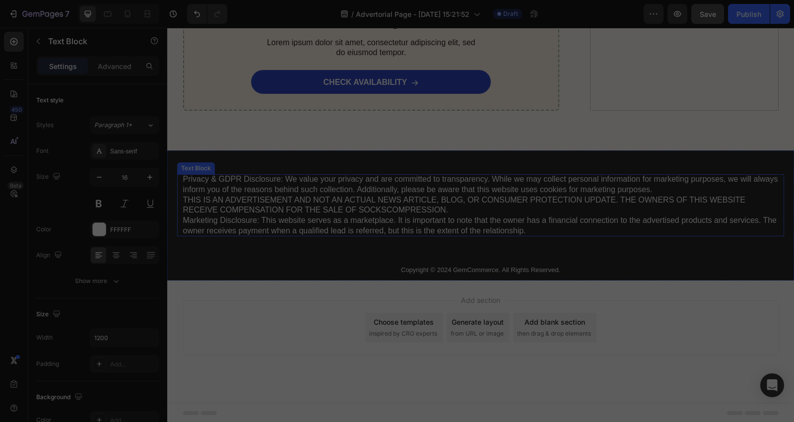
click at [270, 209] on p "Privacy & GDPR Disclosure: We value your privacy and are committed to transpare…" at bounding box center [480, 205] width 595 height 62
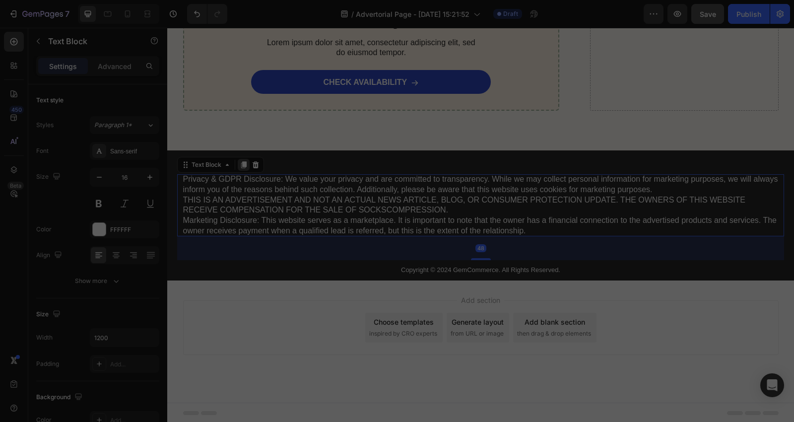
click at [241, 162] on icon at bounding box center [243, 164] width 5 height 7
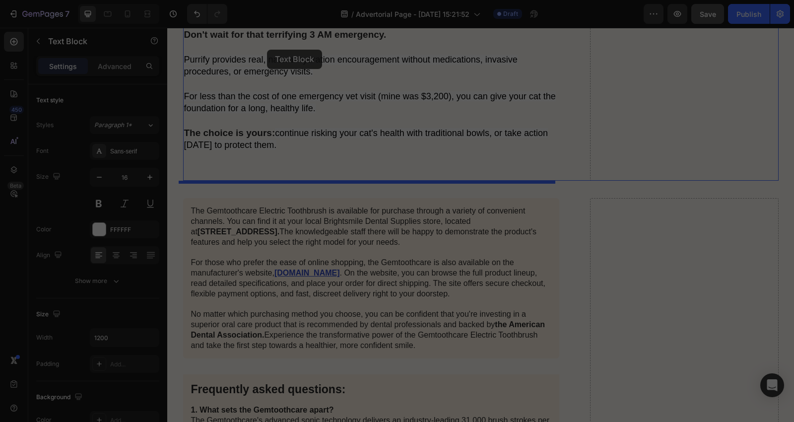
scroll to position [5514, 0]
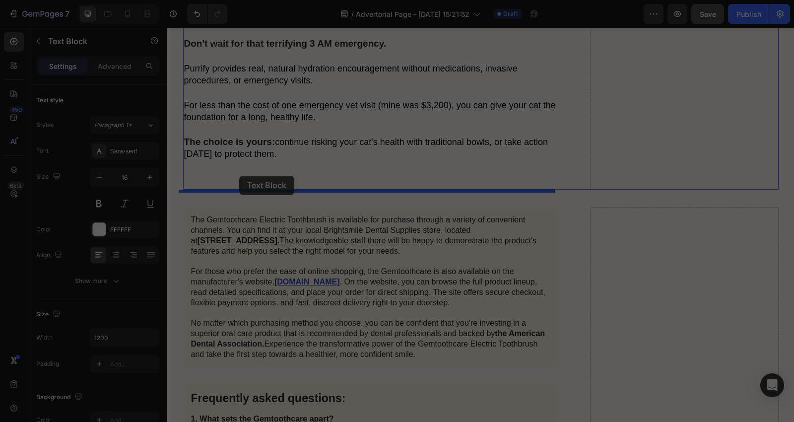
drag, startPoint x: 216, startPoint y: 251, endPoint x: 239, endPoint y: 176, distance: 78.3
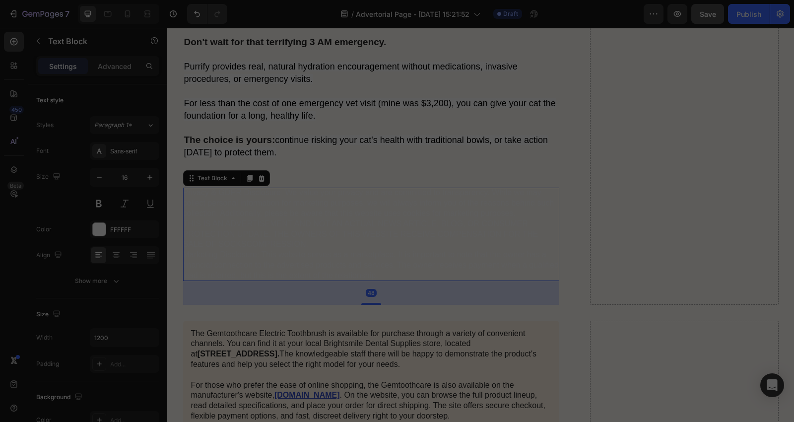
click at [240, 246] on p "Privacy & GDPR Disclosure: We value your privacy and are committed to transpare…" at bounding box center [371, 234] width 377 height 93
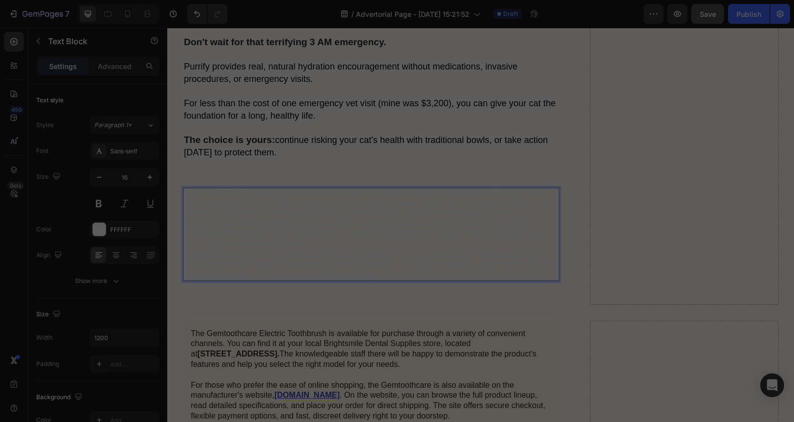
click at [241, 246] on p "Privacy & GDPR Disclosure: We value your privacy and are committed to transpare…" at bounding box center [371, 234] width 377 height 93
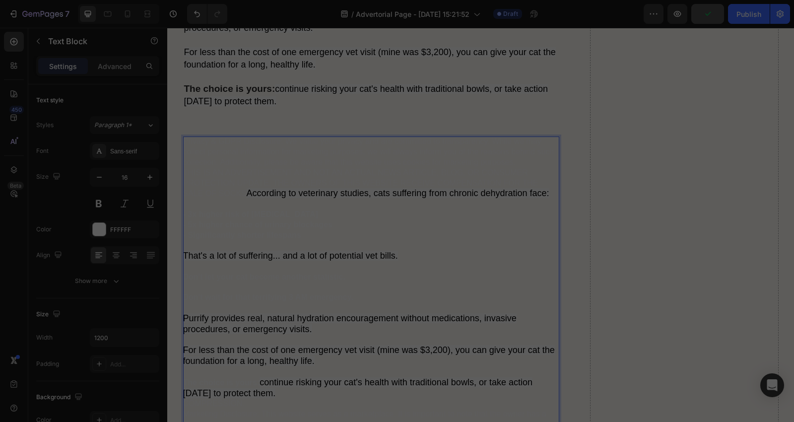
click at [258, 171] on p "Privacy & GDPR Disclosure: We value your privacy and are committed to transpare…" at bounding box center [371, 287] width 377 height 303
drag, startPoint x: 238, startPoint y: 165, endPoint x: 222, endPoint y: 179, distance: 21.1
click at [223, 180] on p "Privacy & GDPR Disclosure: We value your privacy and are committed to transpare…" at bounding box center [371, 287] width 377 height 303
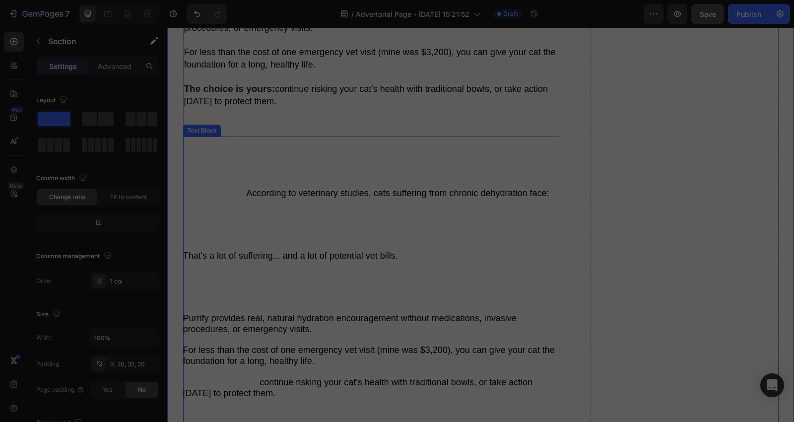
click at [189, 155] on p "Privacy & GDPR Disclosure: We value your privacy and are committed to transpare…" at bounding box center [371, 287] width 377 height 303
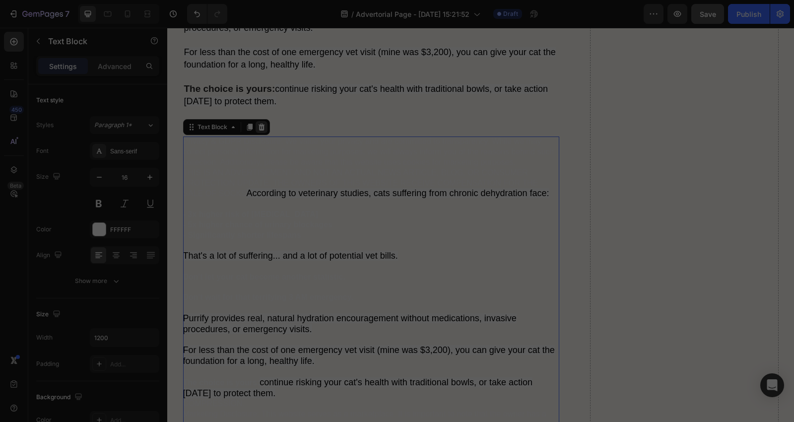
click at [258, 131] on icon at bounding box center [261, 127] width 6 height 7
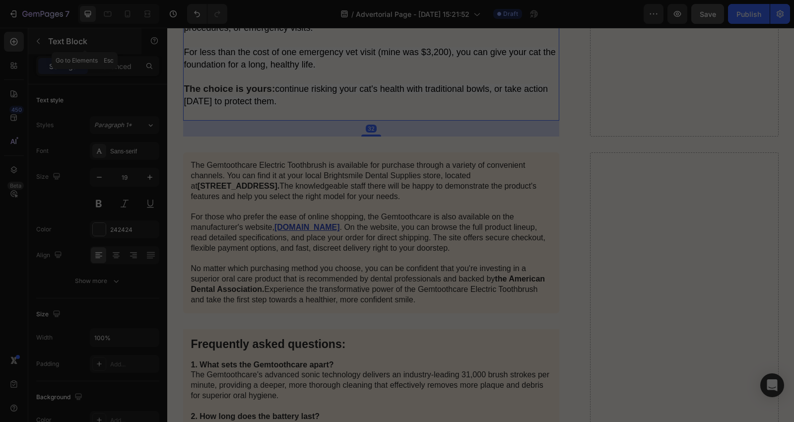
drag, startPoint x: 40, startPoint y: 41, endPoint x: 47, endPoint y: 45, distance: 7.8
click at [40, 41] on icon "button" at bounding box center [38, 41] width 8 height 8
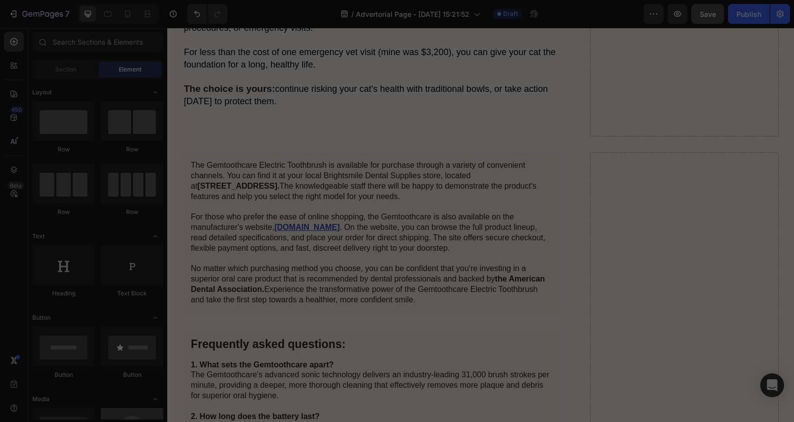
scroll to position [0, 0]
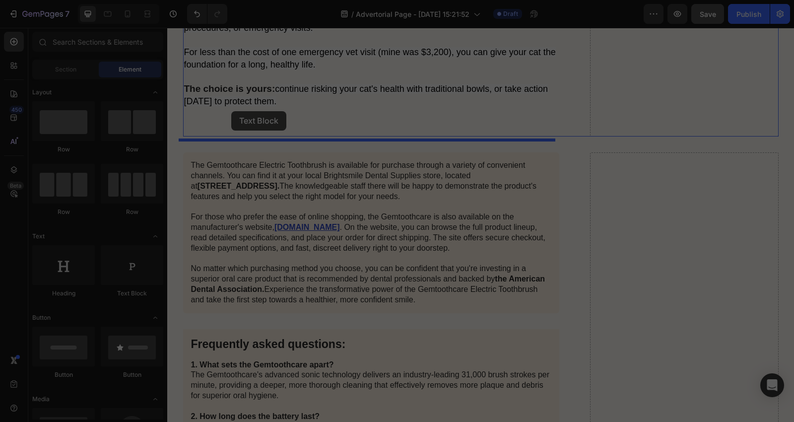
drag, startPoint x: 298, startPoint y: 296, endPoint x: 231, endPoint y: 111, distance: 196.2
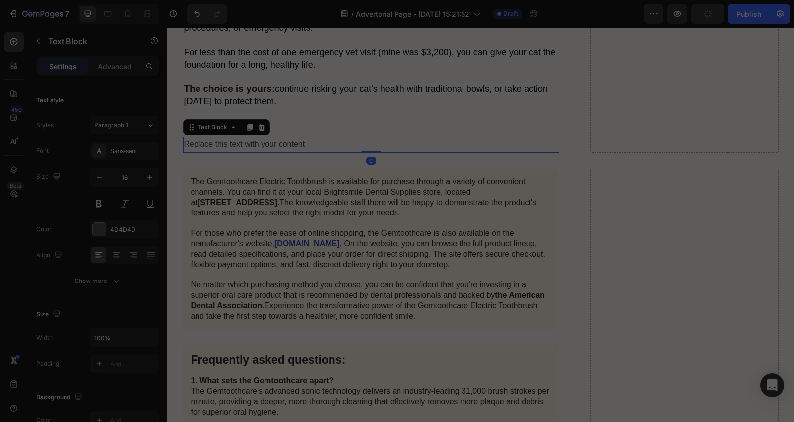
click at [303, 145] on div "Replace this text with your content" at bounding box center [371, 144] width 377 height 16
click at [335, 146] on p "Replace this text with your content" at bounding box center [371, 144] width 375 height 14
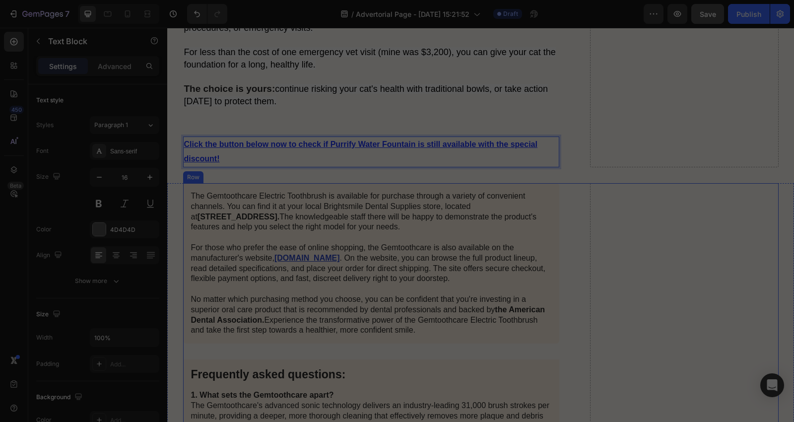
drag, startPoint x: 570, startPoint y: 217, endPoint x: 566, endPoint y: 212, distance: 6.4
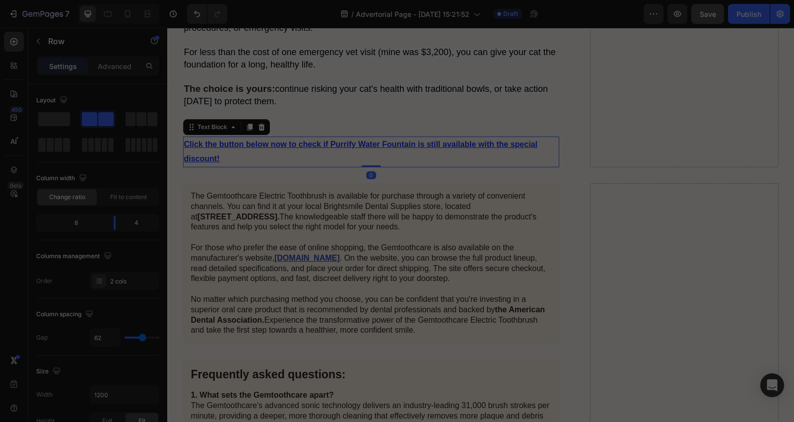
click at [346, 166] on p "Click the button below now to check if Purrify Water Fountain is still availabl…" at bounding box center [371, 151] width 375 height 29
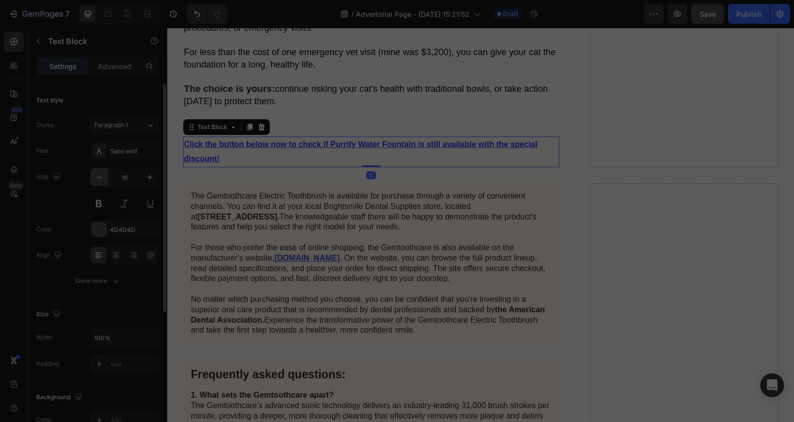
click at [102, 174] on icon "button" at bounding box center [99, 177] width 10 height 10
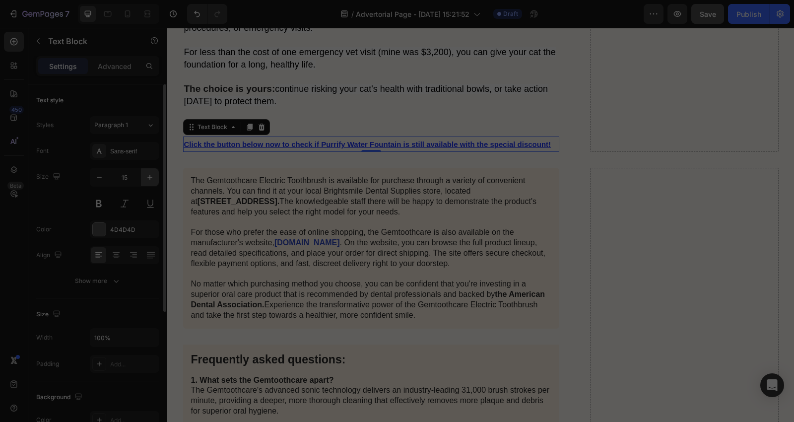
click at [149, 180] on icon "button" at bounding box center [150, 177] width 10 height 10
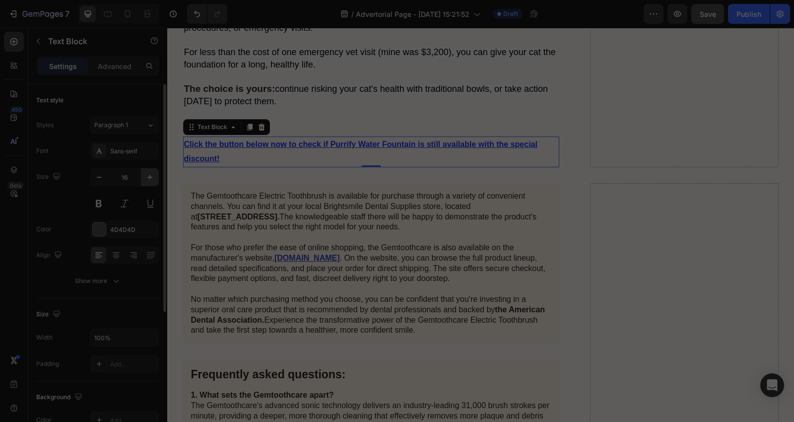
click at [145, 177] on icon "button" at bounding box center [150, 177] width 10 height 10
click at [93, 175] on button "button" at bounding box center [99, 177] width 18 height 18
type input "17"
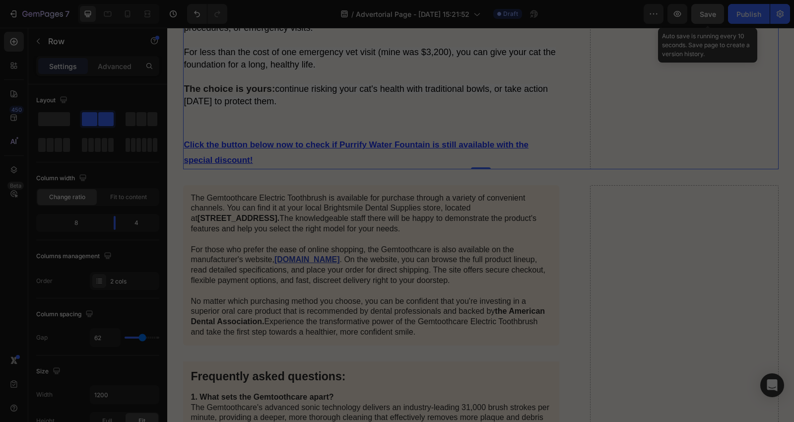
click at [709, 14] on span "Save" at bounding box center [708, 14] width 16 height 8
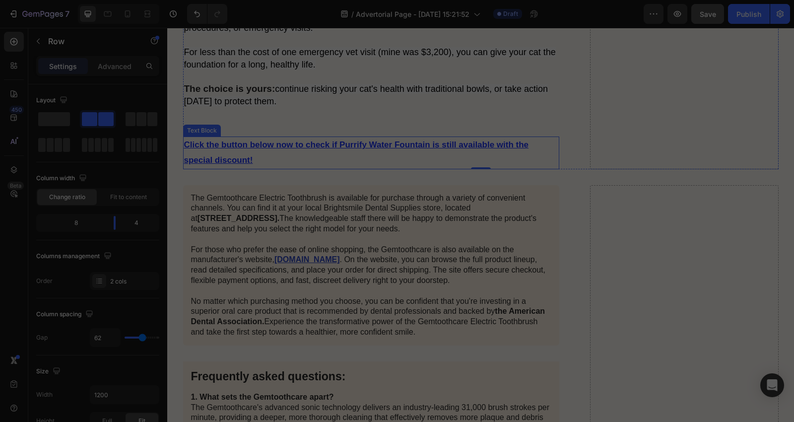
drag, startPoint x: 298, startPoint y: 150, endPoint x: 261, endPoint y: 146, distance: 37.5
click at [298, 150] on u "Click the button below now to check if Purrify Water Fountain is still availabl…" at bounding box center [356, 152] width 345 height 25
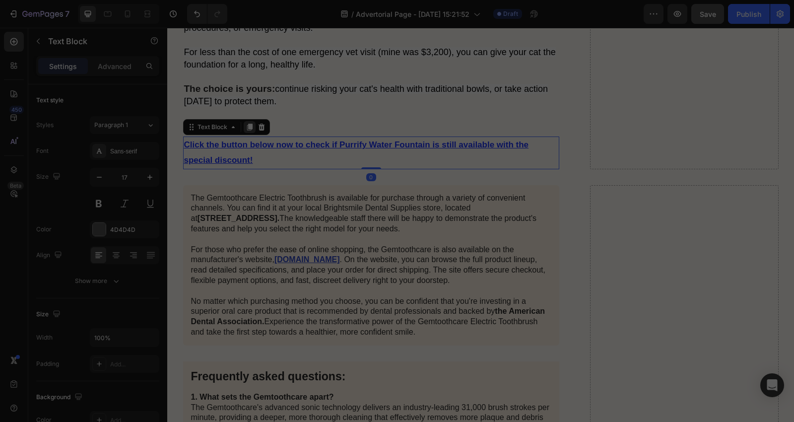
click at [247, 131] on icon at bounding box center [249, 127] width 5 height 7
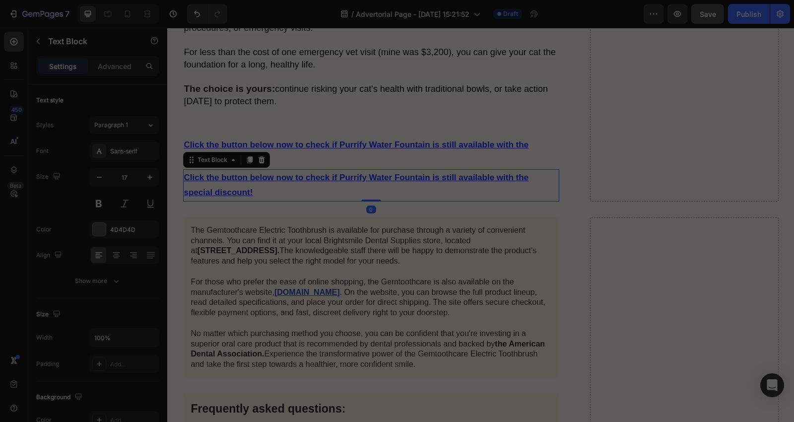
click at [299, 197] on p "Click the button below now to check if Purrify Water Fountain is still availabl…" at bounding box center [371, 185] width 375 height 30
click at [324, 196] on p "Click the button below now to check if Purrify Water Fountain is still availabl…" at bounding box center [371, 185] width 375 height 30
click at [295, 190] on p "Click the button below now to check if Purrify Water Fountain is still availabl…" at bounding box center [371, 185] width 375 height 30
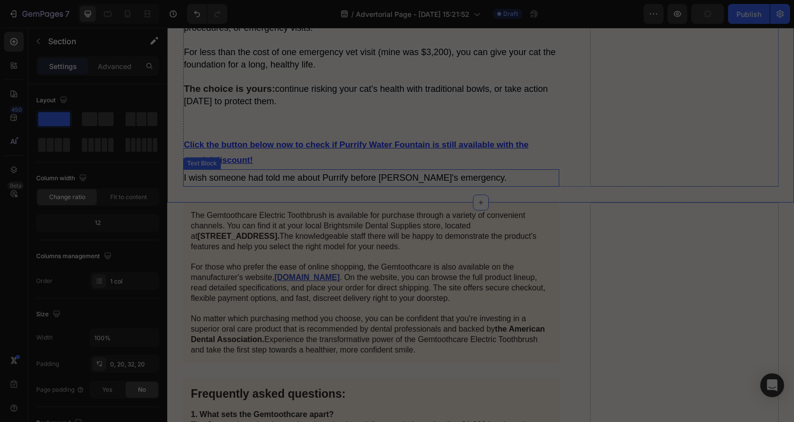
click at [445, 177] on span "I wish someone had told me about Purrify before [PERSON_NAME]'s emergency." at bounding box center [345, 178] width 323 height 10
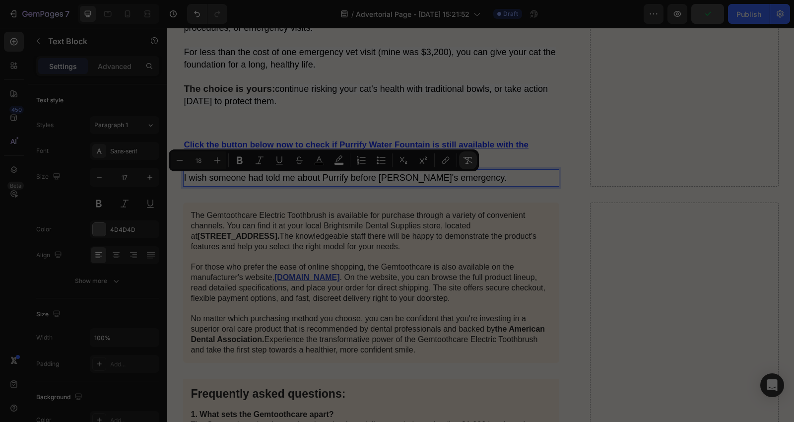
click at [470, 164] on icon "Editor contextual toolbar" at bounding box center [468, 160] width 10 height 10
type input "17"
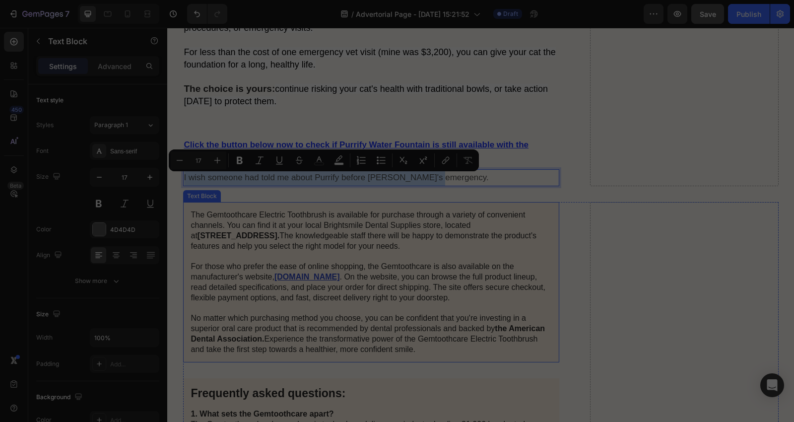
click at [540, 205] on div "The Gemtoothcare Electric Toothbrush is available for purchase through a variet…" at bounding box center [371, 282] width 377 height 160
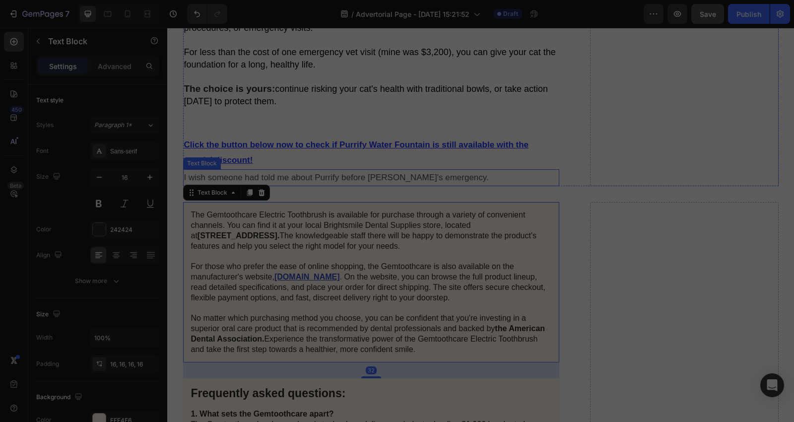
drag, startPoint x: 439, startPoint y: 184, endPoint x: 398, endPoint y: 181, distance: 40.8
click at [434, 182] on p "I wish someone had told me about Purrify before [PERSON_NAME]'s emergency." at bounding box center [371, 177] width 375 height 15
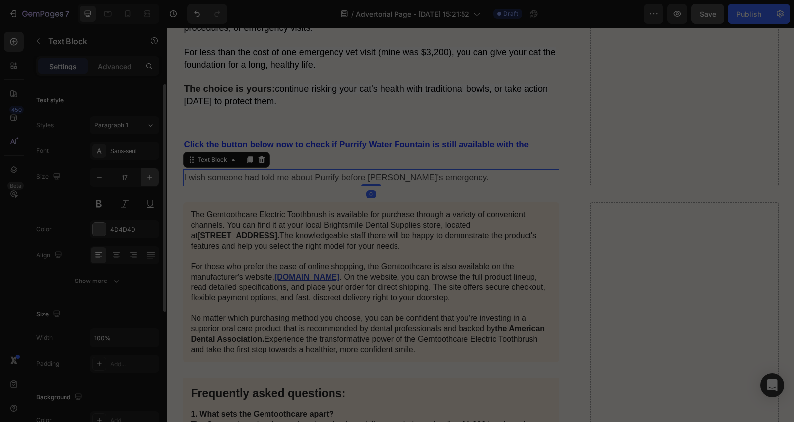
click at [145, 176] on icon "button" at bounding box center [150, 177] width 10 height 10
type input "20"
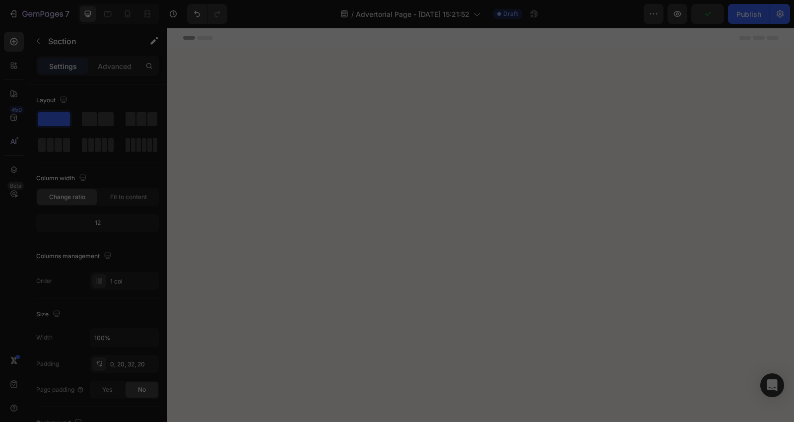
scroll to position [5565, 0]
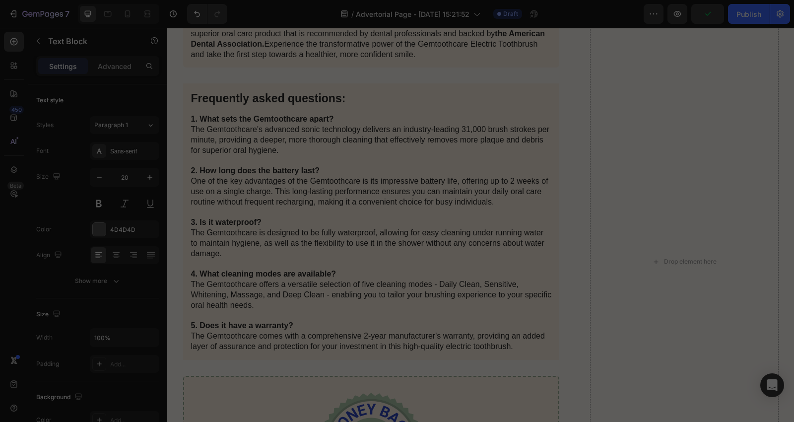
drag, startPoint x: 367, startPoint y: 191, endPoint x: 438, endPoint y: 234, distance: 82.9
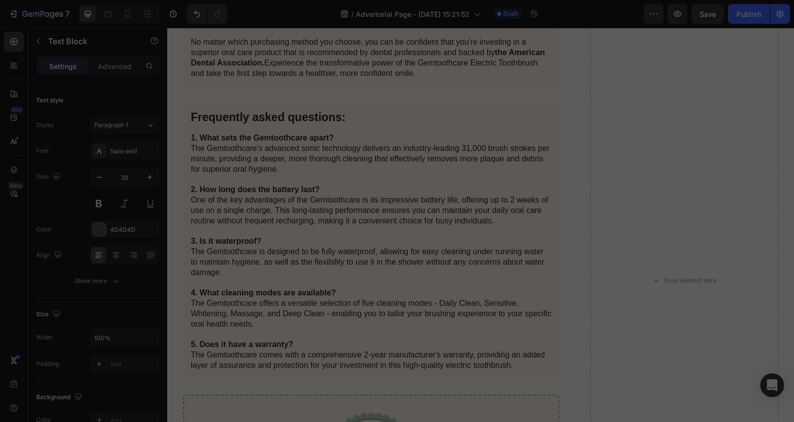
click at [93, 227] on div at bounding box center [99, 229] width 13 height 13
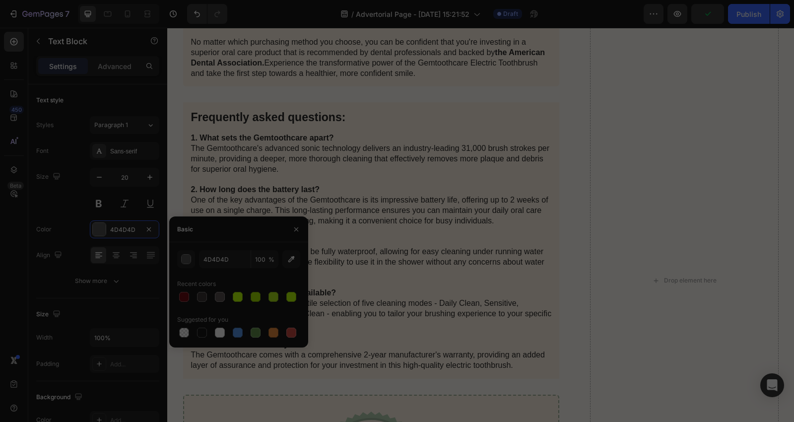
drag, startPoint x: 202, startPoint y: 329, endPoint x: 226, endPoint y: 325, distance: 24.7
click at [203, 329] on div at bounding box center [202, 332] width 10 height 10
type input "151515"
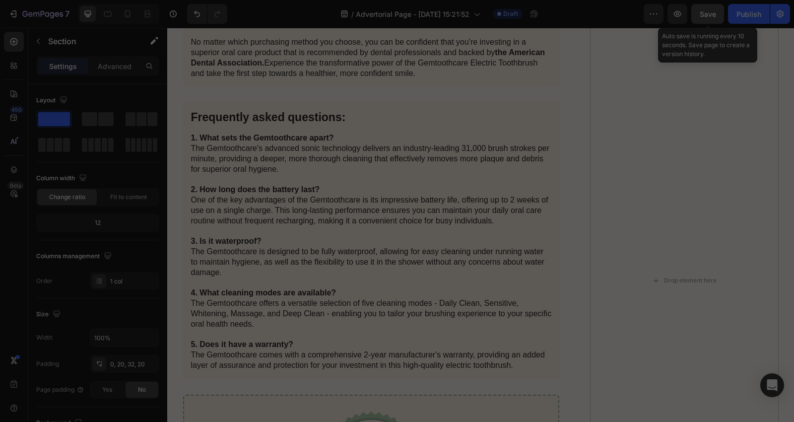
click at [715, 15] on span "Save" at bounding box center [708, 14] width 16 height 8
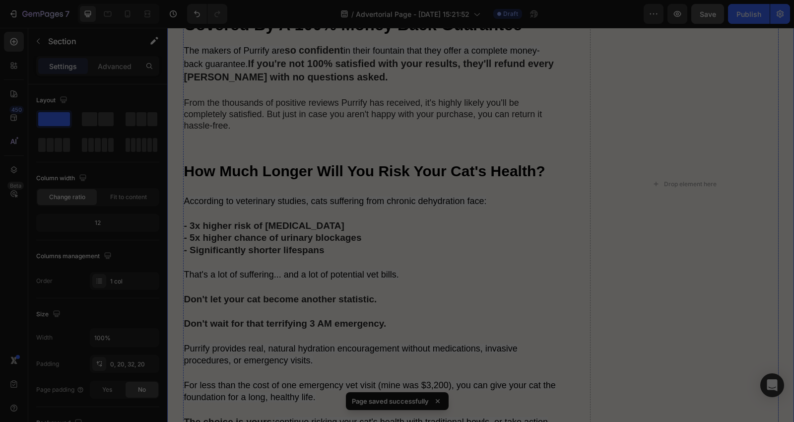
scroll to position [4903, 0]
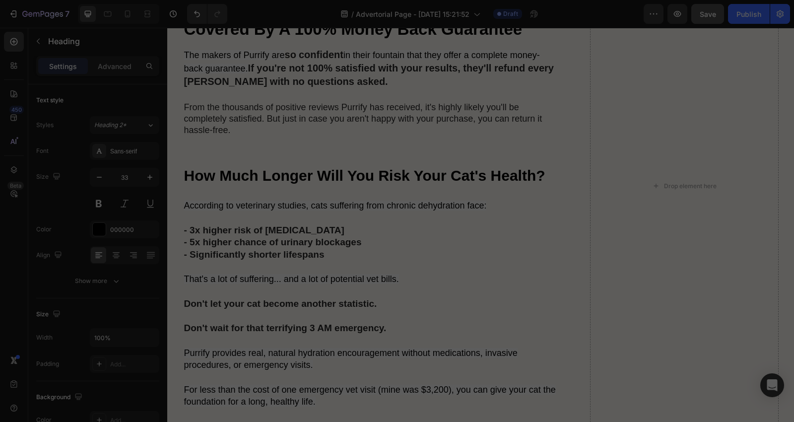
drag, startPoint x: 367, startPoint y: 164, endPoint x: 368, endPoint y: 169, distance: 5.1
click at [573, 239] on div "Image Where Can I Get Purrify Water Fountain? Heading 22 Where Can I Get Purrif…" at bounding box center [480, 186] width 595 height 782
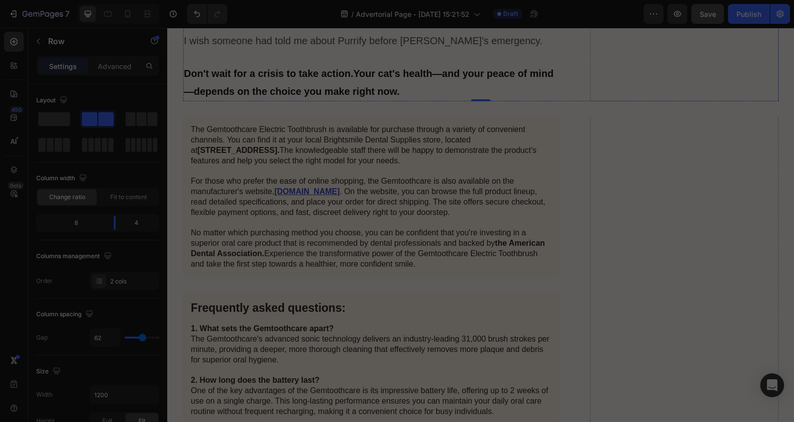
scroll to position [5565, 0]
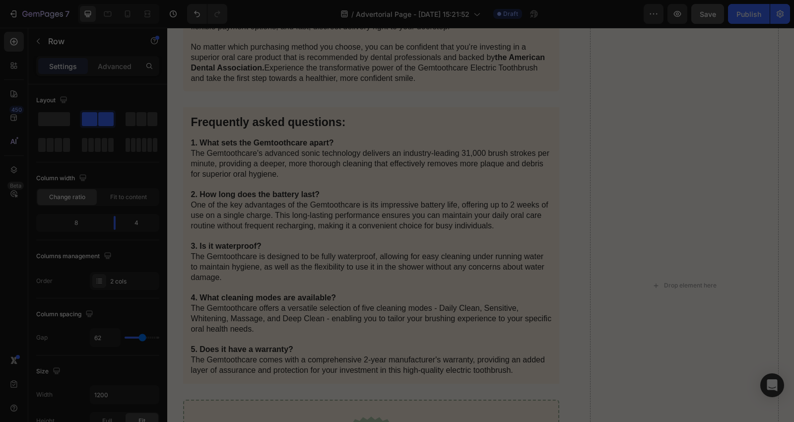
click at [703, 15] on span "Save" at bounding box center [708, 14] width 16 height 8
click at [130, 17] on icon at bounding box center [127, 13] width 5 height 7
type input "0"
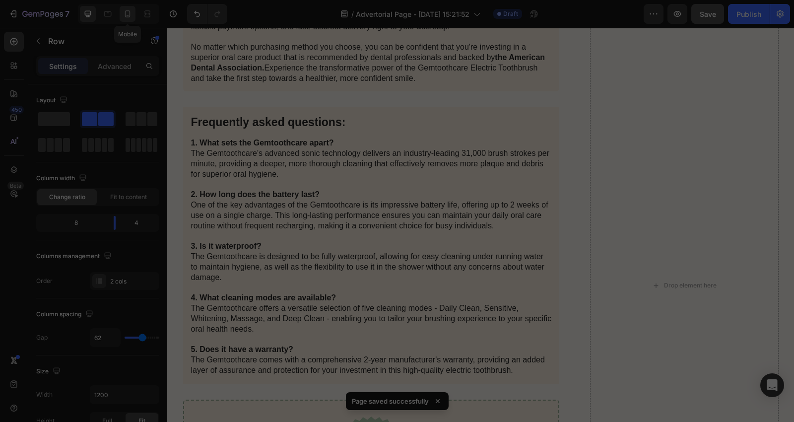
type input "100%"
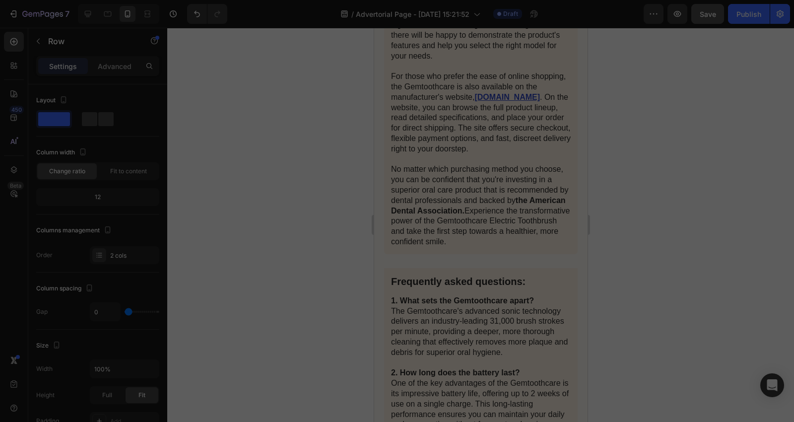
scroll to position [5518, 0]
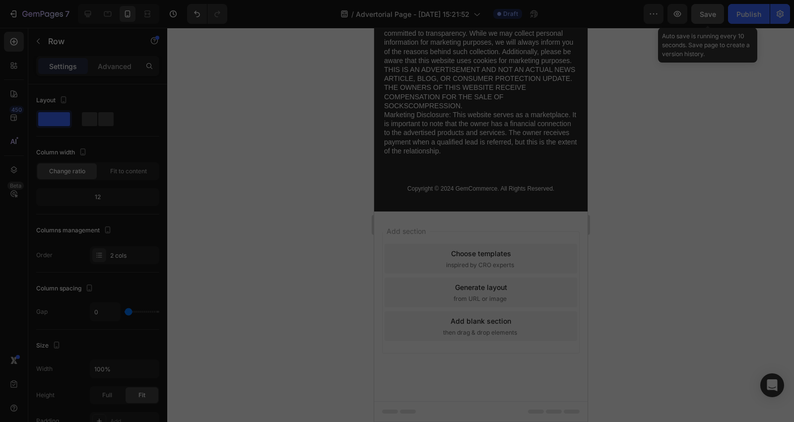
click at [716, 10] on span "Save" at bounding box center [708, 14] width 16 height 8
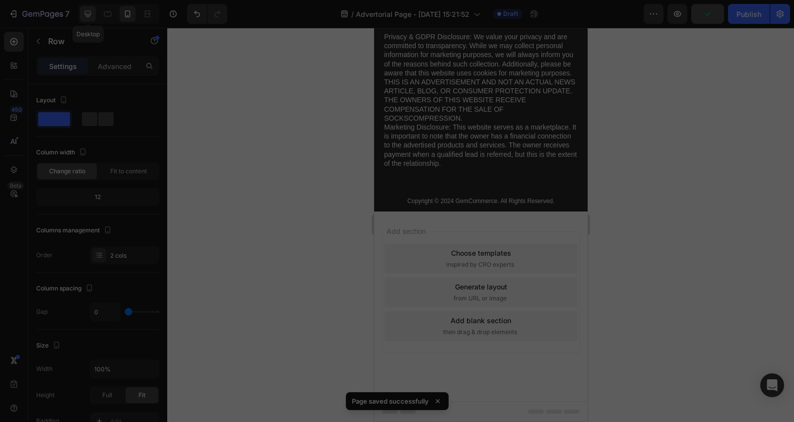
click at [83, 15] on icon at bounding box center [88, 14] width 10 height 10
type input "62"
type input "1200"
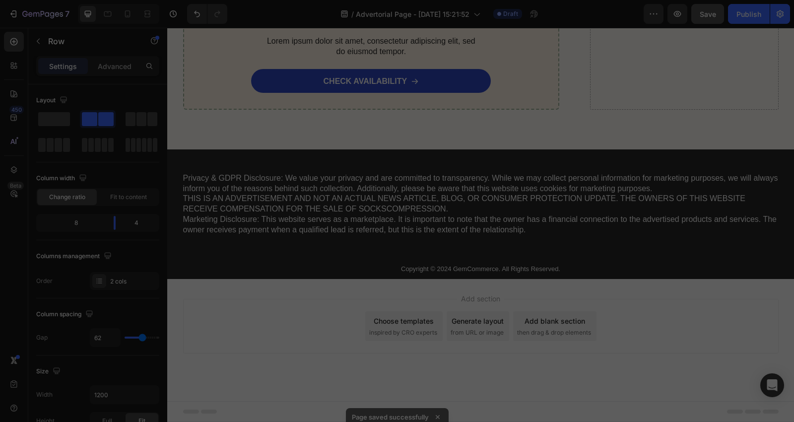
scroll to position [6265, 0]
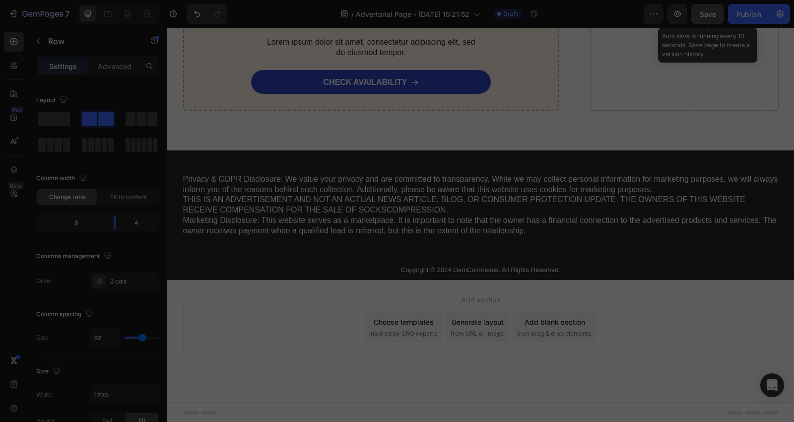
click at [706, 19] on button "Save" at bounding box center [707, 14] width 33 height 20
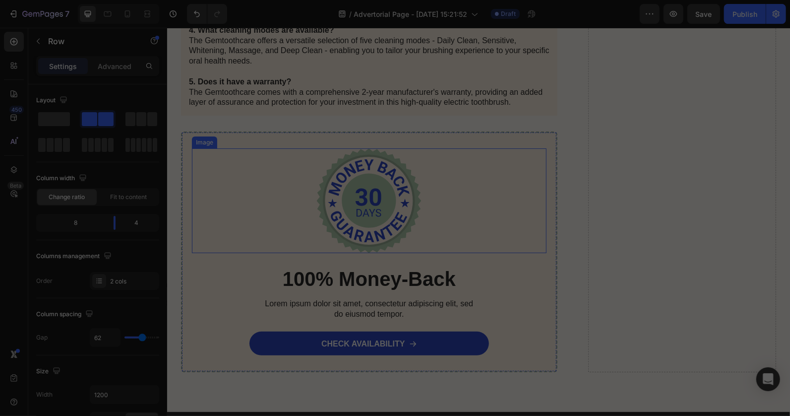
scroll to position [6174, 0]
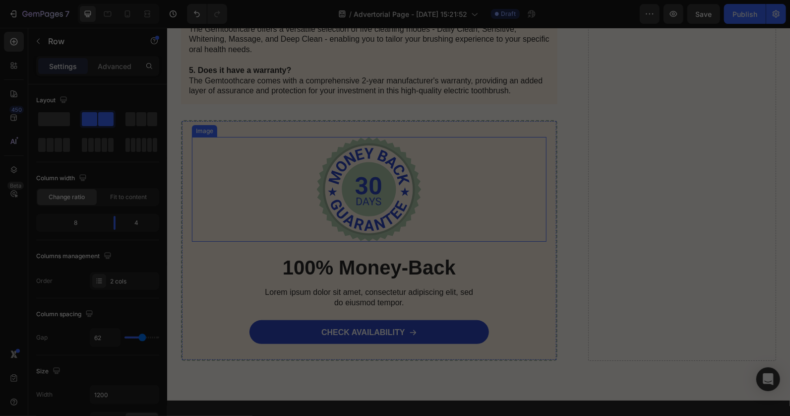
drag, startPoint x: 439, startPoint y: 213, endPoint x: 436, endPoint y: 208, distance: 5.4
click at [439, 213] on div at bounding box center [369, 188] width 355 height 105
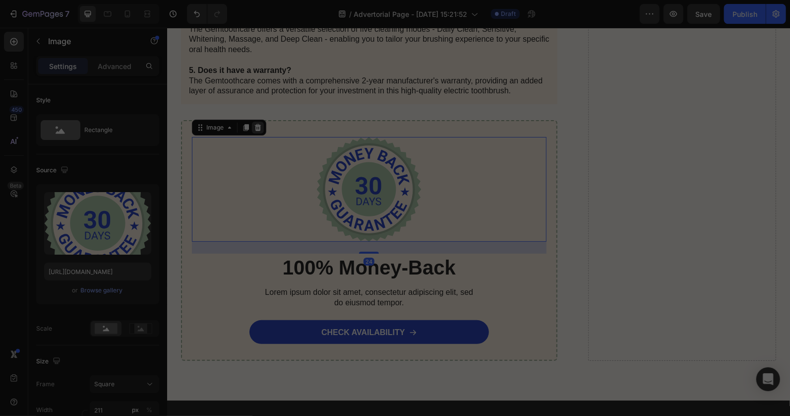
click at [254, 124] on icon at bounding box center [258, 127] width 8 height 8
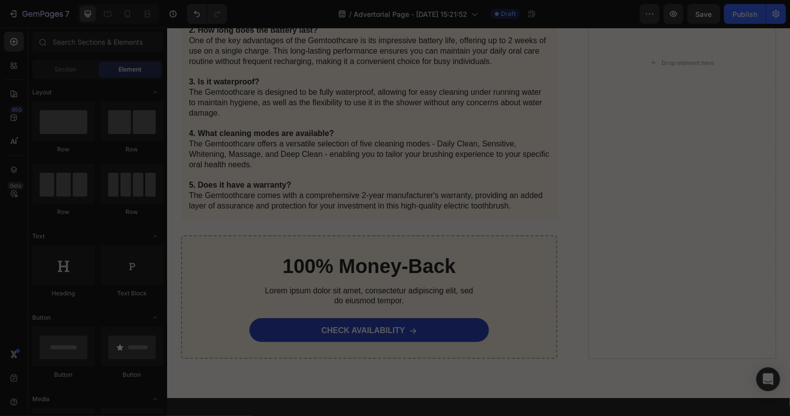
scroll to position [5733, 0]
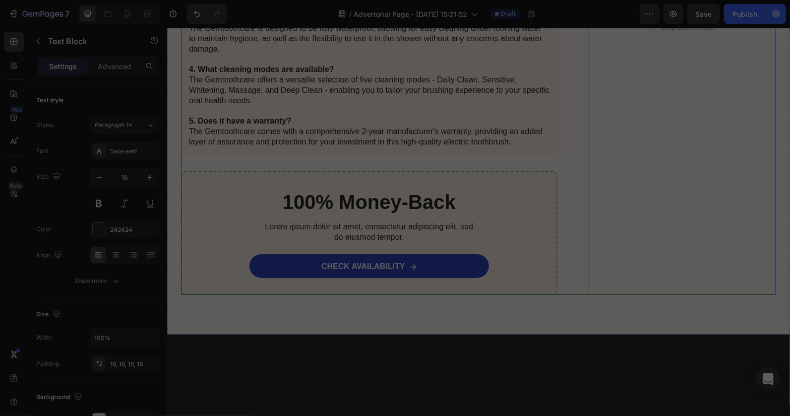
click at [345, 188] on div ""I was skeptical after trying 2 other fountains that didn't work. My [DEMOGRAPH…" at bounding box center [369, 27] width 377 height 534
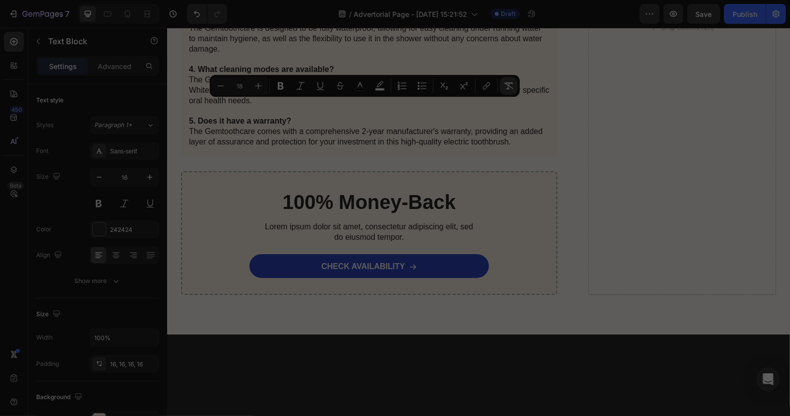
click at [507, 82] on icon "Editor contextual toolbar" at bounding box center [509, 86] width 10 height 10
type input "16"
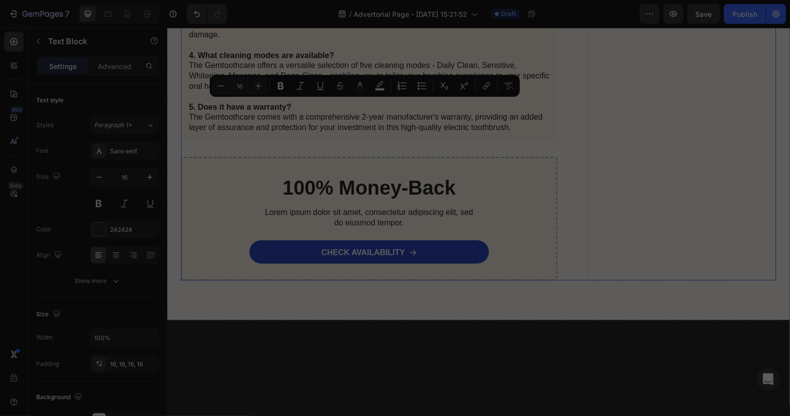
click at [498, 174] on div ""I was skeptical after trying 2 other fountains that didn't work. My [DEMOGRAPH…" at bounding box center [369, 20] width 377 height 520
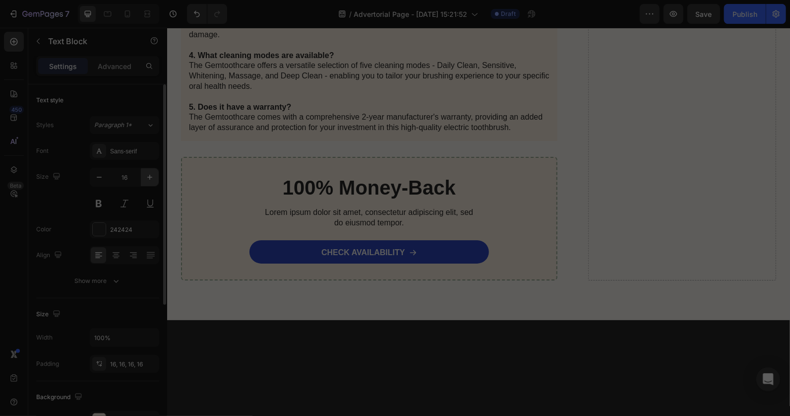
click at [144, 171] on button "button" at bounding box center [150, 177] width 18 height 18
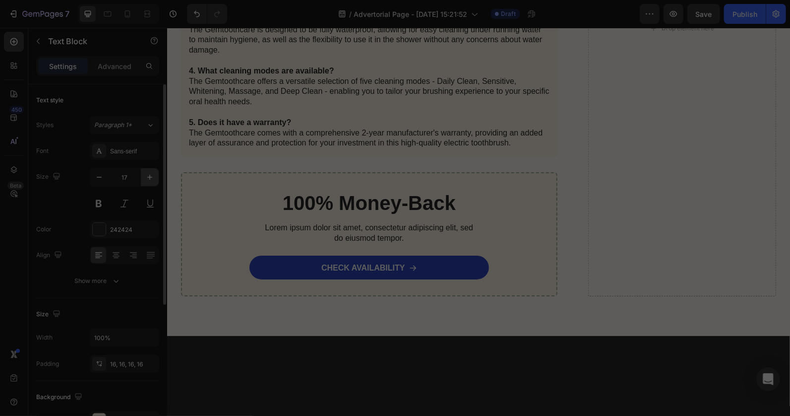
click at [144, 171] on button "button" at bounding box center [150, 177] width 18 height 18
type input "18"
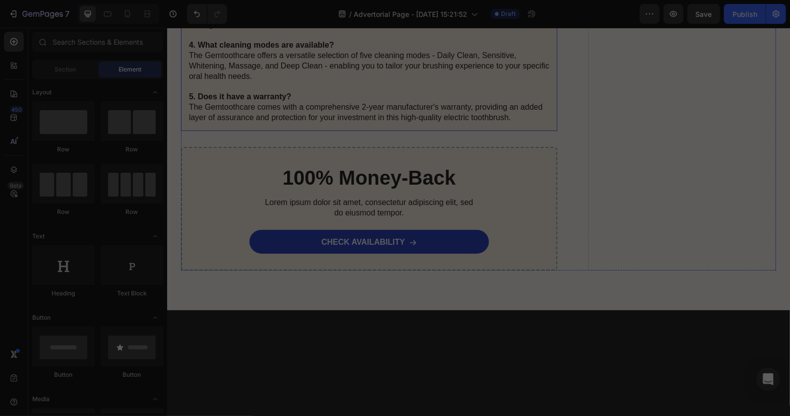
scroll to position [5953, 0]
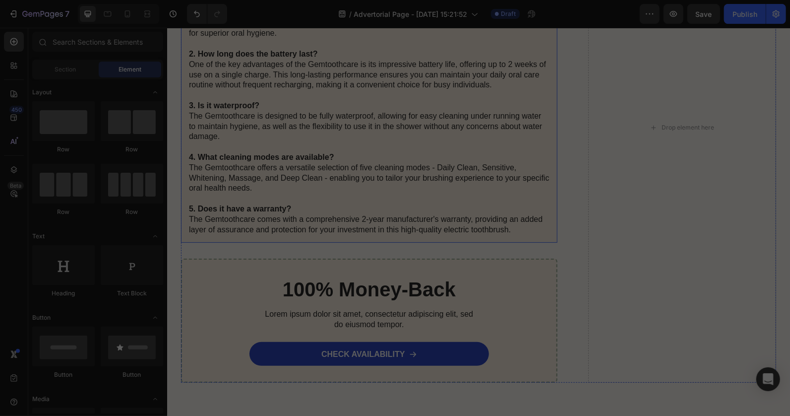
click at [330, 151] on p "1. What sets the Gemtoothcare apart? The Gemtoothcare's advanced sonic technolo…" at bounding box center [369, 115] width 361 height 237
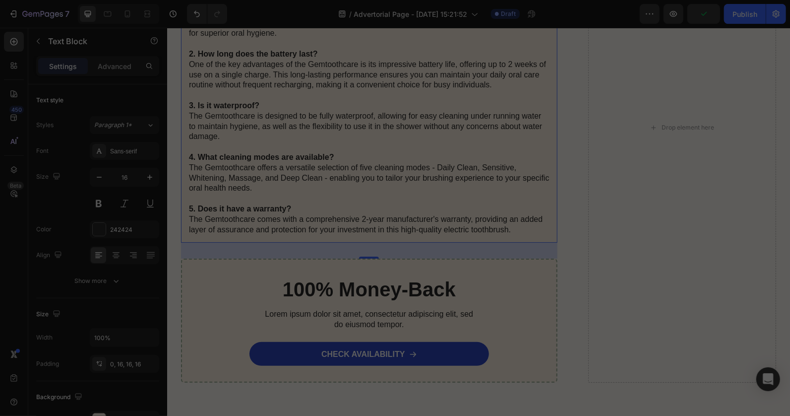
click at [329, 185] on p "1. What sets the Gemtoothcare apart? The Gemtoothcare's advanced sonic technolo…" at bounding box center [369, 115] width 361 height 237
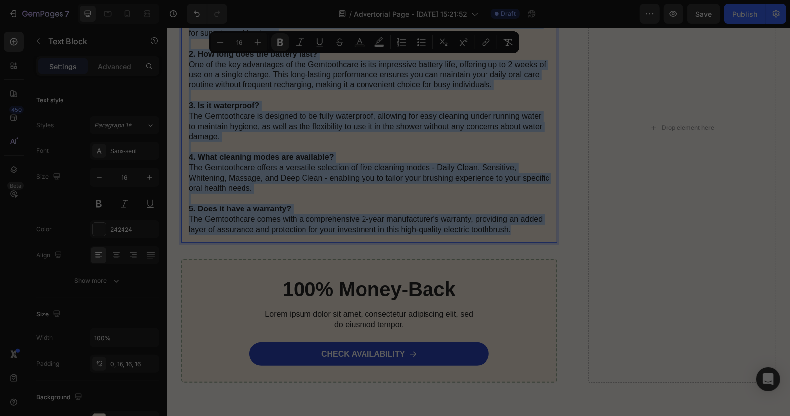
type input "18"
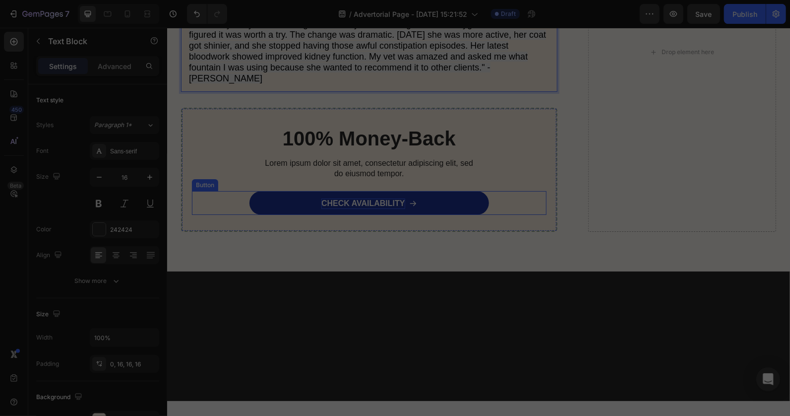
scroll to position [5733, 0]
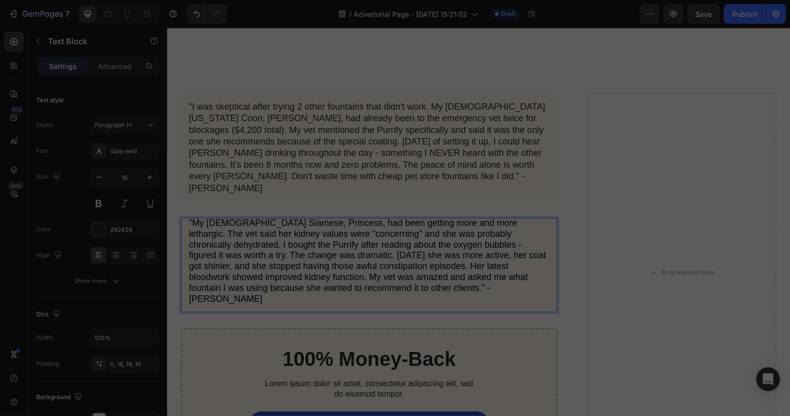
click at [413, 263] on span ""My [DEMOGRAPHIC_DATA] Siamese, Princess, had been getting more and more lethar…" at bounding box center [367, 260] width 357 height 86
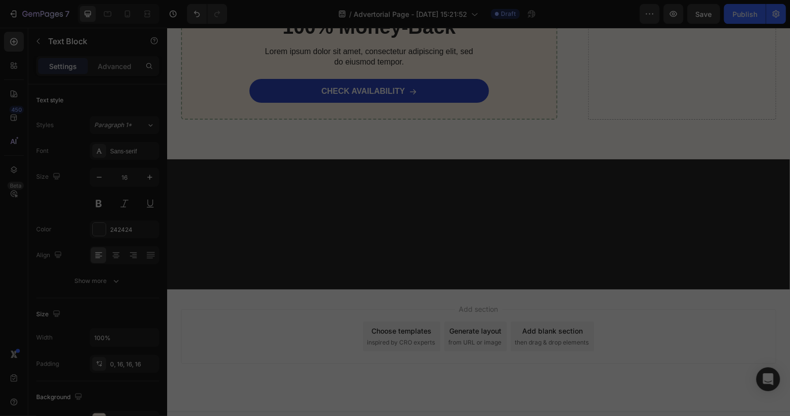
drag, startPoint x: 506, startPoint y: 190, endPoint x: 331, endPoint y: 188, distance: 174.7
click at [506, 190] on icon "Editor contextual toolbar" at bounding box center [508, 191] width 10 height 10
type input "16"
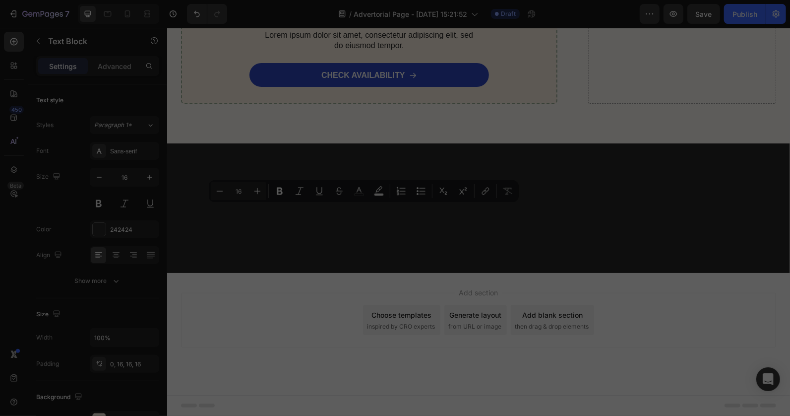
click at [144, 176] on button "button" at bounding box center [150, 177] width 18 height 18
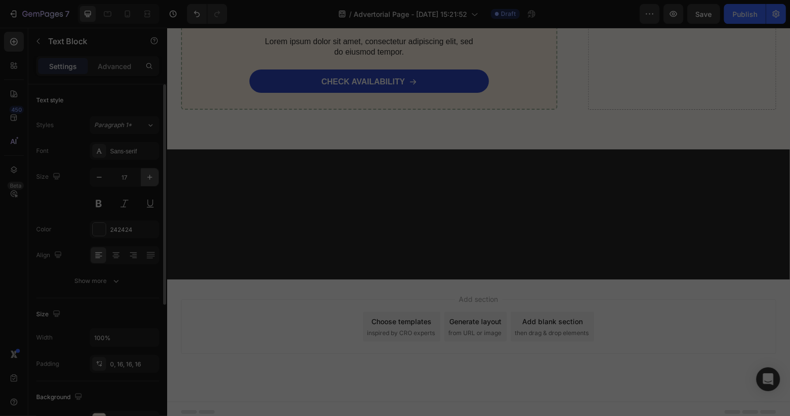
click at [144, 176] on button "button" at bounding box center [150, 177] width 18 height 18
type input "18"
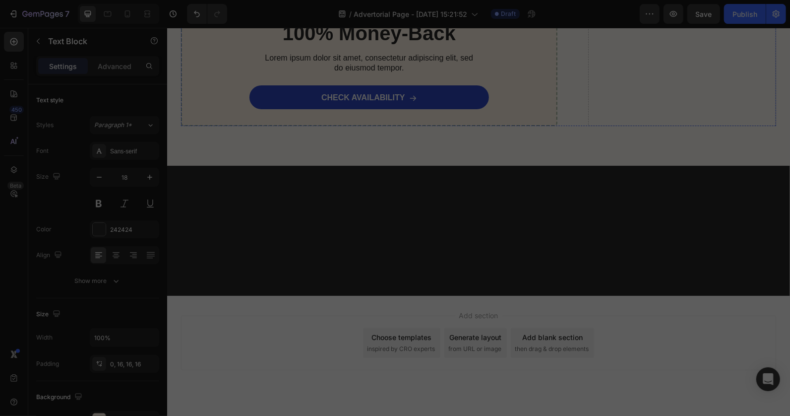
drag, startPoint x: 257, startPoint y: 235, endPoint x: 266, endPoint y: 238, distance: 9.9
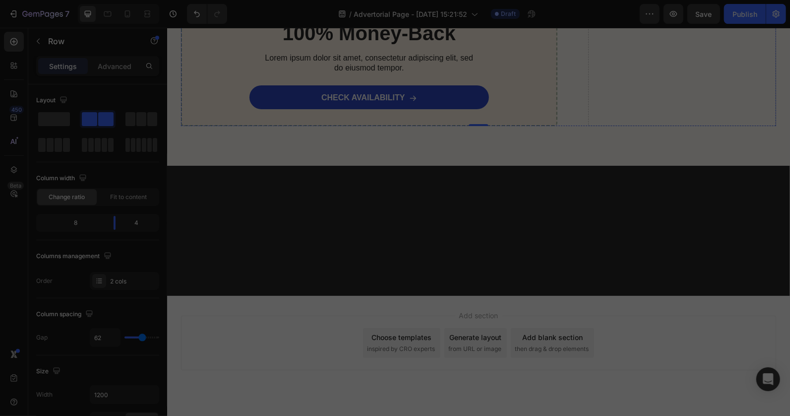
drag, startPoint x: 447, startPoint y: 182, endPoint x: 439, endPoint y: 180, distance: 8.2
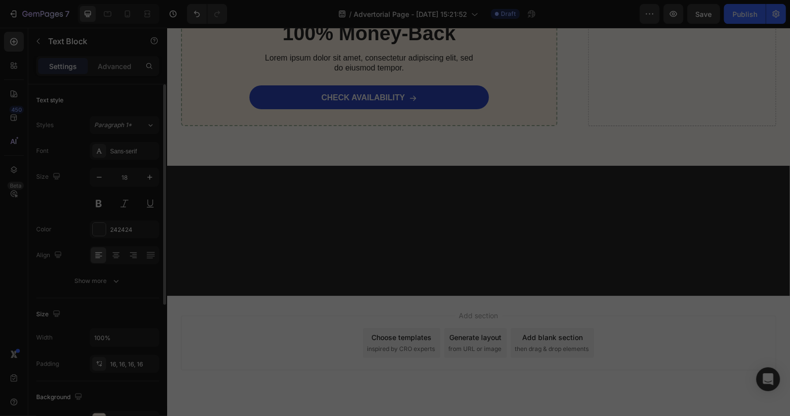
scroll to position [220, 0]
click at [148, 306] on icon "button" at bounding box center [149, 307] width 4 height 4
click at [110, 306] on div "Add..." at bounding box center [133, 307] width 47 height 9
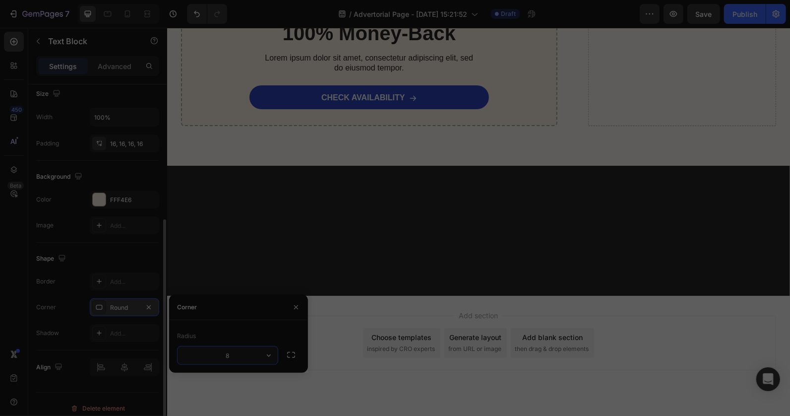
click at [236, 351] on input "8" at bounding box center [228, 355] width 100 height 18
type input "15"
click at [99, 278] on icon at bounding box center [99, 281] width 8 height 8
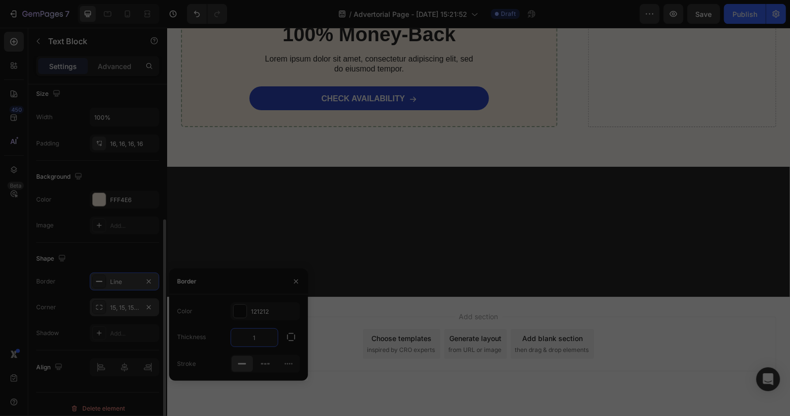
click at [255, 338] on input "1" at bounding box center [254, 337] width 47 height 18
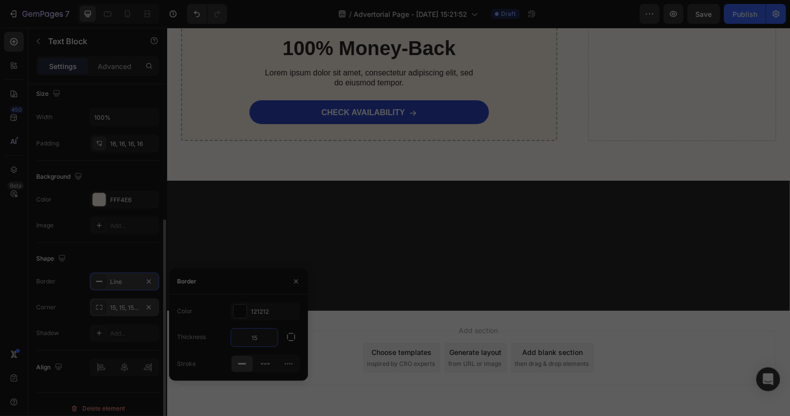
type input "1"
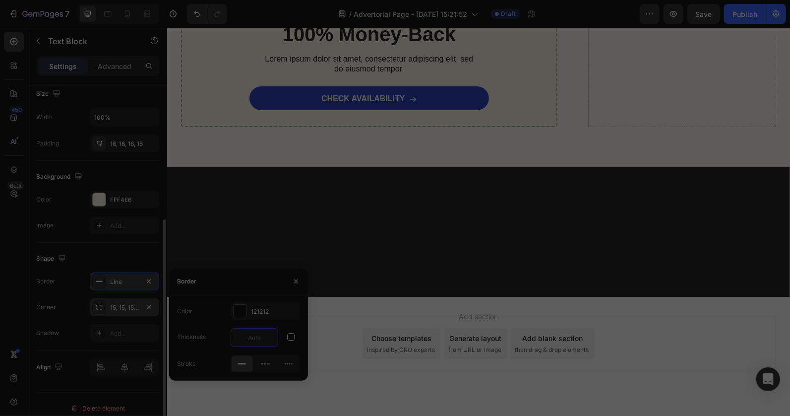
type input "5"
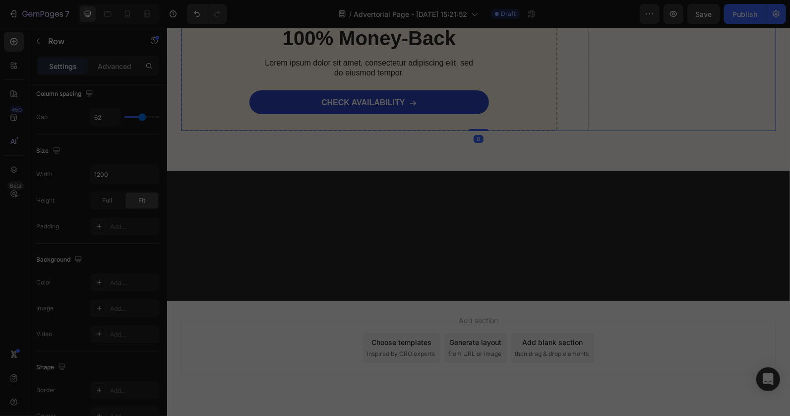
scroll to position [0, 0]
click at [121, 274] on div "Line" at bounding box center [124, 273] width 29 height 9
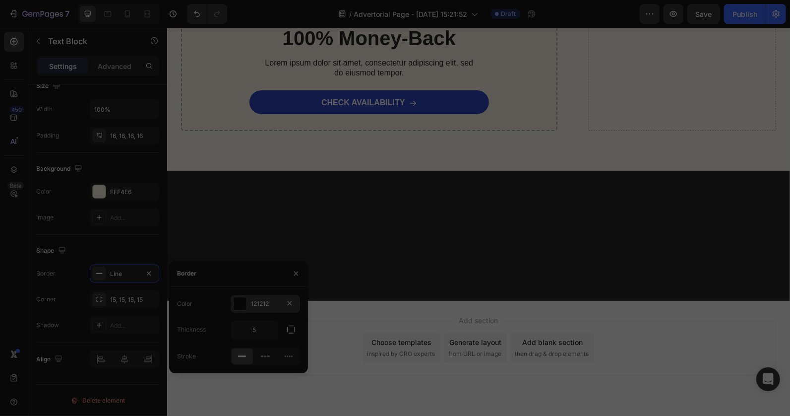
click at [244, 303] on div at bounding box center [240, 303] width 13 height 13
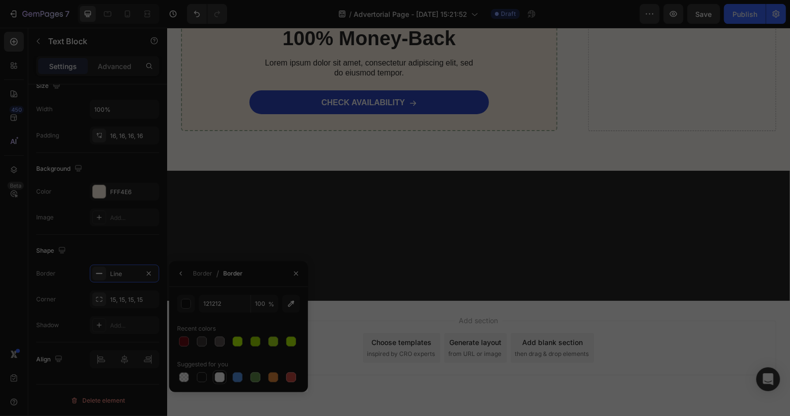
click at [214, 379] on div at bounding box center [220, 377] width 12 height 12
type input "FFFFFF"
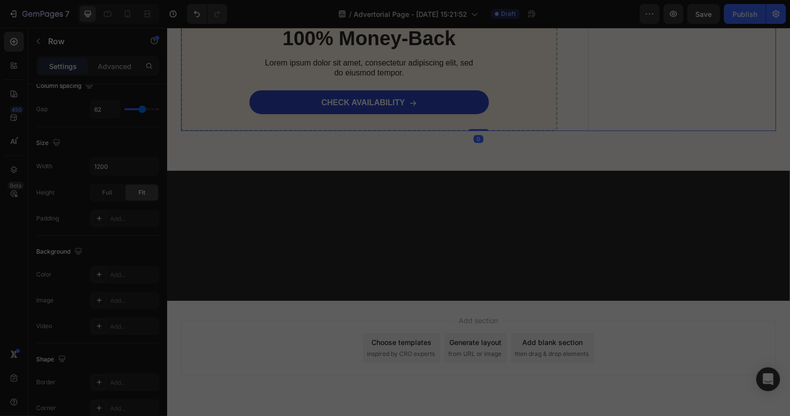
scroll to position [0, 0]
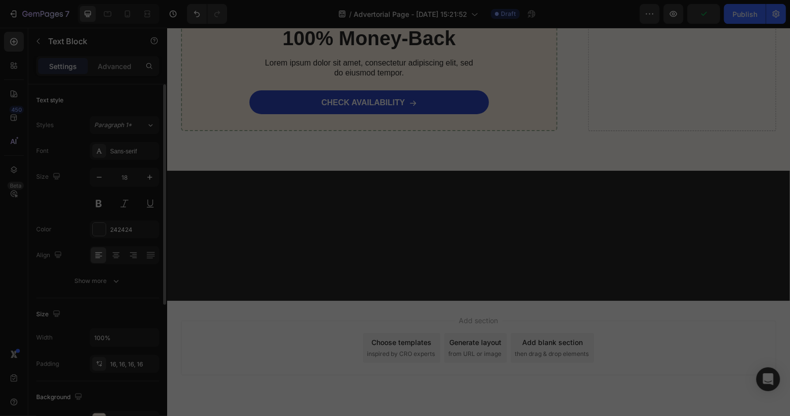
scroll to position [220, 0]
click at [111, 285] on div "Line" at bounding box center [124, 281] width 29 height 9
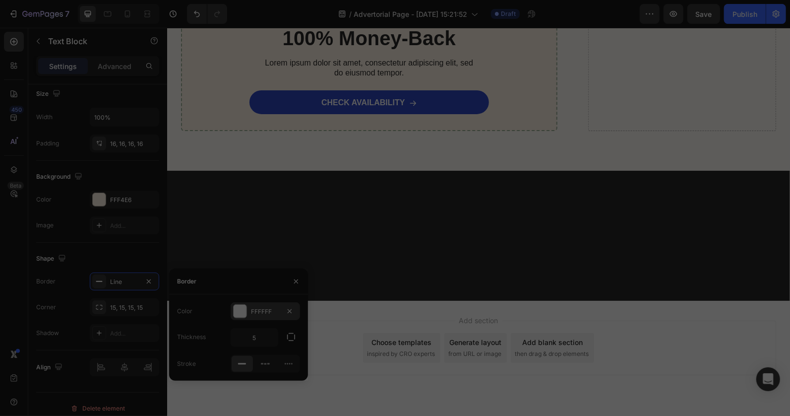
click at [241, 317] on div at bounding box center [240, 311] width 14 height 14
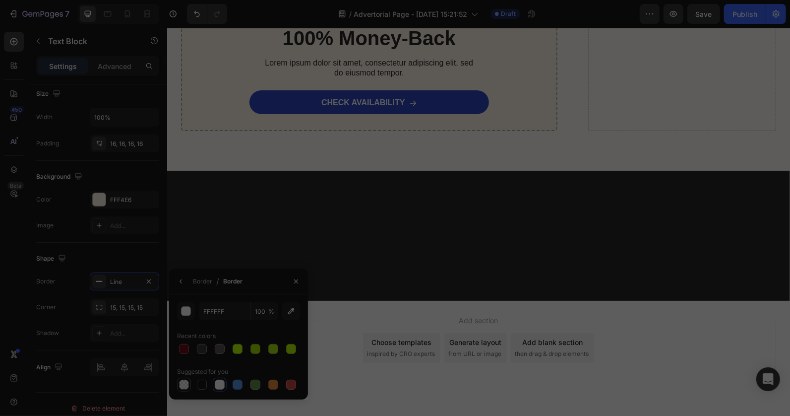
click at [186, 384] on div at bounding box center [184, 385] width 10 height 10
type input "000000"
type input "0"
click at [198, 344] on div at bounding box center [202, 349] width 10 height 10
type input "383434"
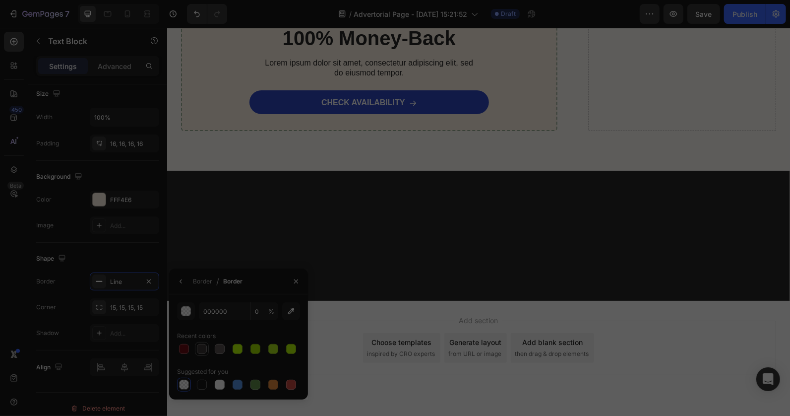
type input "100"
click at [216, 348] on div at bounding box center [220, 349] width 10 height 10
type input "564E4E"
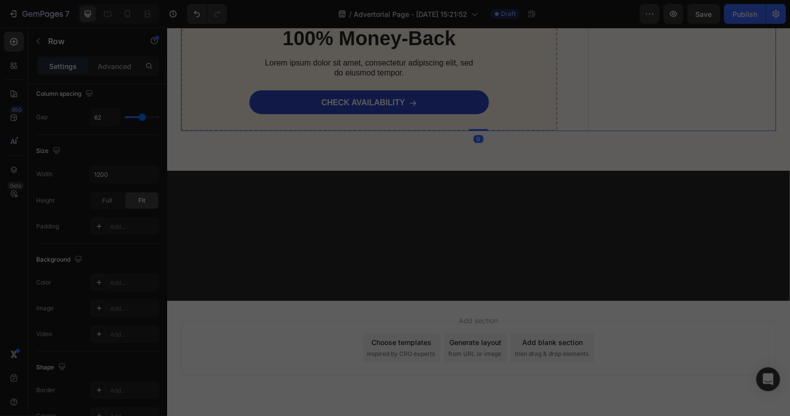
scroll to position [0, 0]
click at [103, 281] on icon at bounding box center [99, 281] width 8 height 8
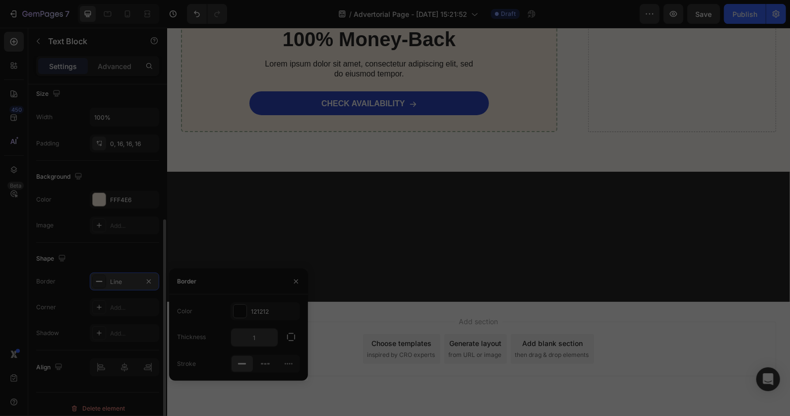
click at [260, 334] on input "1" at bounding box center [254, 337] width 47 height 18
type input "5"
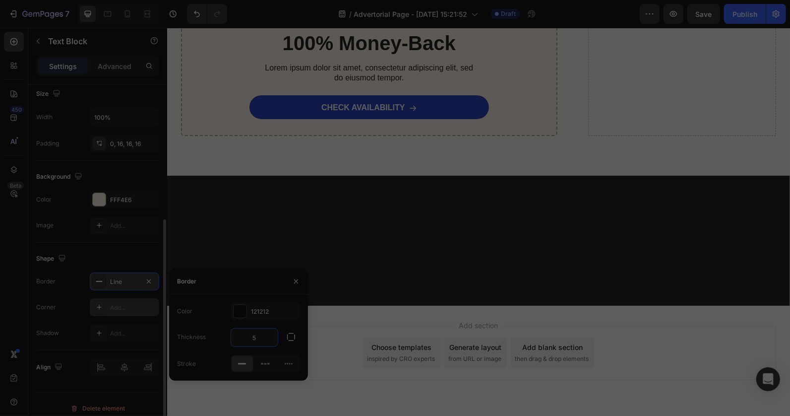
click at [118, 309] on div "Add..." at bounding box center [133, 307] width 47 height 9
click at [235, 361] on input "8" at bounding box center [228, 355] width 100 height 18
type input "15"
click at [130, 276] on div "Line" at bounding box center [124, 281] width 69 height 18
click at [233, 311] on div at bounding box center [240, 311] width 14 height 14
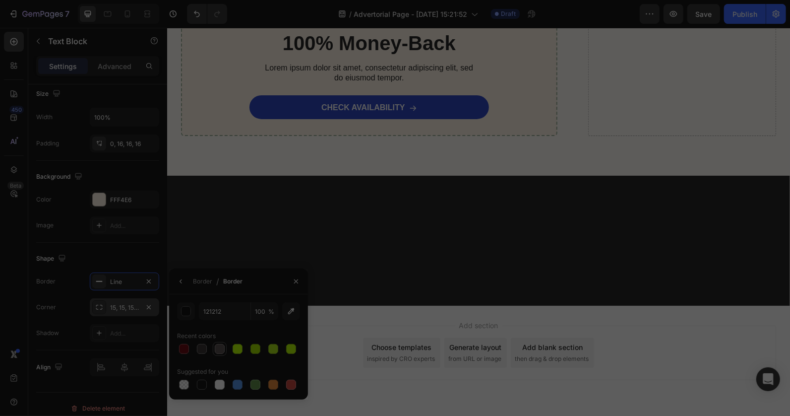
click at [218, 345] on div at bounding box center [220, 349] width 10 height 10
click at [200, 346] on div at bounding box center [202, 349] width 10 height 10
drag, startPoint x: 215, startPoint y: 351, endPoint x: 249, endPoint y: 349, distance: 33.3
click at [215, 350] on div at bounding box center [220, 349] width 10 height 10
type input "564E4E"
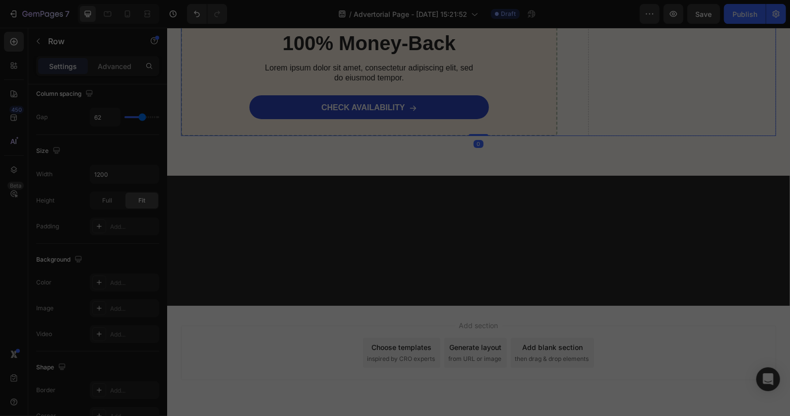
scroll to position [0, 0]
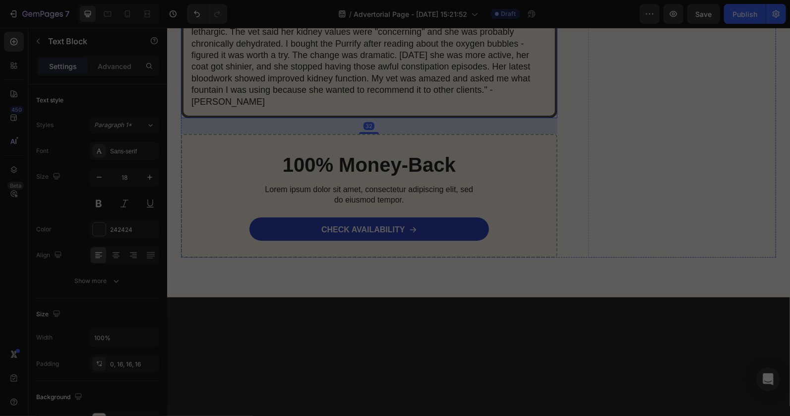
scroll to position [5953, 0]
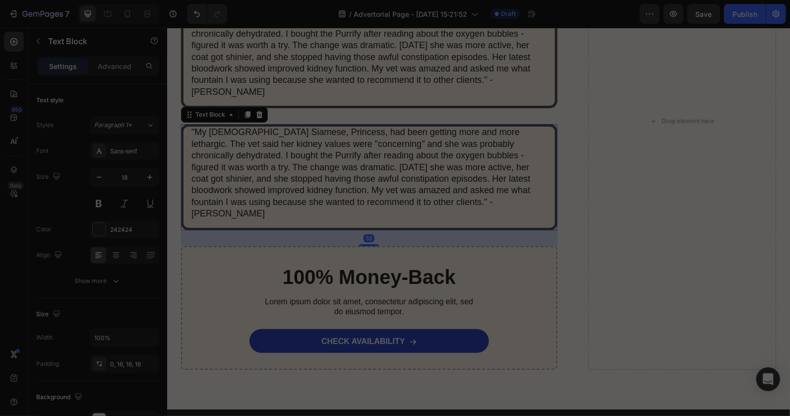
click at [468, 167] on p ""My [DEMOGRAPHIC_DATA] Siamese, Princess, had been getting more and more lethar…" at bounding box center [369, 172] width 356 height 93
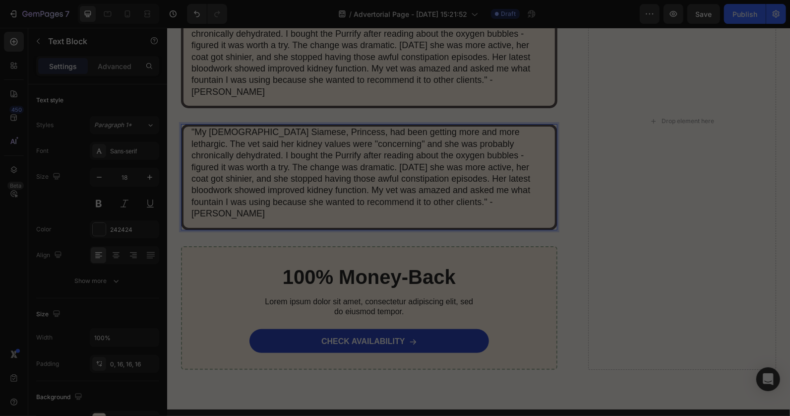
click at [413, 176] on p ""My [DEMOGRAPHIC_DATA] Siamese, Princess, had been getting more and more lethar…" at bounding box center [369, 172] width 356 height 93
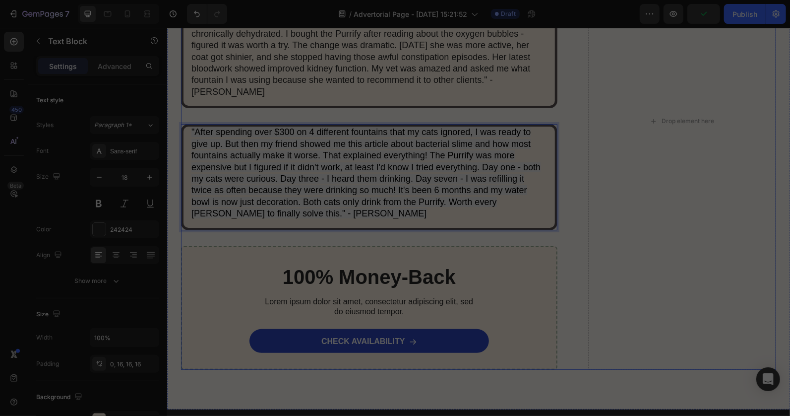
drag, startPoint x: 538, startPoint y: 206, endPoint x: 381, endPoint y: 167, distance: 162.5
click at [537, 206] on div ""I was skeptical after trying 2 other fountains that didn't work. My [DEMOGRAPH…" at bounding box center [369, 120] width 377 height 497
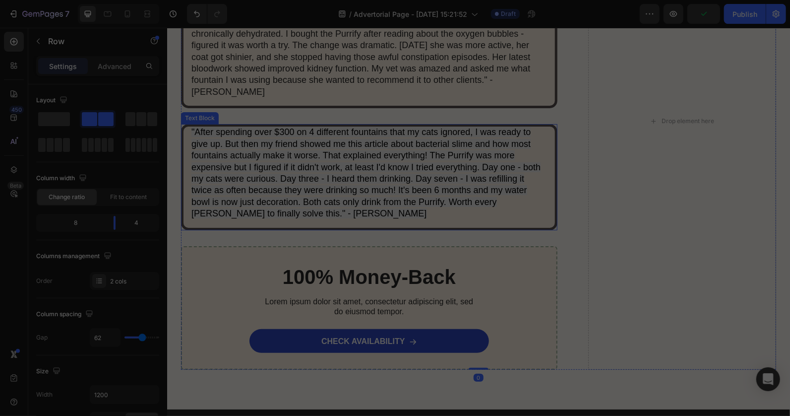
click at [366, 154] on span ""After spending over $300 on 4 different fountains that my cats ignored, I was …" at bounding box center [365, 172] width 349 height 91
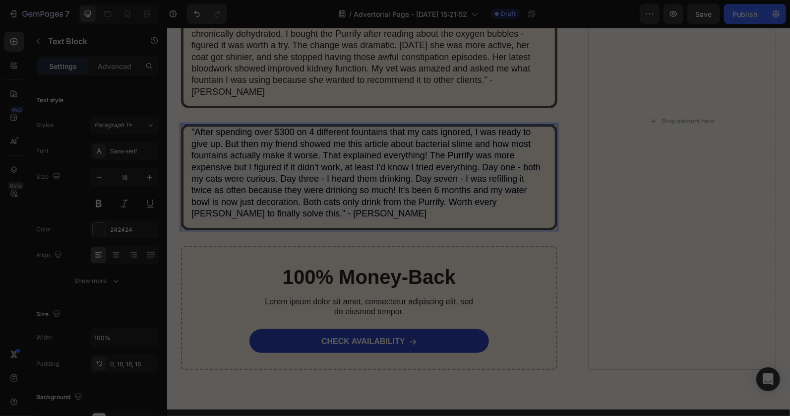
click at [271, 193] on p ""After spending over $300 on 4 different fountains that my cats ignored, I was …" at bounding box center [369, 172] width 356 height 93
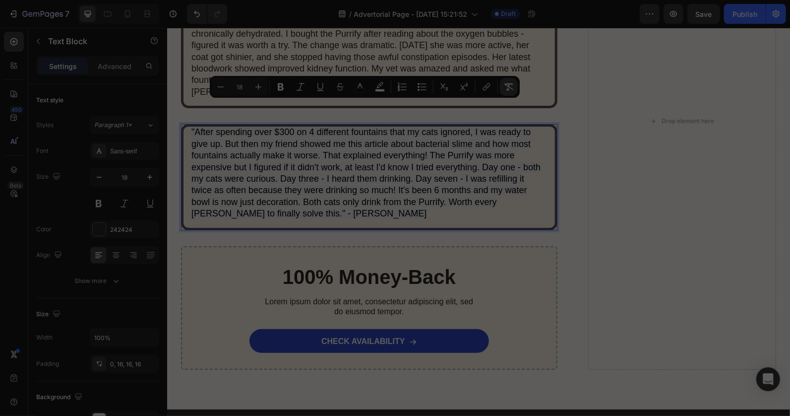
click at [510, 88] on icon "Editor contextual toolbar" at bounding box center [509, 87] width 10 height 10
click at [564, 191] on div ""I was skeptical after trying 2 other fountains that didn't work. My [DEMOGRAPH…" at bounding box center [478, 120] width 595 height 497
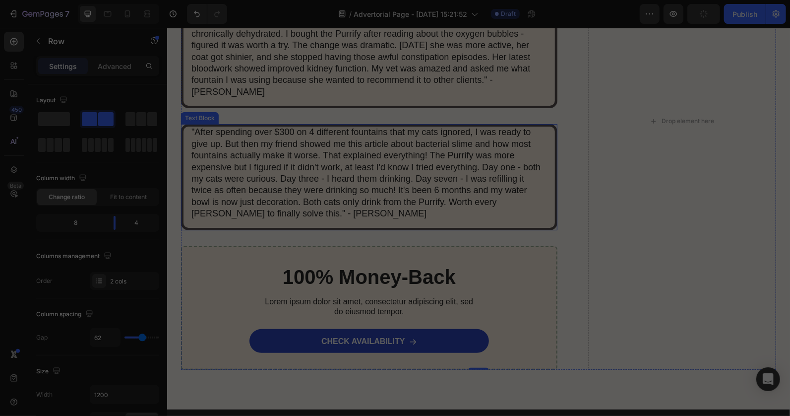
click at [354, 124] on div ""After spending over $300 on 4 different fountains that my cats ignored, I was …" at bounding box center [369, 177] width 377 height 106
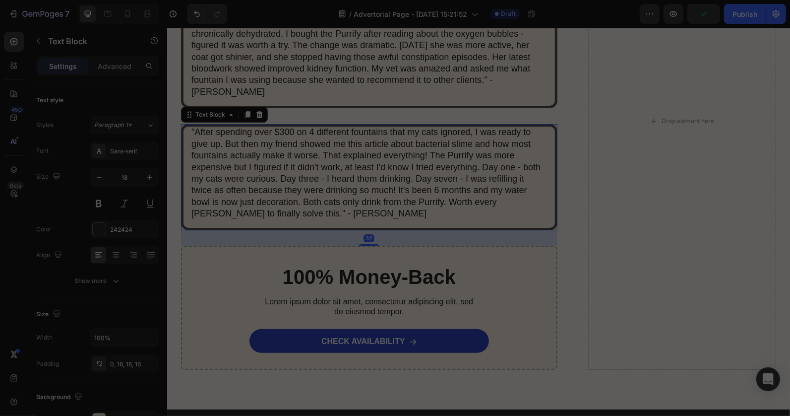
click at [354, 124] on div ""After spending over $300 on 4 different fountains that my cats ignored, I was …" at bounding box center [369, 177] width 377 height 106
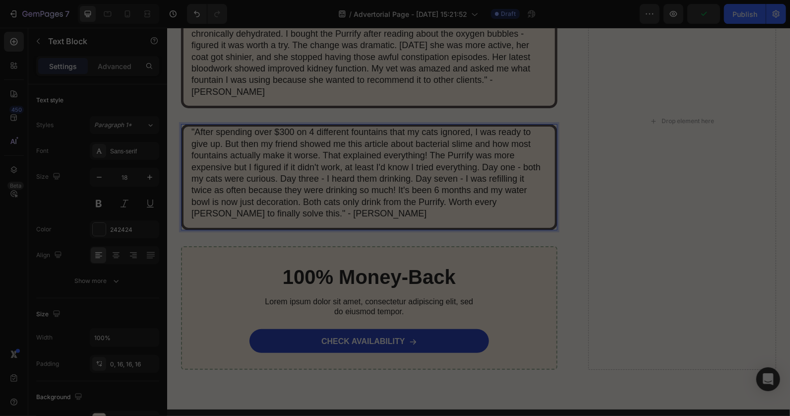
click at [448, 191] on p ""After spending over $300 on 4 different fountains that my cats ignored, I was …" at bounding box center [369, 172] width 356 height 93
click at [338, 124] on div ""After spending over $300 on 4 different fountains that my cats ignored, I was …" at bounding box center [369, 177] width 377 height 106
click at [526, 126] on p ""After spending over $300 on 4 different fountains that my cats ignored, I was …" at bounding box center [369, 172] width 356 height 93
click at [183, 124] on div ""After spending over $300 on 4 different fountains that my cats ignored, I was …" at bounding box center [369, 177] width 377 height 106
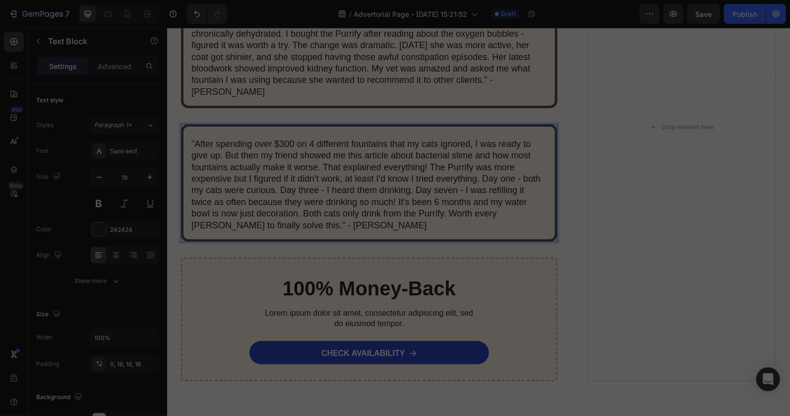
click at [272, 205] on div ""After spending over $300 on 4 different fountains that my cats ignored, I was …" at bounding box center [369, 183] width 377 height 118
click at [540, 223] on div ""I was skeptical after trying 2 other fountains that didn't work. My [DEMOGRAPH…" at bounding box center [369, 126] width 377 height 509
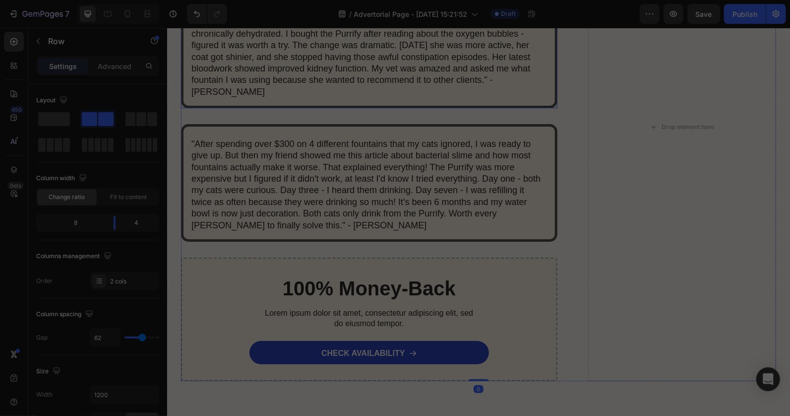
scroll to position [5733, 0]
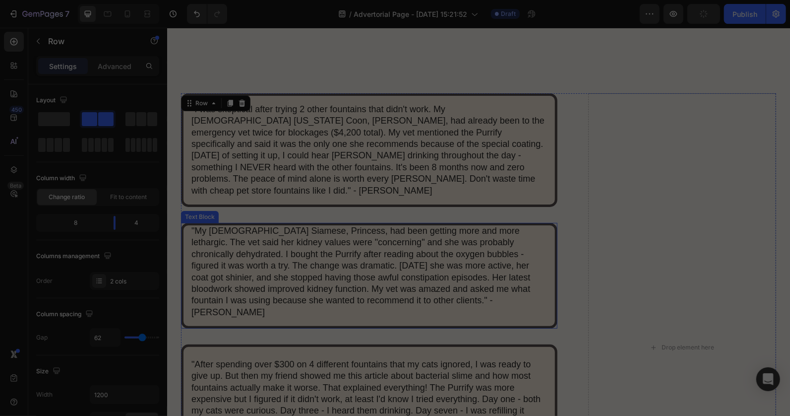
click at [533, 222] on div ""My [DEMOGRAPHIC_DATA] Siamese, Princess, had been getting more and more lethar…" at bounding box center [369, 275] width 377 height 106
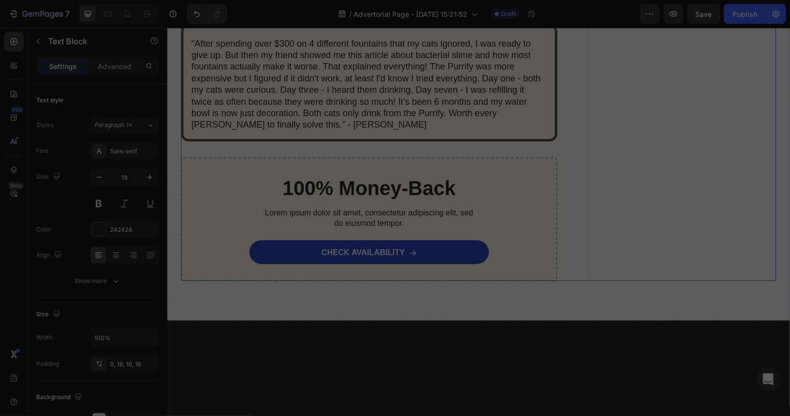
click at [484, 203] on div ""I was skeptical after trying 2 other fountains that didn't work. My [DEMOGRAPH…" at bounding box center [369, 20] width 377 height 520
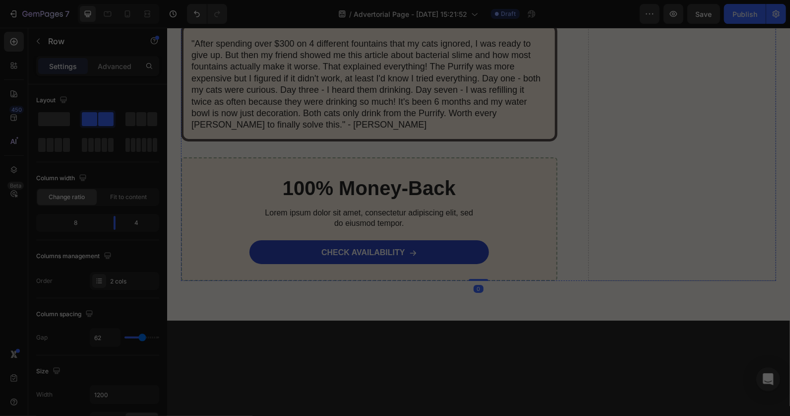
scroll to position [5953, 0]
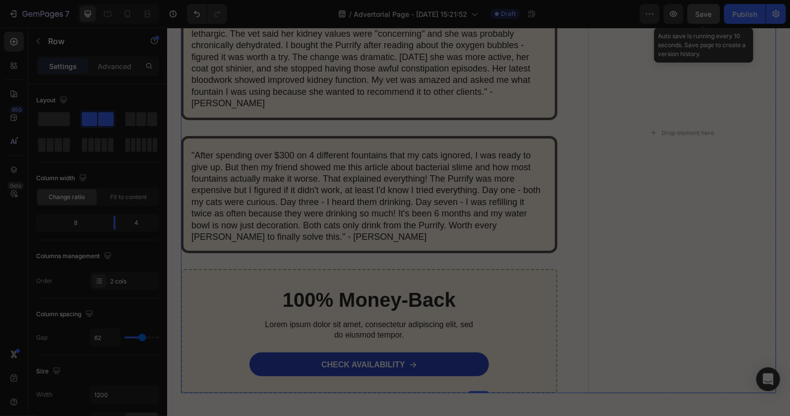
click at [700, 20] on button "Save" at bounding box center [704, 14] width 33 height 20
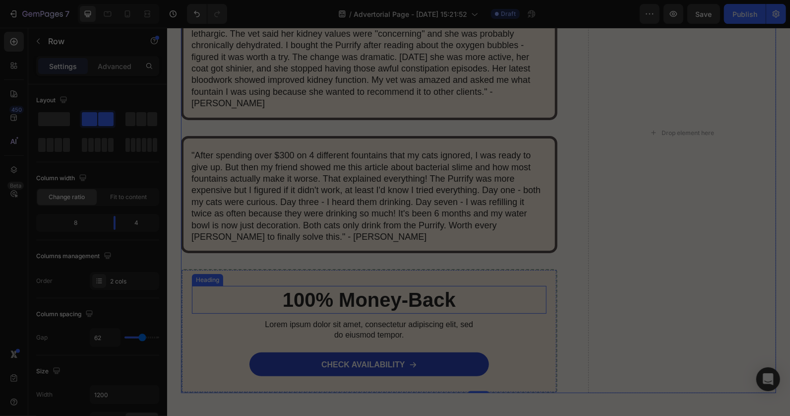
click at [367, 285] on h2 "100% Money-Back" at bounding box center [369, 299] width 355 height 28
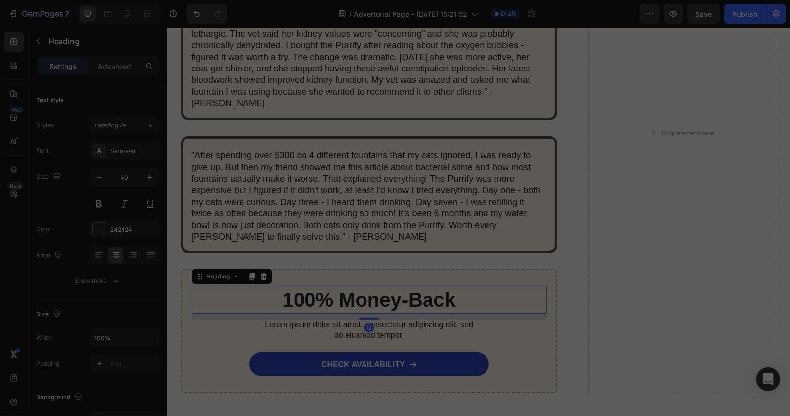
click at [260, 272] on icon at bounding box center [264, 276] width 8 height 8
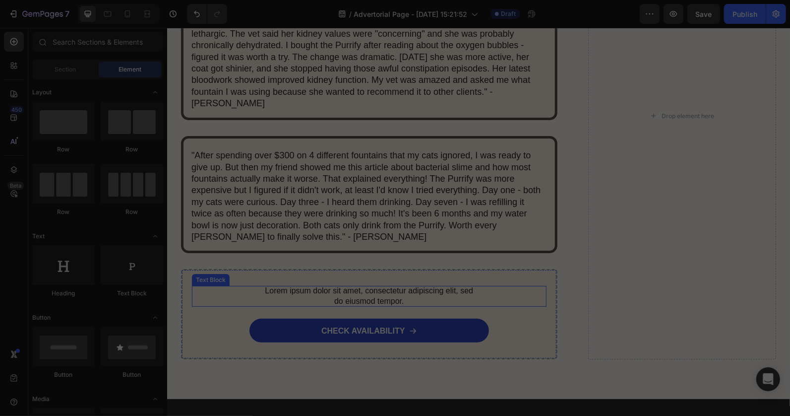
drag, startPoint x: 388, startPoint y: 274, endPoint x: 333, endPoint y: 262, distance: 56.4
click at [387, 285] on p "Lorem ipsum dolor sit amet, consectetur adipiscing elit, sed do eiusmod tempor." at bounding box center [369, 295] width 218 height 21
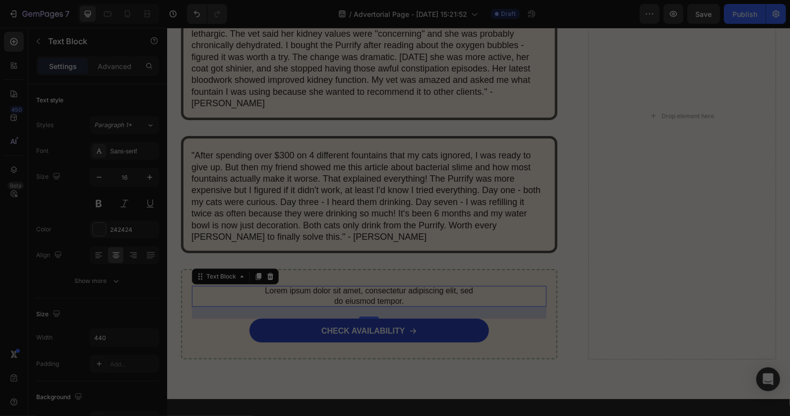
drag, startPoint x: 252, startPoint y: 253, endPoint x: 254, endPoint y: 265, distance: 12.0
click at [254, 272] on icon at bounding box center [258, 276] width 8 height 8
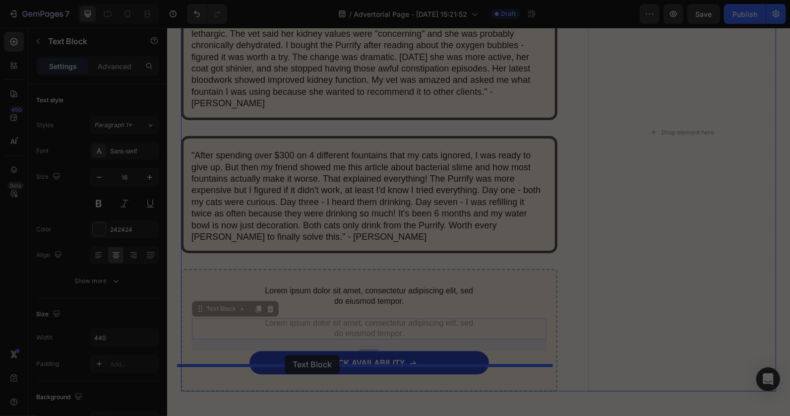
drag, startPoint x: 230, startPoint y: 284, endPoint x: 285, endPoint y: 354, distance: 89.4
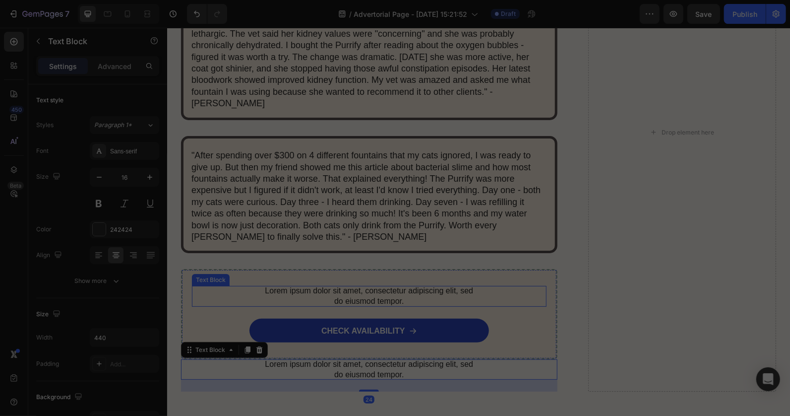
drag, startPoint x: 480, startPoint y: 279, endPoint x: 451, endPoint y: 270, distance: 30.1
click at [480, 285] on div "Lorem ipsum dolor sit amet, consectetur adipiscing elit, sed do eiusmod tempor." at bounding box center [369, 295] width 355 height 21
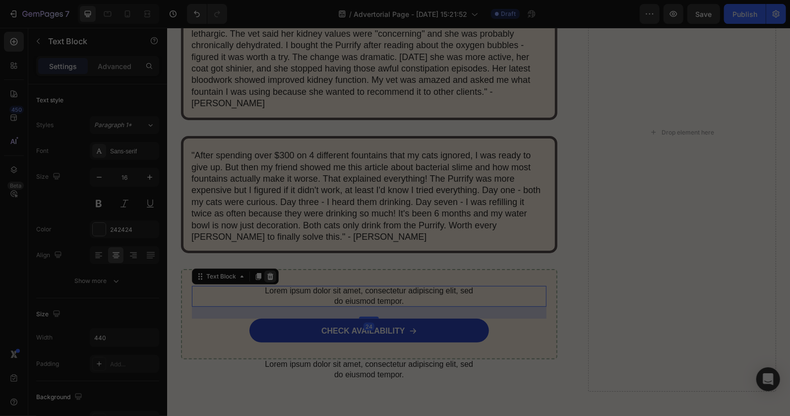
click at [267, 272] on icon at bounding box center [270, 275] width 6 height 7
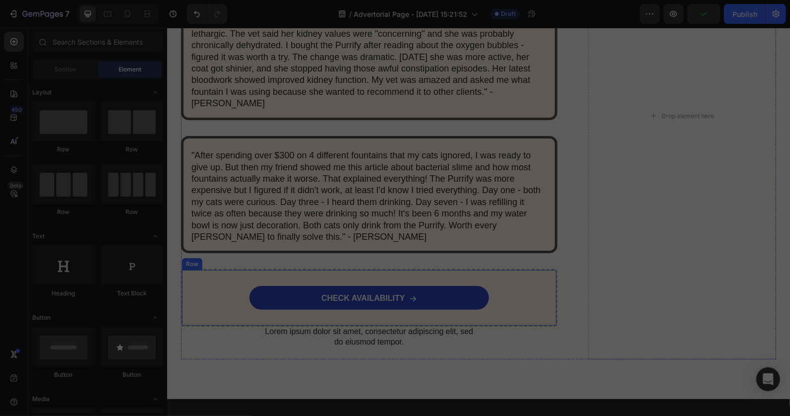
click at [181, 268] on div "CHECK AVAILABILITY Button Row" at bounding box center [369, 297] width 377 height 58
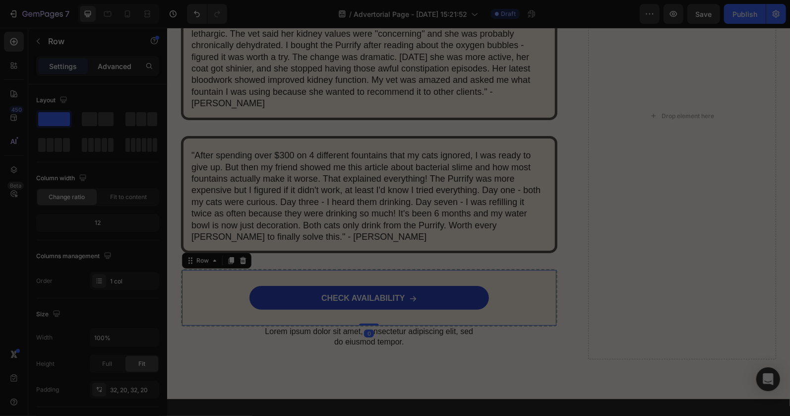
click at [115, 65] on p "Advanced" at bounding box center [115, 66] width 34 height 10
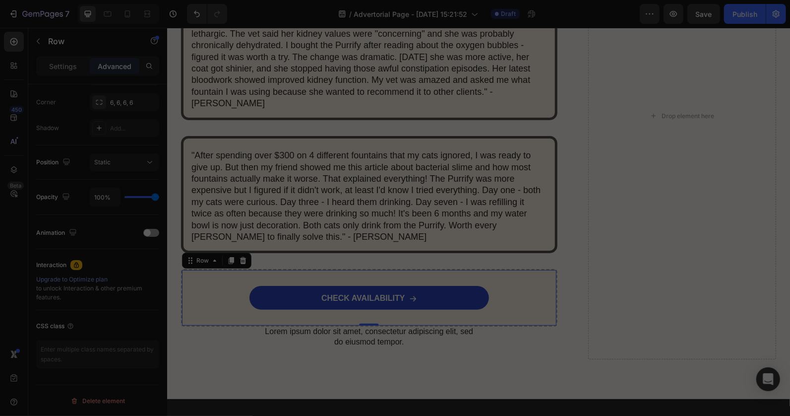
scroll to position [0, 0]
click at [67, 71] on div "Settings" at bounding box center [63, 66] width 50 height 16
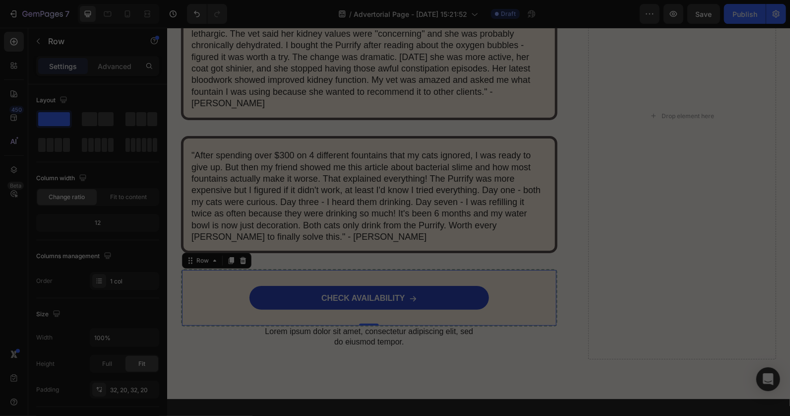
scroll to position [220, 0]
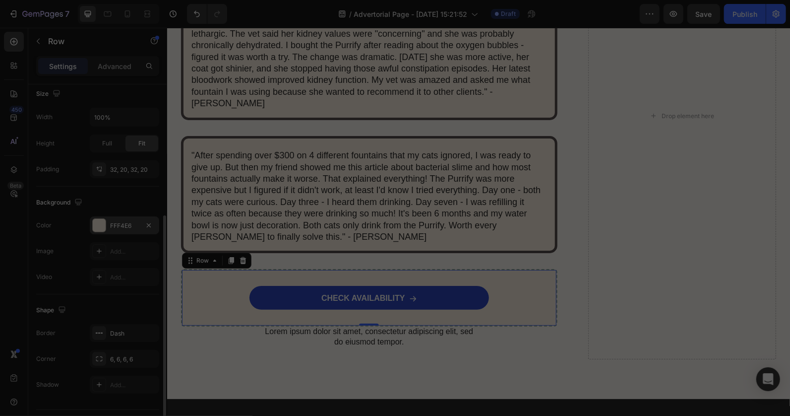
click at [99, 218] on div at bounding box center [99, 225] width 14 height 14
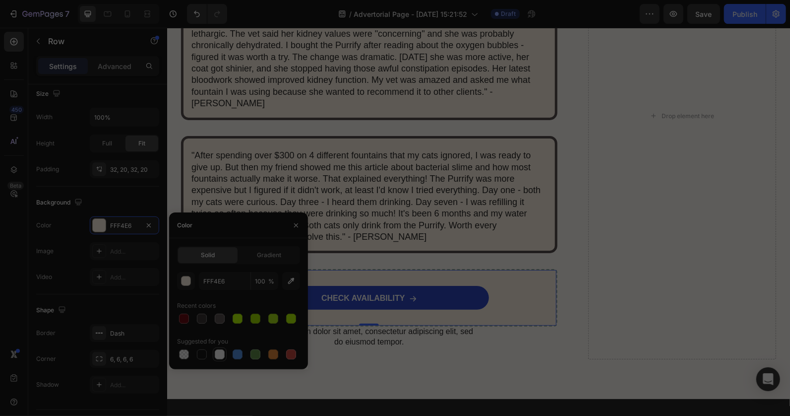
drag, startPoint x: 220, startPoint y: 355, endPoint x: 294, endPoint y: 340, distance: 75.5
click at [221, 355] on div at bounding box center [220, 354] width 10 height 10
type input "FFFFFF"
click at [559, 324] on div ""I was skeptical after trying 2 other fountains that didn't work. My [DEMOGRAPH…" at bounding box center [478, 115] width 595 height 486
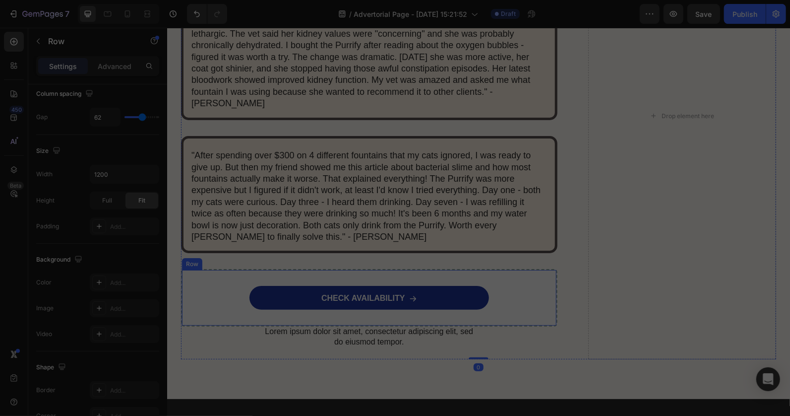
click at [409, 293] on span at bounding box center [413, 298] width 8 height 10
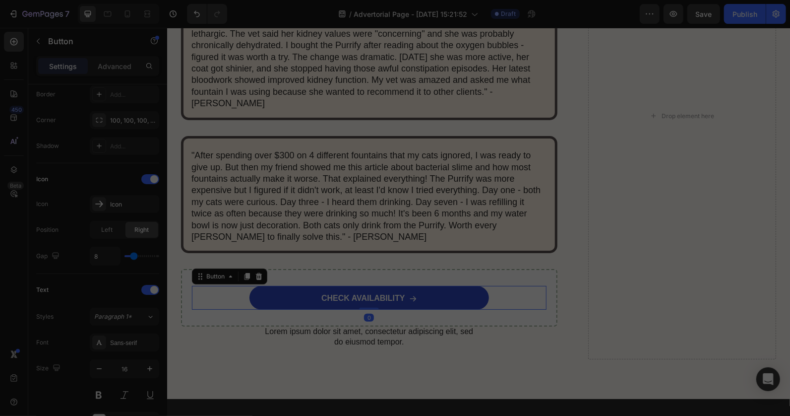
scroll to position [0, 0]
click at [93, 234] on div at bounding box center [99, 232] width 13 height 13
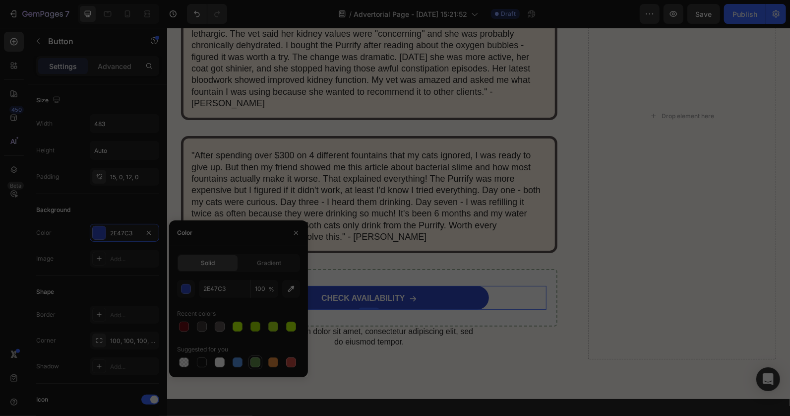
click at [254, 362] on div at bounding box center [256, 362] width 10 height 10
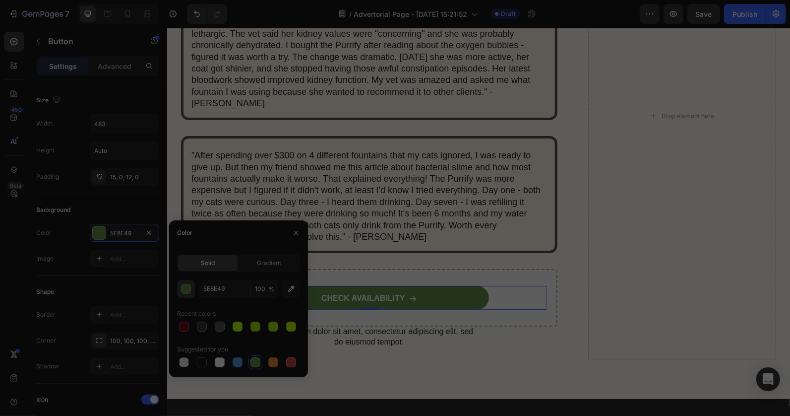
click at [185, 284] on div "button" at bounding box center [187, 289] width 10 height 10
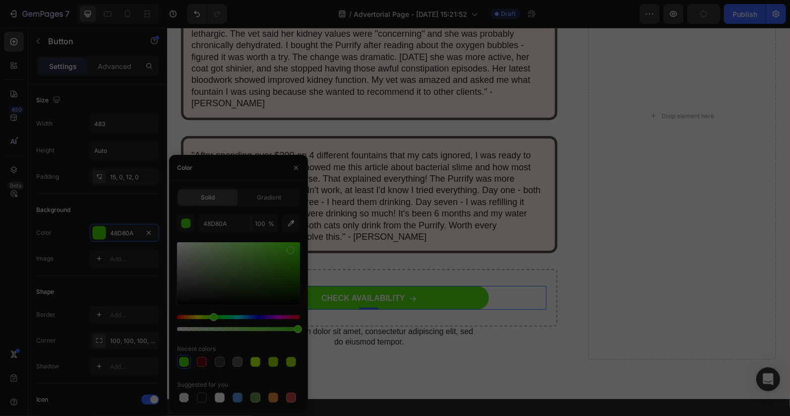
type input "53E514"
drag, startPoint x: 250, startPoint y: 268, endPoint x: 289, endPoint y: 248, distance: 44.4
click at [289, 248] on div at bounding box center [291, 250] width 8 height 8
click at [547, 323] on div ""I was skeptical after trying 2 other fountains that didn't work. My [DEMOGRAPH…" at bounding box center [369, 115] width 377 height 486
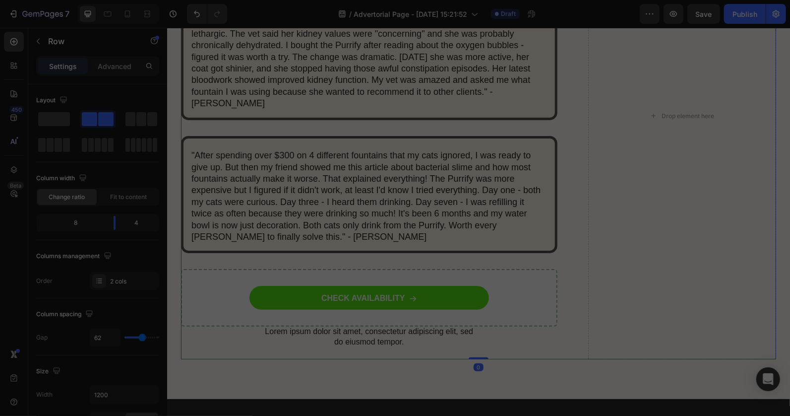
click at [409, 323] on div ""I was skeptical after trying 2 other fountains that didn't work. My [DEMOGRAPH…" at bounding box center [369, 115] width 377 height 486
click at [415, 326] on p "Lorem ipsum dolor sit amet, consectetur adipiscing elit, sed do eiusmod tempor." at bounding box center [369, 336] width 218 height 21
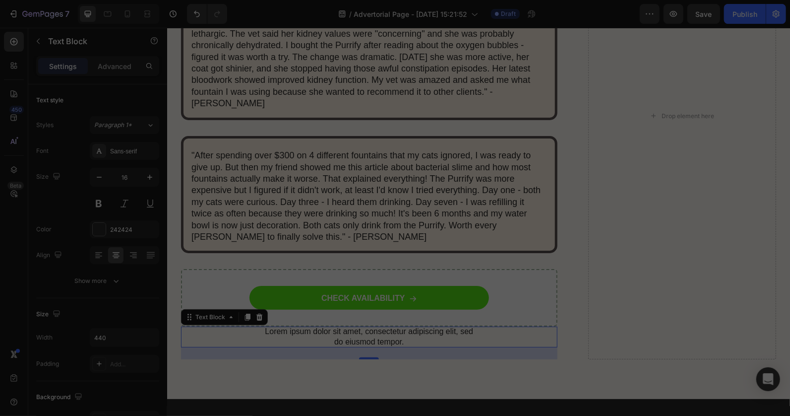
click at [410, 326] on p "Lorem ipsum dolor sit amet, consectetur adipiscing elit, sed do eiusmod tempor." at bounding box center [369, 336] width 218 height 21
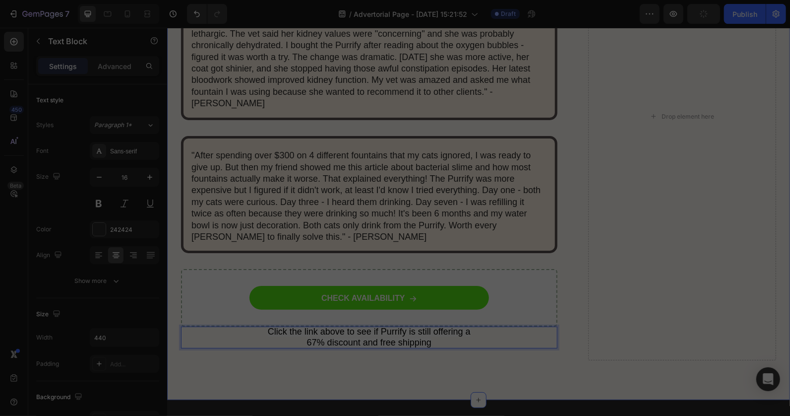
click at [408, 355] on div ""I was skeptical after trying 2 other fountains that didn't work. My [DEMOGRAPH…" at bounding box center [478, 135] width 623 height 527
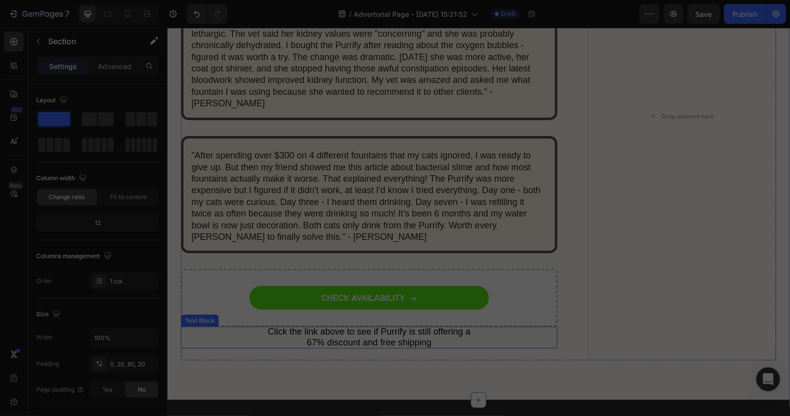
click at [426, 326] on span "Click the link above to see if Purrify is still offering a 67% discount and fre…" at bounding box center [368, 336] width 203 height 21
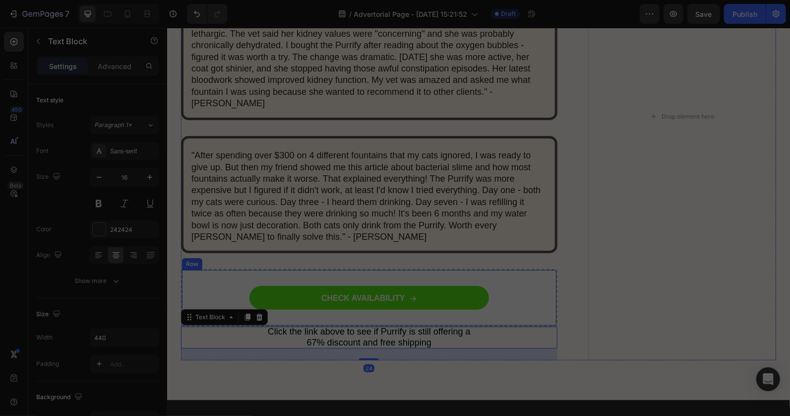
click at [369, 293] on div "CHECK AVAILABILITY Button Row" at bounding box center [369, 297] width 377 height 58
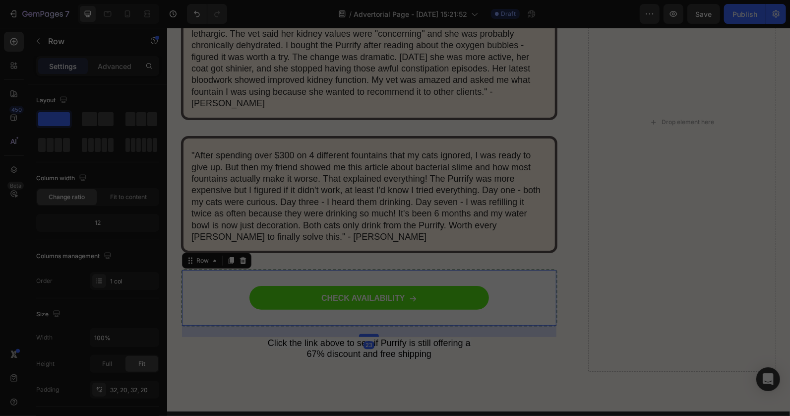
drag, startPoint x: 365, startPoint y: 298, endPoint x: 364, endPoint y: 310, distance: 11.4
click at [364, 333] on div at bounding box center [369, 334] width 20 height 3
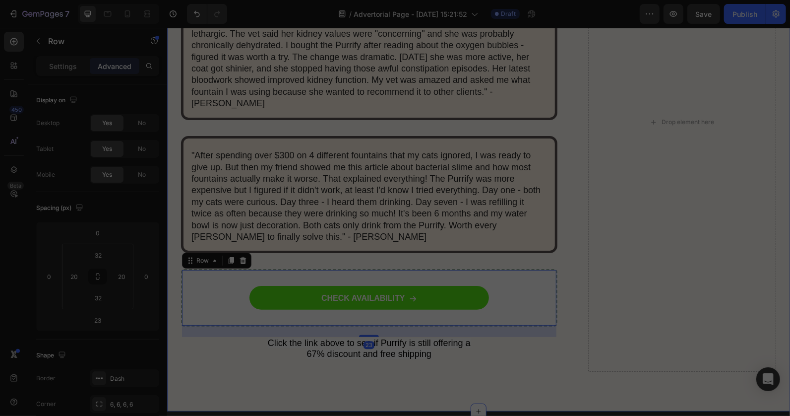
click at [448, 353] on div ""I was skeptical after trying 2 other fountains that didn't work. My [DEMOGRAPH…" at bounding box center [478, 141] width 623 height 538
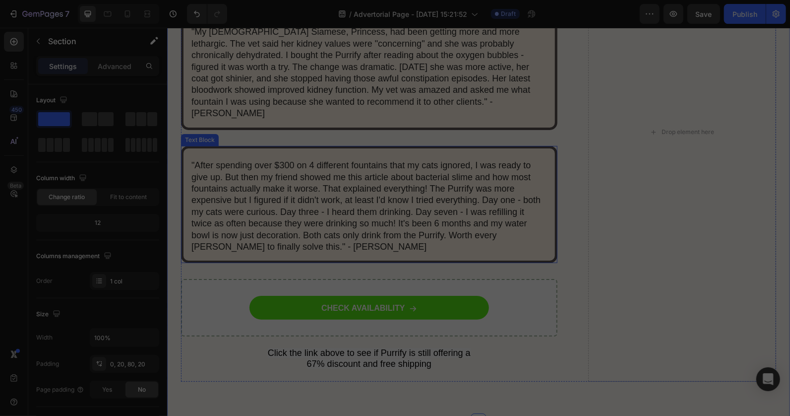
scroll to position [5733, 0]
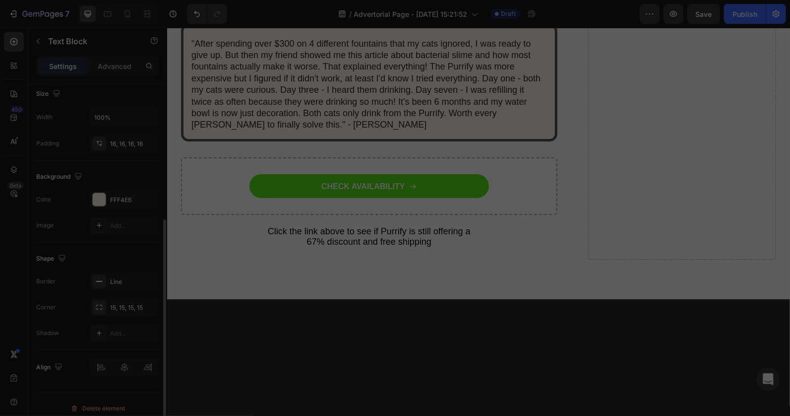
scroll to position [228, 0]
drag, startPoint x: 100, startPoint y: 190, endPoint x: 114, endPoint y: 215, distance: 28.9
click at [101, 189] on div at bounding box center [99, 191] width 13 height 13
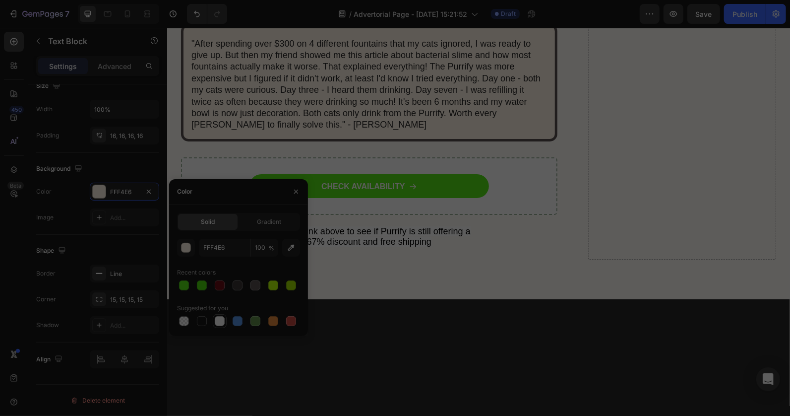
click at [216, 324] on div at bounding box center [220, 321] width 10 height 10
type input "FFFFFF"
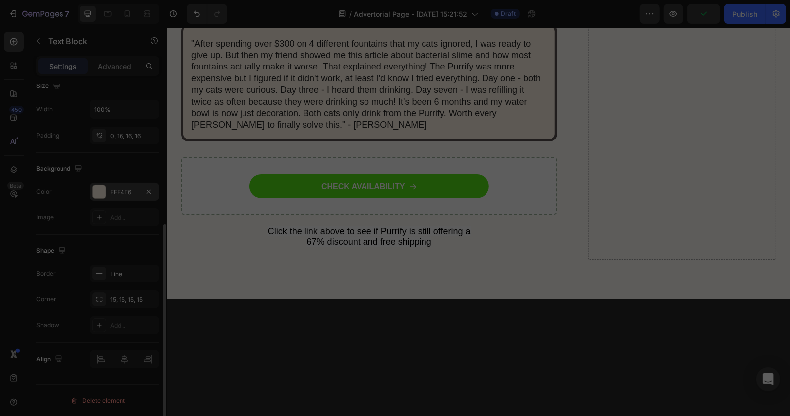
click at [100, 187] on div at bounding box center [99, 191] width 13 height 13
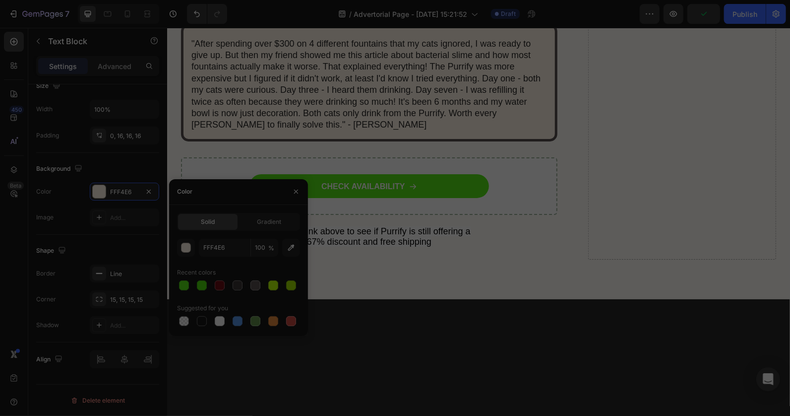
drag, startPoint x: 214, startPoint y: 322, endPoint x: 303, endPoint y: 304, distance: 90.1
click at [218, 322] on div at bounding box center [220, 321] width 10 height 10
type input "FFFFFF"
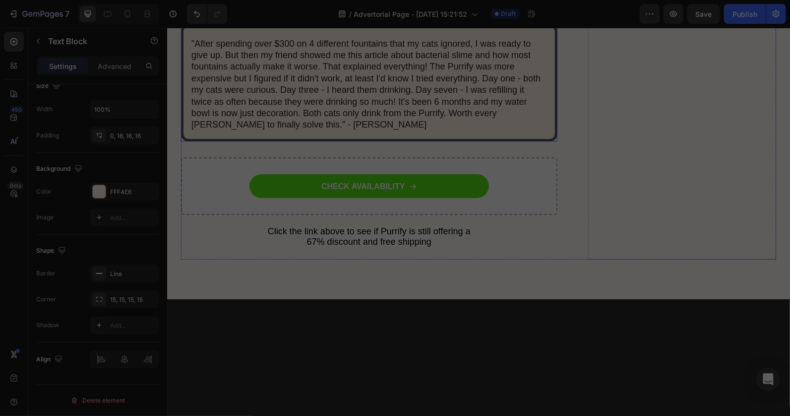
click at [424, 49] on p ""After spending over $300 on 4 different fountains that my cats ignored, I was …" at bounding box center [369, 43] width 356 height 11
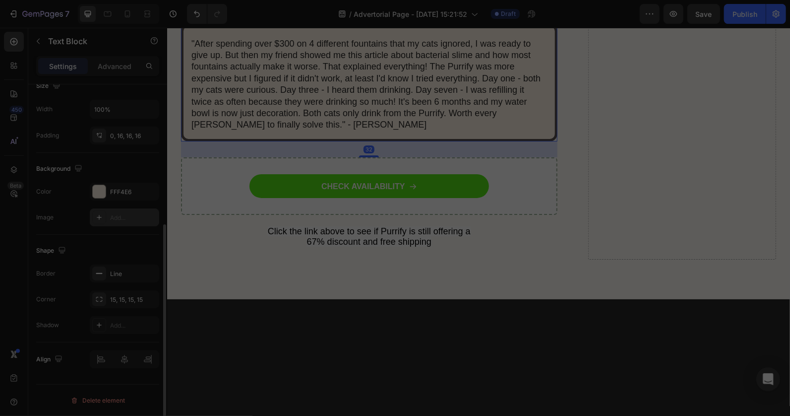
drag, startPoint x: 88, startPoint y: 191, endPoint x: 100, endPoint y: 211, distance: 24.3
click at [89, 191] on div "Color FFF4E6" at bounding box center [97, 192] width 123 height 18
drag, startPoint x: 92, startPoint y: 192, endPoint x: 90, endPoint y: 221, distance: 28.9
click at [93, 191] on div at bounding box center [99, 191] width 13 height 13
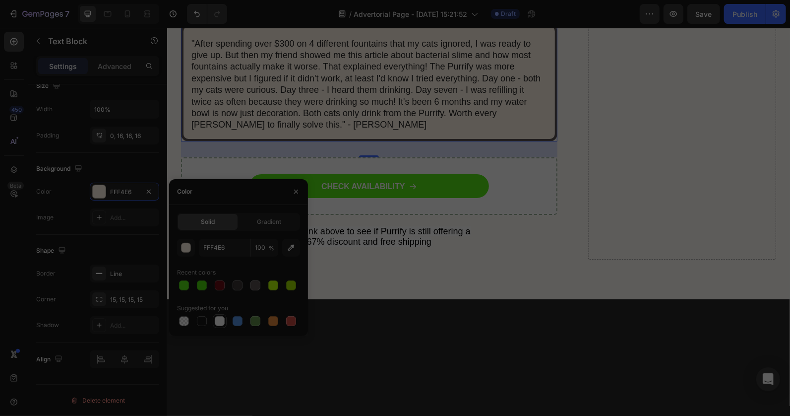
click at [221, 322] on div at bounding box center [220, 321] width 10 height 10
type input "FFFFFF"
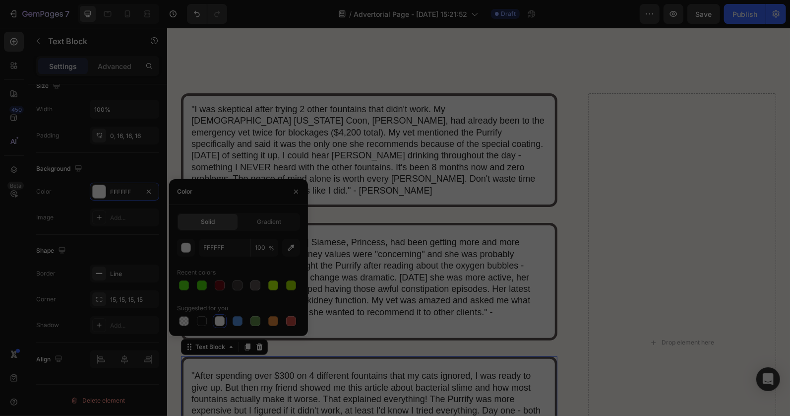
scroll to position [6174, 0]
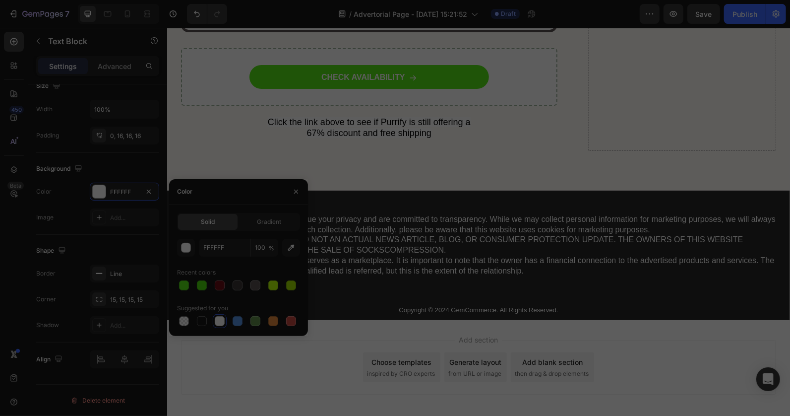
click at [589, 320] on div "Add section Choose templates inspired by CRO experts Generate layout from URL o…" at bounding box center [478, 381] width 623 height 122
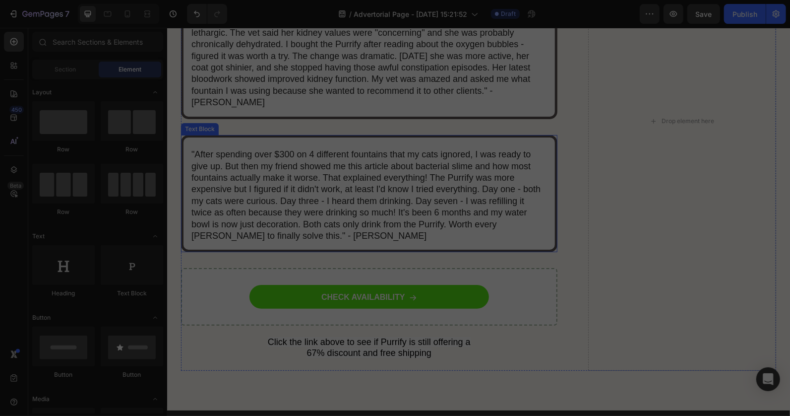
scroll to position [5953, 0]
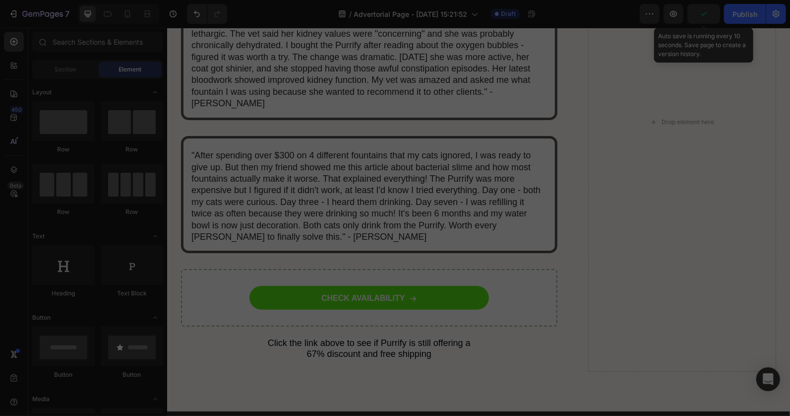
click at [708, 13] on icon "button" at bounding box center [704, 14] width 10 height 10
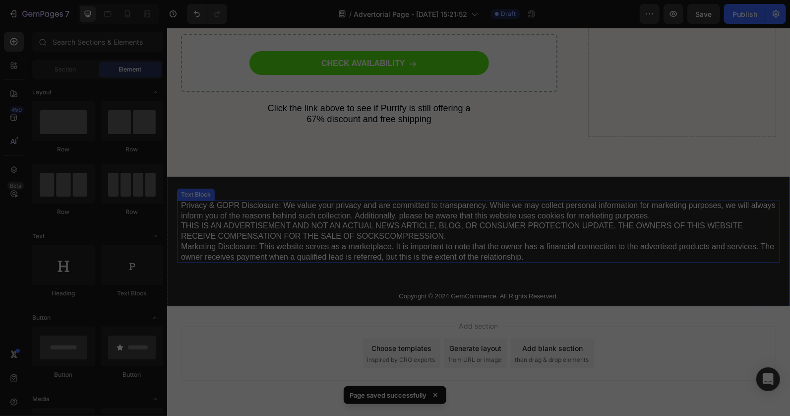
scroll to position [6195, 0]
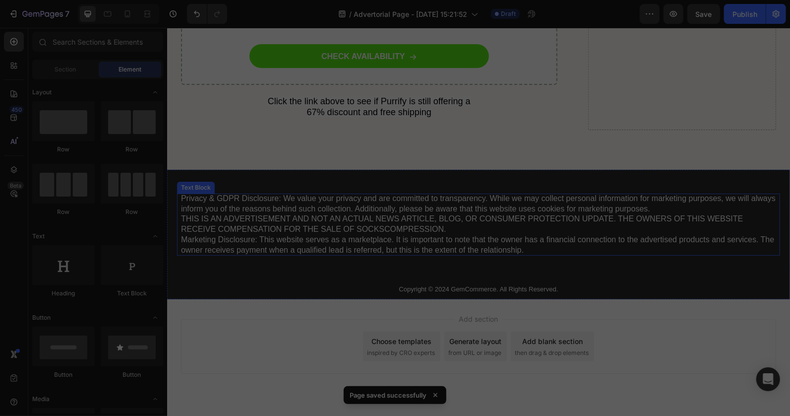
click at [366, 205] on p "Privacy & GDPR Disclosure: We value your privacy and are committed to transpare…" at bounding box center [478, 224] width 595 height 62
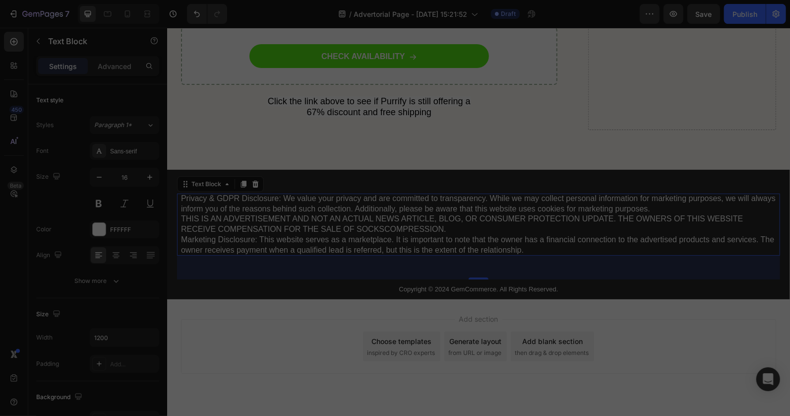
click at [287, 299] on div "Add section Choose templates inspired by CRO experts Generate layout from URL o…" at bounding box center [478, 360] width 623 height 122
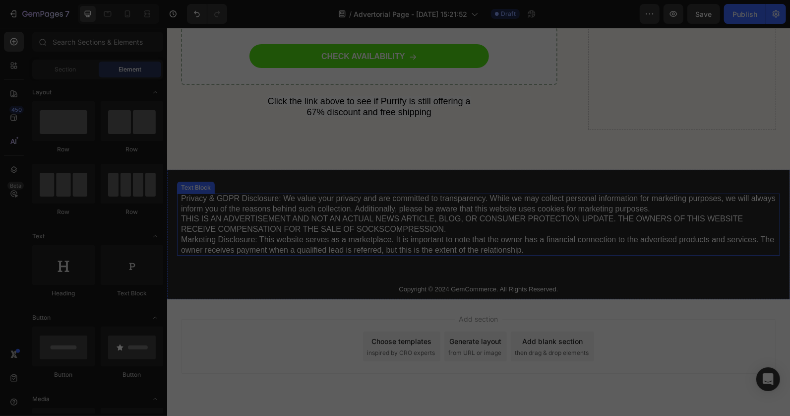
click at [474, 204] on p "Privacy & GDPR Disclosure: We value your privacy and are committed to transpare…" at bounding box center [478, 224] width 595 height 62
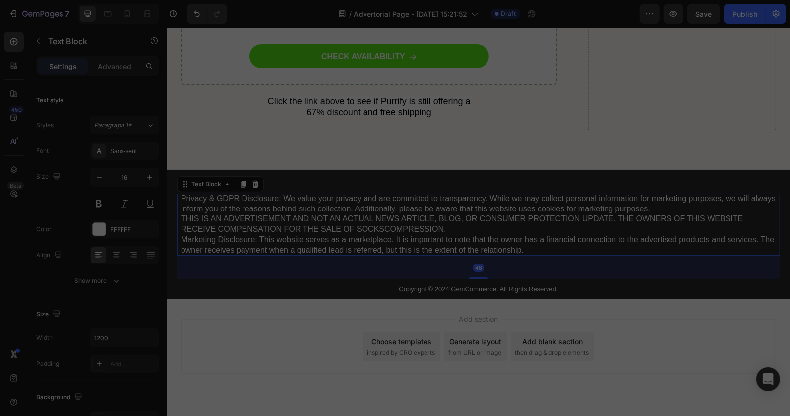
click at [252, 180] on icon at bounding box center [255, 183] width 6 height 7
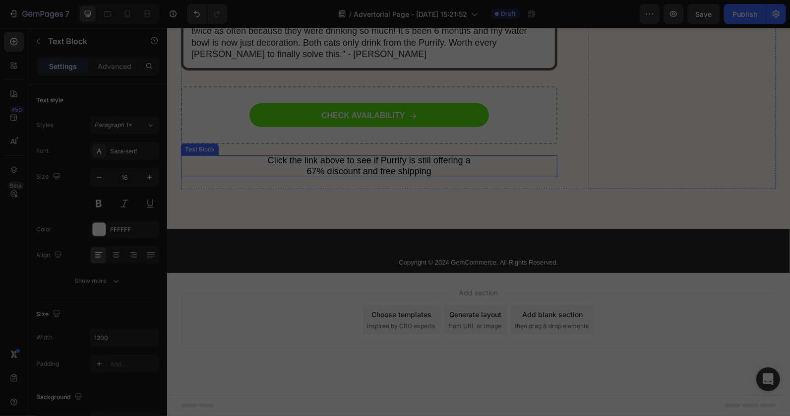
scroll to position [6110, 0]
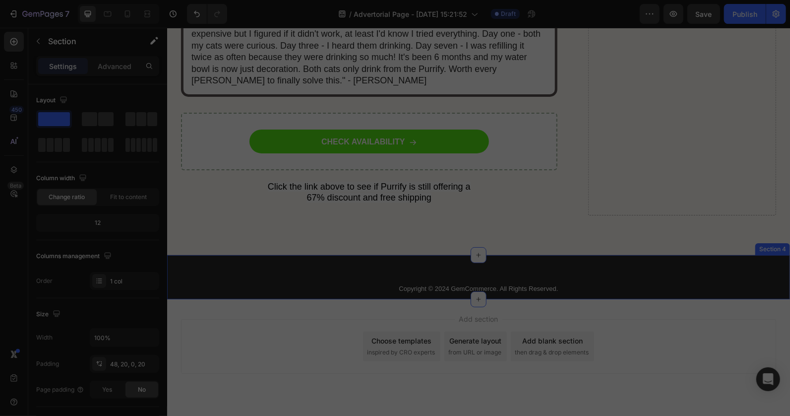
click at [408, 255] on div "Copyright © 2024 GemCommerce. All Rights Reserved. Text Block Section 4" at bounding box center [478, 277] width 623 height 44
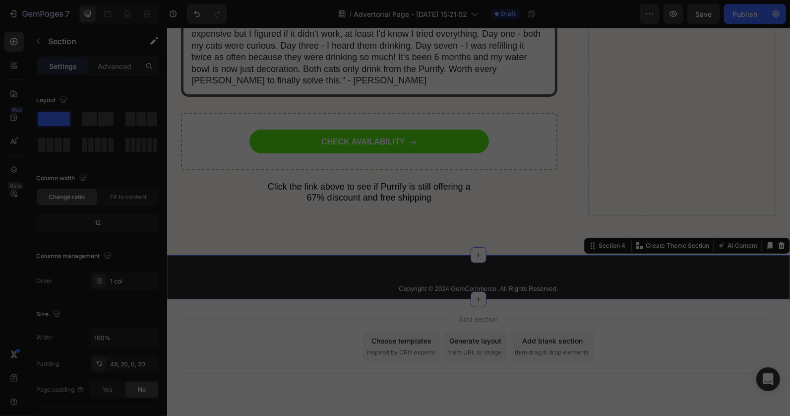
click at [441, 255] on div "Copyright © 2024 GemCommerce. All Rights Reserved. Text Block Section 4 You can…" at bounding box center [478, 277] width 623 height 44
click at [534, 284] on p "Copyright © 2024 GemCommerce. All Rights Reserved." at bounding box center [478, 288] width 593 height 8
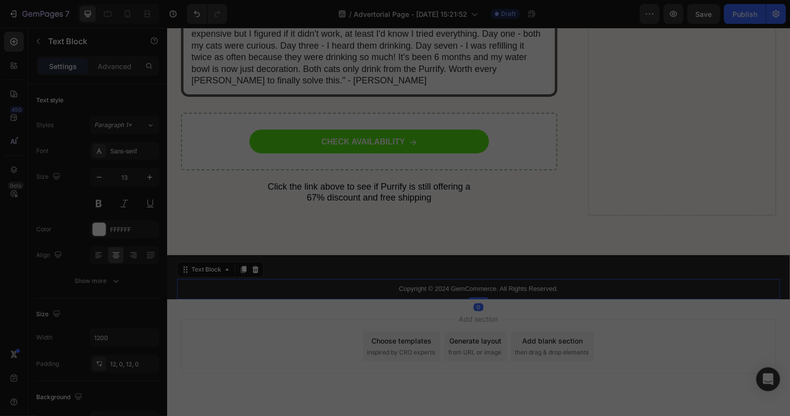
click at [549, 284] on p "Copyright © 2024 GemCommerce. All Rights Reserved." at bounding box center [478, 288] width 593 height 8
click at [412, 255] on div "Copyright © 2024 GemCommerce. All Rights Reserved. Text Block 0 Section 4" at bounding box center [478, 277] width 623 height 44
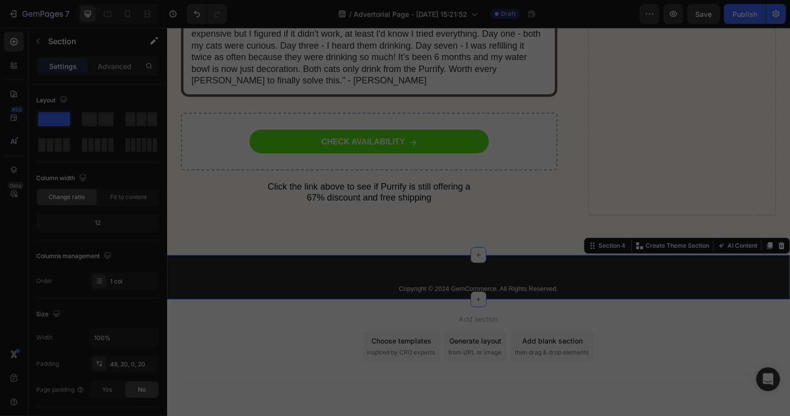
click at [412, 255] on div "Copyright © 2024 GemCommerce. All Rights Reserved. Text Block Section 4 You can…" at bounding box center [478, 277] width 623 height 44
click at [596, 241] on div "Section 4" at bounding box center [611, 245] width 31 height 9
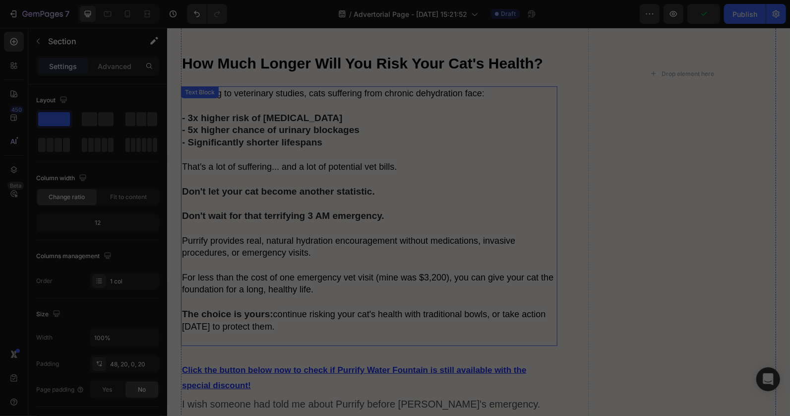
scroll to position [5007, 0]
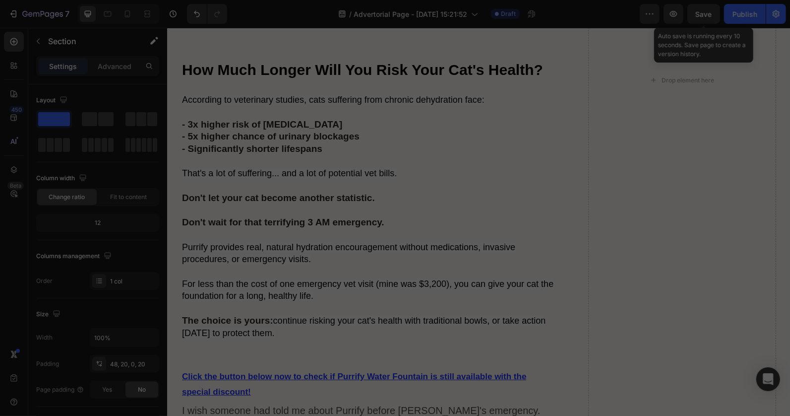
click at [701, 9] on div "Save" at bounding box center [704, 14] width 16 height 10
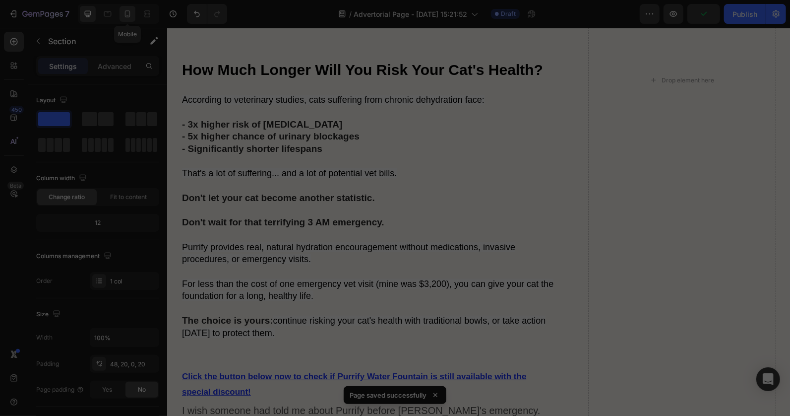
click at [134, 17] on div at bounding box center [128, 14] width 16 height 16
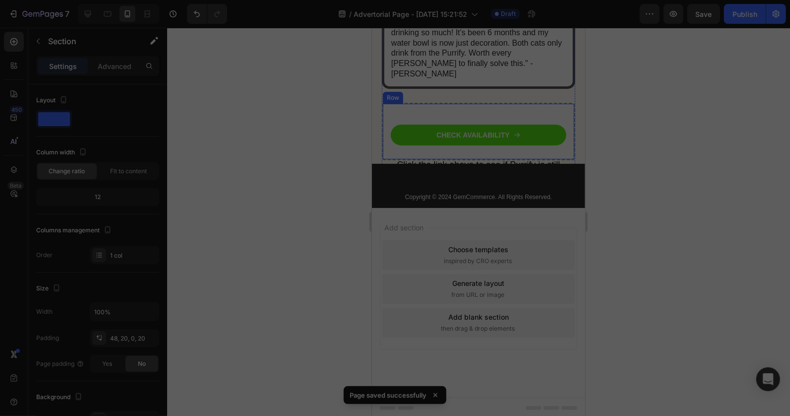
scroll to position [6016, 0]
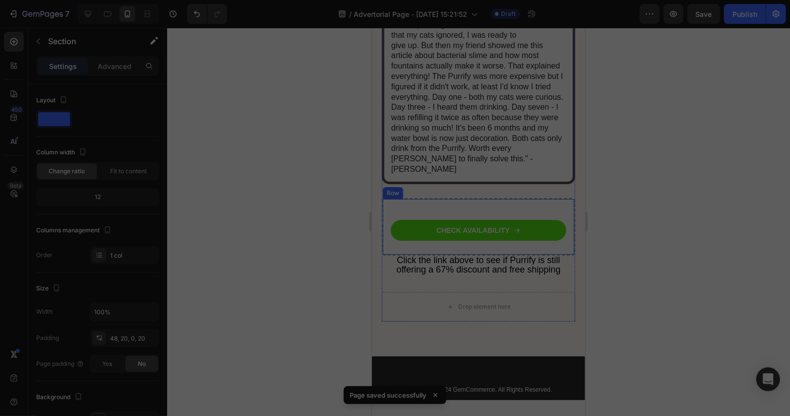
click at [286, 191] on div at bounding box center [478, 222] width 623 height 388
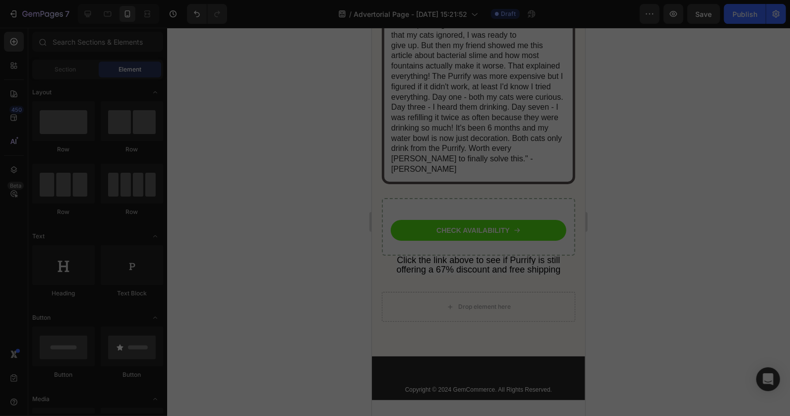
click at [657, 175] on div at bounding box center [478, 222] width 623 height 388
click at [479, 255] on span "Click the link above to see if Purrify is still offering a 67% discount and fre…" at bounding box center [478, 264] width 164 height 19
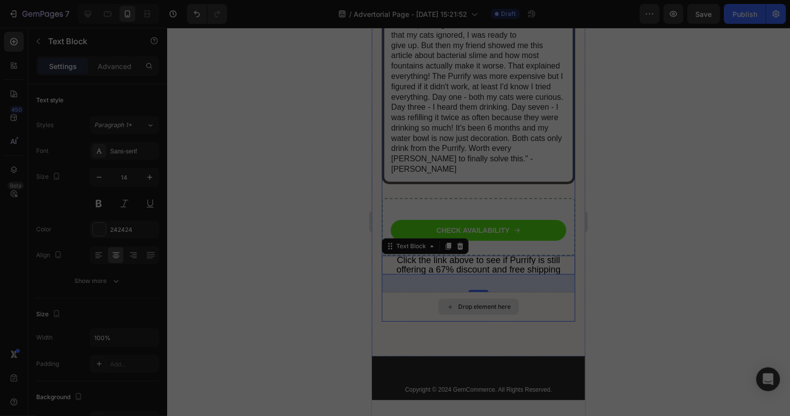
click at [472, 298] on div "Drop element here" at bounding box center [478, 306] width 80 height 16
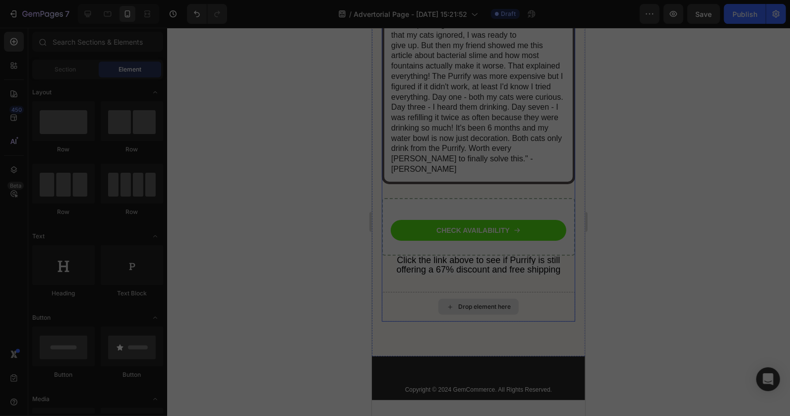
click at [421, 291] on div "Drop element here" at bounding box center [479, 306] width 194 height 30
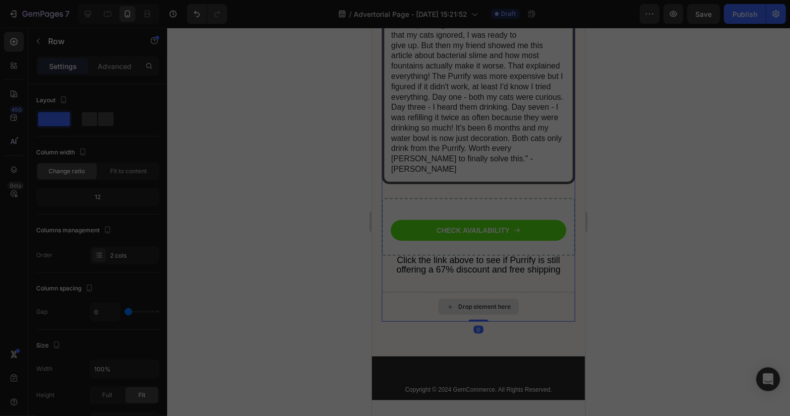
click at [401, 291] on div "Drop element here" at bounding box center [479, 306] width 194 height 30
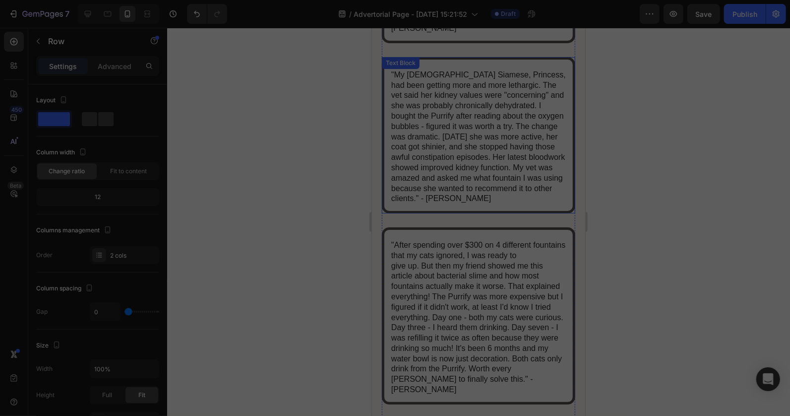
click at [435, 160] on p ""My [DEMOGRAPHIC_DATA] Siamese, Princess, had been getting more and more lethar…" at bounding box center [478, 136] width 175 height 134
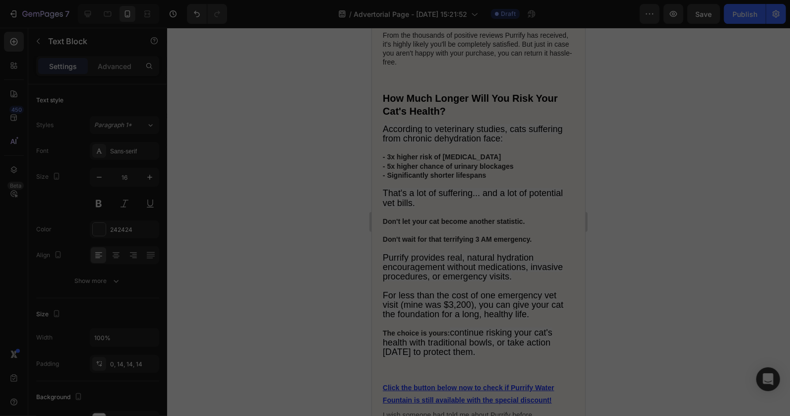
scroll to position [5134, 0]
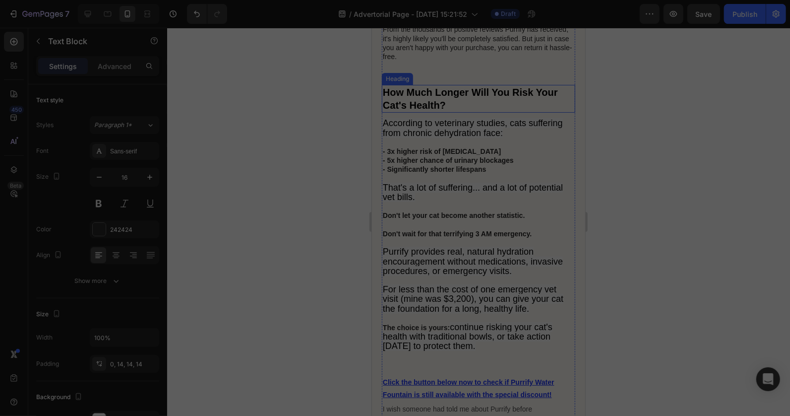
click at [430, 110] on strong "How Much Longer Will You Risk Your Cat's Health?" at bounding box center [470, 98] width 175 height 24
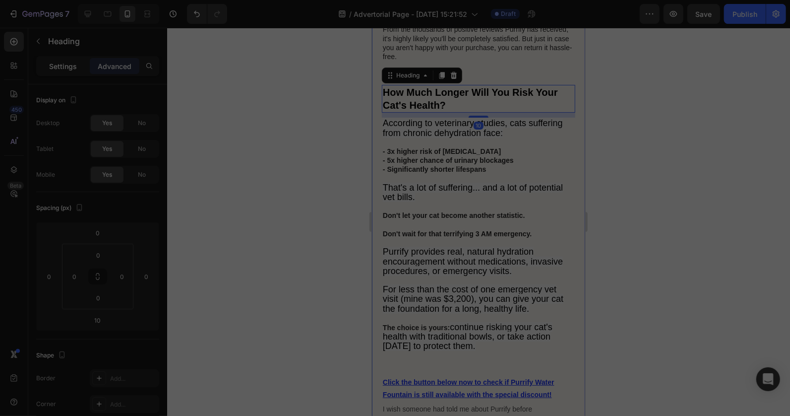
click at [65, 66] on p "Settings" at bounding box center [63, 66] width 28 height 10
click at [149, 179] on icon "button" at bounding box center [150, 177] width 10 height 10
click at [94, 181] on icon "button" at bounding box center [99, 177] width 10 height 10
type input "20"
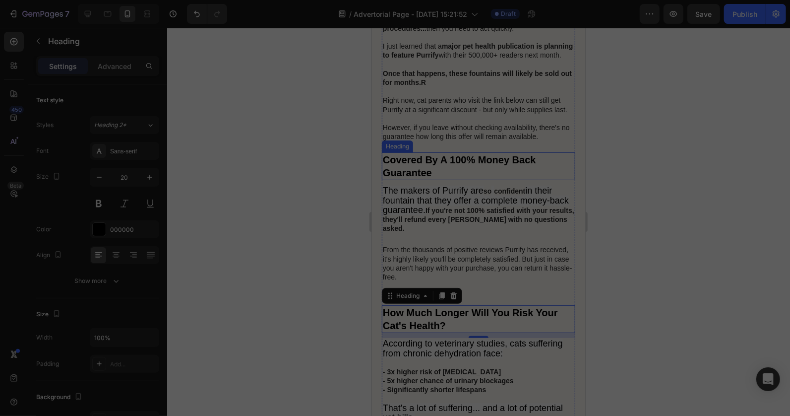
click at [427, 178] on strong "Covered By A 100% Money Back Guarantee" at bounding box center [459, 166] width 153 height 24
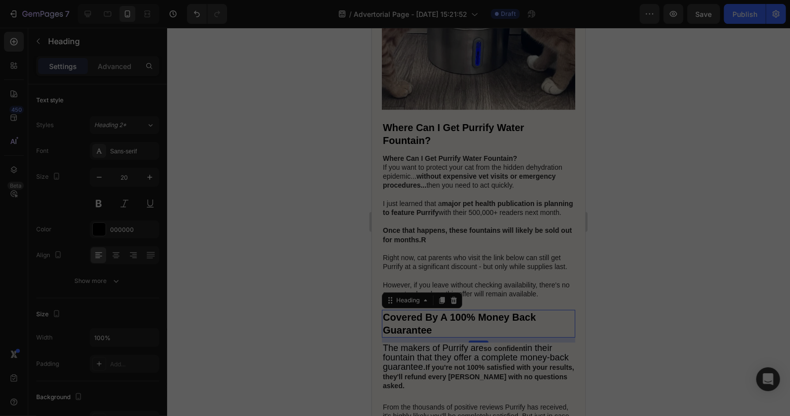
scroll to position [3811, 0]
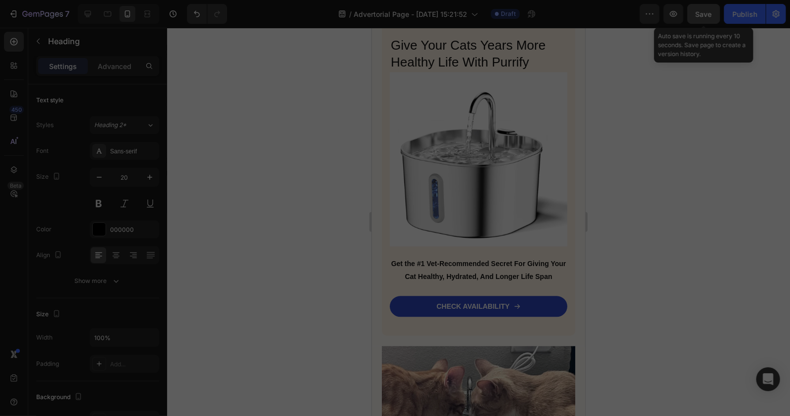
click at [699, 13] on span "Save" at bounding box center [704, 14] width 16 height 8
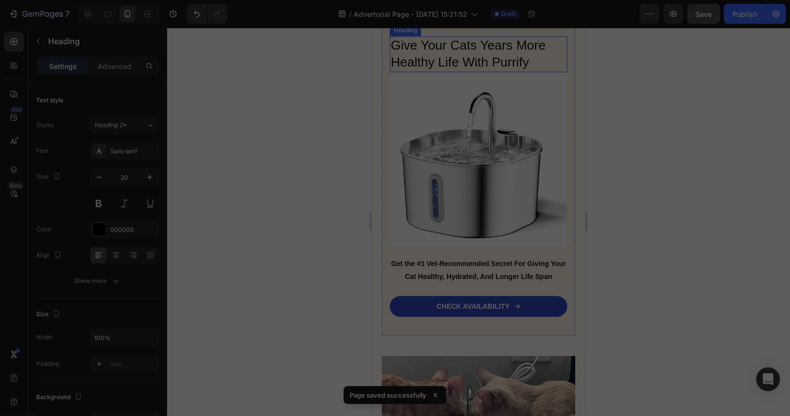
click at [469, 71] on h2 "Give Your Cats Years More Healthy Life With Purrify" at bounding box center [479, 54] width 178 height 36
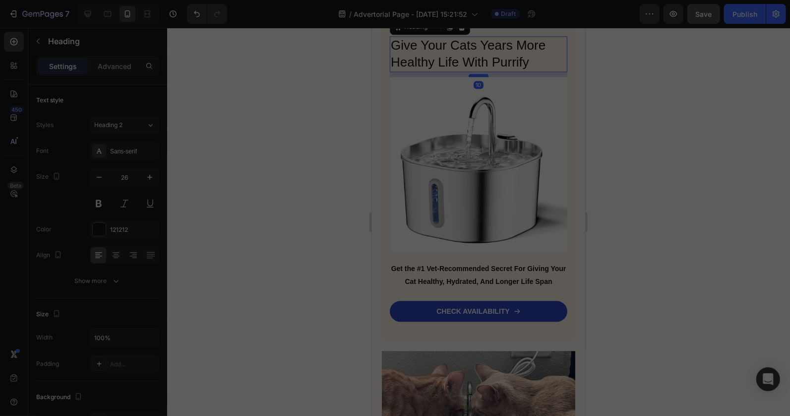
drag, startPoint x: 475, startPoint y: 112, endPoint x: 613, endPoint y: 167, distance: 148.3
click at [477, 76] on div at bounding box center [478, 74] width 20 height 3
drag, startPoint x: 237, startPoint y: 135, endPoint x: 338, endPoint y: 167, distance: 106.1
click at [240, 135] on div at bounding box center [478, 222] width 623 height 388
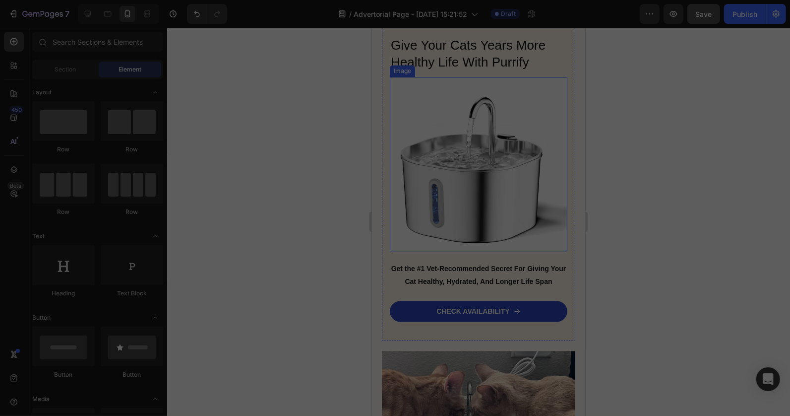
click at [490, 222] on img at bounding box center [479, 163] width 178 height 174
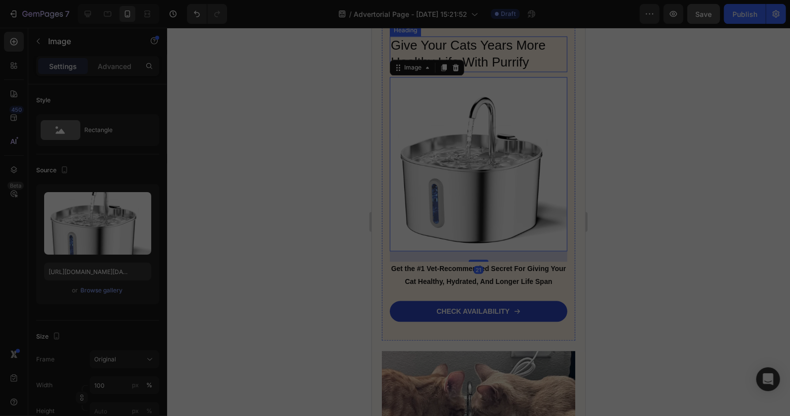
click at [488, 71] on h2 "Give Your Cats Years More Healthy Life With Purrify" at bounding box center [479, 54] width 178 height 36
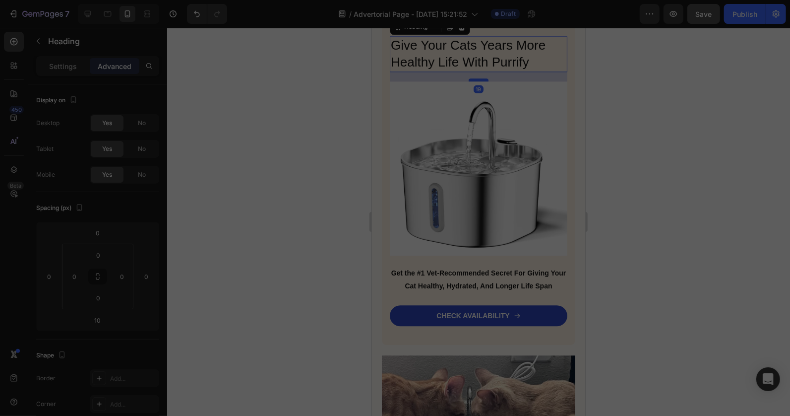
drag, startPoint x: 471, startPoint y: 117, endPoint x: 473, endPoint y: 121, distance: 5.1
click at [473, 81] on div at bounding box center [478, 79] width 20 height 3
type input "19"
drag, startPoint x: 308, startPoint y: 134, endPoint x: 330, endPoint y: 134, distance: 22.8
click at [308, 134] on div at bounding box center [478, 222] width 623 height 388
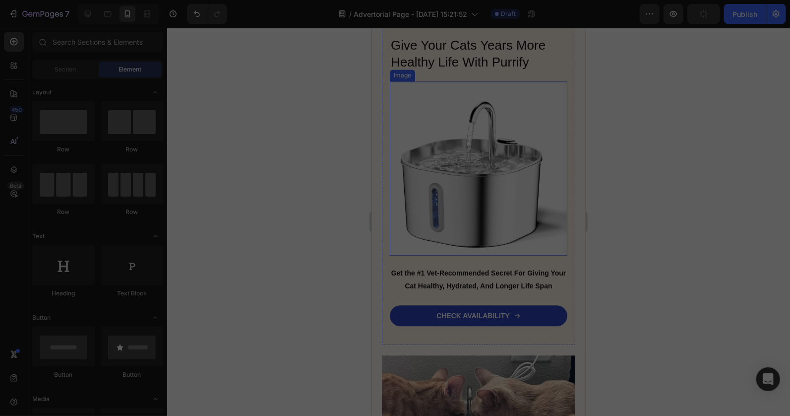
scroll to position [3590, 0]
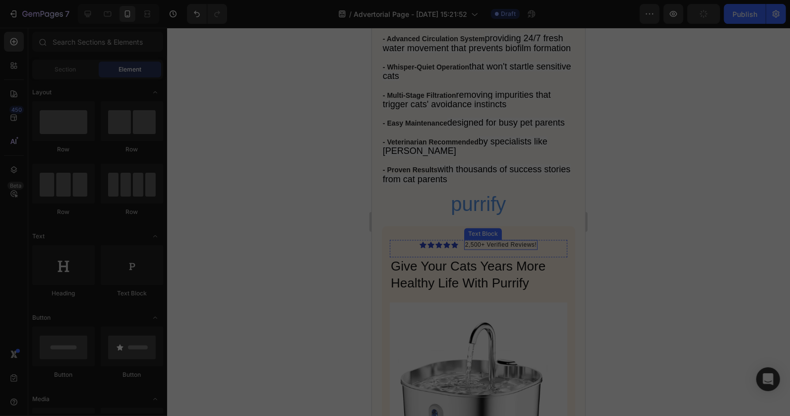
click at [504, 250] on div "2,500+ Verified Reviews!" at bounding box center [500, 245] width 73 height 10
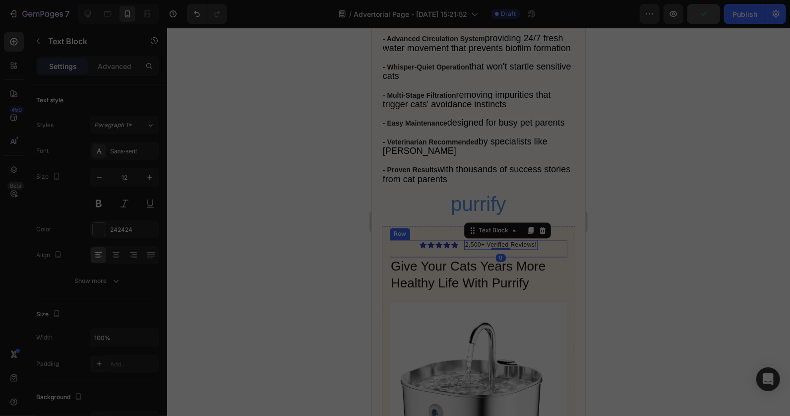
click at [476, 257] on div "Icon Icon Icon Icon Icon Icon List 2,500+ Verified Reviews! Text Block 0 Row" at bounding box center [479, 248] width 178 height 18
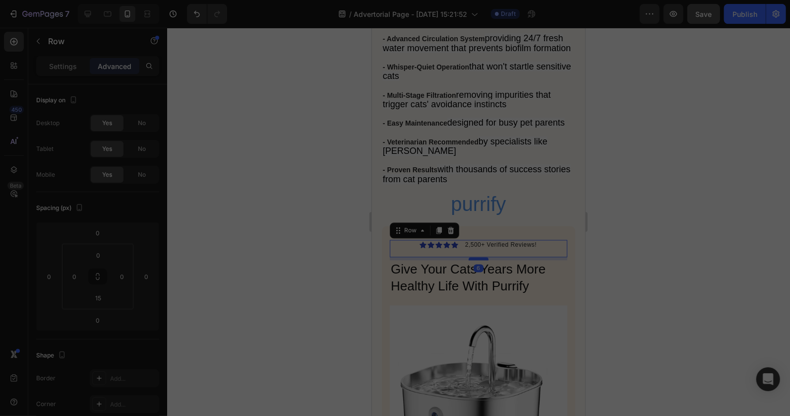
drag, startPoint x: 476, startPoint y: 298, endPoint x: 472, endPoint y: 302, distance: 6.0
click at [472, 260] on div at bounding box center [478, 258] width 20 height 3
drag, startPoint x: 477, startPoint y: 302, endPoint x: 713, endPoint y: 325, distance: 236.8
click at [477, 261] on div at bounding box center [478, 260] width 20 height 2
type input "8"
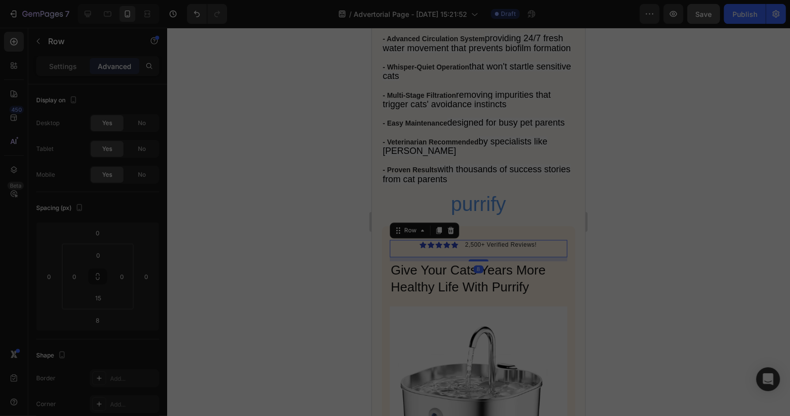
click at [300, 258] on div at bounding box center [478, 222] width 623 height 388
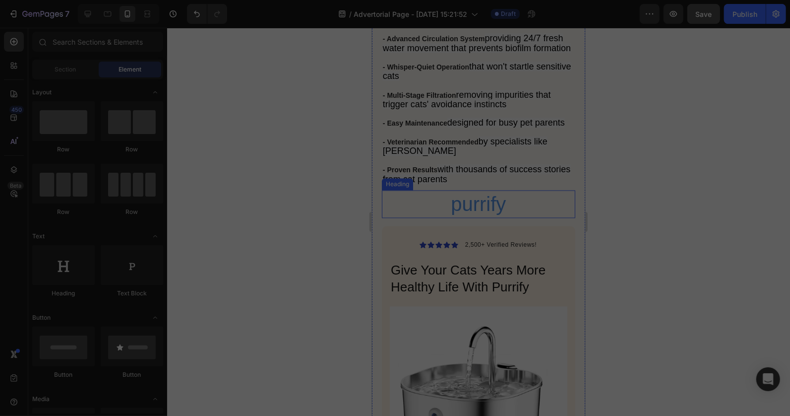
click at [496, 217] on h2 "purrify" at bounding box center [479, 204] width 194 height 28
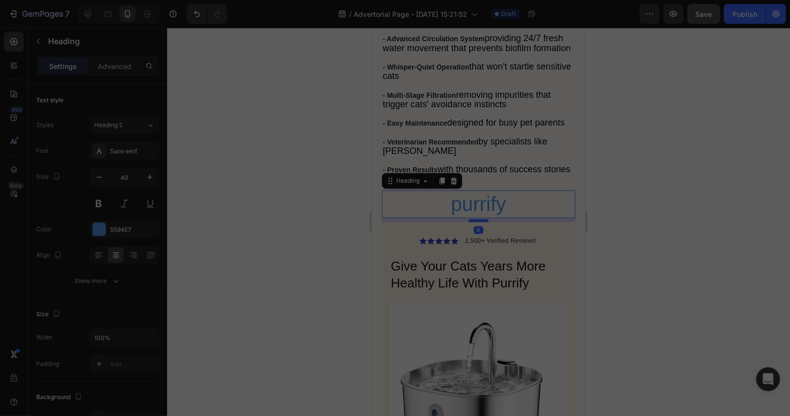
drag, startPoint x: 477, startPoint y: 265, endPoint x: 473, endPoint y: 261, distance: 5.6
click at [473, 221] on div at bounding box center [478, 219] width 20 height 3
click at [290, 250] on div at bounding box center [478, 222] width 623 height 388
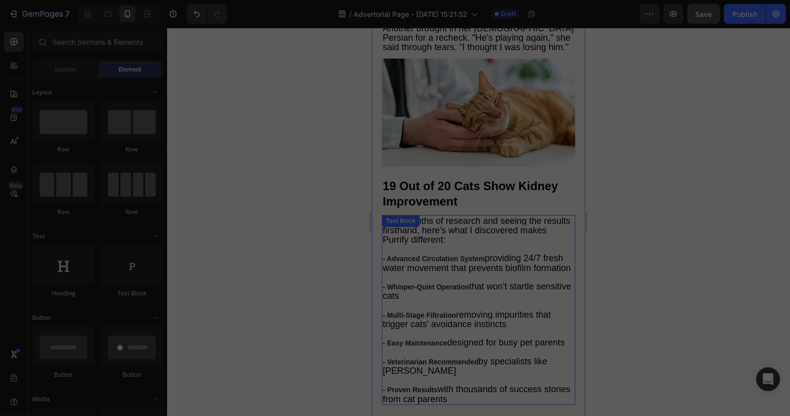
scroll to position [3370, 0]
click at [473, 210] on h2 "19 Out of 20 Cats Show Kidney Improvement" at bounding box center [479, 193] width 194 height 33
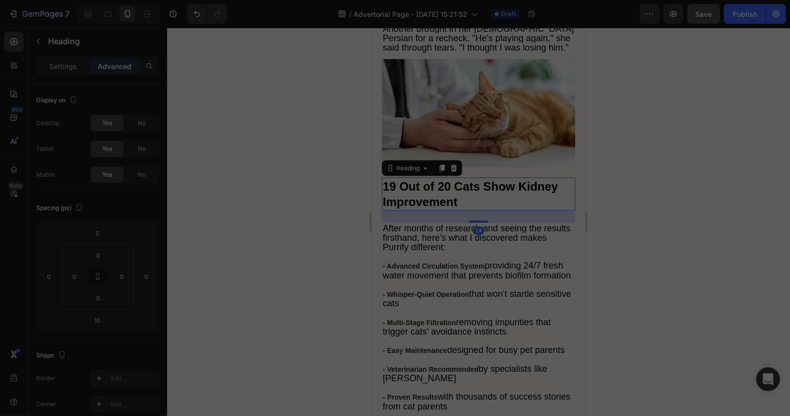
drag, startPoint x: 475, startPoint y: 228, endPoint x: 478, endPoint y: 235, distance: 7.6
click at [478, 222] on div at bounding box center [478, 221] width 20 height 2
type input "24"
click at [486, 153] on img at bounding box center [479, 113] width 194 height 109
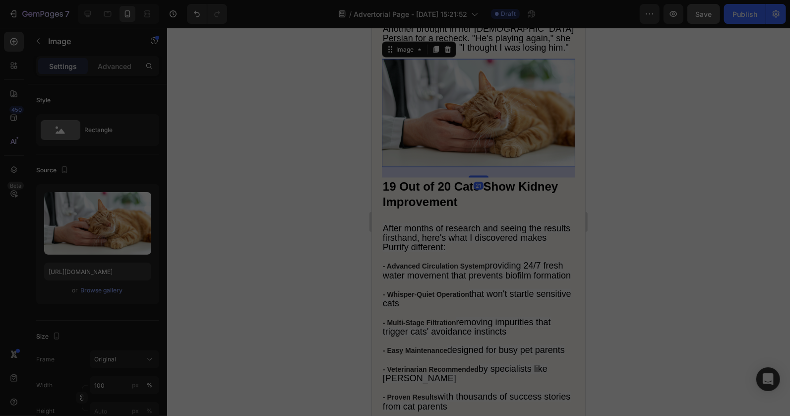
scroll to position [3149, 0]
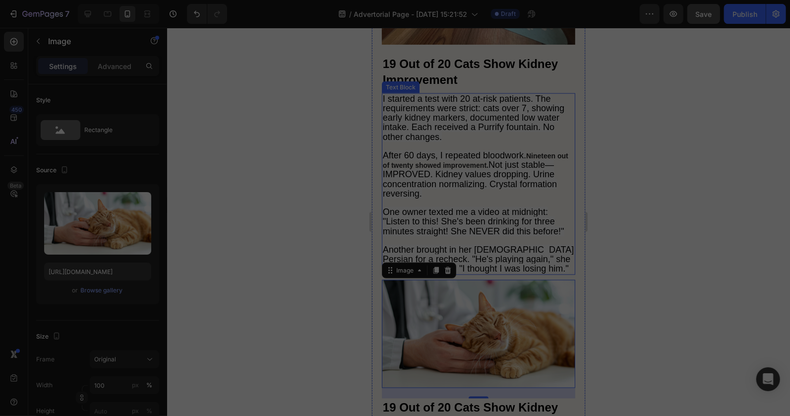
drag, startPoint x: 478, startPoint y: 253, endPoint x: 484, endPoint y: 257, distance: 7.2
click at [478, 253] on p "I started a test with 20 at-risk patients. The requirements were strict: cats o…" at bounding box center [479, 184] width 192 height 180
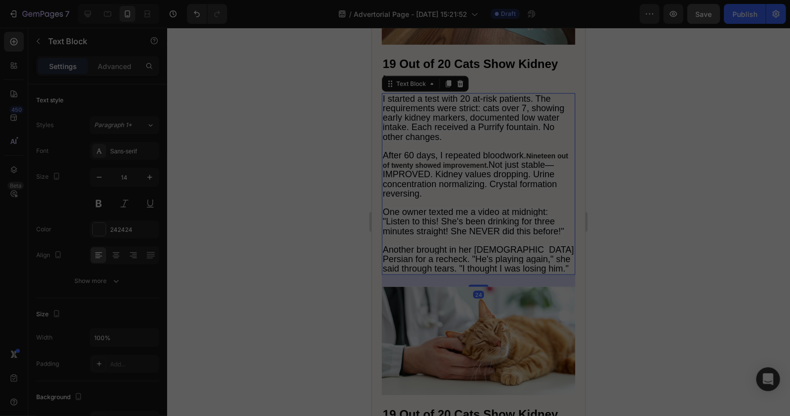
drag, startPoint x: 477, startPoint y: 296, endPoint x: 388, endPoint y: 296, distance: 89.3
click at [478, 286] on div at bounding box center [478, 285] width 20 height 2
click at [353, 274] on div at bounding box center [478, 222] width 623 height 388
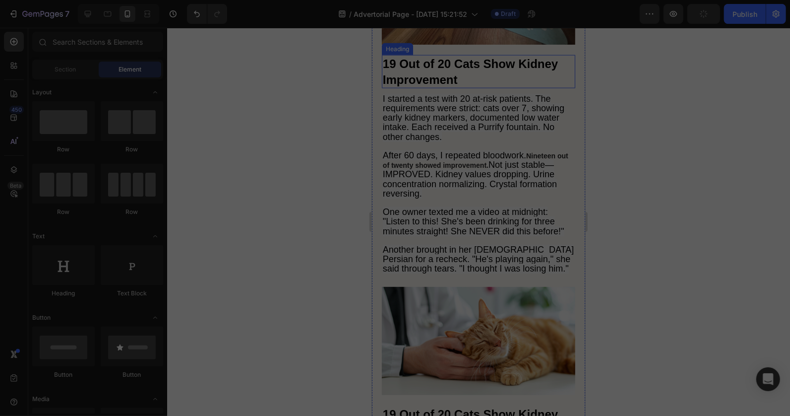
click at [453, 85] on strong "19 Out of 20 Cats Show Kidney Improvement" at bounding box center [470, 71] width 175 height 29
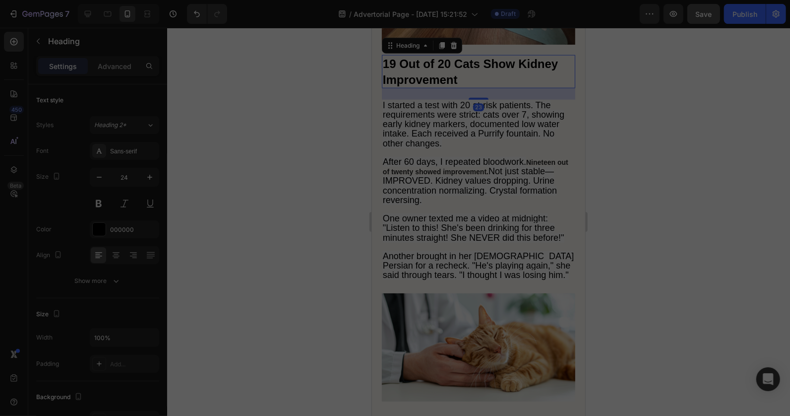
drag, startPoint x: 471, startPoint y: 100, endPoint x: 381, endPoint y: 107, distance: 90.1
click at [472, 99] on div at bounding box center [478, 98] width 20 height 2
click at [324, 107] on div at bounding box center [478, 222] width 623 height 388
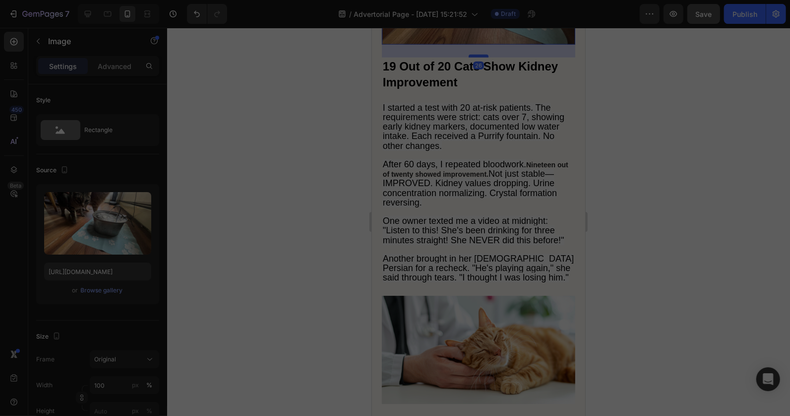
drag, startPoint x: 473, startPoint y: 63, endPoint x: 663, endPoint y: 93, distance: 192.5
click at [474, 57] on div at bounding box center [478, 55] width 20 height 3
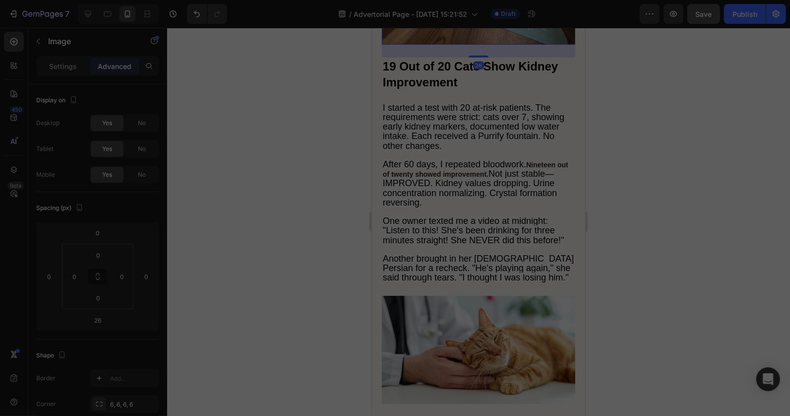
drag, startPoint x: 291, startPoint y: 66, endPoint x: 350, endPoint y: 66, distance: 58.6
click at [292, 66] on div at bounding box center [478, 222] width 623 height 388
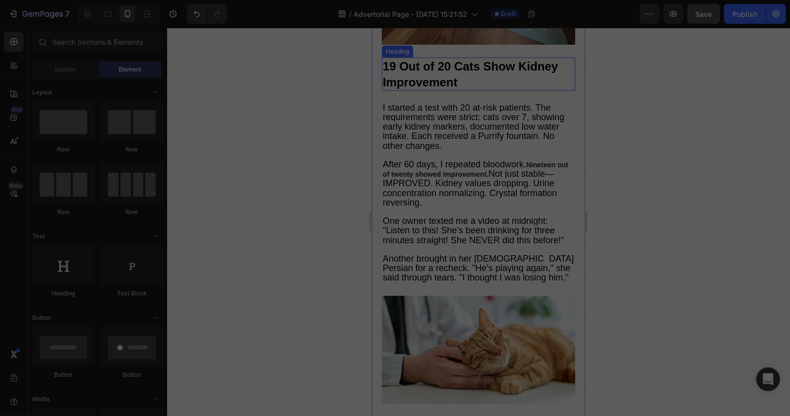
scroll to position [2929, 0]
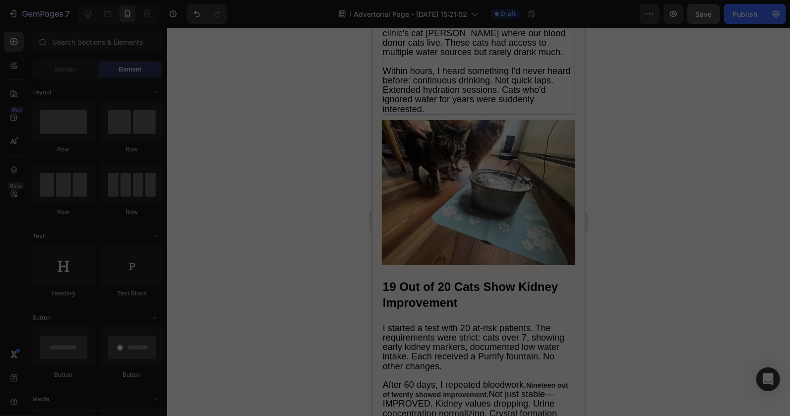
click at [472, 96] on span "Within hours, I heard something I'd never heard before: continuous drinking. No…" at bounding box center [477, 89] width 188 height 48
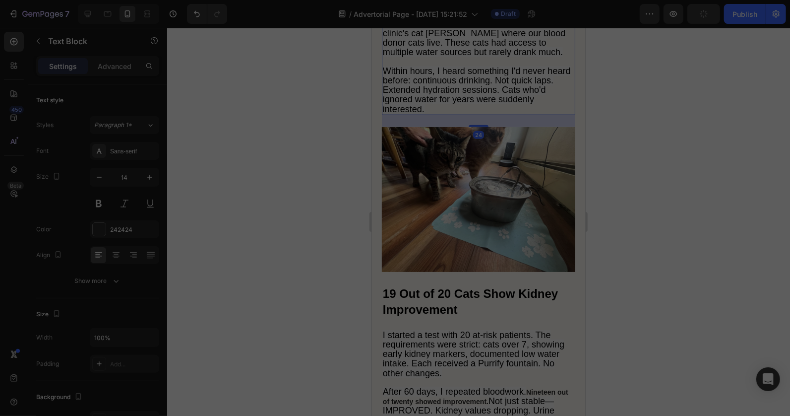
drag, startPoint x: 472, startPoint y: 134, endPoint x: 397, endPoint y: 154, distance: 77.0
click at [474, 127] on div at bounding box center [478, 126] width 20 height 2
click at [319, 142] on div at bounding box center [478, 222] width 623 height 388
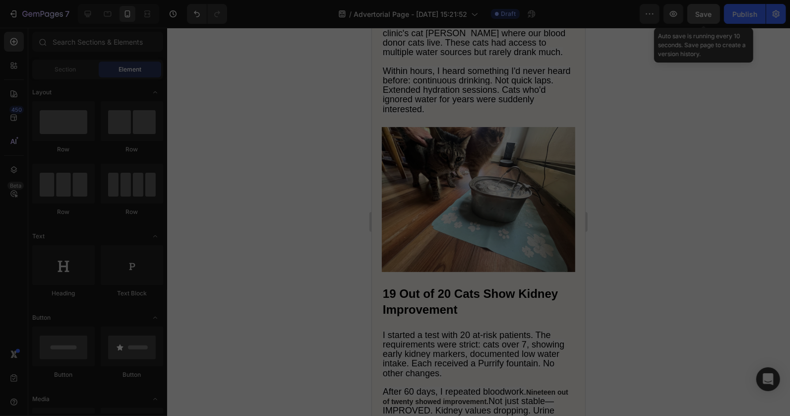
drag, startPoint x: 704, startPoint y: 13, endPoint x: 618, endPoint y: 68, distance: 101.7
click at [702, 15] on span "Save" at bounding box center [704, 14] width 16 height 8
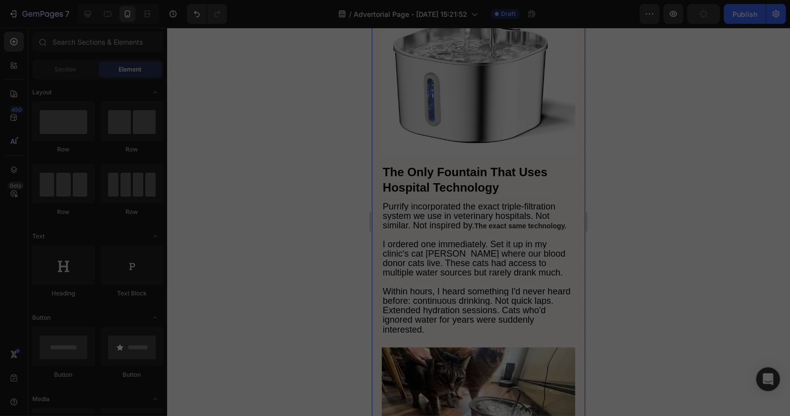
scroll to position [2708, 0]
click at [459, 122] on img at bounding box center [479, 60] width 194 height 194
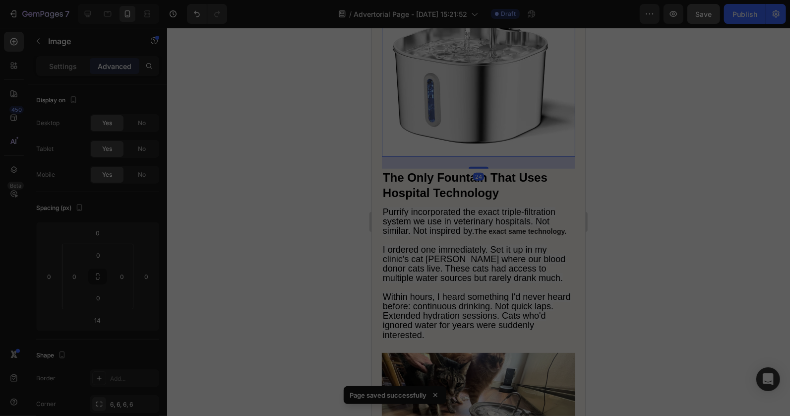
drag, startPoint x: 478, startPoint y: 160, endPoint x: 381, endPoint y: 164, distance: 97.3
click at [477, 166] on div at bounding box center [478, 167] width 20 height 2
type input "22"
drag, startPoint x: 200, startPoint y: 160, endPoint x: 343, endPoint y: 189, distance: 145.8
click at [204, 160] on div at bounding box center [478, 222] width 623 height 388
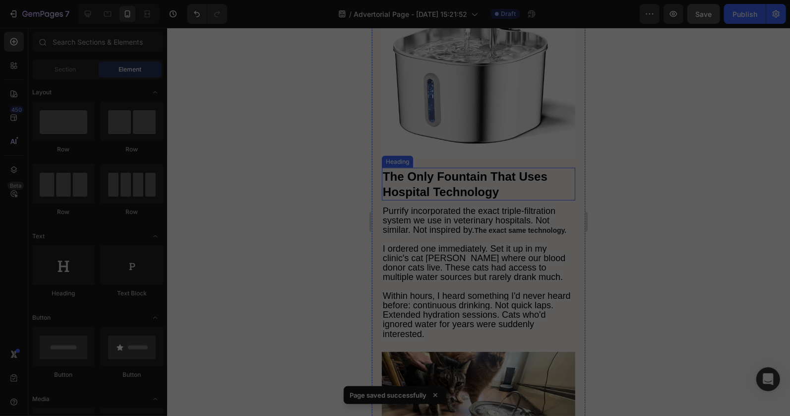
click at [511, 186] on h2 "The Only Fountain That Uses Hospital Technology" at bounding box center [479, 183] width 194 height 33
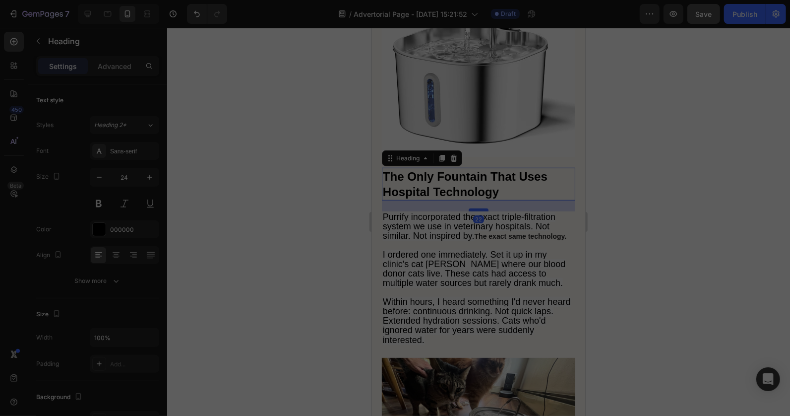
drag, startPoint x: 475, startPoint y: 201, endPoint x: 673, endPoint y: 224, distance: 199.3
click at [476, 208] on div at bounding box center [478, 209] width 20 height 3
click at [310, 191] on div at bounding box center [478, 222] width 623 height 388
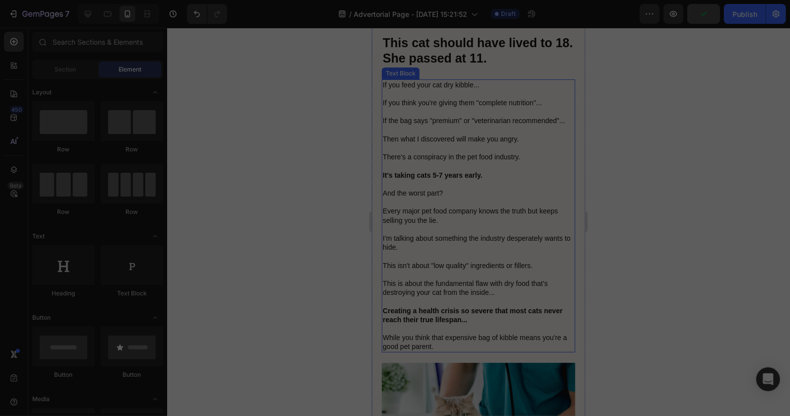
scroll to position [661, 0]
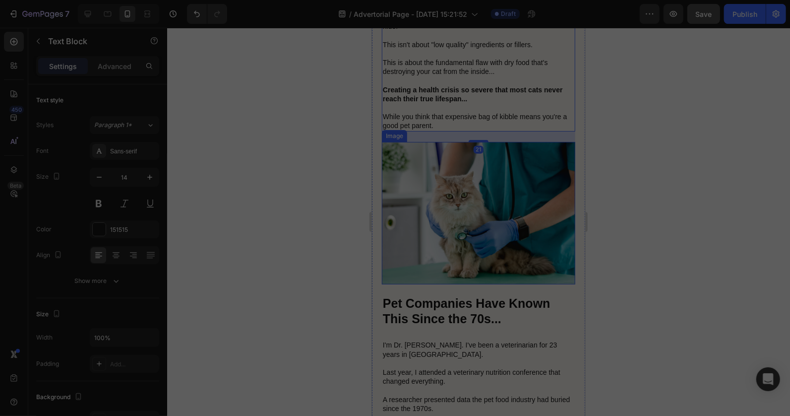
click at [477, 186] on img at bounding box center [479, 212] width 194 height 142
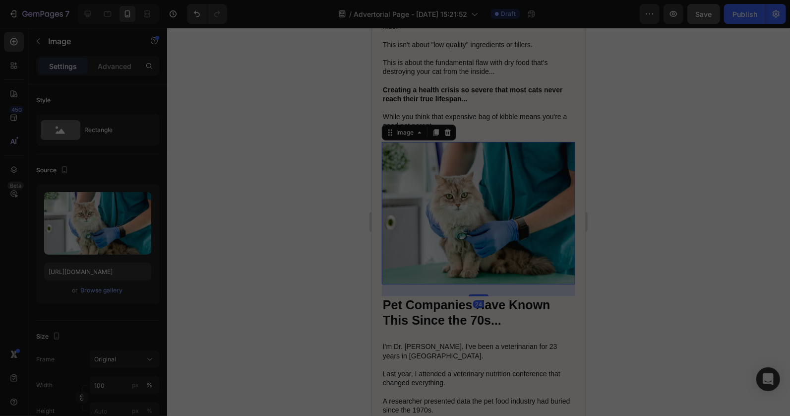
drag, startPoint x: 475, startPoint y: 278, endPoint x: 505, endPoint y: 306, distance: 40.7
click at [478, 294] on div at bounding box center [478, 295] width 20 height 2
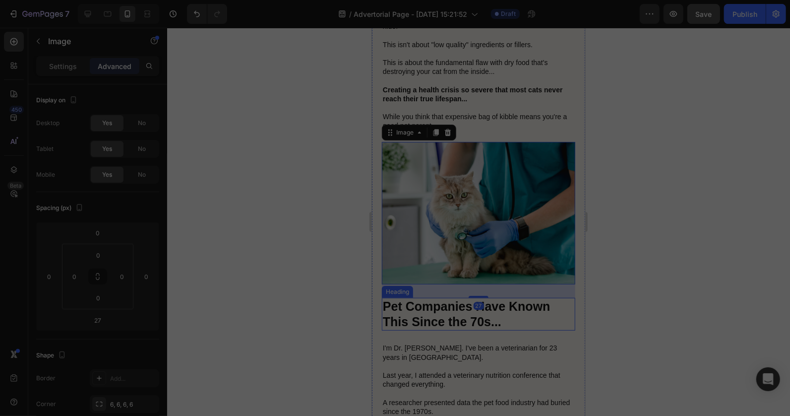
click at [506, 306] on h2 "Pet Companies Have Known This Since the 70s..." at bounding box center [479, 313] width 194 height 33
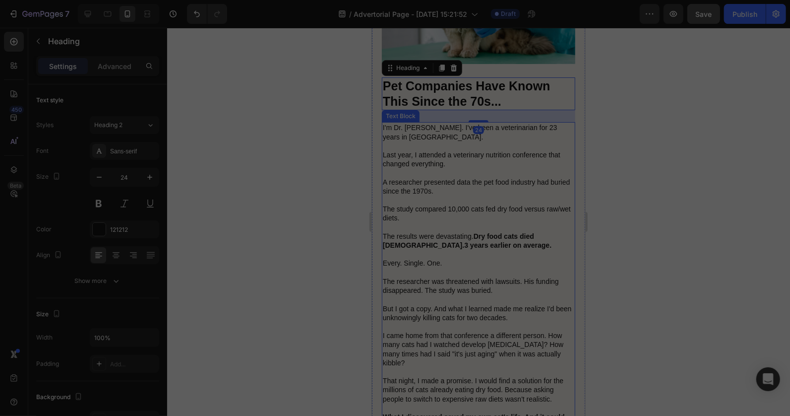
scroll to position [1103, 0]
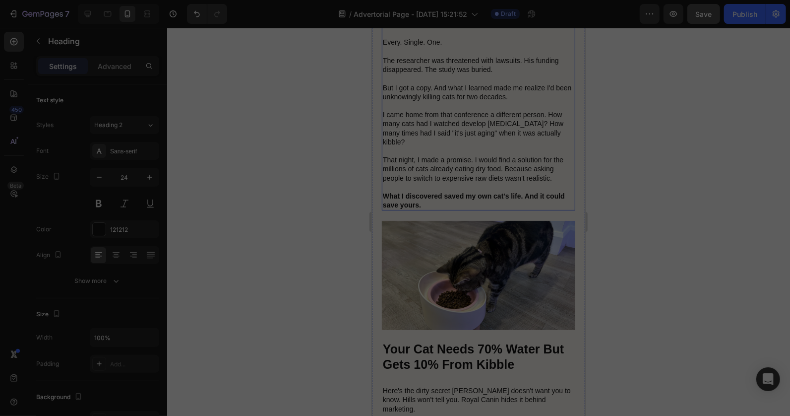
click at [465, 162] on p "I'm Dr. Michael Harrison. I've been a veterinarian for 23 years in Seattle. Las…" at bounding box center [479, 55] width 192 height 307
drag, startPoint x: 474, startPoint y: 275, endPoint x: 477, endPoint y: 280, distance: 5.4
click at [475, 276] on img at bounding box center [479, 274] width 194 height 109
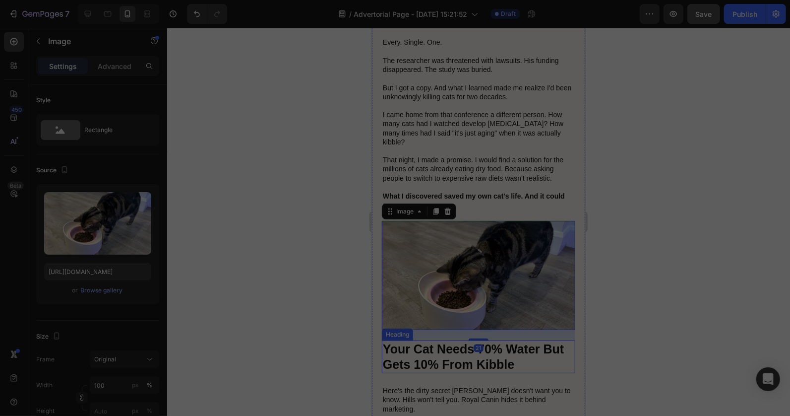
click at [486, 341] on strong "Your Cat Needs 70% Water But Gets 10% From Kibble" at bounding box center [473, 355] width 181 height 29
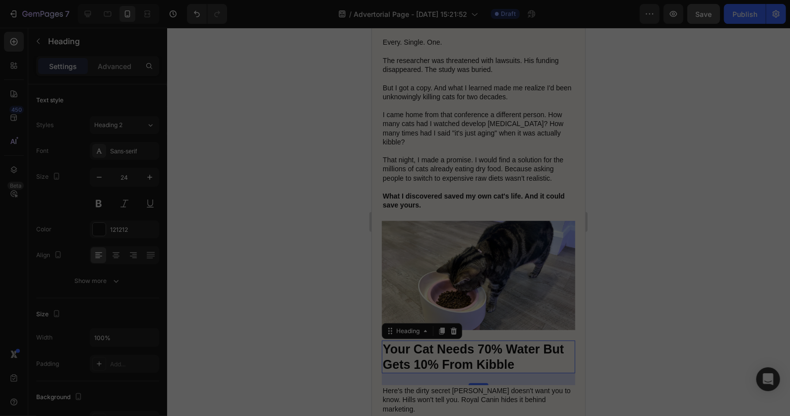
scroll to position [1323, 0]
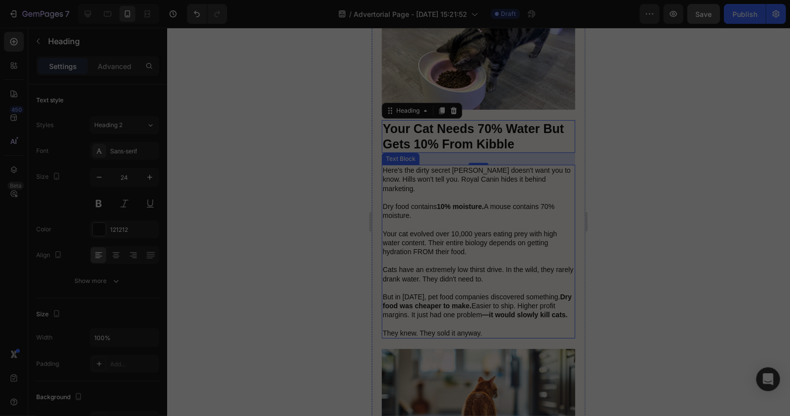
click at [458, 284] on p "Here's the dirty secret Purina doesn't want you to know. Hills won't tell you. …" at bounding box center [479, 251] width 192 height 172
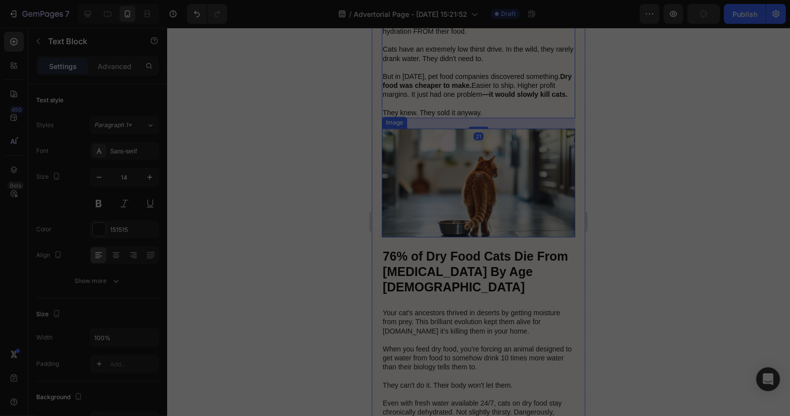
scroll to position [1544, 0]
click at [487, 179] on img at bounding box center [479, 182] width 194 height 109
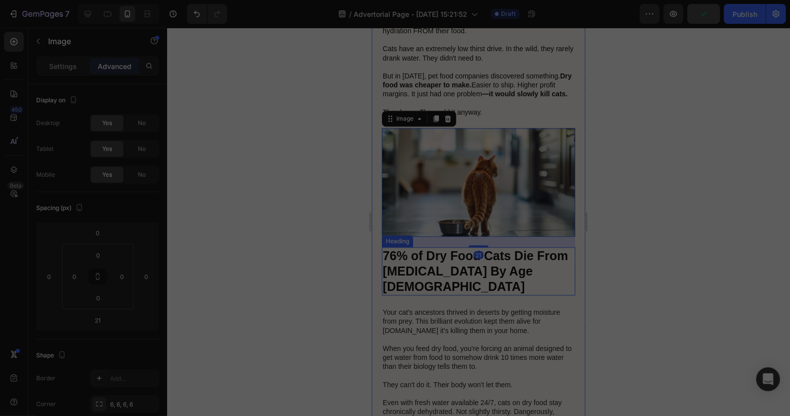
click at [500, 248] on strong "76% of Dry Food Cats Die From [MEDICAL_DATA] By Age [DEMOGRAPHIC_DATA]" at bounding box center [476, 270] width 186 height 45
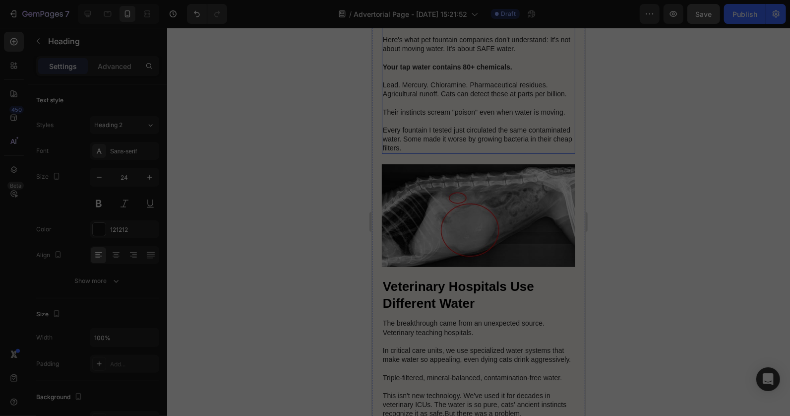
scroll to position [2205, 0]
click at [472, 229] on img at bounding box center [479, 214] width 194 height 103
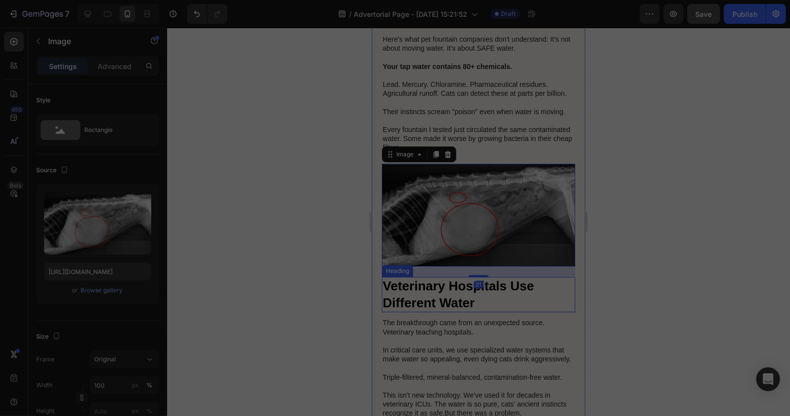
click at [490, 286] on strong "Veterinary Hospitals Use Different Water" at bounding box center [458, 294] width 151 height 32
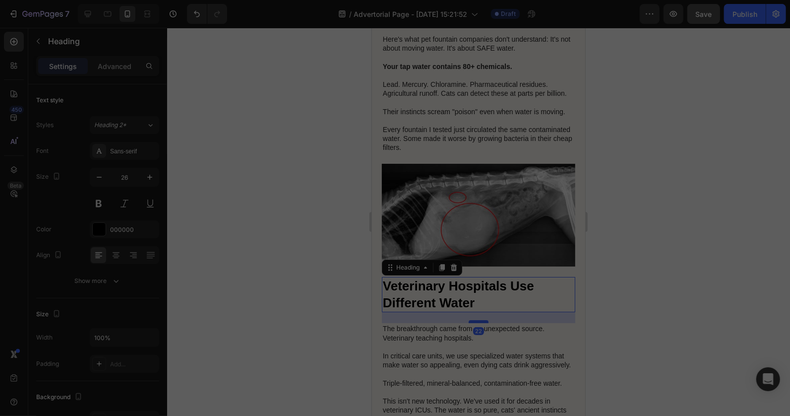
drag, startPoint x: 473, startPoint y: 314, endPoint x: 476, endPoint y: 320, distance: 6.5
click at [476, 320] on div at bounding box center [478, 321] width 20 height 3
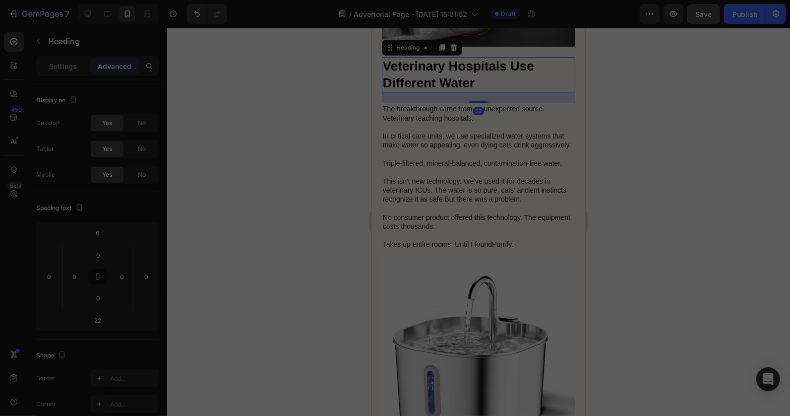
scroll to position [2425, 0]
click at [483, 212] on p "The breakthrough came from an unexpected source. Veterinary teaching hospitals.…" at bounding box center [479, 175] width 192 height 144
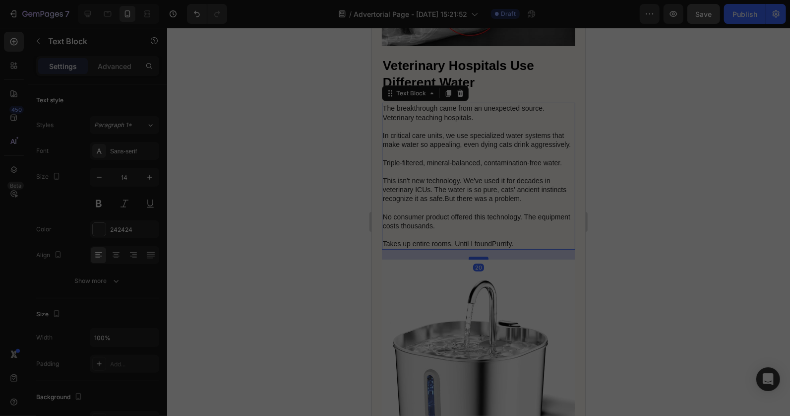
drag, startPoint x: 480, startPoint y: 260, endPoint x: 484, endPoint y: 264, distance: 6.4
click at [484, 259] on div at bounding box center [478, 257] width 20 height 3
click at [299, 263] on div at bounding box center [478, 222] width 623 height 388
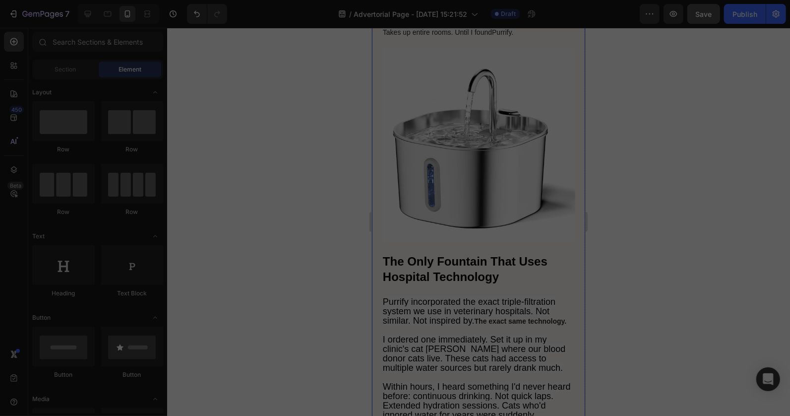
scroll to position [2646, 0]
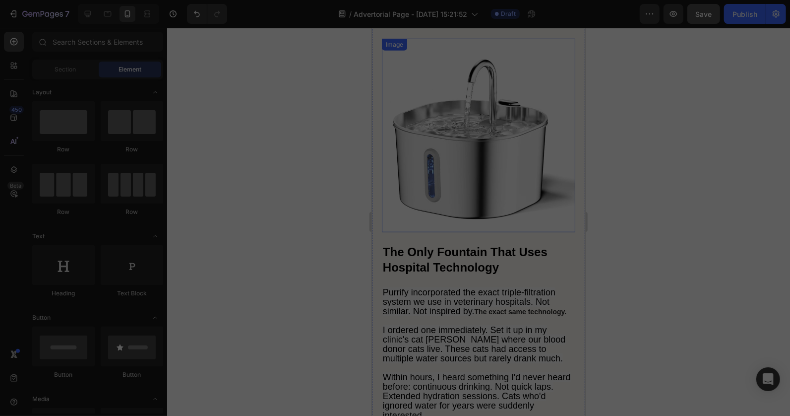
click at [477, 171] on img at bounding box center [479, 135] width 194 height 194
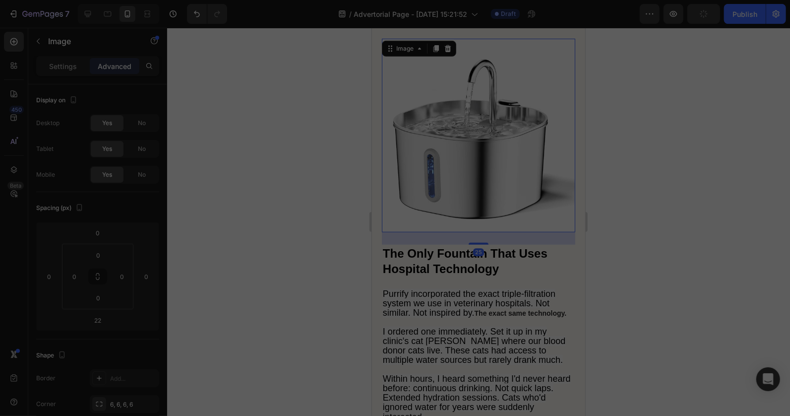
drag, startPoint x: 475, startPoint y: 240, endPoint x: 484, endPoint y: 273, distance: 35.0
click at [476, 242] on div at bounding box center [478, 243] width 20 height 2
type input "26"
click at [490, 263] on h2 "The Only Fountain That Uses Hospital Technology" at bounding box center [479, 261] width 194 height 33
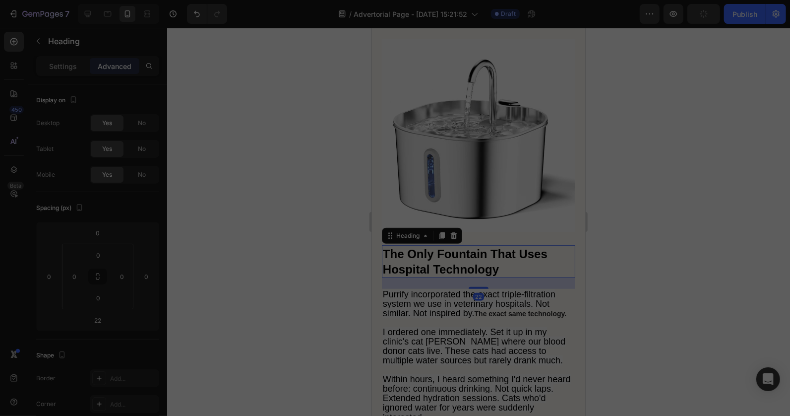
scroll to position [2867, 0]
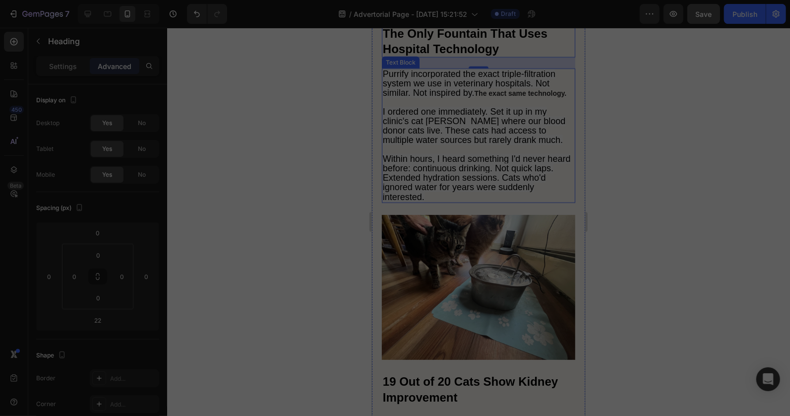
click at [465, 186] on span "Within hours, I heard something I'd never heard before: continuous drinking. No…" at bounding box center [477, 177] width 188 height 48
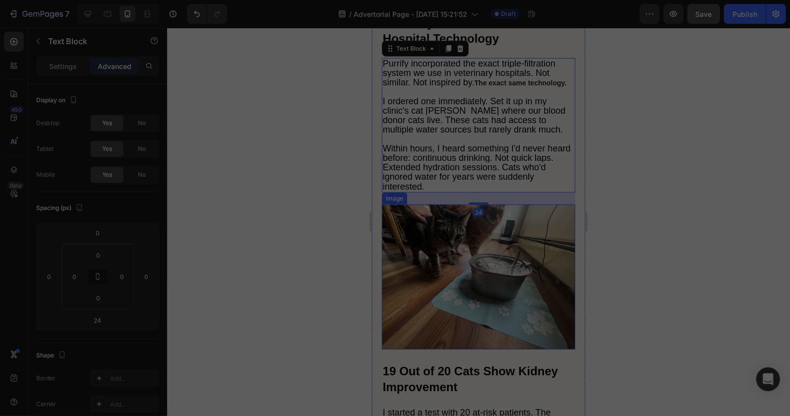
scroll to position [3087, 0]
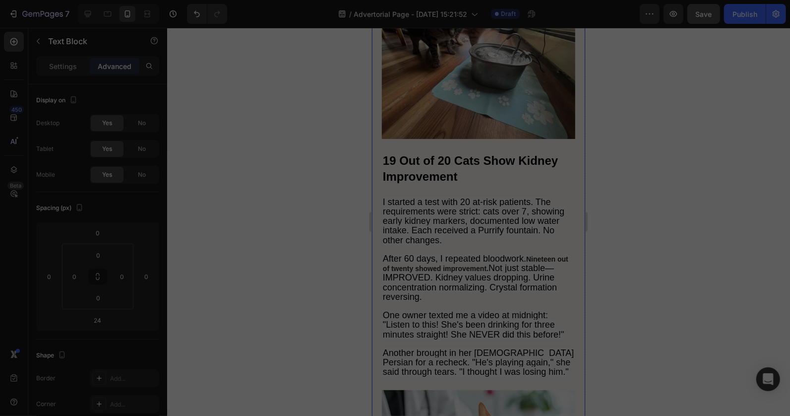
click at [459, 106] on img at bounding box center [479, 66] width 194 height 145
click at [486, 175] on strong "19 Out of 20 Cats Show Kidney Improvement" at bounding box center [470, 167] width 175 height 29
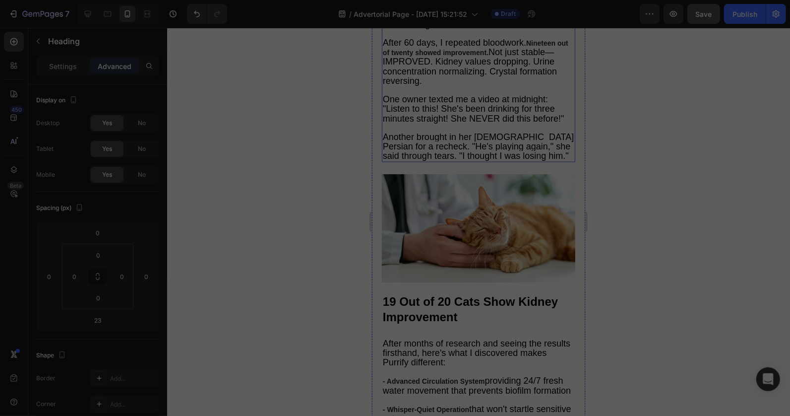
scroll to position [3308, 0]
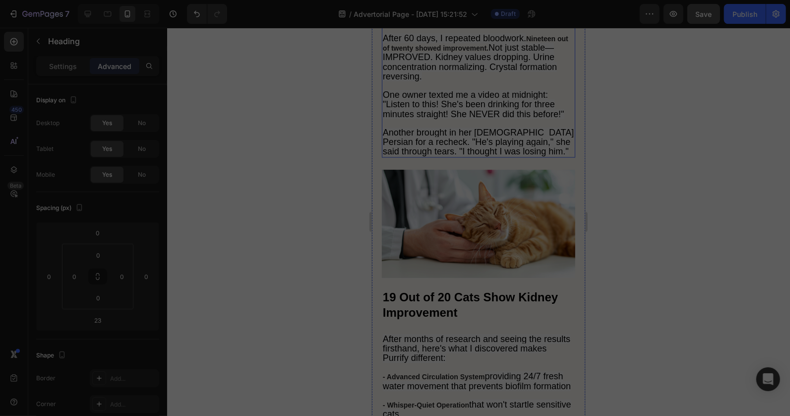
click at [461, 118] on span "One owner texted me a video at midnight: "Listen to this! She's been drinking f…" at bounding box center [474, 103] width 182 height 29
click at [466, 236] on img at bounding box center [479, 223] width 194 height 109
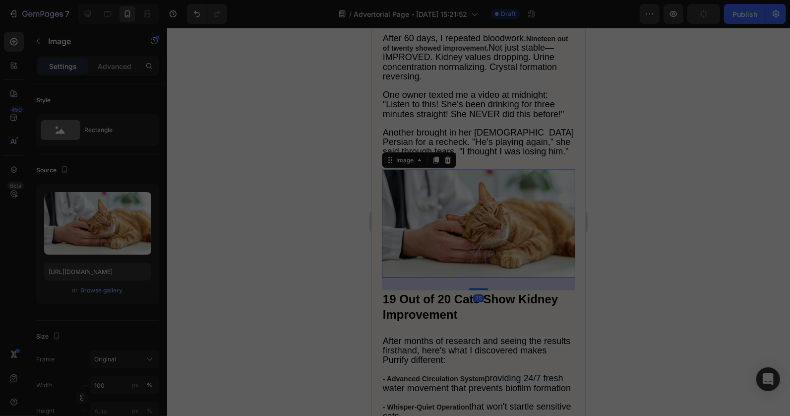
click at [476, 290] on div at bounding box center [478, 289] width 20 height 2
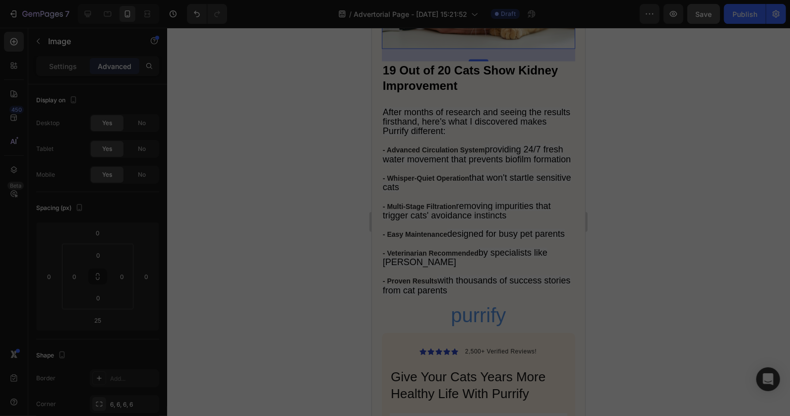
scroll to position [3749, 0]
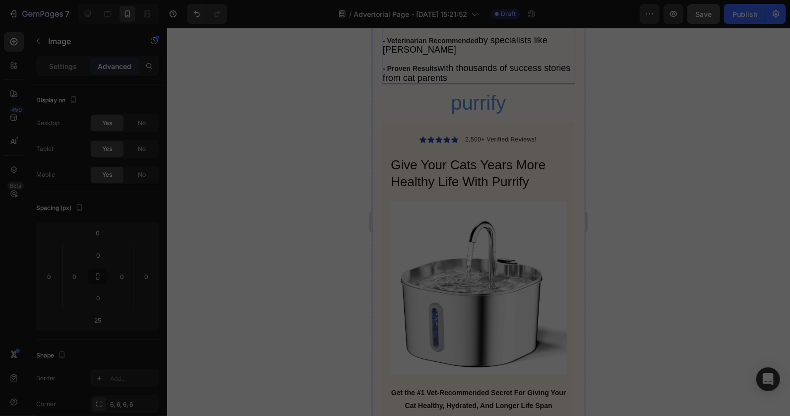
click at [466, 82] on span "with thousands of success stories from cat parents" at bounding box center [477, 72] width 188 height 19
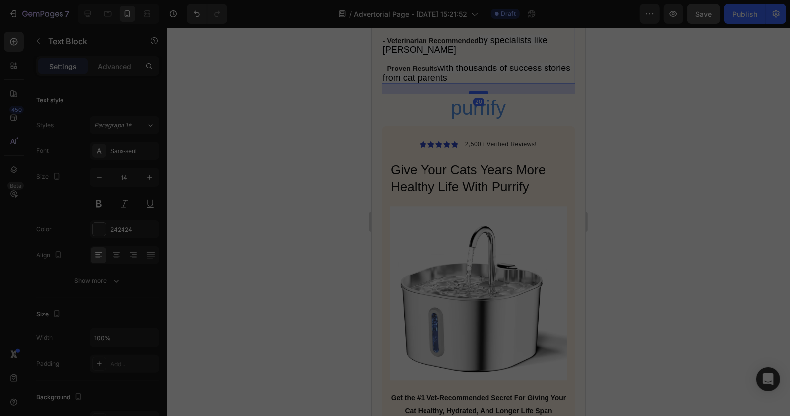
drag, startPoint x: 475, startPoint y: 130, endPoint x: 478, endPoint y: 135, distance: 6.1
click at [478, 93] on div at bounding box center [478, 91] width 20 height 3
click at [478, 239] on div "Icon Icon Icon Icon Icon Icon List 2,500+ Verified Reviews! Text Block Row Give…" at bounding box center [479, 297] width 178 height 316
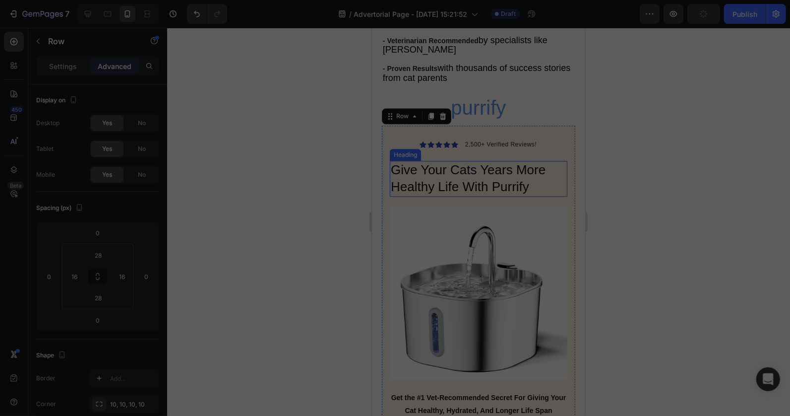
click at [478, 196] on h2 "Give Your Cats Years More Healthy Life With Purrify" at bounding box center [479, 178] width 178 height 36
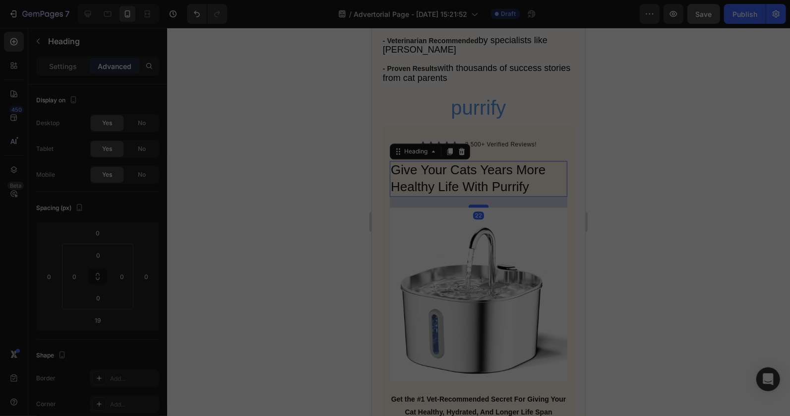
click at [478, 207] on div at bounding box center [478, 205] width 20 height 3
type input "22"
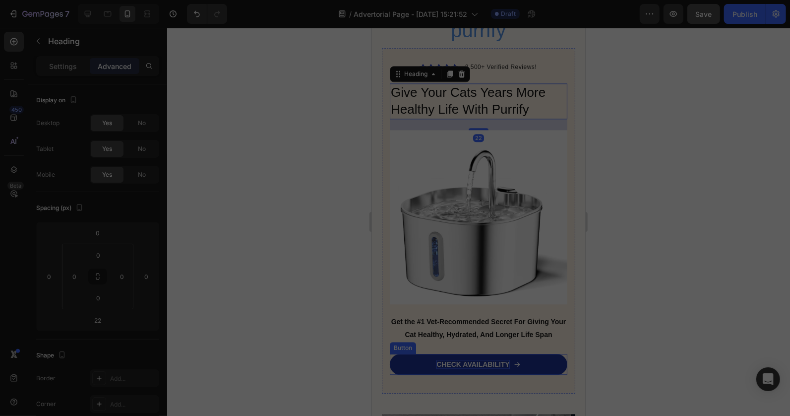
scroll to position [3970, 0]
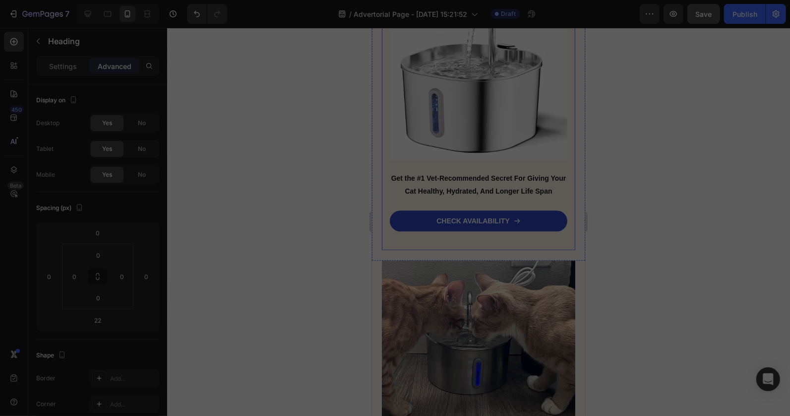
click at [470, 250] on div "Icon Icon Icon Icon Icon Icon List 2,500+ Verified Reviews! Text Block Row Give…" at bounding box center [479, 76] width 194 height 345
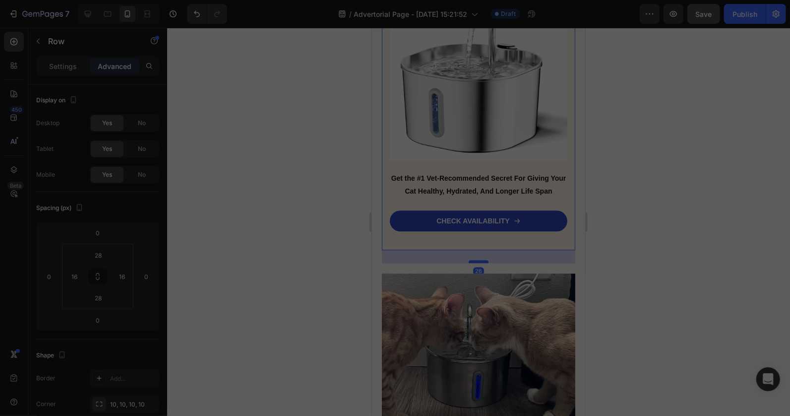
drag, startPoint x: 471, startPoint y: 281, endPoint x: 479, endPoint y: 294, distance: 15.4
click at [479, 262] on div at bounding box center [478, 261] width 20 height 3
type input "26"
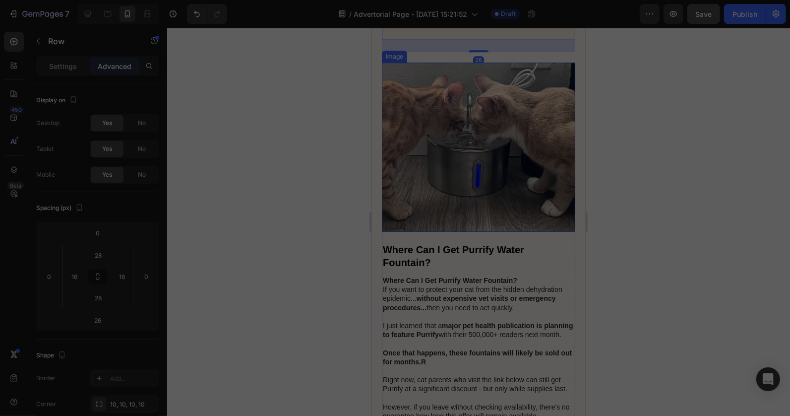
scroll to position [4190, 0]
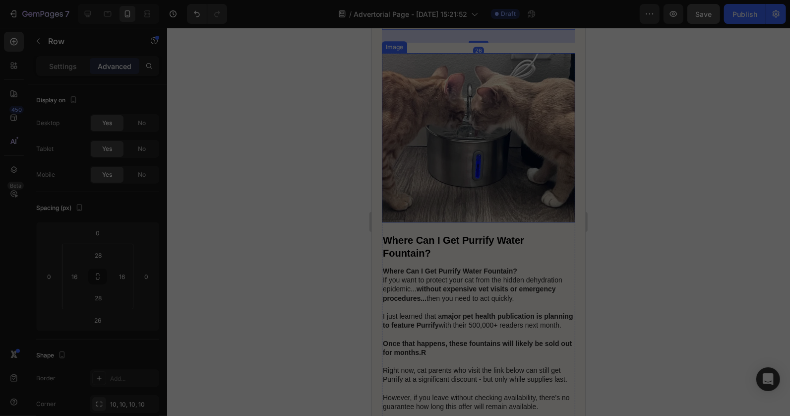
click at [494, 212] on img at bounding box center [479, 137] width 194 height 169
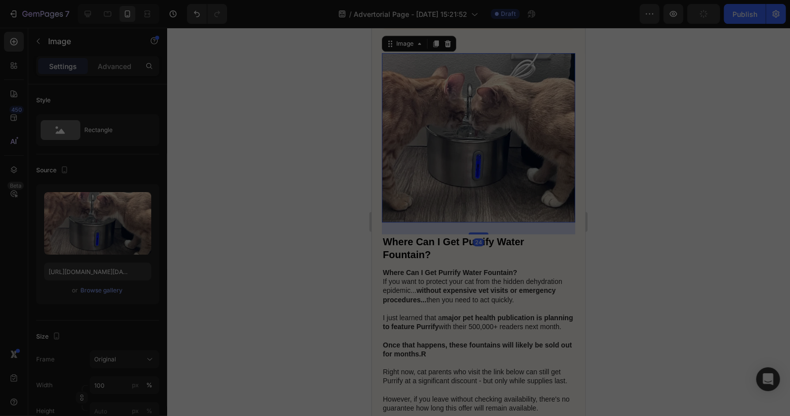
click at [477, 234] on div at bounding box center [478, 233] width 20 height 2
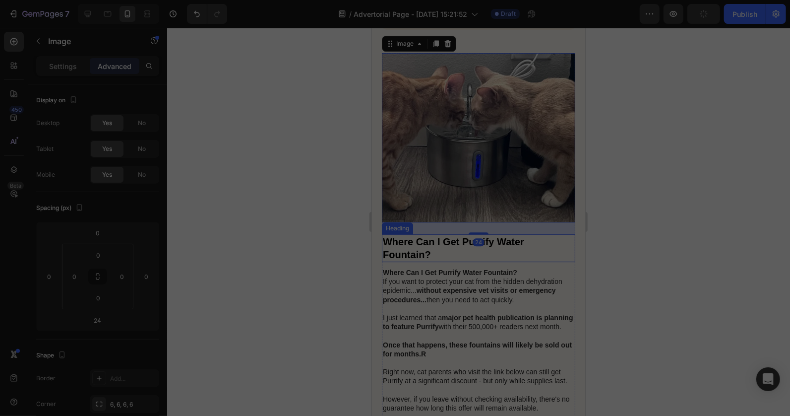
click at [456, 261] on h2 "Where Can I Get Purrify Water Fountain?" at bounding box center [479, 248] width 194 height 28
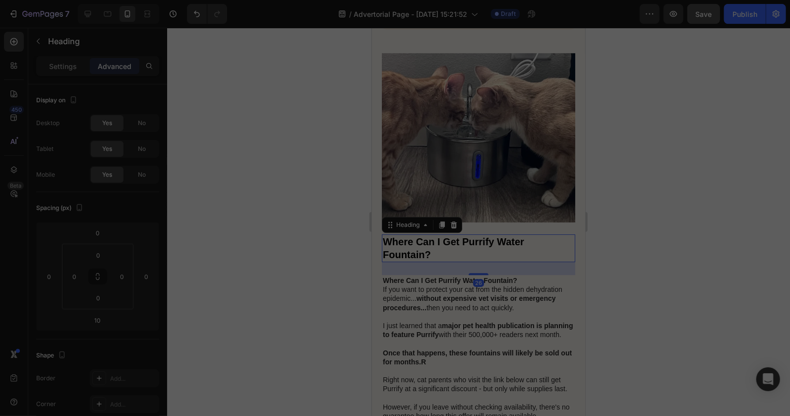
click at [478, 274] on div at bounding box center [478, 273] width 20 height 2
type input "26"
click at [522, 261] on h2 "Where Can I Get Purrify Water Fountain?" at bounding box center [479, 248] width 194 height 28
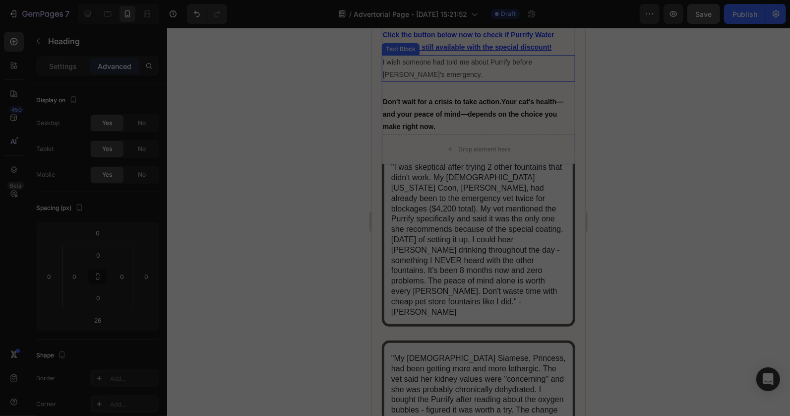
scroll to position [5072, 0]
click at [418, 161] on div "Drop element here" at bounding box center [479, 148] width 194 height 30
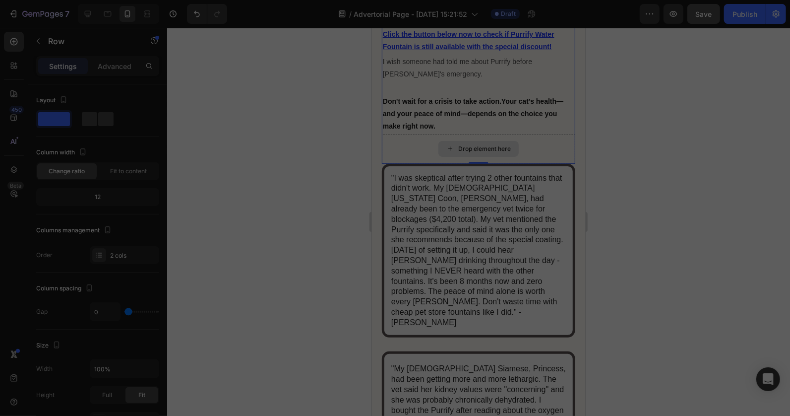
click at [494, 156] on div "Drop element here" at bounding box center [478, 148] width 80 height 16
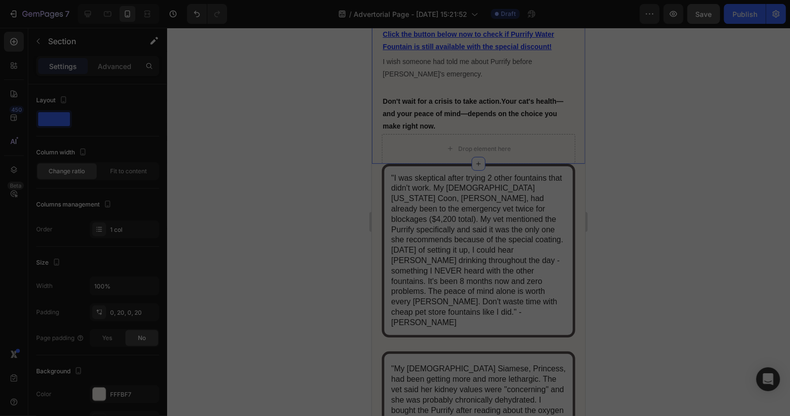
drag, startPoint x: 379, startPoint y: 181, endPoint x: 441, endPoint y: 239, distance: 85.7
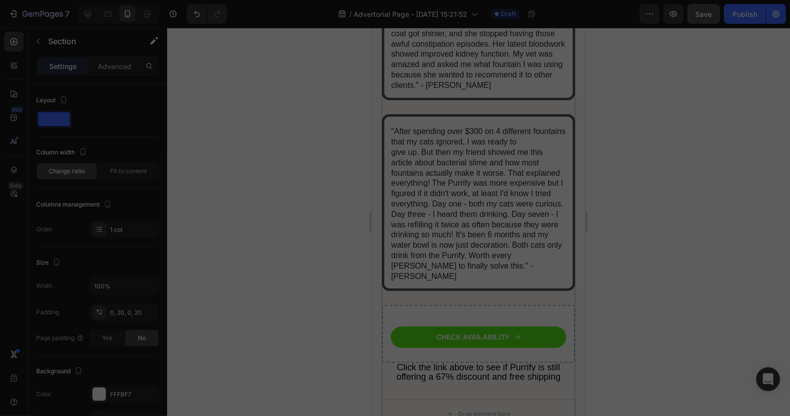
scroll to position [5513, 0]
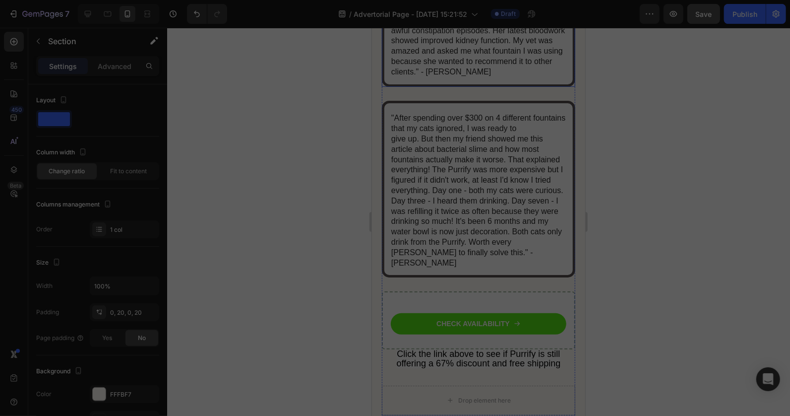
click at [459, 47] on p ""My 14-year-old Siamese, Princess, had been getting more and more lethargic. Th…" at bounding box center [478, 9] width 175 height 134
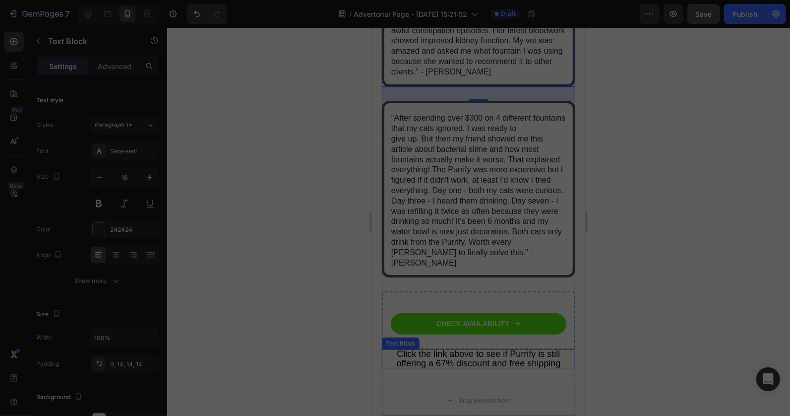
click at [485, 348] on span "Click the link above to see if Purrify is still offering a 67% discount and fre…" at bounding box center [478, 357] width 164 height 19
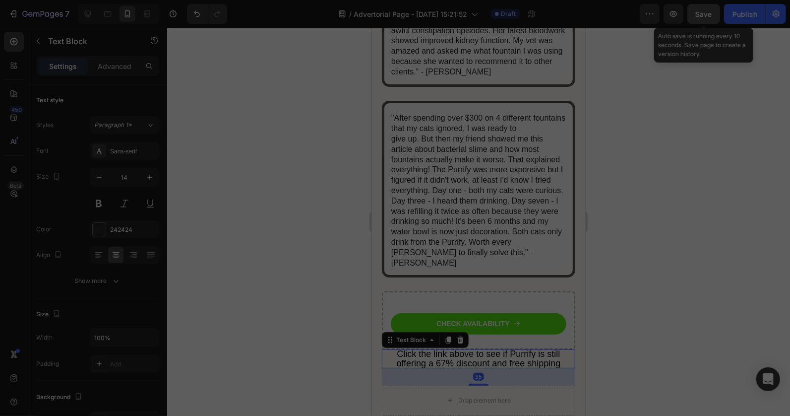
click at [711, 12] on span "Save" at bounding box center [704, 14] width 16 height 8
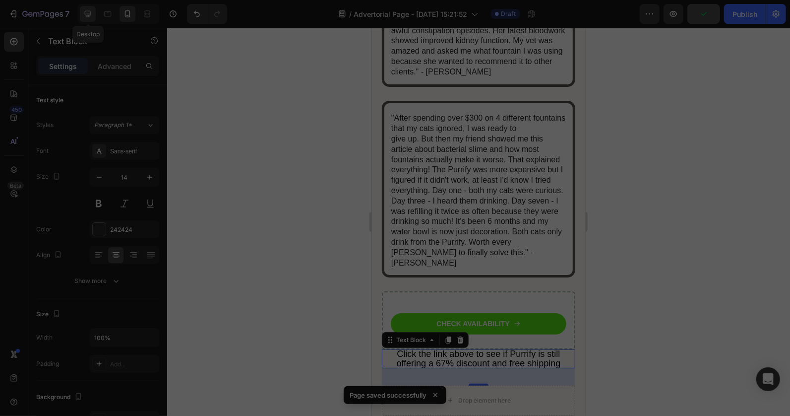
click at [87, 16] on icon at bounding box center [88, 14] width 10 height 10
type input "16"
type input "440"
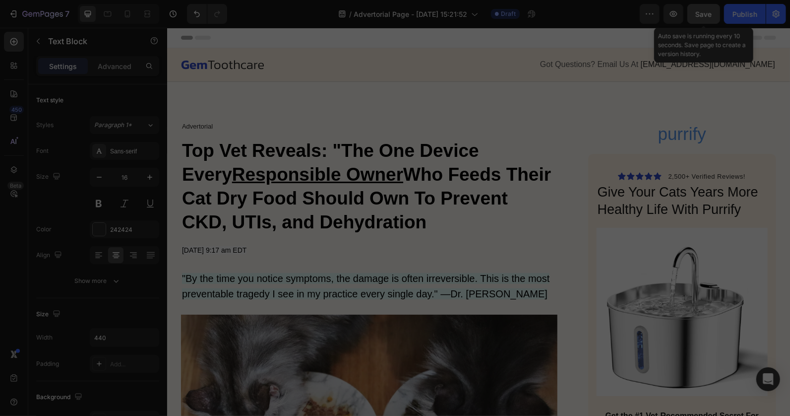
click at [709, 21] on button "Save" at bounding box center [704, 14] width 33 height 20
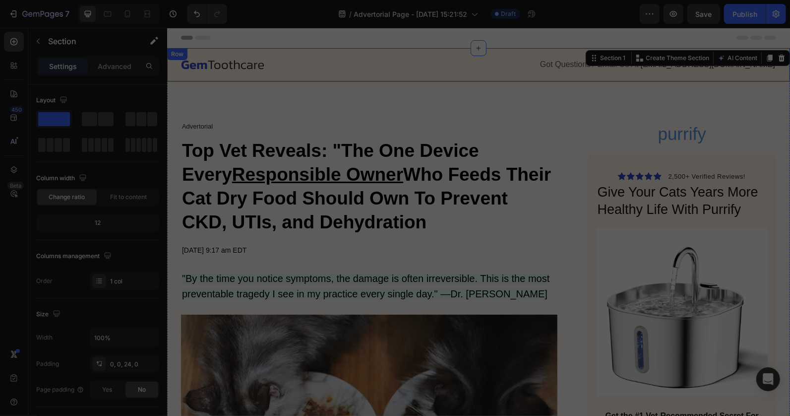
click at [388, 76] on div "Image Got Questions? Email Us At support@gemstore.com Text Block Row Row" at bounding box center [478, 65] width 623 height 34
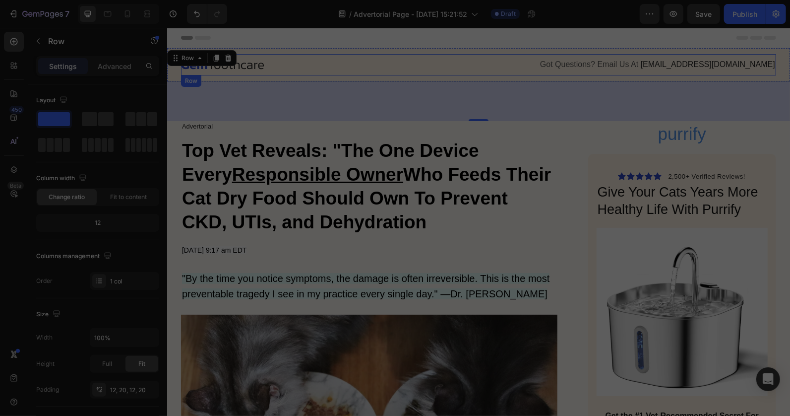
click at [273, 66] on div at bounding box center [326, 64] width 290 height 9
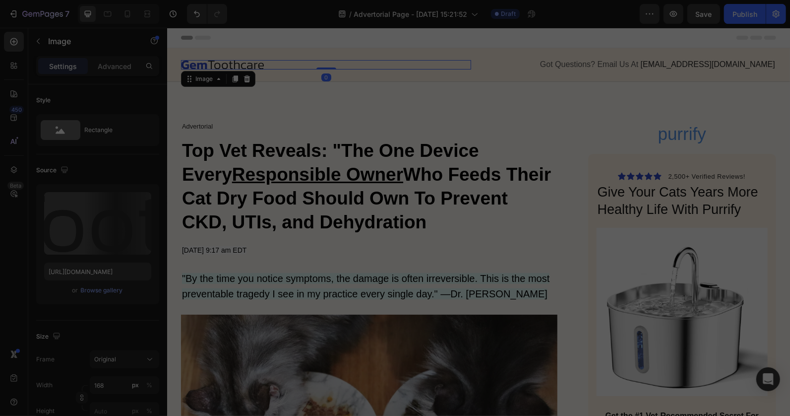
click at [272, 65] on div at bounding box center [326, 64] width 290 height 9
click at [271, 65] on div at bounding box center [326, 64] width 290 height 9
click at [261, 65] on div at bounding box center [326, 64] width 290 height 9
click at [262, 64] on div at bounding box center [326, 64] width 290 height 9
click at [262, 63] on div at bounding box center [326, 64] width 290 height 9
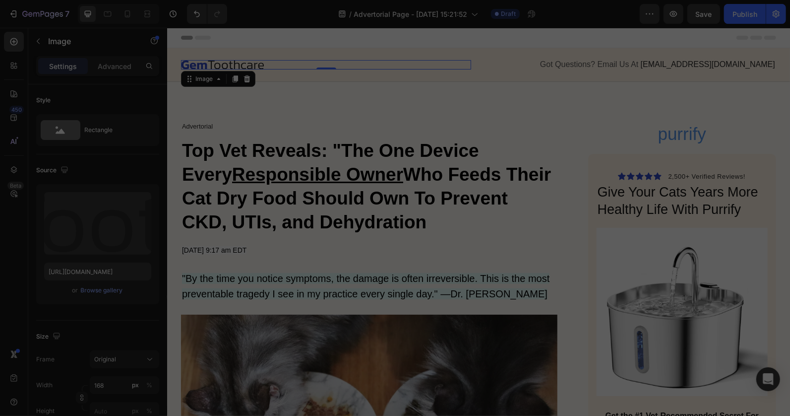
click at [262, 63] on div at bounding box center [326, 64] width 290 height 9
click at [557, 71] on div "Image 0 Got Questions? Email Us At support@gemstore.com Text Block Row" at bounding box center [478, 64] width 595 height 21
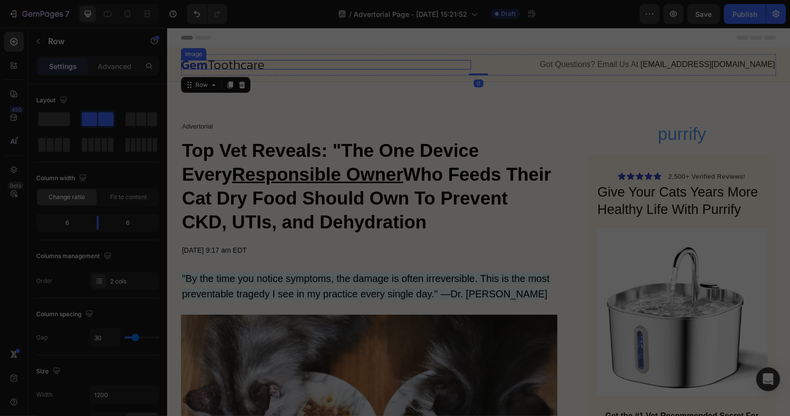
click at [285, 64] on div at bounding box center [326, 64] width 290 height 9
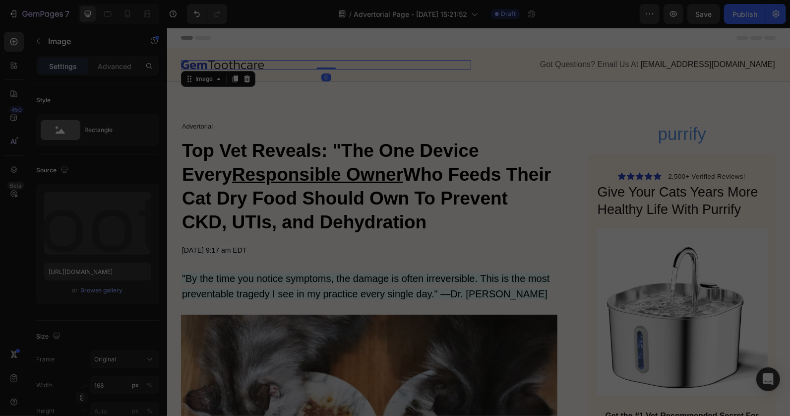
click at [274, 64] on div at bounding box center [326, 64] width 290 height 9
click at [246, 77] on icon at bounding box center [247, 78] width 8 height 8
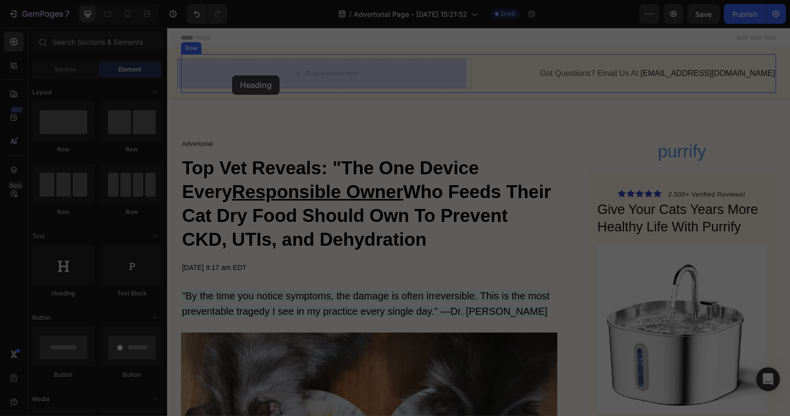
drag, startPoint x: 232, startPoint y: 304, endPoint x: 232, endPoint y: 75, distance: 228.7
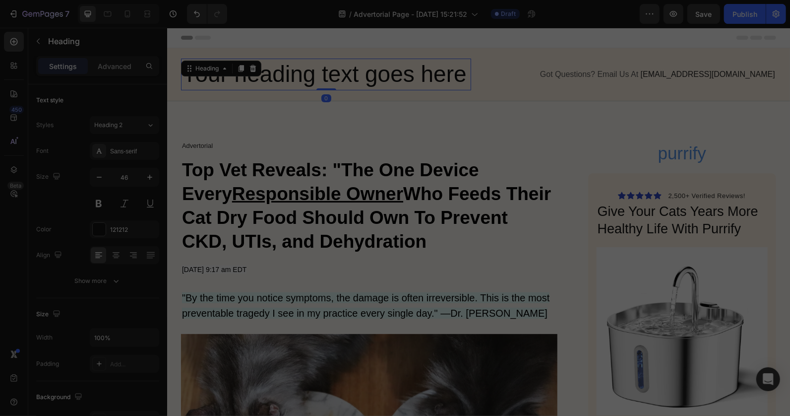
click at [455, 80] on h2 "Your heading text goes here" at bounding box center [326, 74] width 290 height 32
click at [459, 81] on p "Your heading text goes here" at bounding box center [326, 74] width 288 height 30
click at [97, 181] on icon "button" at bounding box center [99, 177] width 10 height 10
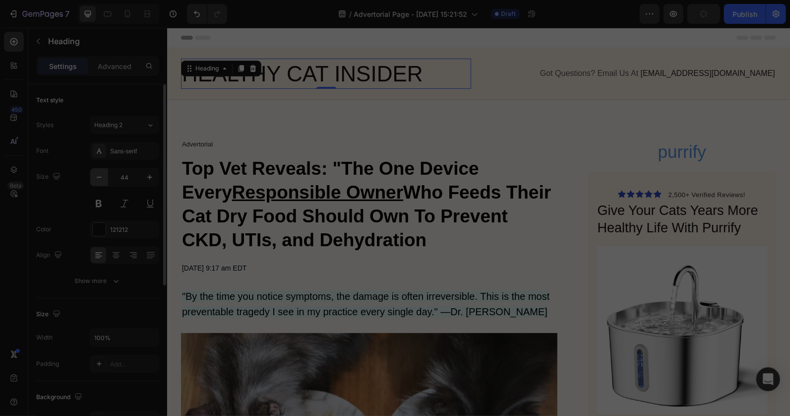
click at [97, 181] on icon "button" at bounding box center [99, 177] width 10 height 10
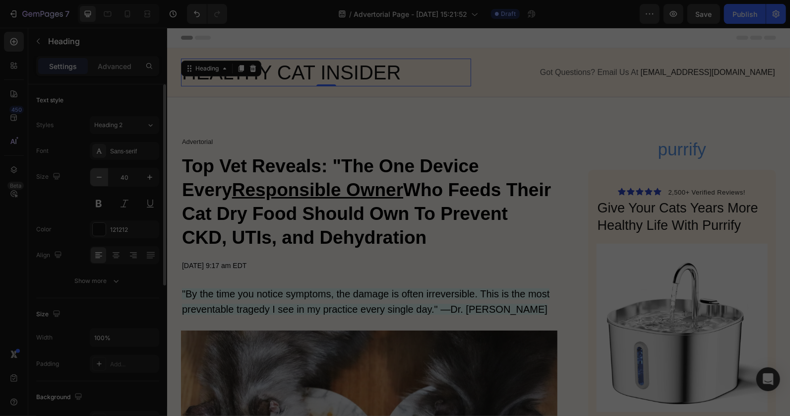
click at [96, 180] on icon "button" at bounding box center [99, 177] width 10 height 10
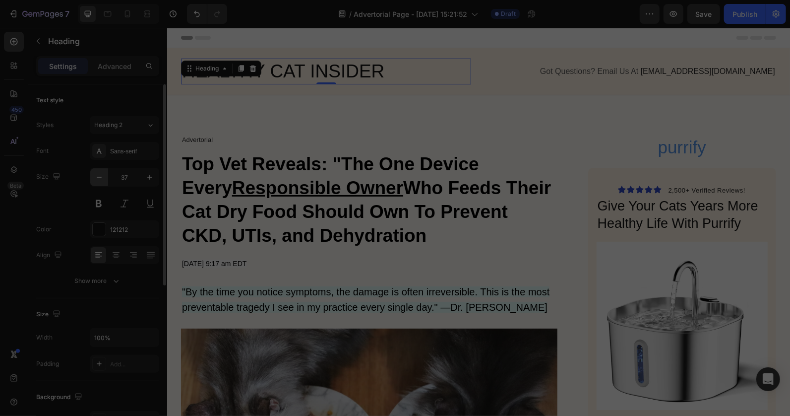
click at [96, 180] on icon "button" at bounding box center [99, 177] width 10 height 10
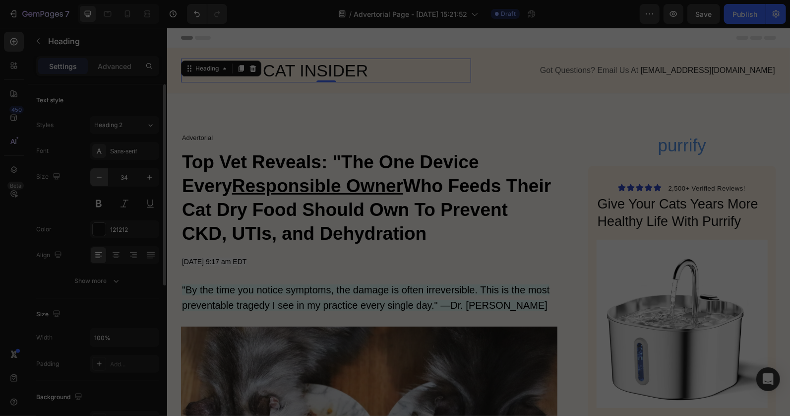
click at [96, 180] on icon "button" at bounding box center [99, 177] width 10 height 10
click at [98, 176] on icon "button" at bounding box center [99, 177] width 10 height 10
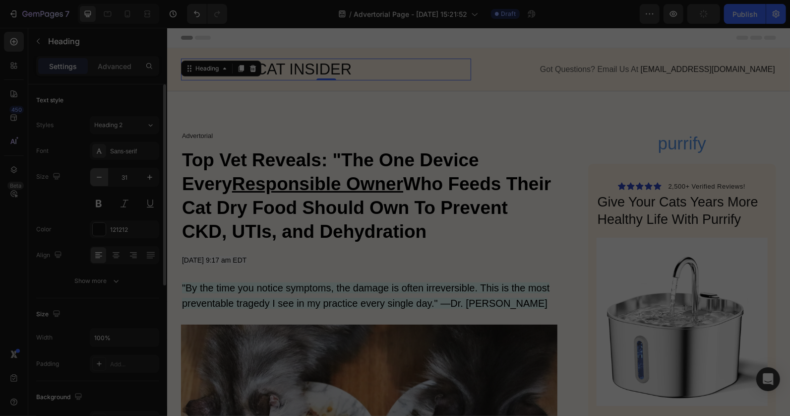
click at [98, 176] on icon "button" at bounding box center [99, 177] width 10 height 10
type input "30"
click at [174, 62] on div "HEALTHY CAT INSIDER Heading 0 Got Questions? Email Us At support@gemstore.com T…" at bounding box center [478, 69] width 623 height 43
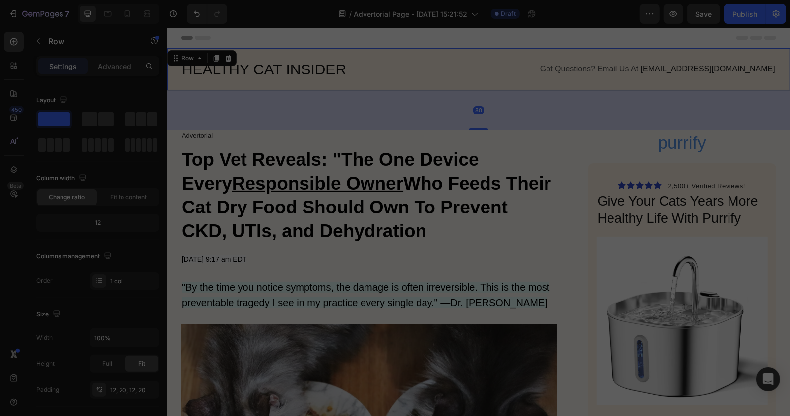
scroll to position [245, 0]
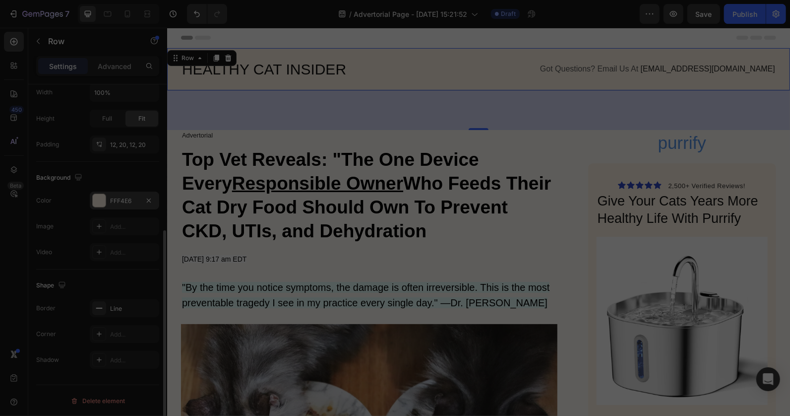
click at [100, 195] on div at bounding box center [99, 200] width 13 height 13
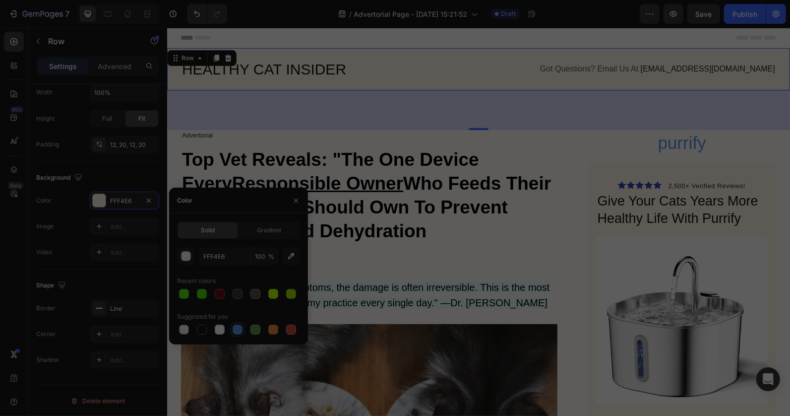
click at [242, 326] on div at bounding box center [238, 330] width 10 height 10
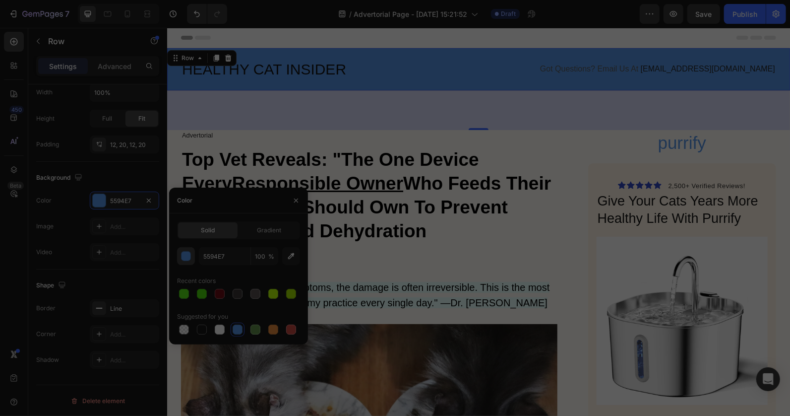
click at [187, 254] on div "button" at bounding box center [187, 257] width 10 height 10
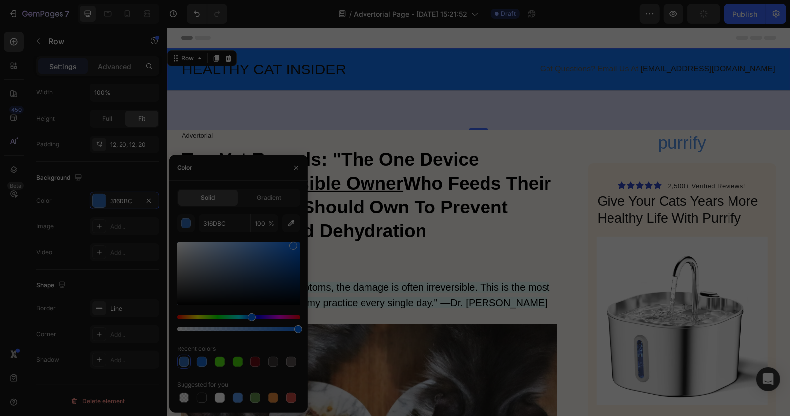
type input "1174F7"
drag, startPoint x: 256, startPoint y: 252, endPoint x: 292, endPoint y: 244, distance: 37.2
click at [292, 244] on div at bounding box center [293, 246] width 8 height 8
click at [326, 55] on div "HEALTHY CAT INSIDER Heading Got Questions? Email Us At support@gemstore.com Tex…" at bounding box center [478, 69] width 595 height 30
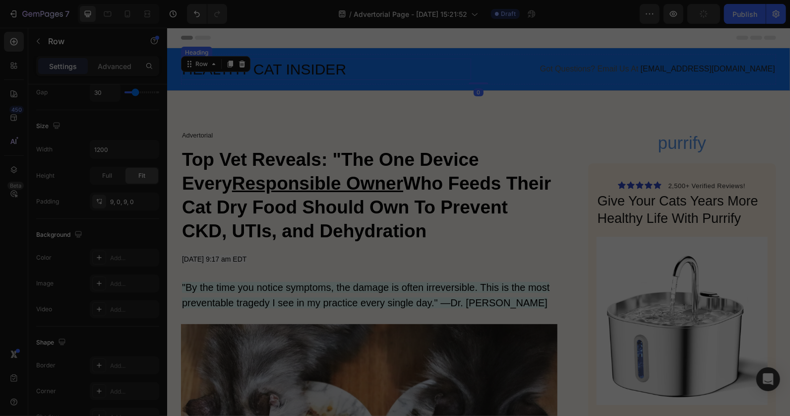
click at [329, 68] on p "HEALTHY CAT INSIDER" at bounding box center [326, 68] width 288 height 19
click at [335, 69] on p "HEALTHY CAT INSIDER" at bounding box center [326, 68] width 288 height 19
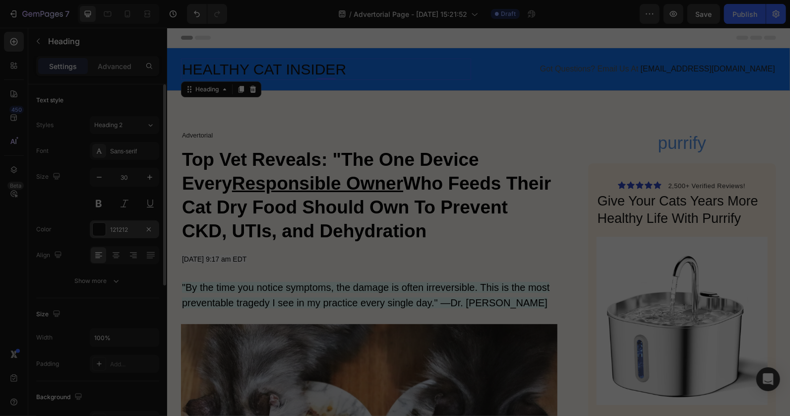
click at [100, 227] on div at bounding box center [99, 229] width 13 height 13
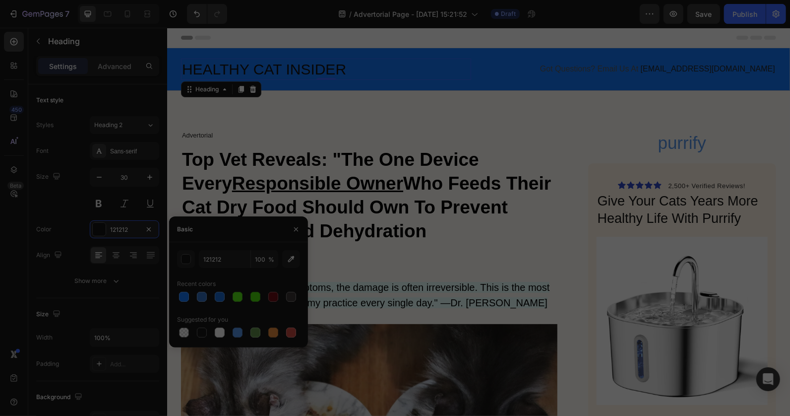
drag, startPoint x: 219, startPoint y: 332, endPoint x: 239, endPoint y: 312, distance: 29.1
click at [218, 329] on div at bounding box center [220, 332] width 10 height 10
type input "FFFFFF"
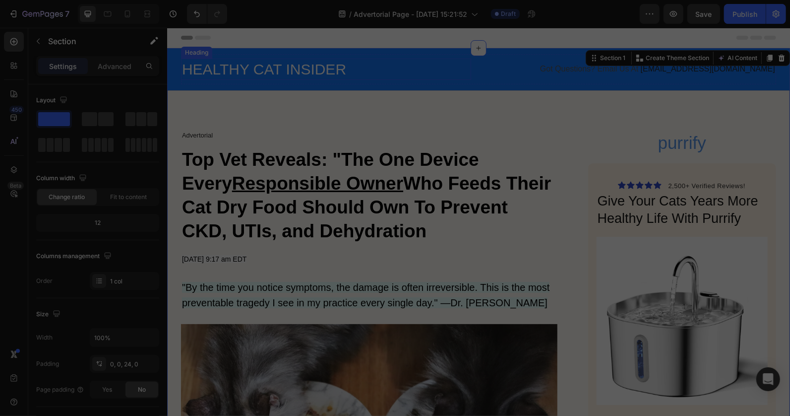
click at [293, 67] on p "HEALTHY CAT INSIDER" at bounding box center [326, 68] width 288 height 19
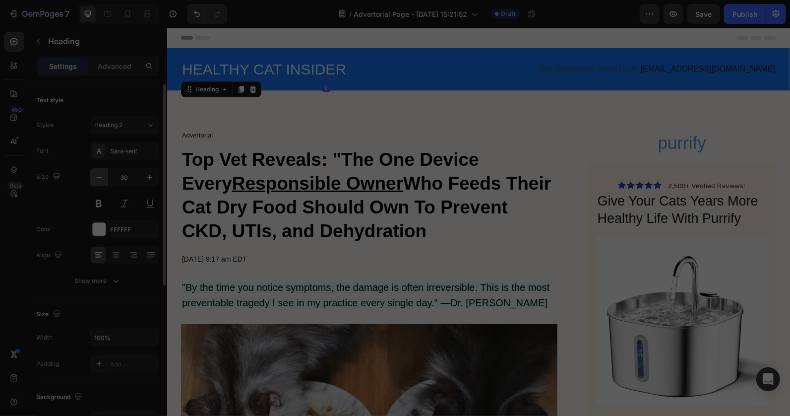
click at [102, 174] on icon "button" at bounding box center [99, 177] width 10 height 10
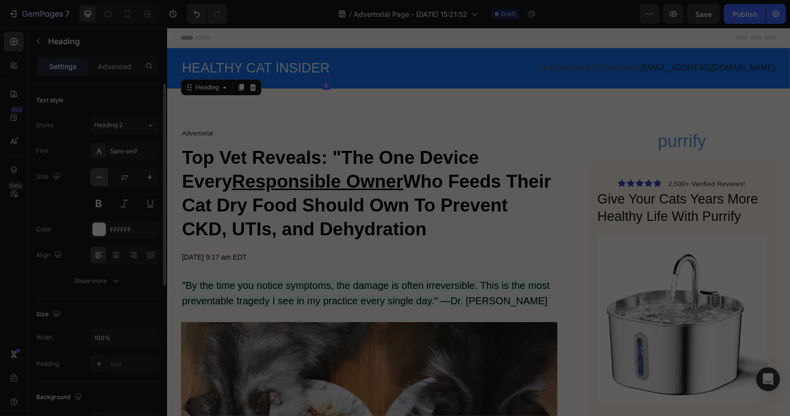
click at [102, 174] on icon "button" at bounding box center [99, 177] width 10 height 10
type input "25"
click at [638, 69] on span "Got Questions? Email Us At" at bounding box center [589, 67] width 98 height 8
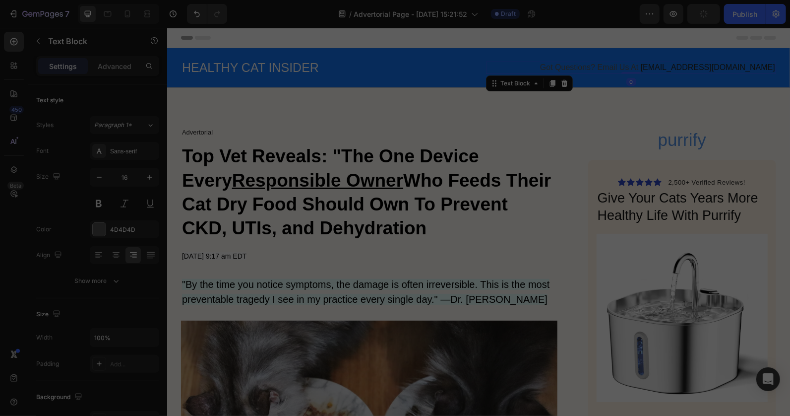
click at [638, 67] on span "Got Questions? Email Us At" at bounding box center [589, 67] width 98 height 8
click at [638, 69] on span "Got Questions? Email Us At" at bounding box center [589, 67] width 98 height 8
click at [737, 67] on span "support@gemstore.com" at bounding box center [708, 67] width 134 height 8
click at [747, 67] on span "support@gemstore.com" at bounding box center [708, 67] width 134 height 8
click at [604, 63] on span "Got Questions? Email Us At" at bounding box center [589, 67] width 98 height 8
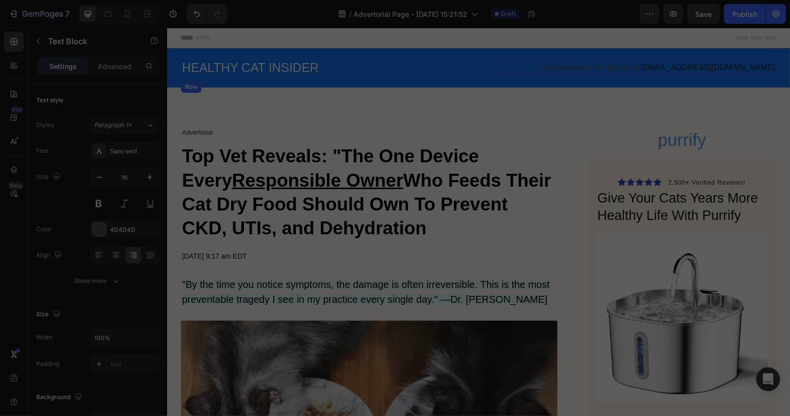
click at [584, 55] on div "HEALTHY CAT INSIDER Heading Got Questions? Email Us At support@gemstore.com Tex…" at bounding box center [478, 67] width 595 height 27
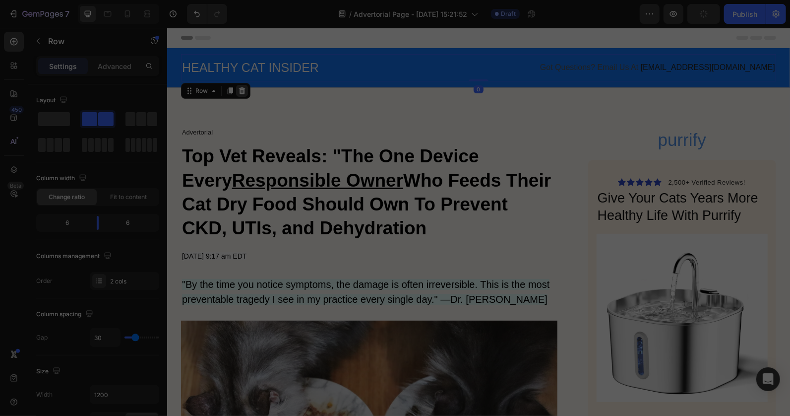
click at [239, 87] on icon at bounding box center [242, 89] width 6 height 7
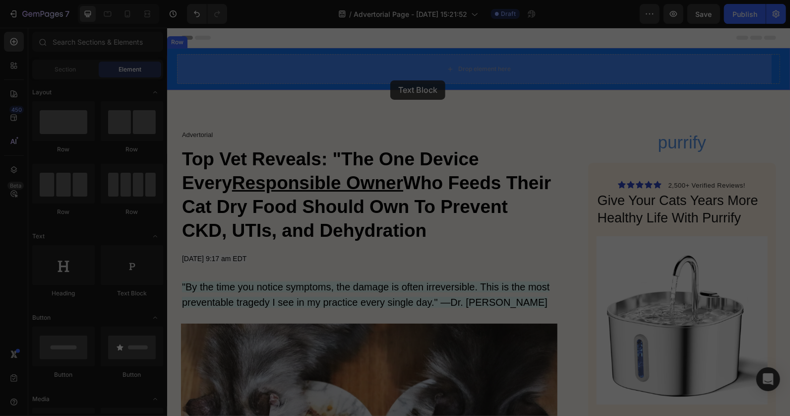
drag, startPoint x: 300, startPoint y: 303, endPoint x: 390, endPoint y: 80, distance: 240.9
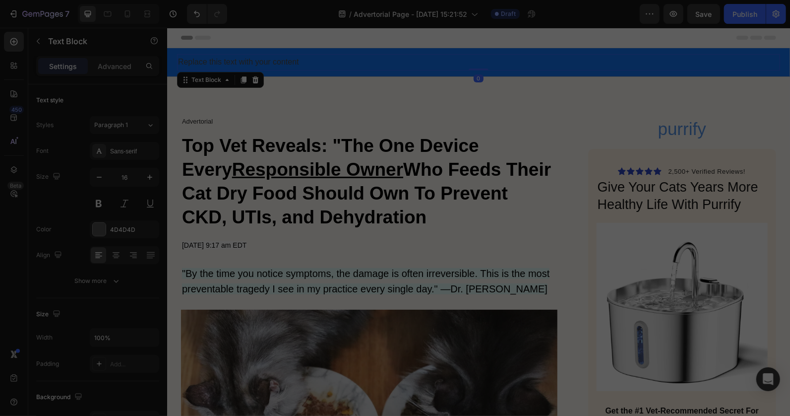
click at [280, 63] on div "Replace this text with your content" at bounding box center [478, 62] width 603 height 16
click at [284, 62] on p "Replace this text with your content" at bounding box center [478, 62] width 601 height 14
drag, startPoint x: 93, startPoint y: 227, endPoint x: 103, endPoint y: 232, distance: 11.1
click at [96, 227] on div at bounding box center [99, 229] width 13 height 13
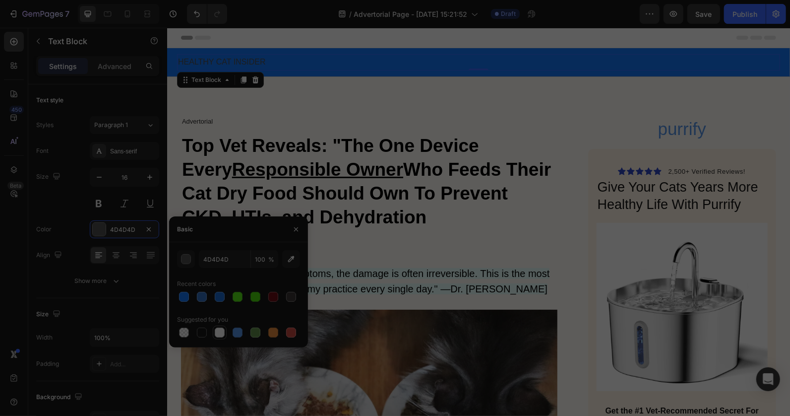
click at [220, 335] on div at bounding box center [220, 332] width 10 height 10
type input "FFFFFF"
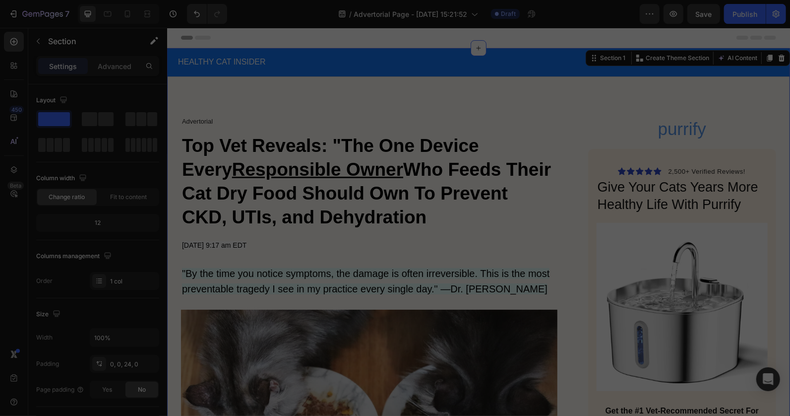
click at [39, 45] on button "button" at bounding box center [38, 41] width 16 height 16
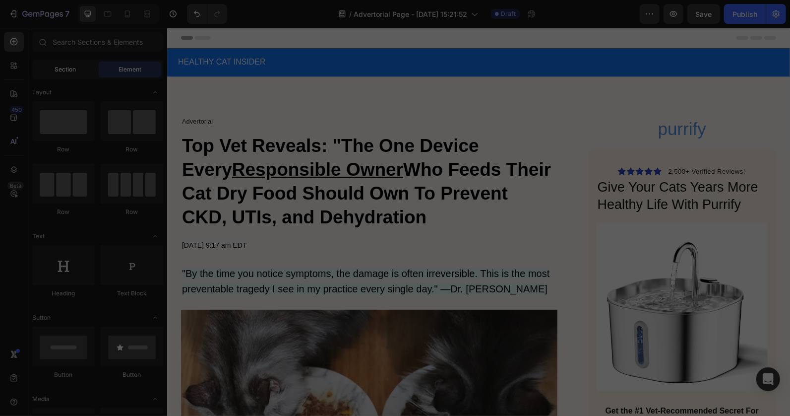
click at [60, 71] on span "Section" at bounding box center [65, 69] width 21 height 9
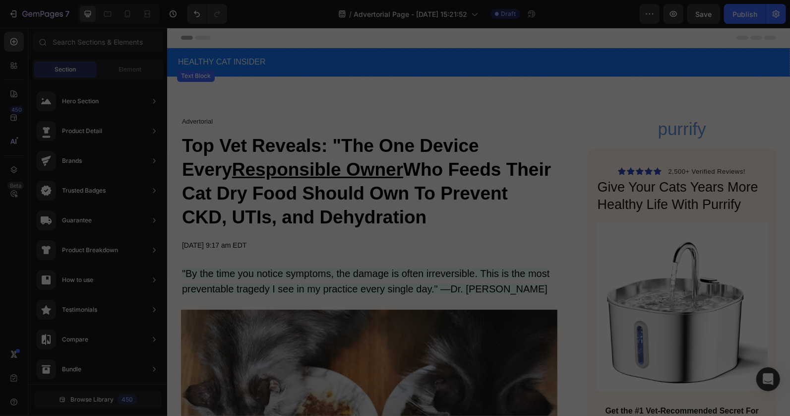
click at [284, 62] on p "HEALTHY CAT INSIDER" at bounding box center [478, 62] width 601 height 14
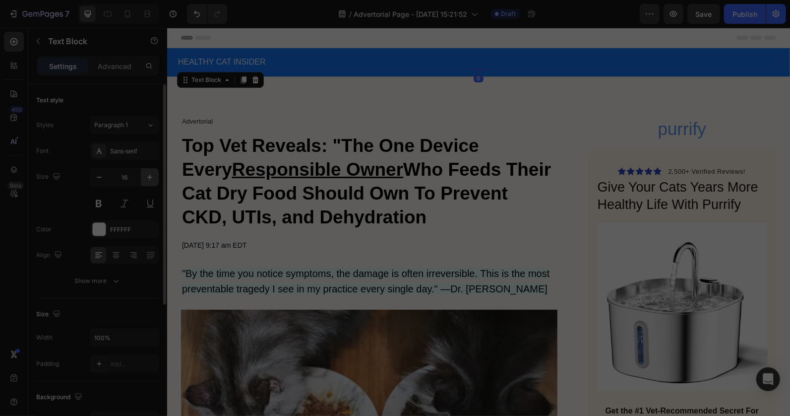
click at [146, 179] on icon "button" at bounding box center [150, 177] width 10 height 10
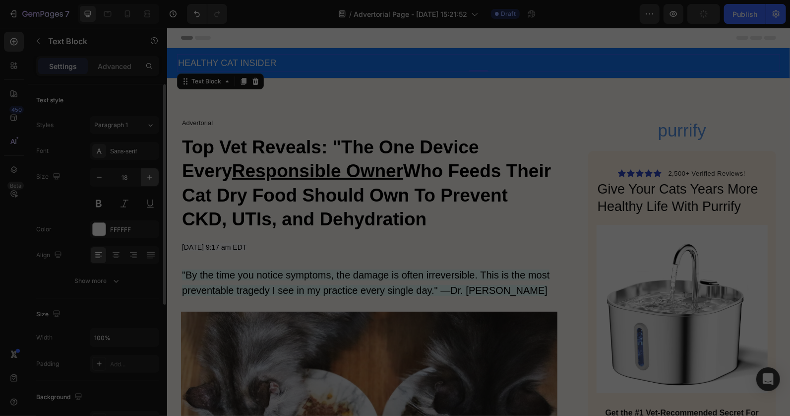
click at [146, 179] on icon "button" at bounding box center [150, 177] width 10 height 10
type input "20"
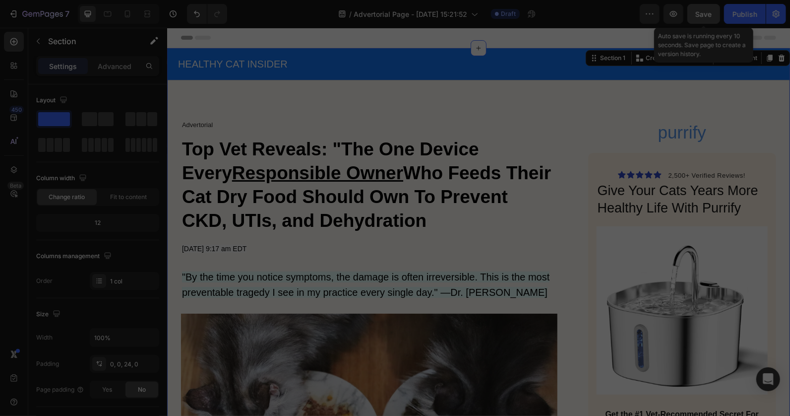
click at [720, 12] on button "Save" at bounding box center [704, 14] width 33 height 20
click at [125, 9] on icon at bounding box center [128, 14] width 10 height 10
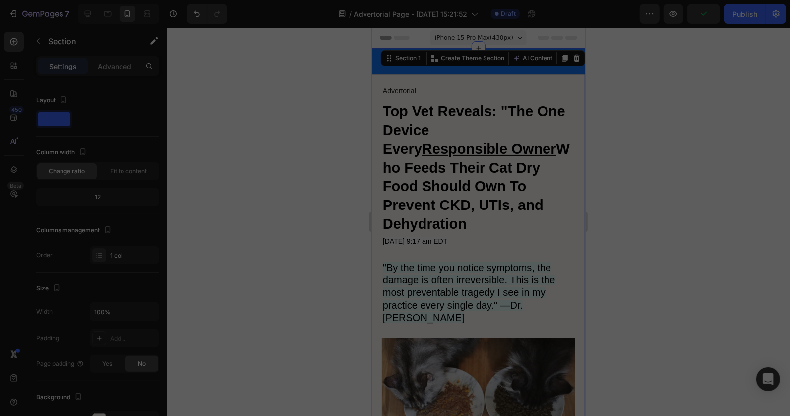
click at [316, 90] on div at bounding box center [478, 222] width 623 height 388
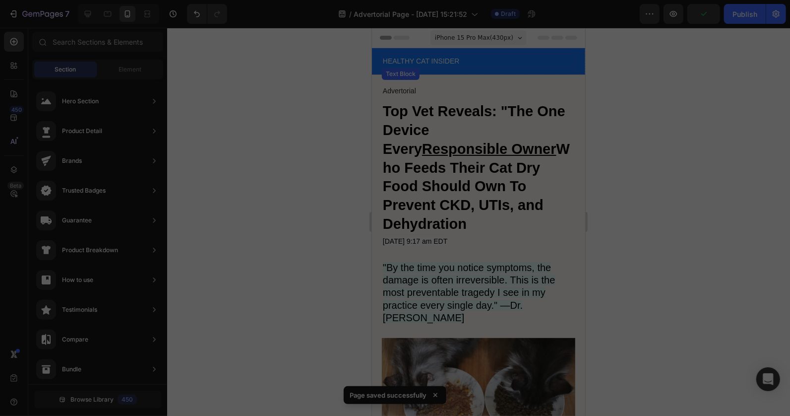
click at [440, 67] on div "HEALTHY CAT INSIDER" at bounding box center [479, 61] width 194 height 14
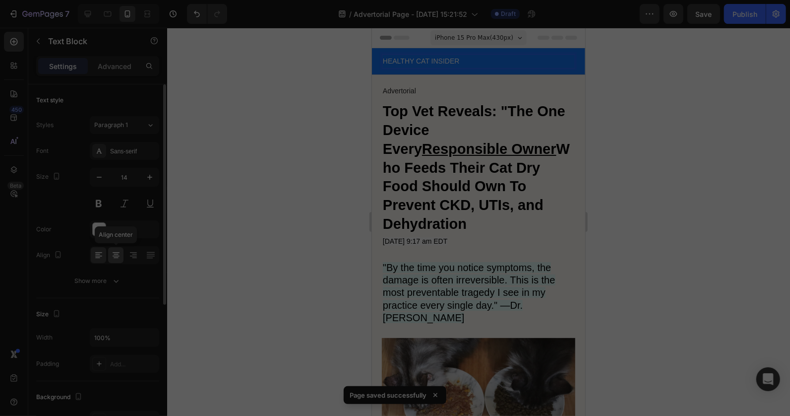
click at [111, 257] on icon at bounding box center [116, 255] width 10 height 10
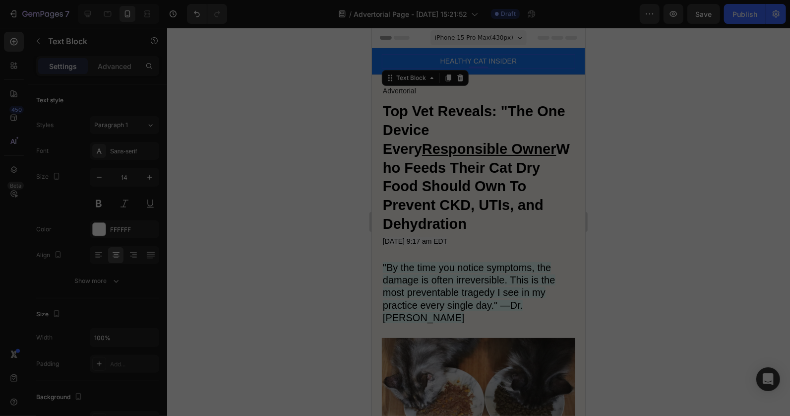
click at [220, 181] on div at bounding box center [478, 222] width 623 height 388
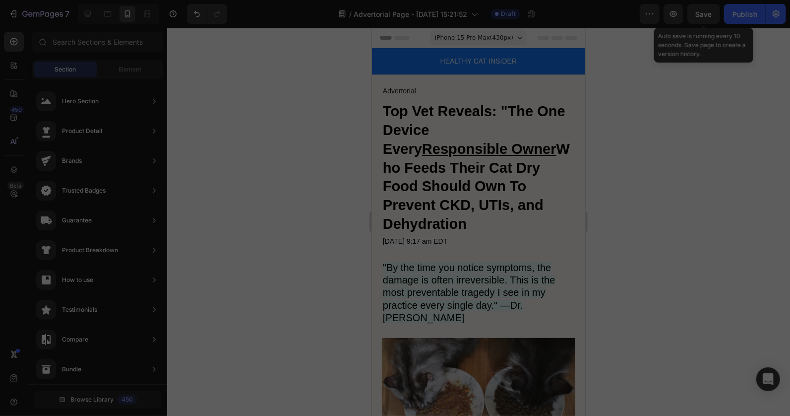
click at [710, 17] on span "Save" at bounding box center [704, 14] width 16 height 8
click at [90, 22] on div at bounding box center [118, 14] width 81 height 20
click at [87, 17] on icon at bounding box center [88, 14] width 10 height 10
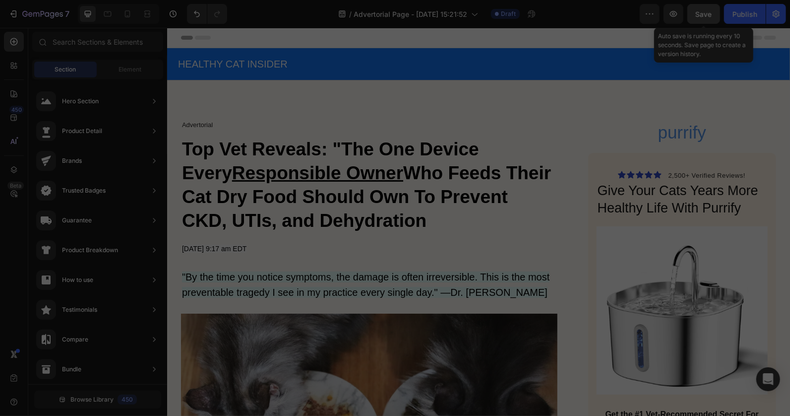
click at [714, 13] on button "Save" at bounding box center [704, 14] width 33 height 20
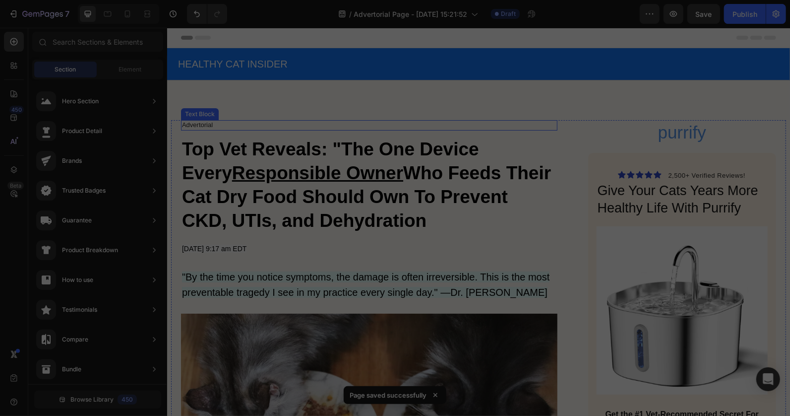
click at [215, 124] on p "Advertorial" at bounding box center [369, 125] width 375 height 8
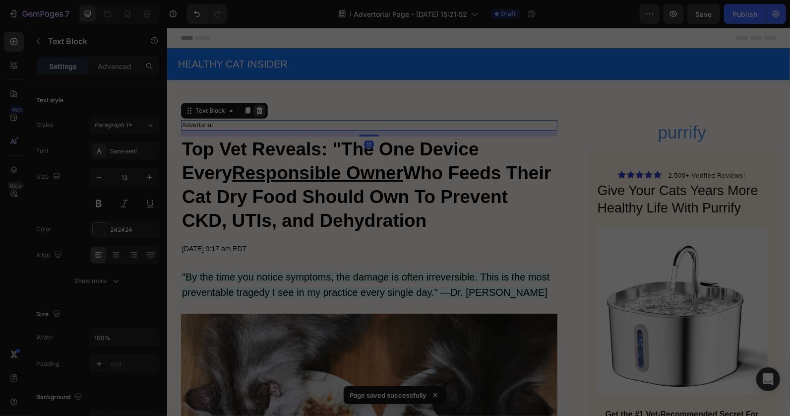
click at [256, 110] on icon at bounding box center [259, 110] width 6 height 7
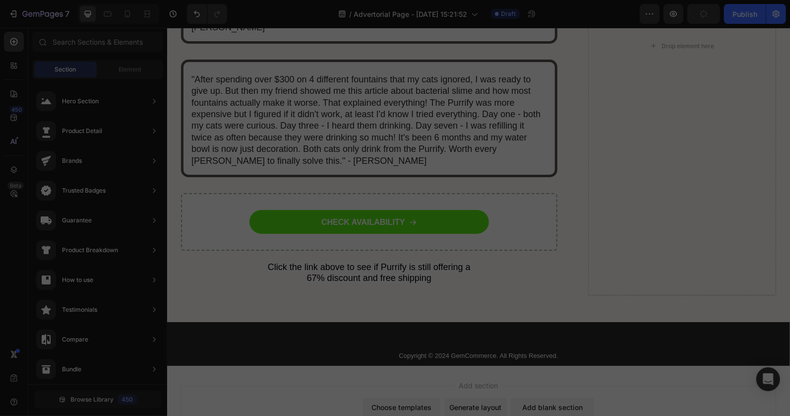
scroll to position [5940, 0]
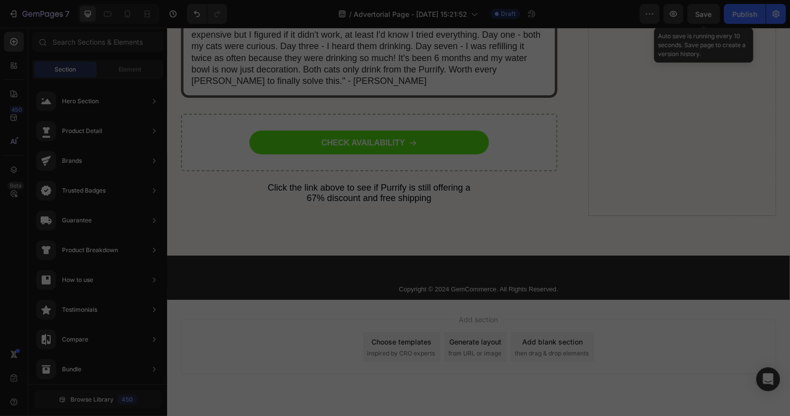
click at [701, 11] on span "Save" at bounding box center [704, 14] width 16 height 8
click at [702, 16] on span "Save" at bounding box center [704, 14] width 16 height 8
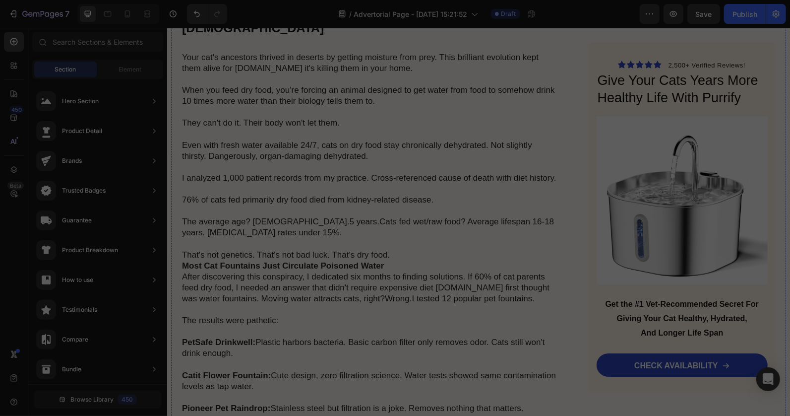
scroll to position [1472, 0]
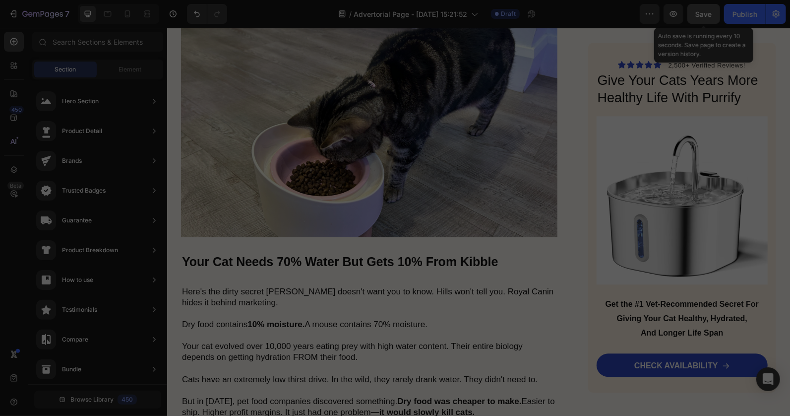
click at [701, 20] on button "Save" at bounding box center [704, 14] width 33 height 20
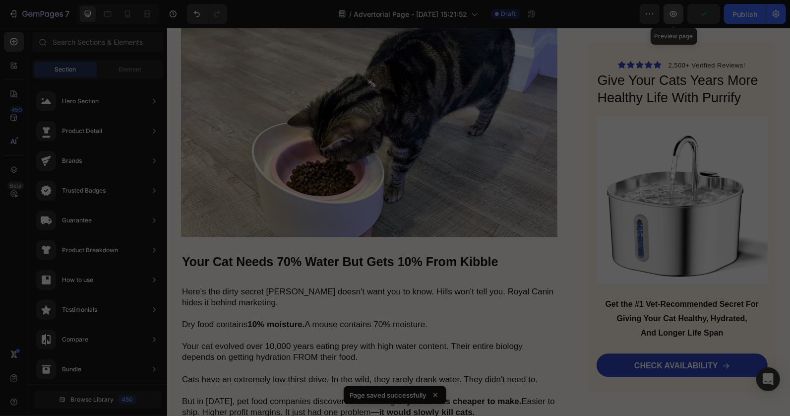
click at [676, 18] on icon "button" at bounding box center [674, 14] width 10 height 10
click at [673, 11] on icon "button" at bounding box center [673, 14] width 7 height 6
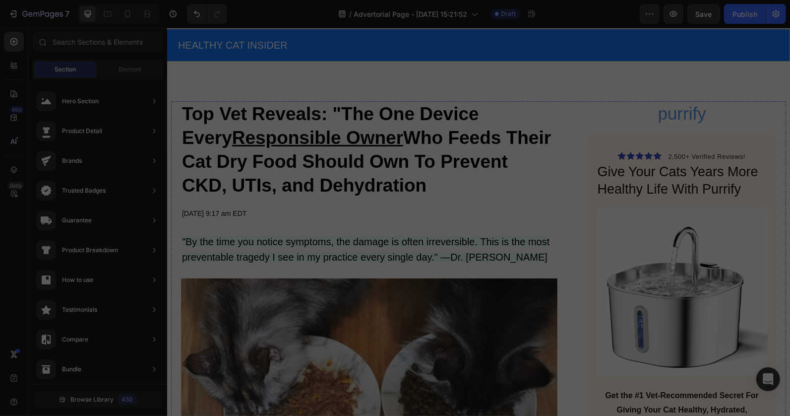
scroll to position [0, 0]
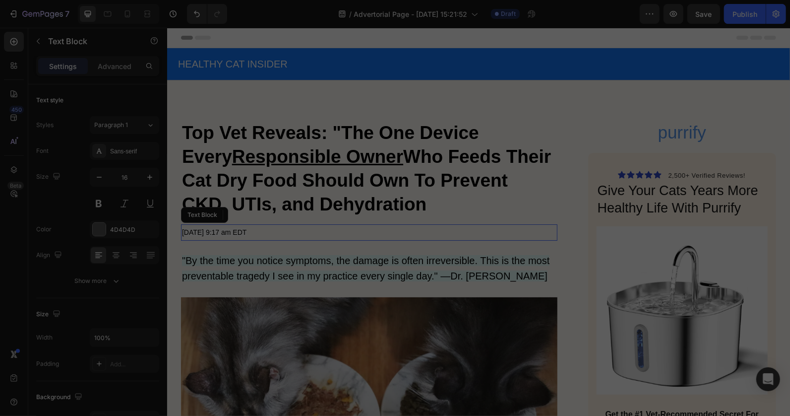
click at [283, 229] on p "[DATE] 9:17 am EDT" at bounding box center [369, 232] width 375 height 14
click at [280, 228] on p "[DATE] 9:17 am EDT" at bounding box center [369, 232] width 375 height 14
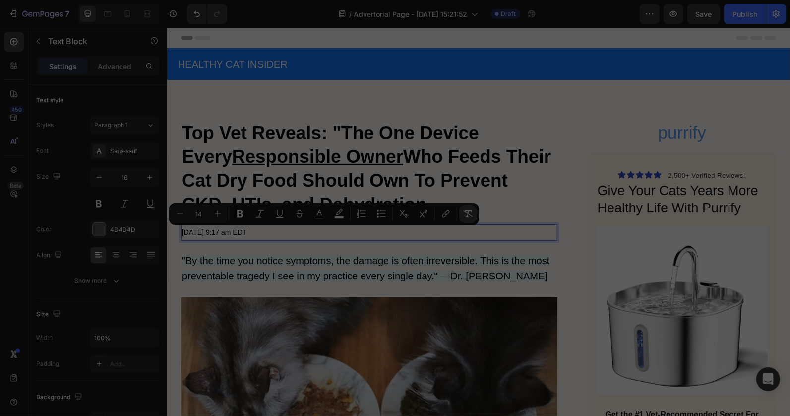
click at [469, 211] on icon "Editor contextual toolbar" at bounding box center [468, 214] width 10 height 10
type input "16"
click at [517, 208] on h1 "Top Vet Reveals: "The One Device Every Responsible Owner Who Feeds Their Cat Dr…" at bounding box center [369, 168] width 377 height 97
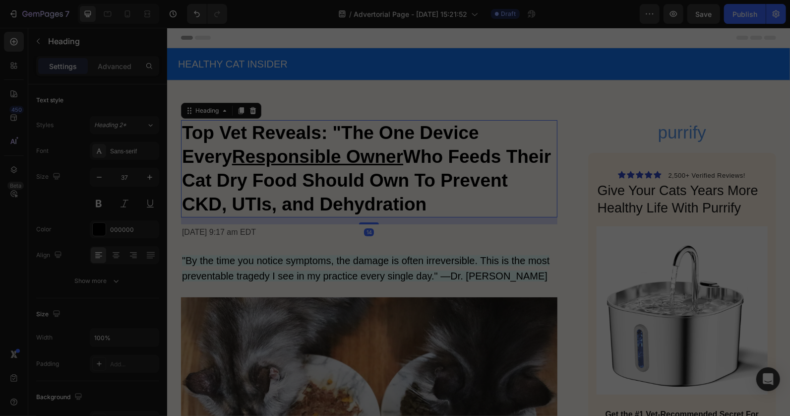
click at [408, 200] on h1 "Top Vet Reveals: "The One Device Every Responsible Owner Who Feeds Their Cat Dr…" at bounding box center [369, 168] width 377 height 97
click at [697, 18] on div "Save" at bounding box center [704, 14] width 16 height 10
click at [359, 65] on p "HEALTHY CAT INSIDER" at bounding box center [478, 64] width 601 height 18
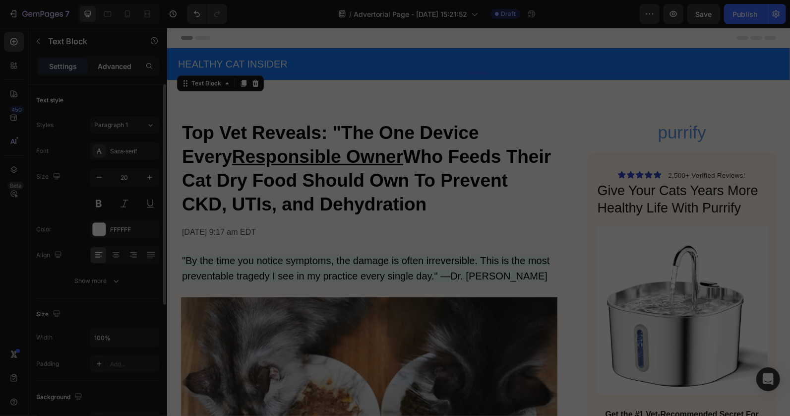
click at [108, 63] on p "Advanced" at bounding box center [115, 66] width 34 height 10
drag, startPoint x: 63, startPoint y: 58, endPoint x: 87, endPoint y: 114, distance: 61.4
click at [65, 59] on div "Settings" at bounding box center [63, 66] width 50 height 16
click at [287, 71] on p "HEALTHY CAT INSIDER" at bounding box center [478, 64] width 601 height 18
click at [418, 67] on p "HEALTHY CAT INSIDER" at bounding box center [478, 64] width 601 height 18
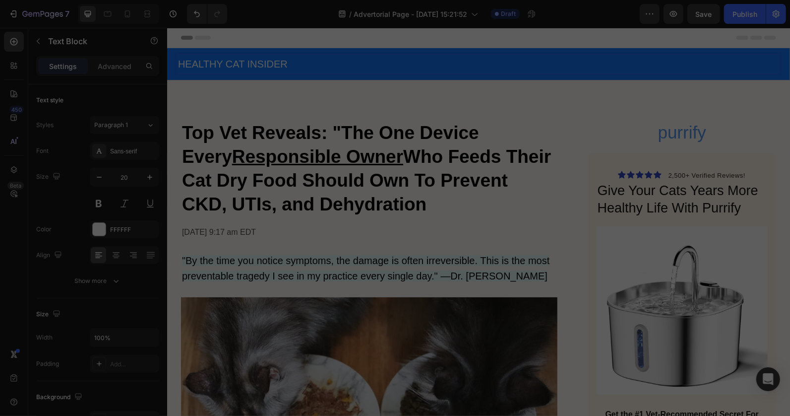
click at [425, 65] on p "HEALTHY CAT INSIDER" at bounding box center [478, 64] width 601 height 18
click at [425, 71] on p "HEALTHY CAT INSIDER" at bounding box center [478, 64] width 601 height 18
click at [121, 57] on div "Settings Advanced" at bounding box center [97, 66] width 123 height 20
click at [114, 65] on p "Advanced" at bounding box center [115, 66] width 34 height 10
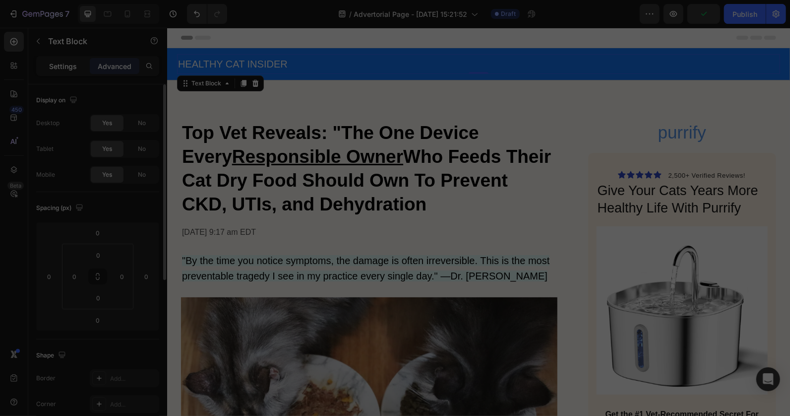
drag, startPoint x: 51, startPoint y: 64, endPoint x: 86, endPoint y: 67, distance: 35.9
click at [56, 64] on p "Settings" at bounding box center [63, 66] width 28 height 10
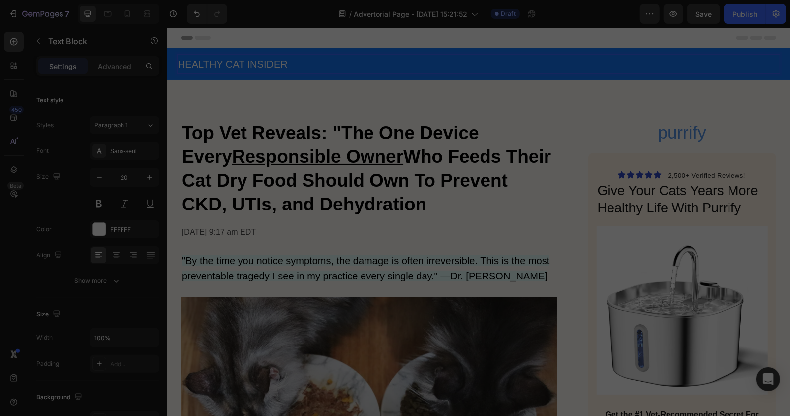
click at [528, 65] on p "HEALTHY CAT INSIDER" at bounding box center [478, 64] width 601 height 18
drag, startPoint x: 549, startPoint y: 60, endPoint x: 444, endPoint y: 70, distance: 105.2
click at [444, 70] on p "HEALTHY CAT INSIDER" at bounding box center [478, 64] width 601 height 18
click at [170, 58] on div "Row" at bounding box center [177, 54] width 20 height 12
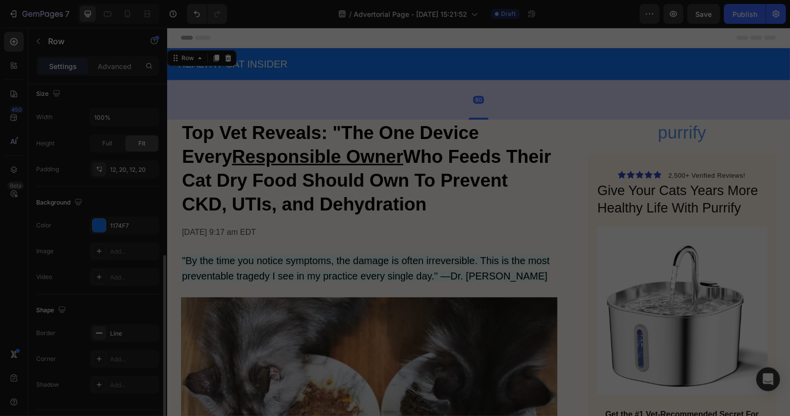
scroll to position [245, 0]
click at [103, 196] on div at bounding box center [99, 200] width 13 height 13
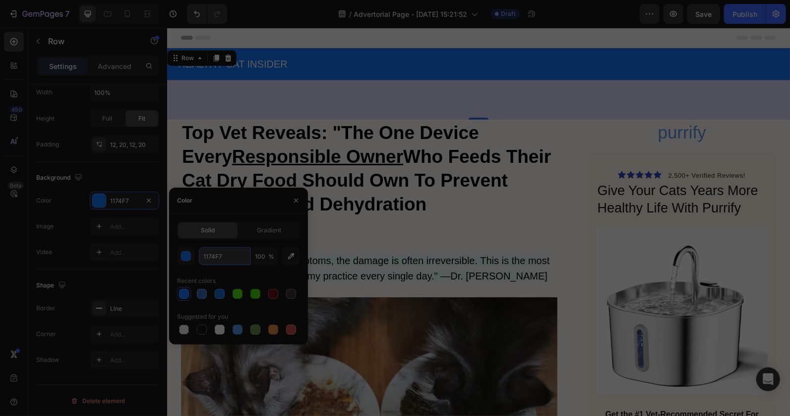
click at [224, 260] on input "1174F7" at bounding box center [225, 256] width 52 height 18
paste input "#11213F"
type input "#11213F"
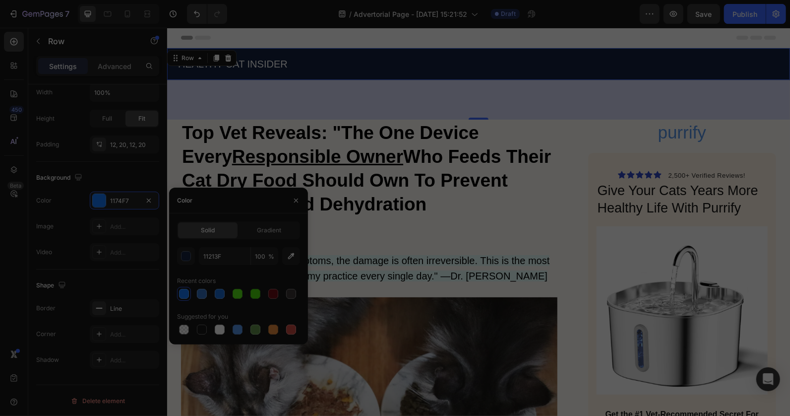
click at [347, 88] on div "80" at bounding box center [478, 99] width 623 height 40
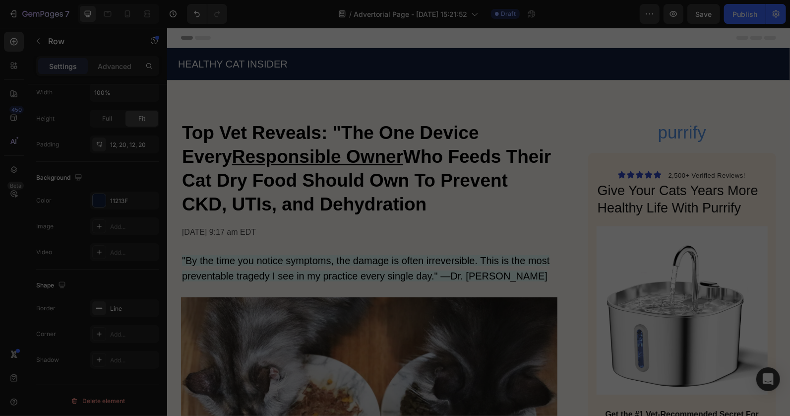
click at [388, 33] on div "Header" at bounding box center [478, 37] width 595 height 20
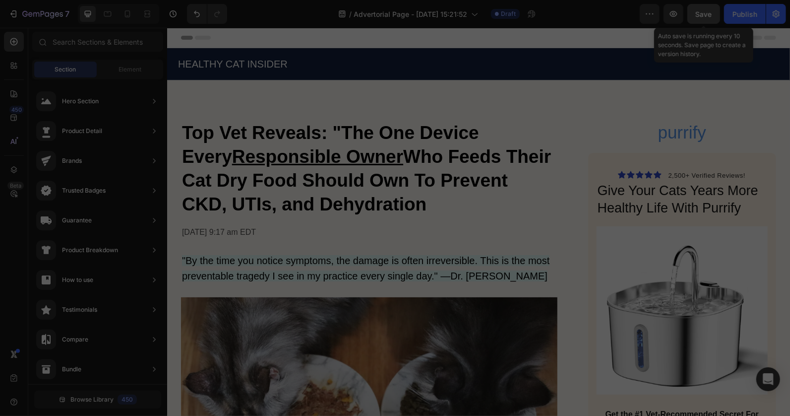
click at [711, 20] on button "Save" at bounding box center [704, 14] width 33 height 20
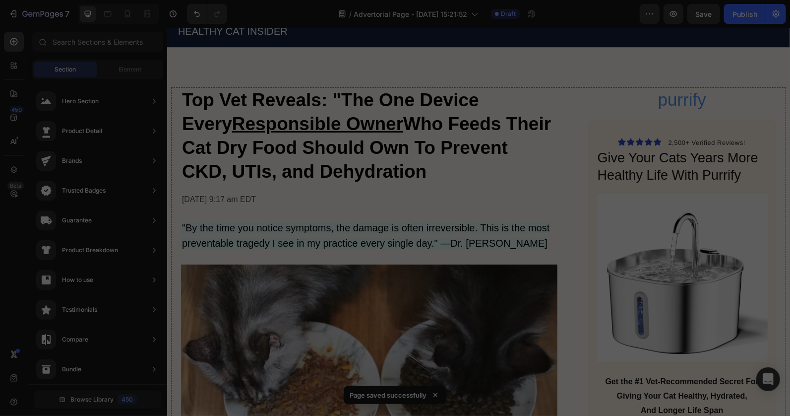
scroll to position [0, 0]
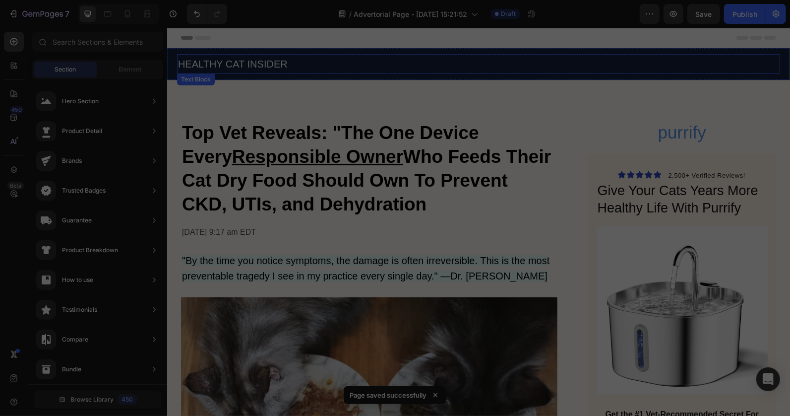
click at [370, 55] on p "HEALTHY CAT INSIDER" at bounding box center [478, 64] width 601 height 18
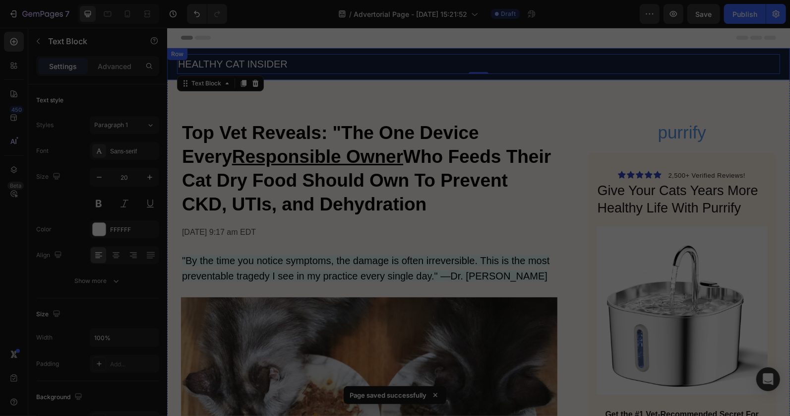
click at [173, 67] on div "HEALTHY CAT INSIDER Text Block 0 Row" at bounding box center [478, 64] width 623 height 32
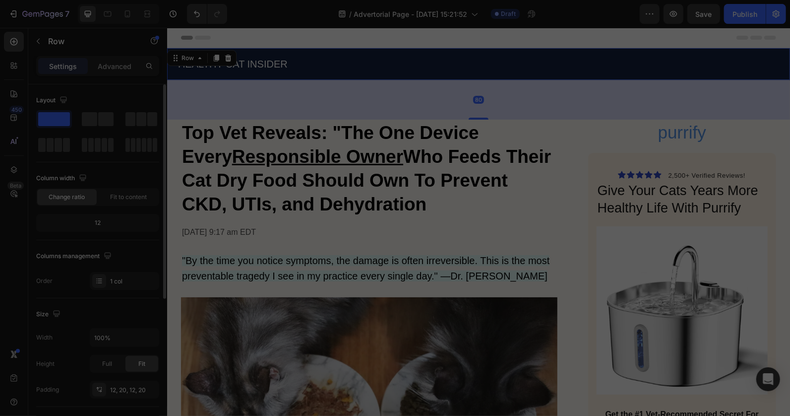
scroll to position [220, 0]
click at [100, 220] on div at bounding box center [99, 225] width 13 height 13
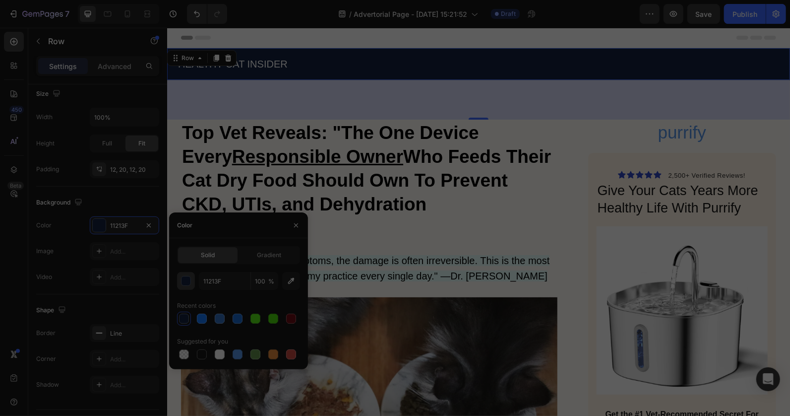
click at [187, 280] on div "button" at bounding box center [187, 281] width 10 height 10
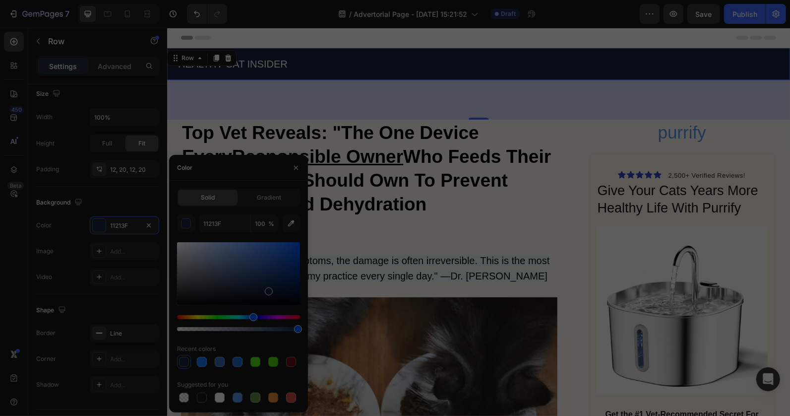
click at [289, 247] on div at bounding box center [238, 273] width 123 height 63
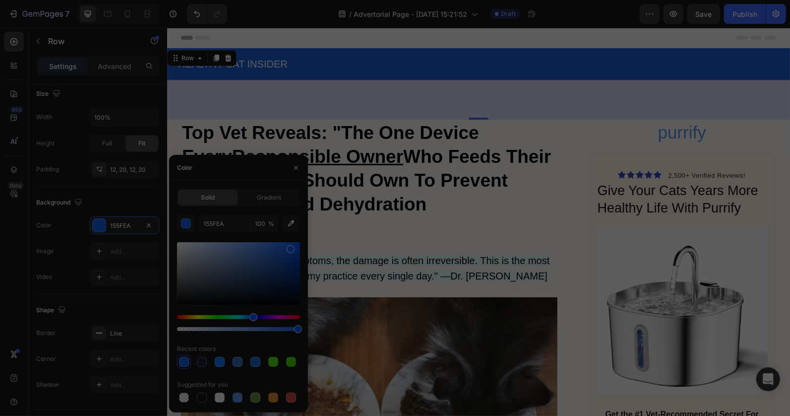
click at [285, 252] on div at bounding box center [238, 273] width 123 height 63
click at [281, 256] on div at bounding box center [238, 273] width 123 height 63
click at [286, 257] on div at bounding box center [238, 273] width 123 height 63
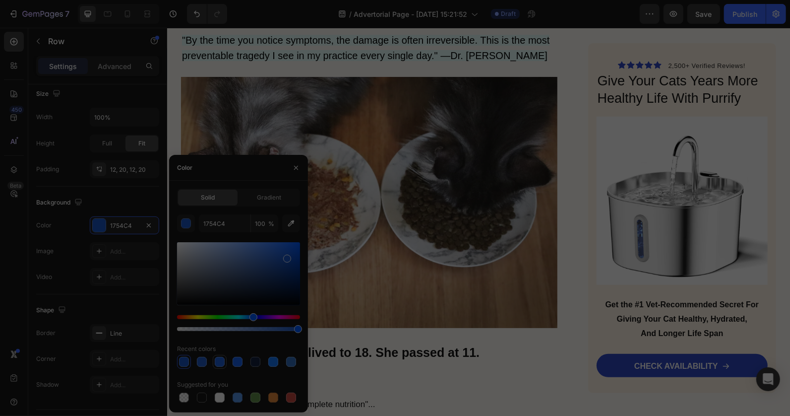
click at [215, 366] on div at bounding box center [220, 362] width 12 height 12
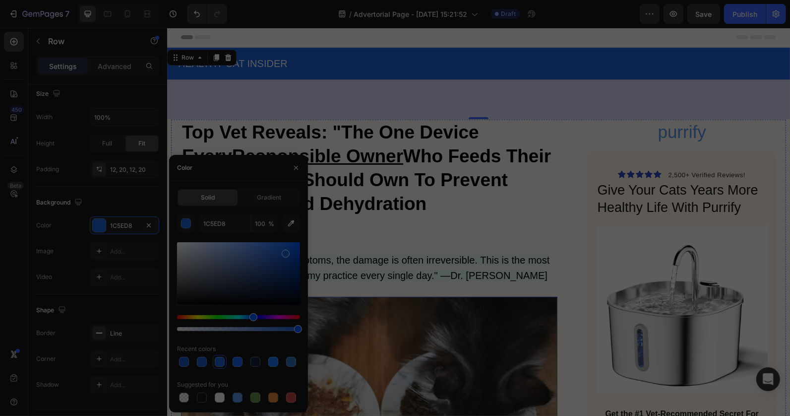
scroll to position [0, 0]
click at [200, 362] on div at bounding box center [202, 362] width 10 height 10
click at [181, 363] on div at bounding box center [184, 362] width 10 height 10
click at [275, 363] on div at bounding box center [273, 362] width 10 height 10
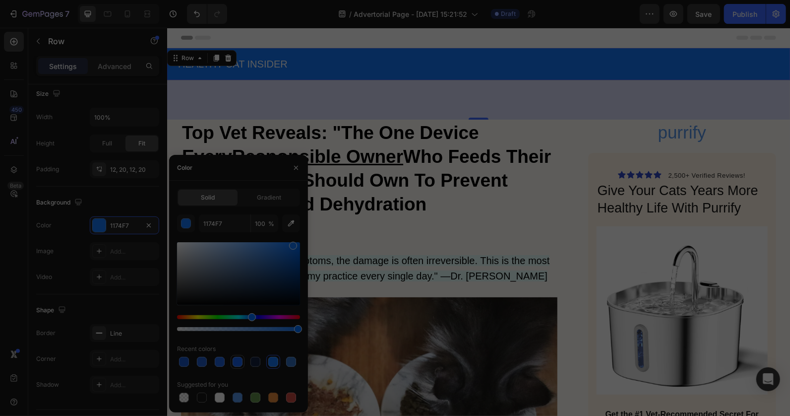
click at [235, 366] on div at bounding box center [238, 362] width 10 height 10
type input "155FEA"
click at [353, 99] on div "80" at bounding box center [478, 99] width 623 height 40
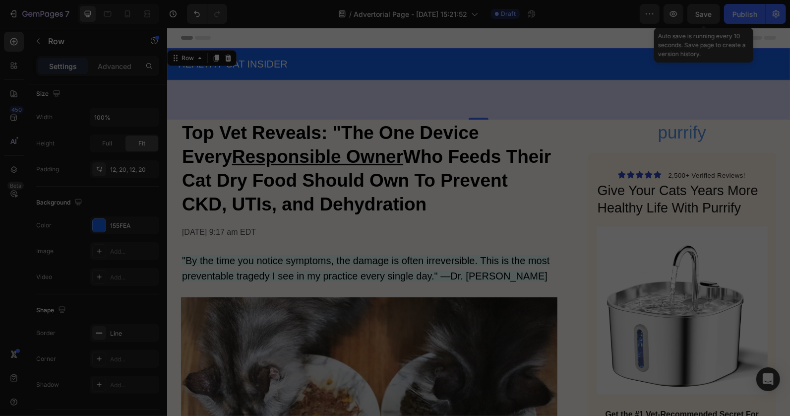
click at [705, 12] on span "Save" at bounding box center [704, 14] width 16 height 8
